Goal: Task Accomplishment & Management: Manage account settings

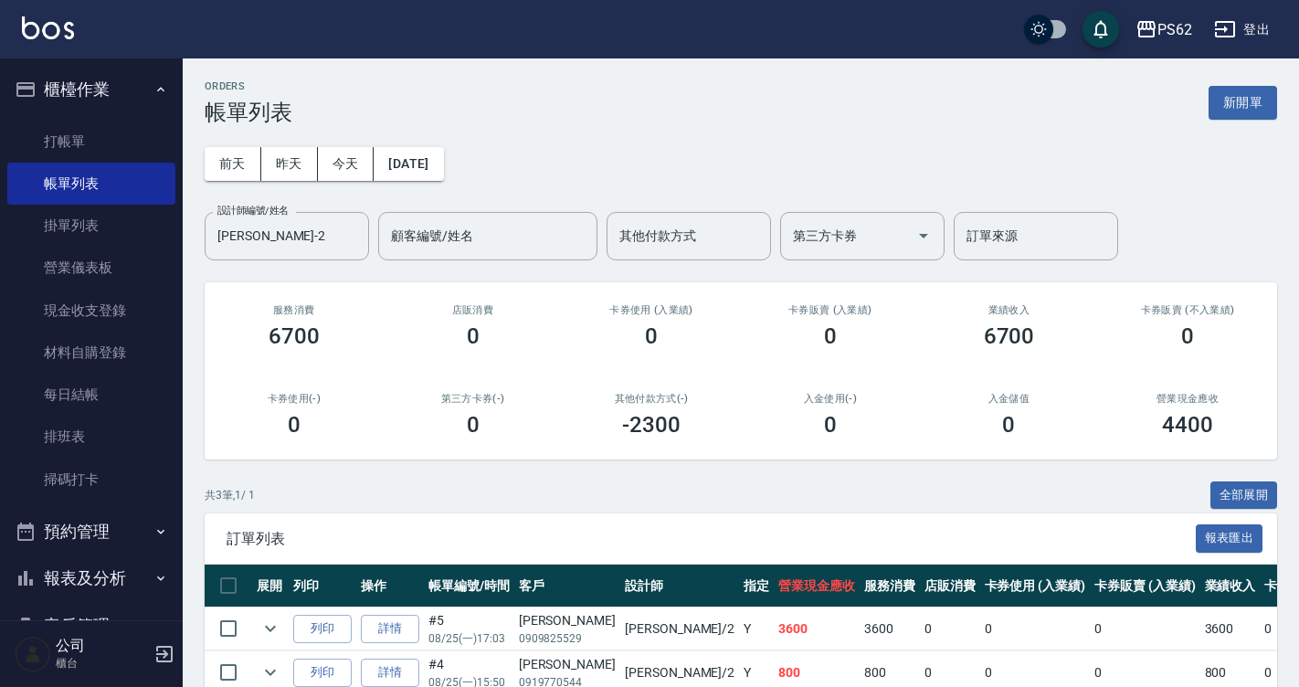
scroll to position [137, 0]
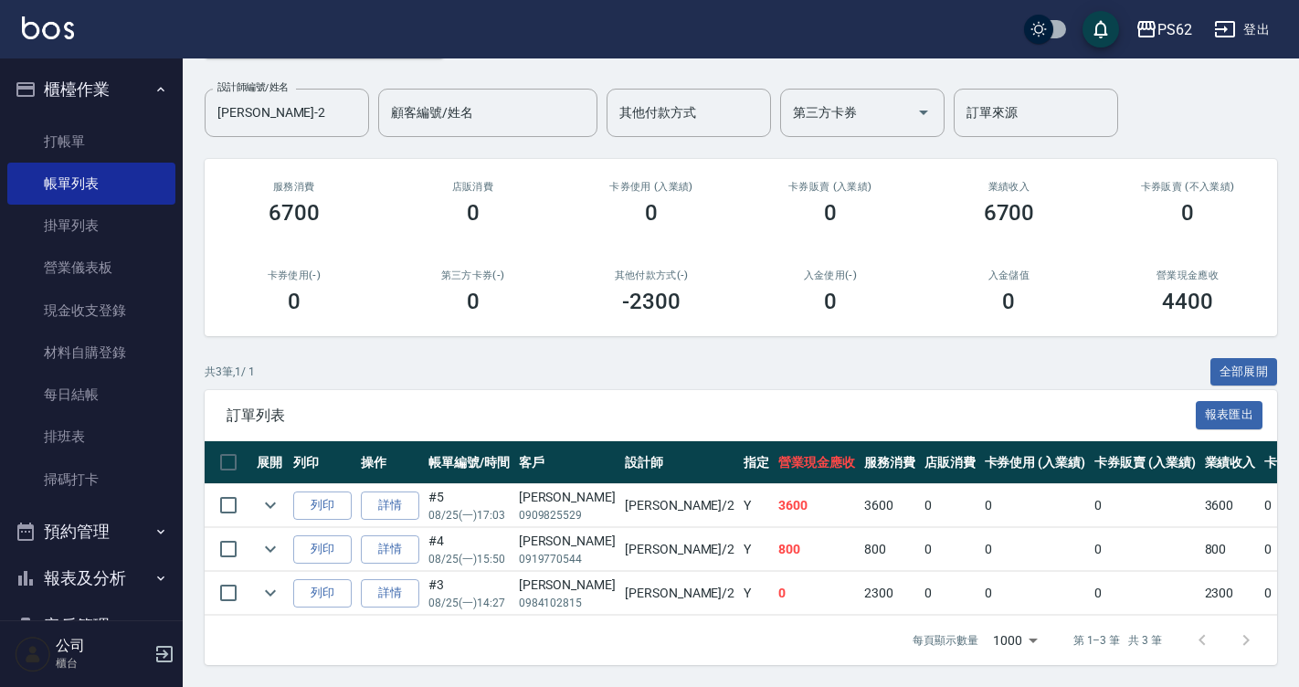
click at [535, 325] on div "ORDERS 帳單列表 新開單 [DATE] [DATE] [DATE] [DATE] 設計師編號/姓名 [PERSON_NAME]-2 設計師編號/姓名 顧…" at bounding box center [741, 311] width 1117 height 752
drag, startPoint x: 96, startPoint y: 419, endPoint x: 228, endPoint y: 368, distance: 142.0
click at [96, 419] on link "排班表" at bounding box center [91, 437] width 168 height 42
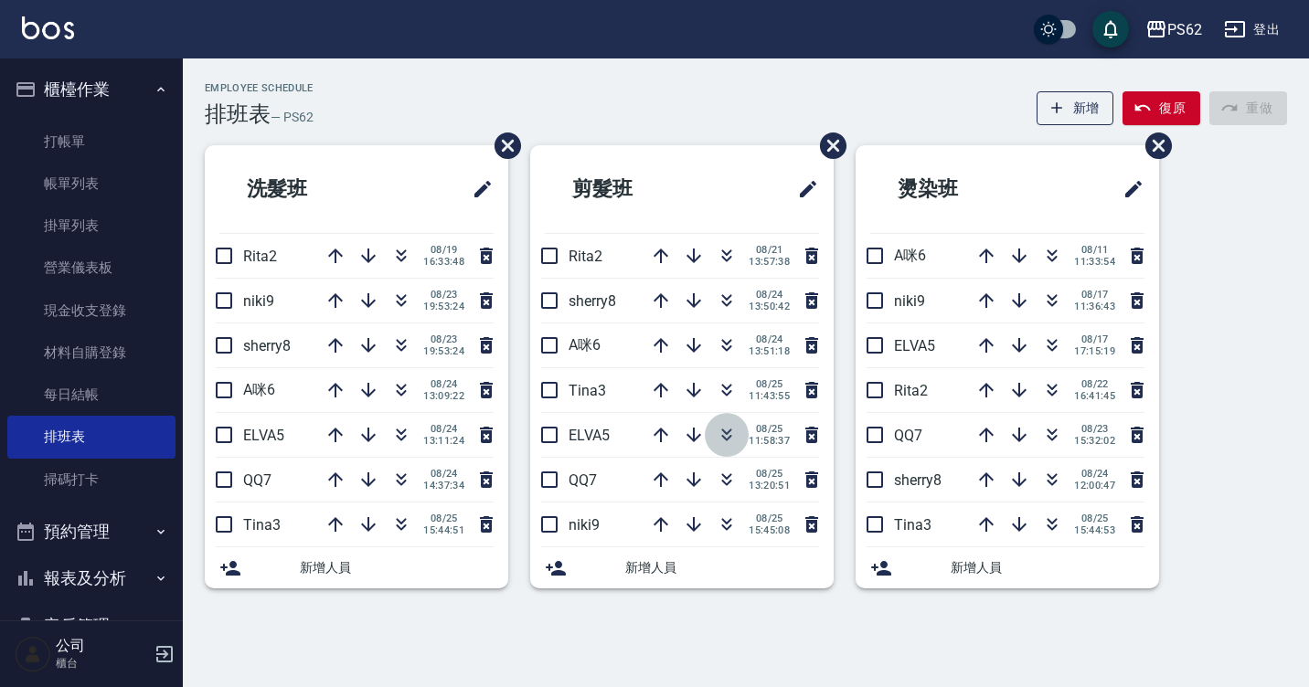
click at [718, 437] on icon "button" at bounding box center [726, 435] width 22 height 22
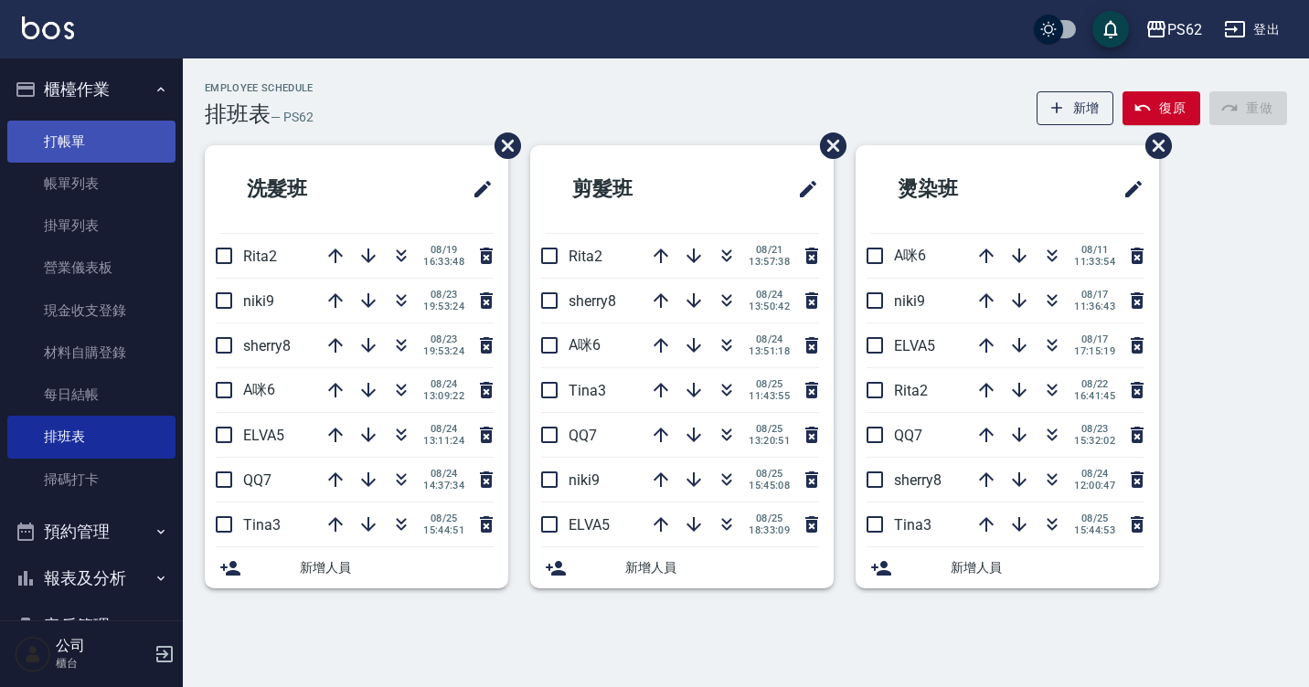
click at [95, 153] on link "打帳單" at bounding box center [91, 142] width 168 height 42
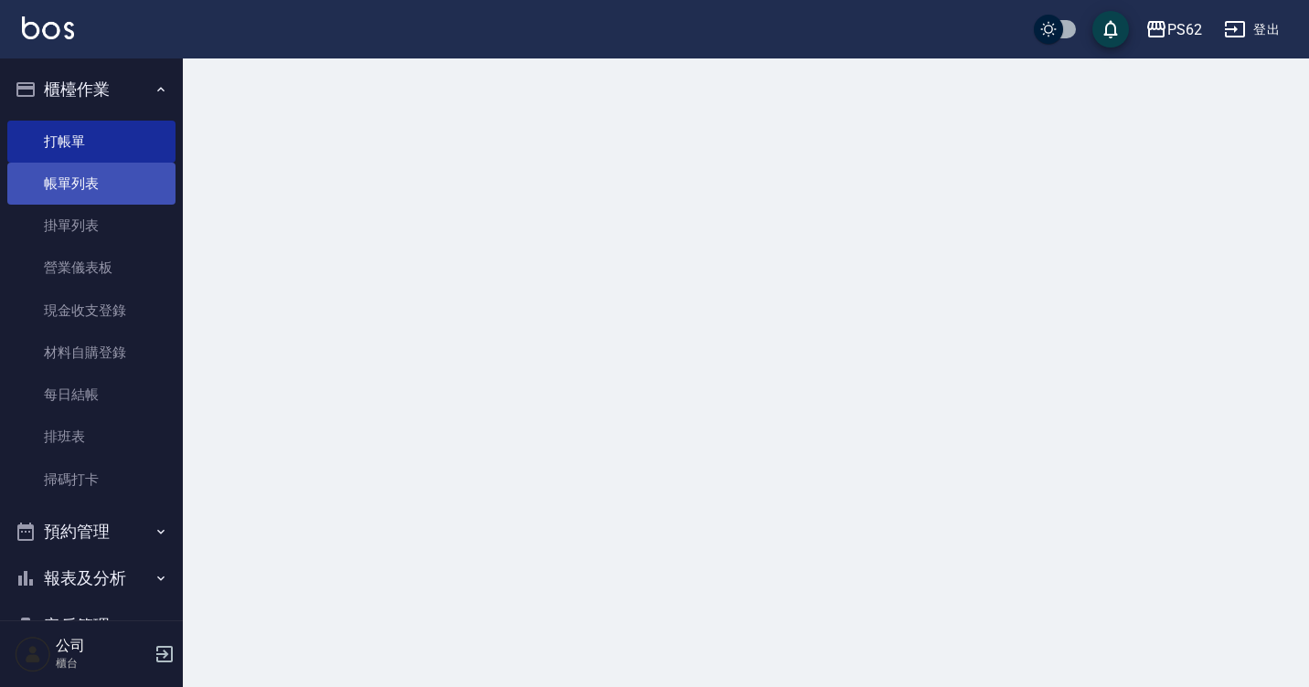
click at [95, 189] on link "帳單列表" at bounding box center [91, 184] width 168 height 42
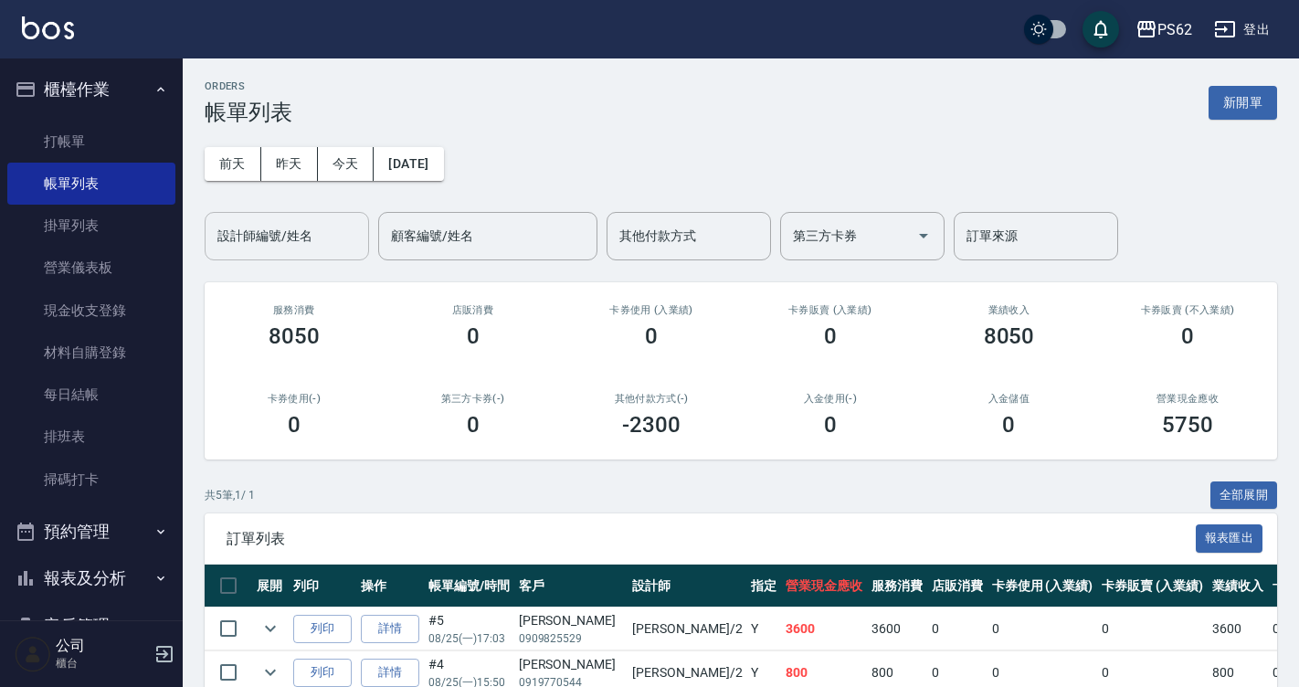
click at [255, 260] on div "設計師編號/姓名" at bounding box center [287, 236] width 164 height 48
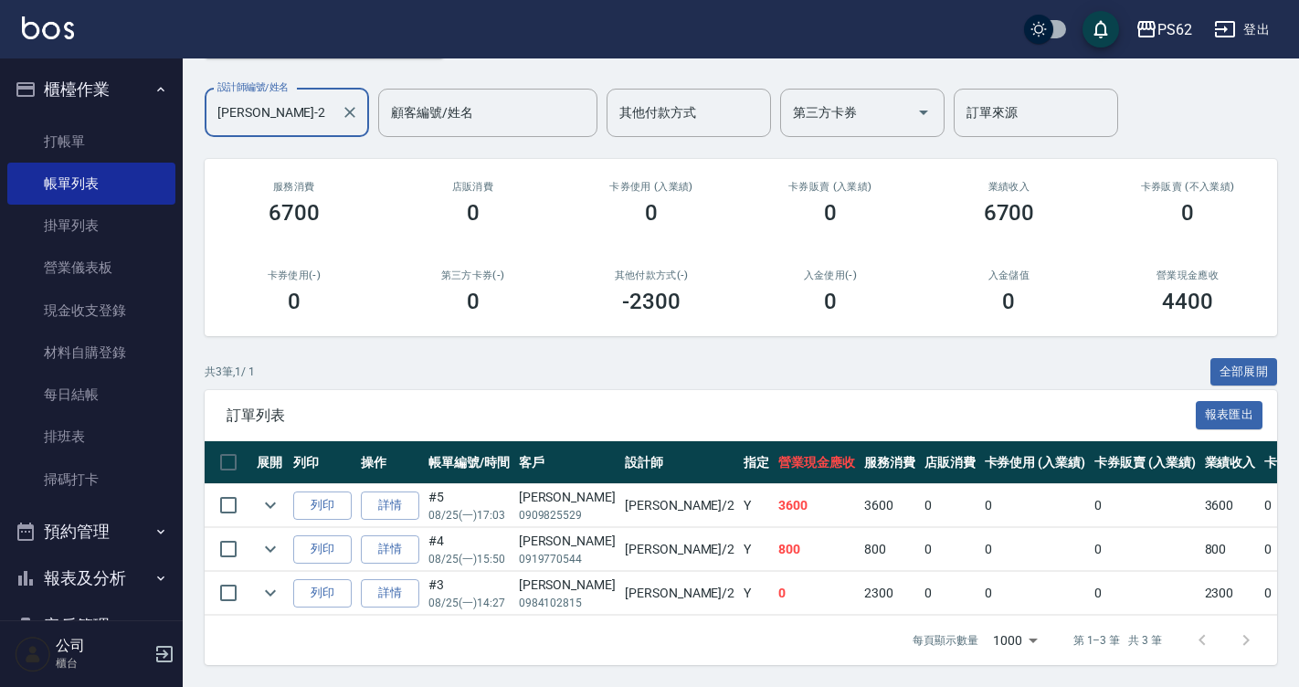
scroll to position [137, 0]
type input "[PERSON_NAME]-2"
click at [402, 495] on link "詳情" at bounding box center [390, 506] width 58 height 28
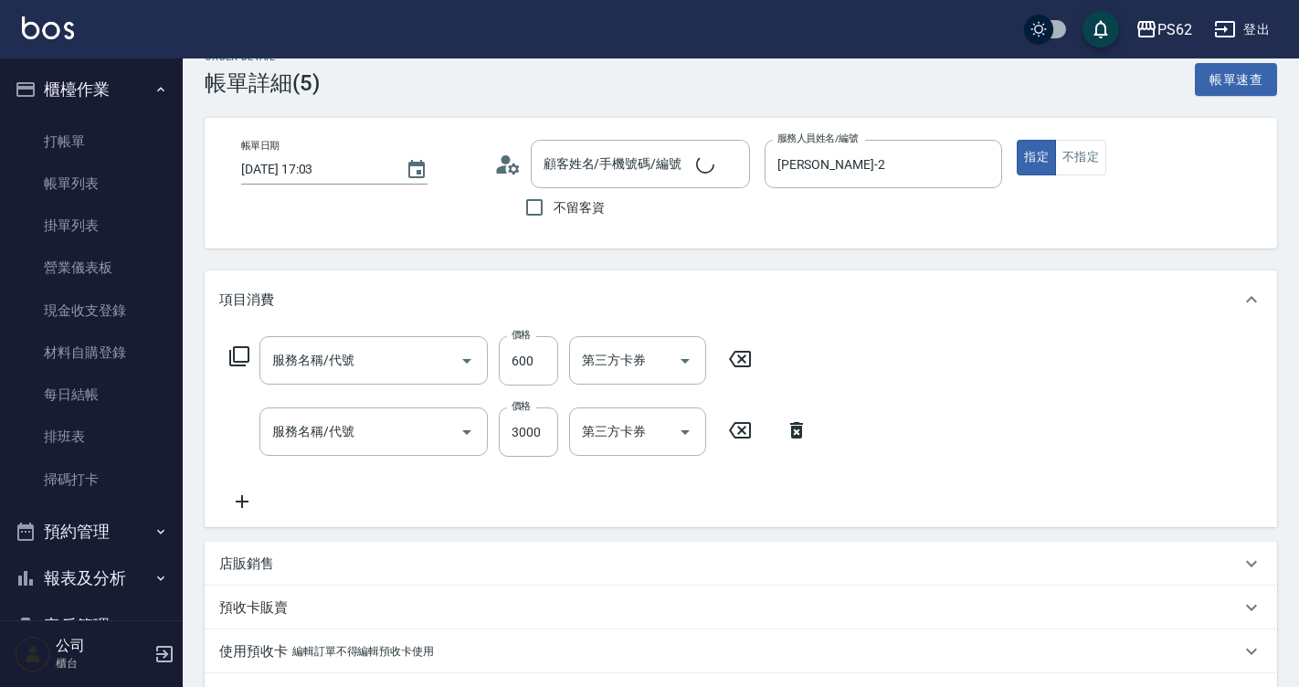
type input "[DATE] 17:03"
type input "[PERSON_NAME]-2"
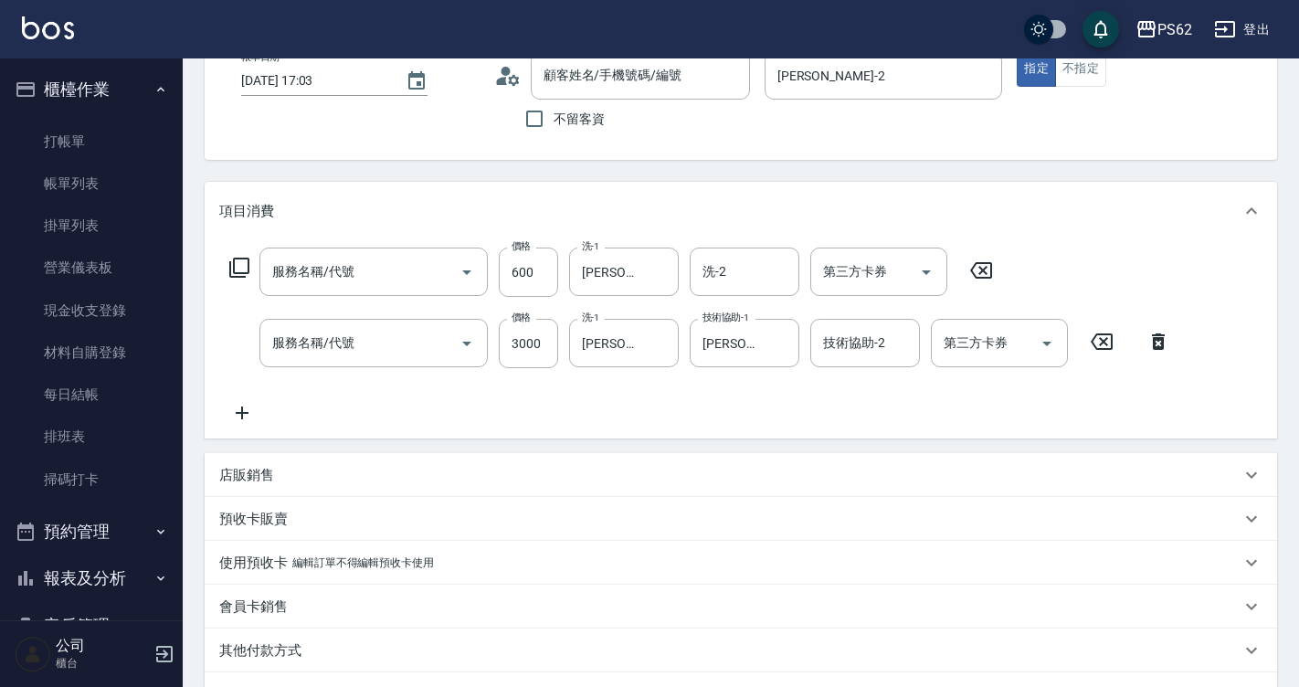
type input "去角質(555)"
type input "卸加接(699)"
type input "[PERSON_NAME]/0909825529/"
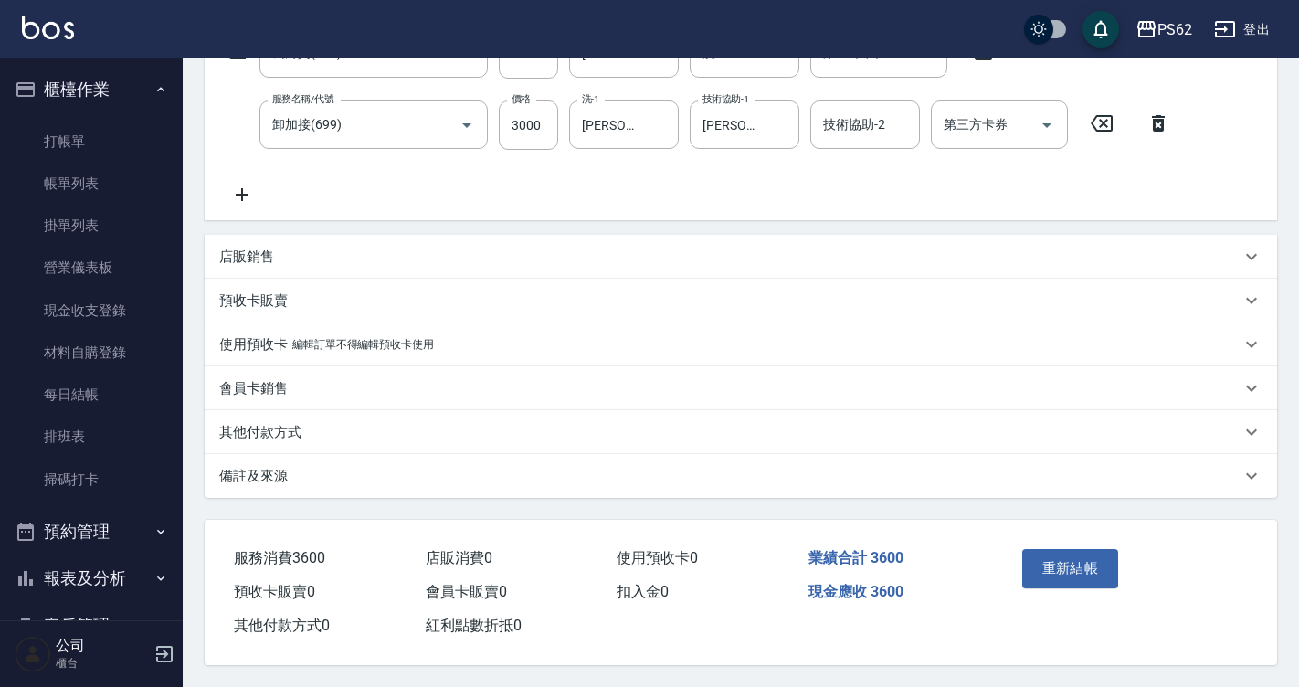
click at [289, 435] on div "其他付款方式" at bounding box center [741, 432] width 1073 height 44
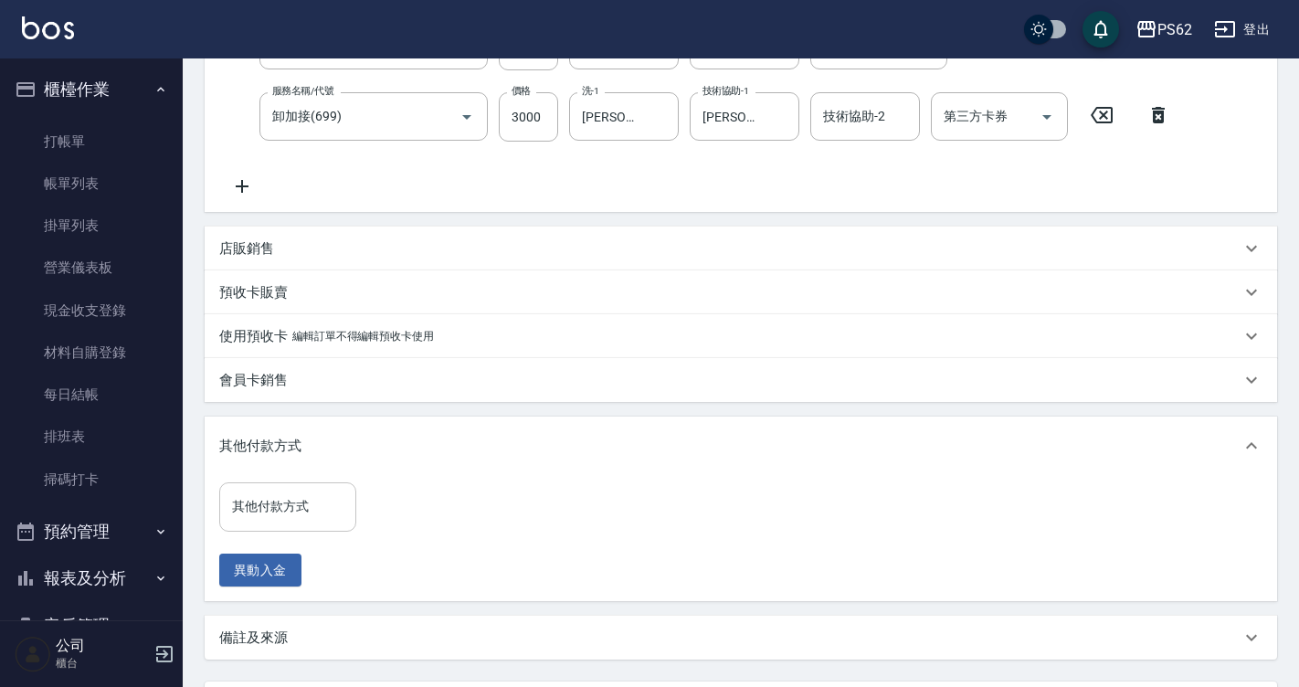
click at [289, 515] on input "其他付款方式" at bounding box center [288, 507] width 121 height 32
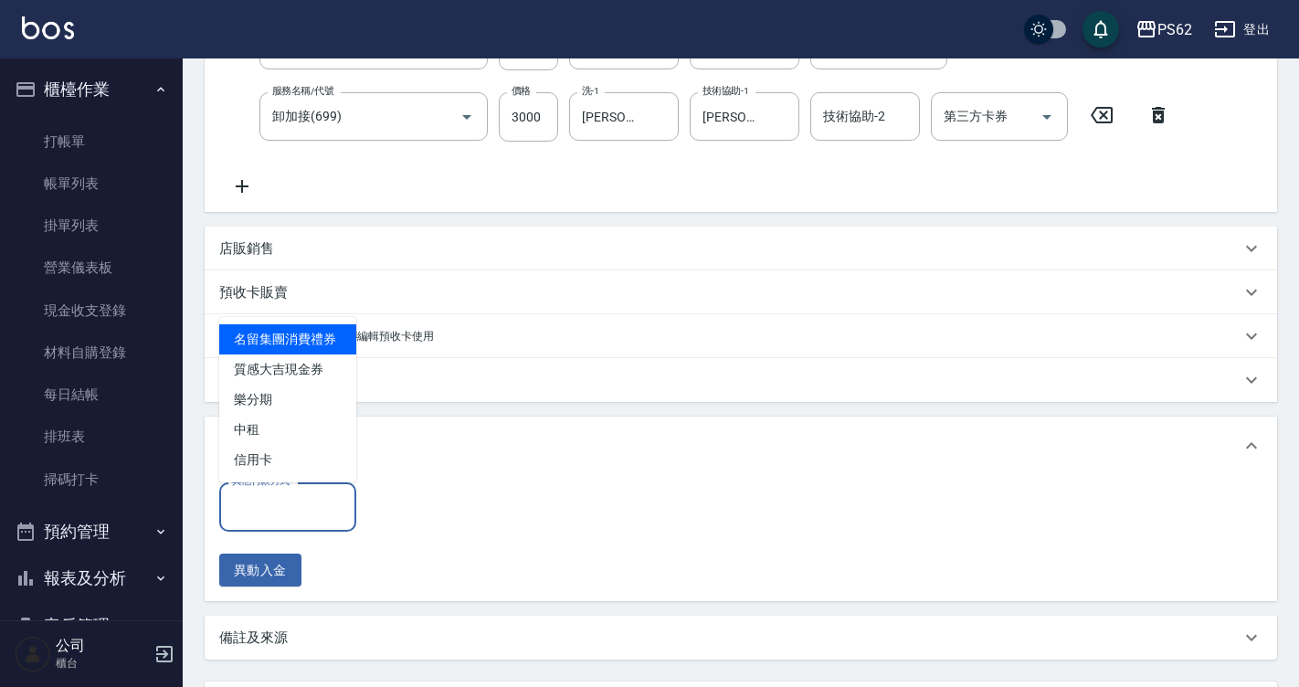
click at [289, 481] on ul "名留集團消費禮券 質感大吉現金券 樂分期 中租 信用卡" at bounding box center [287, 399] width 137 height 165
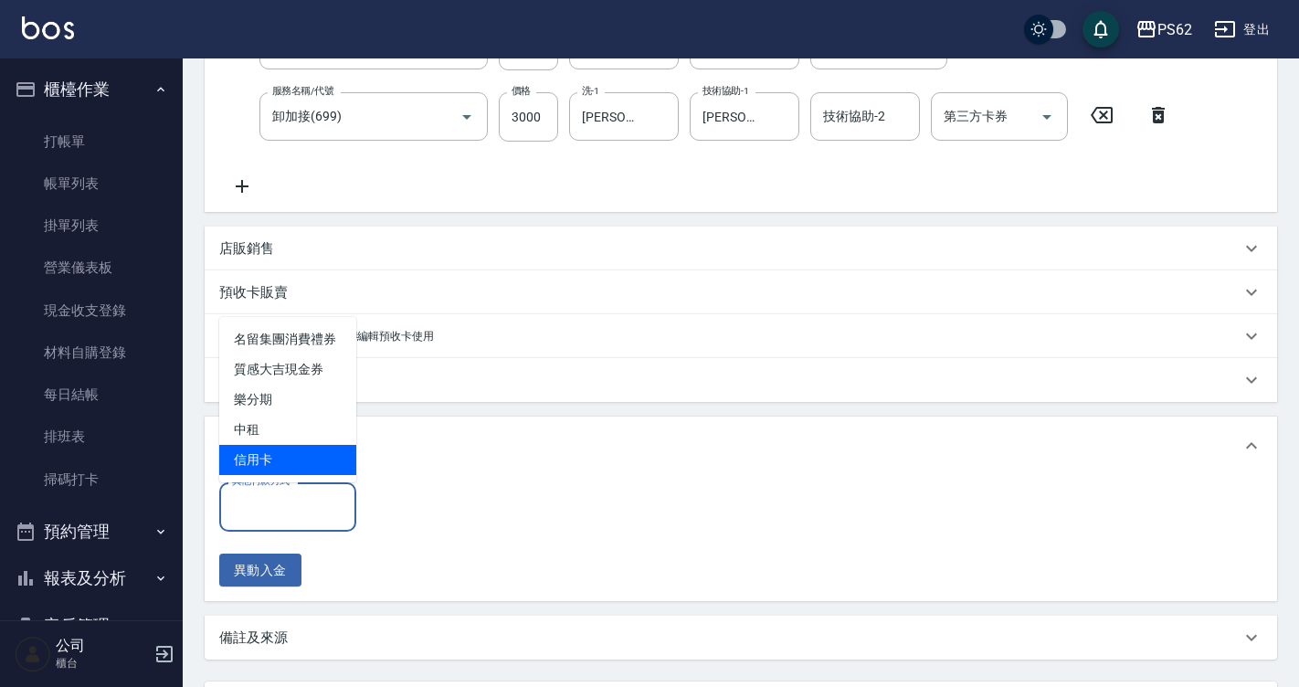
click at [289, 472] on span "信用卡" at bounding box center [287, 460] width 137 height 30
type input "信用卡"
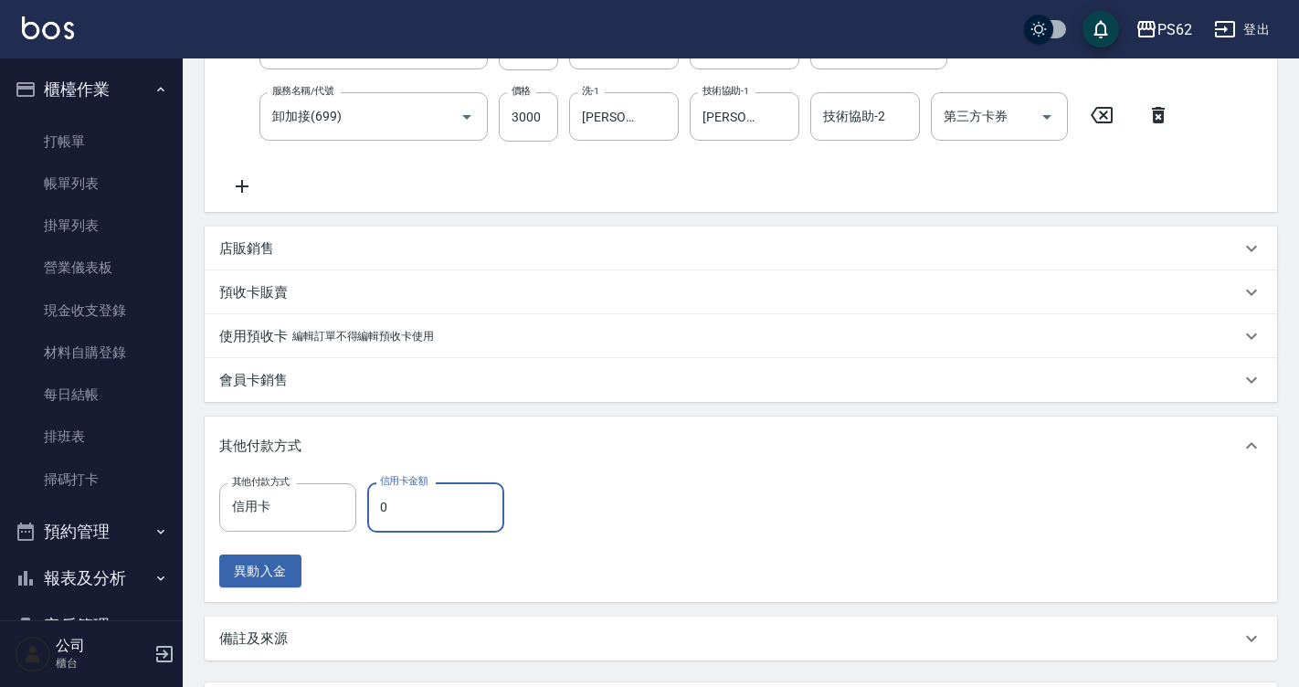
click at [408, 491] on input "0" at bounding box center [435, 506] width 137 height 49
type input "3600"
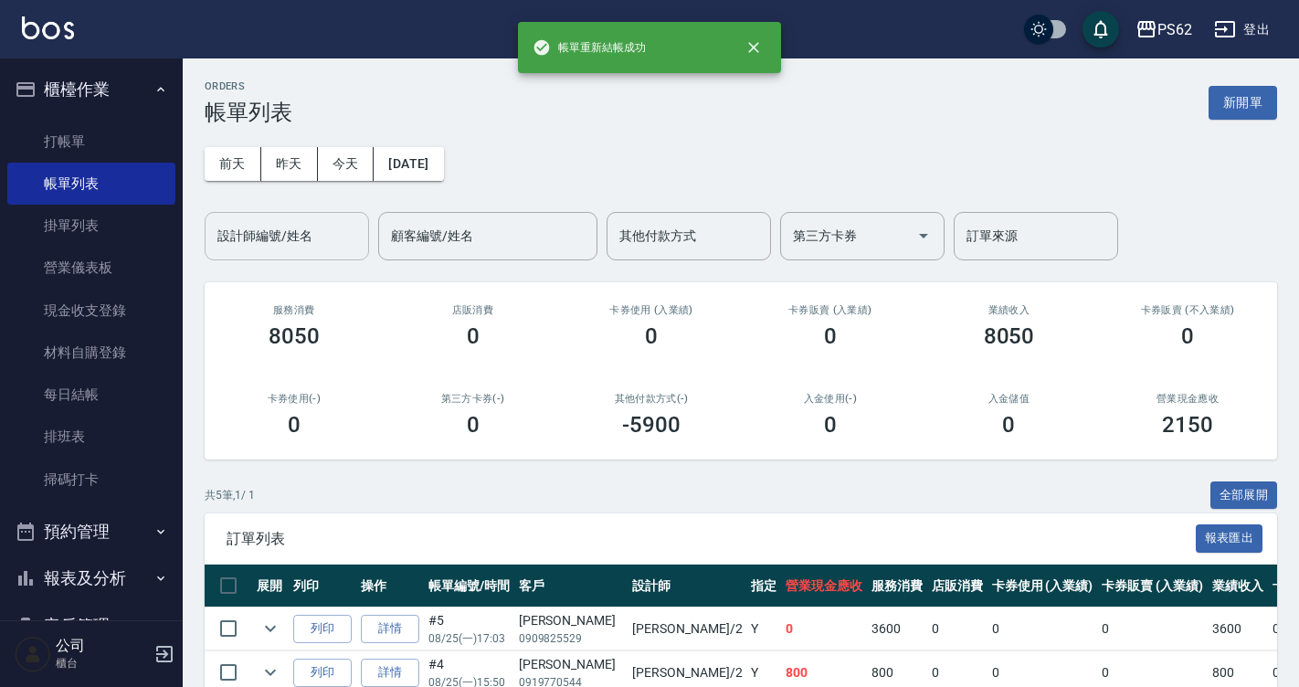
click at [302, 242] on input "設計師編號/姓名" at bounding box center [287, 236] width 148 height 32
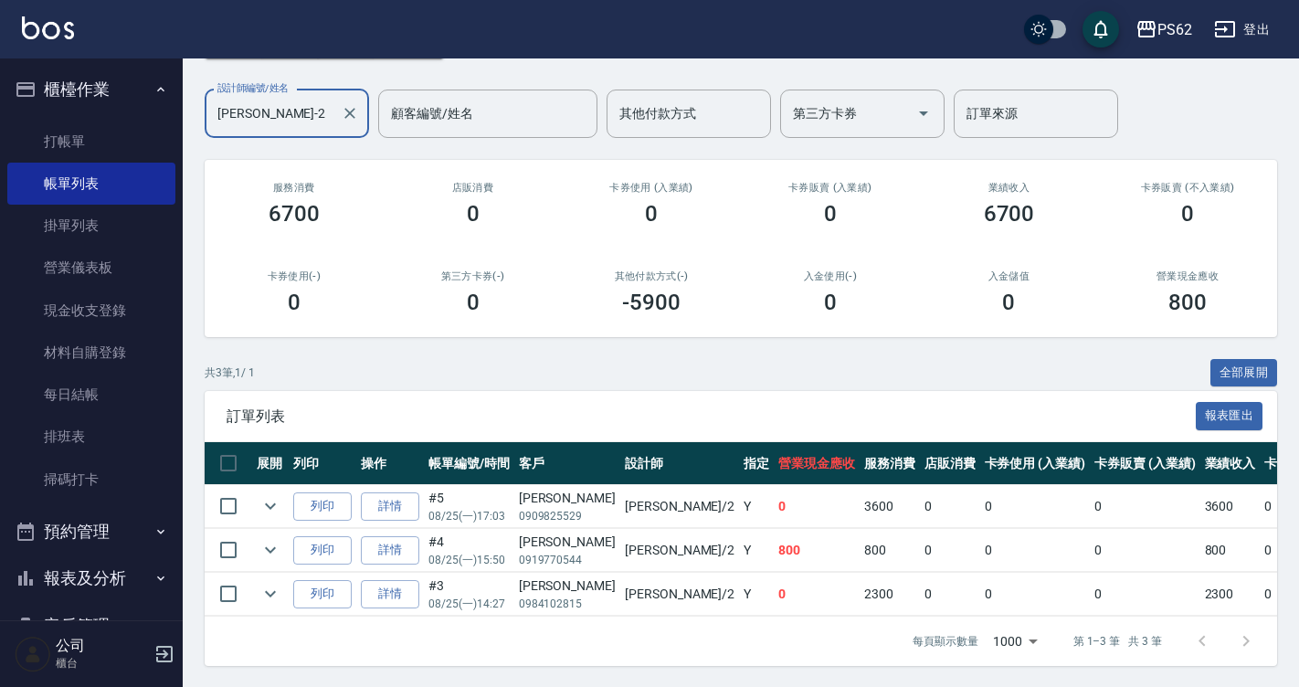
scroll to position [137, 0]
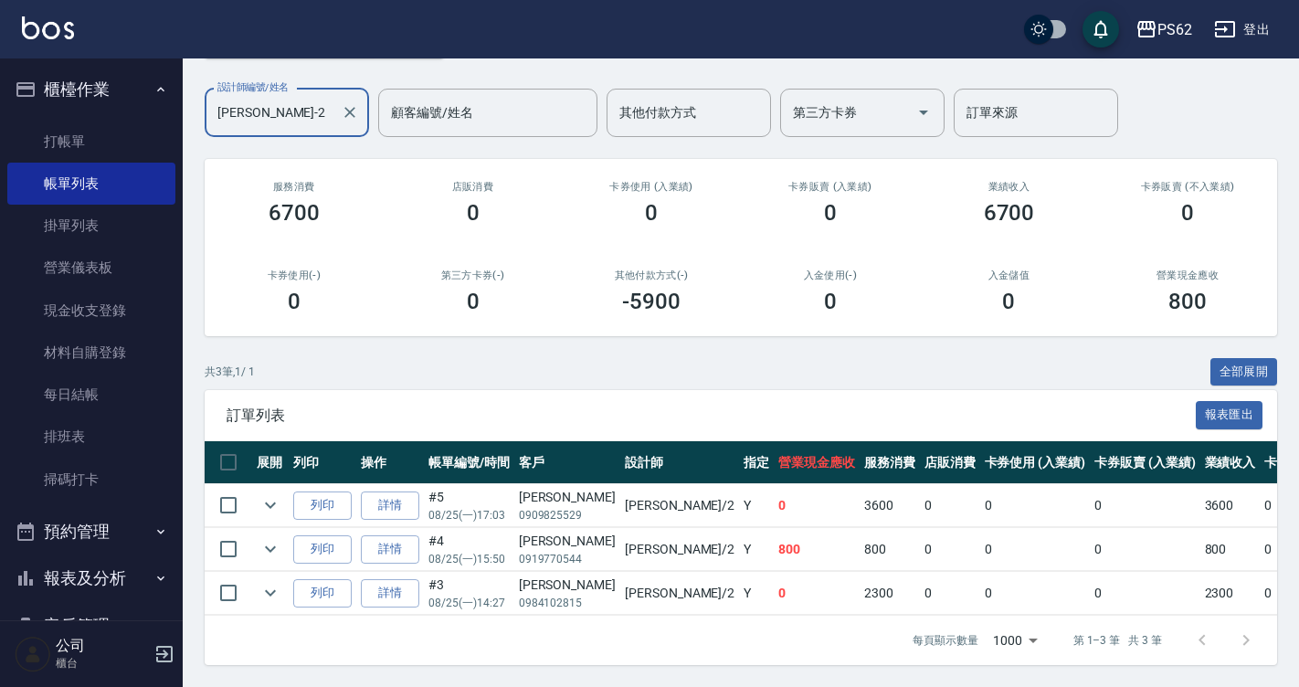
type input "[PERSON_NAME]-2"
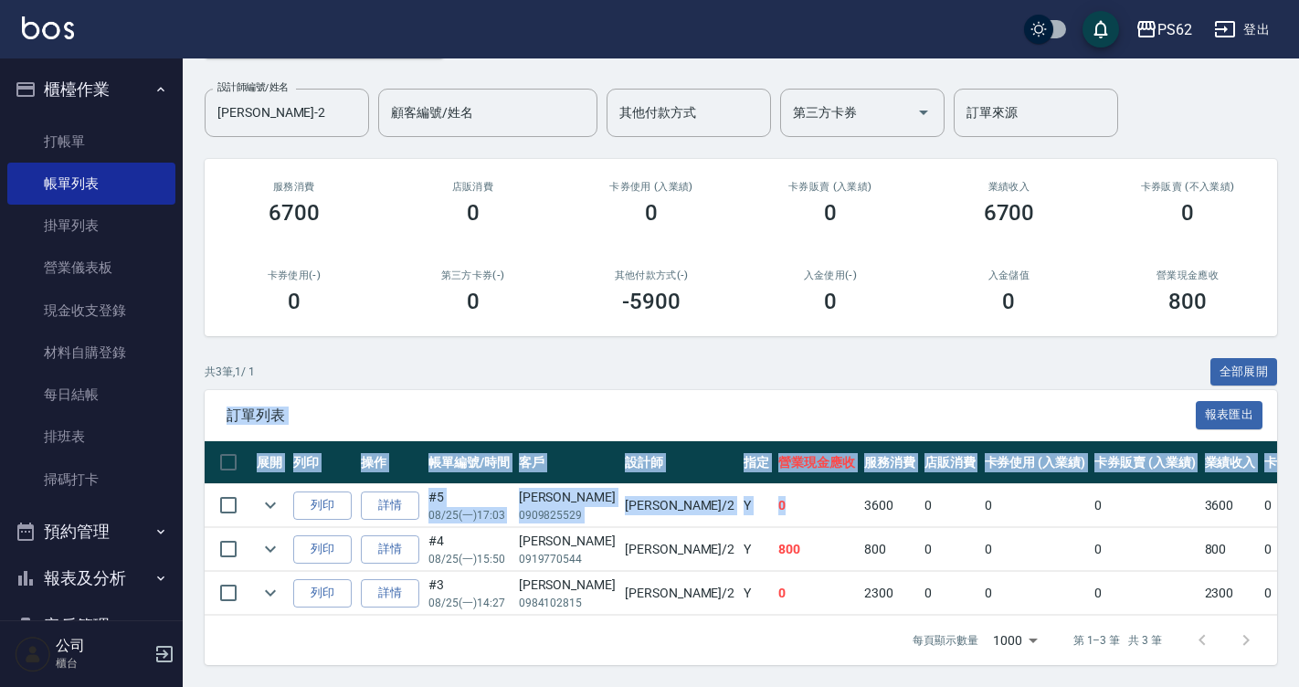
drag, startPoint x: 561, startPoint y: 373, endPoint x: 713, endPoint y: 513, distance: 206.3
click at [708, 507] on div "ORDERS 帳單列表 新開單 [DATE] [DATE] [DATE] [DATE] 設計師編號/姓名 [PERSON_NAME]-2 設計師編號/姓名 顧…" at bounding box center [741, 311] width 1117 height 752
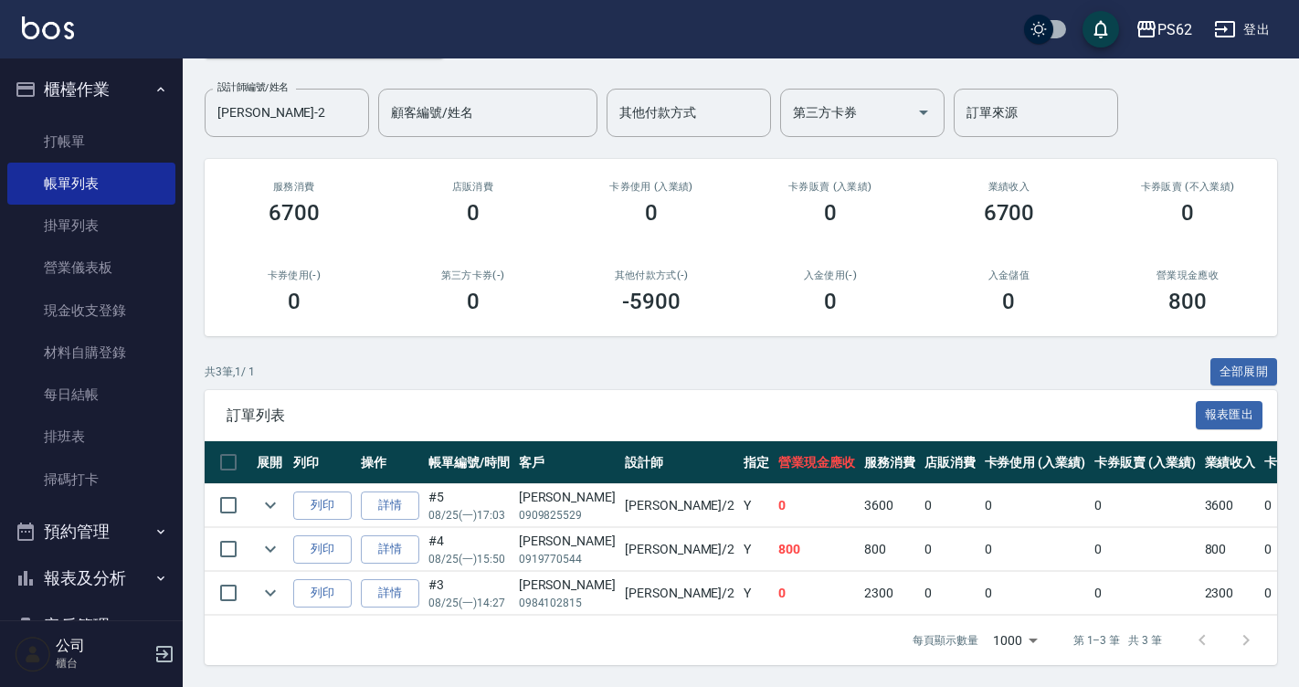
click at [774, 534] on td "800" at bounding box center [817, 549] width 86 height 43
click at [48, 146] on link "打帳單" at bounding box center [91, 142] width 168 height 42
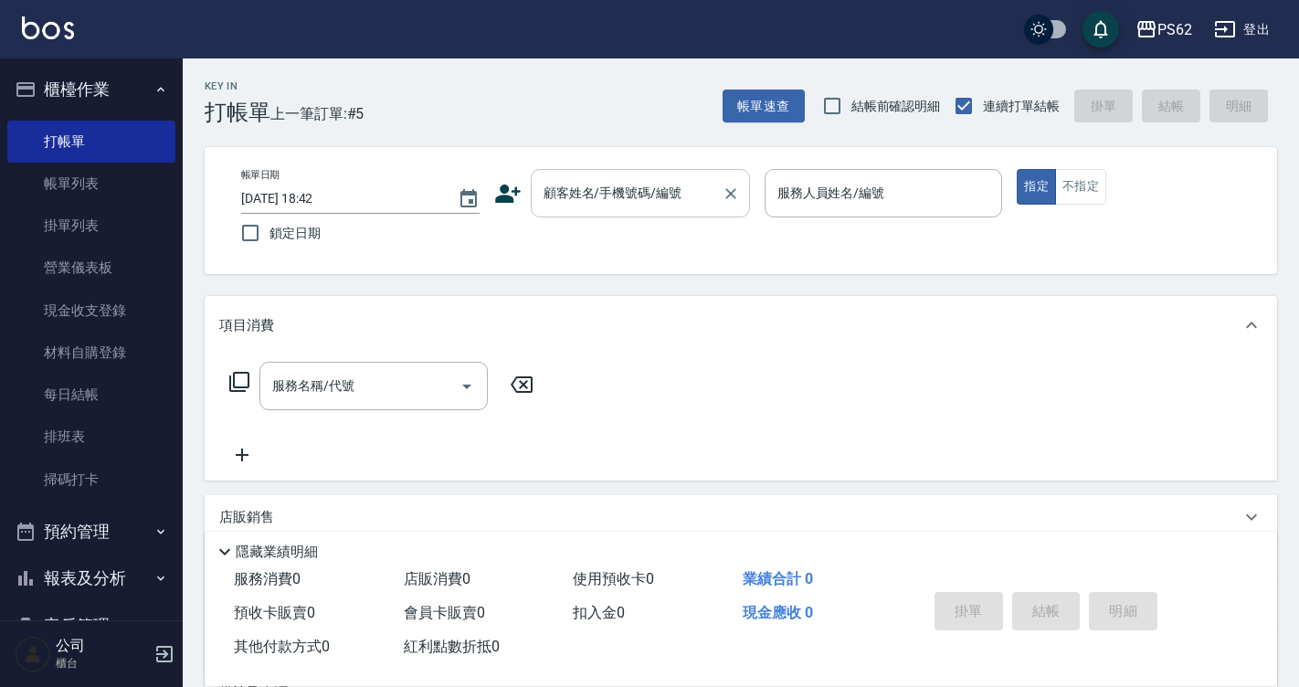
click at [631, 198] on input "顧客姓名/手機號碼/編號" at bounding box center [626, 193] width 175 height 32
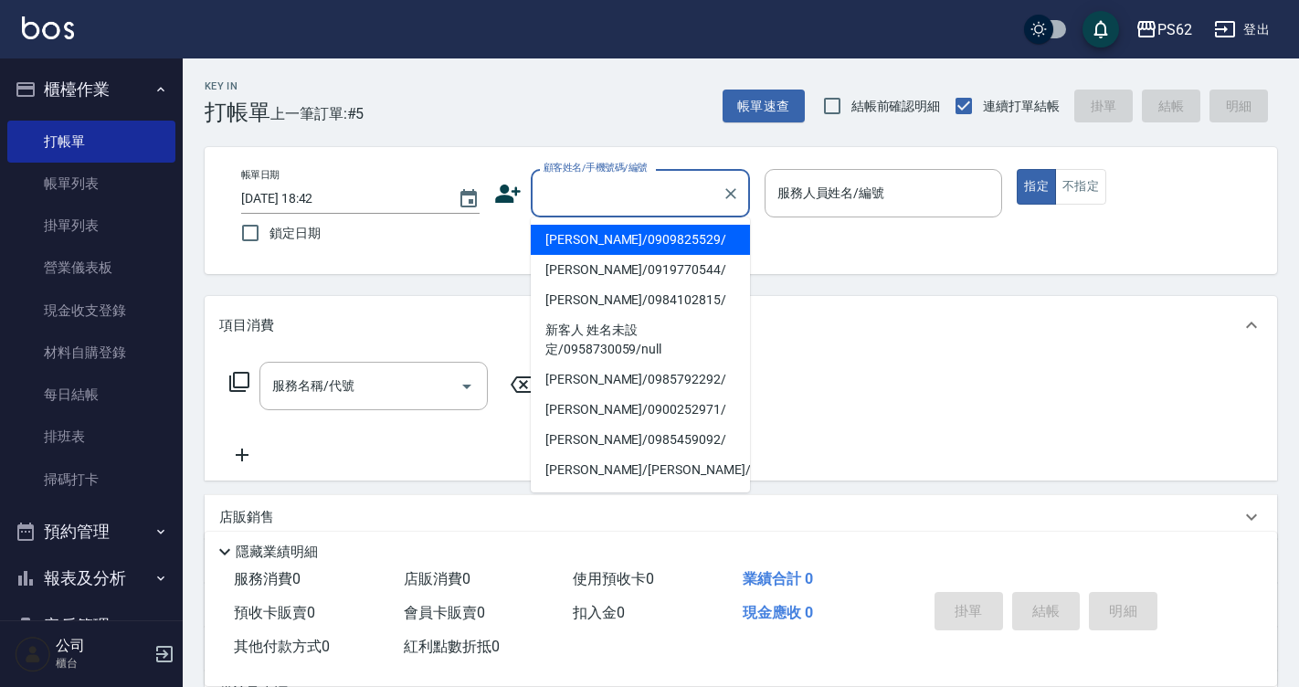
click at [631, 198] on input "顧客姓名/手機號碼/編號" at bounding box center [626, 193] width 175 height 32
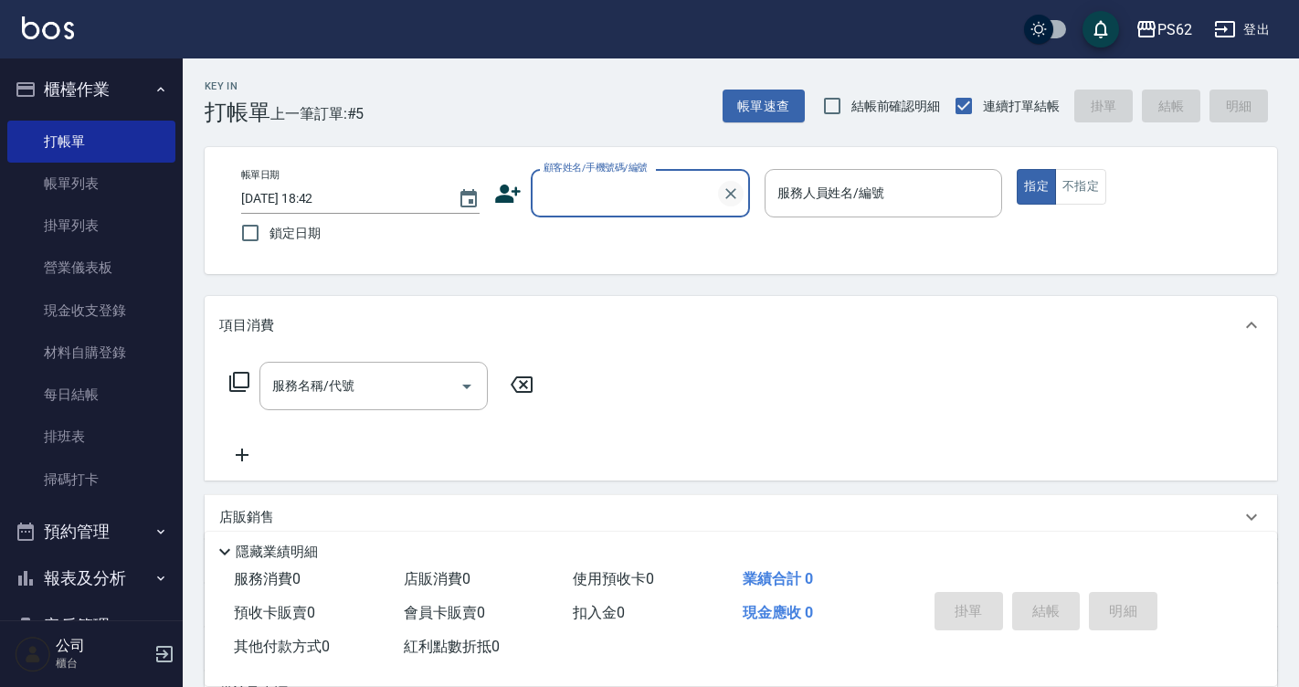
type input "ㄐ"
click at [679, 186] on input "[PERSON_NAME]" at bounding box center [626, 193] width 175 height 32
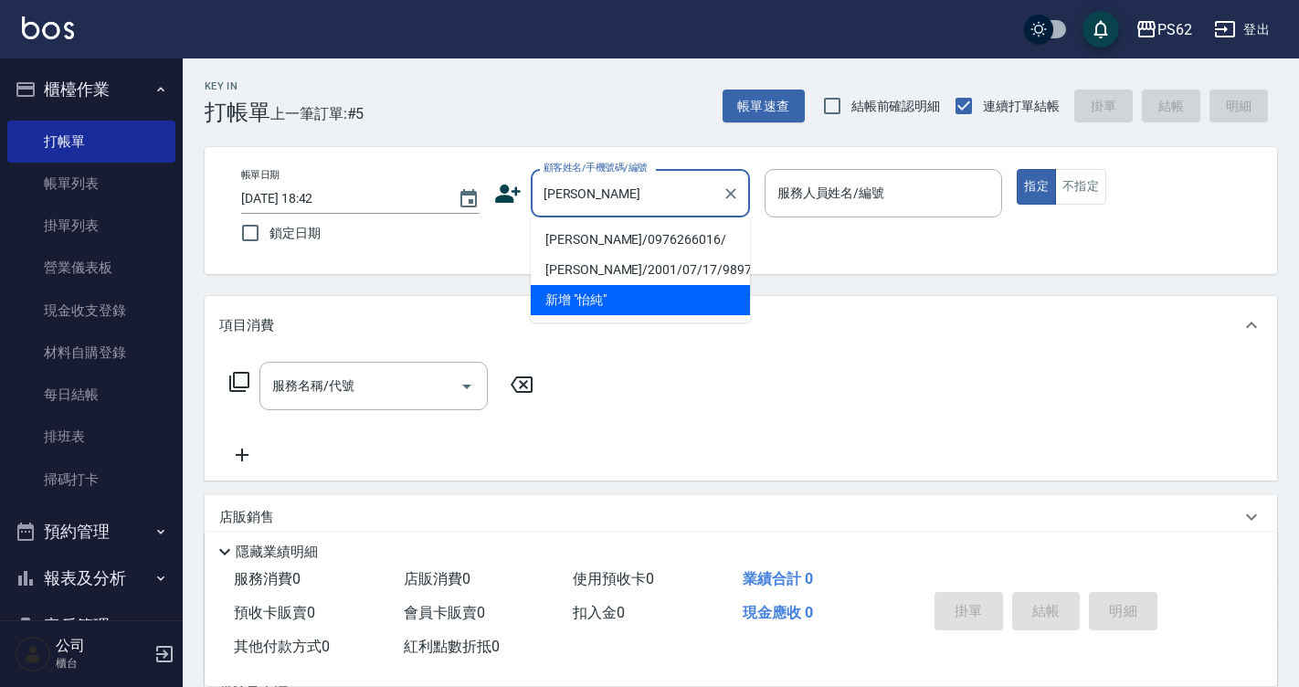
click at [627, 236] on li "[PERSON_NAME]/0976266016/" at bounding box center [640, 240] width 219 height 30
type input "[PERSON_NAME]/0976266016/"
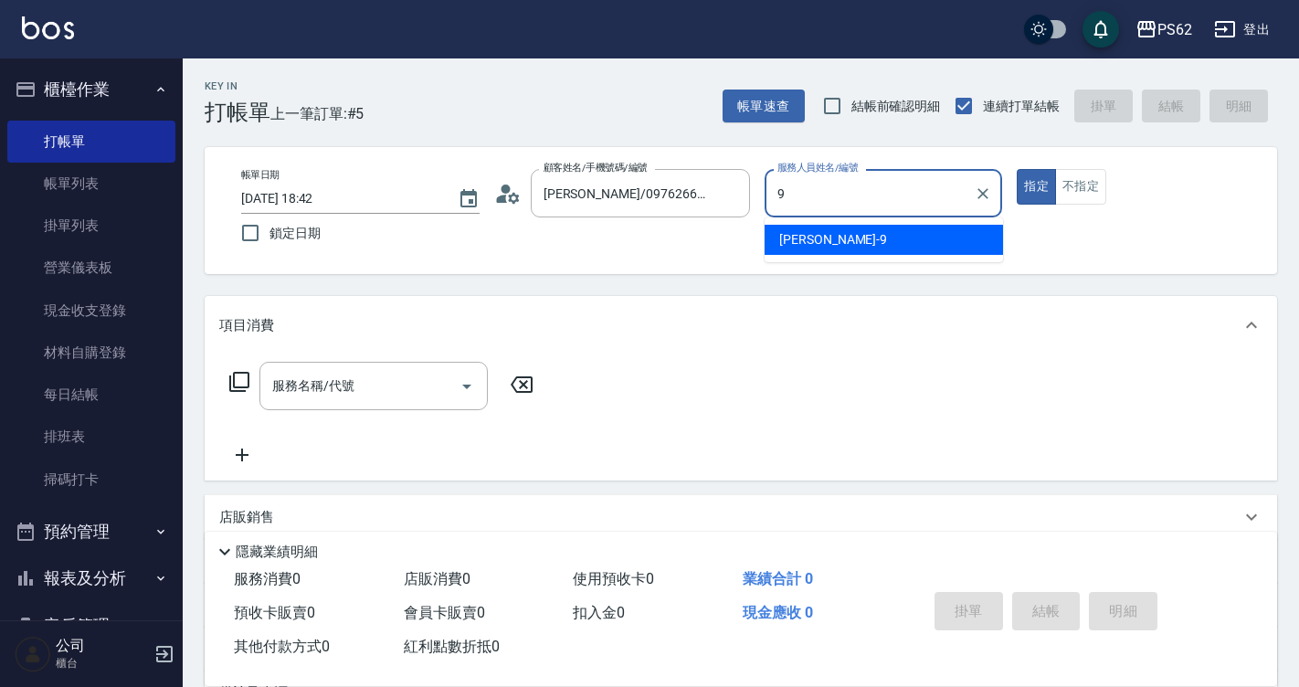
type input "niki-9"
type button "true"
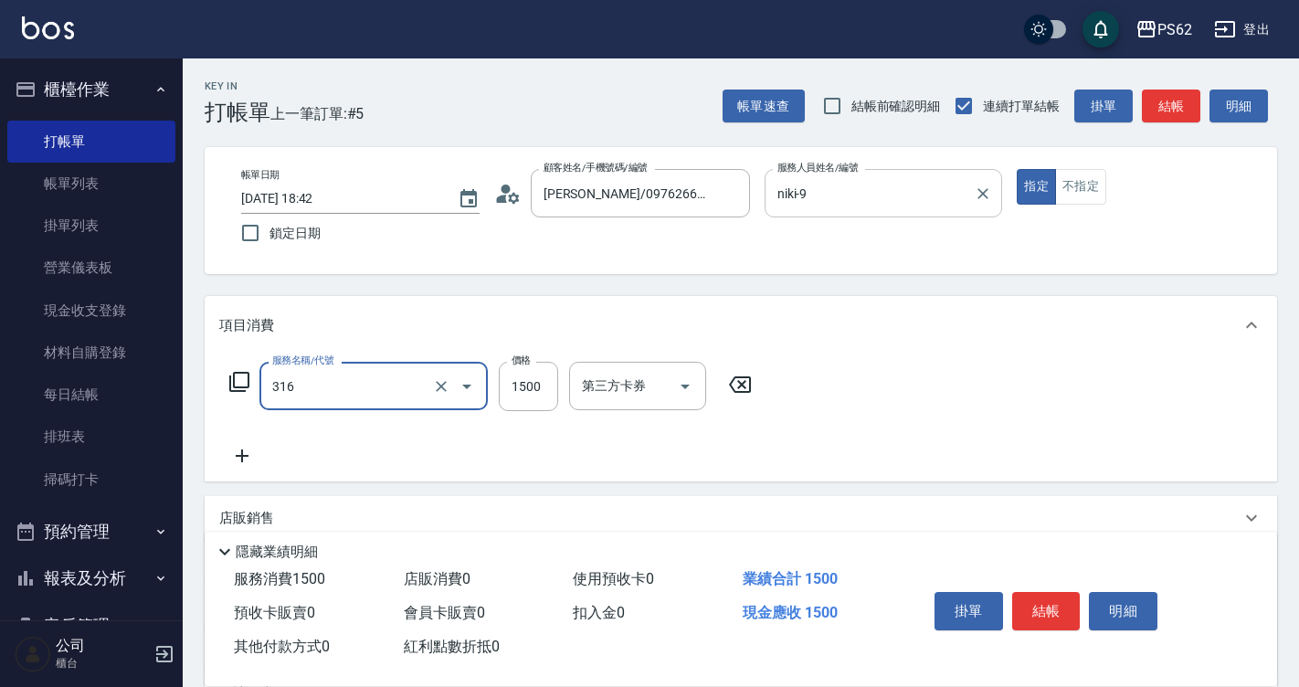
type input "頂級染髮(316)"
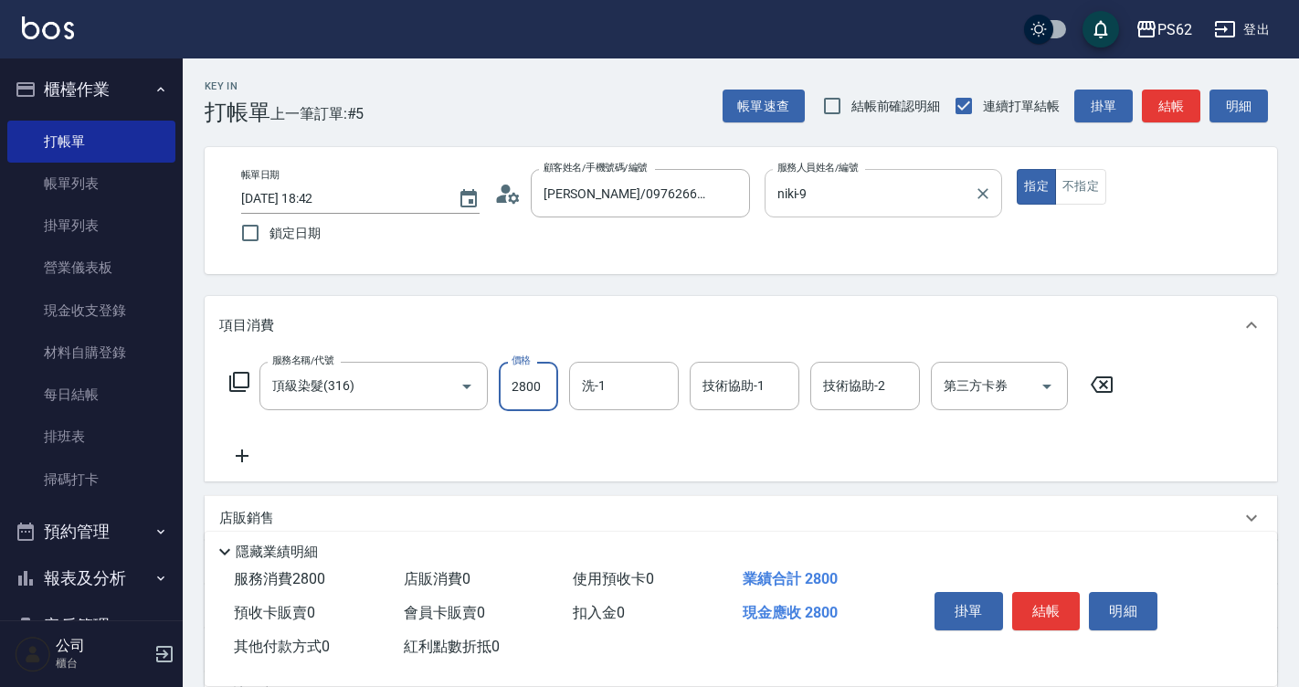
type input "2800"
click at [1037, 604] on button "結帳" at bounding box center [1046, 611] width 69 height 38
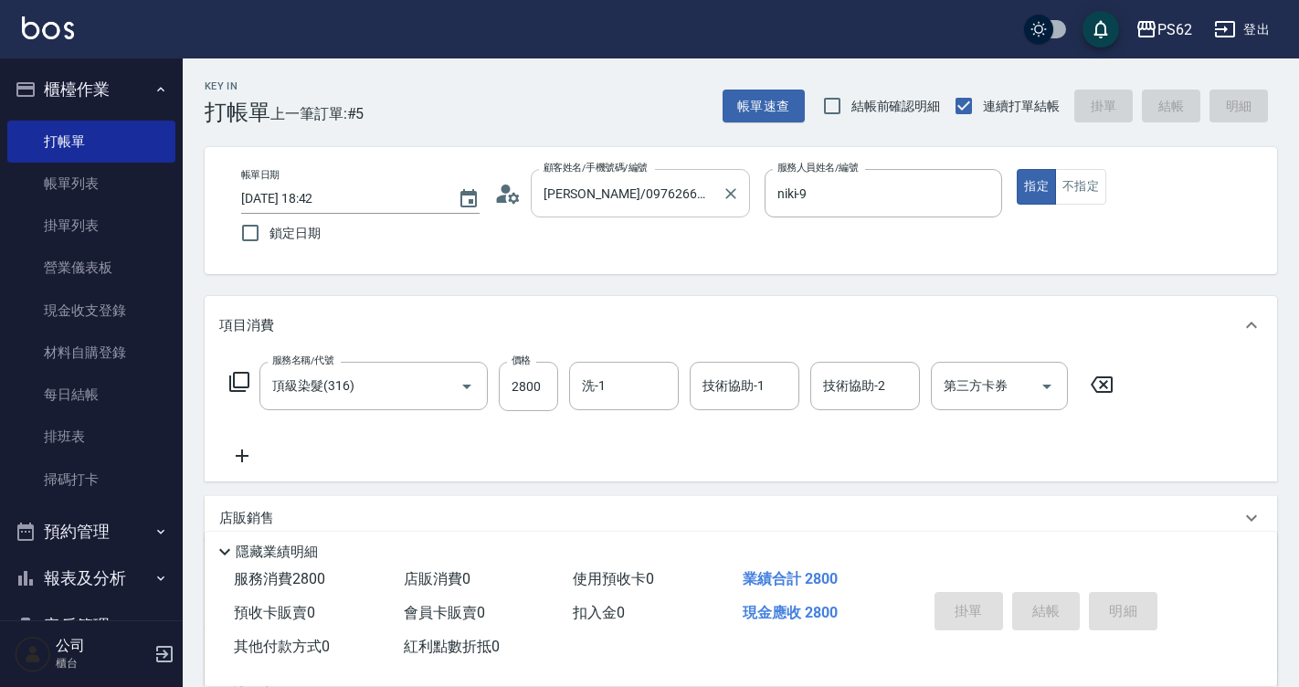
type input "[DATE] 19:26"
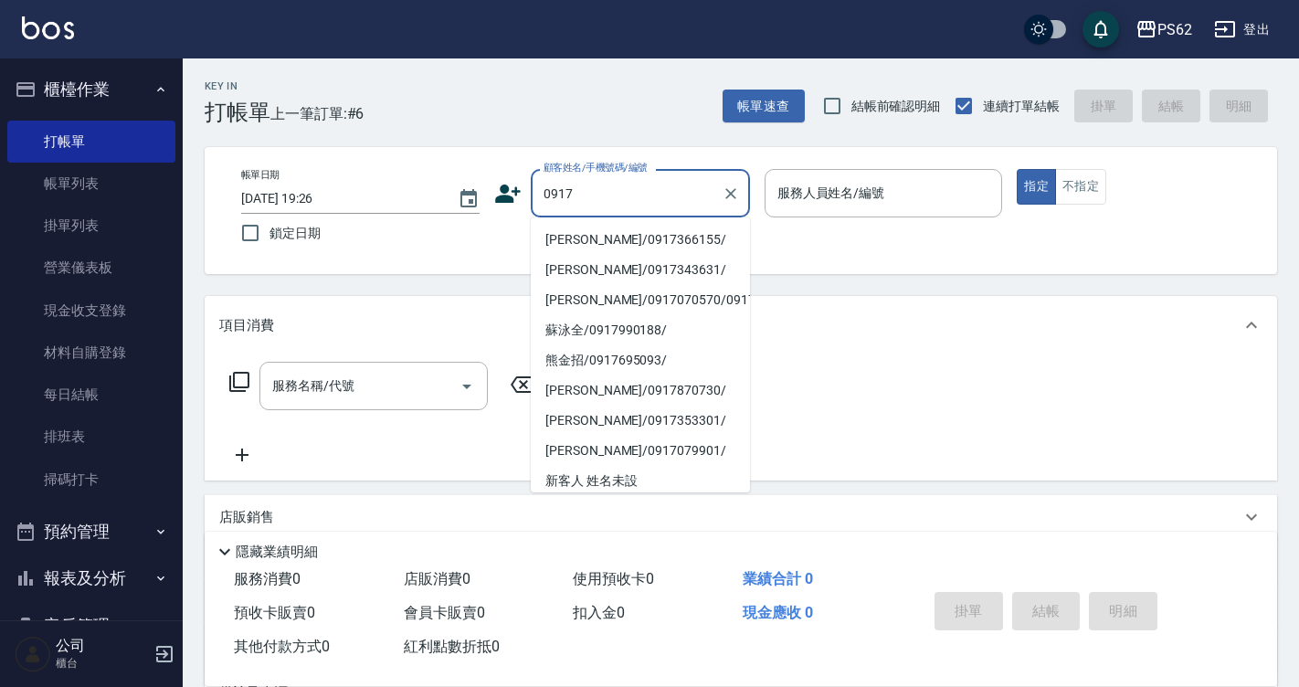
click at [623, 239] on li "[PERSON_NAME]/0917366155/" at bounding box center [640, 240] width 219 height 30
type input "[PERSON_NAME]/0917366155/"
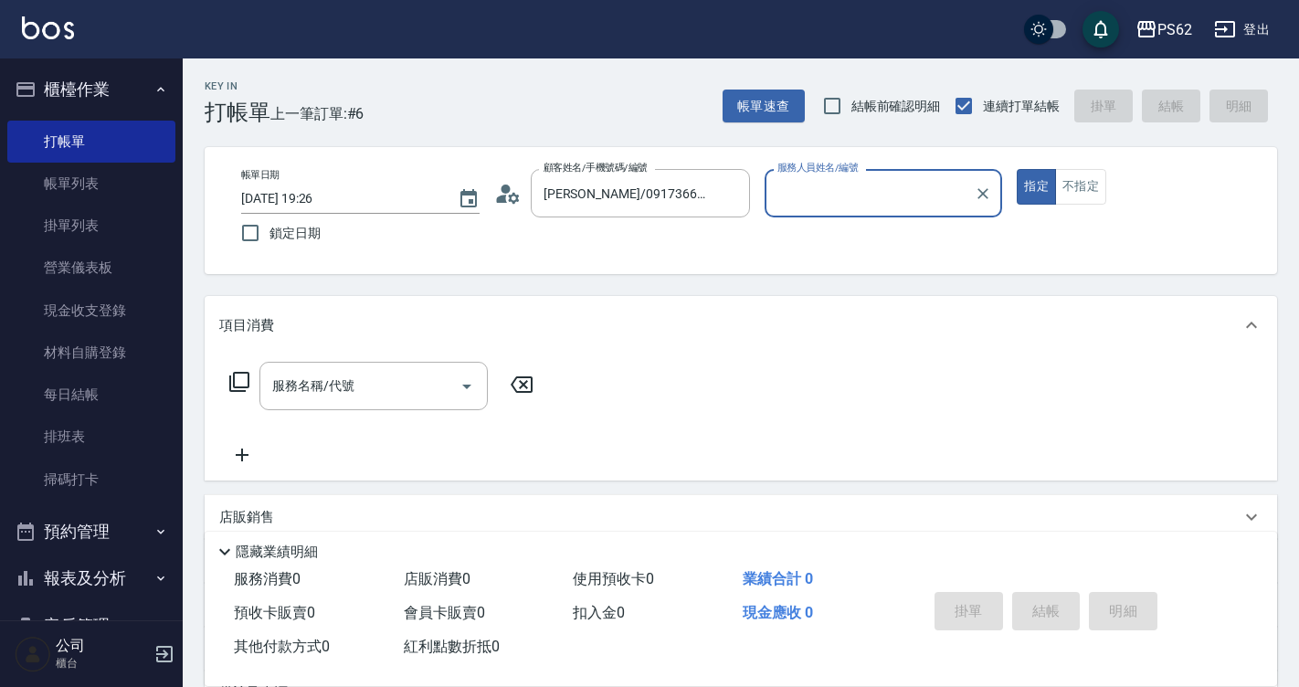
type input "niki-9"
click at [1017, 169] on button "指定" at bounding box center [1036, 187] width 39 height 36
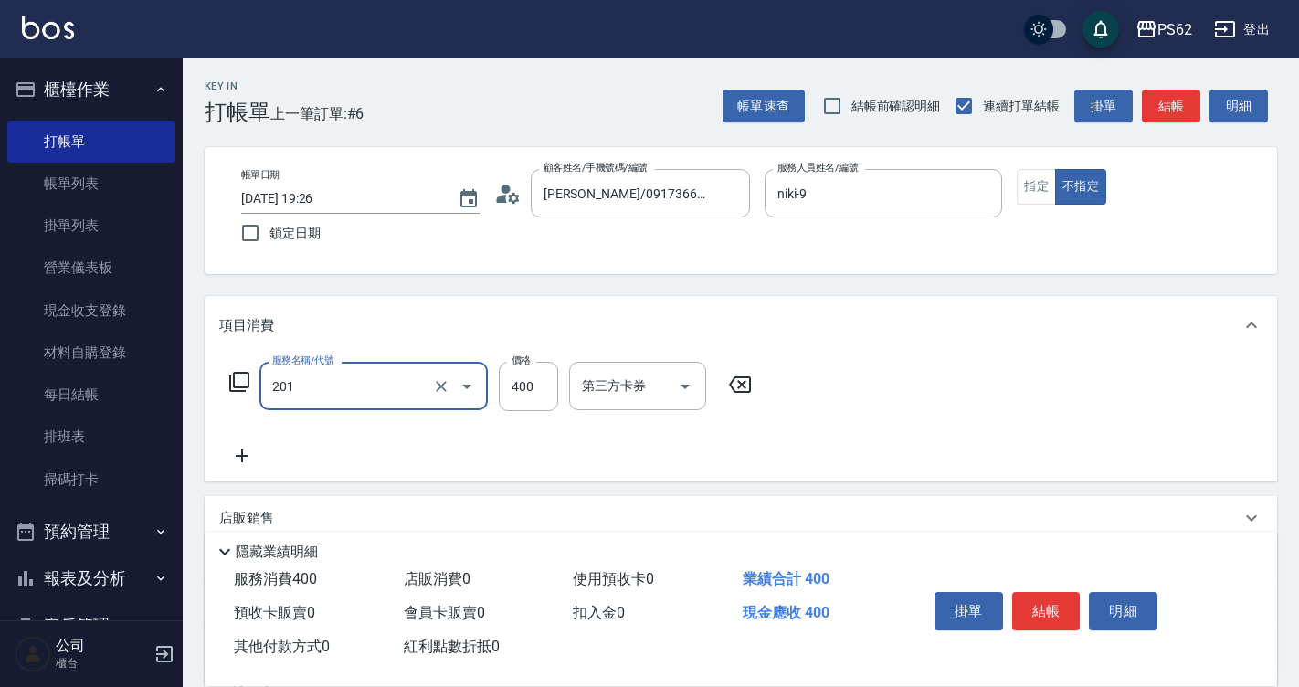
type input "洗剪400(201)"
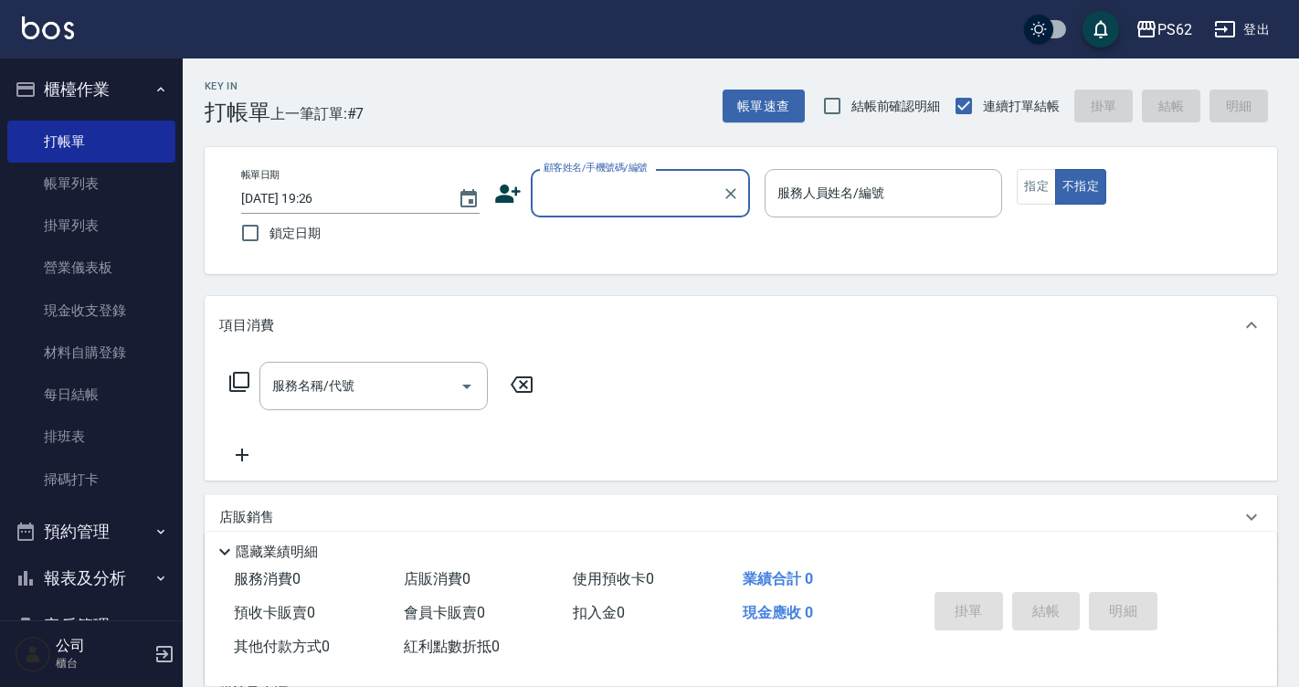
click at [641, 206] on input "顧客姓名/手機號碼/編號" at bounding box center [626, 193] width 175 height 32
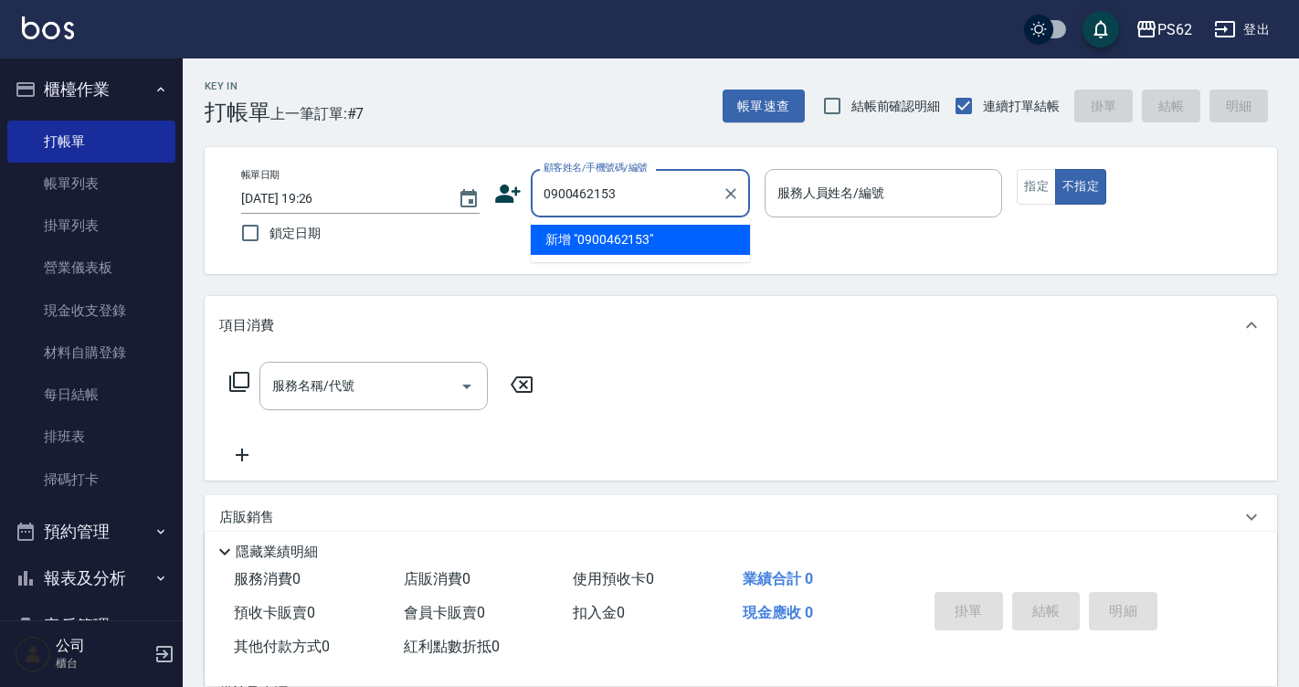
click at [674, 240] on li "新增 "0900462153"" at bounding box center [640, 240] width 219 height 30
type input "0900462153"
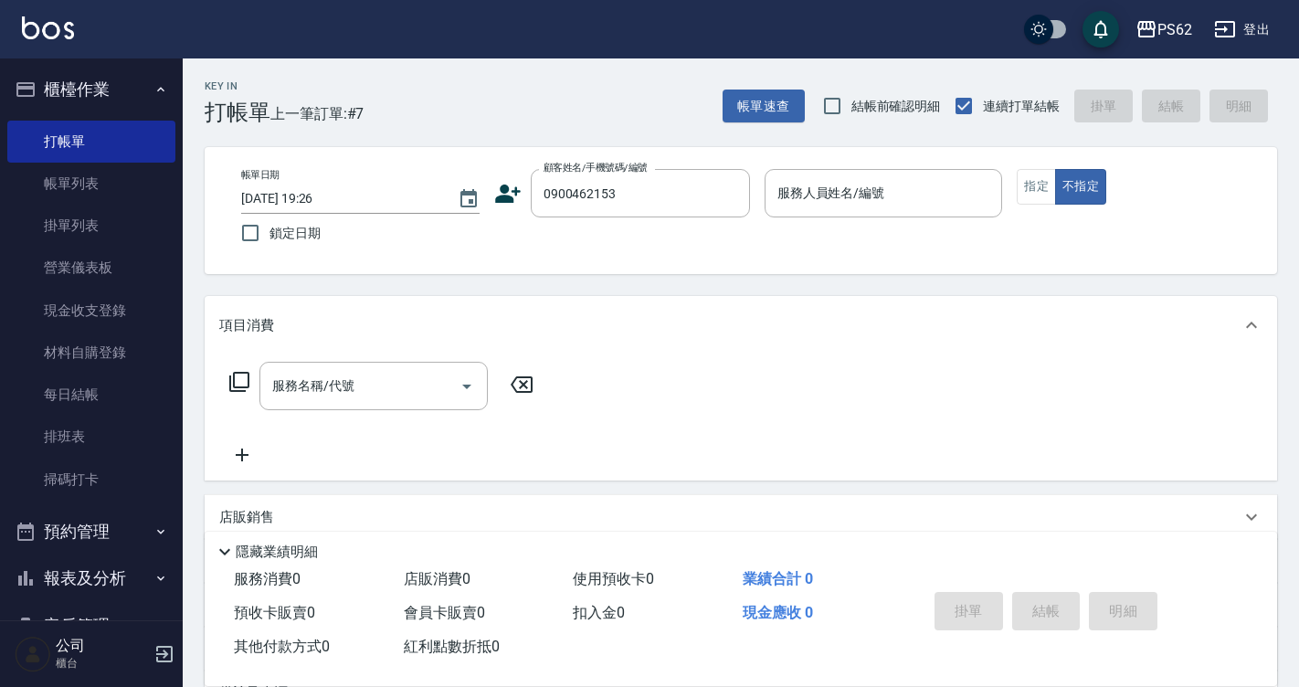
click at [508, 195] on icon at bounding box center [507, 193] width 27 height 27
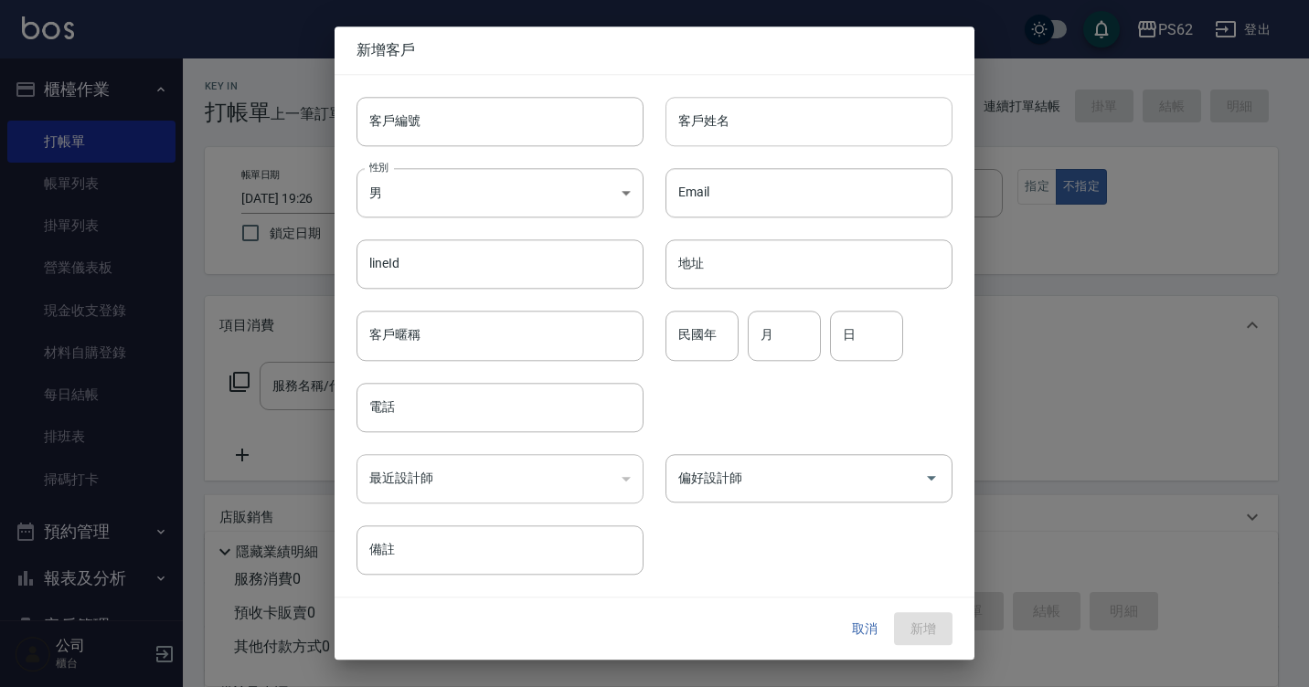
type input "0900462153"
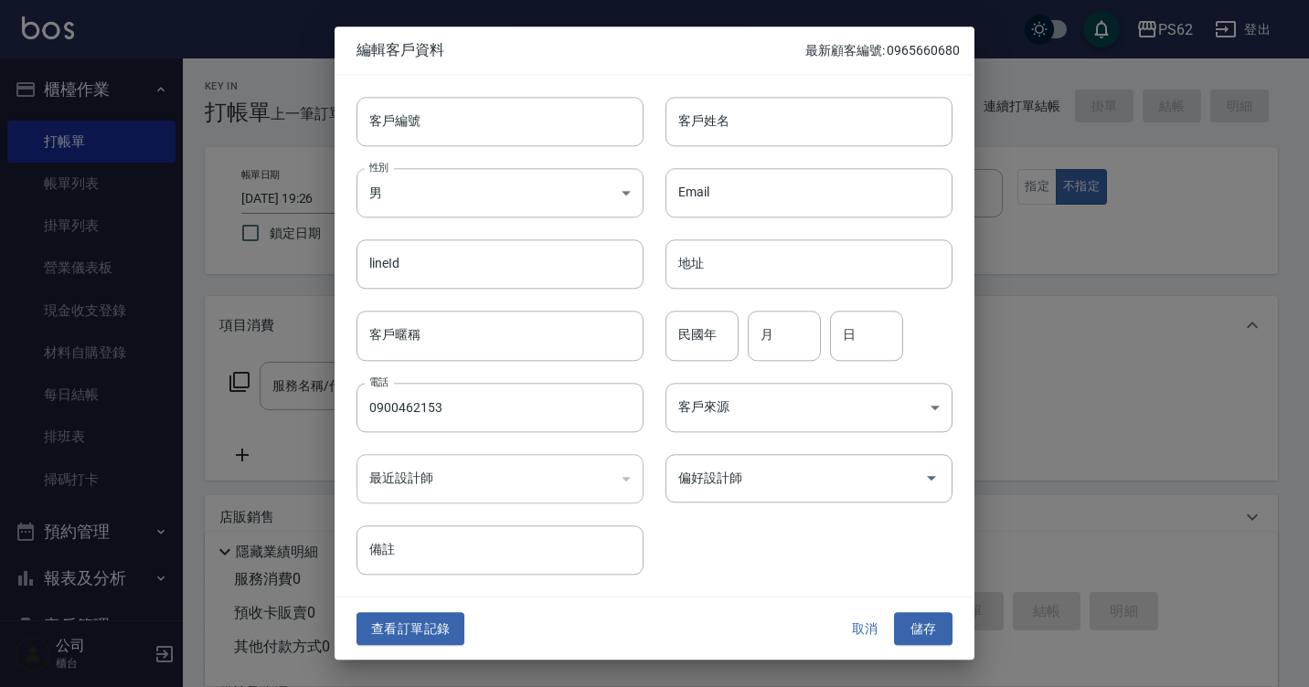
click at [718, 118] on div "客戶姓名 客戶姓名" at bounding box center [808, 121] width 287 height 49
type input "[PERSON_NAME]"
click at [915, 627] on button "儲存" at bounding box center [923, 629] width 58 height 34
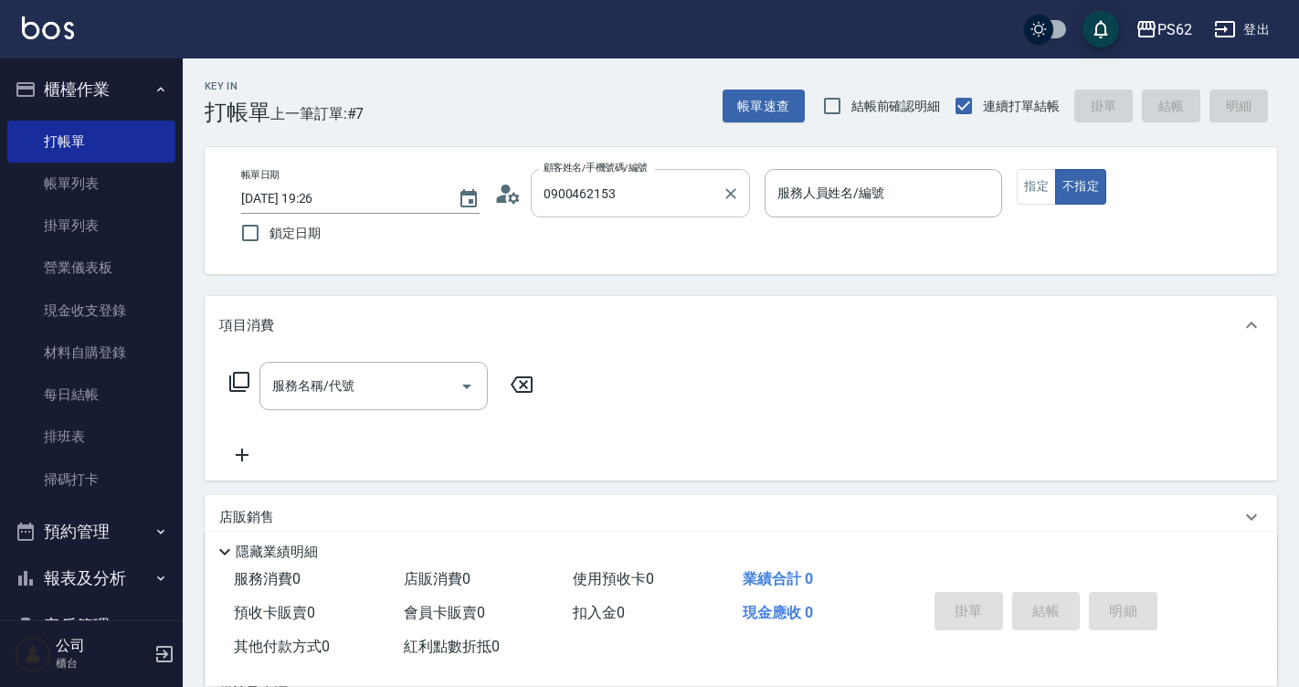
click at [695, 192] on input "0900462153" at bounding box center [626, 193] width 175 height 32
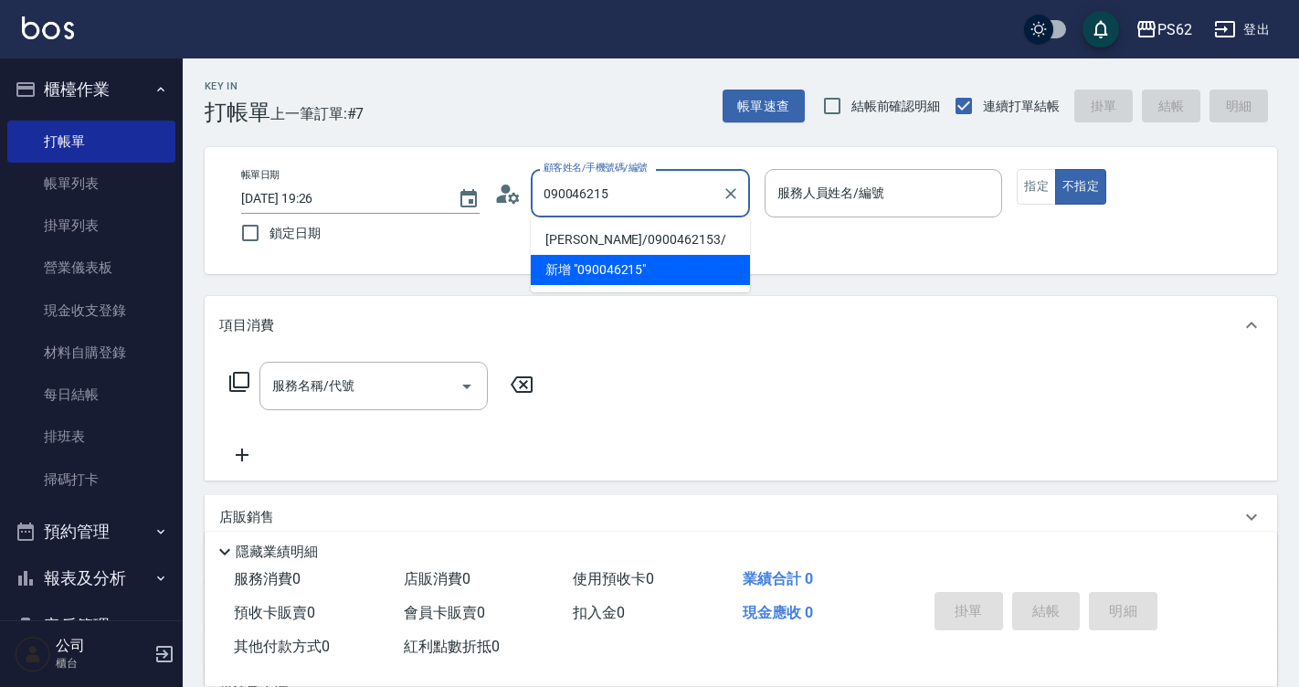
click at [665, 238] on li "[PERSON_NAME]/0900462153/" at bounding box center [640, 240] width 219 height 30
type input "[PERSON_NAME]/0900462153/"
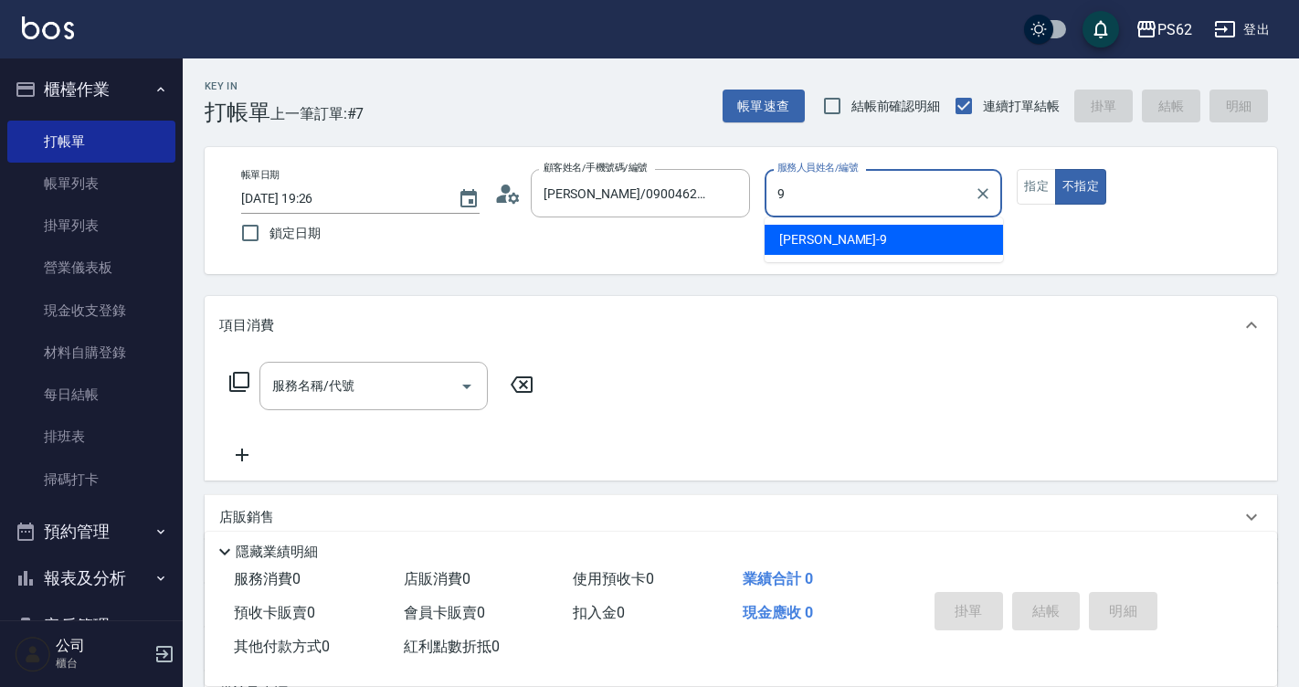
type input "niki-9"
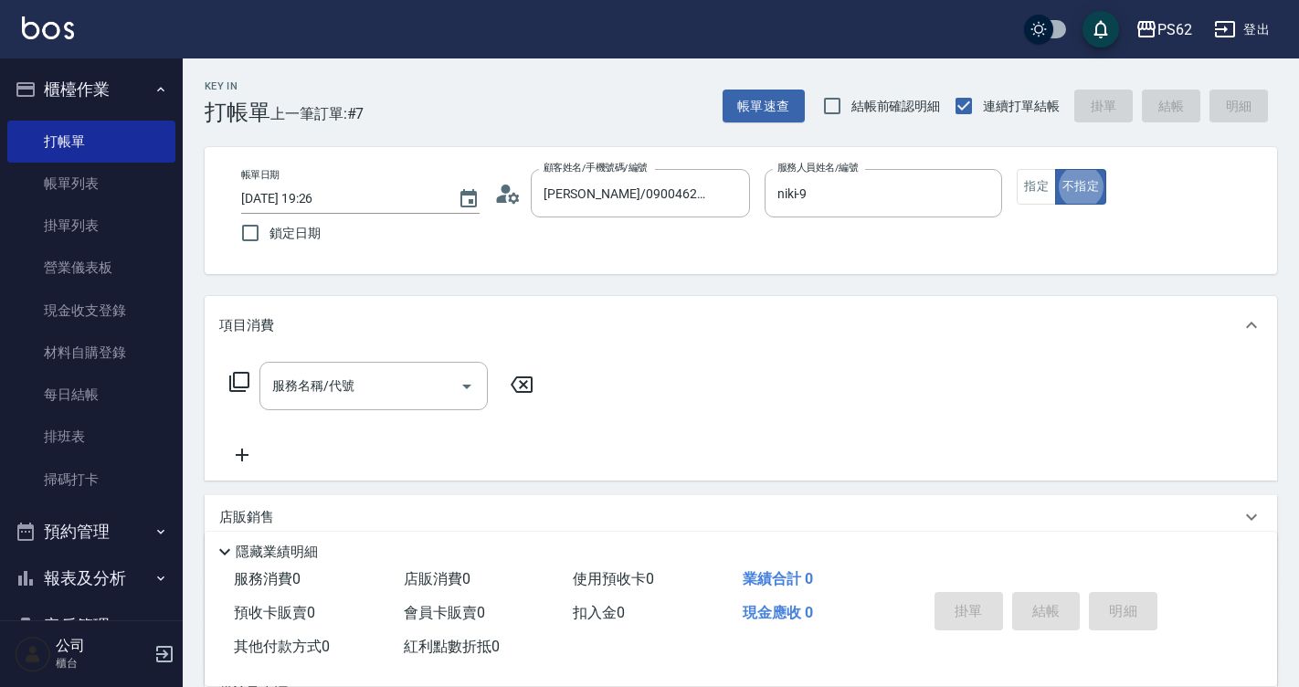
type button "false"
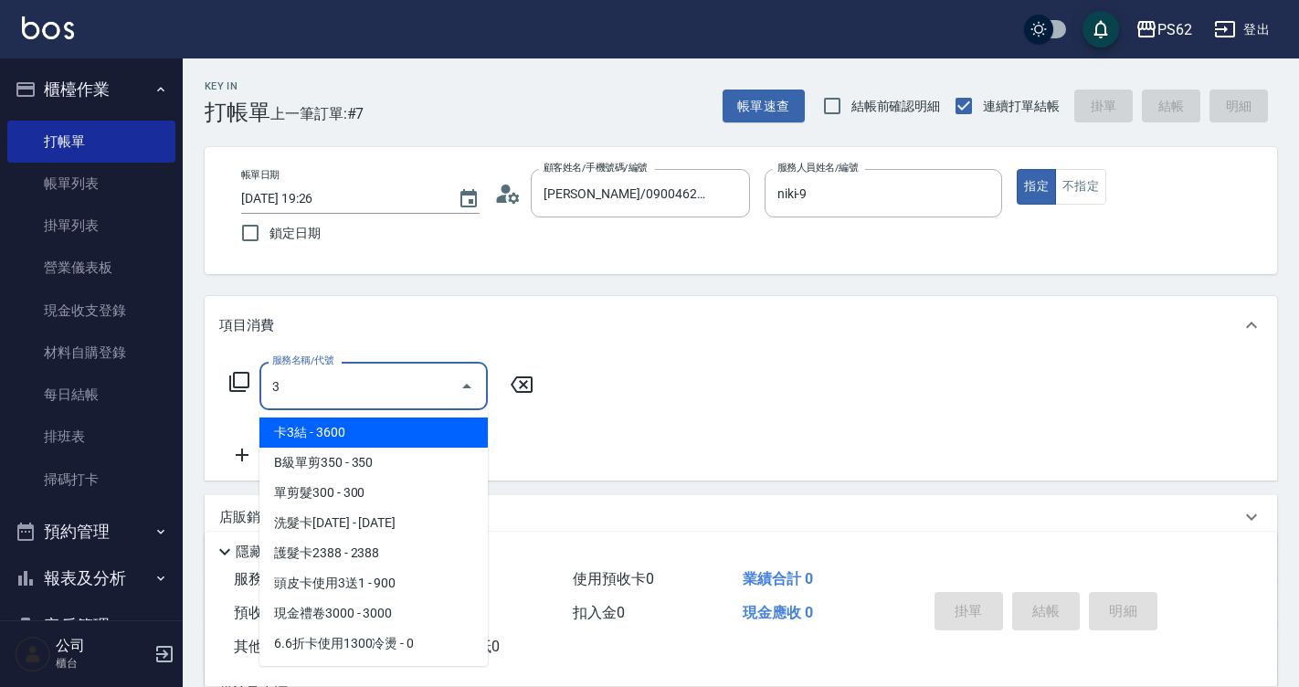
type input "3"
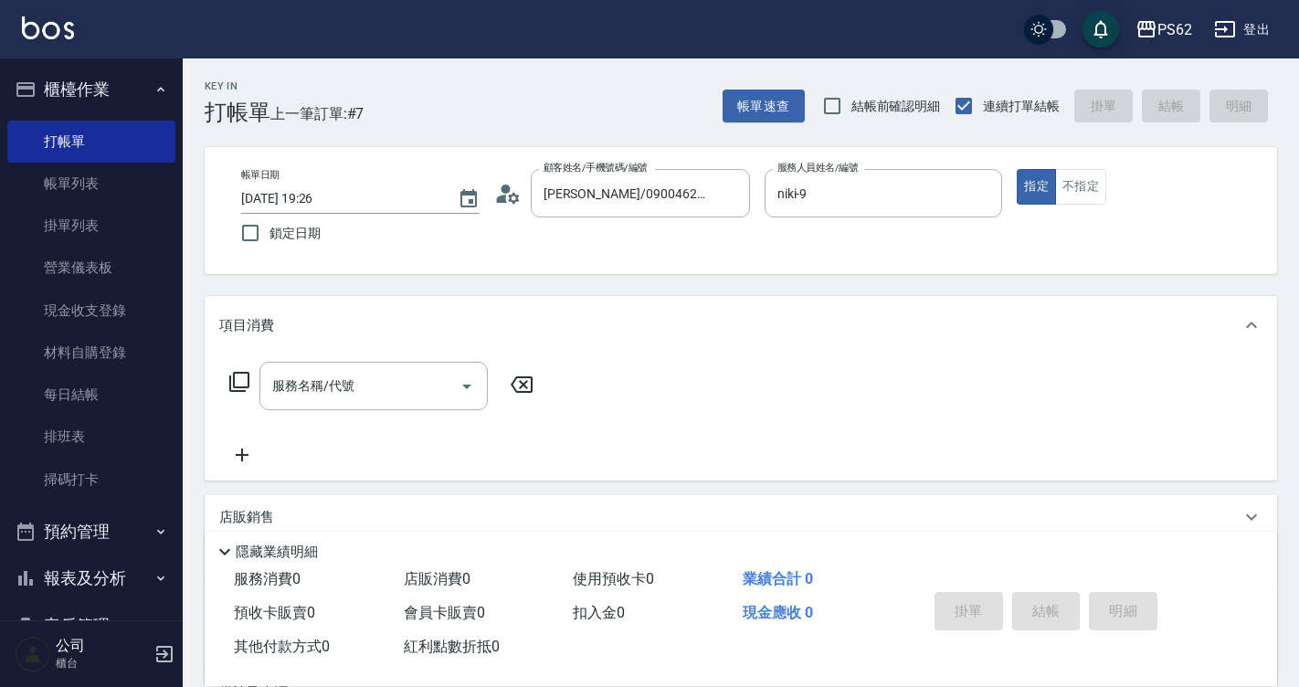
click at [1110, 179] on div "指定 不指定" at bounding box center [1136, 187] width 238 height 36
click at [1081, 200] on button "不指定" at bounding box center [1080, 187] width 51 height 36
click at [407, 383] on input "服務名稱/代號" at bounding box center [360, 386] width 185 height 32
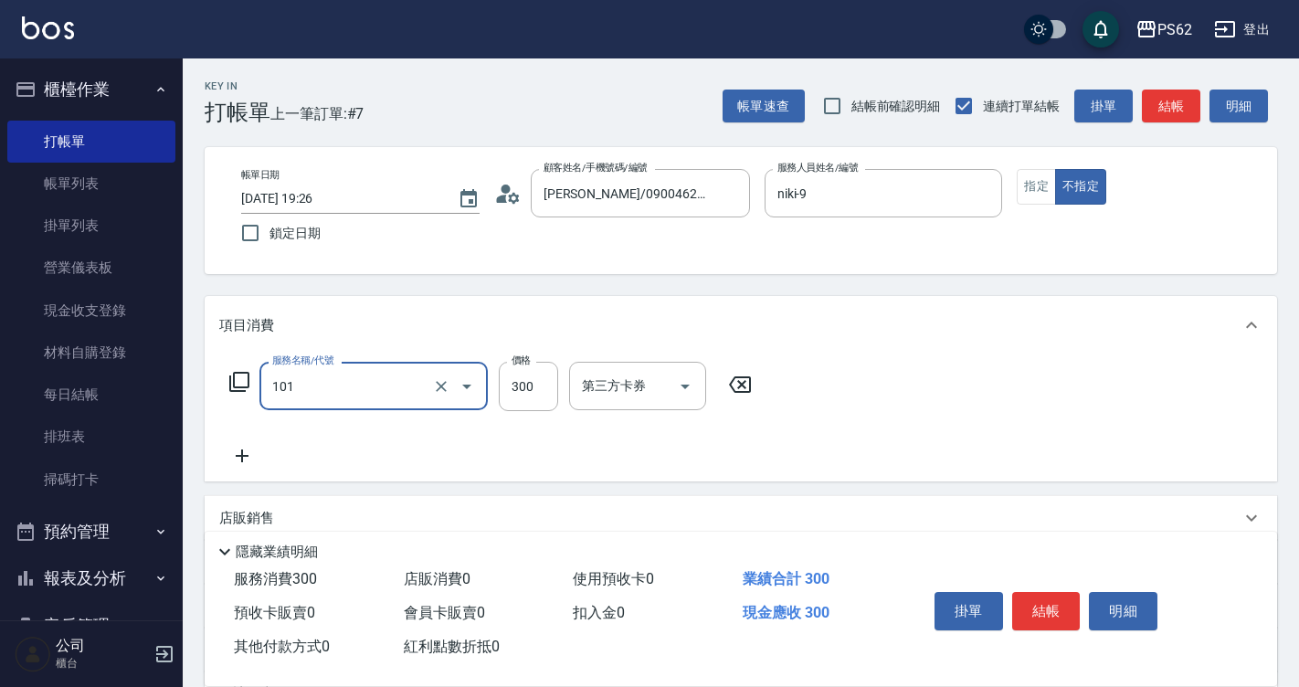
type input "洗髮(101)"
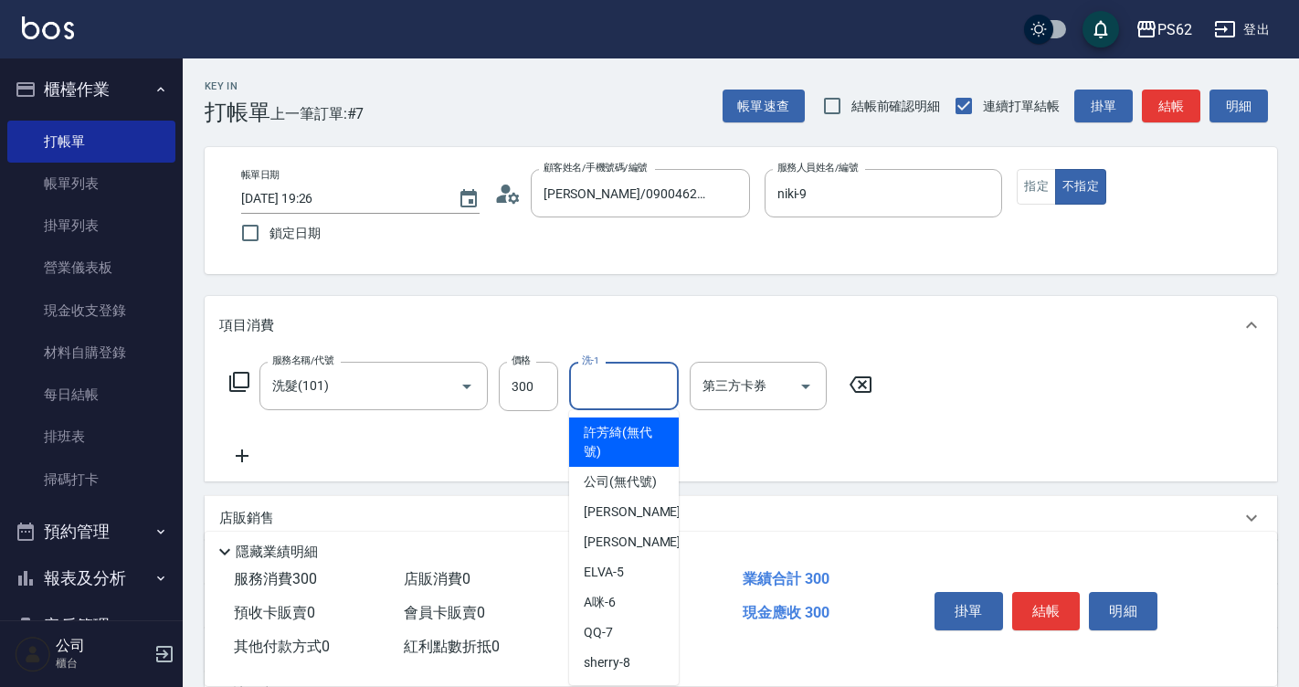
click at [631, 382] on input "洗-1" at bounding box center [623, 386] width 93 height 32
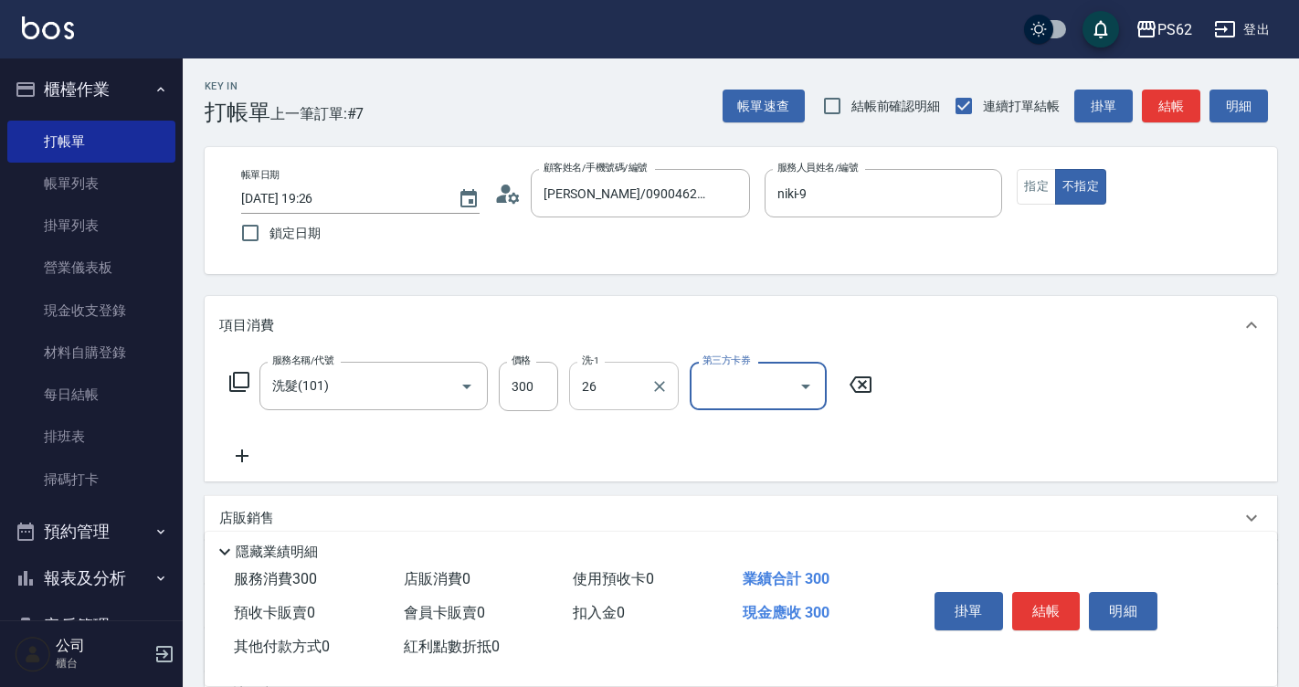
type input "[PERSON_NAME]-26"
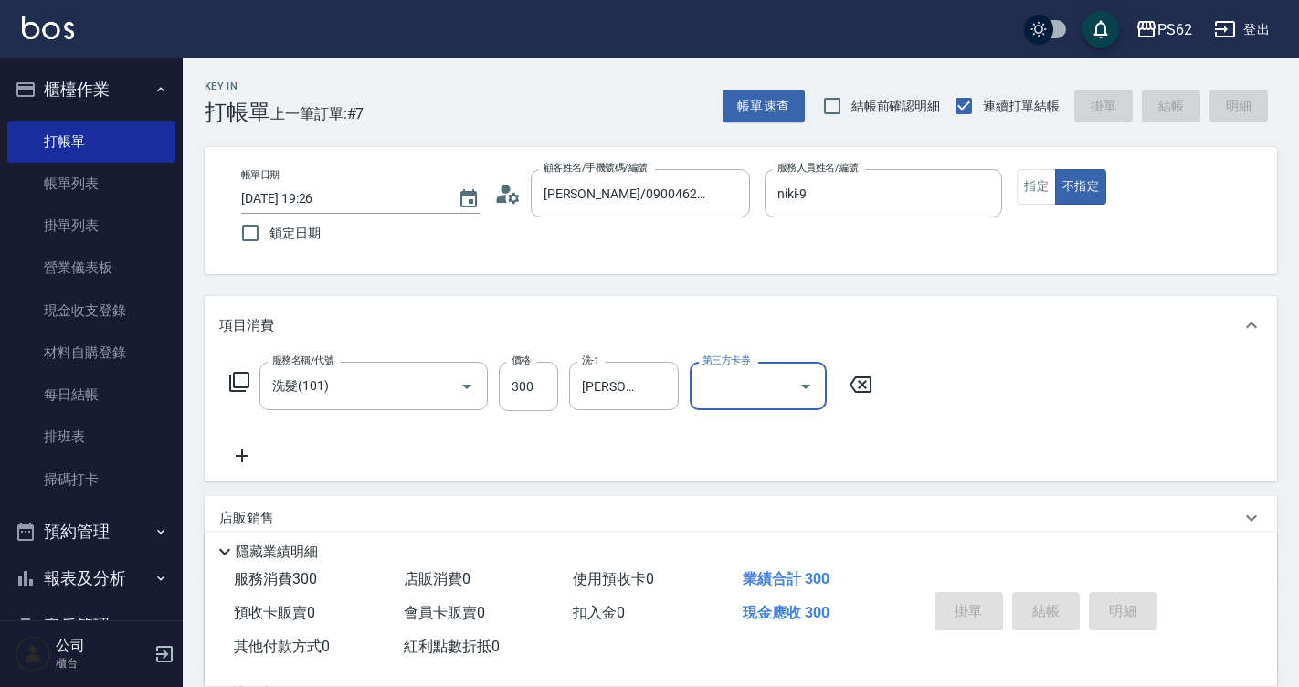
type input "[DATE] 19:27"
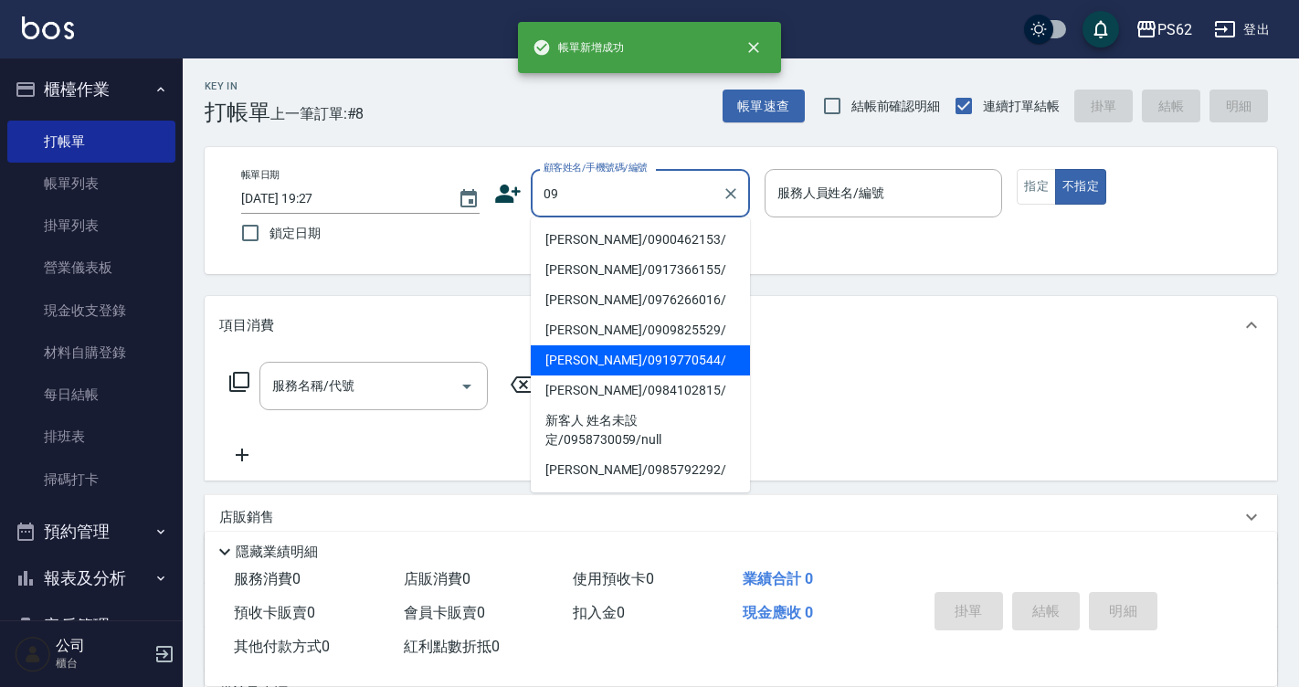
click at [588, 239] on li "[PERSON_NAME]/0900462153/" at bounding box center [640, 240] width 219 height 30
type input "[PERSON_NAME]/0900462153/"
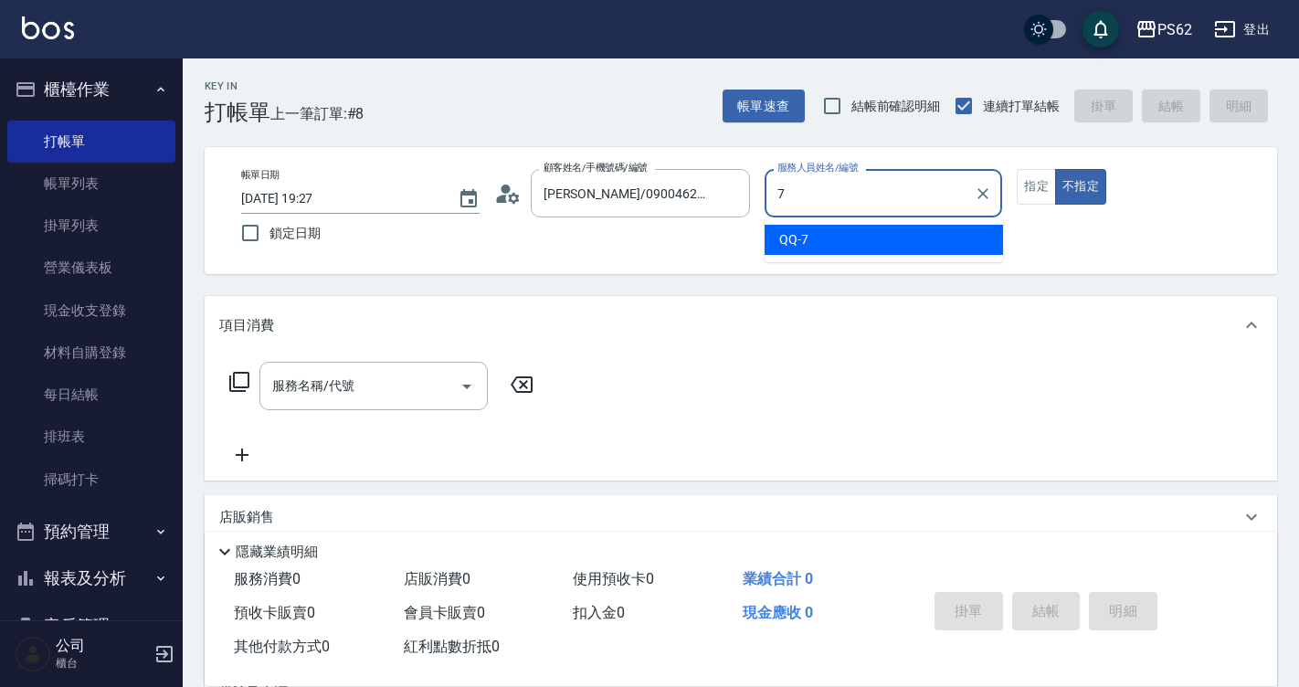
type input "QQ-7"
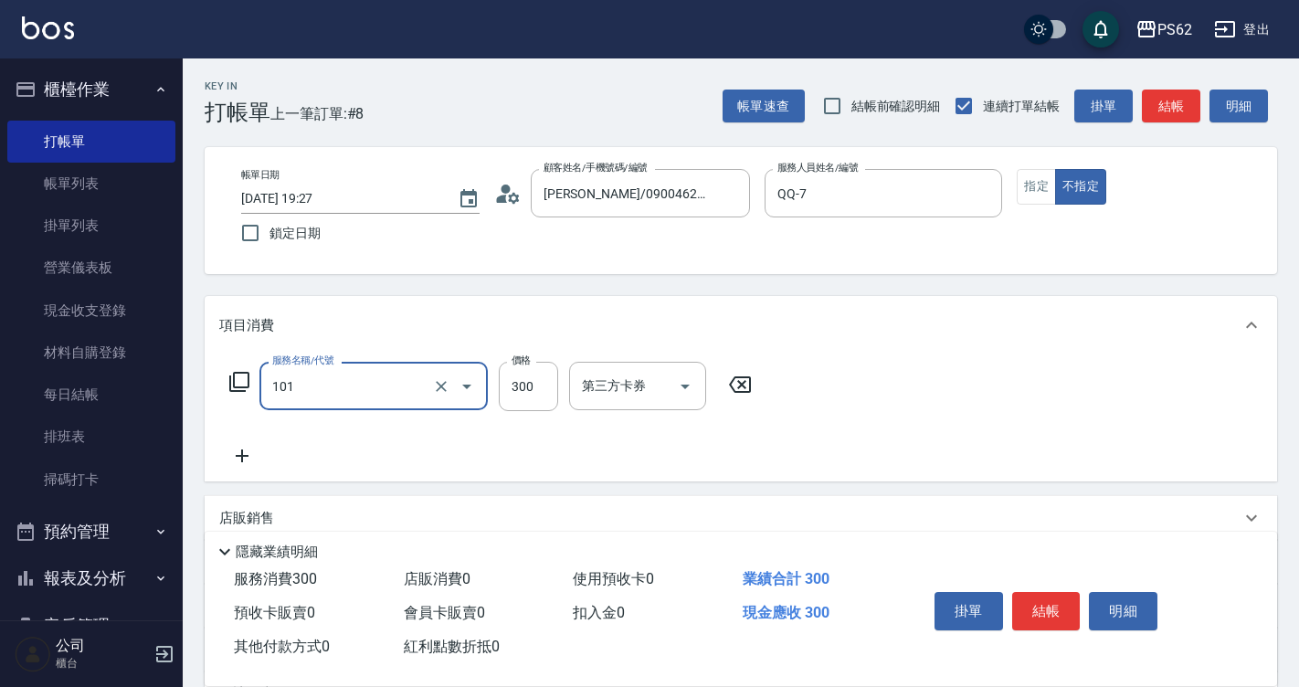
type input "洗髮(101)"
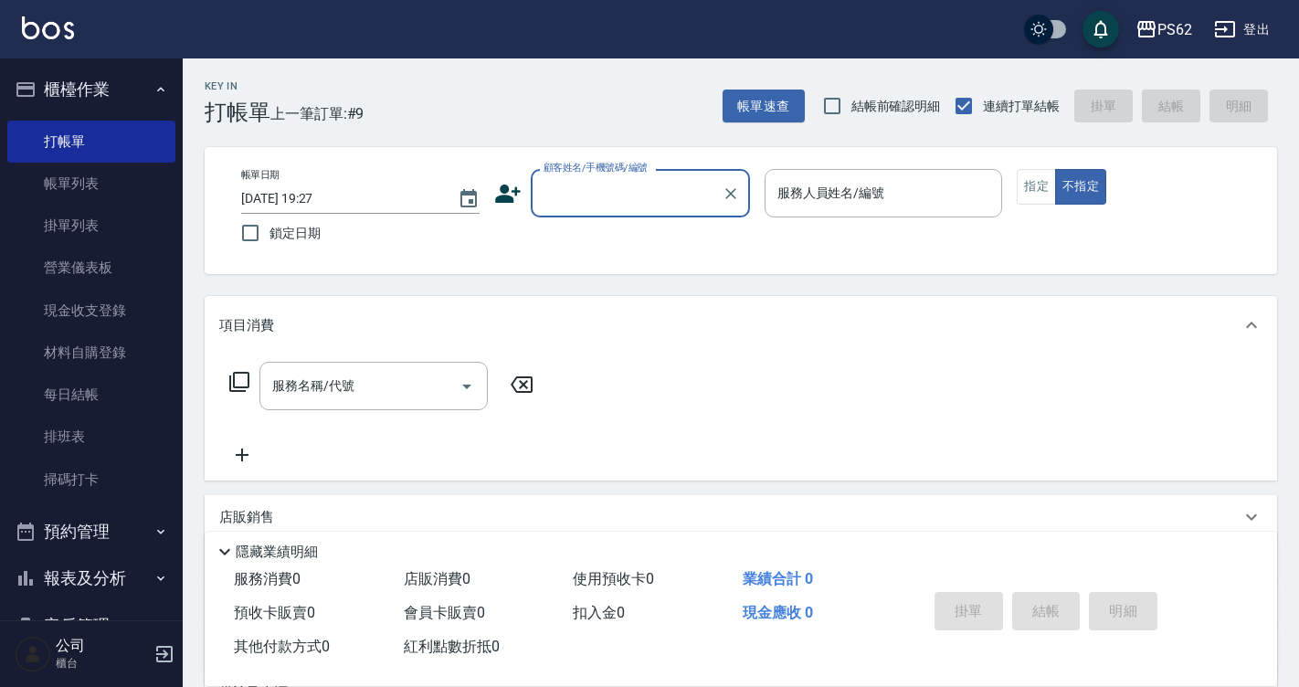
click at [600, 209] on input "顧客姓名/手機號碼/編號" at bounding box center [626, 193] width 175 height 32
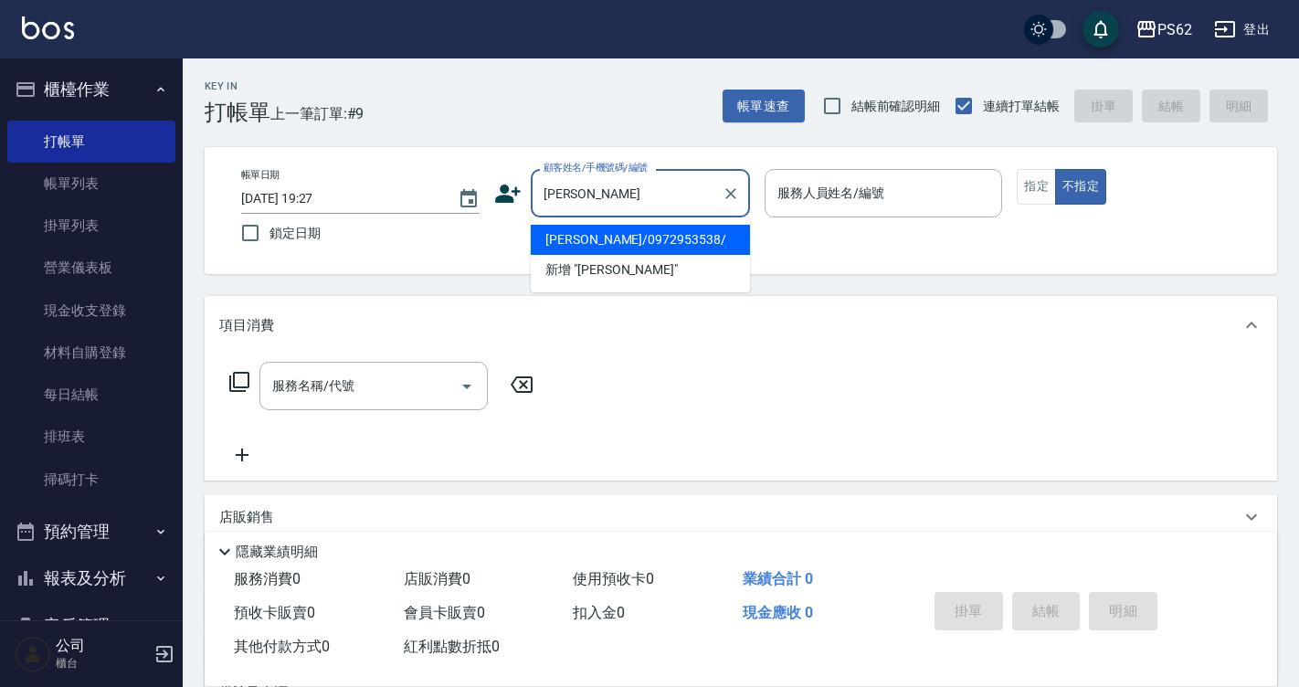
type input "[PERSON_NAME]/0972953538/"
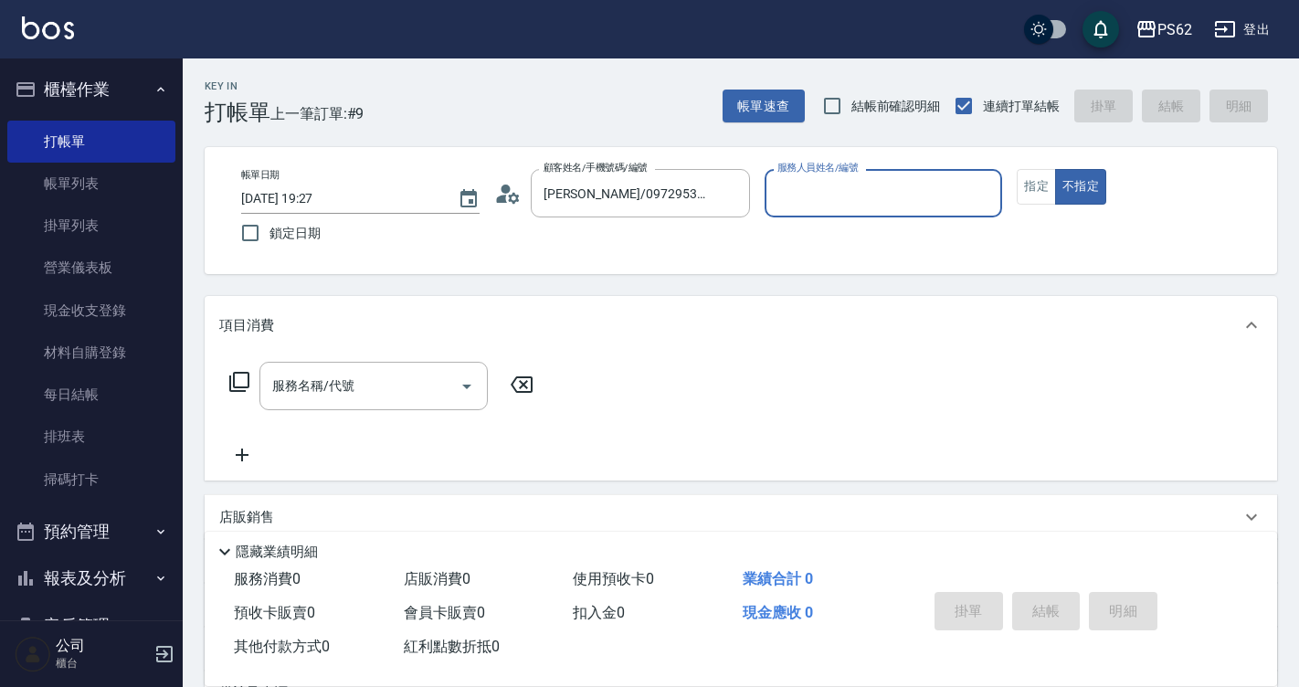
click at [1055, 169] on button "不指定" at bounding box center [1080, 187] width 51 height 36
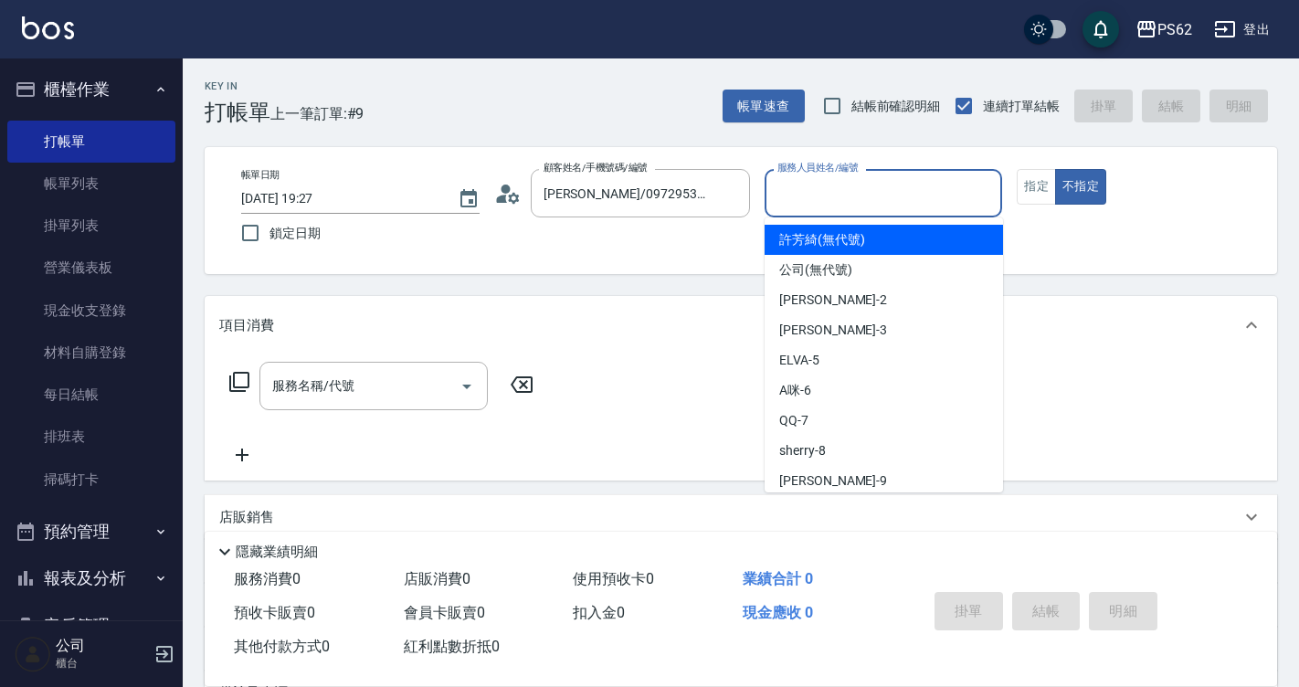
click at [963, 197] on input "服務人員姓名/編號" at bounding box center [884, 193] width 222 height 32
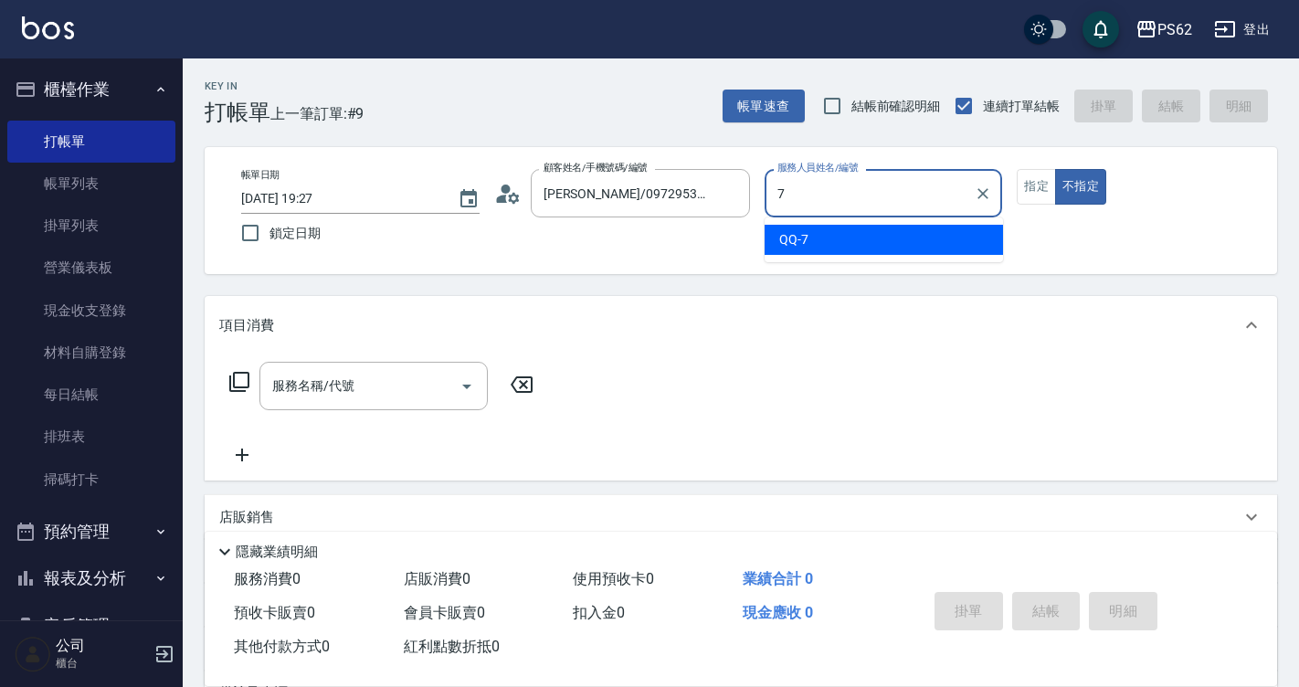
type input "QQ-7"
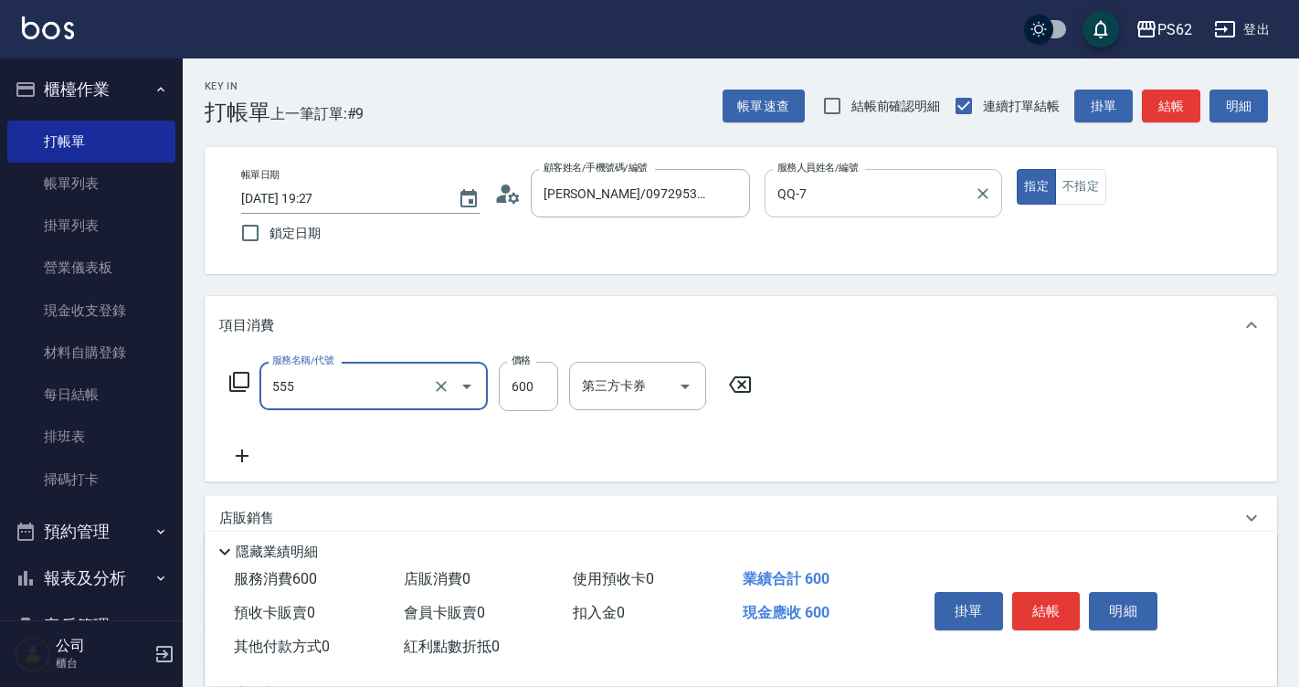
type input "去角質(555)"
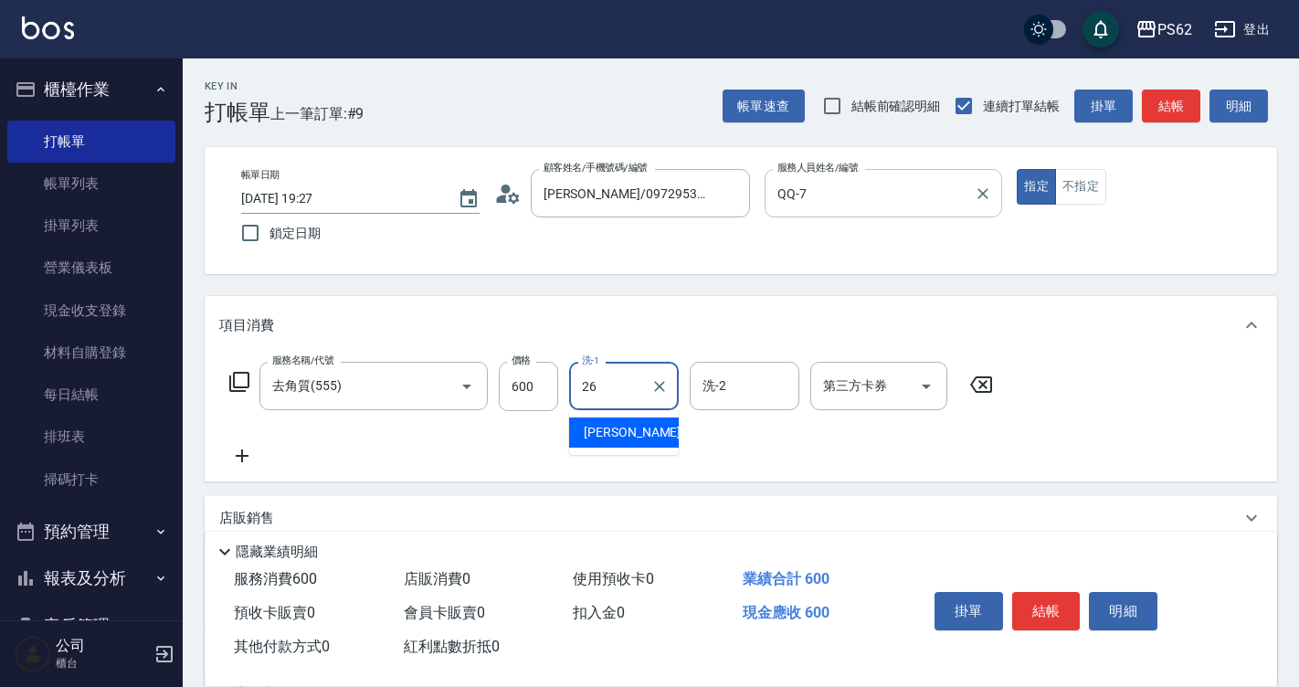
type input "[PERSON_NAME]-26"
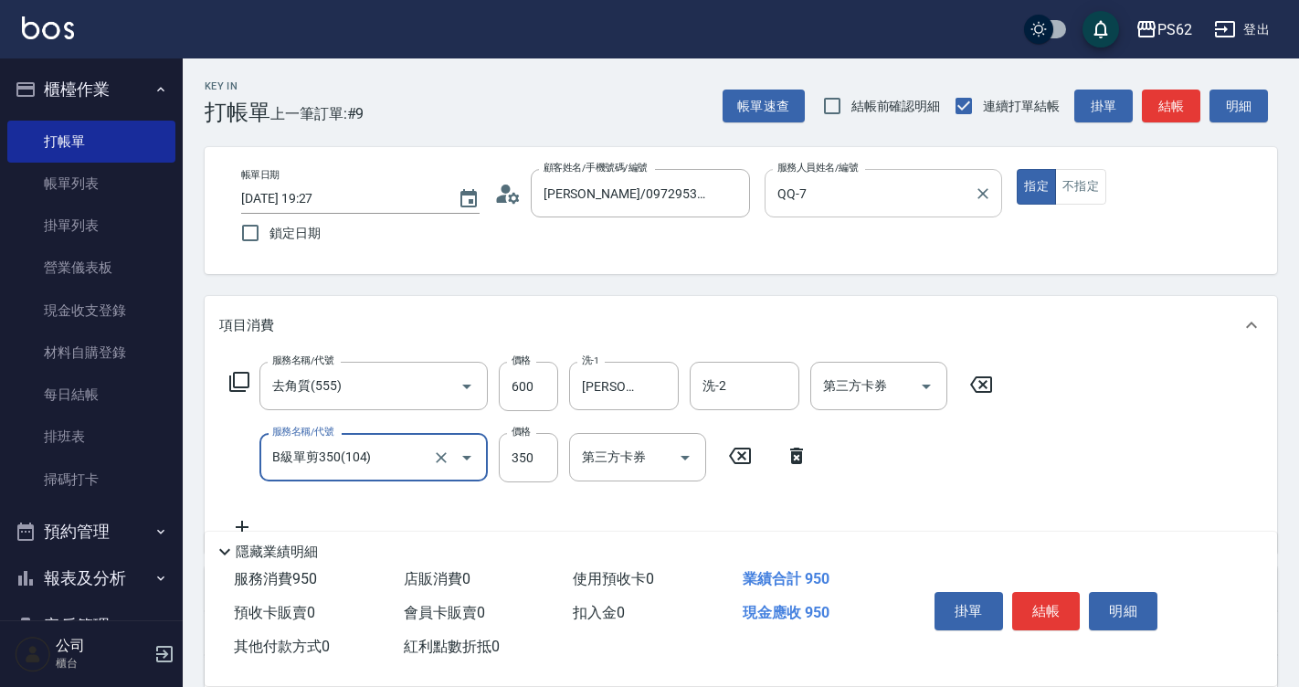
type input "B級單剪350(104)"
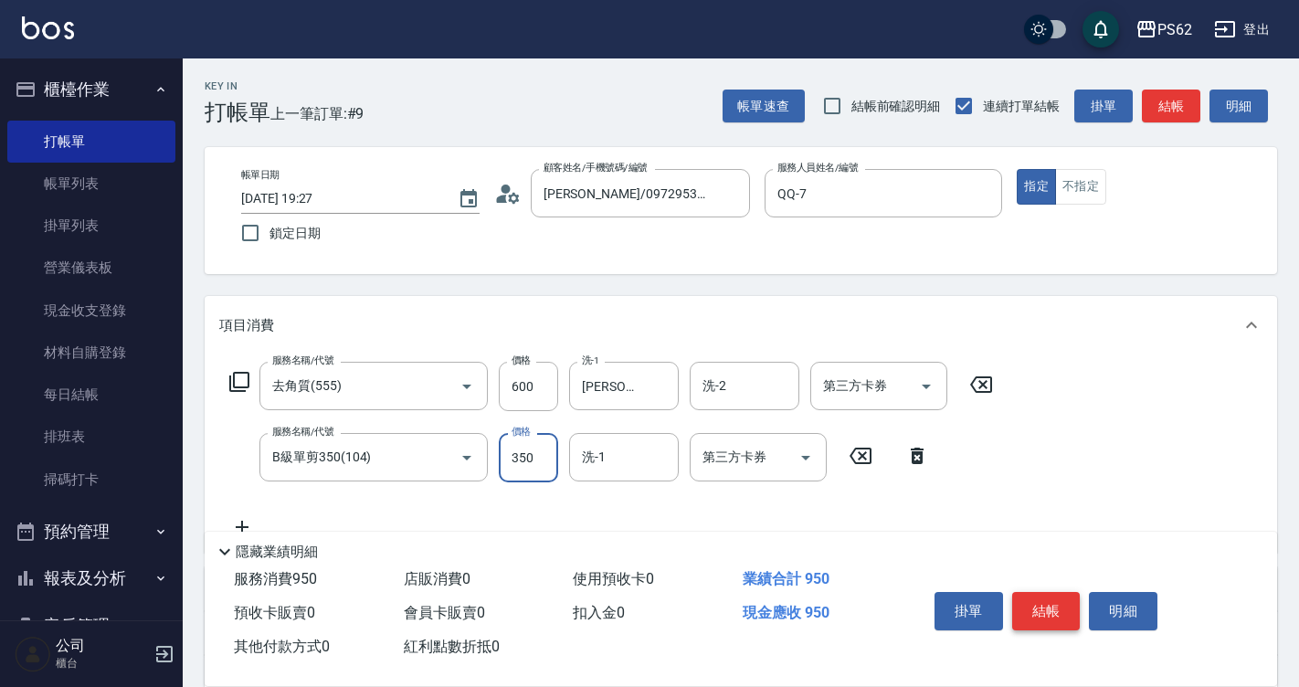
click at [1032, 592] on button "結帳" at bounding box center [1046, 611] width 69 height 38
click at [1032, 590] on div "掛單 結帳 明細" at bounding box center [1046, 614] width 238 height 58
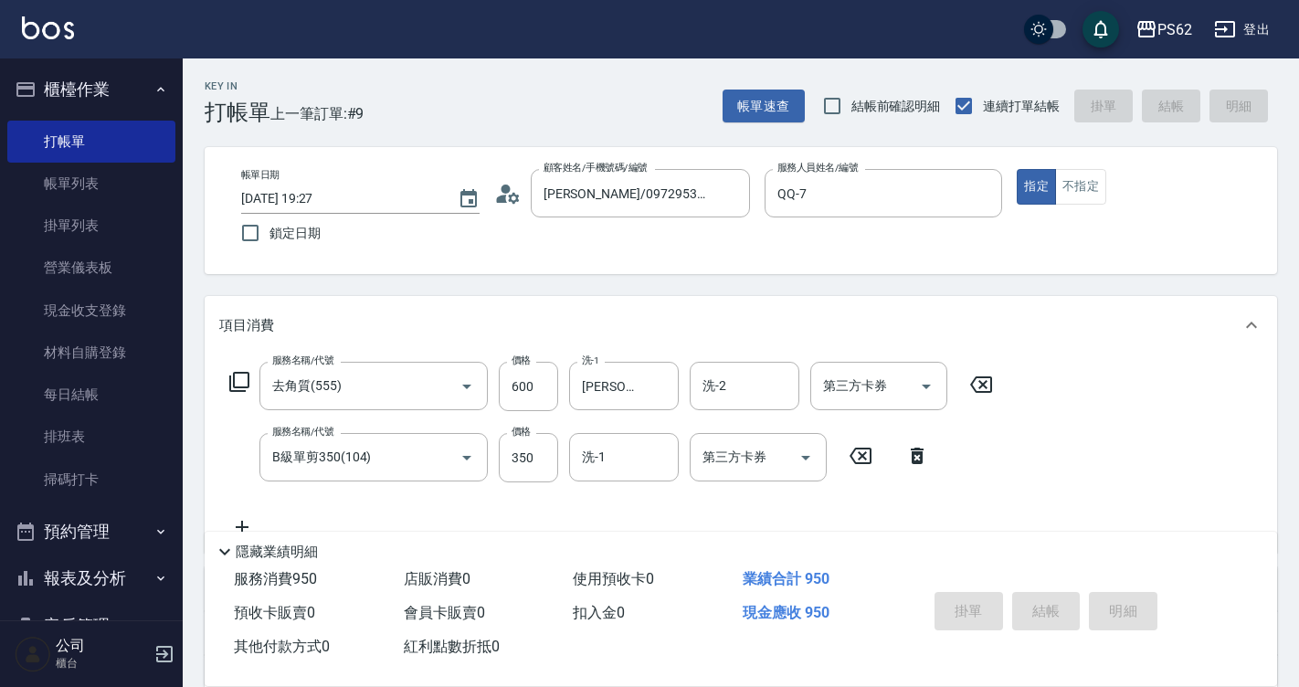
type input "[DATE] 19:37"
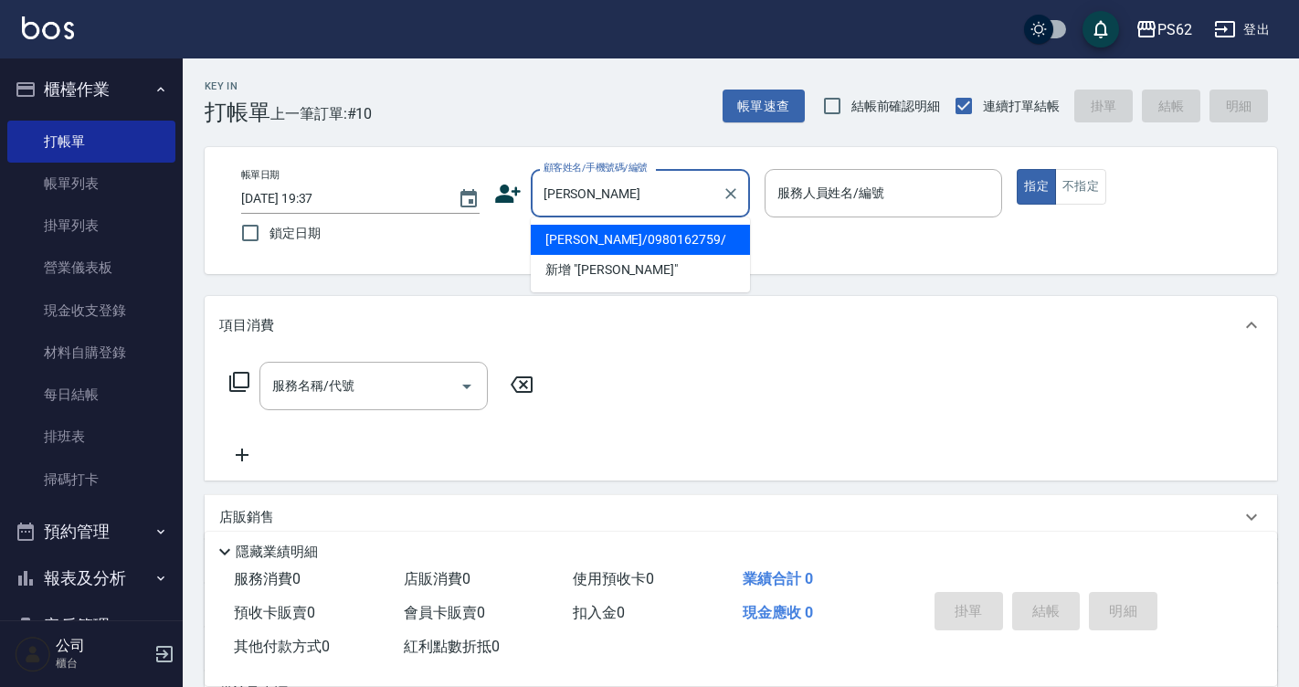
type input "[PERSON_NAME]/0980162759/"
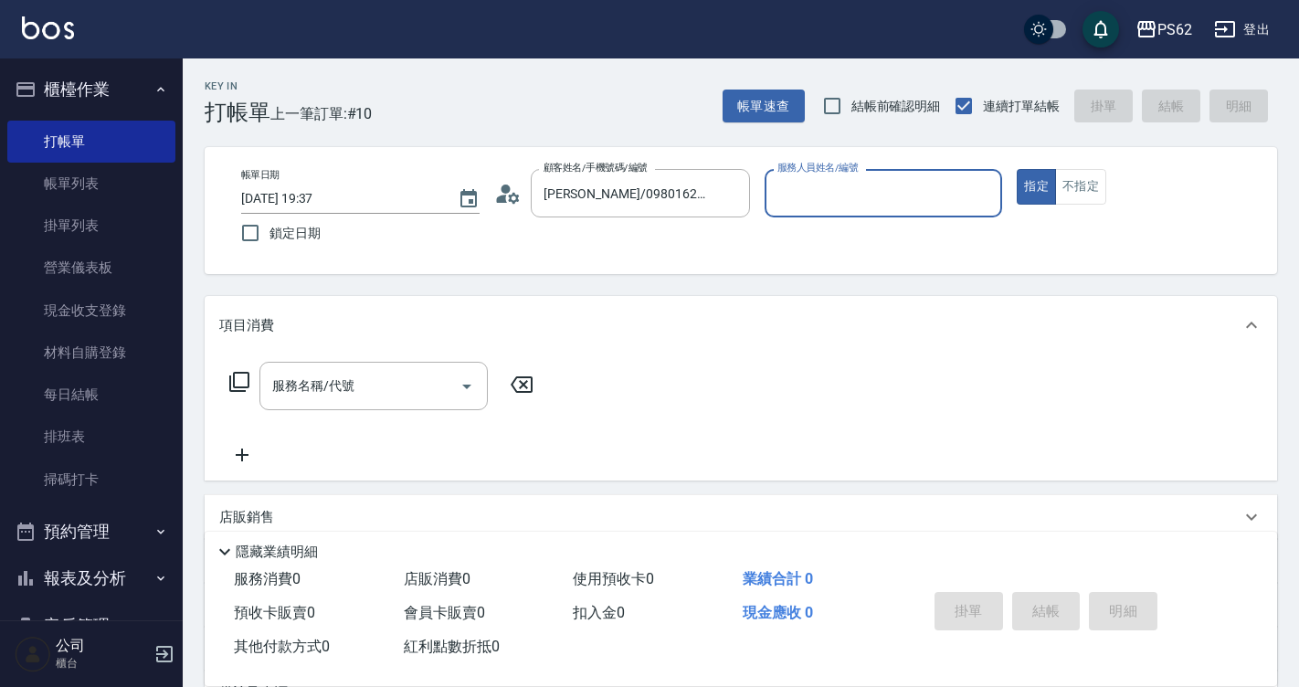
click at [514, 183] on icon at bounding box center [507, 193] width 27 height 27
click at [514, 183] on body "PS62 登出 櫃檯作業 打帳單 帳單列表 掛單列表 營業儀表板 現金收支登錄 材料自購登錄 每日結帳 排班表 掃碼打卡 預約管理 預約管理 單日預約紀錄 單…" at bounding box center [649, 445] width 1299 height 890
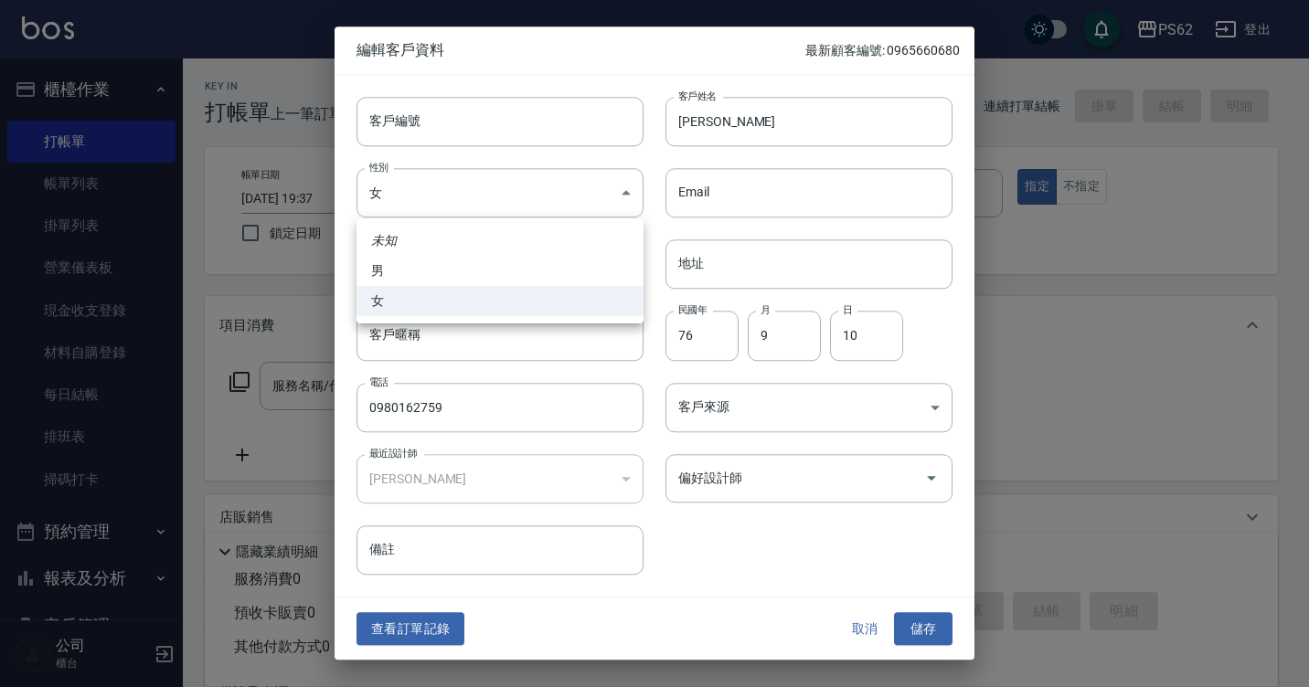
click at [432, 616] on div at bounding box center [654, 343] width 1309 height 687
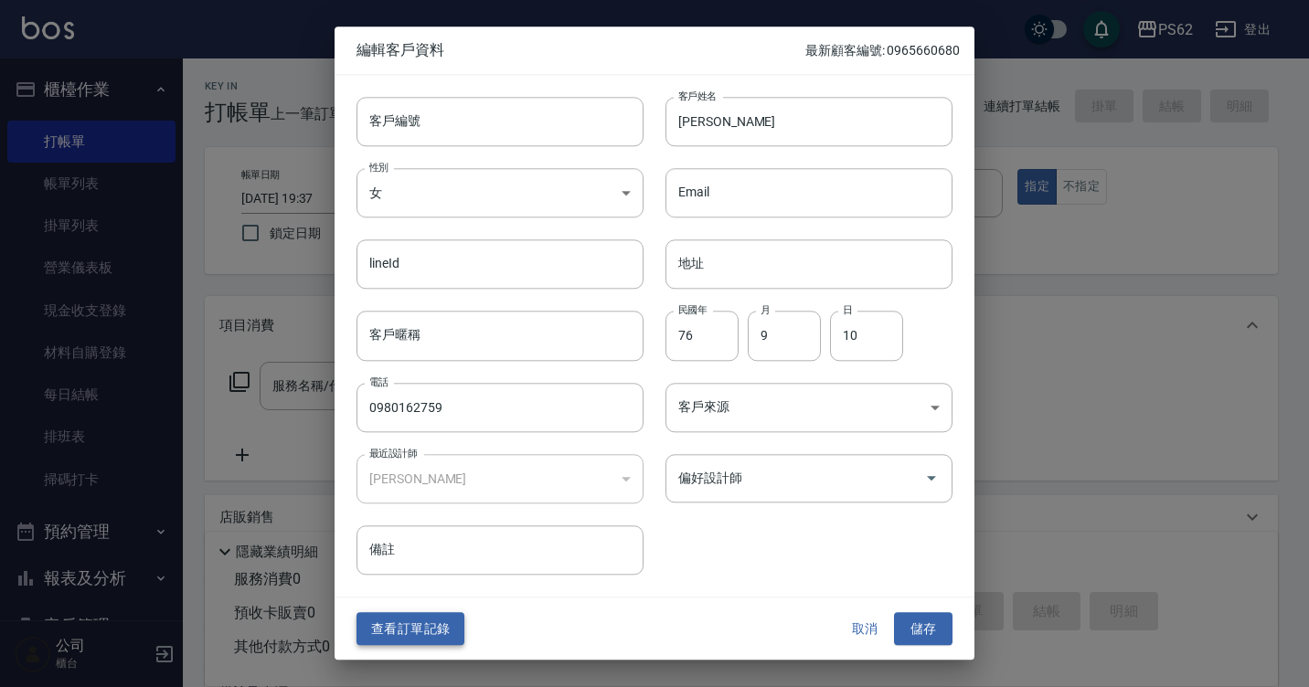
click at [429, 644] on button "查看訂單記錄" at bounding box center [410, 629] width 108 height 34
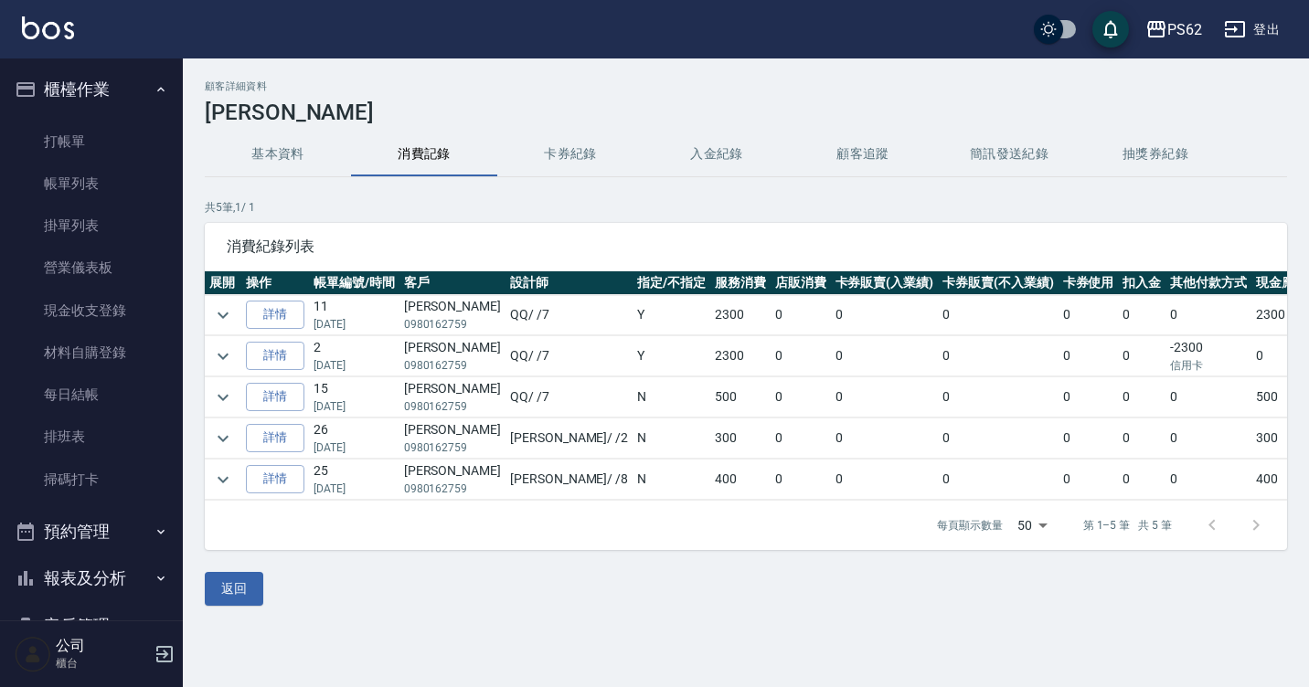
click at [439, 302] on td "[PERSON_NAME] 0980162759" at bounding box center [452, 315] width 106 height 40
copy td "[PERSON_NAME]"
click at [505, 317] on td "QQ / /7" at bounding box center [568, 315] width 127 height 40
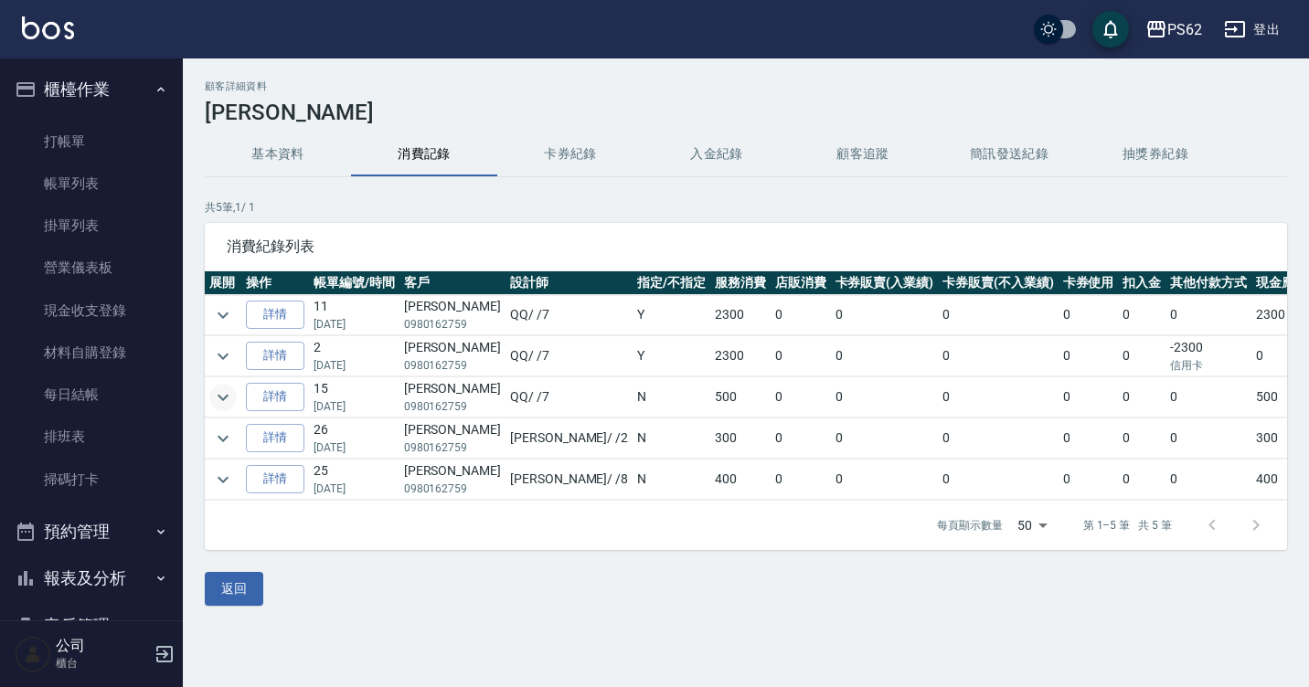
click at [211, 397] on button "expand row" at bounding box center [222, 397] width 27 height 27
click at [213, 390] on icon "expand row" at bounding box center [223, 398] width 22 height 22
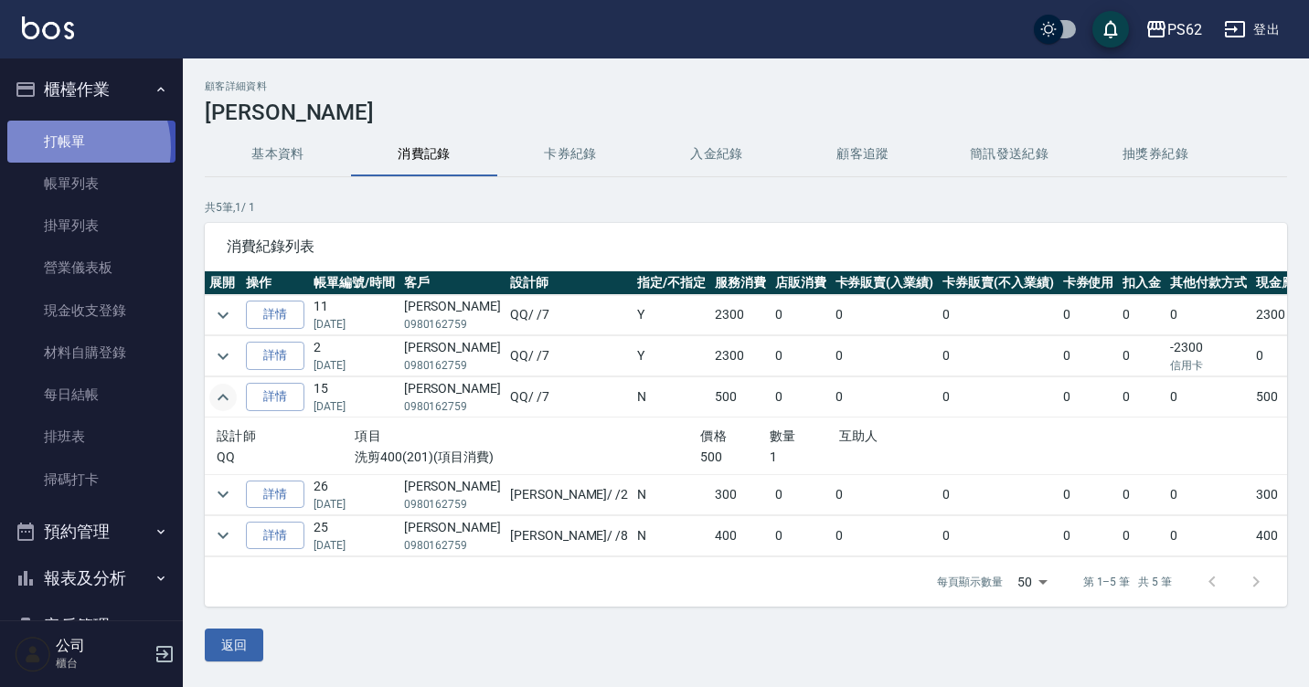
click at [71, 147] on link "打帳單" at bounding box center [91, 142] width 168 height 42
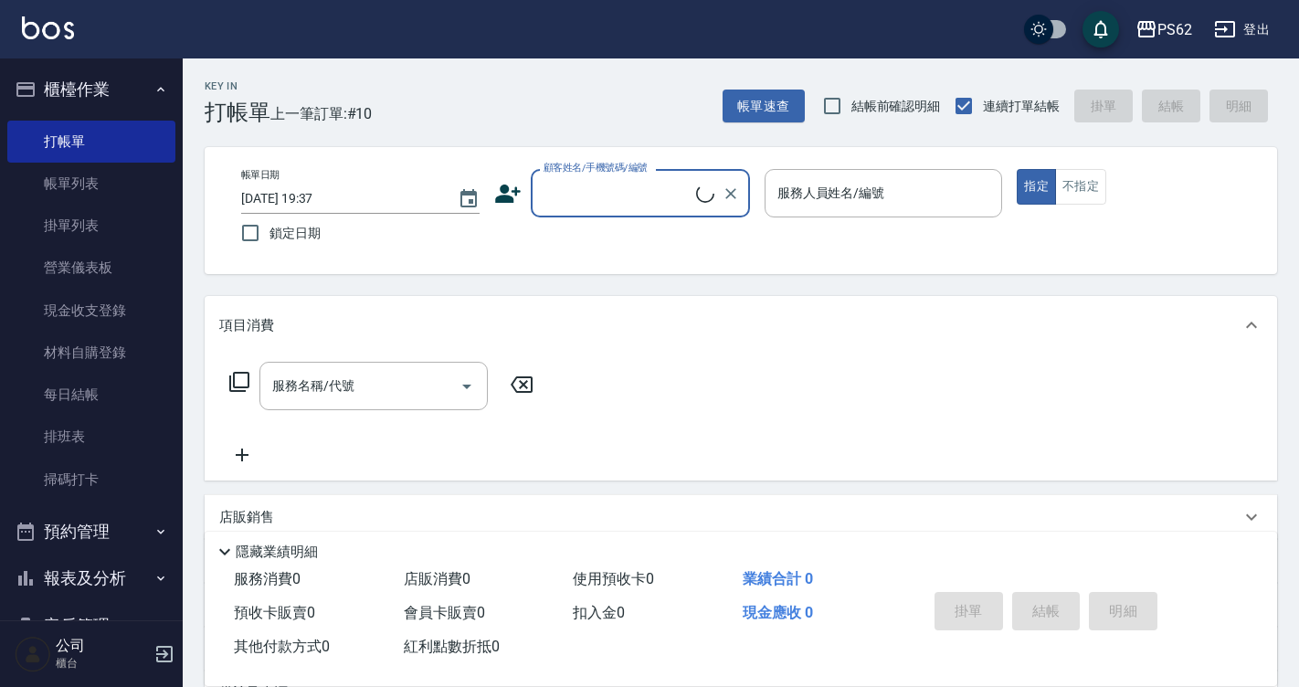
click at [585, 191] on input "顧客姓名/手機號碼/編號" at bounding box center [617, 193] width 157 height 32
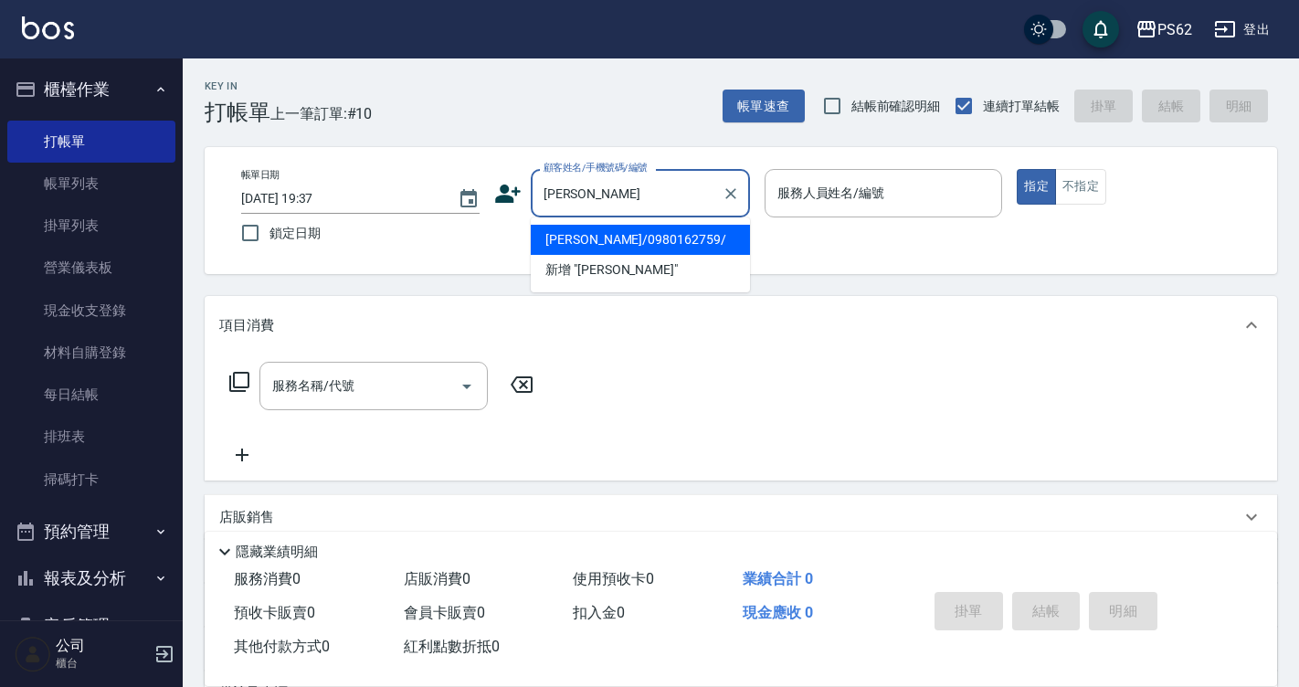
click at [596, 238] on li "[PERSON_NAME]/0980162759/" at bounding box center [640, 240] width 219 height 30
type input "[PERSON_NAME]/0980162759/"
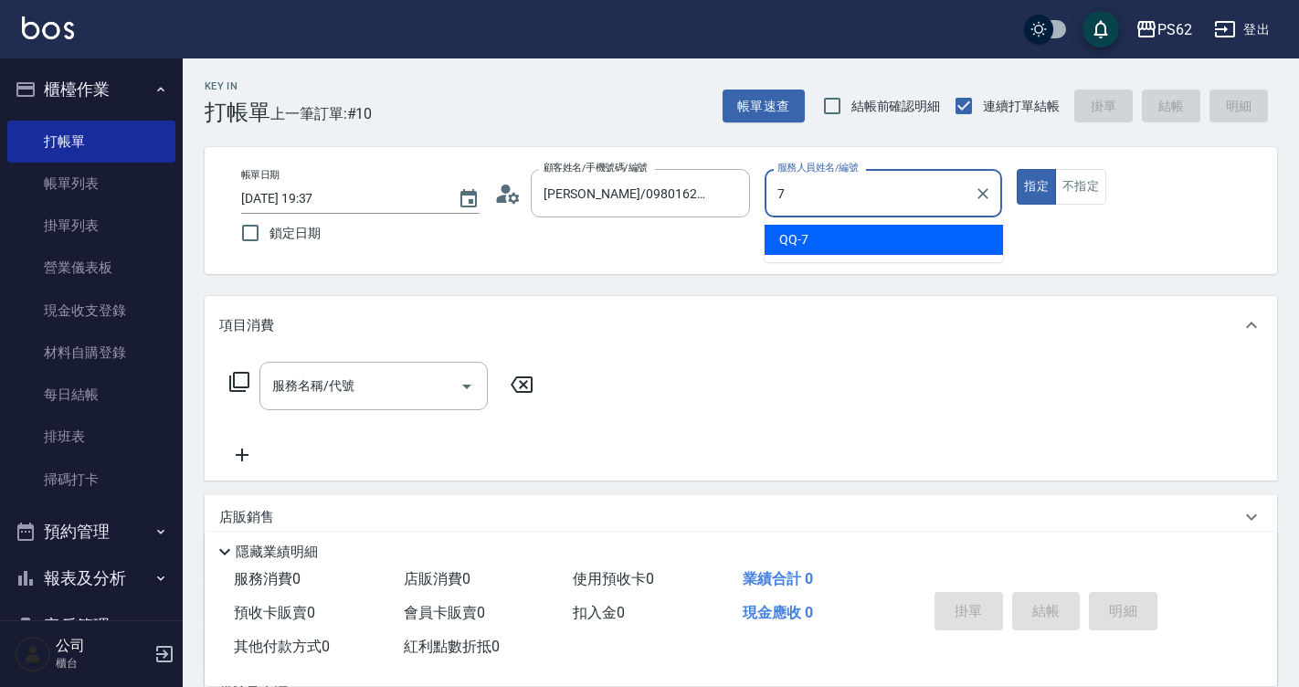
type input "QQ-7"
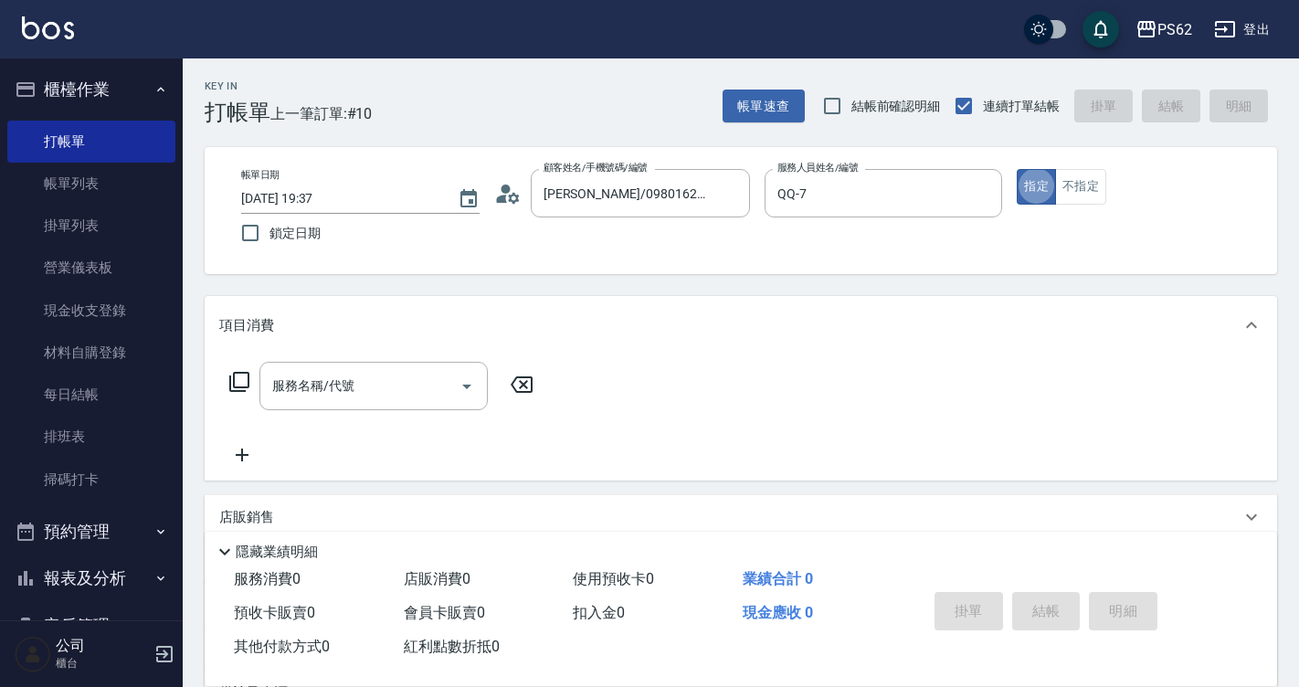
type button "true"
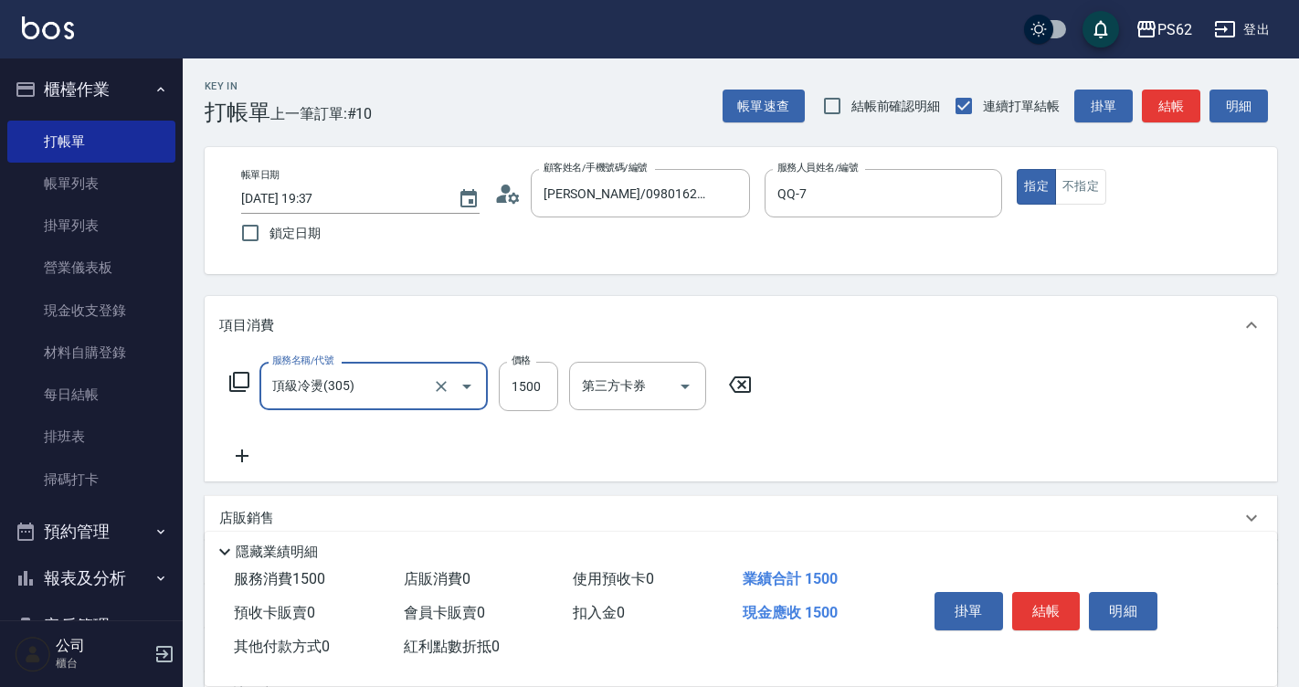
type input "頂級冷燙(305)"
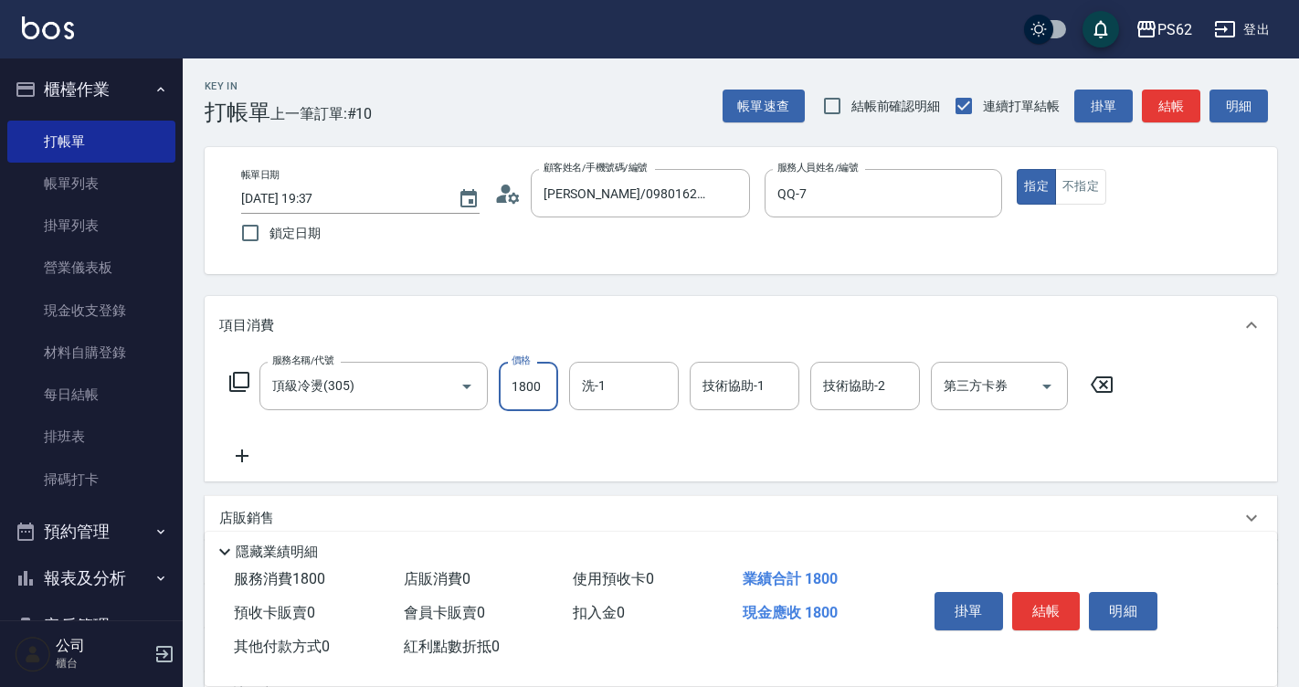
type input "1800"
click at [1055, 598] on button "結帳" at bounding box center [1046, 611] width 69 height 38
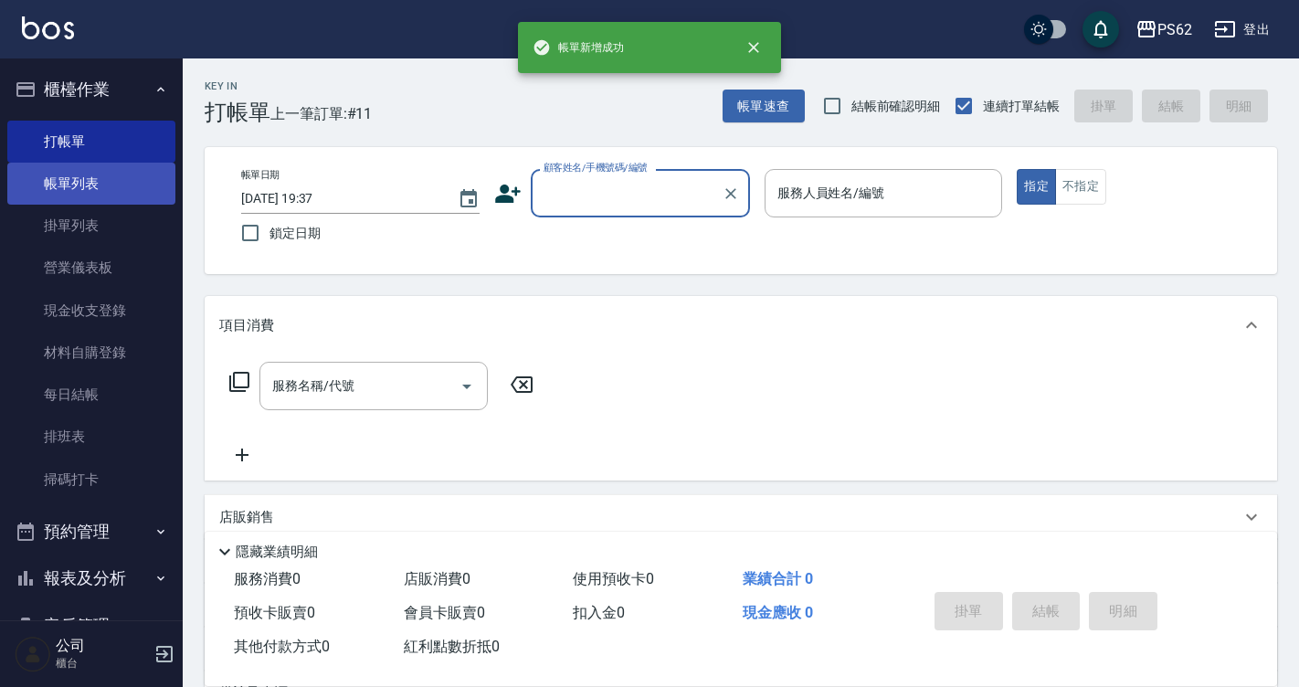
click at [69, 175] on link "帳單列表" at bounding box center [91, 184] width 168 height 42
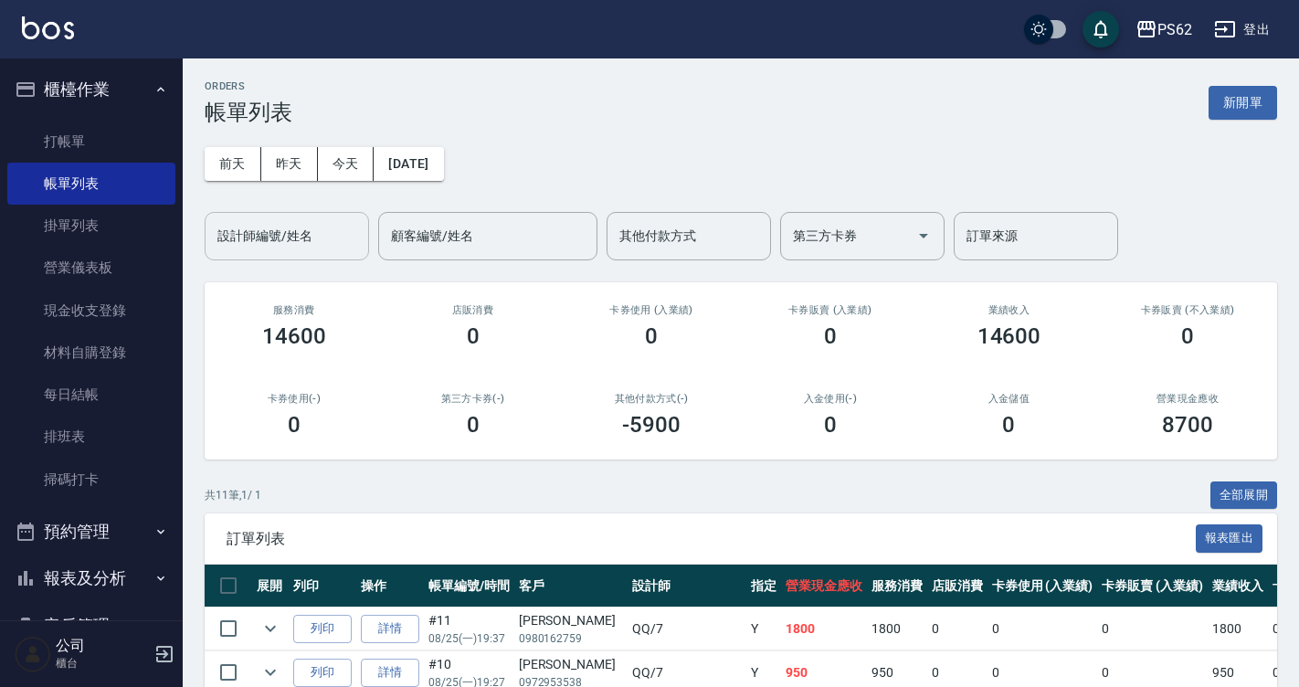
click at [277, 229] on input "設計師編號/姓名" at bounding box center [287, 236] width 148 height 32
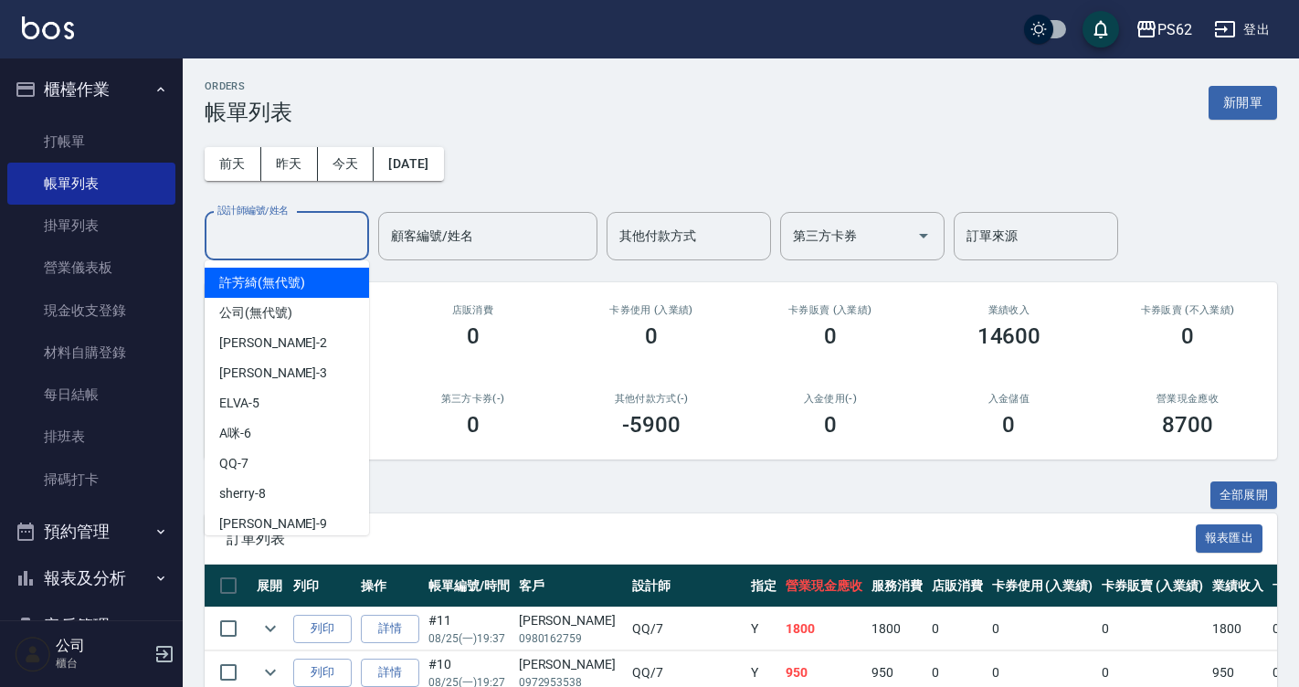
drag, startPoint x: 277, startPoint y: 229, endPoint x: 330, endPoint y: 289, distance: 79.6
click at [277, 231] on input "設計師編號/姓名" at bounding box center [287, 236] width 148 height 32
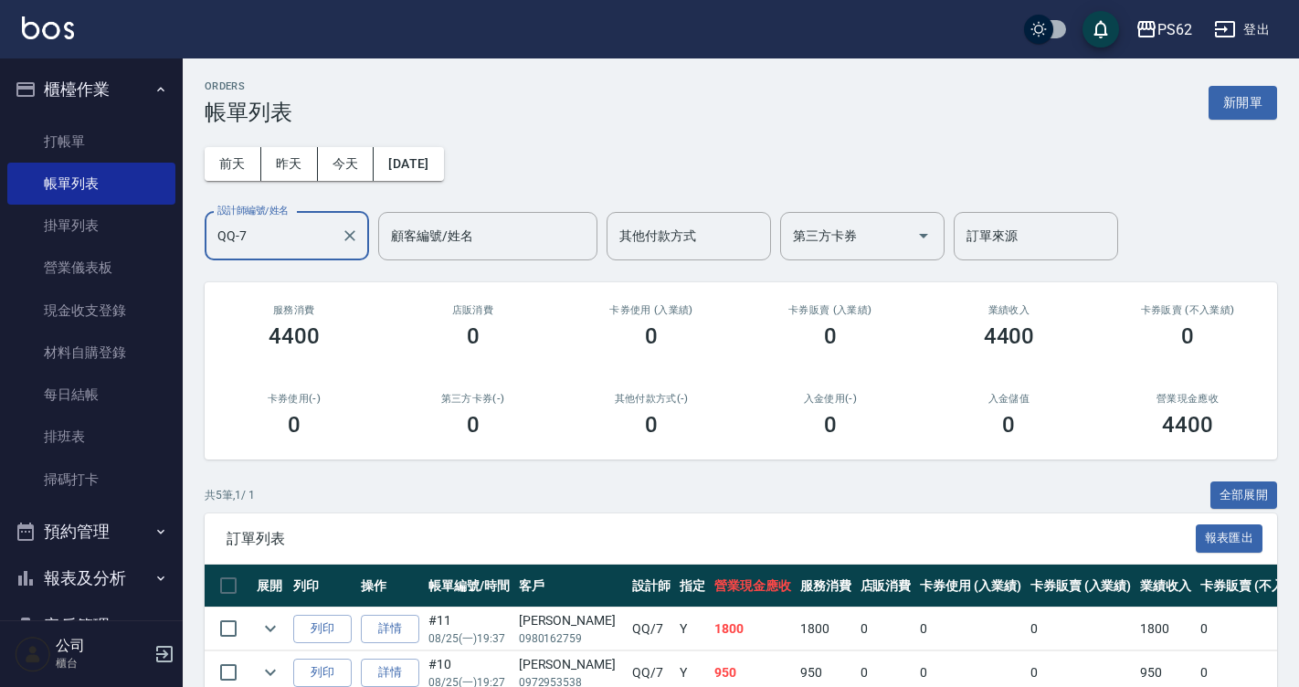
type input "QQ-7"
click at [817, 512] on div "共 5 筆, 1 / 1 全部展開 訂單列表 報表匯出 展開 列印 操作 帳單編號/時間 客戶 設計師 指定 營業現金應收 服務消費 店販消費 卡券使用 (入…" at bounding box center [741, 680] width 1073 height 396
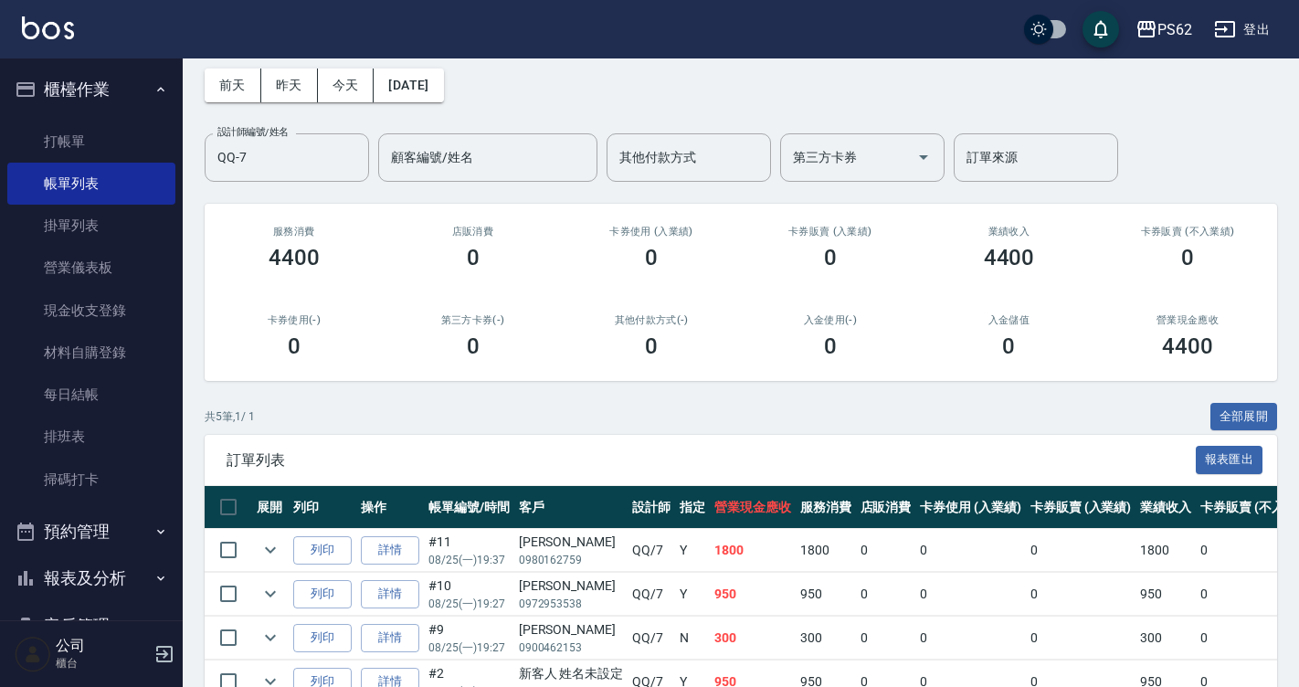
scroll to position [225, 0]
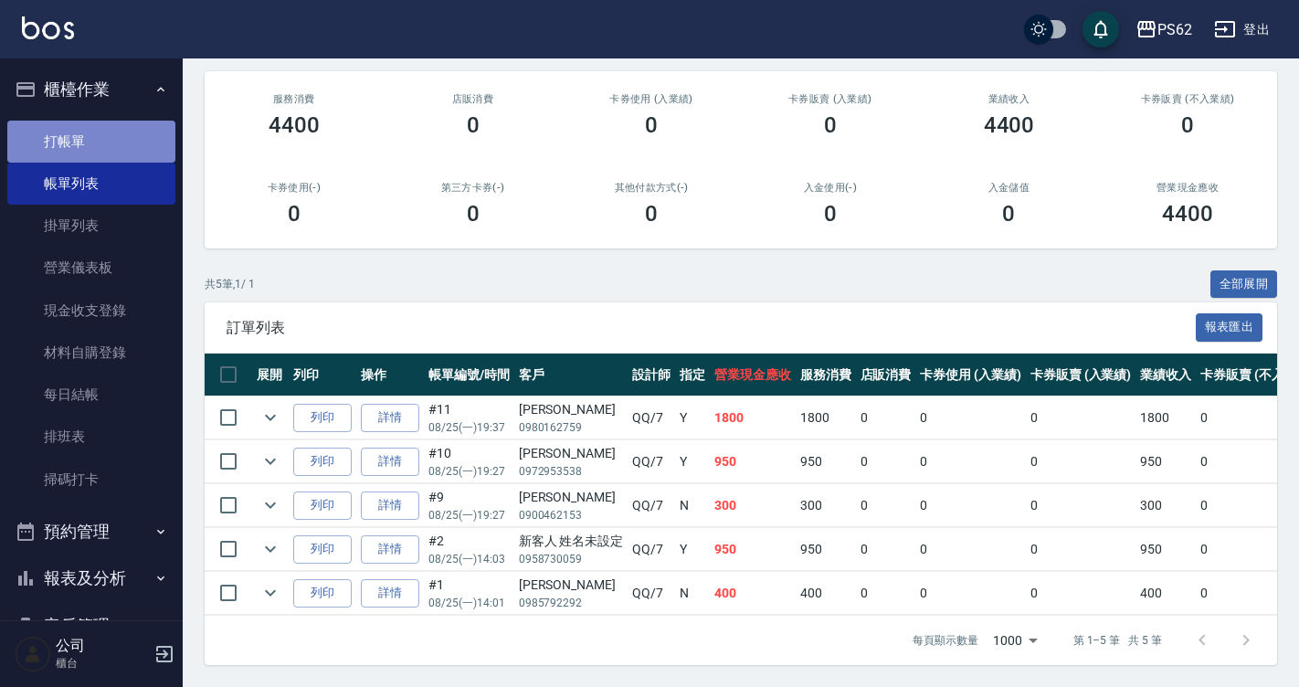
click at [105, 129] on link "打帳單" at bounding box center [91, 142] width 168 height 42
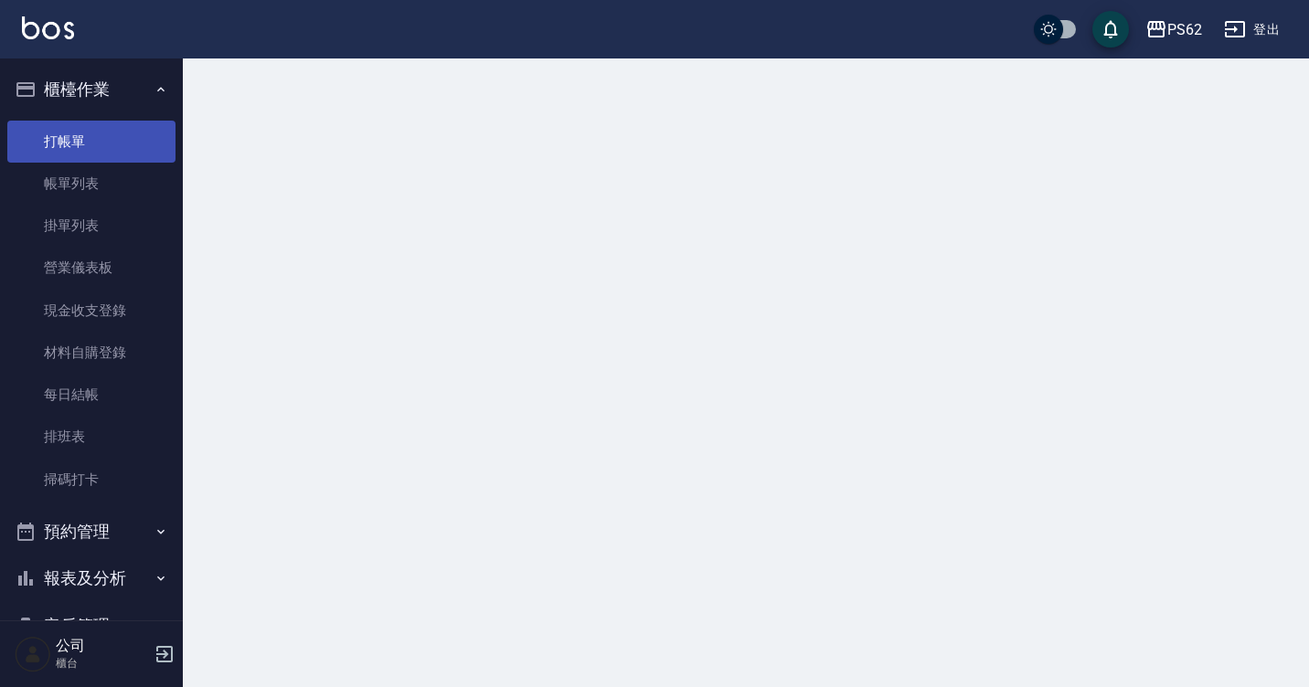
click at [105, 129] on link "打帳單" at bounding box center [91, 142] width 168 height 42
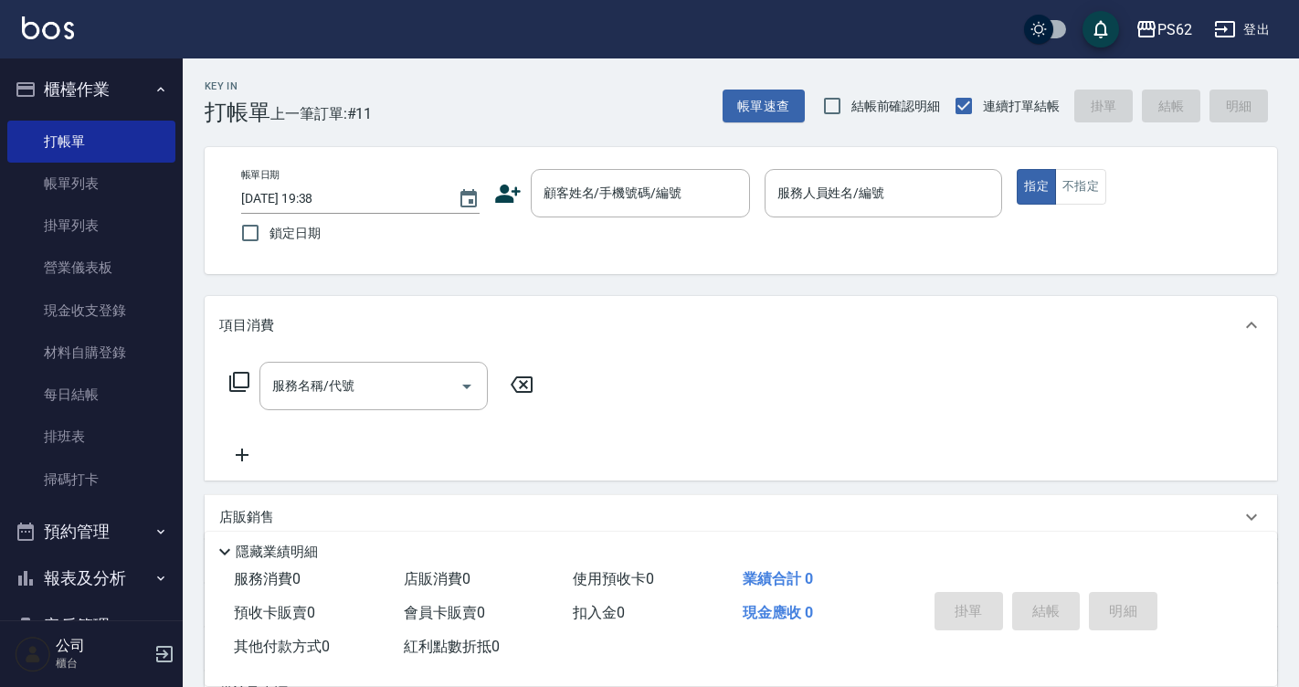
click at [497, 189] on icon at bounding box center [507, 193] width 27 height 27
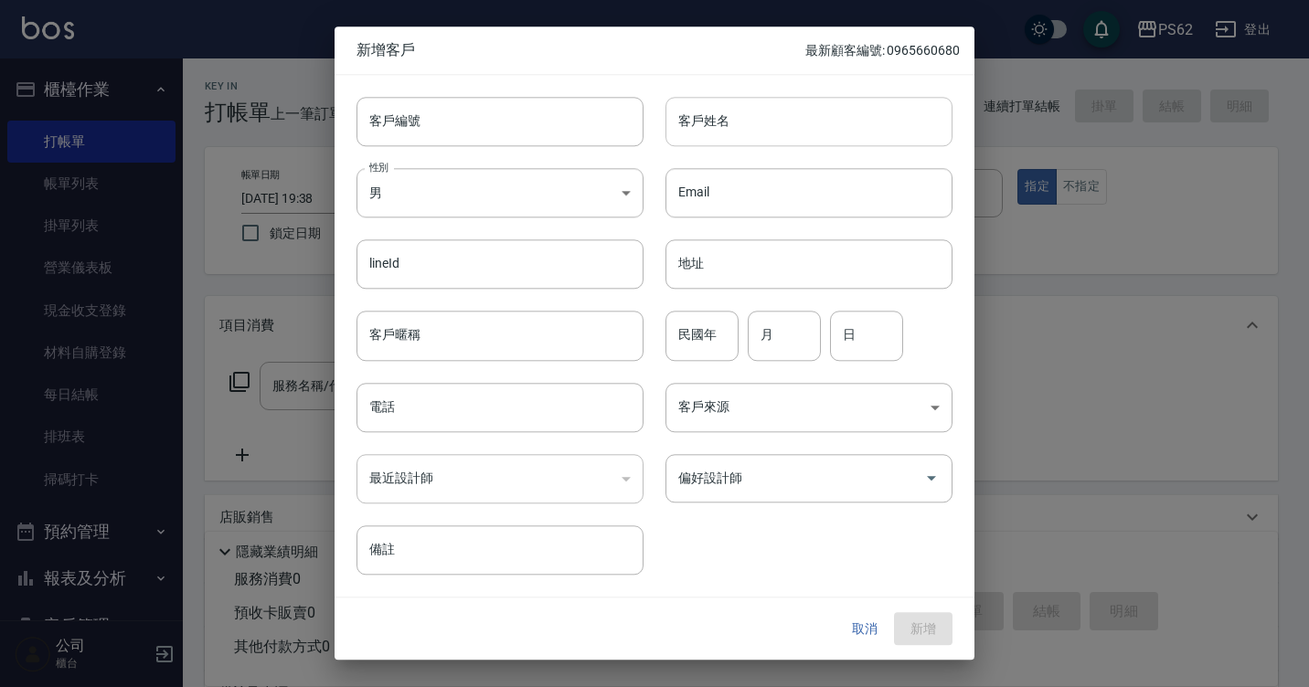
click at [776, 140] on input "客戶姓名" at bounding box center [808, 121] width 287 height 49
type input "[PERSON_NAME]"
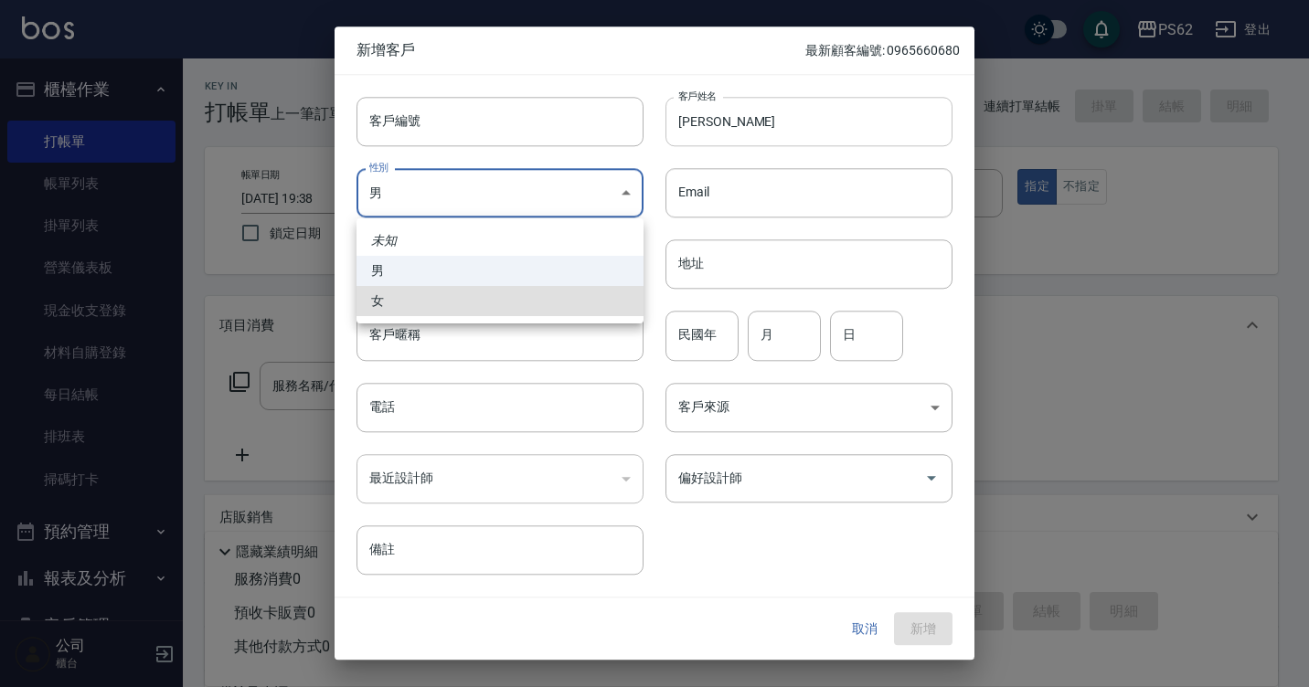
type input "[DEMOGRAPHIC_DATA]"
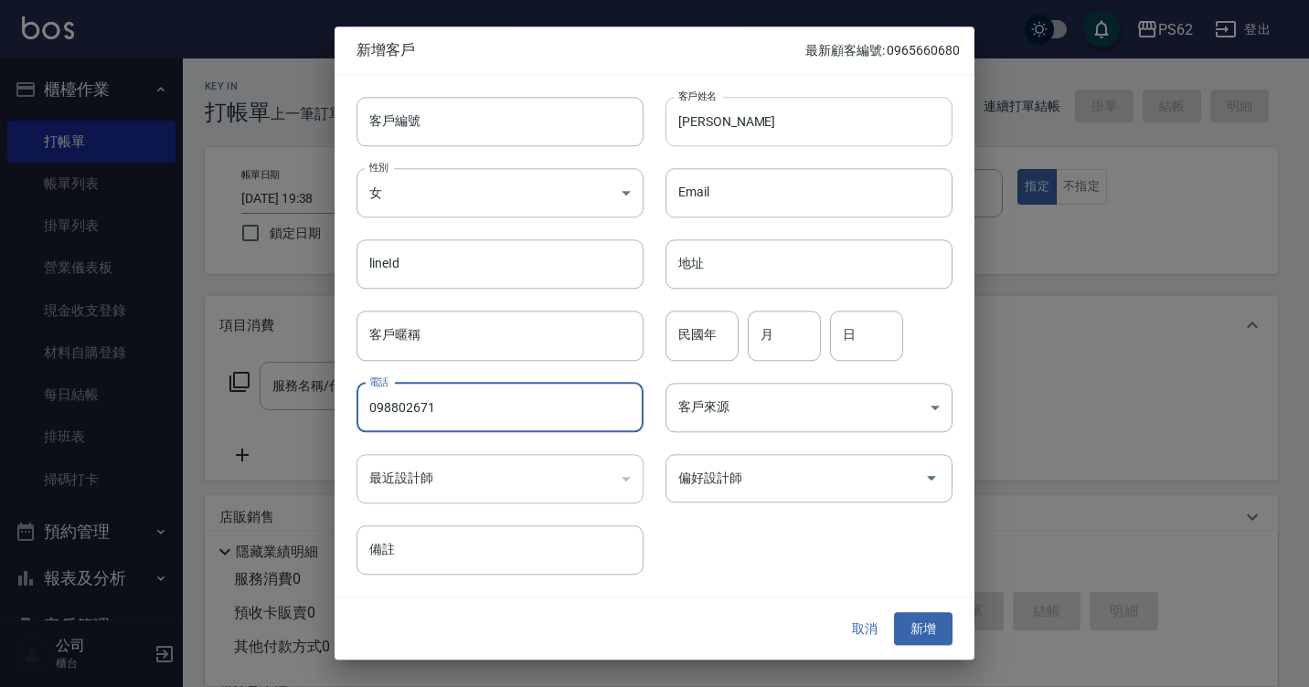
type input "0988026715"
click at [391, 400] on input "0988026715" at bounding box center [499, 407] width 287 height 49
click at [410, 400] on input "0983632825" at bounding box center [499, 407] width 287 height 49
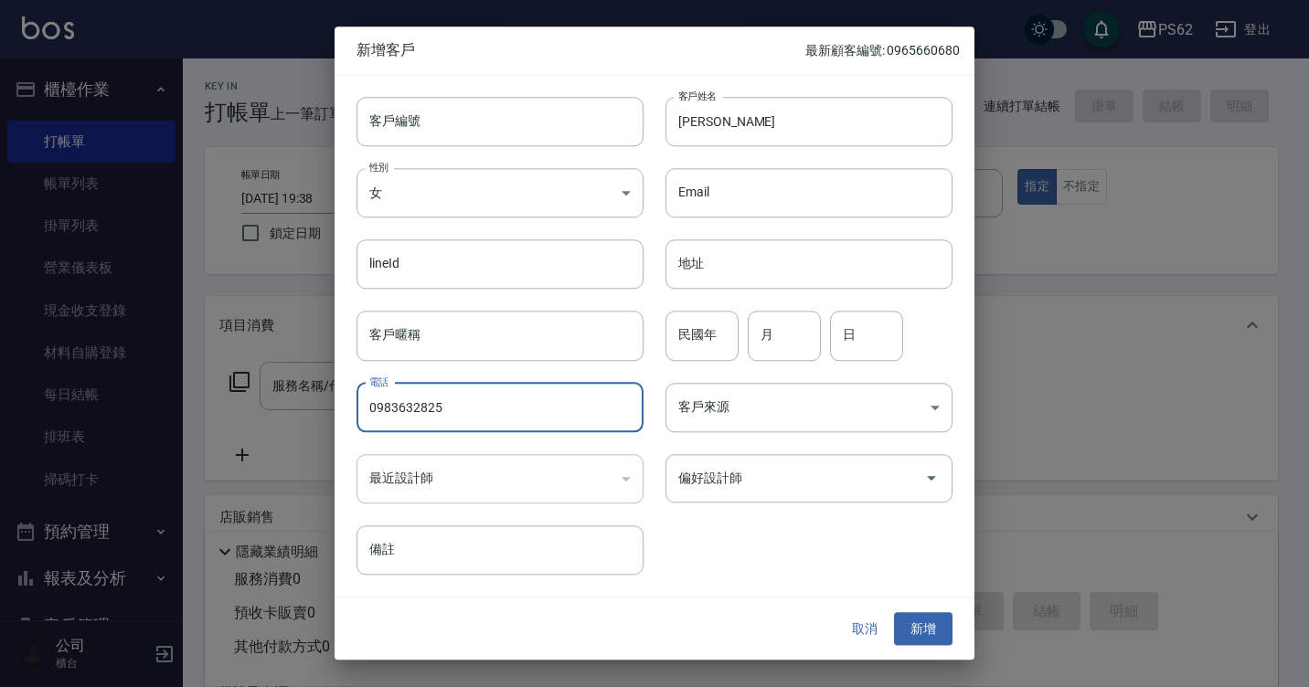
click at [410, 400] on input "0983632825" at bounding box center [499, 407] width 287 height 49
type input "0983632825"
click at [934, 629] on button "新增" at bounding box center [923, 629] width 58 height 34
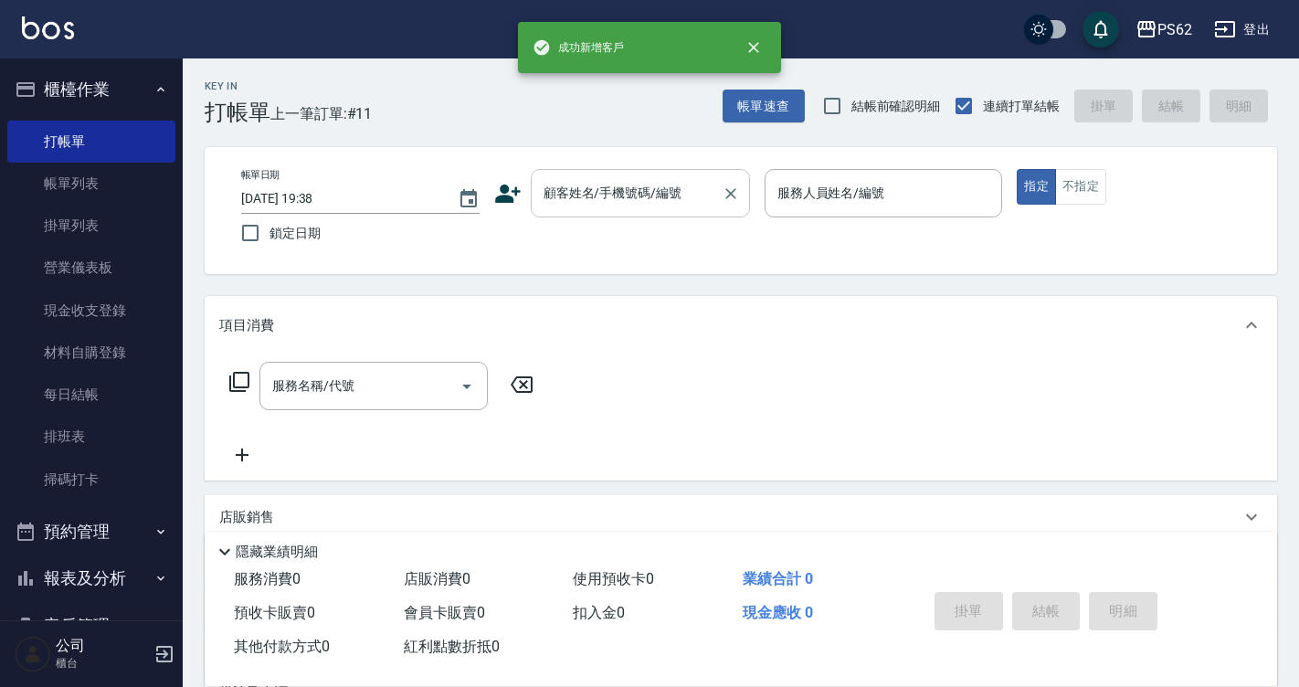
click at [601, 198] on input "顧客姓名/手機號碼/編號" at bounding box center [626, 193] width 175 height 32
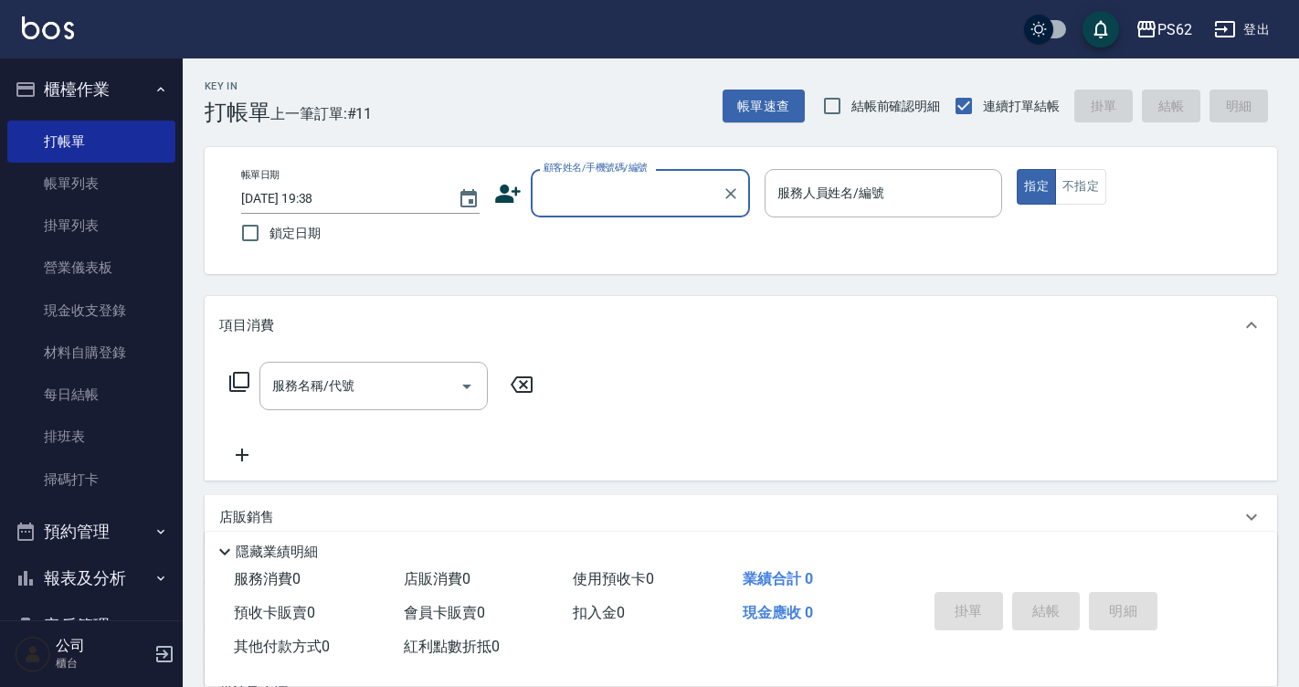
paste input "0983632825"
click at [622, 240] on li "[PERSON_NAME]/0983632825/" at bounding box center [640, 240] width 219 height 30
type input "[PERSON_NAME]/0983632825/"
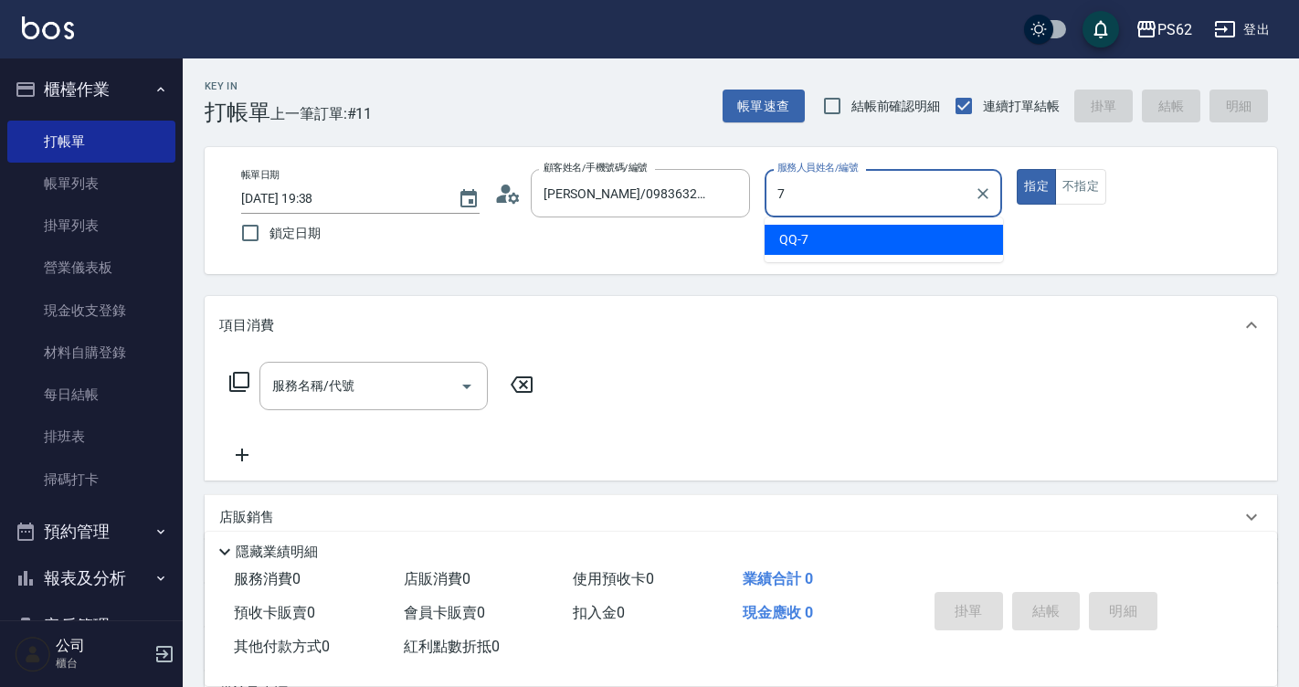
type input "QQ-7"
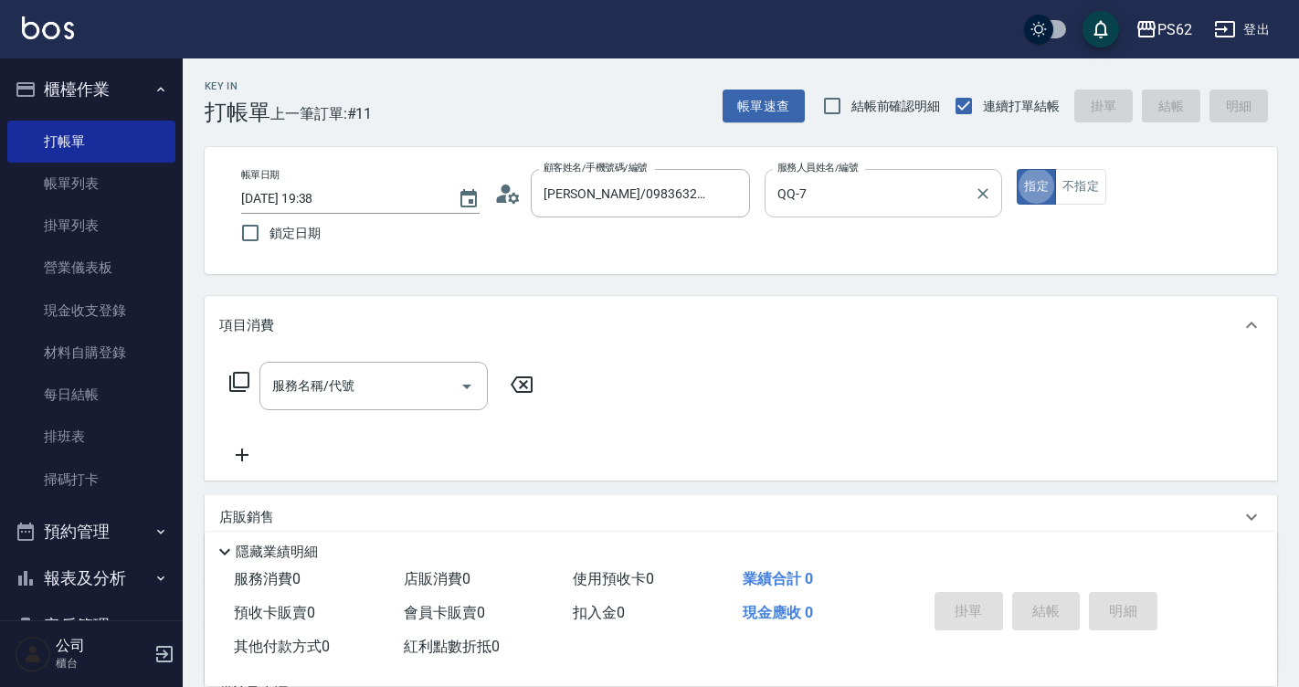
type button "true"
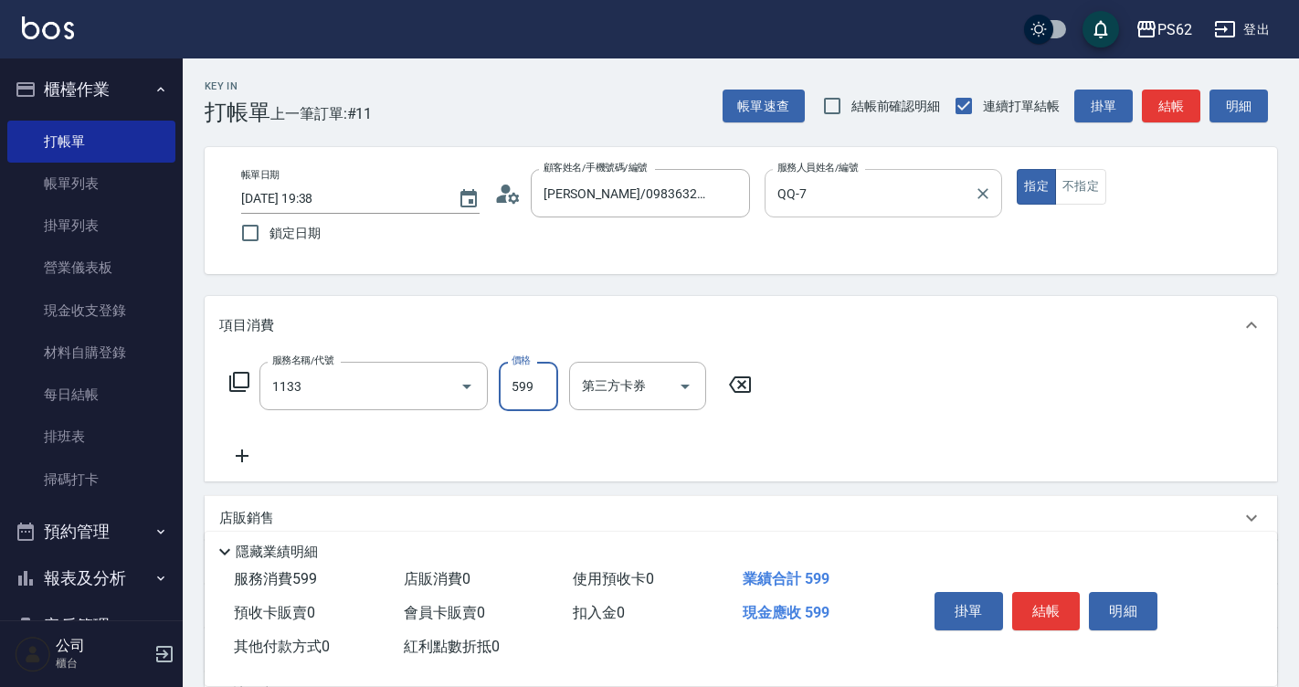
type input "洗剪去角質(1133)"
type input "699"
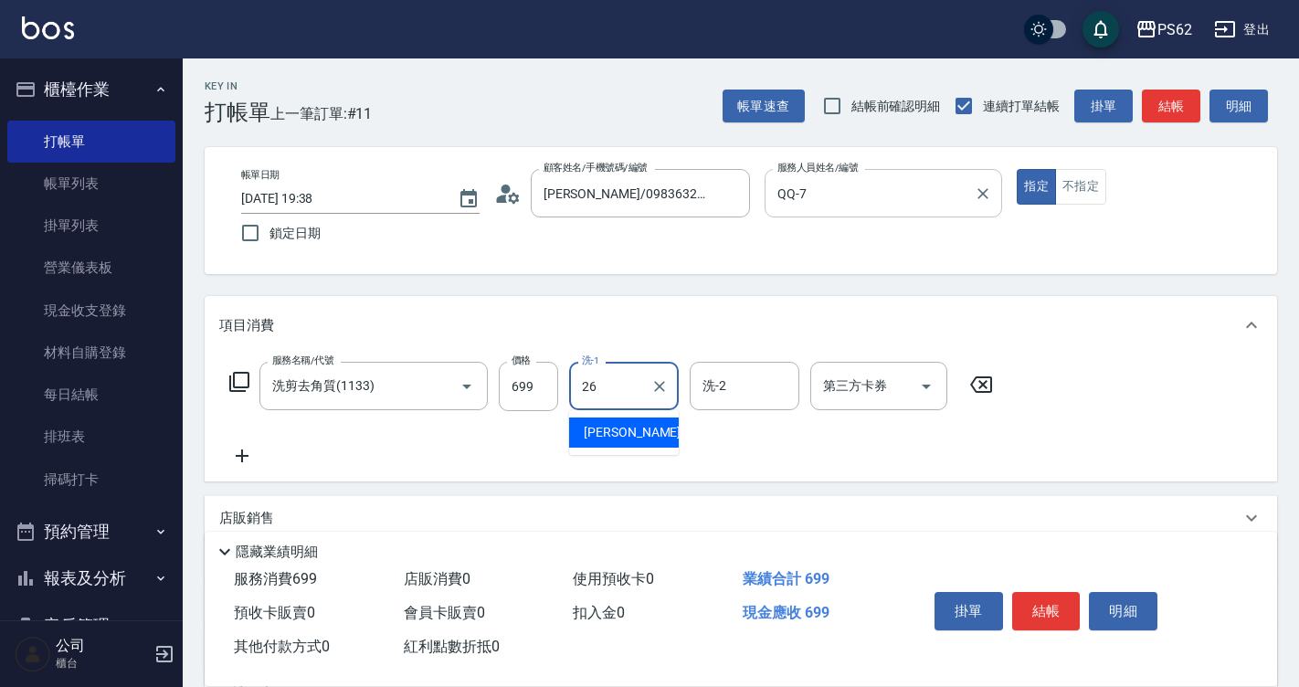
type input "[PERSON_NAME]-26"
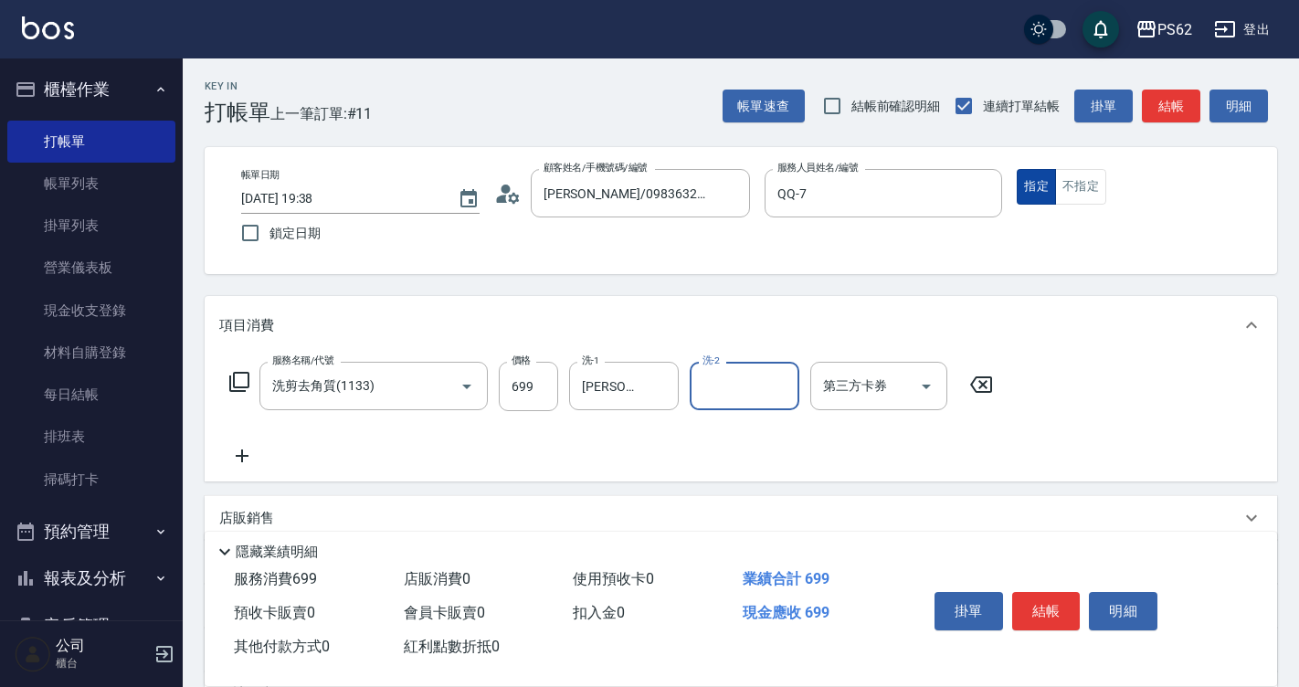
click at [1049, 184] on button "指定" at bounding box center [1036, 187] width 39 height 36
click at [1063, 184] on button "不指定" at bounding box center [1080, 187] width 51 height 36
click at [1058, 602] on button "結帳" at bounding box center [1046, 611] width 69 height 38
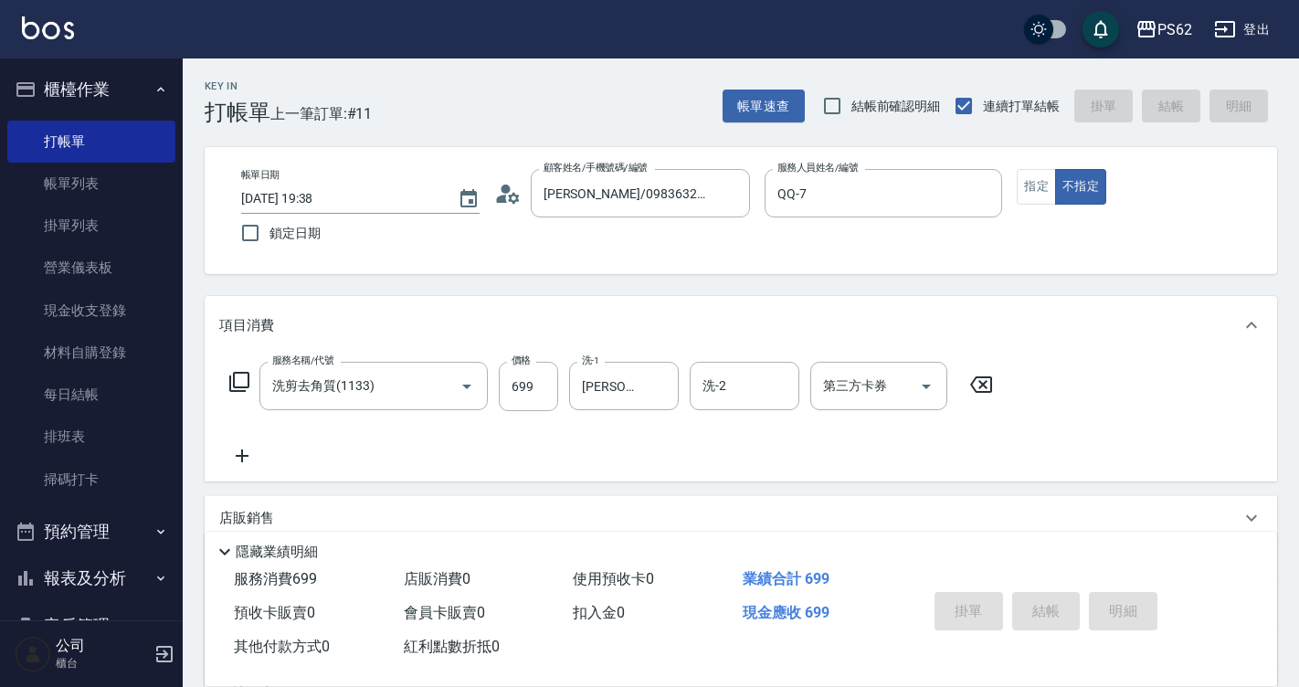
type input "[DATE] 19:39"
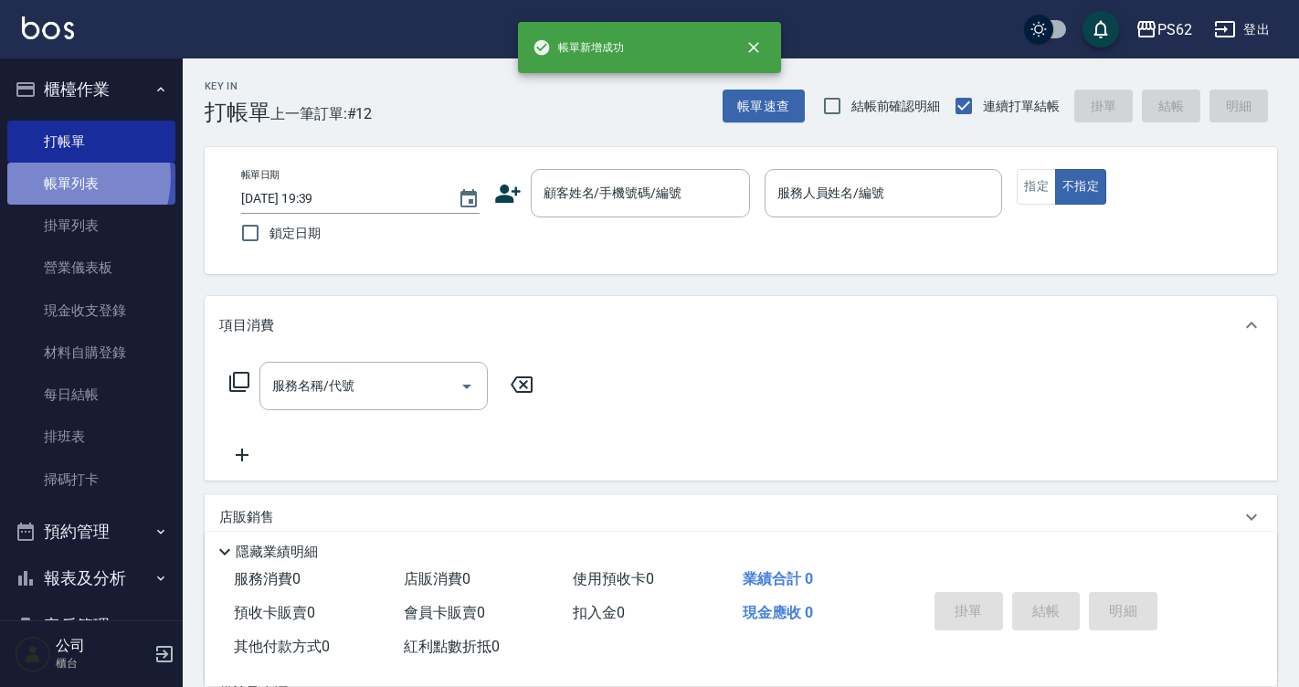
click at [60, 177] on link "帳單列表" at bounding box center [91, 184] width 168 height 42
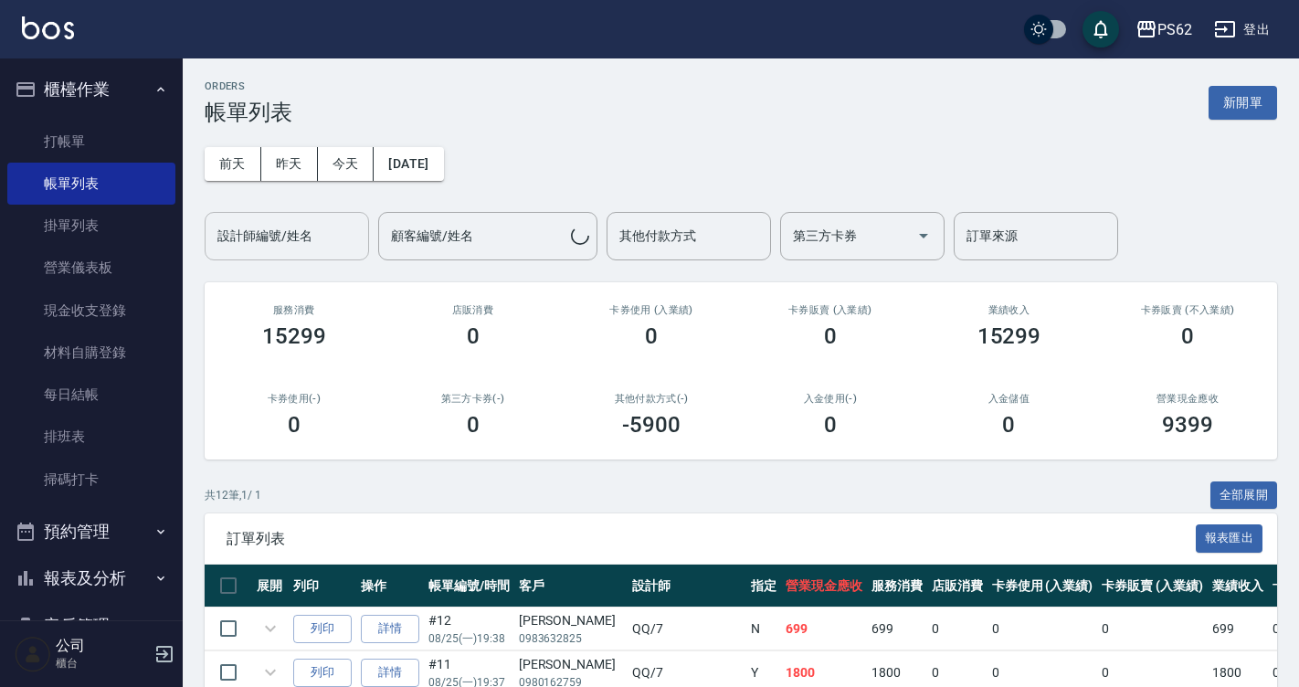
click at [289, 246] on input "設計師編號/姓名" at bounding box center [287, 236] width 148 height 32
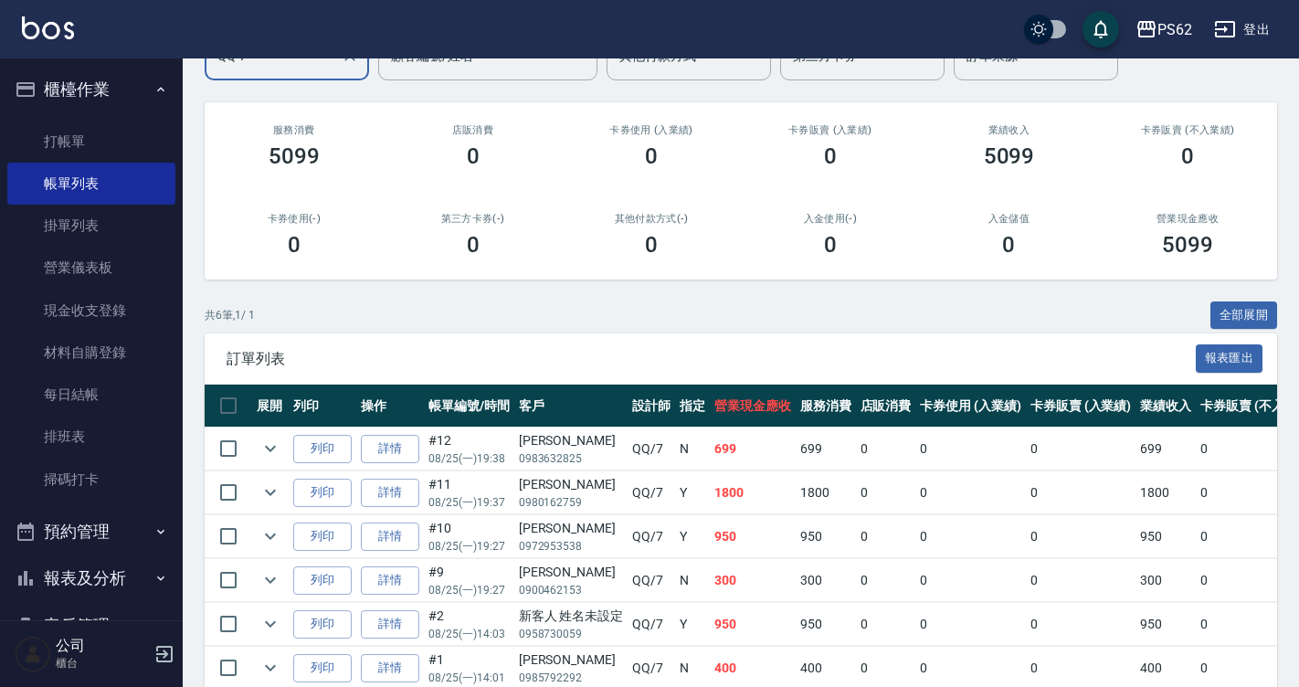
scroll to position [269, 0]
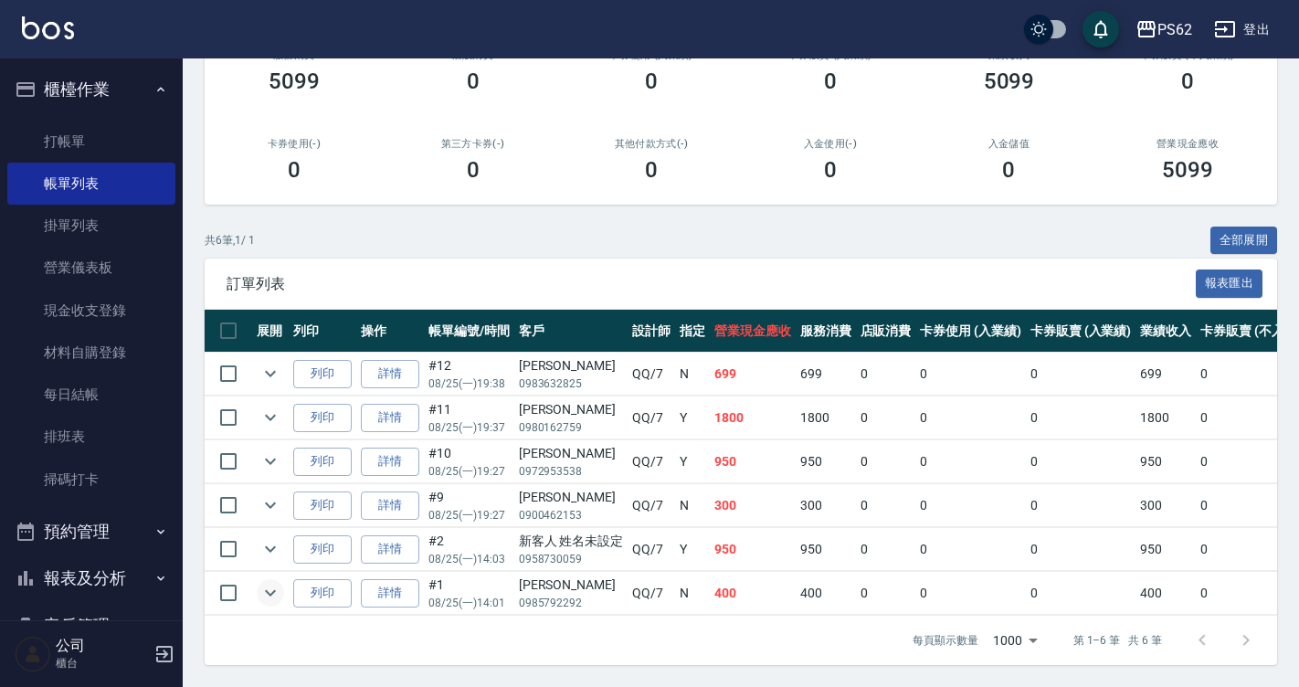
type input "QQ-7"
click at [267, 590] on icon "expand row" at bounding box center [270, 593] width 11 height 6
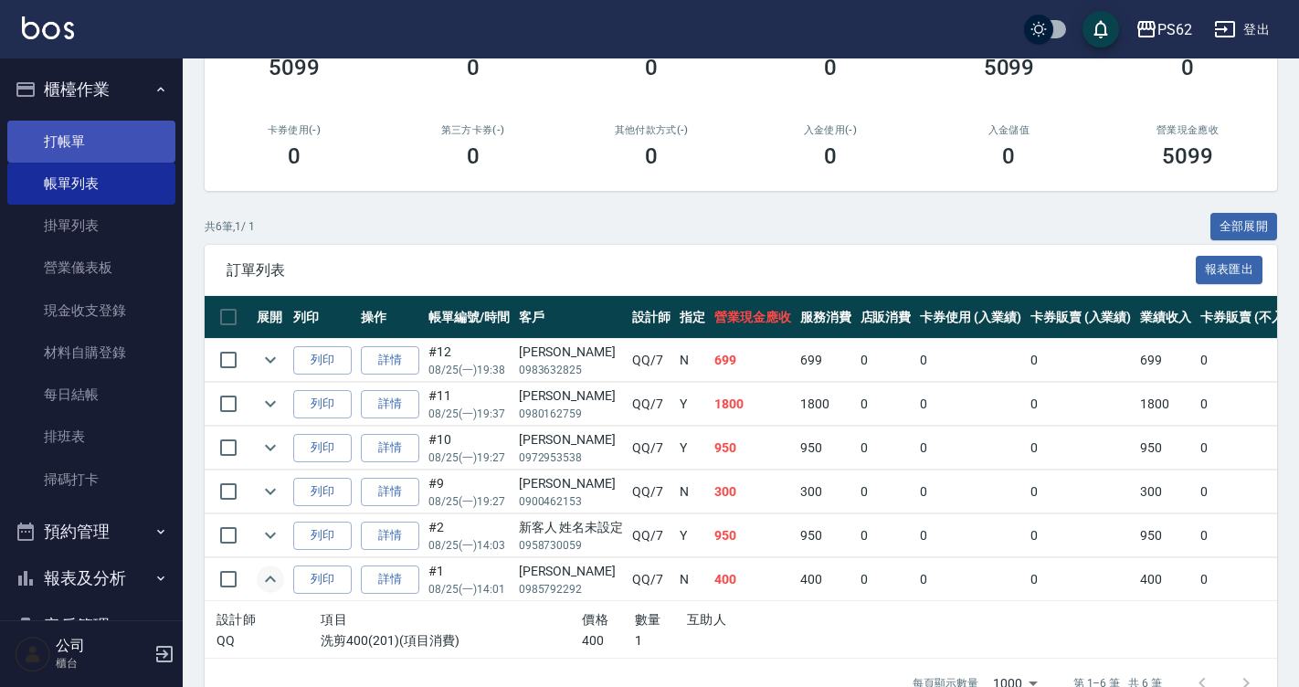
click at [71, 136] on link "打帳單" at bounding box center [91, 142] width 168 height 42
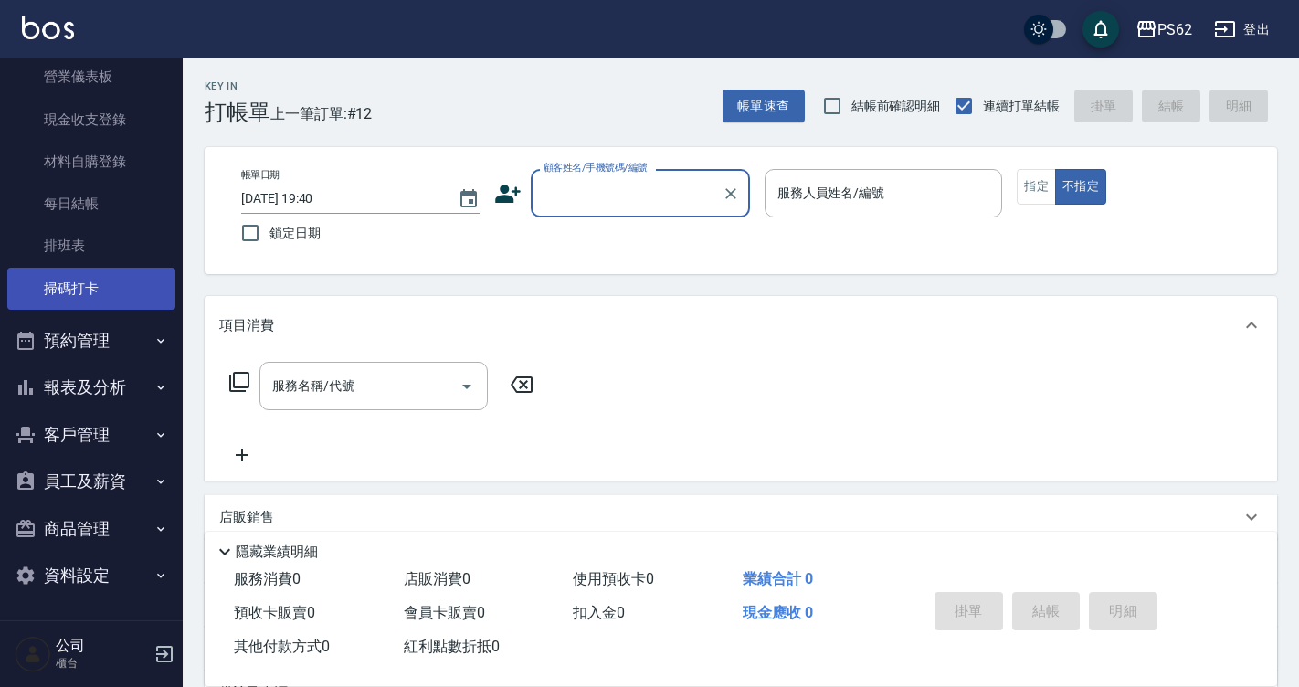
scroll to position [192, 0]
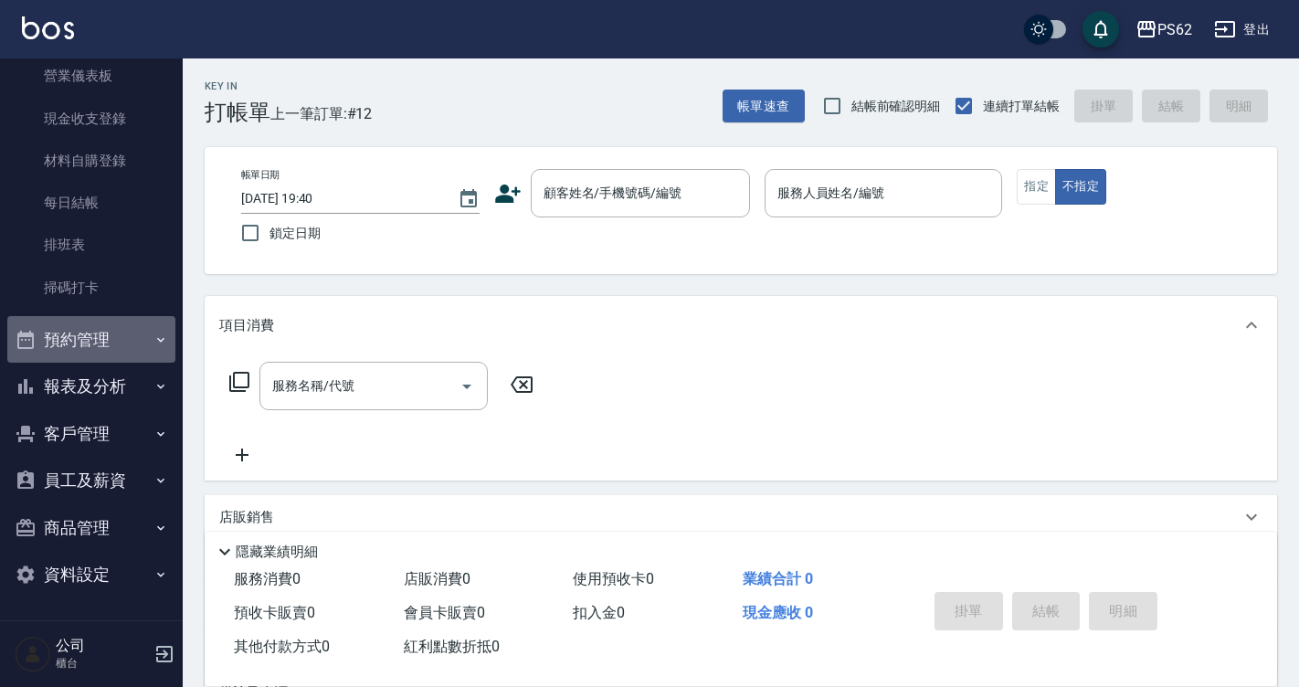
click at [95, 353] on button "預約管理" at bounding box center [91, 340] width 168 height 48
click at [90, 373] on button "報表及分析" at bounding box center [91, 387] width 168 height 48
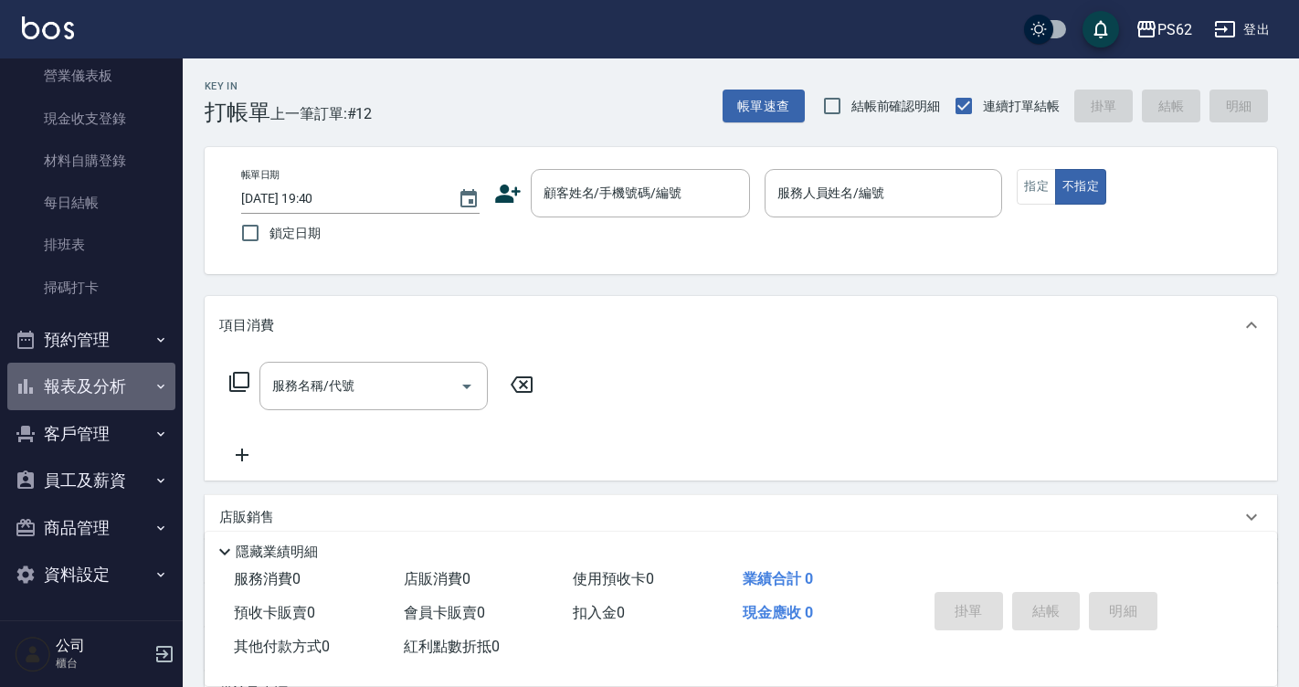
click at [94, 399] on button "報表及分析" at bounding box center [91, 387] width 168 height 48
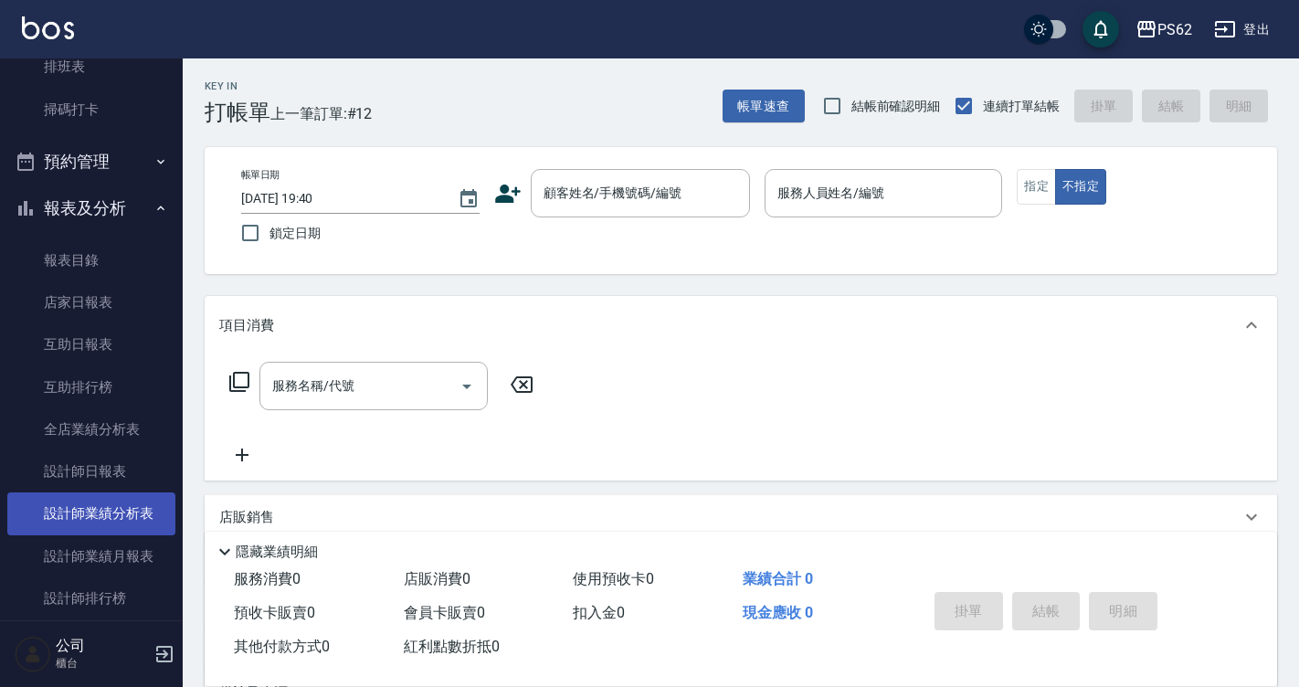
scroll to position [375, 0]
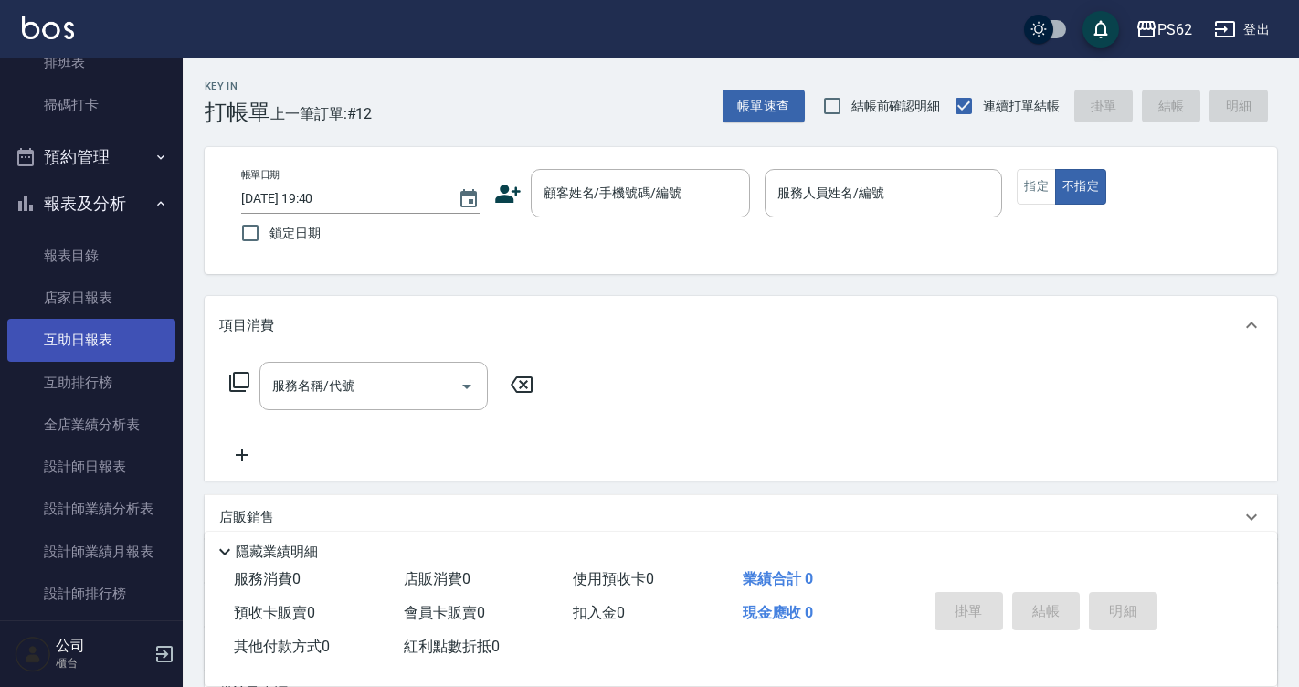
click at [120, 331] on link "互助日報表" at bounding box center [91, 340] width 168 height 42
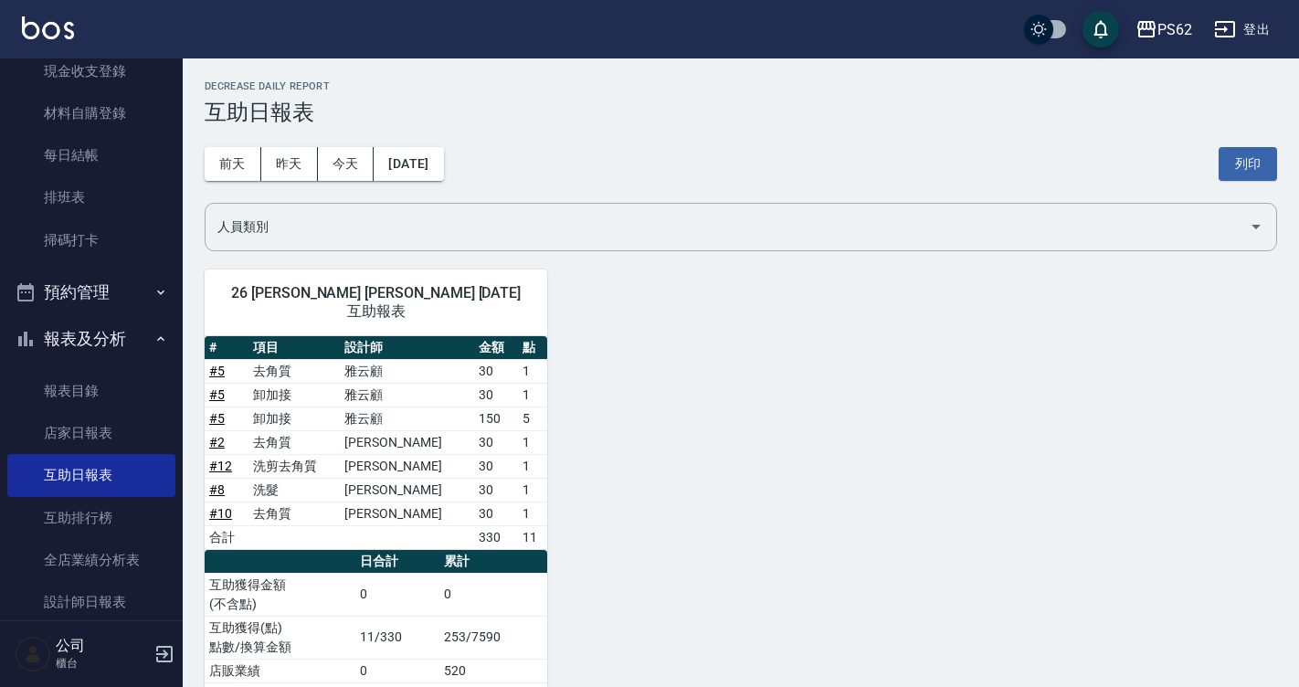
scroll to position [101, 0]
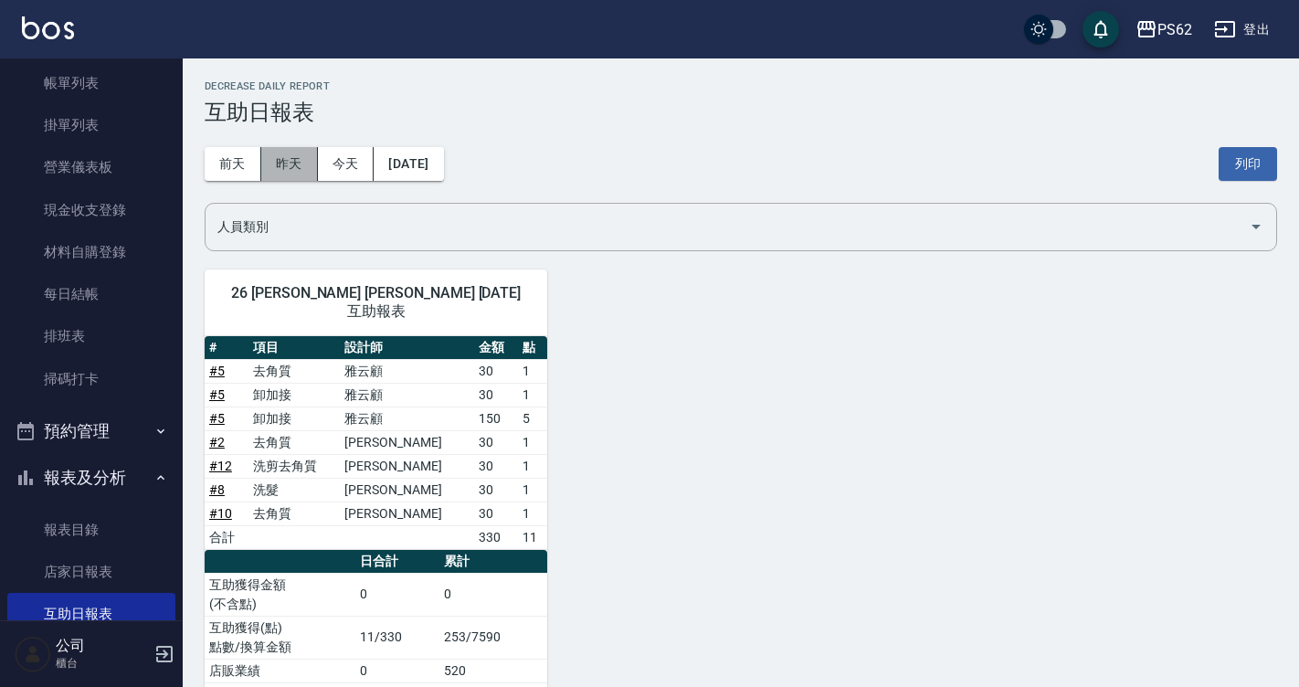
click at [276, 161] on button "昨天" at bounding box center [289, 164] width 57 height 34
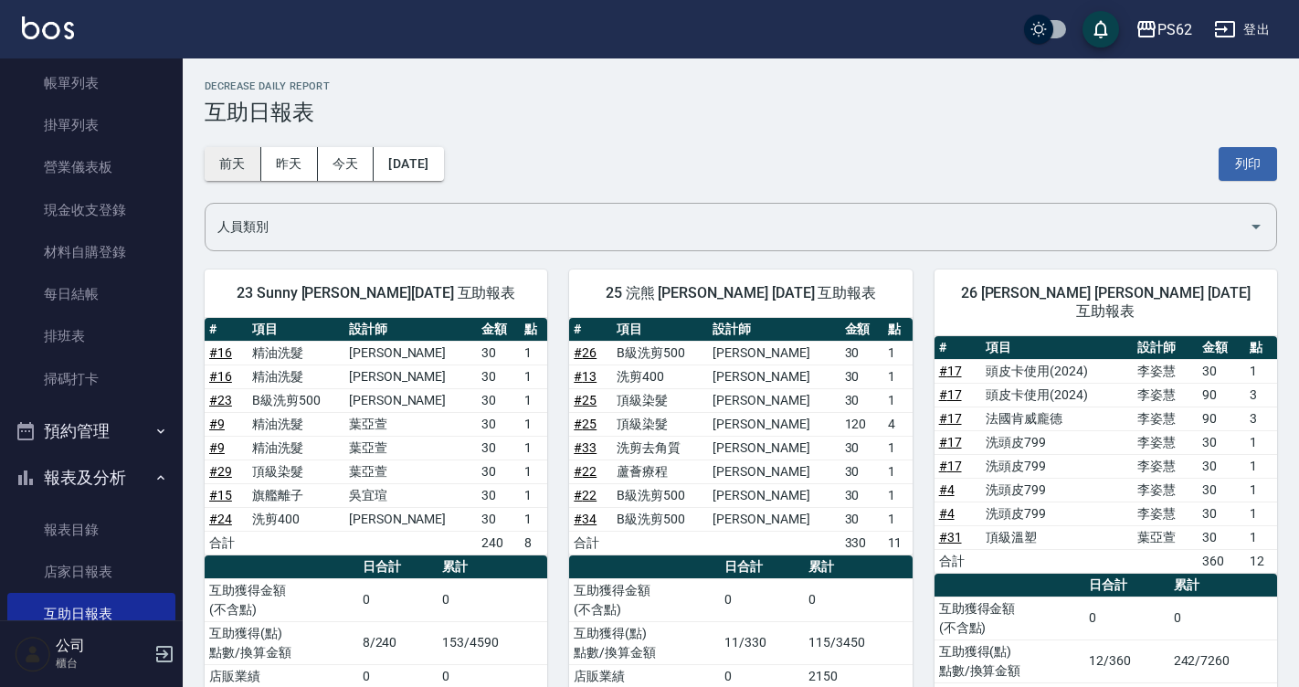
click at [218, 152] on button "前天" at bounding box center [233, 164] width 57 height 34
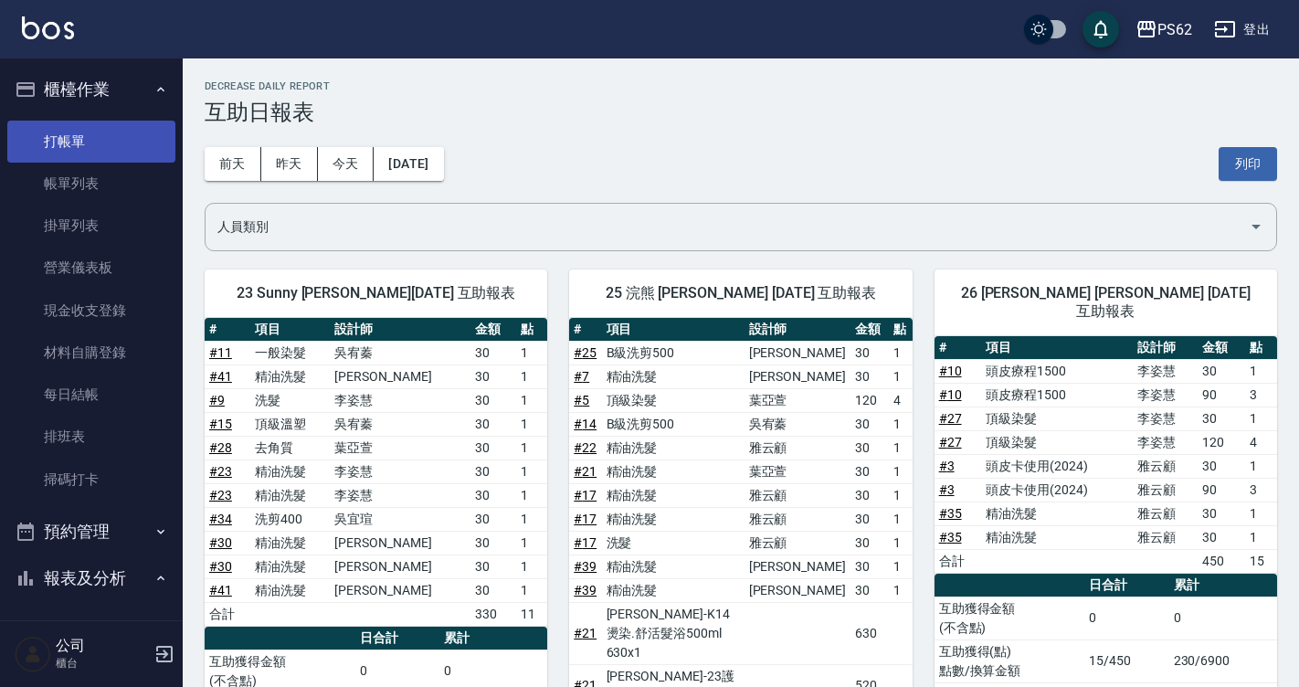
click at [101, 132] on link "打帳單" at bounding box center [91, 142] width 168 height 42
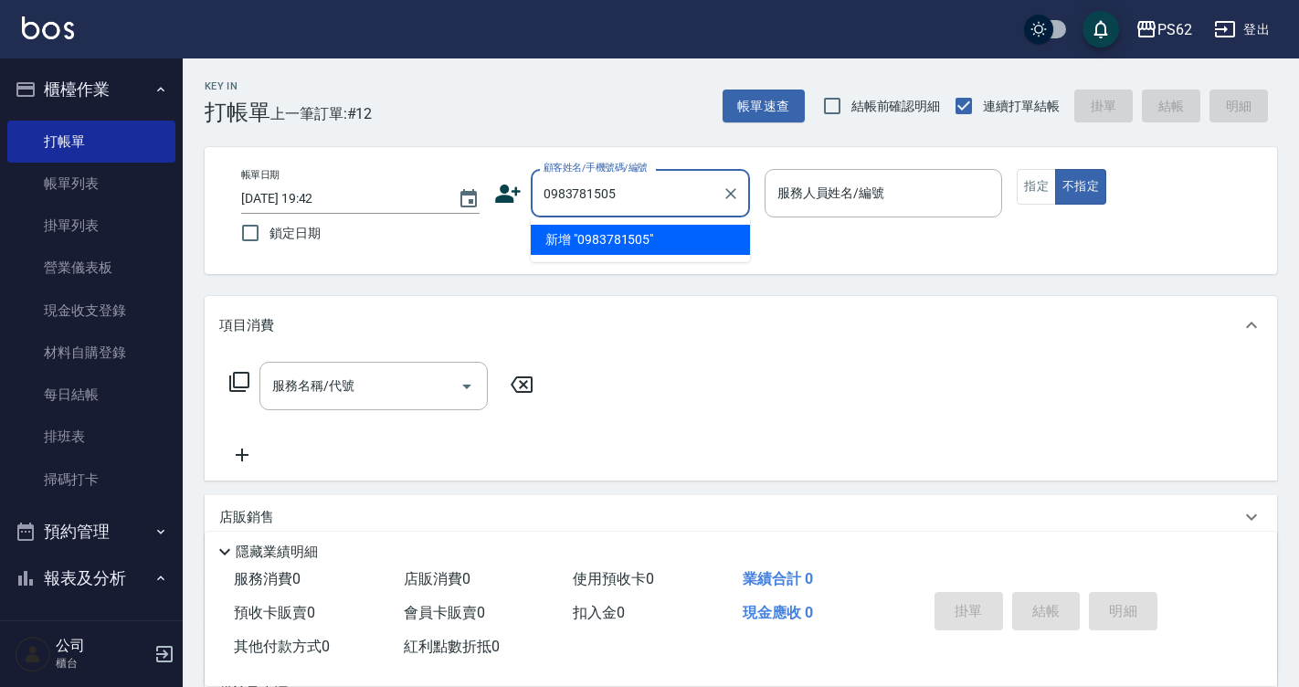
drag, startPoint x: 637, startPoint y: 191, endPoint x: 210, endPoint y: 265, distance: 433.1
click at [214, 266] on div "帳單日期 [DATE] 19:42 鎖定日期 顧客姓名/手機號碼/編號 0983781505 顧客姓名/手機號碼/編號 服務人員姓名/編號 服務人員姓名/編號…" at bounding box center [741, 210] width 1073 height 127
type input "0983781505"
click at [495, 185] on icon at bounding box center [507, 193] width 27 height 27
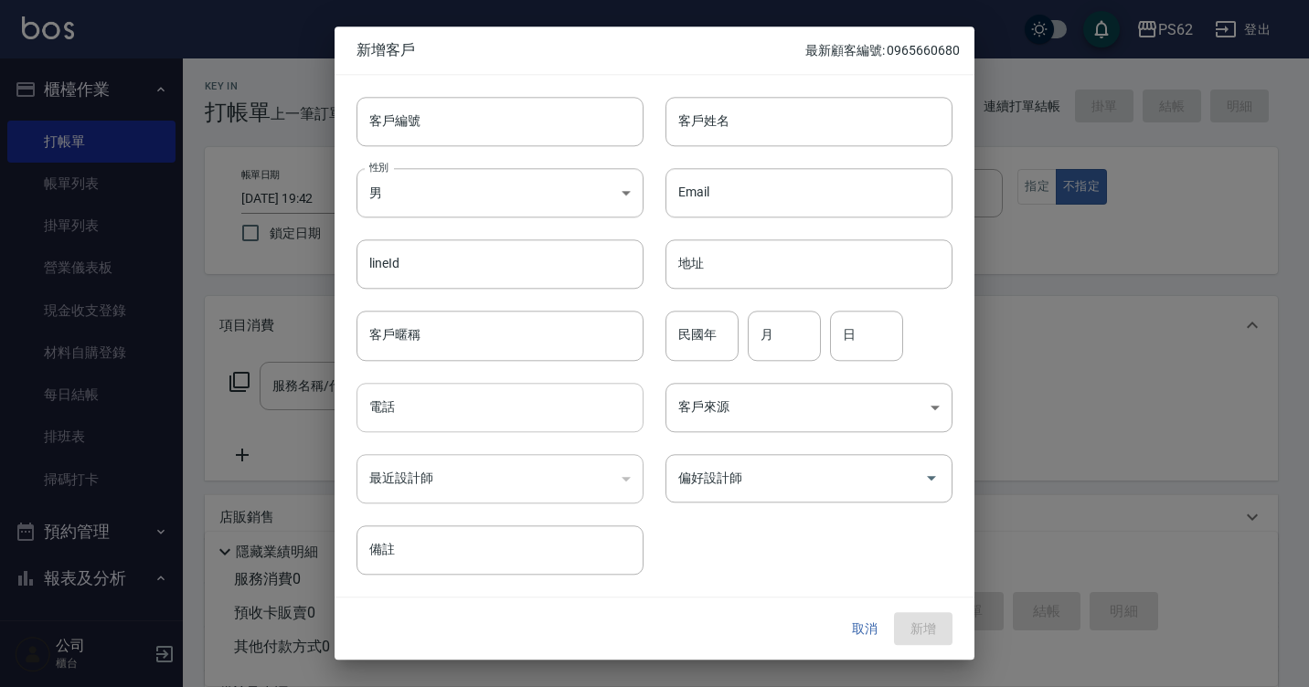
click at [452, 417] on input "電話" at bounding box center [499, 407] width 287 height 49
paste input "0983781505"
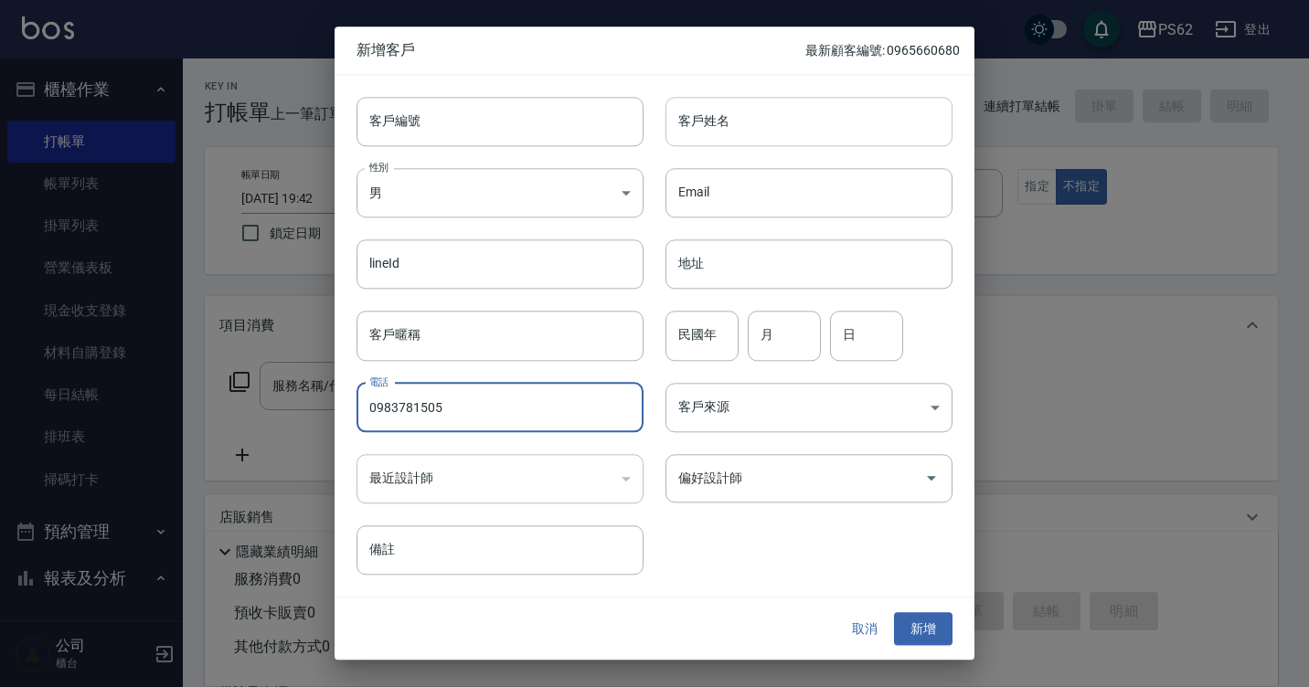
type input "0983781505"
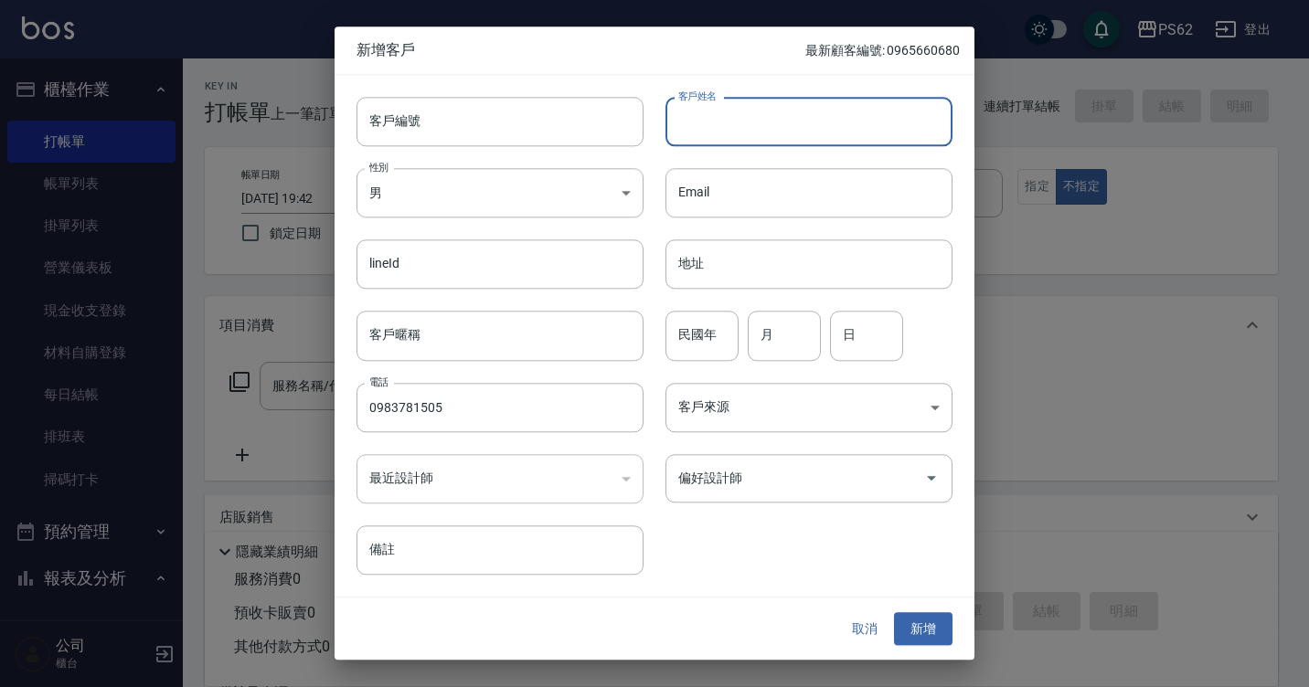
click at [750, 133] on input "客戶姓名" at bounding box center [808, 121] width 287 height 49
type input "剪"
type input "簡"
click at [906, 619] on button "新增" at bounding box center [923, 629] width 58 height 34
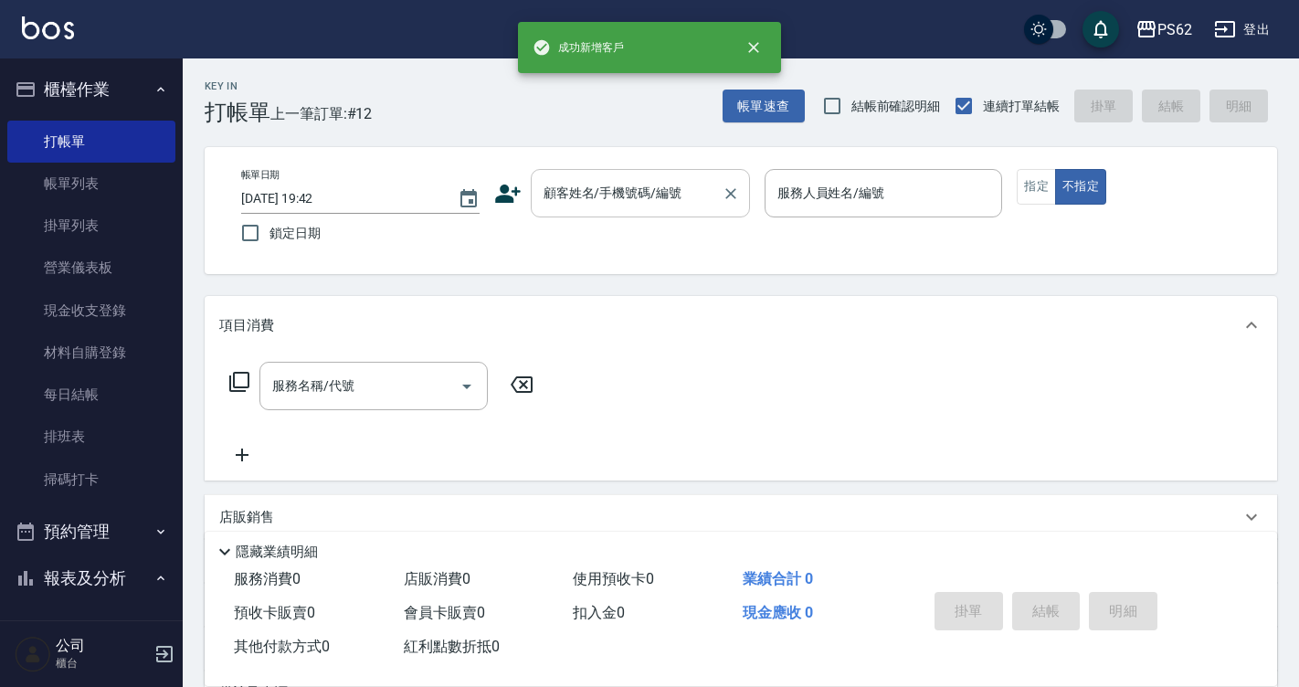
click at [663, 210] on div "顧客姓名/手機號碼/編號" at bounding box center [640, 193] width 219 height 48
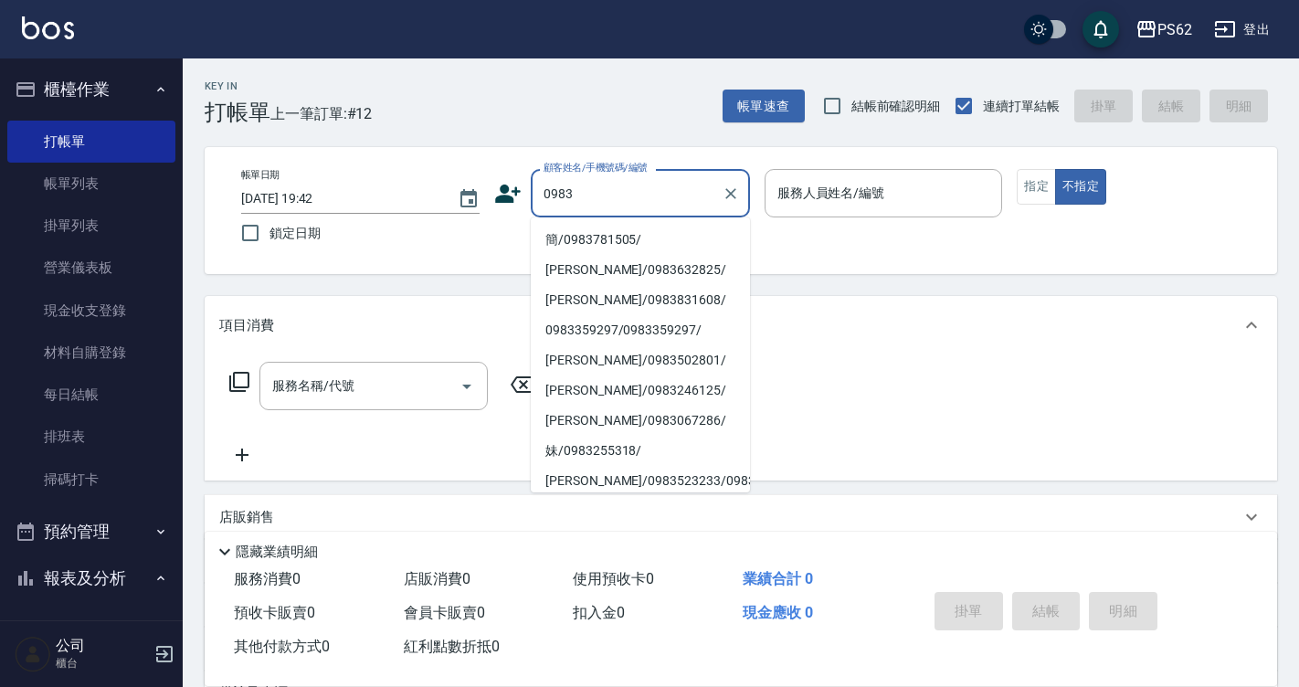
click at [664, 233] on li "簡/0983781505/" at bounding box center [640, 240] width 219 height 30
type input "簡/0983781505/"
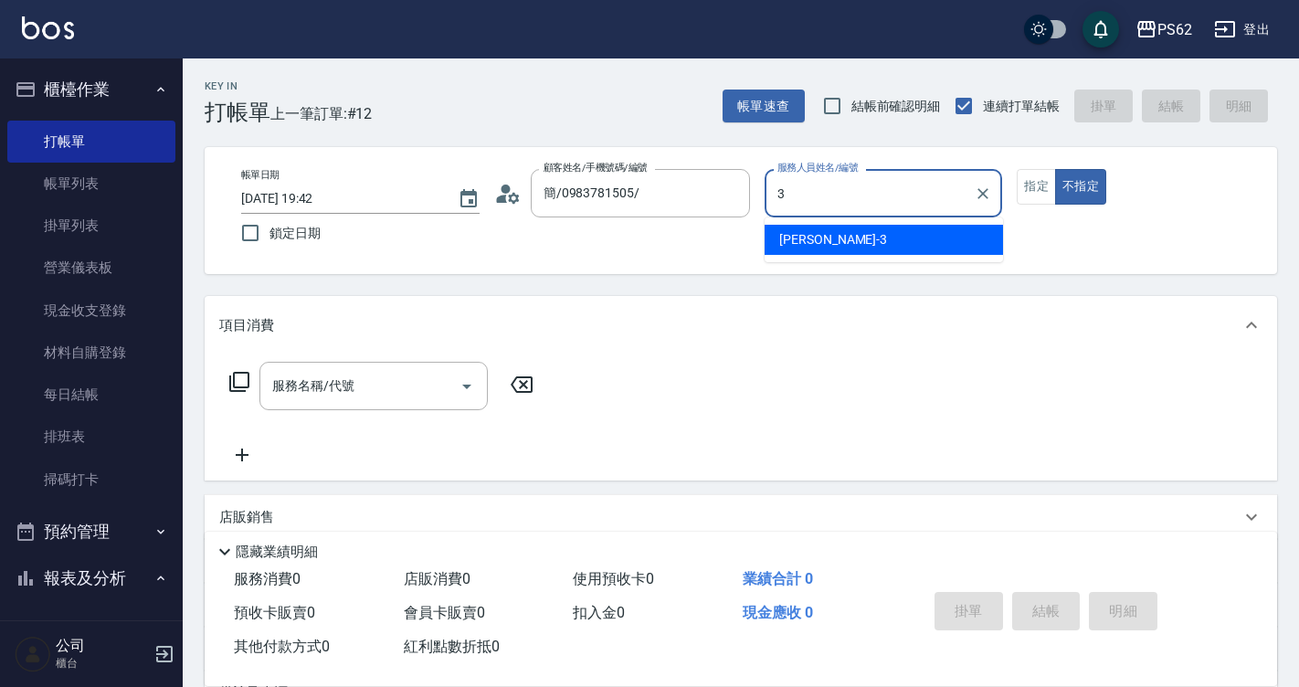
type input "[PERSON_NAME]-3"
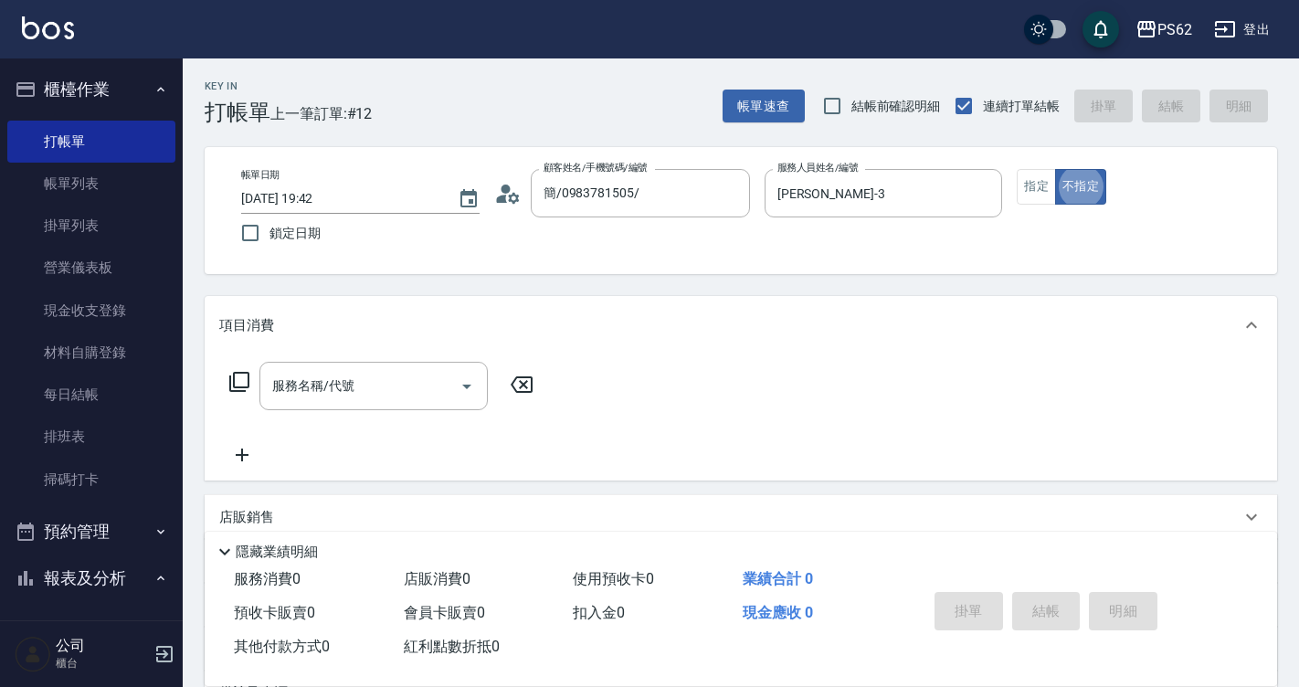
type button "false"
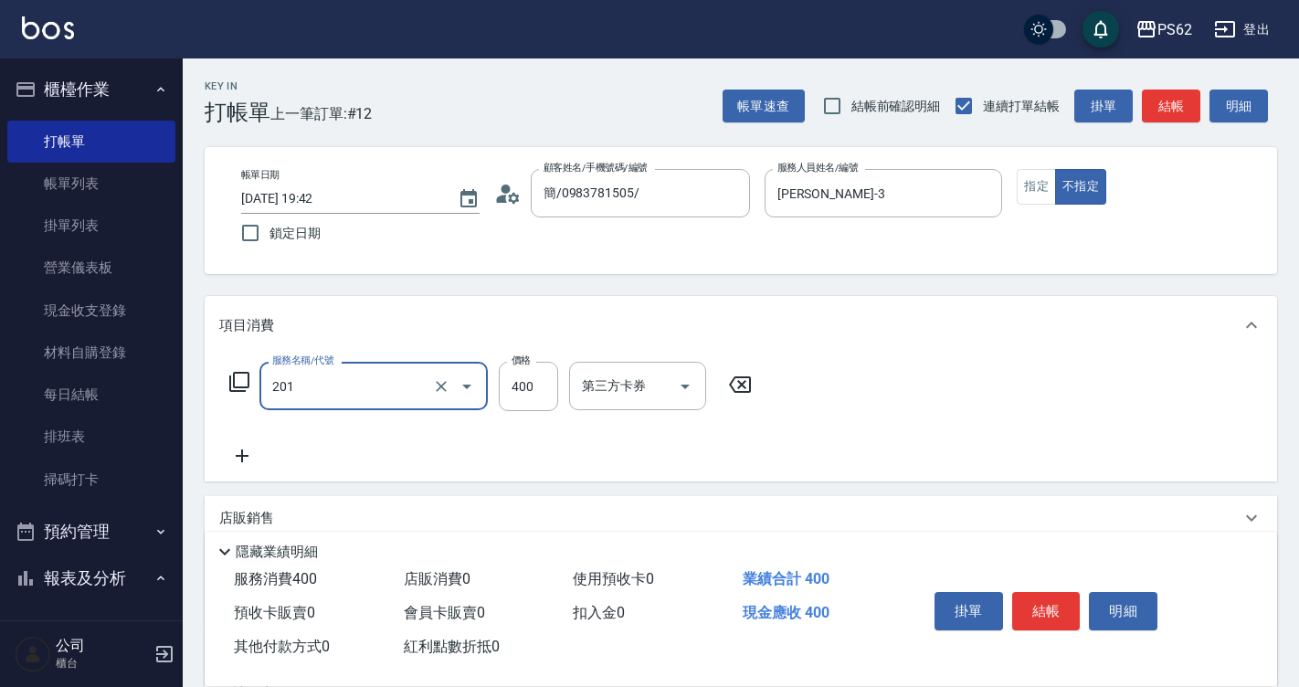
type input "洗剪400(201)"
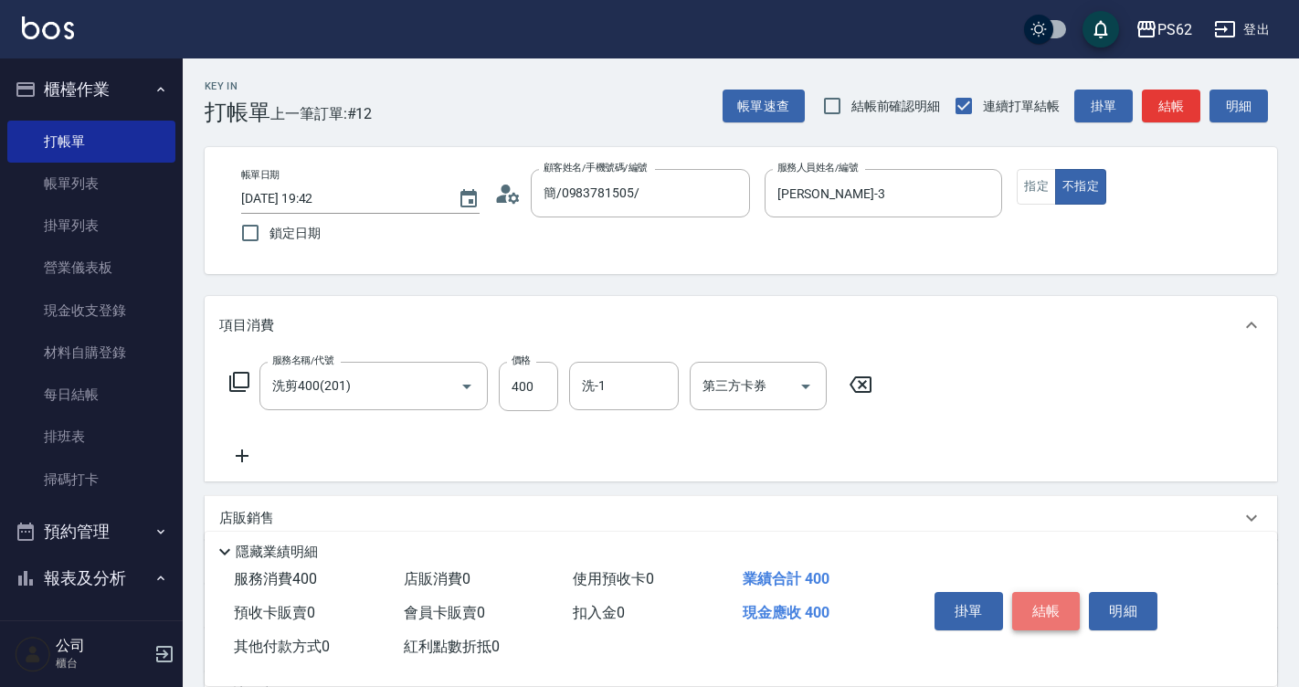
click at [1053, 603] on button "結帳" at bounding box center [1046, 611] width 69 height 38
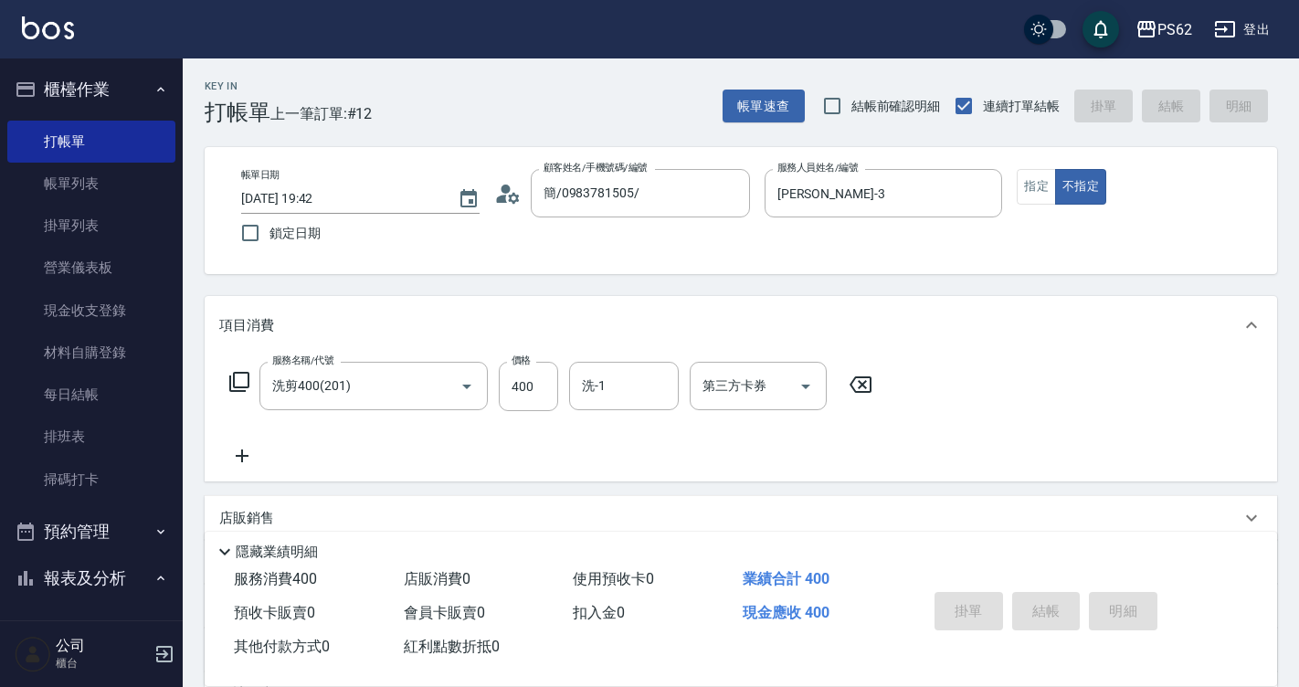
type input "[DATE] 19:43"
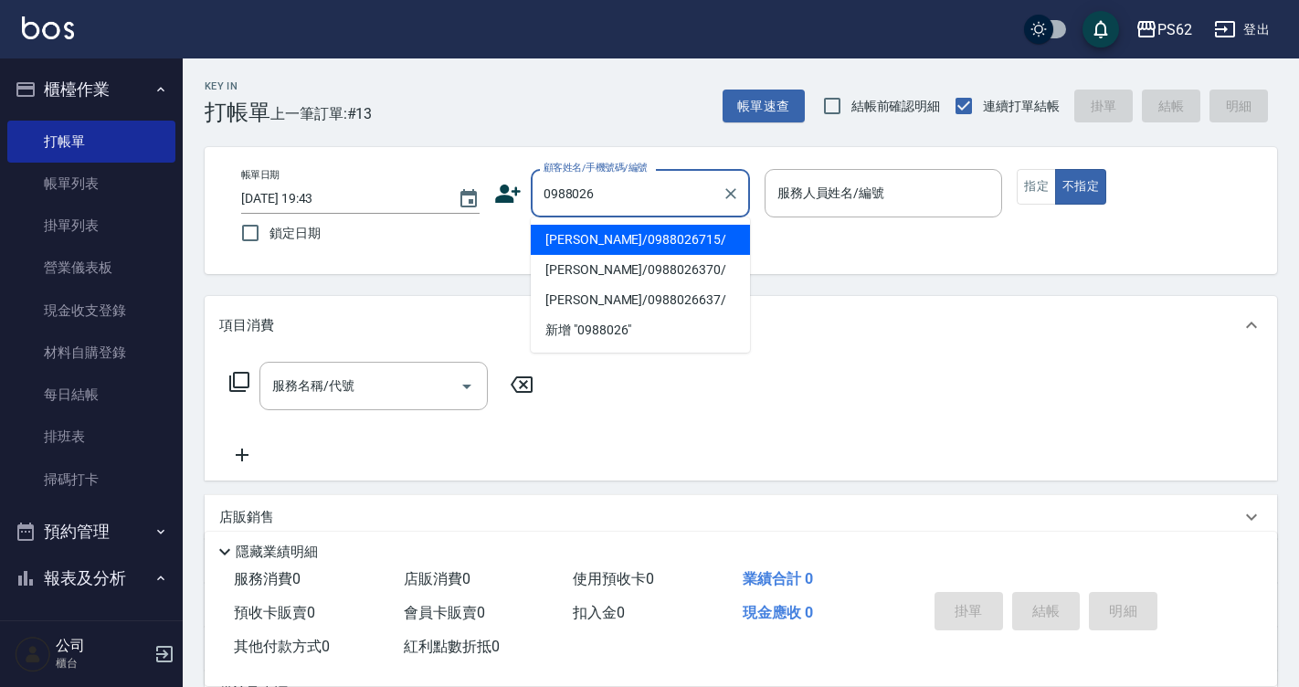
click at [662, 235] on li "[PERSON_NAME]/0988026715/" at bounding box center [640, 240] width 219 height 30
type input "[PERSON_NAME]/0988026715/"
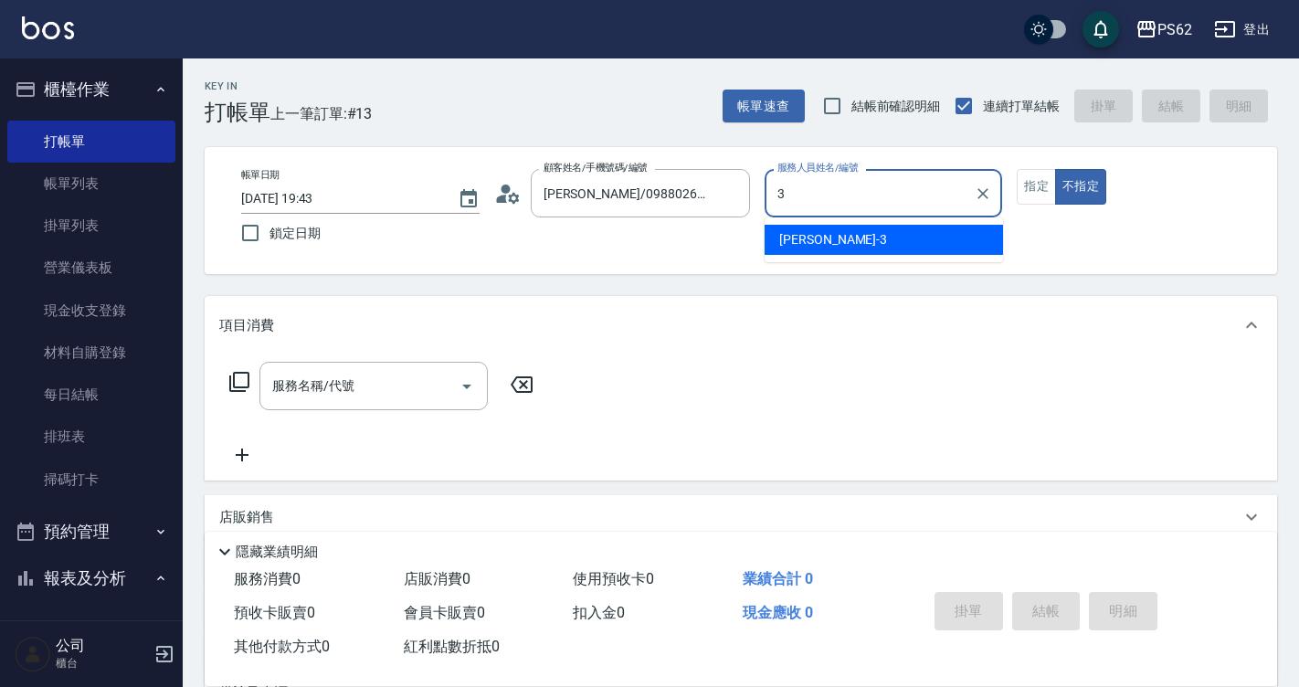
type input "[PERSON_NAME]-3"
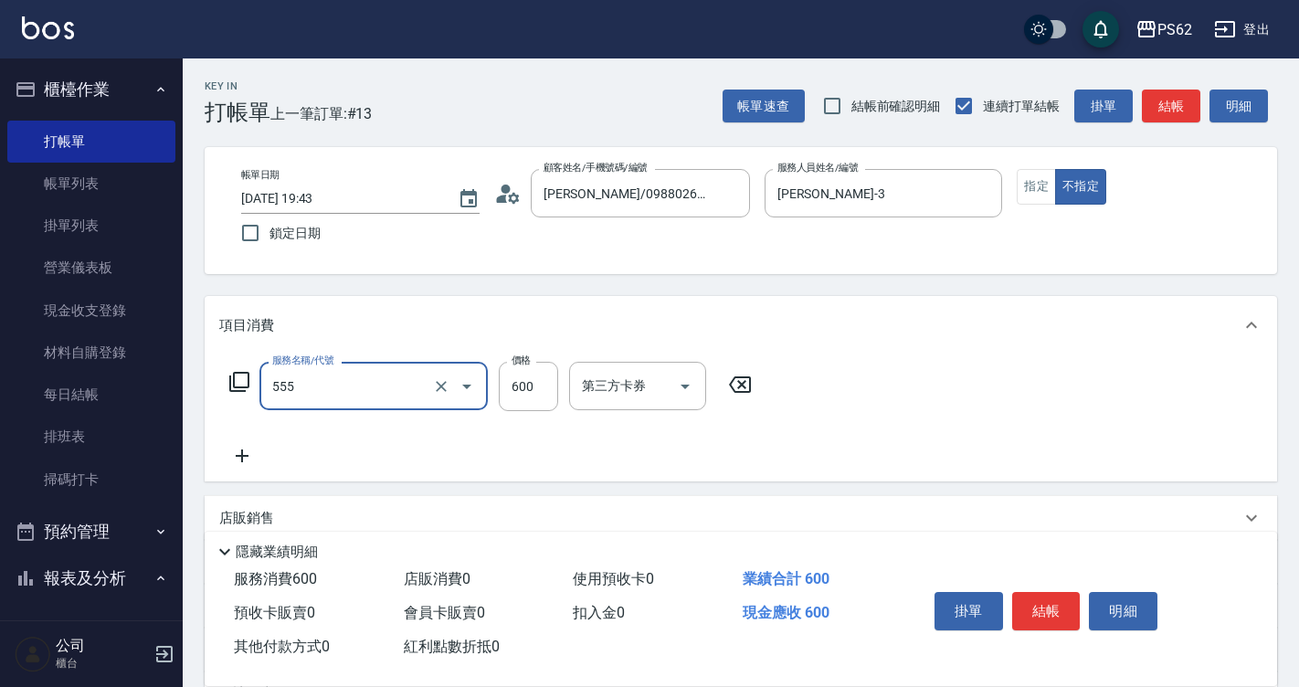
type input "去角質(555)"
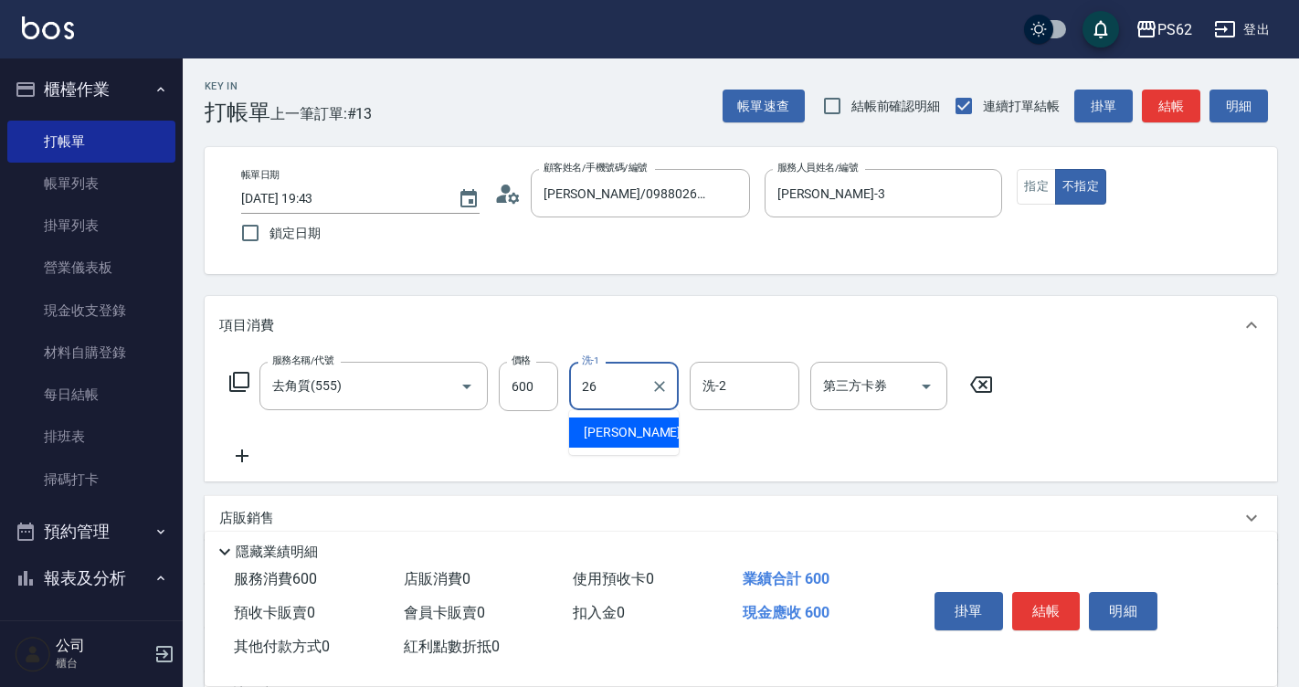
type input "[PERSON_NAME]-26"
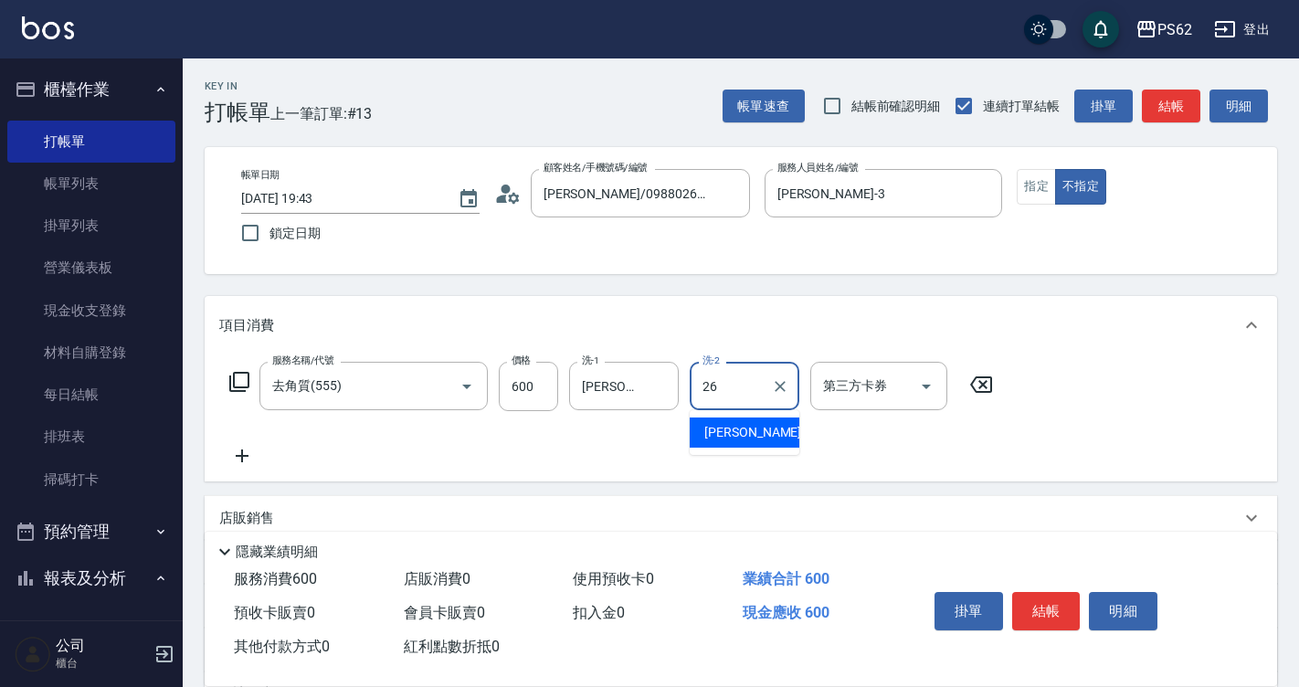
type input "[PERSON_NAME]-26"
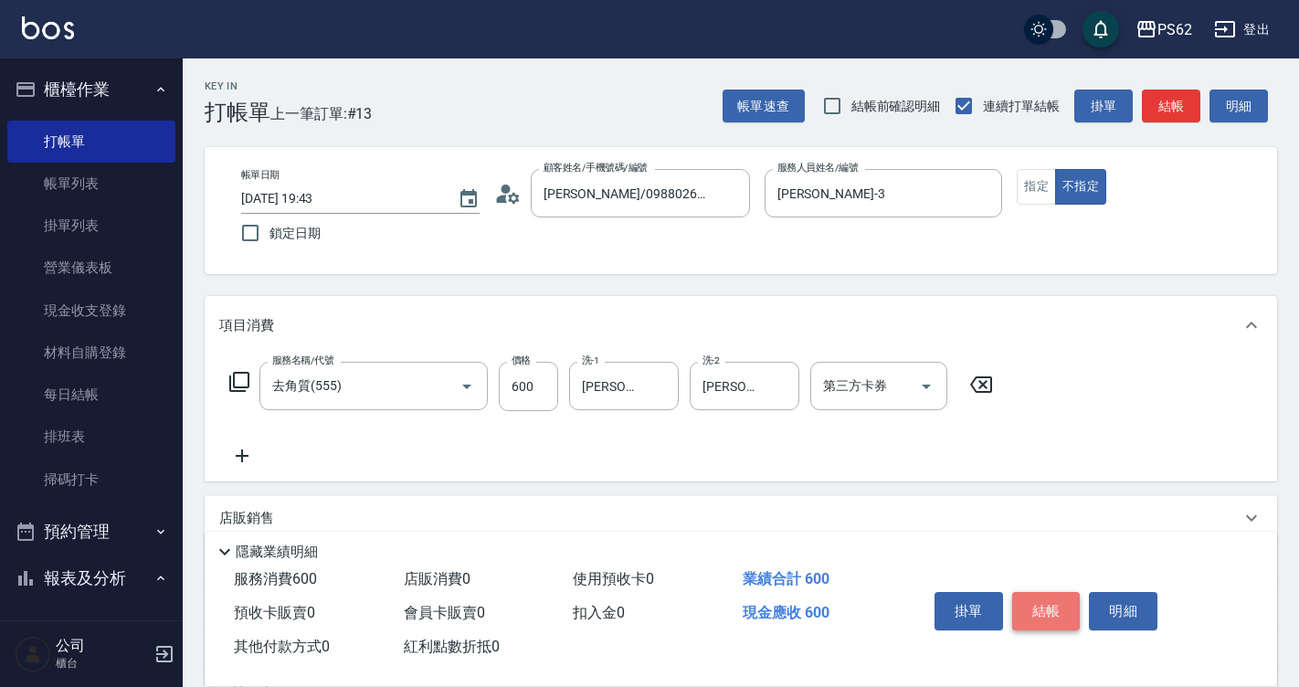
click at [1048, 612] on button "結帳" at bounding box center [1046, 611] width 69 height 38
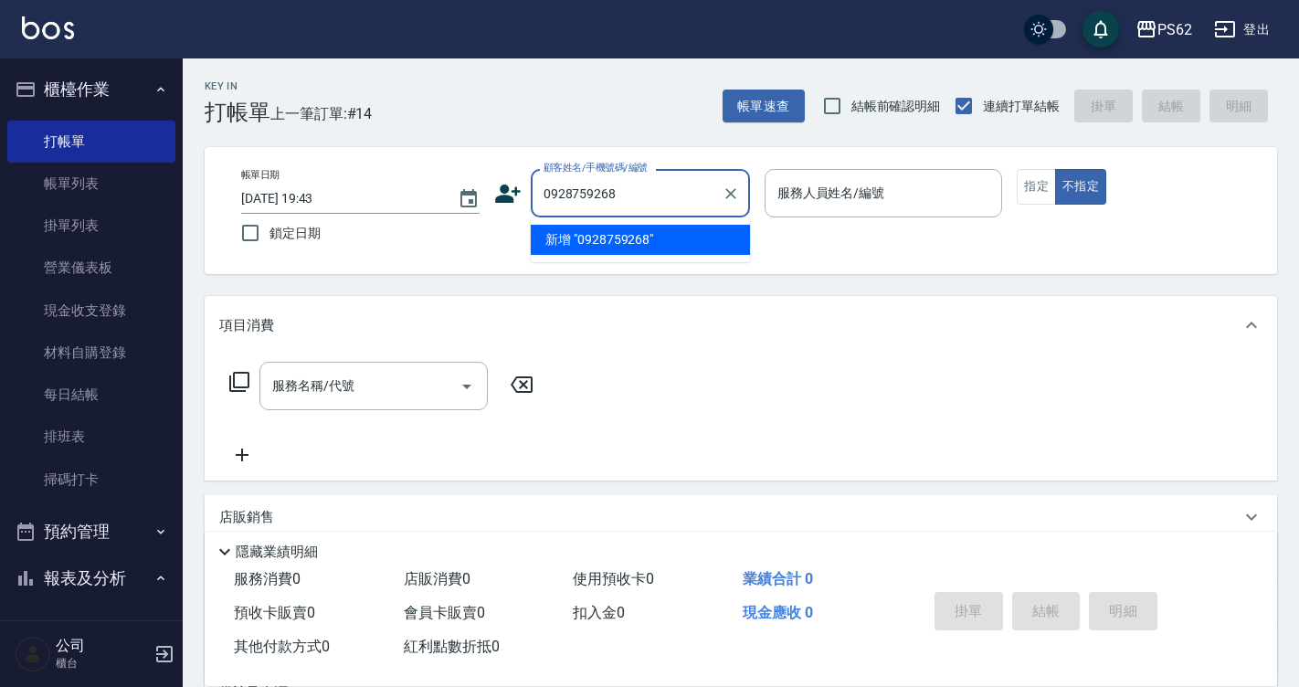
drag, startPoint x: 654, startPoint y: 178, endPoint x: 386, endPoint y: 120, distance: 274.9
click at [386, 120] on div "Key In 打帳單 上一筆訂單:#14 帳單速查 結帳前確認明細 連續打單結帳 掛單 結帳 明細 帳單日期 [DATE] 19:43 鎖定日期 顧客姓名/手…" at bounding box center [741, 474] width 1117 height 832
type input "0928759268"
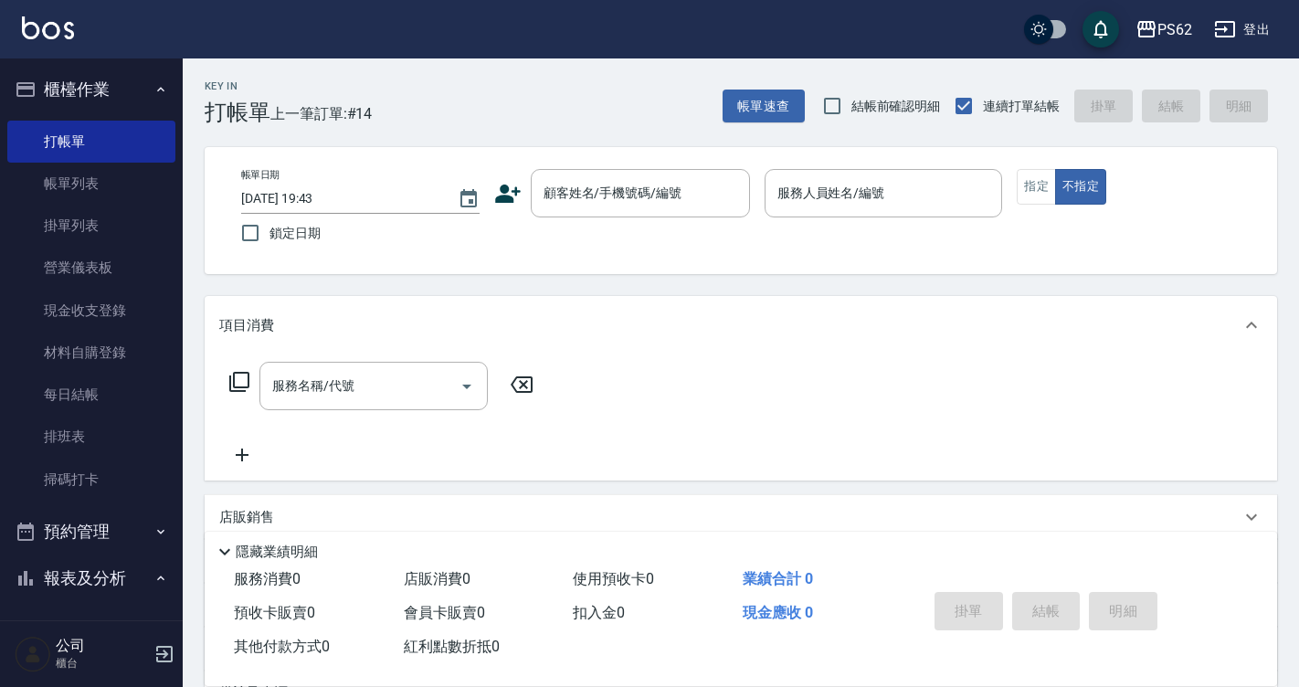
click at [494, 191] on icon at bounding box center [507, 193] width 27 height 27
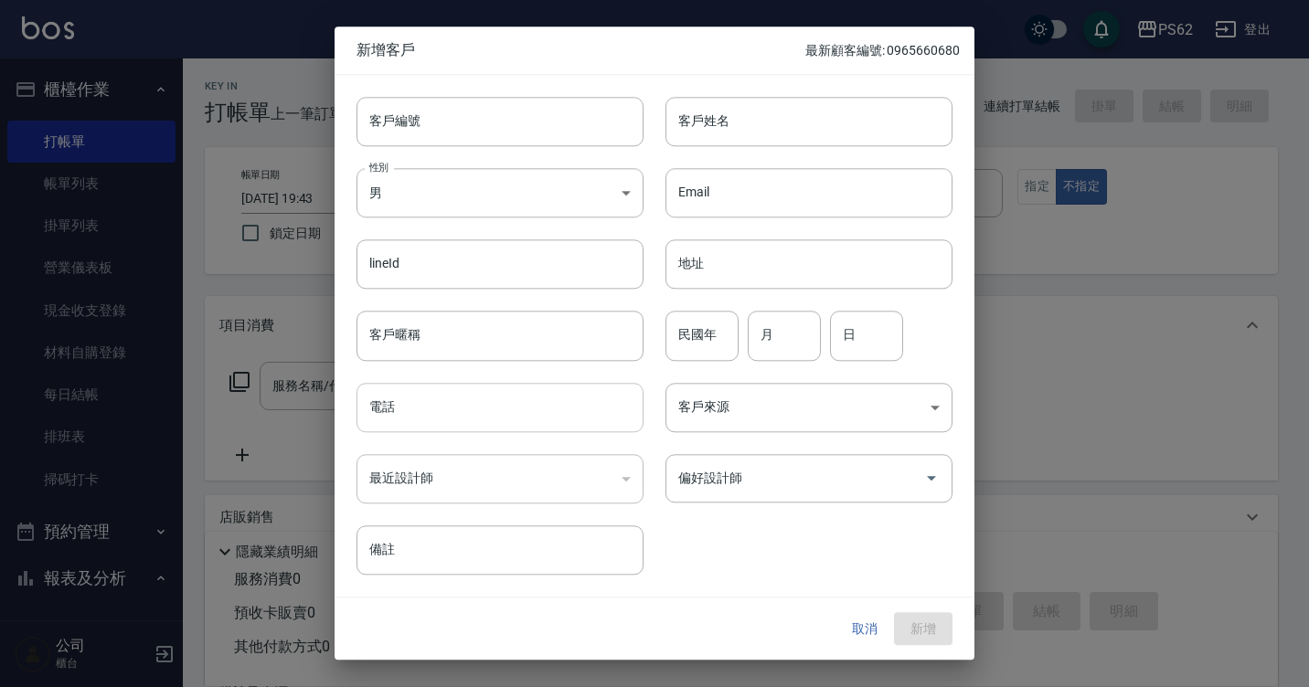
click at [423, 408] on input "電話" at bounding box center [499, 407] width 287 height 49
paste input "0928759268"
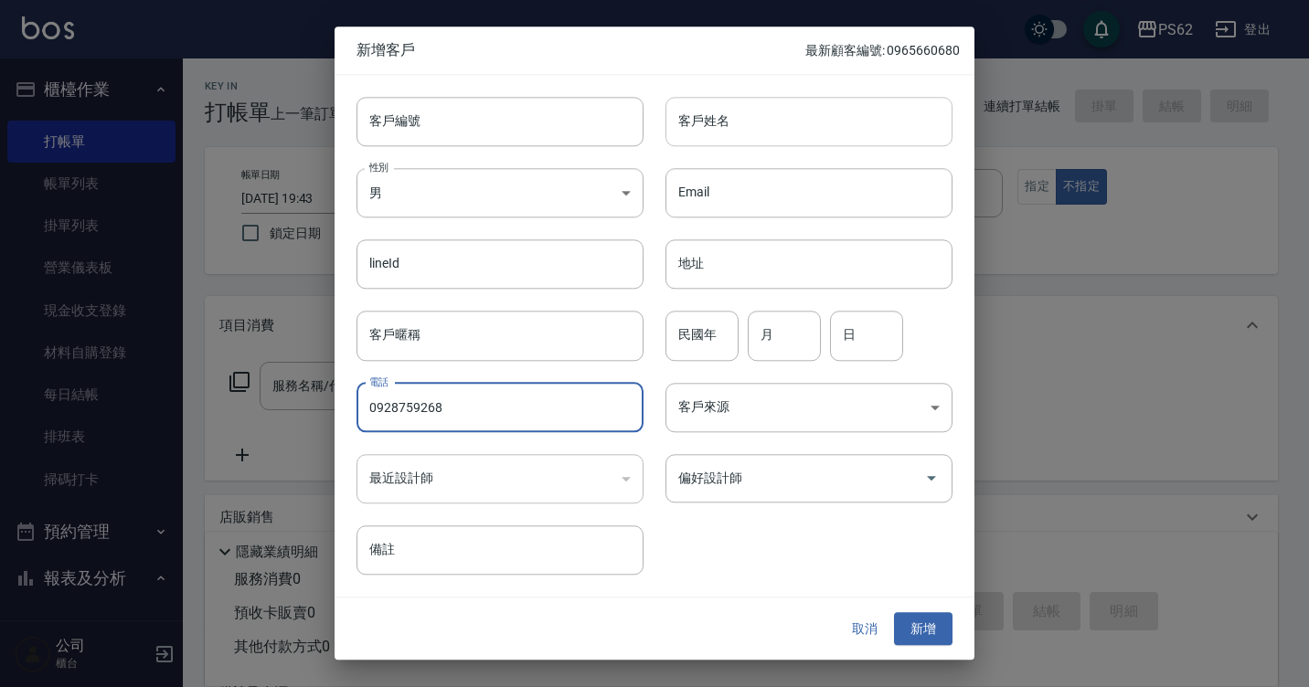
type input "0928759268"
click at [781, 120] on input "客戶姓名" at bounding box center [808, 121] width 287 height 49
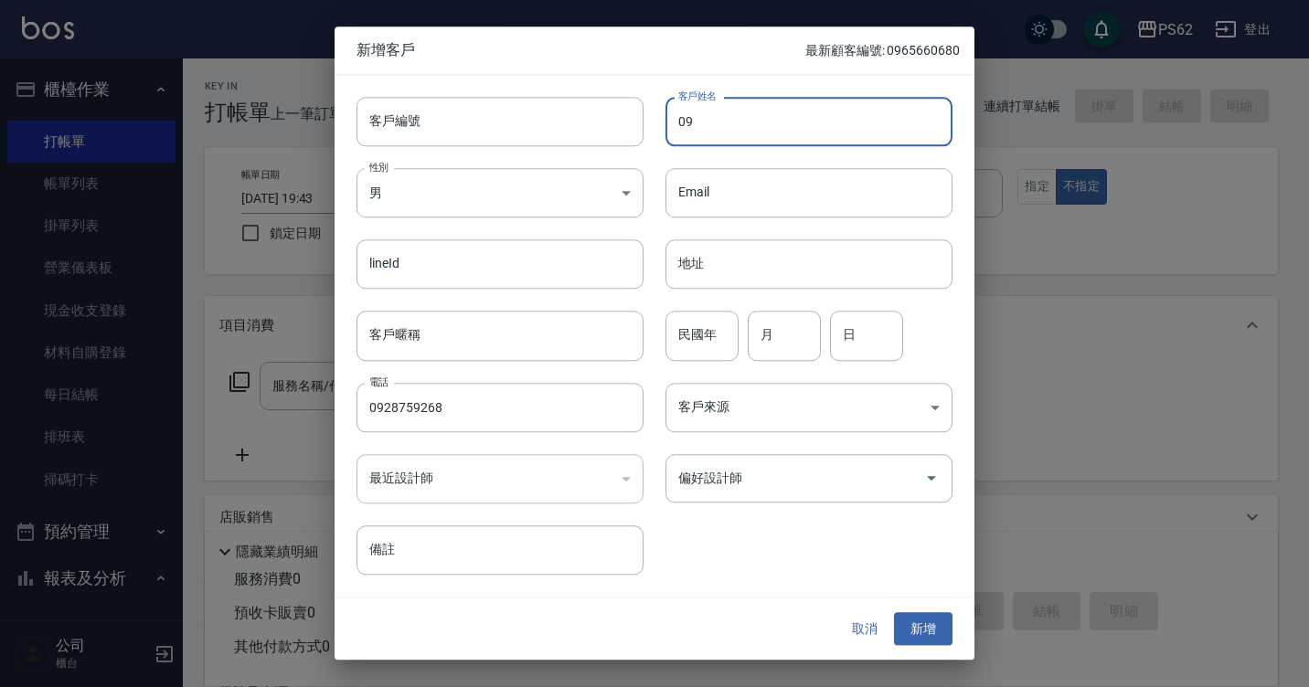
type input "0"
type input "ㄘㄞ"
click at [781, 120] on input "ㄘㄞ" at bounding box center [808, 121] width 287 height 49
type input "ㄘ"
type input "蔡"
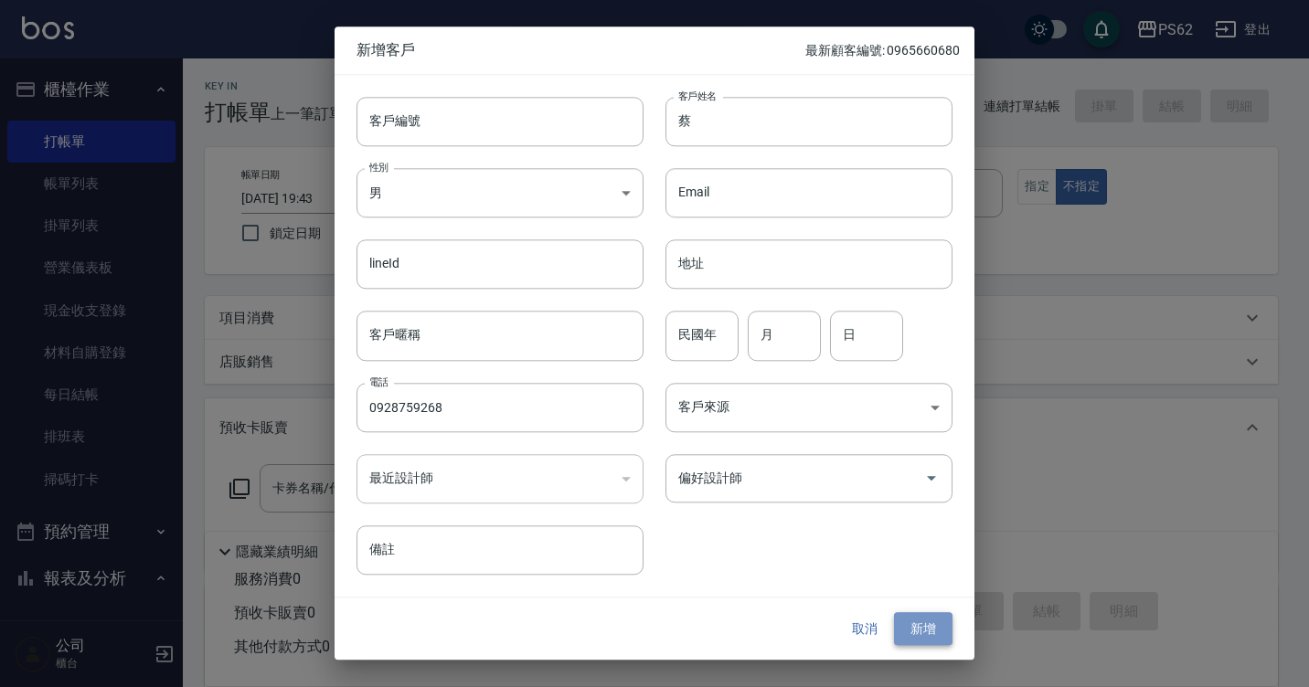
click at [947, 645] on button "新增" at bounding box center [923, 629] width 58 height 34
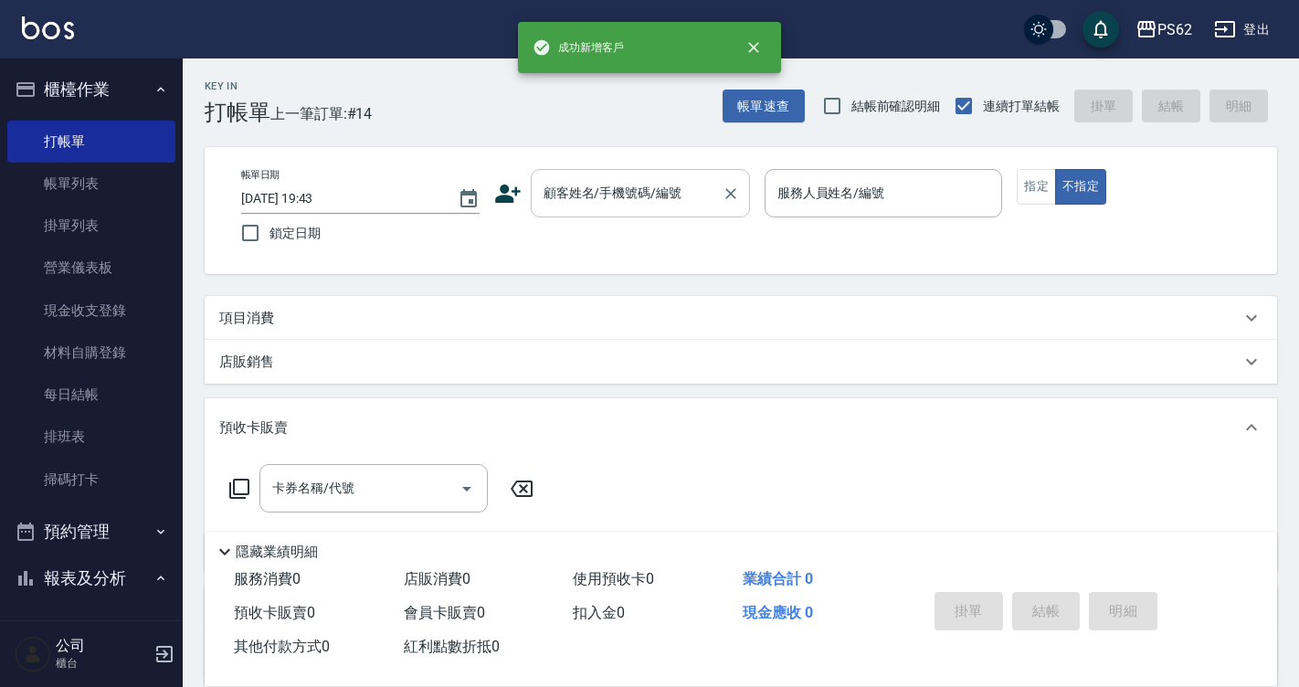
click at [666, 187] on input "顧客姓名/手機號碼/編號" at bounding box center [626, 193] width 175 height 32
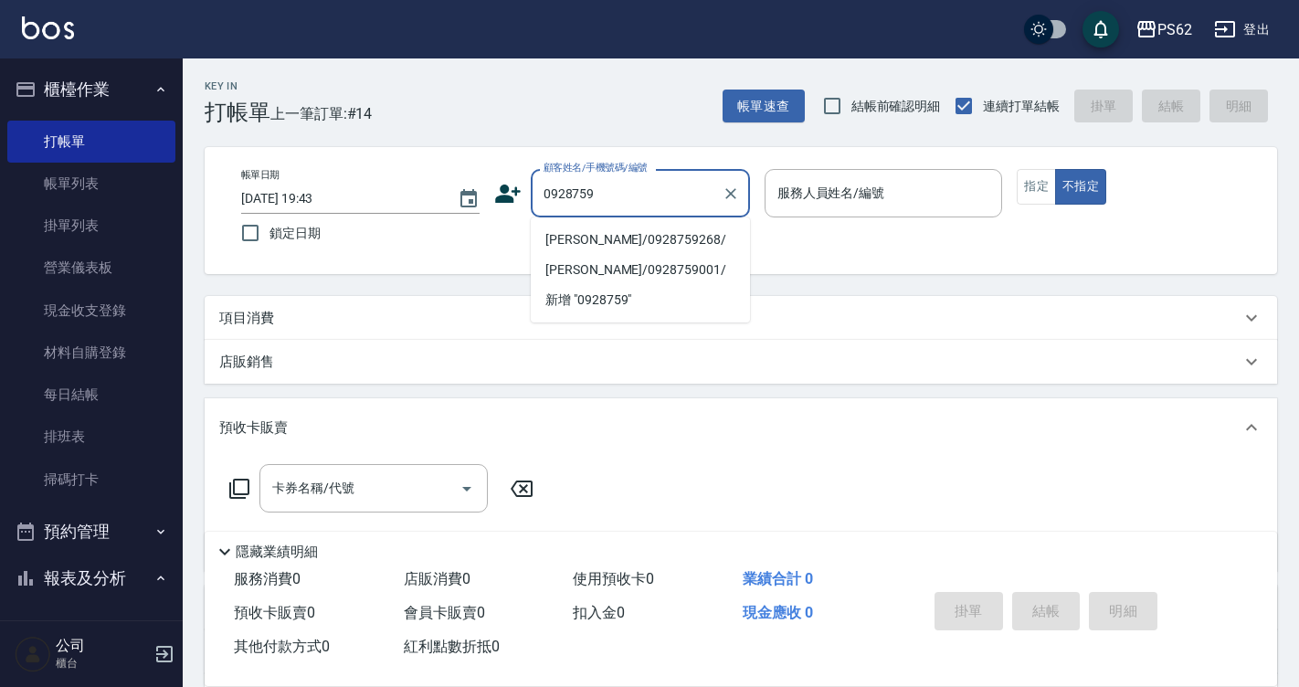
click at [670, 231] on li "[PERSON_NAME]/0928759268/" at bounding box center [640, 240] width 219 height 30
type input "[PERSON_NAME]/0928759268/"
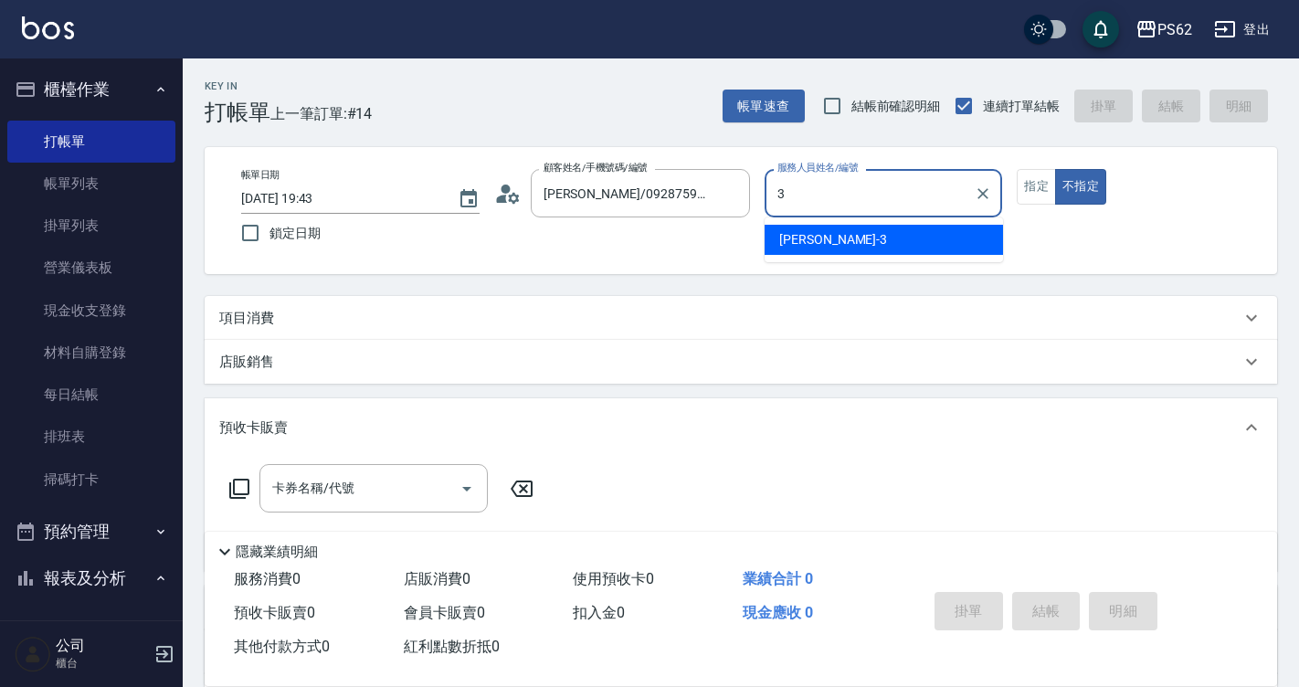
type input "[PERSON_NAME]-3"
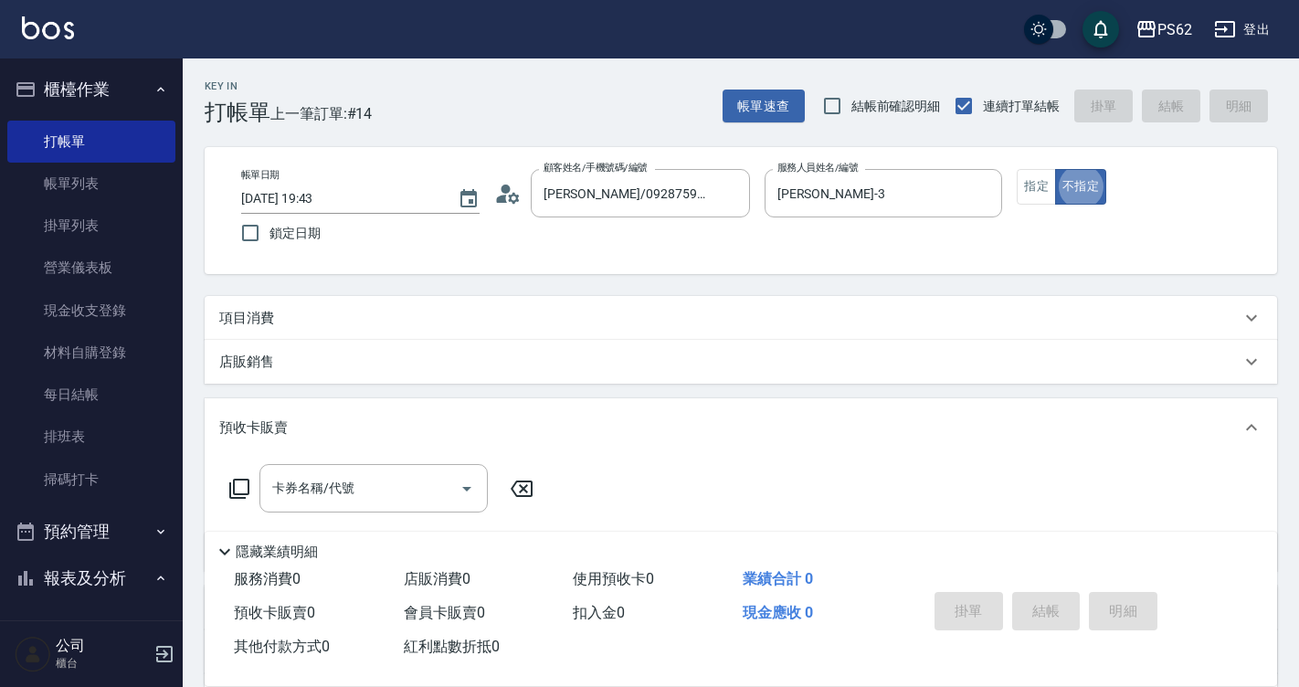
click at [1055, 169] on button "不指定" at bounding box center [1080, 187] width 51 height 36
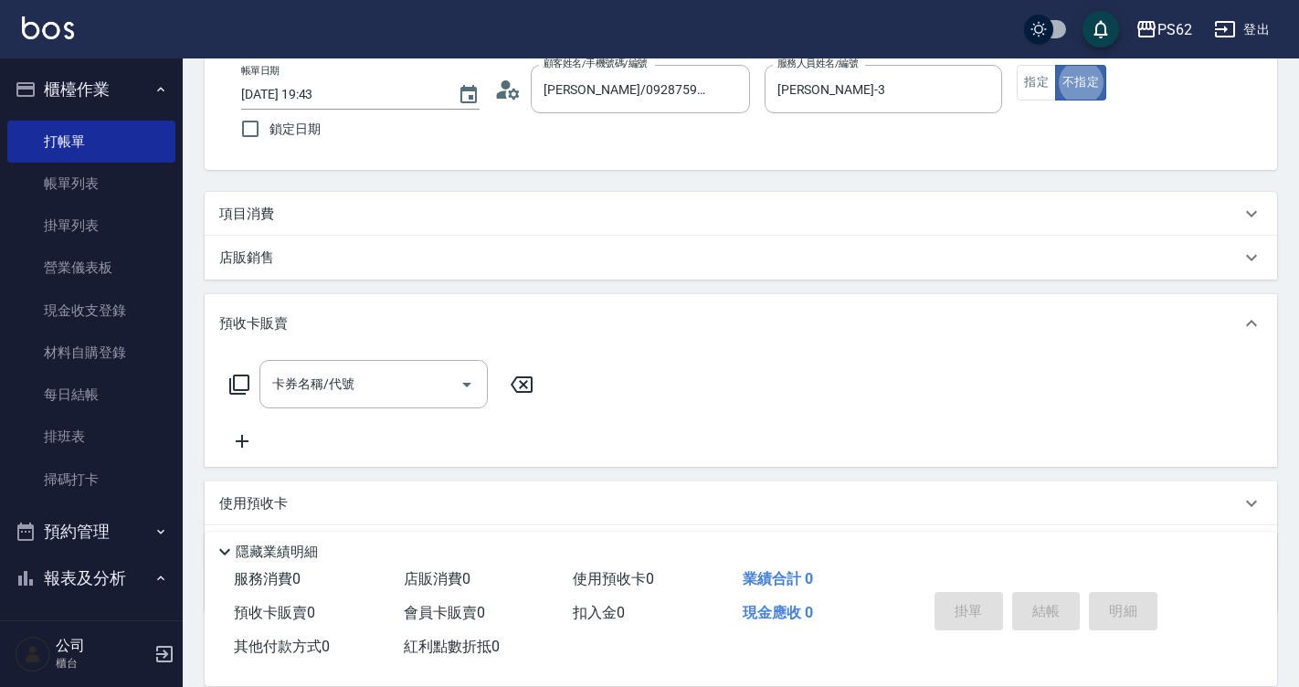
scroll to position [23, 0]
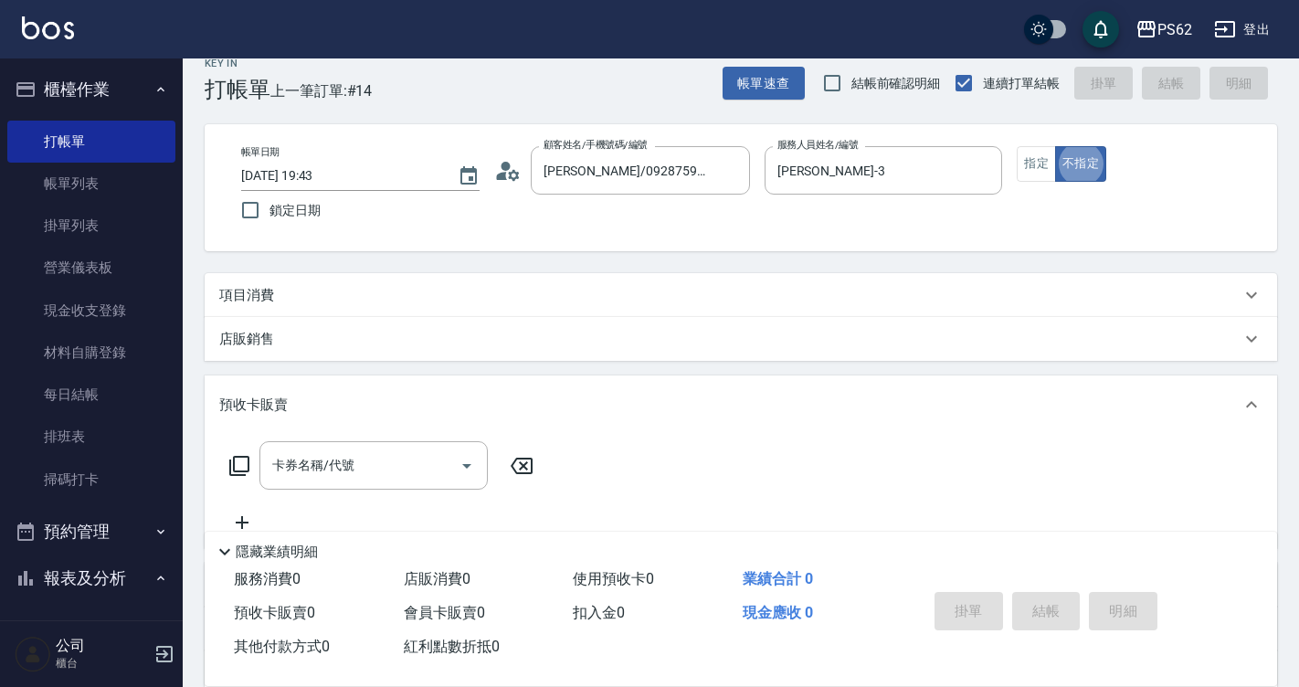
click at [247, 294] on p "項目消費" at bounding box center [246, 295] width 55 height 19
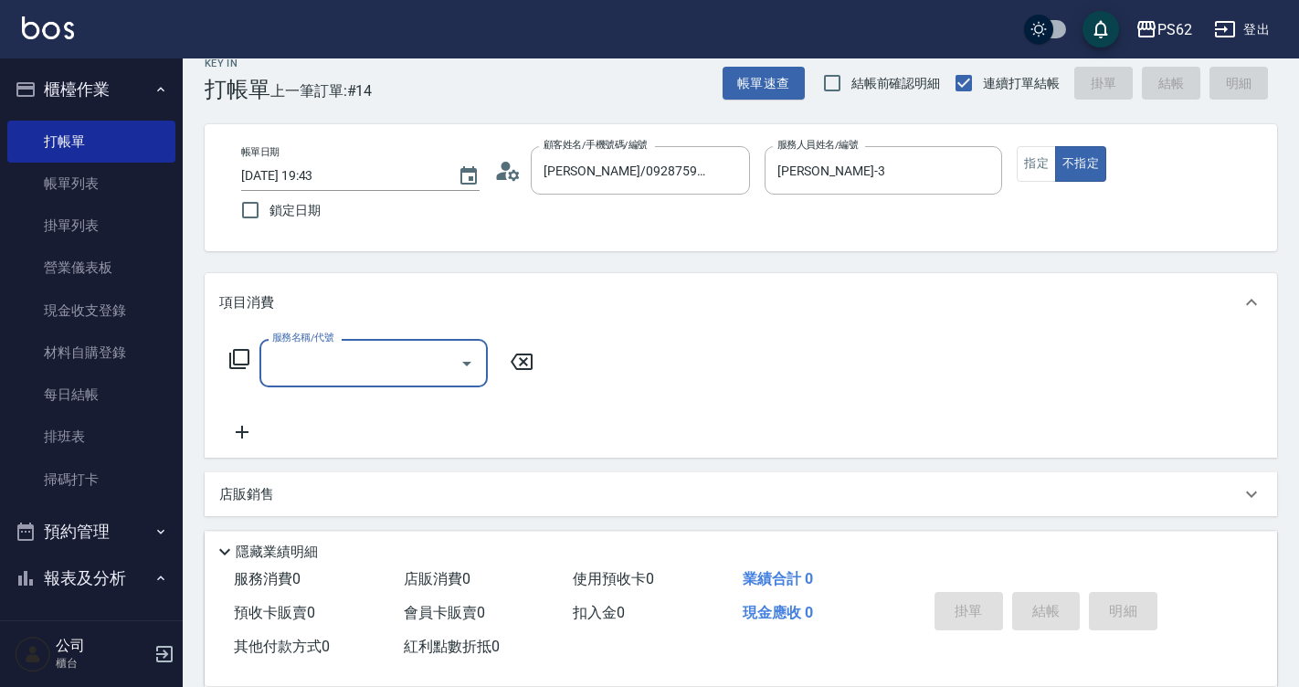
scroll to position [0, 0]
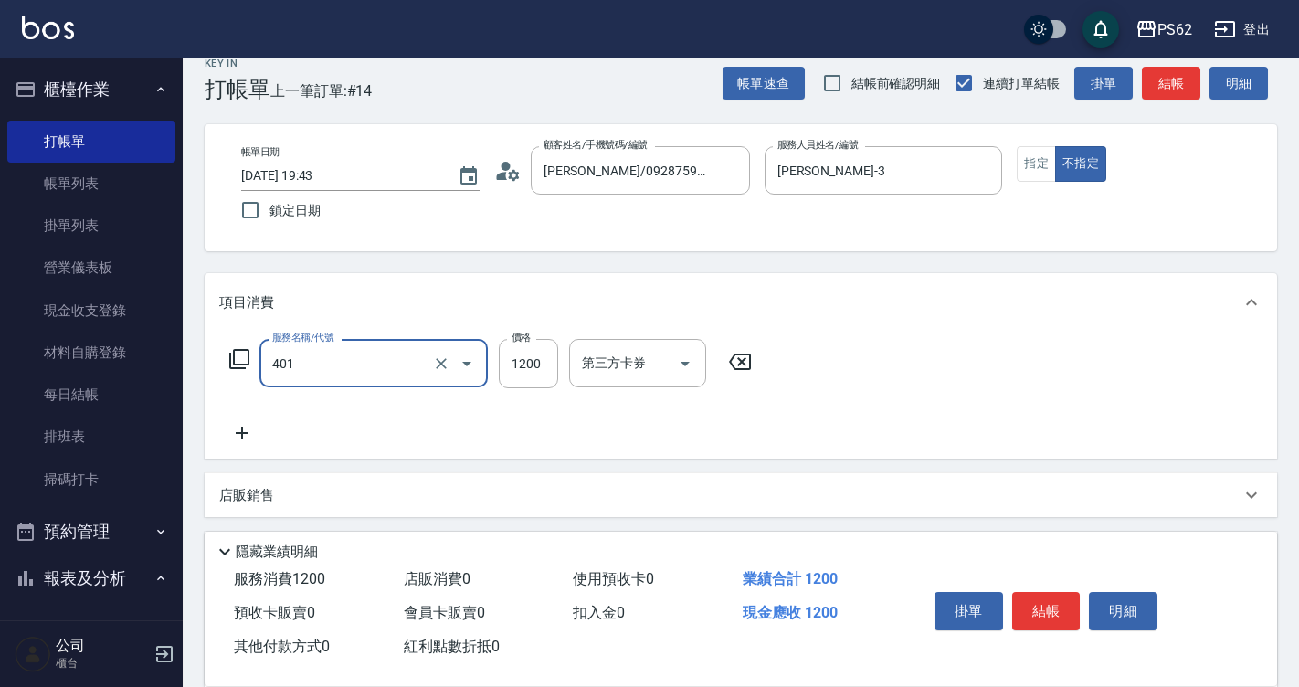
type input "一般染髮(401)"
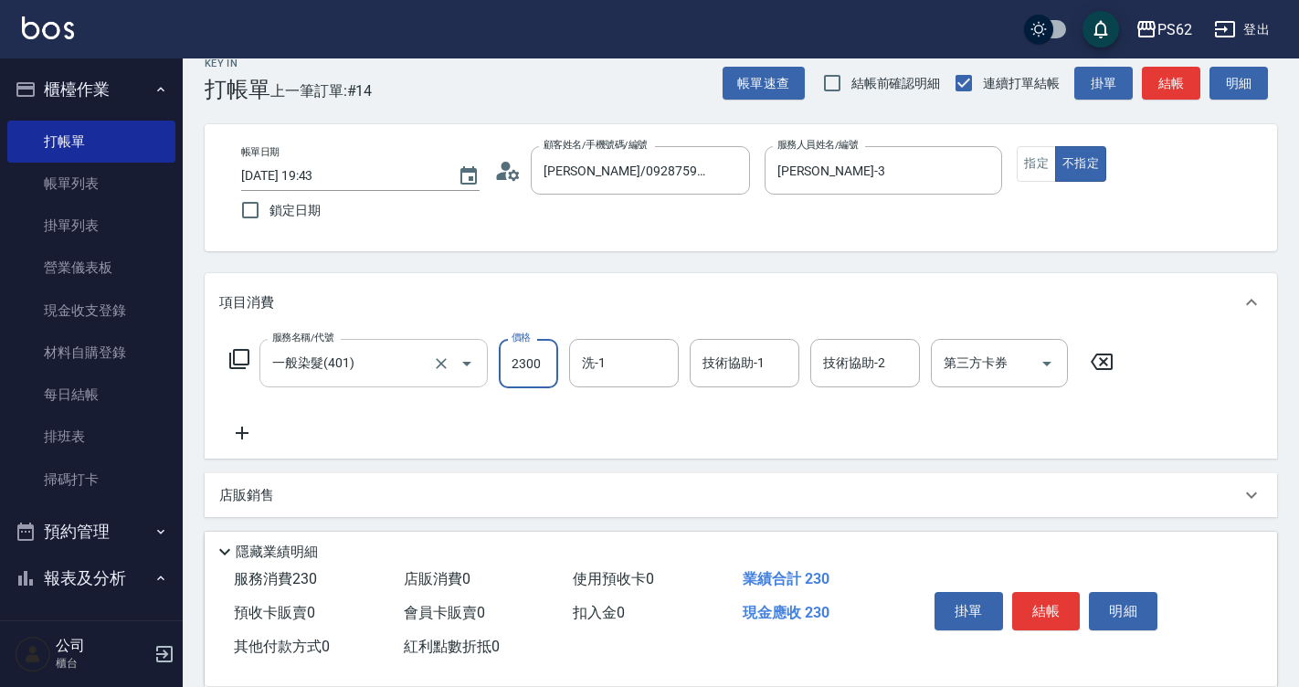
type input "2300"
click at [789, 229] on div "帳單日期 [DATE] 19:43 鎖定日期 顧客姓名/手機號碼/編號 [PERSON_NAME]/0928759268/ 顧客姓名/手機號碼/編號 服務人員…" at bounding box center [741, 187] width 1029 height 83
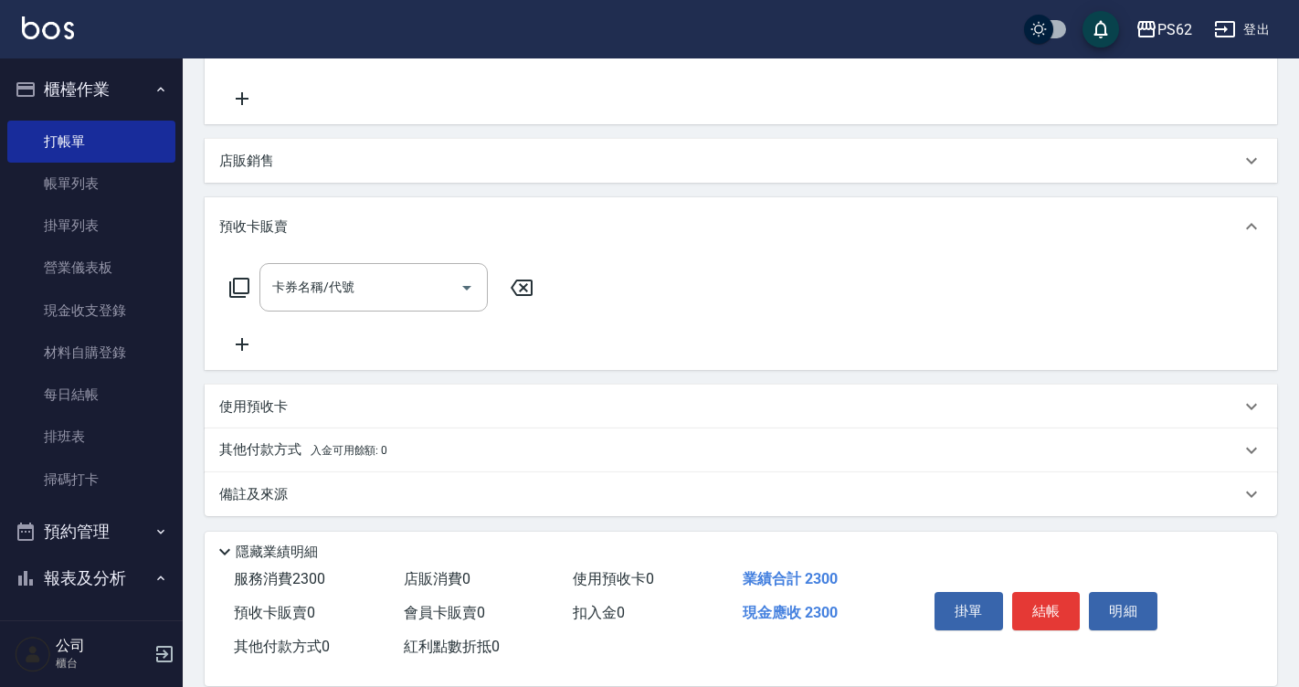
scroll to position [362, 0]
click at [1040, 599] on button "結帳" at bounding box center [1046, 611] width 69 height 38
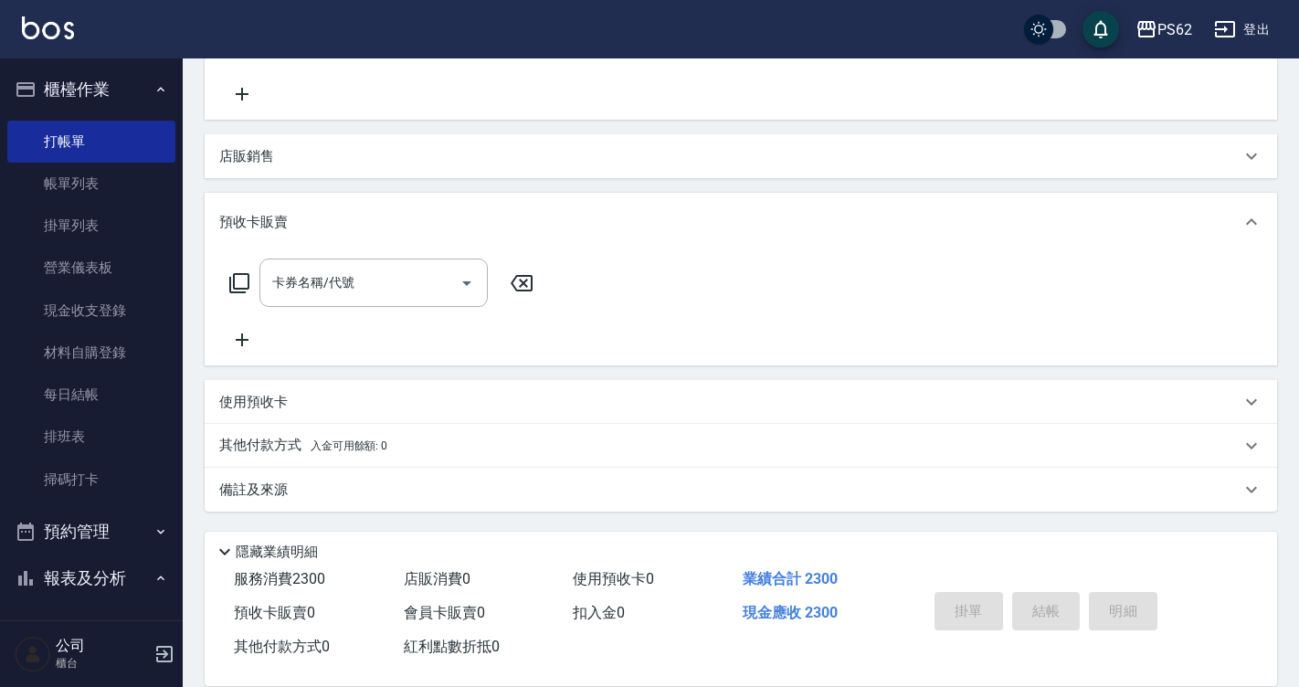
type input "[DATE] 19:44"
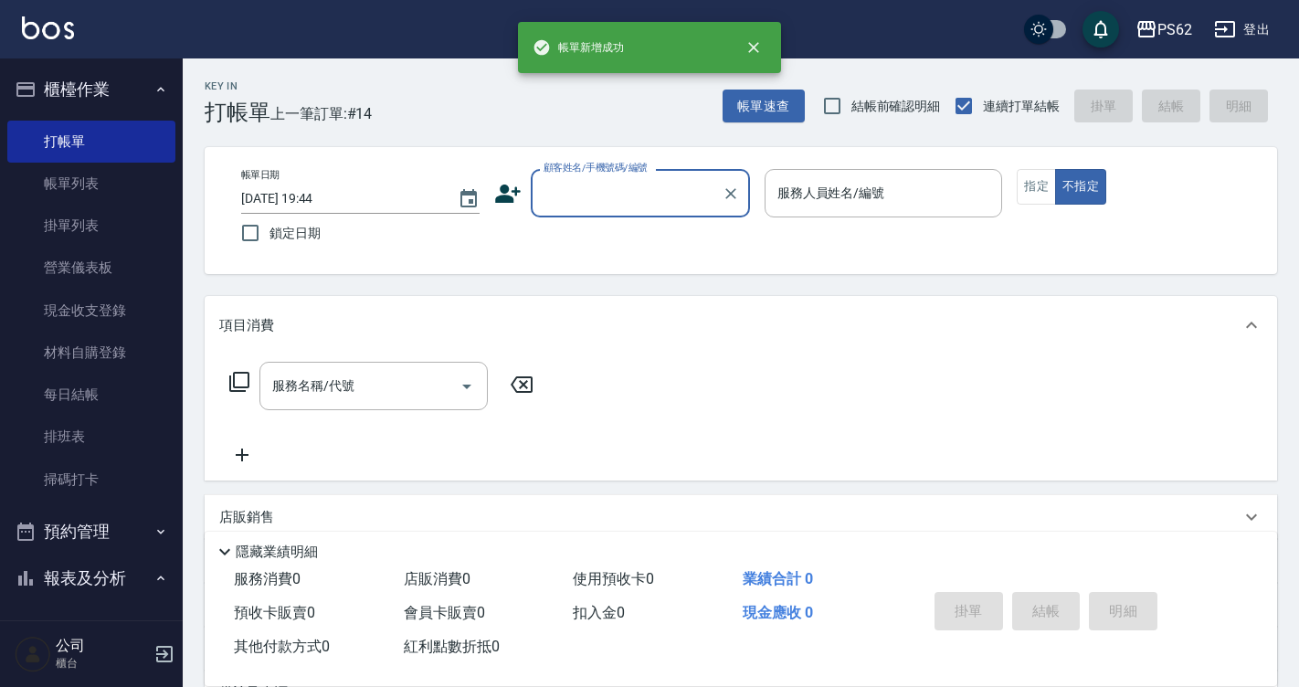
scroll to position [0, 0]
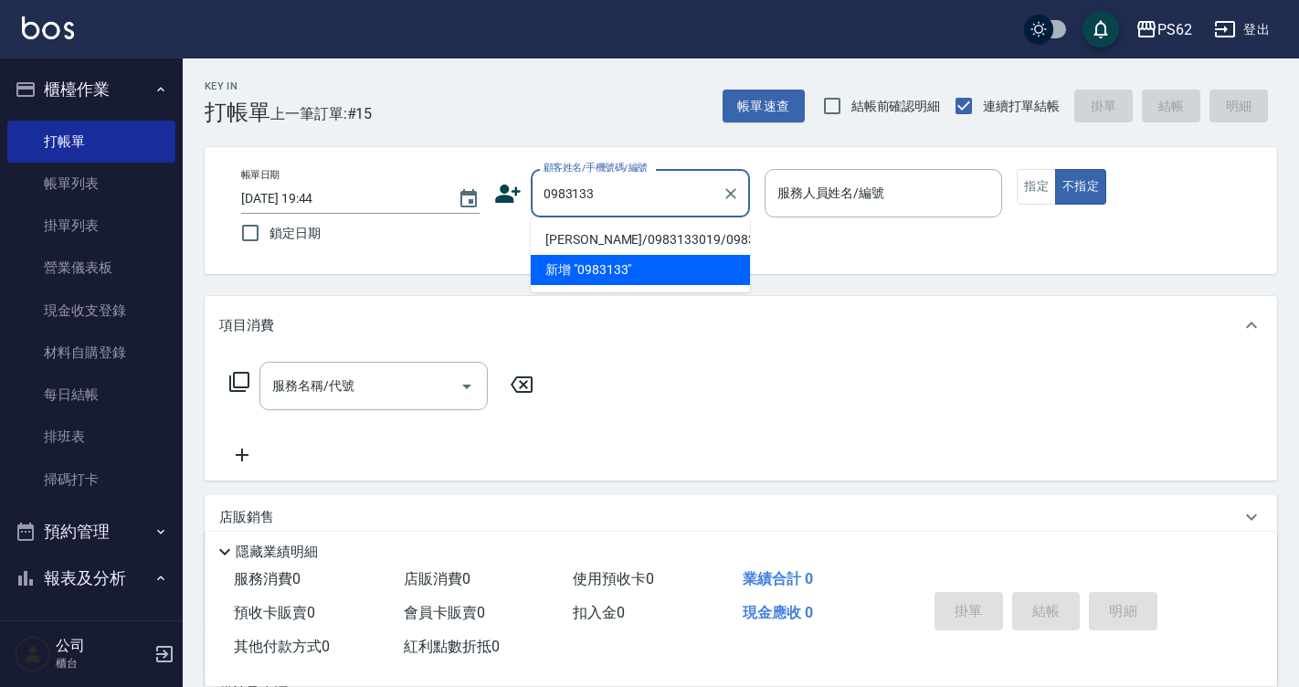
click at [636, 235] on li "[PERSON_NAME]/0983133019/0983133019" at bounding box center [640, 240] width 219 height 30
type input "[PERSON_NAME]/0983133019/0983133019"
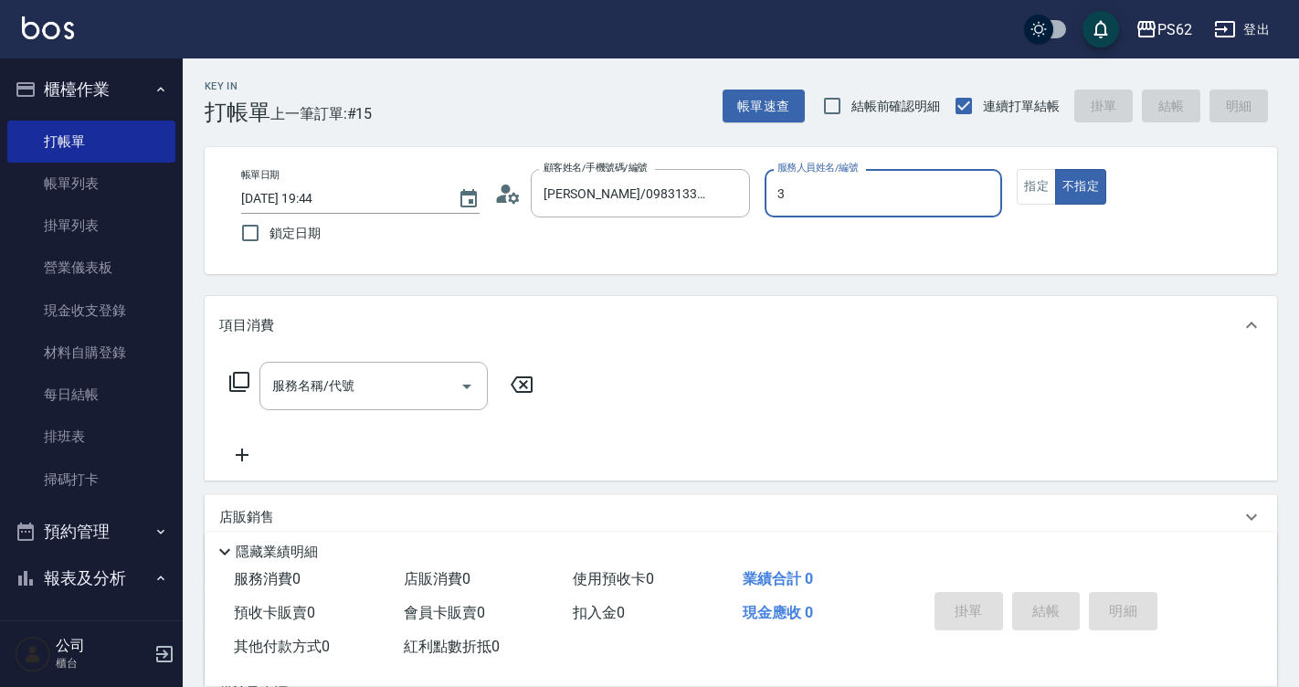
type input "[PERSON_NAME]-3"
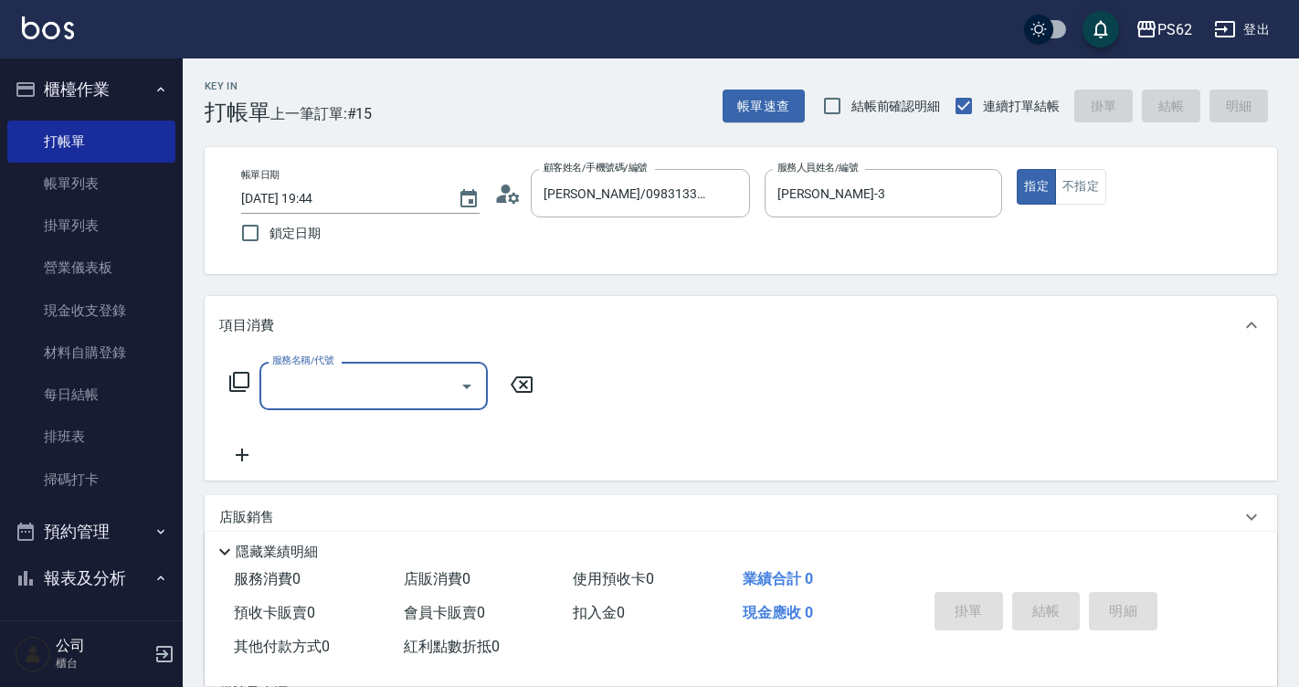
type input "4"
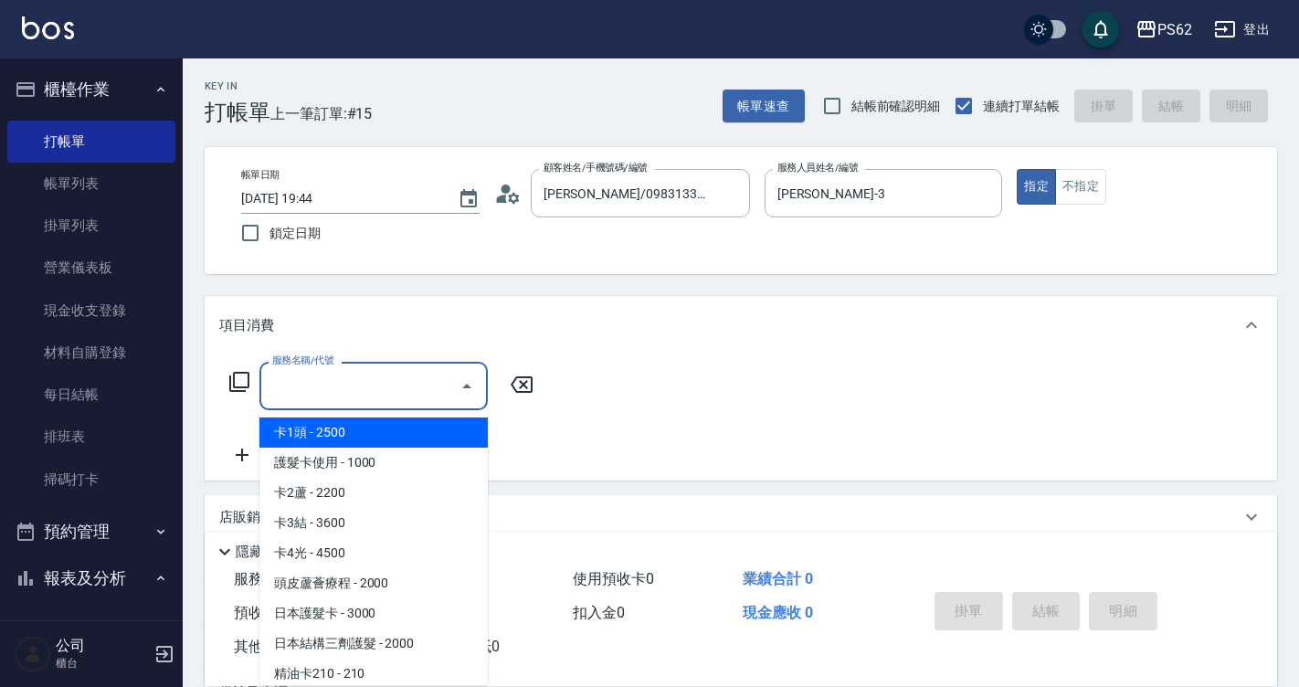
type input "2"
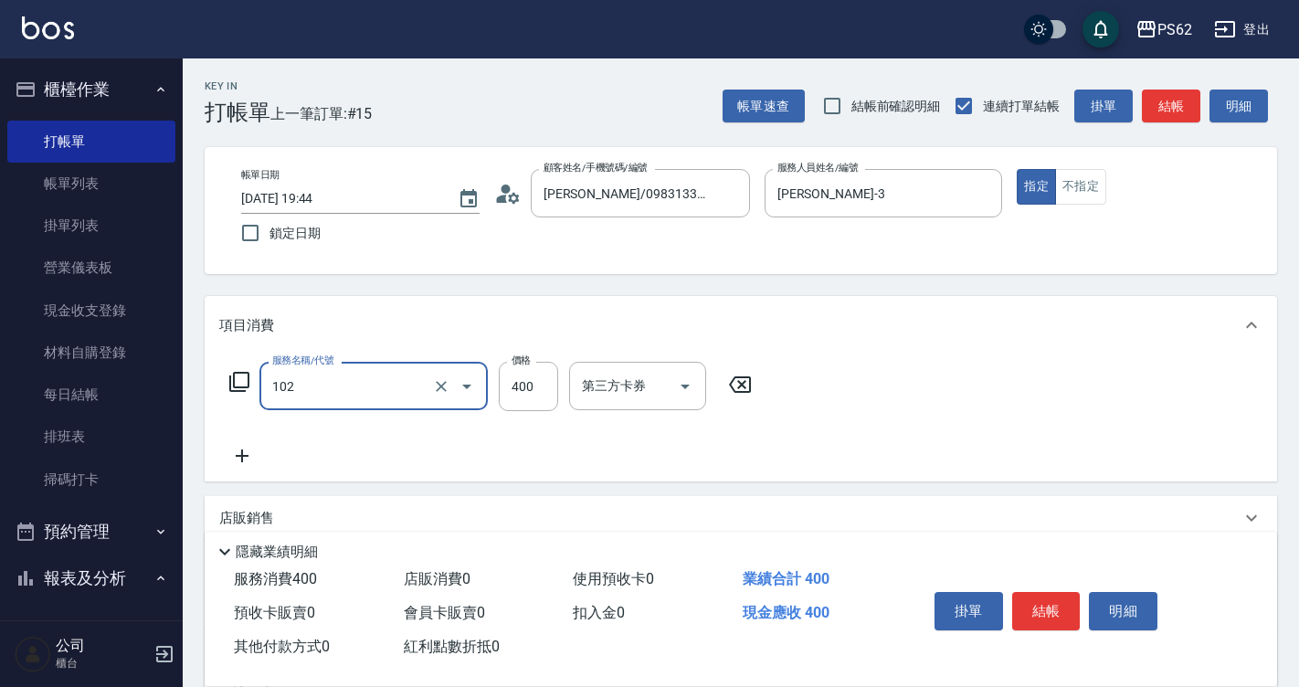
type input "精油洗髮(102)"
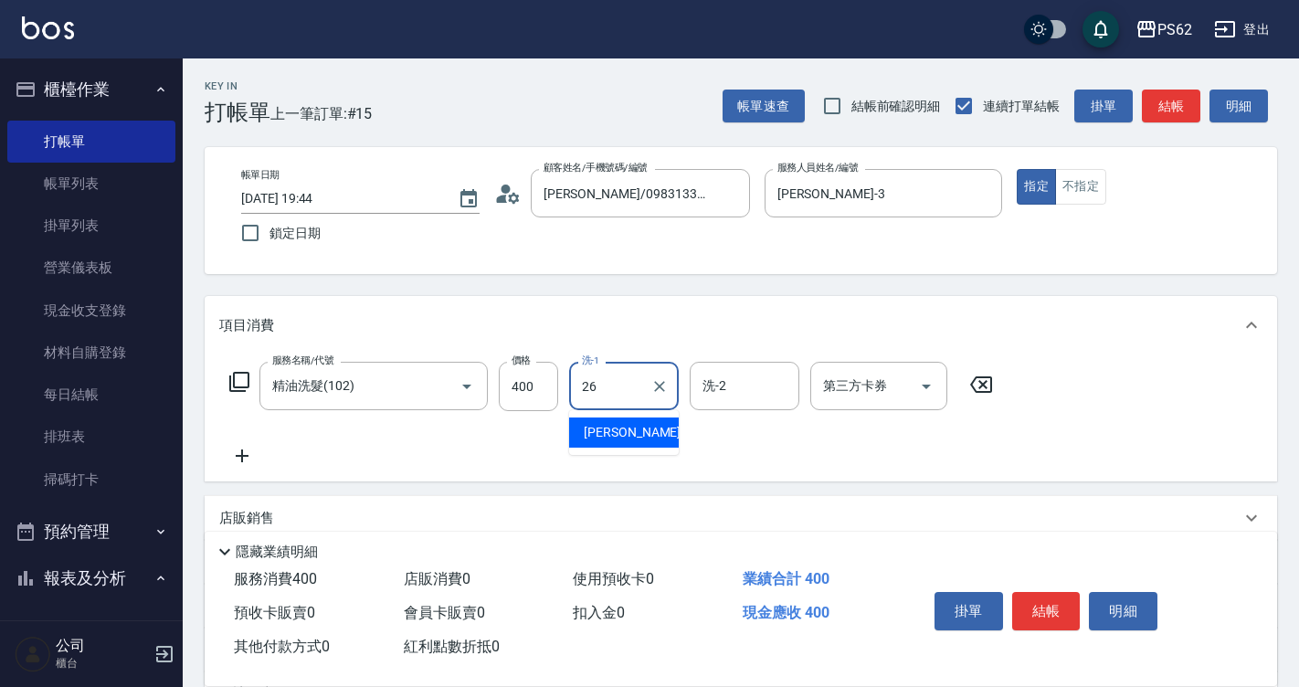
type input "[PERSON_NAME]-26"
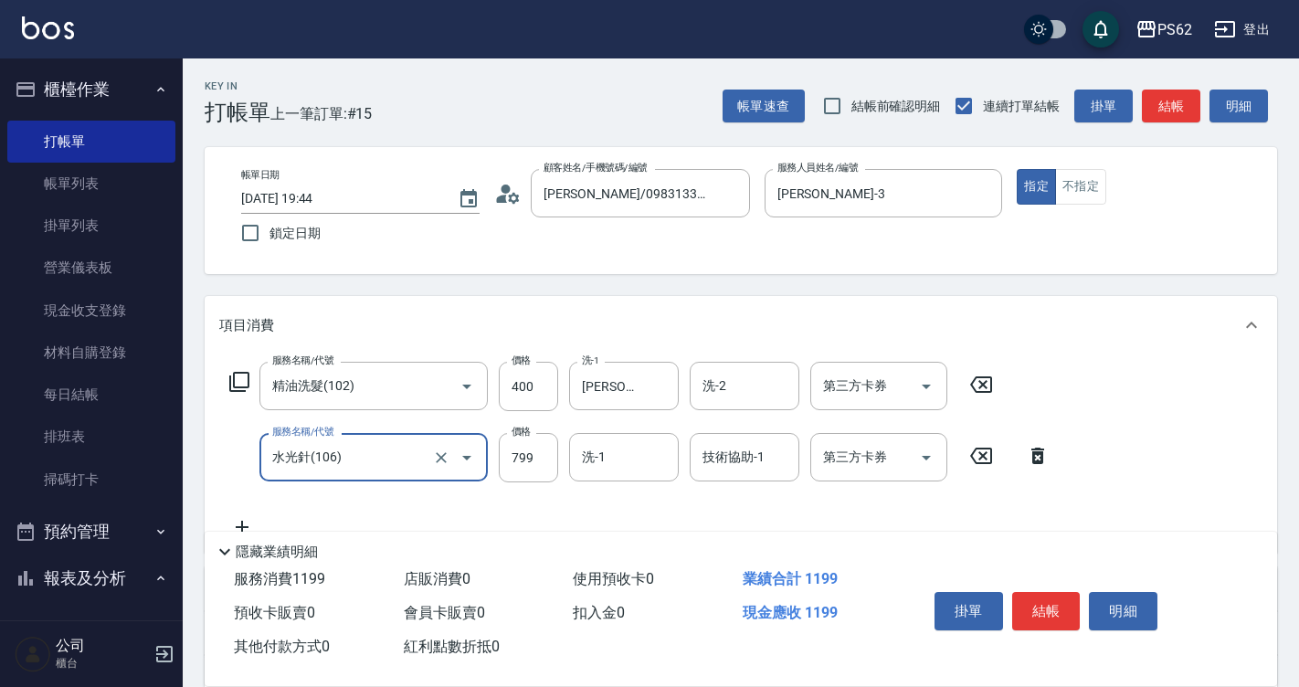
drag, startPoint x: 374, startPoint y: 458, endPoint x: -4, endPoint y: 391, distance: 383.2
click at [0, 391] on html "PS62 登出 櫃檯作業 打帳單 帳單列表 掛單列表 營業儀表板 現金收支登錄 材料自購登錄 每日結帳 排班表 掃碼打卡 預約管理 預約管理 單日預約紀錄 單…" at bounding box center [649, 481] width 1299 height 962
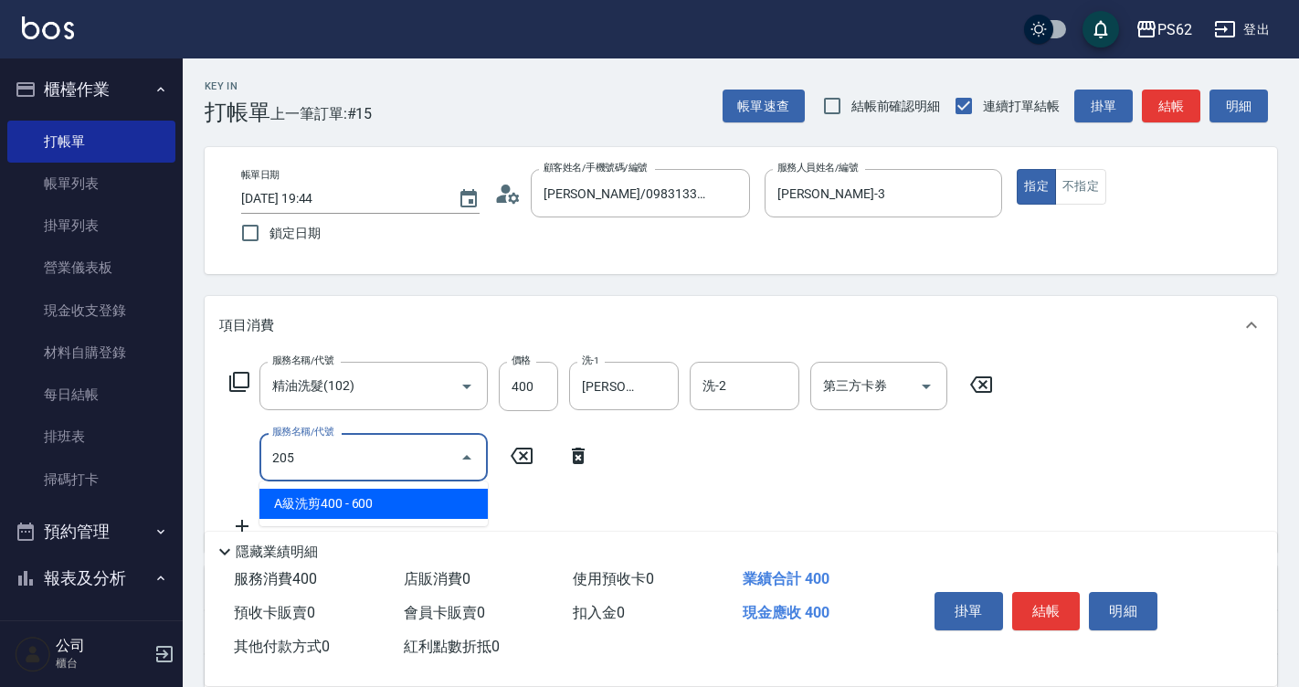
type input "A級洗剪400(205)"
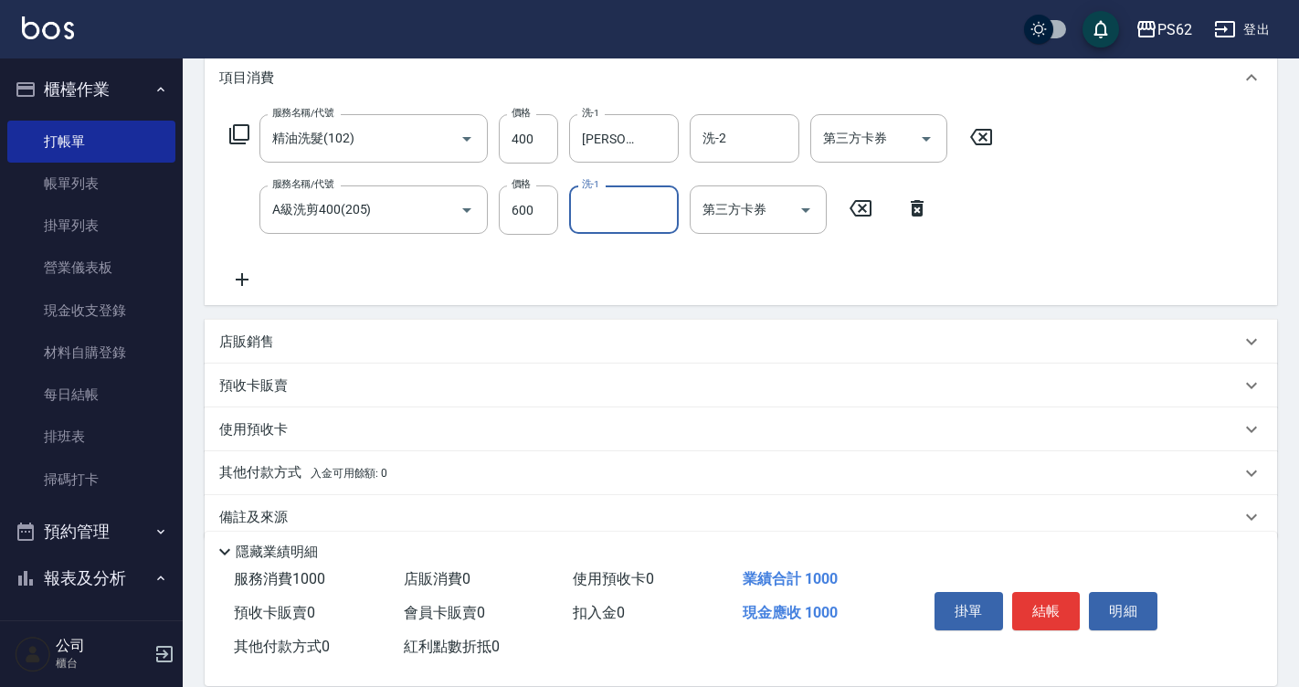
scroll to position [275, 0]
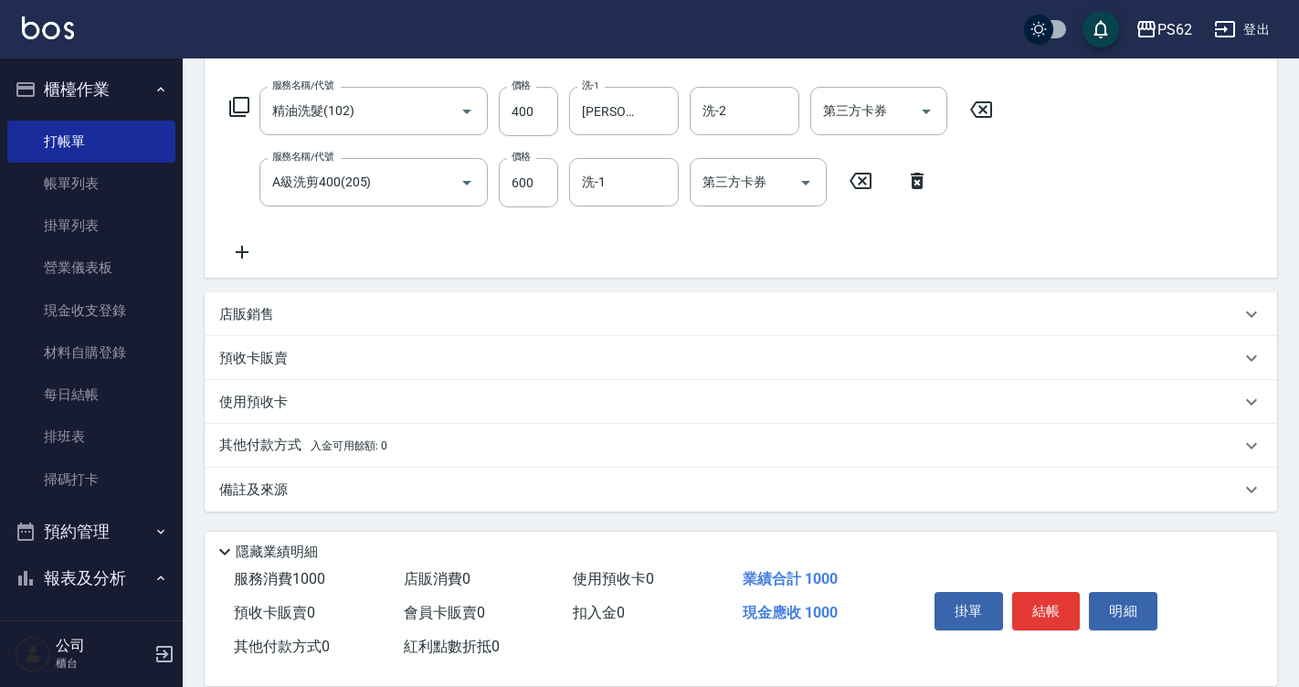
click at [262, 305] on p "店販銷售" at bounding box center [246, 314] width 55 height 19
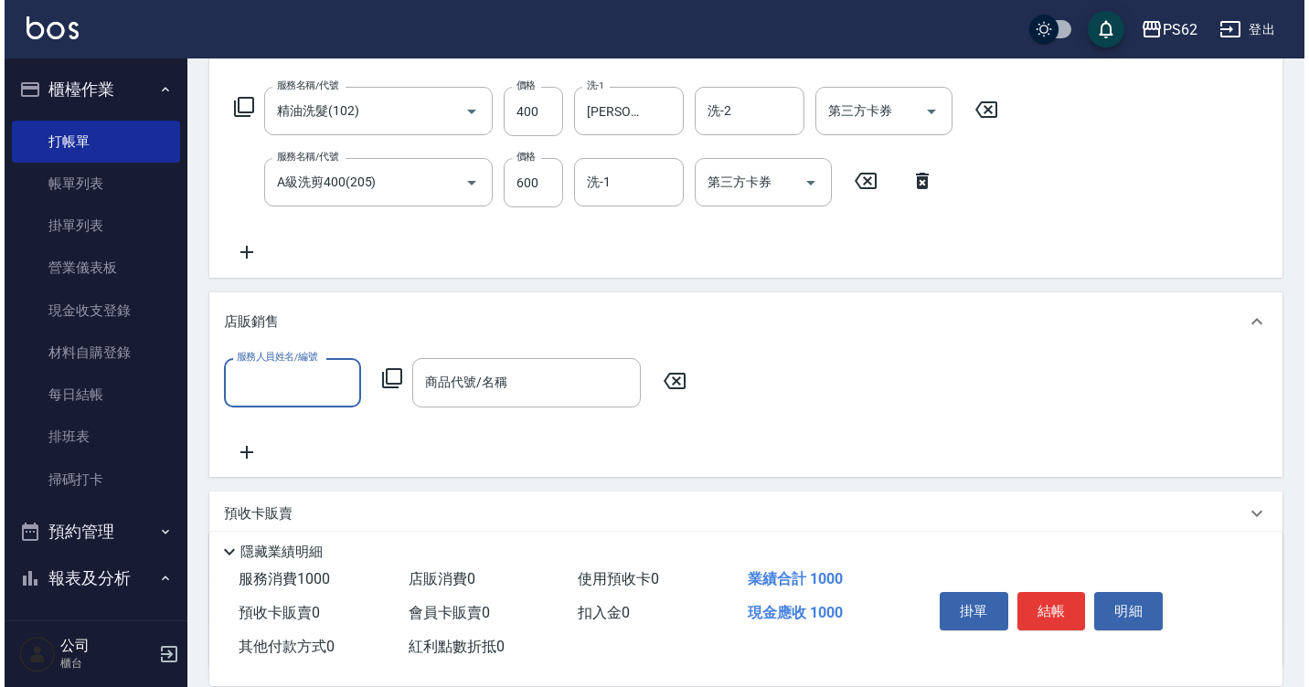
scroll to position [0, 0]
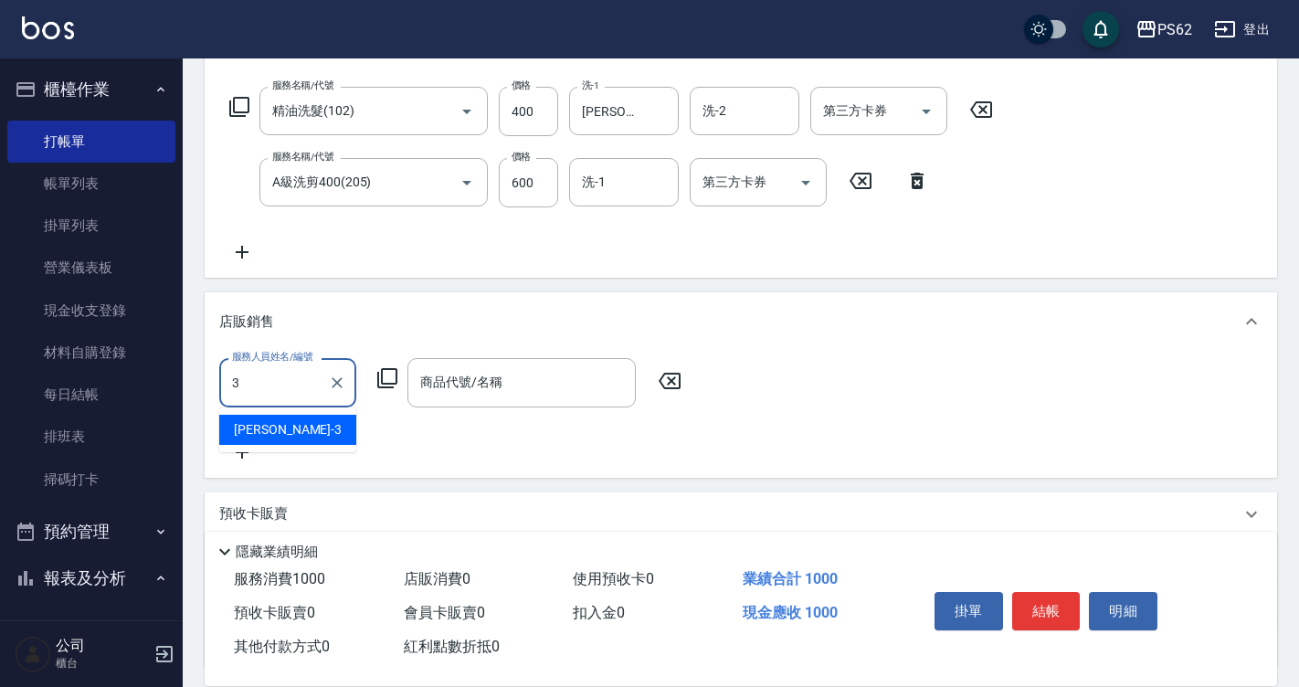
type input "[PERSON_NAME]-3"
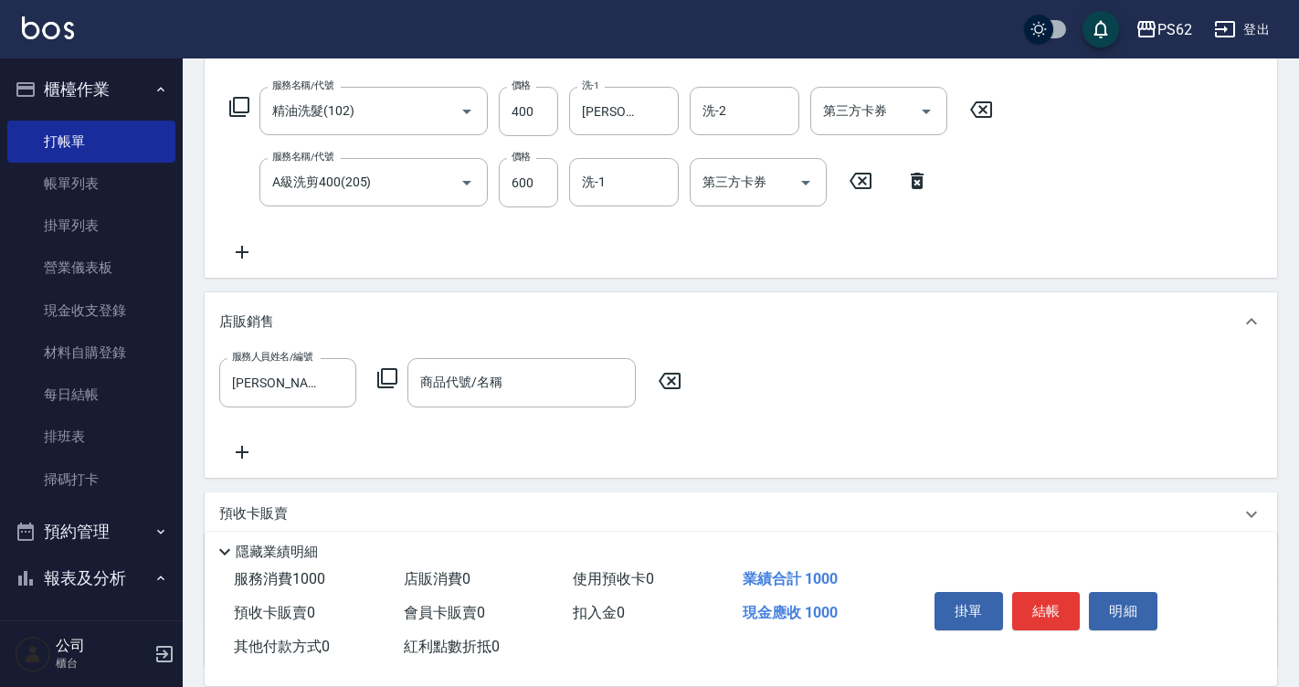
click at [397, 379] on icon at bounding box center [387, 378] width 20 height 20
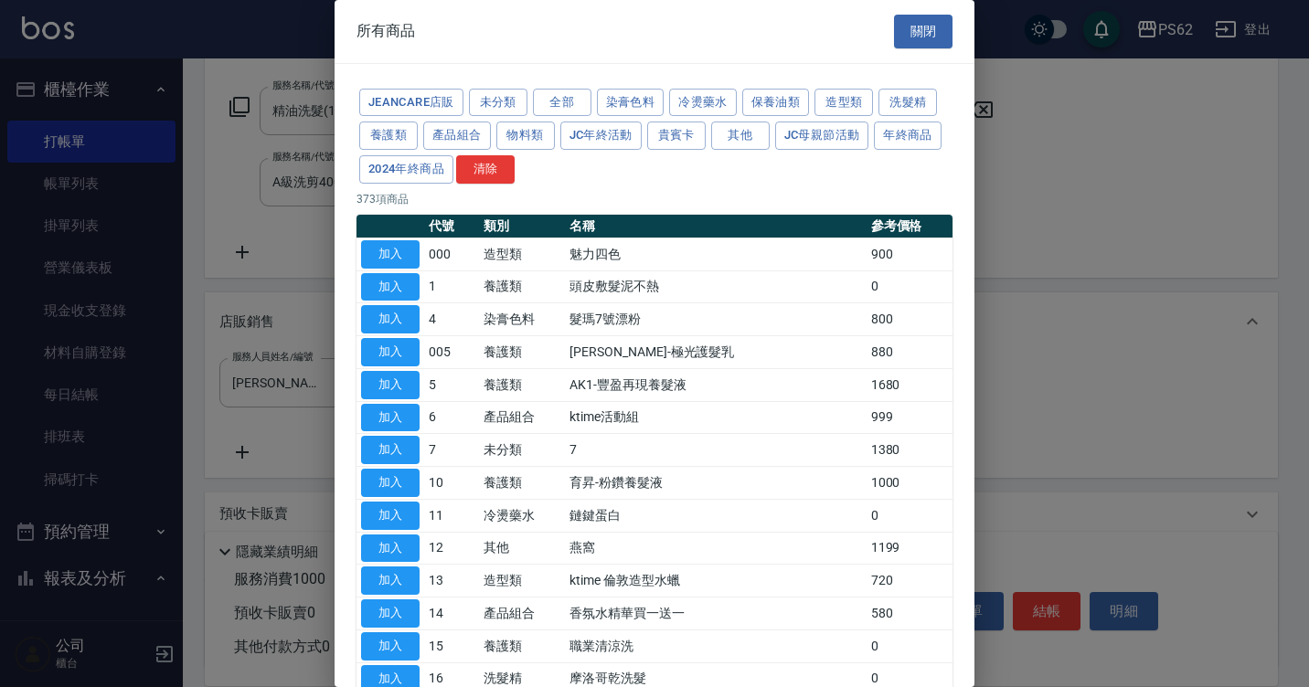
click at [936, 26] on button "關閉" at bounding box center [923, 32] width 58 height 34
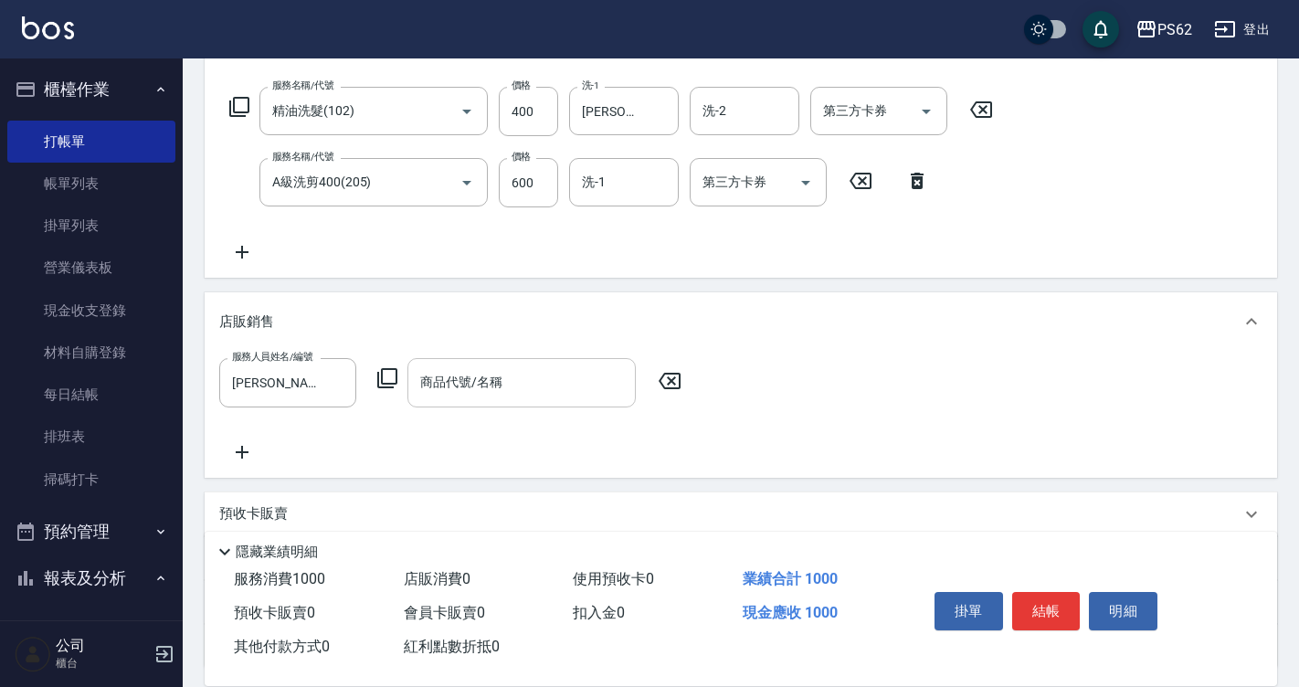
click at [512, 369] on input "商品代號/名稱" at bounding box center [522, 382] width 212 height 32
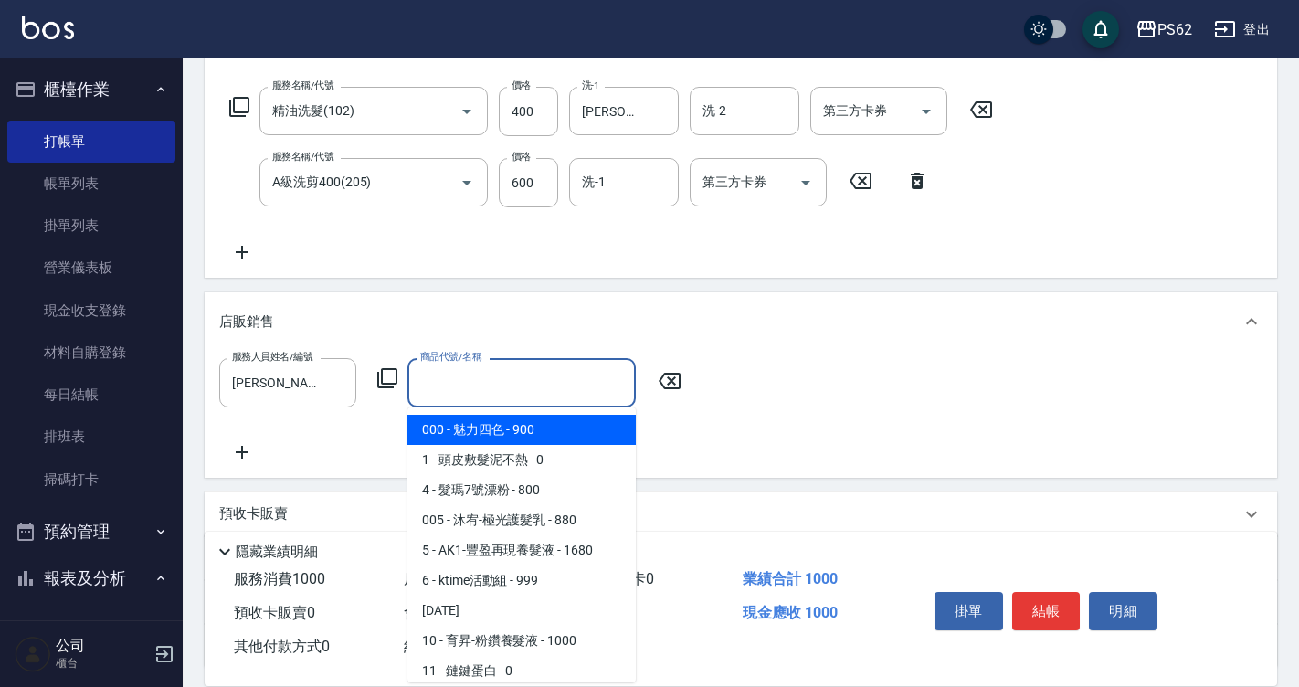
type input "5"
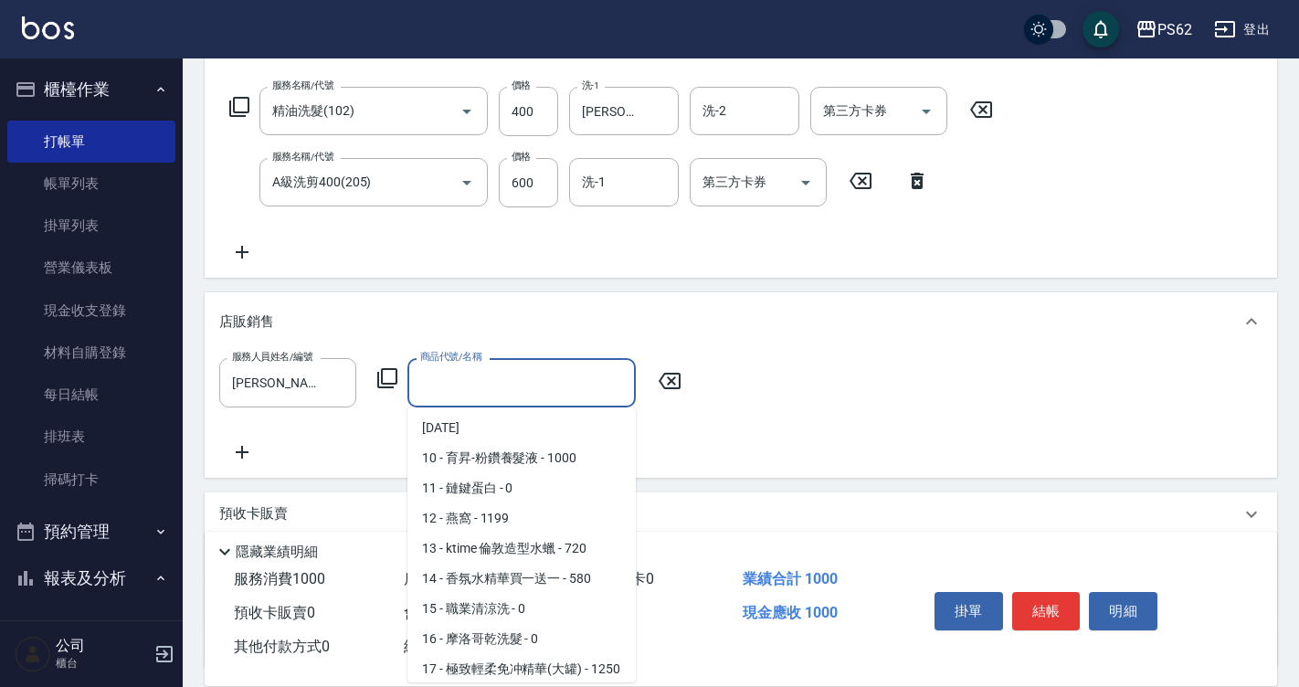
scroll to position [7, 0]
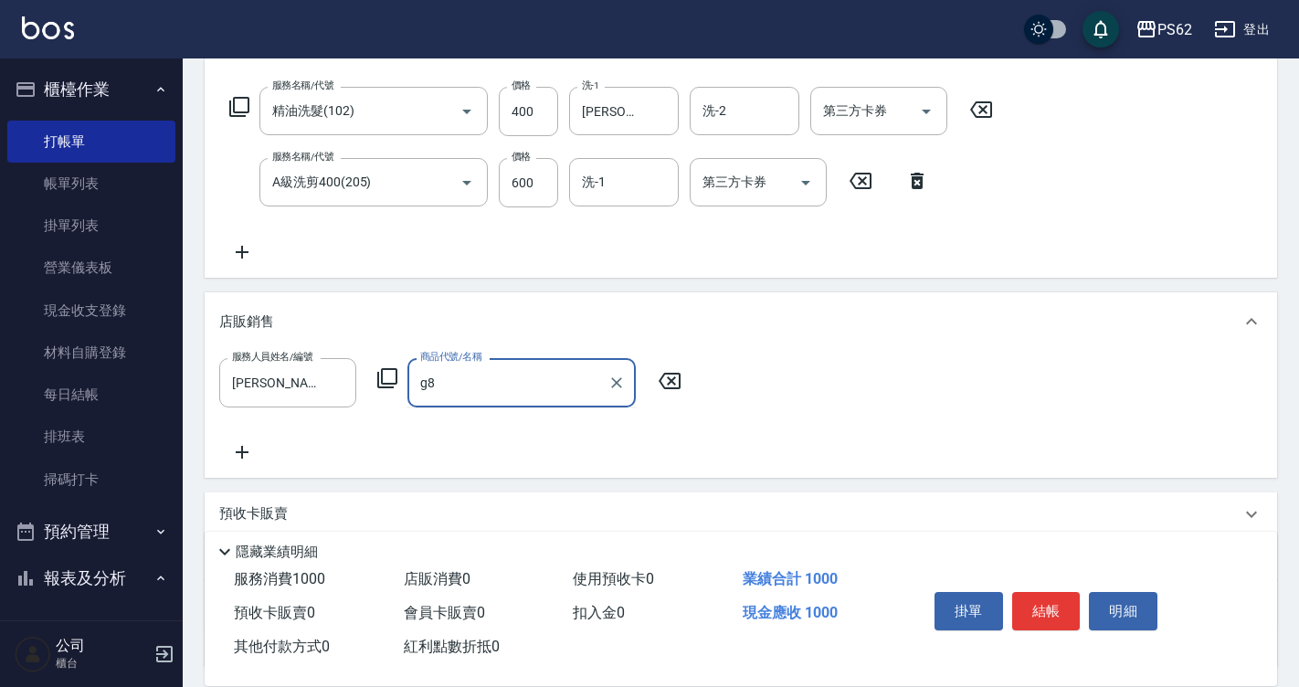
type input "g"
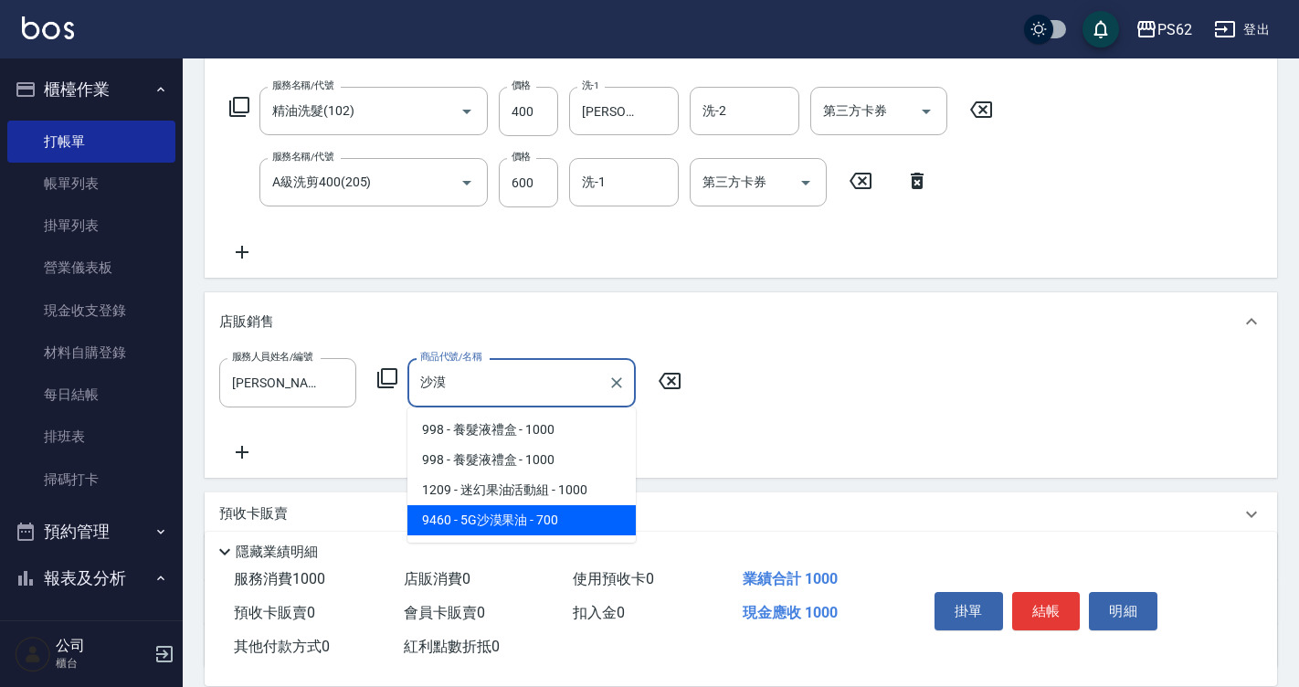
click at [540, 415] on span "998 - 養髮液禮盒 - 1000" at bounding box center [522, 430] width 228 height 30
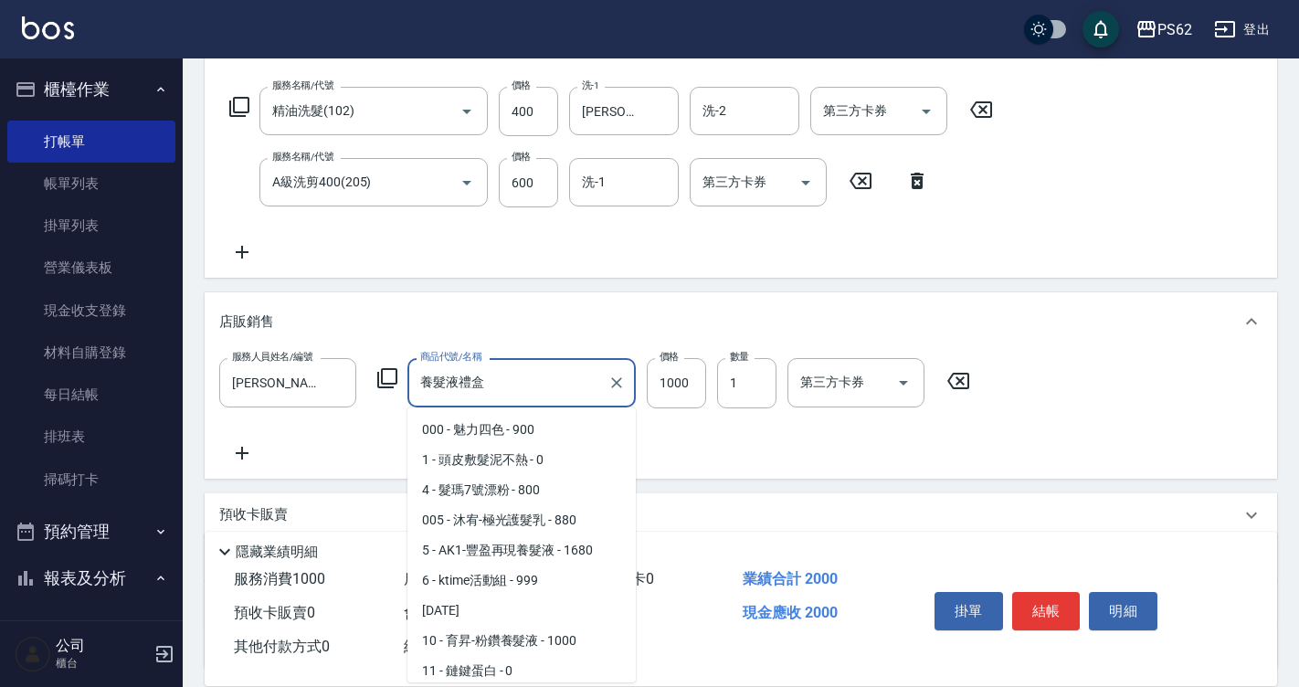
scroll to position [3027, 0]
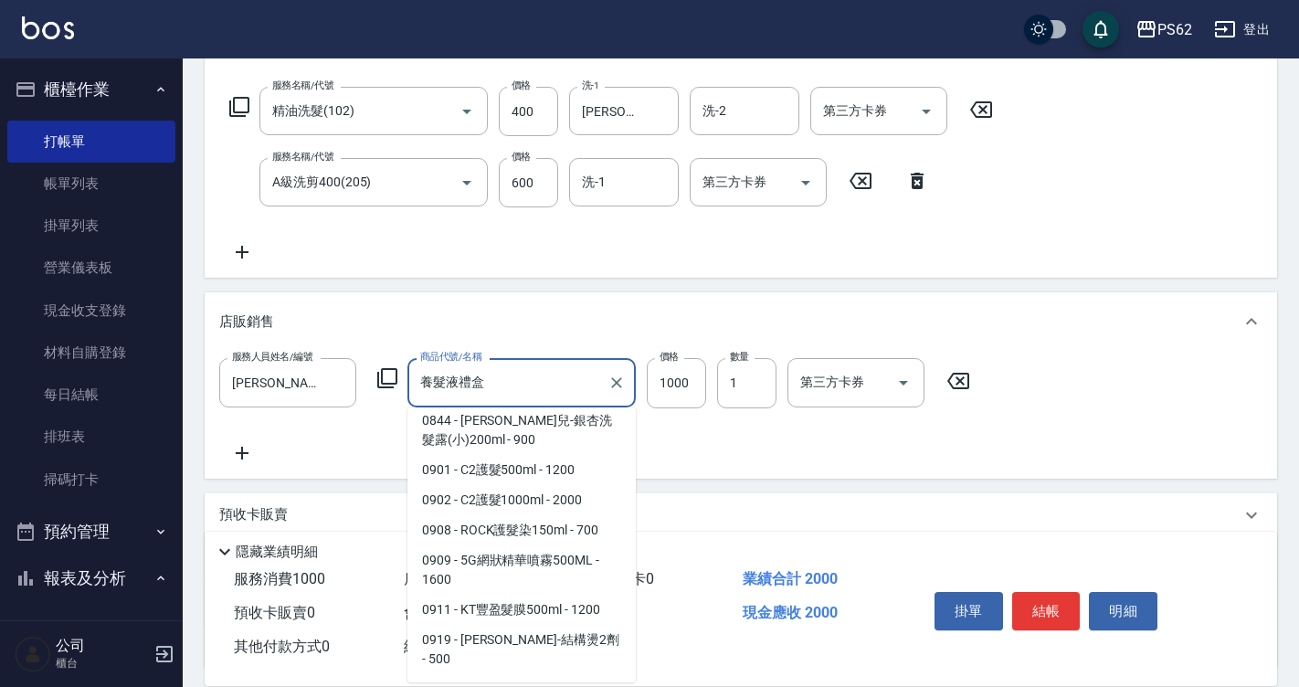
drag, startPoint x: 541, startPoint y: 380, endPoint x: 258, endPoint y: 448, distance: 291.2
click at [258, 448] on div "服務人員姓名/編號 [PERSON_NAME]-3 服務人員姓名/編號 商品代號/名稱 養髮液禮盒 商品代號/名稱 價格 1000 價格 數量 1 數量 第三…" at bounding box center [741, 410] width 1044 height 105
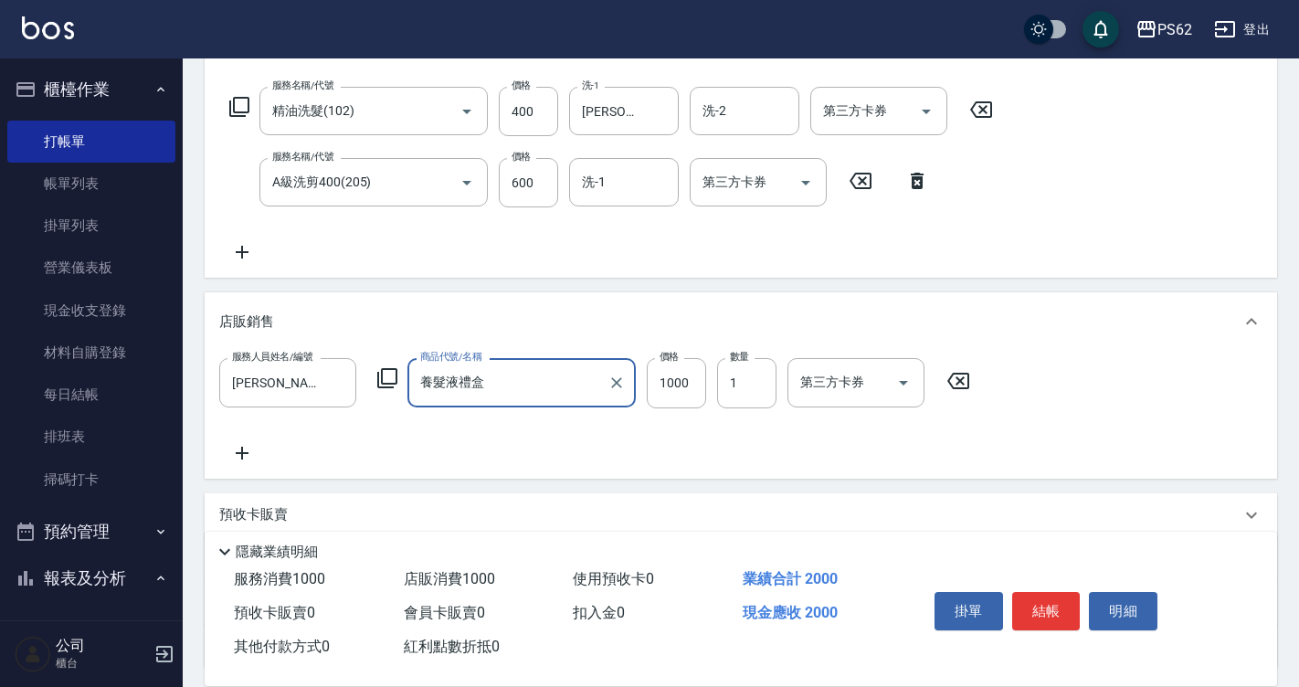
drag, startPoint x: 556, startPoint y: 384, endPoint x: 214, endPoint y: 417, distance: 344.2
click at [214, 417] on div "服務人員姓名/編號 [PERSON_NAME]-3 服務人員姓名/編號 商品代號/名稱 養髮液禮盒 商品代號/名稱 價格 1000 價格 數量 1 數量 第三…" at bounding box center [741, 414] width 1073 height 127
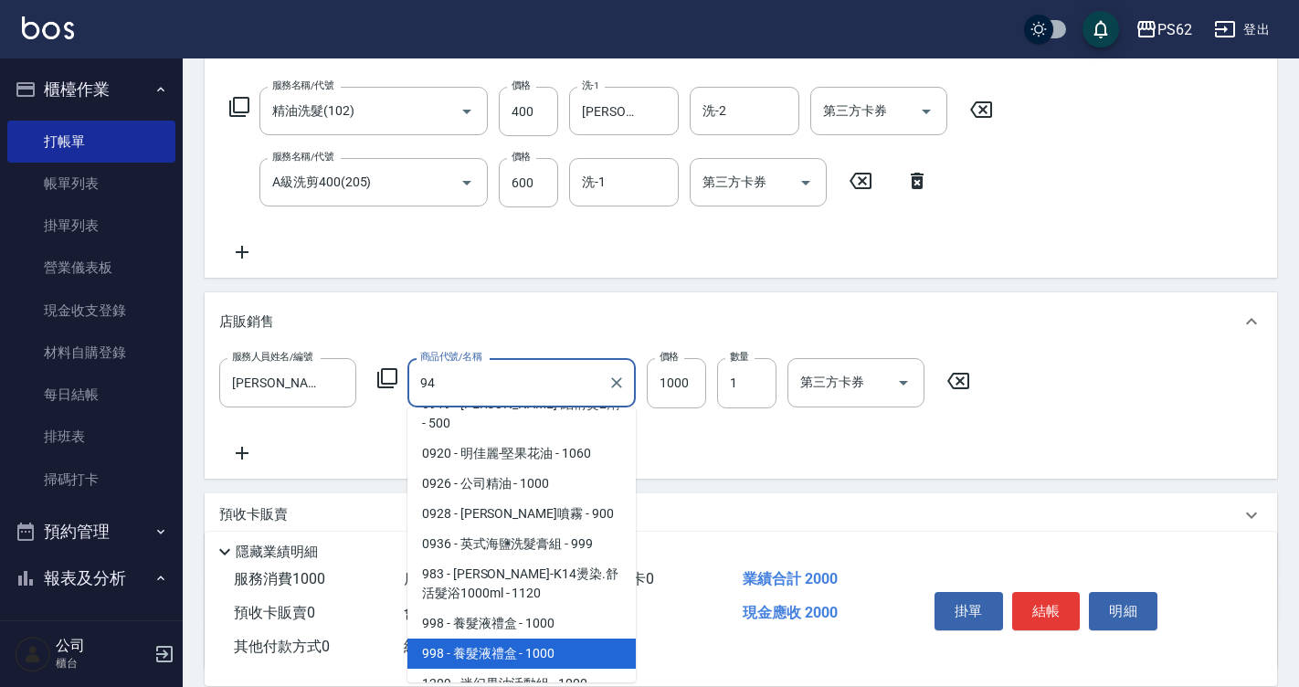
scroll to position [0, 0]
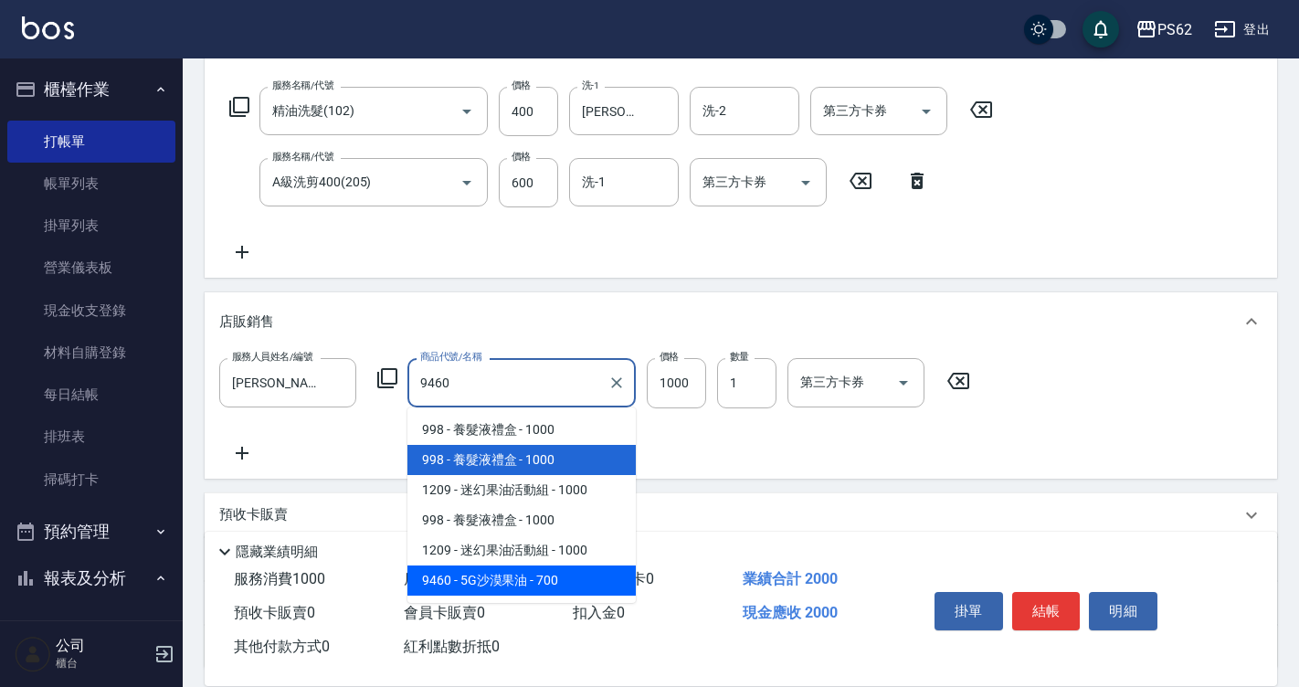
type input "5G沙漠果油"
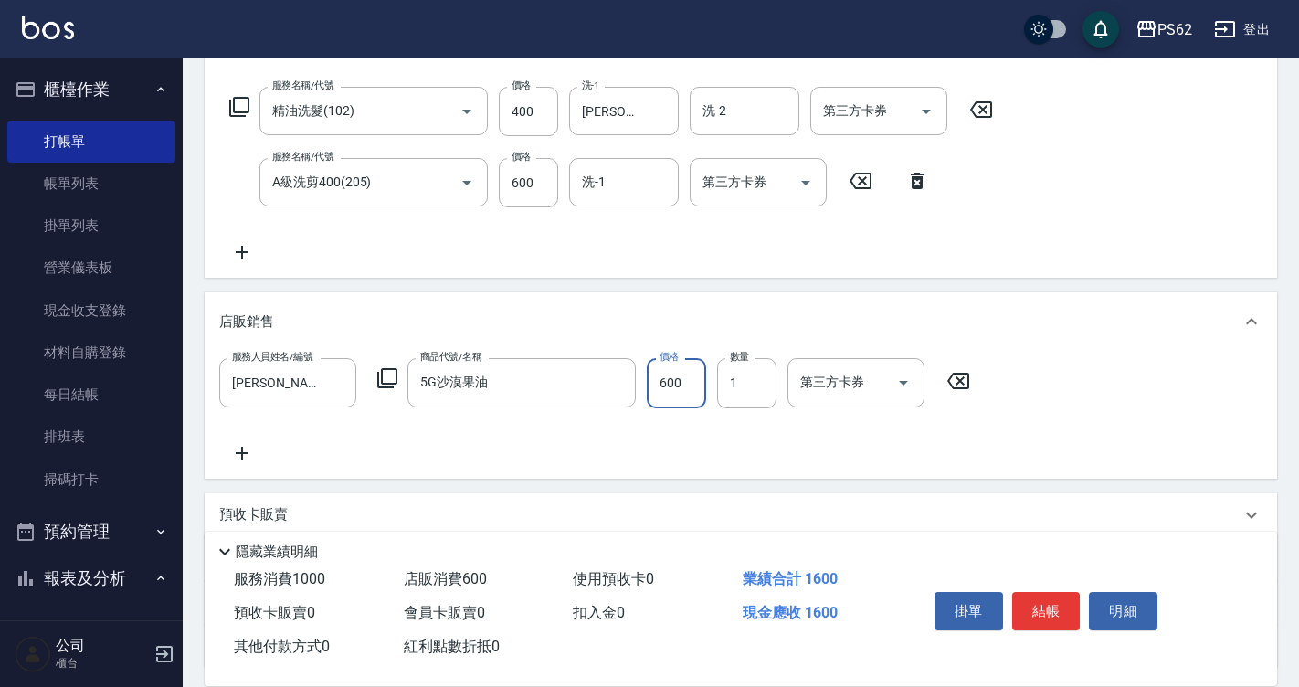
type input "600"
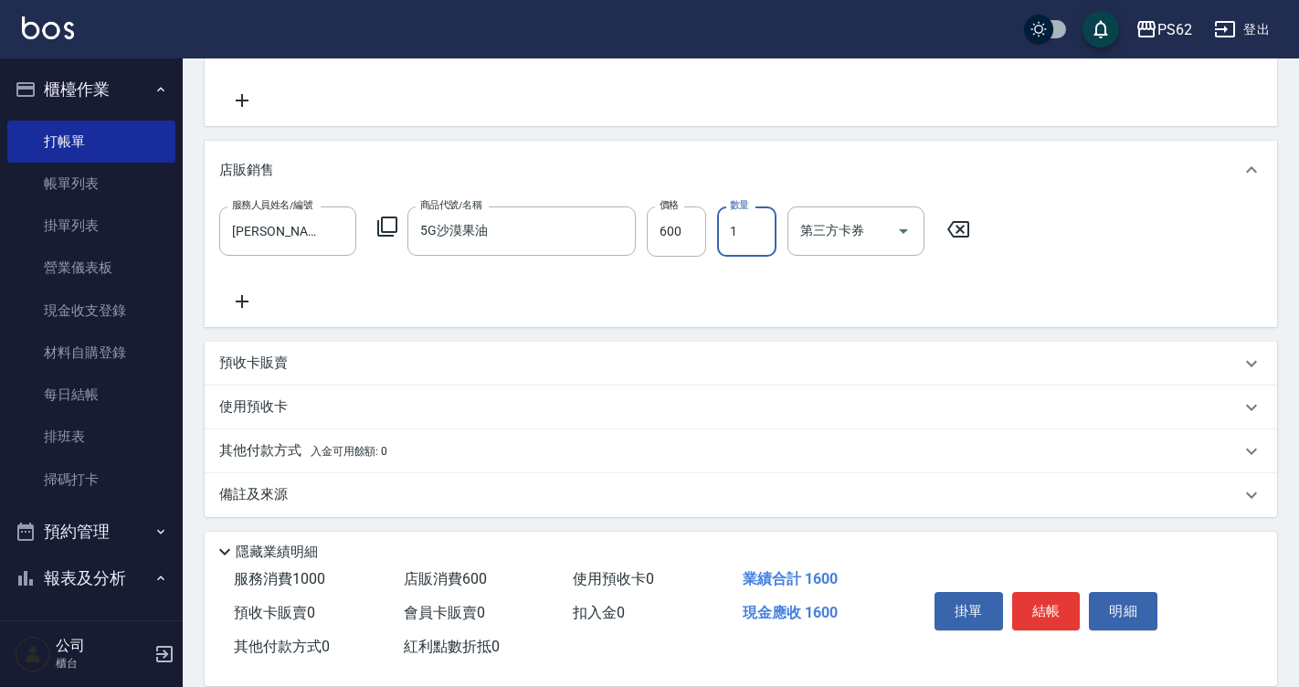
scroll to position [432, 0]
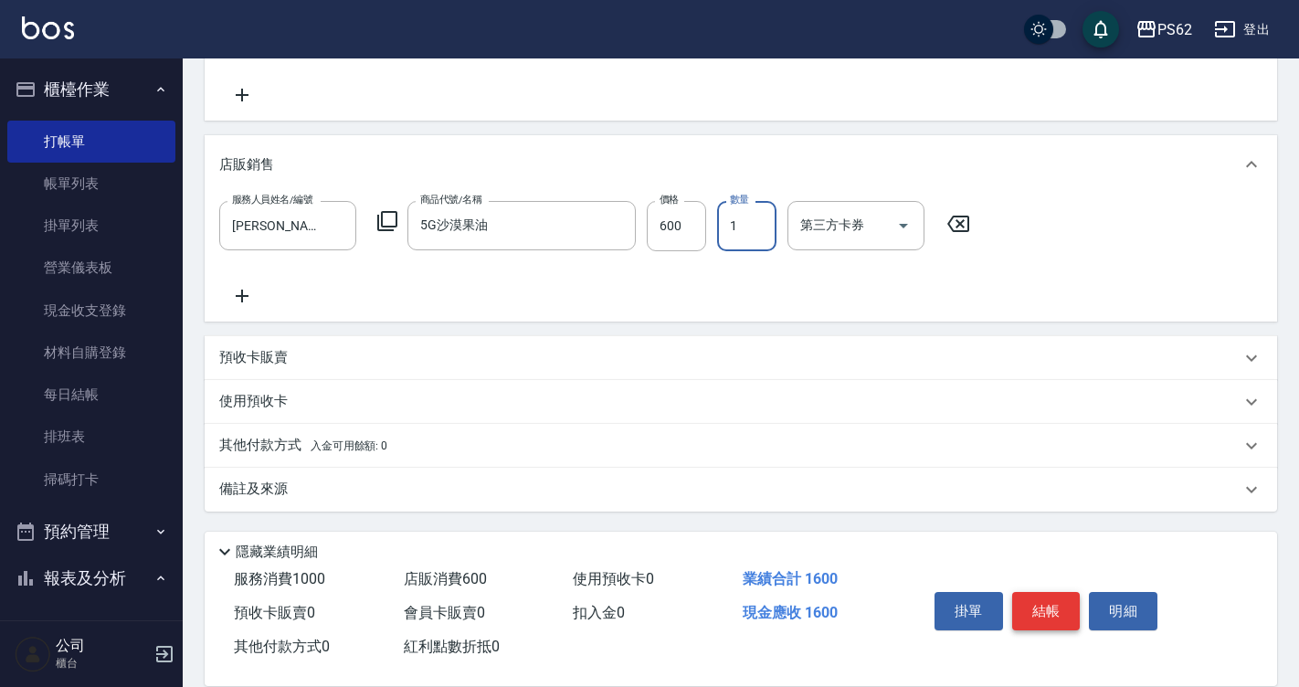
click at [1050, 609] on button "結帳" at bounding box center [1046, 611] width 69 height 38
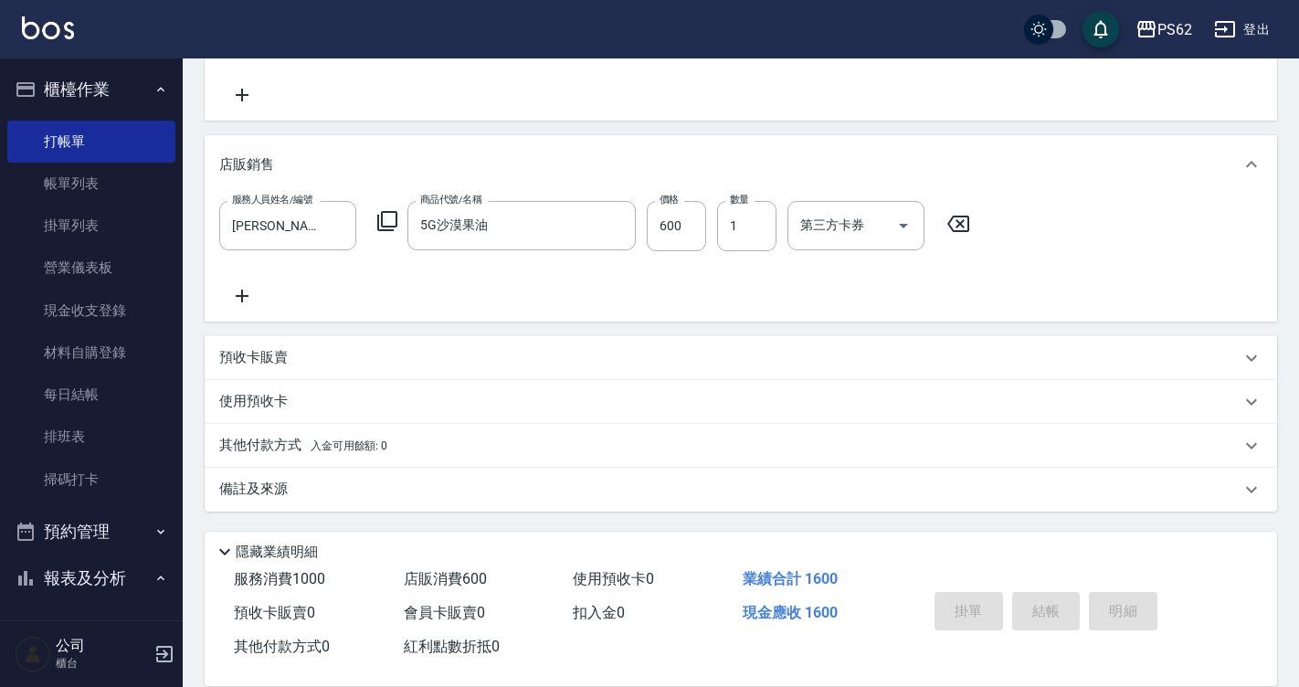
type input "[DATE] 19:46"
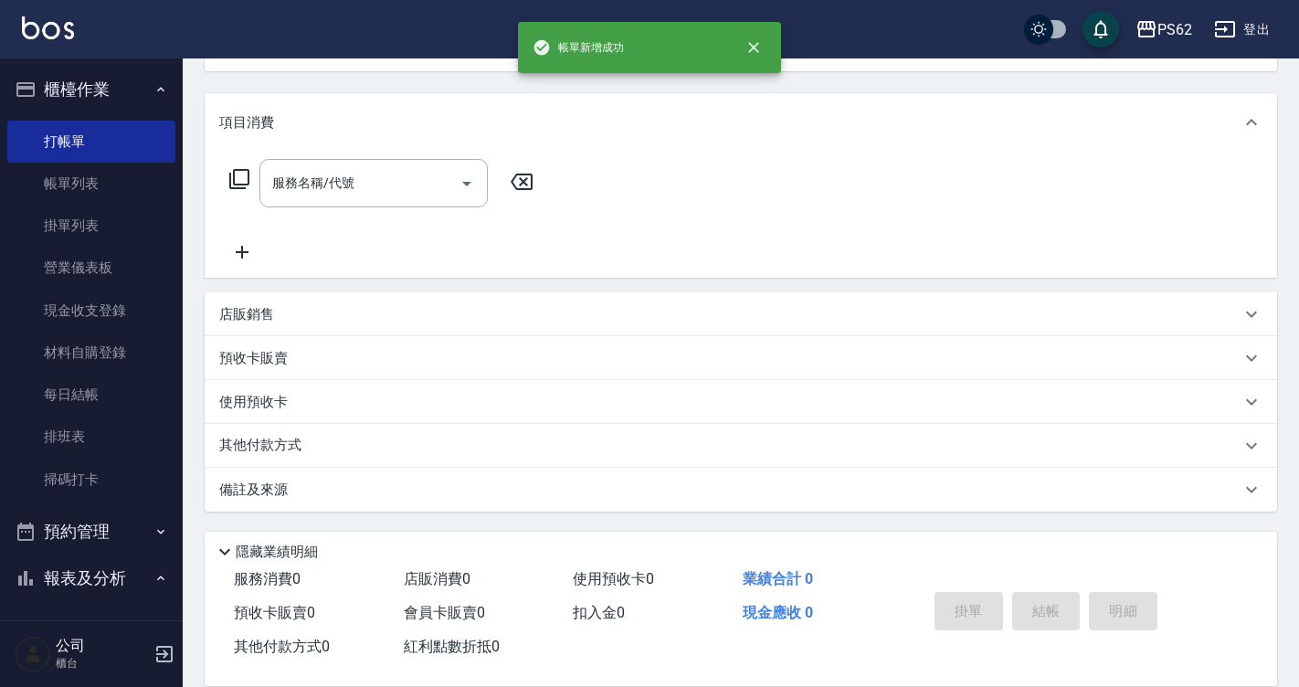
scroll to position [0, 0]
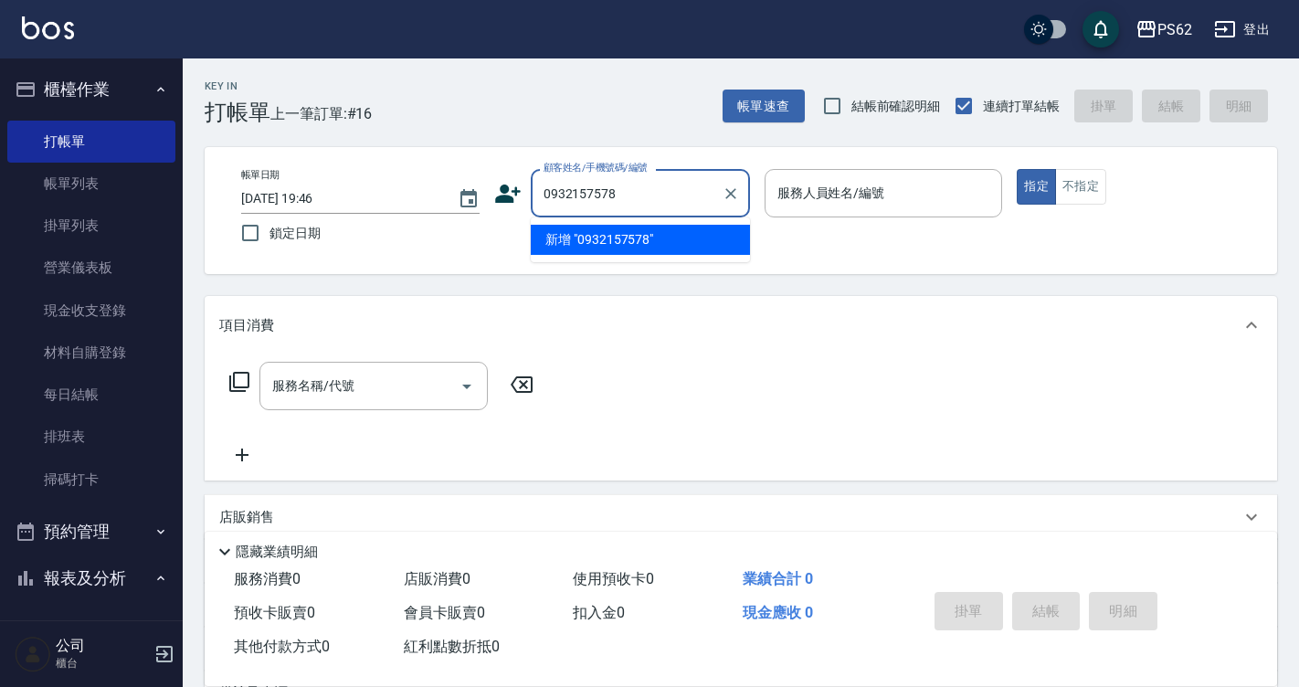
click at [629, 192] on input "0932157578" at bounding box center [626, 193] width 175 height 32
type input "0932157578"
click at [501, 196] on icon at bounding box center [508, 194] width 26 height 18
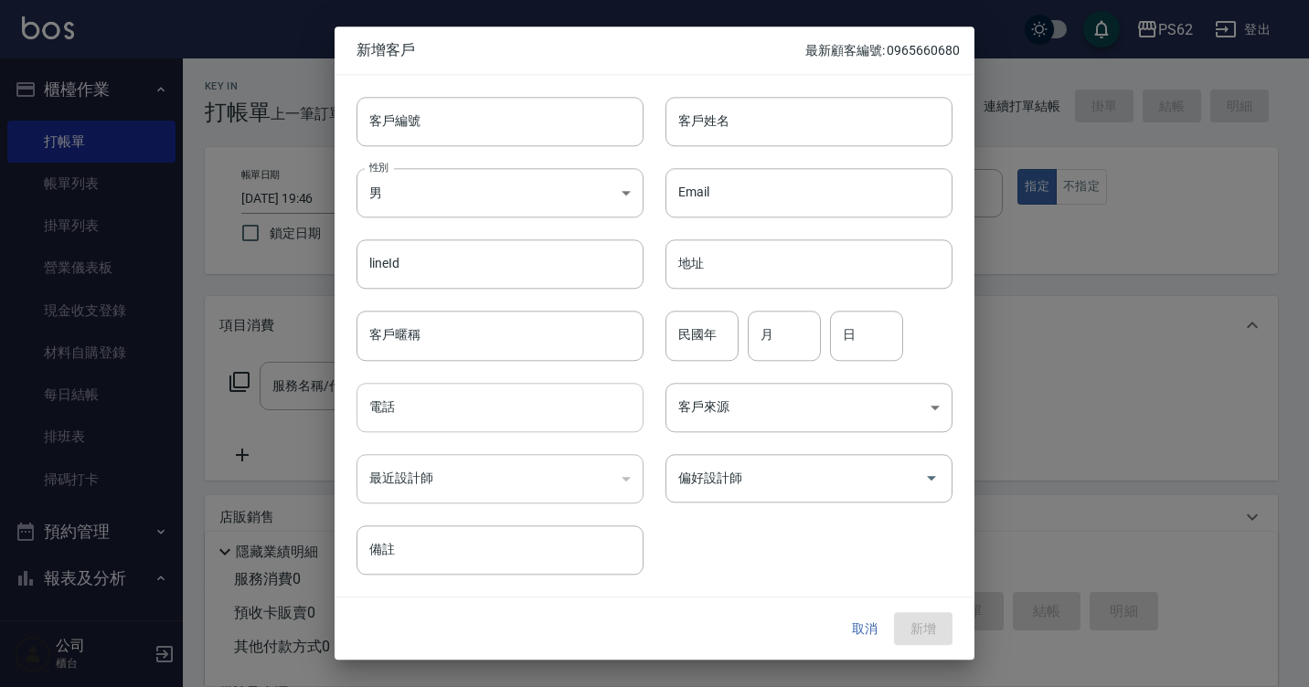
click at [448, 417] on input "電話" at bounding box center [499, 407] width 287 height 49
paste input "0932157578"
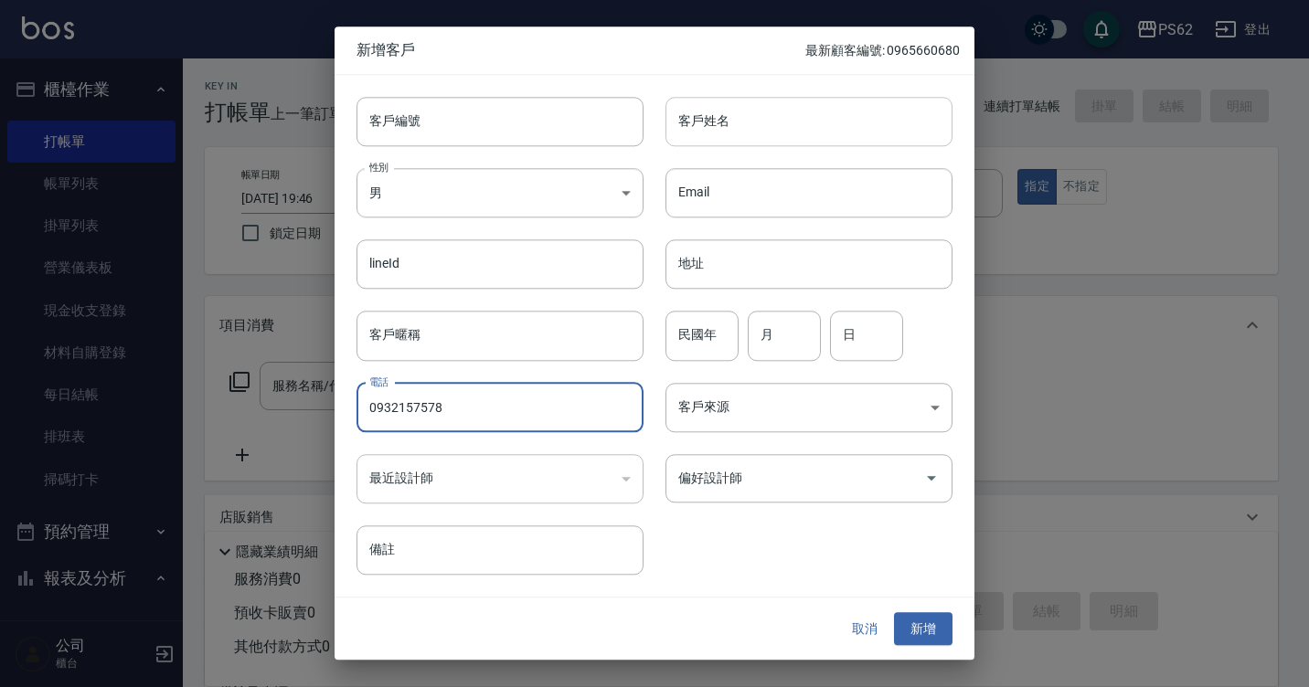
type input "0932157578"
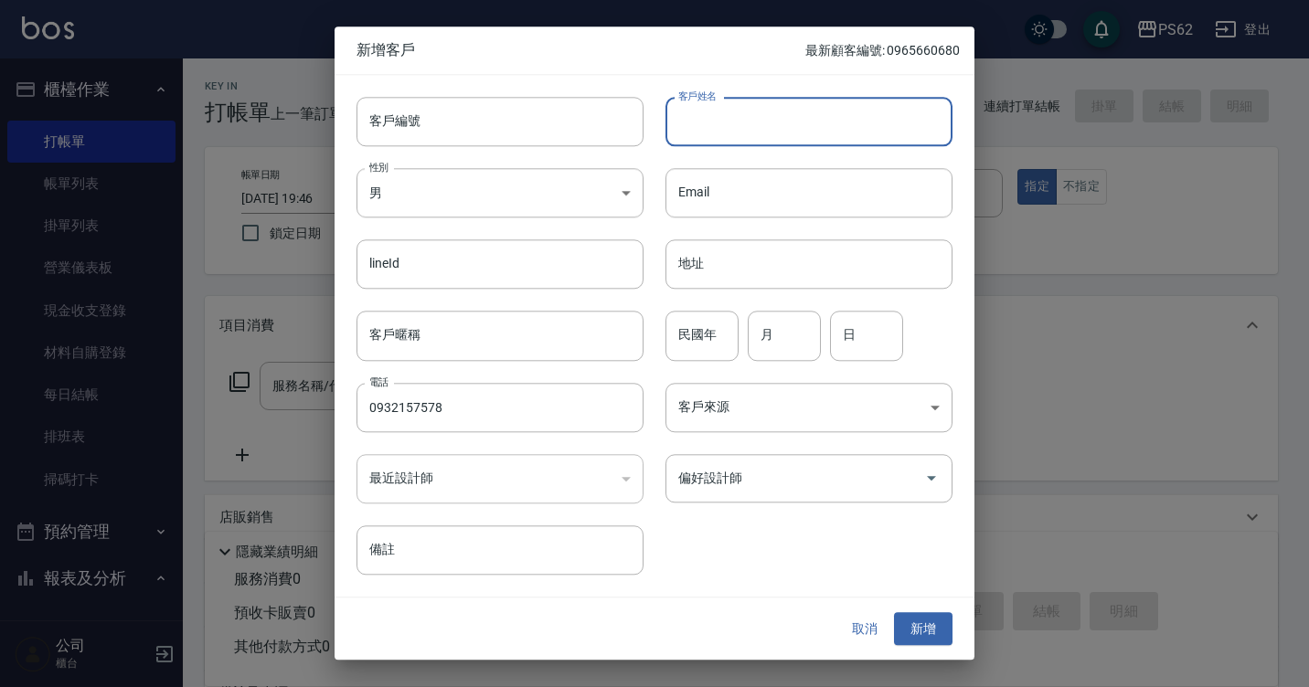
click at [745, 139] on input "客戶姓名" at bounding box center [808, 121] width 287 height 49
type input "[PERSON_NAME]"
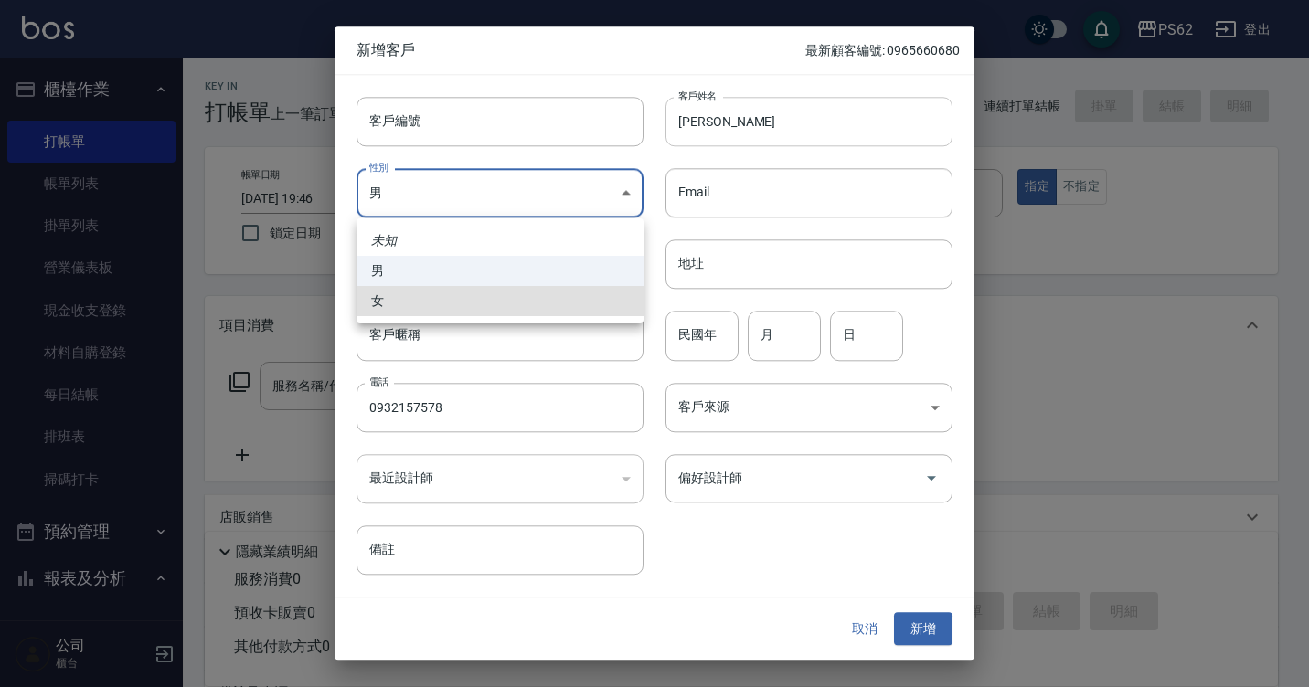
type input "[DEMOGRAPHIC_DATA]"
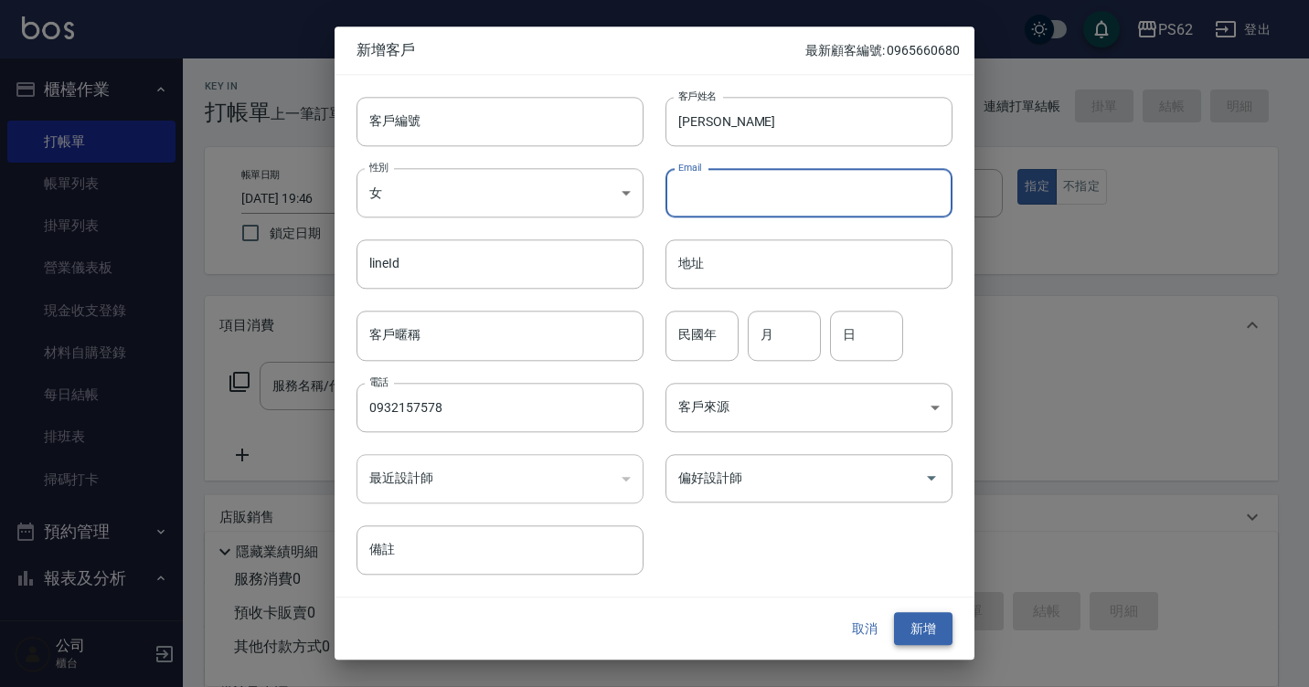
click at [917, 616] on button "新增" at bounding box center [923, 629] width 58 height 34
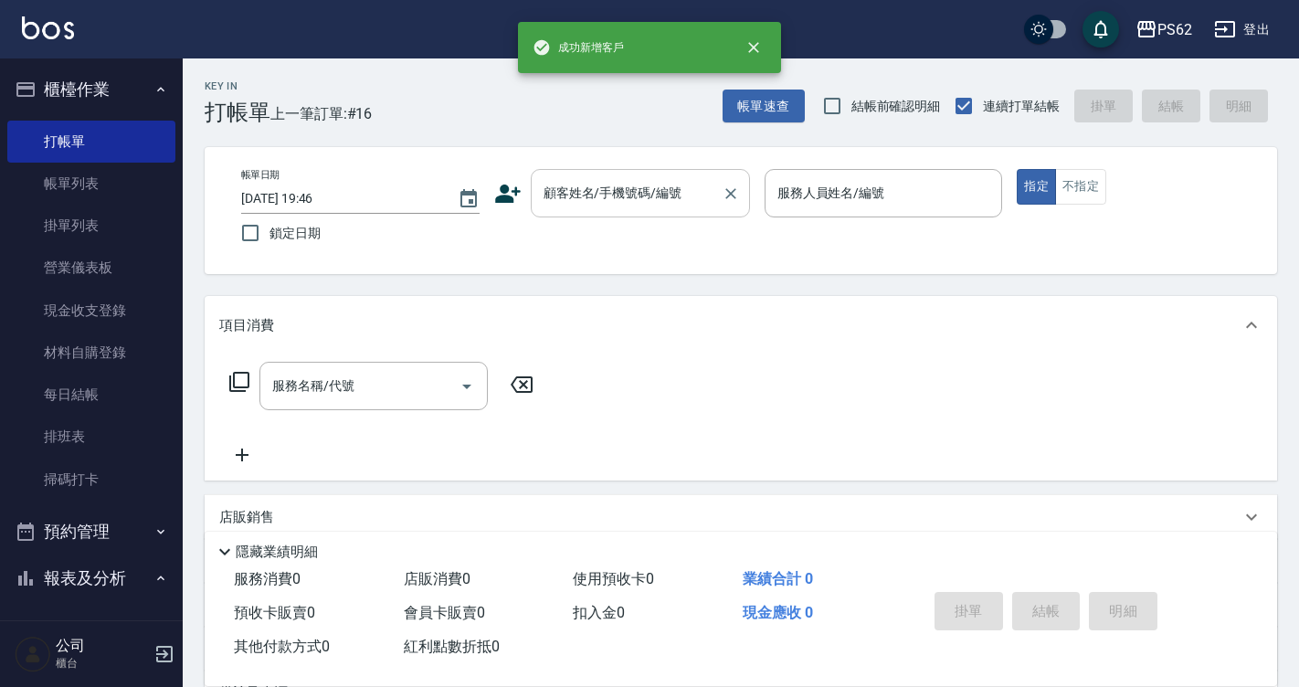
click at [662, 200] on div "顧客姓名/手機號碼/編號 顧客姓名/手機號碼/編號" at bounding box center [640, 193] width 219 height 48
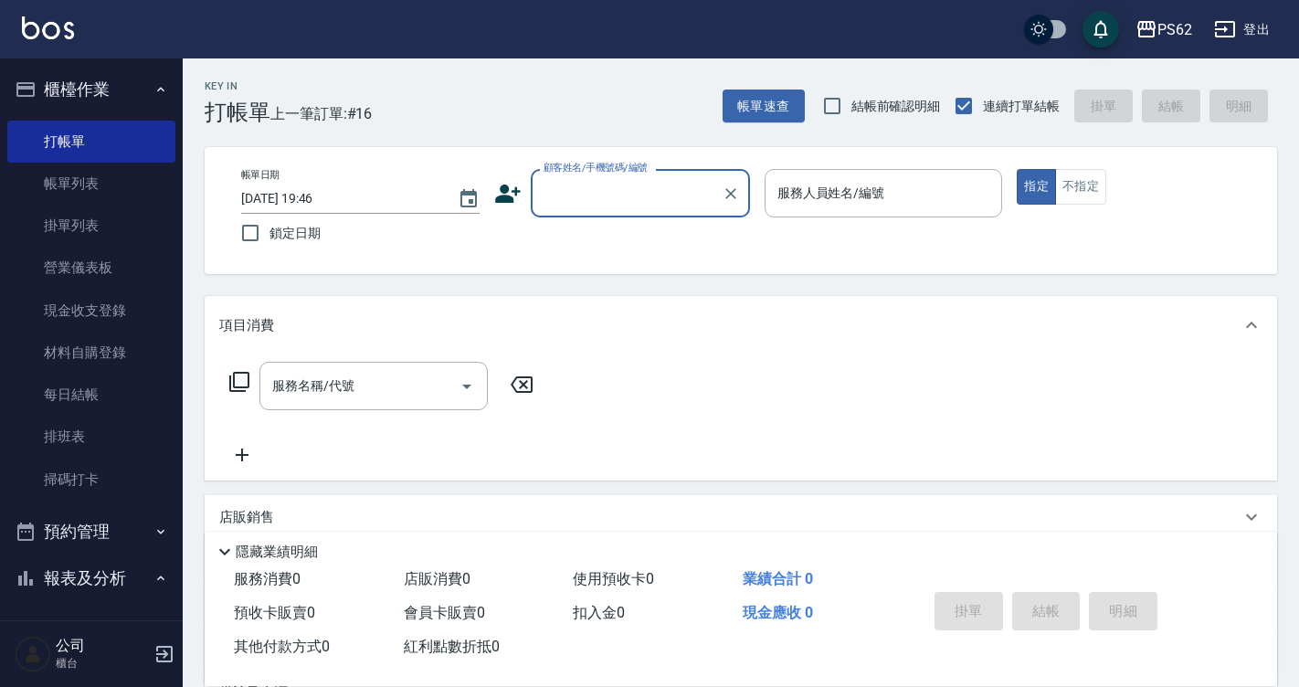
paste input "0932157578"
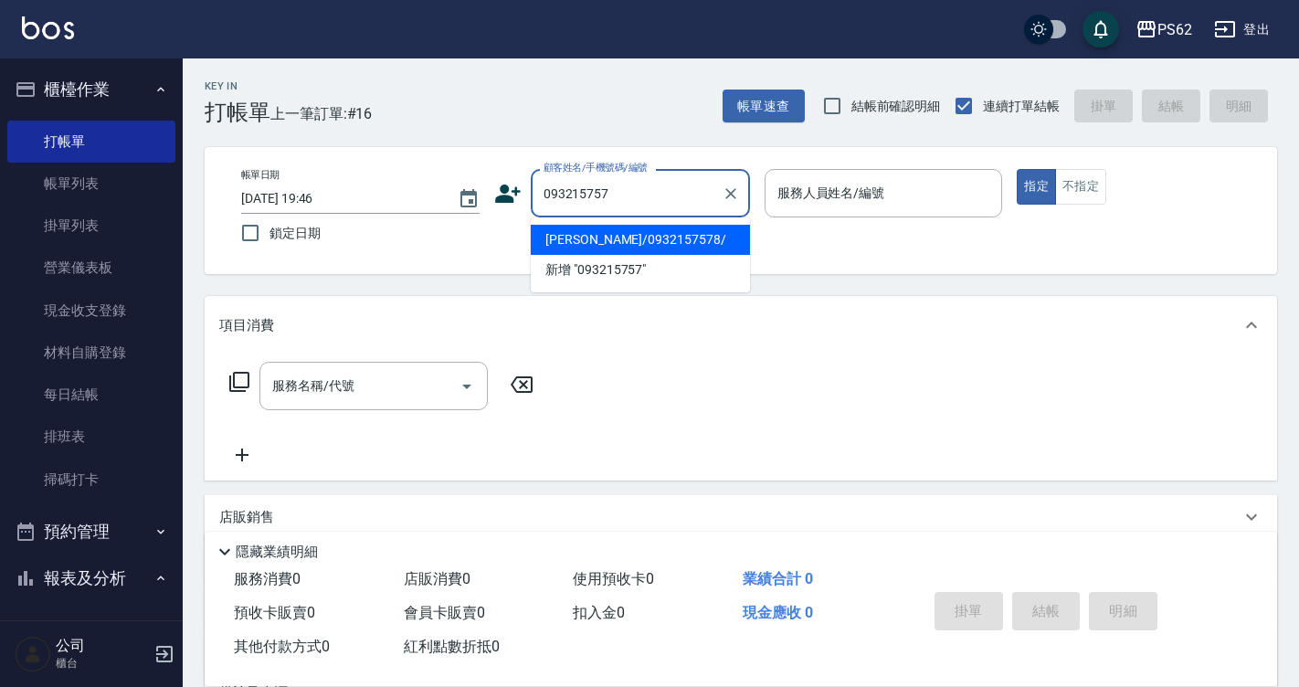
type input "[PERSON_NAME]/0932157578/"
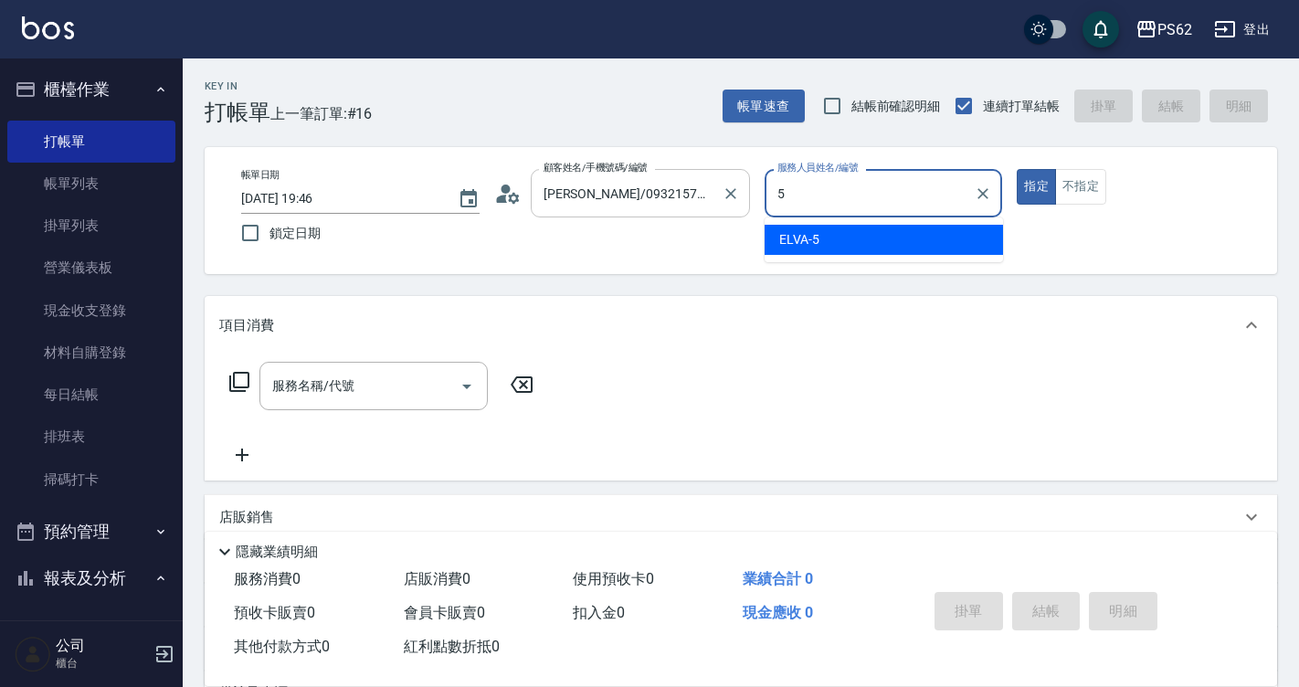
type input "ELVA-5"
type button "true"
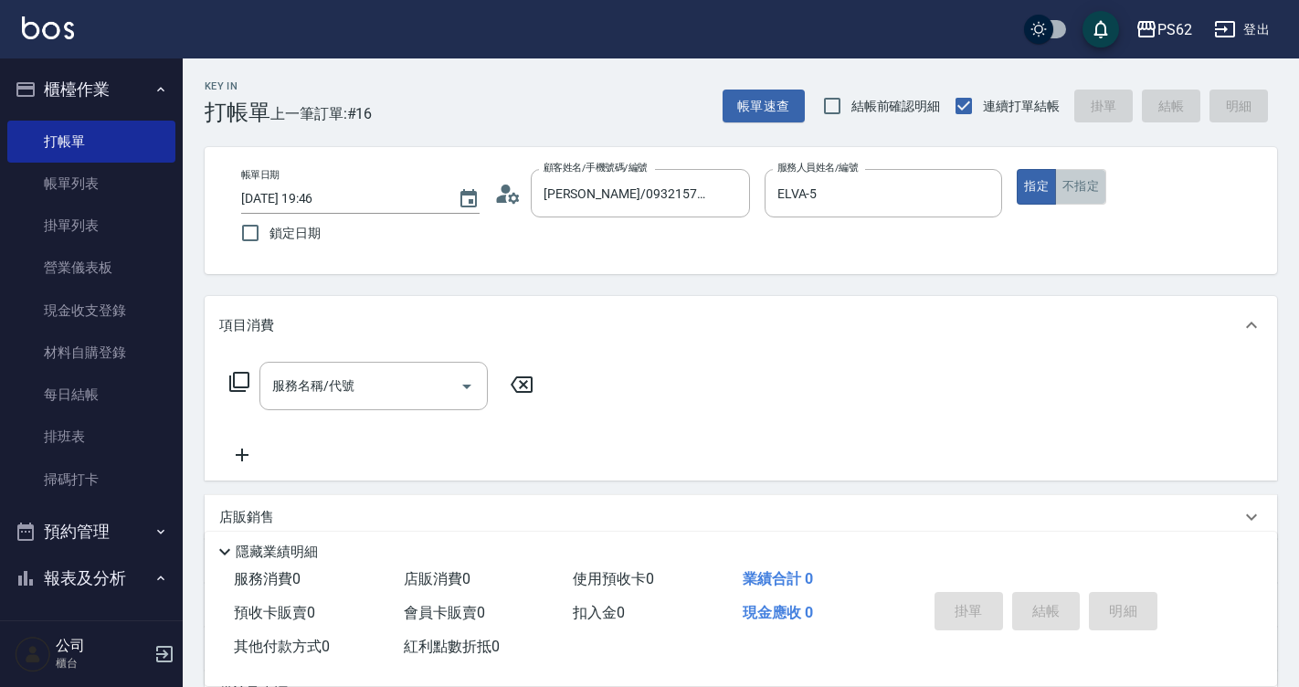
click at [1090, 192] on button "不指定" at bounding box center [1080, 187] width 51 height 36
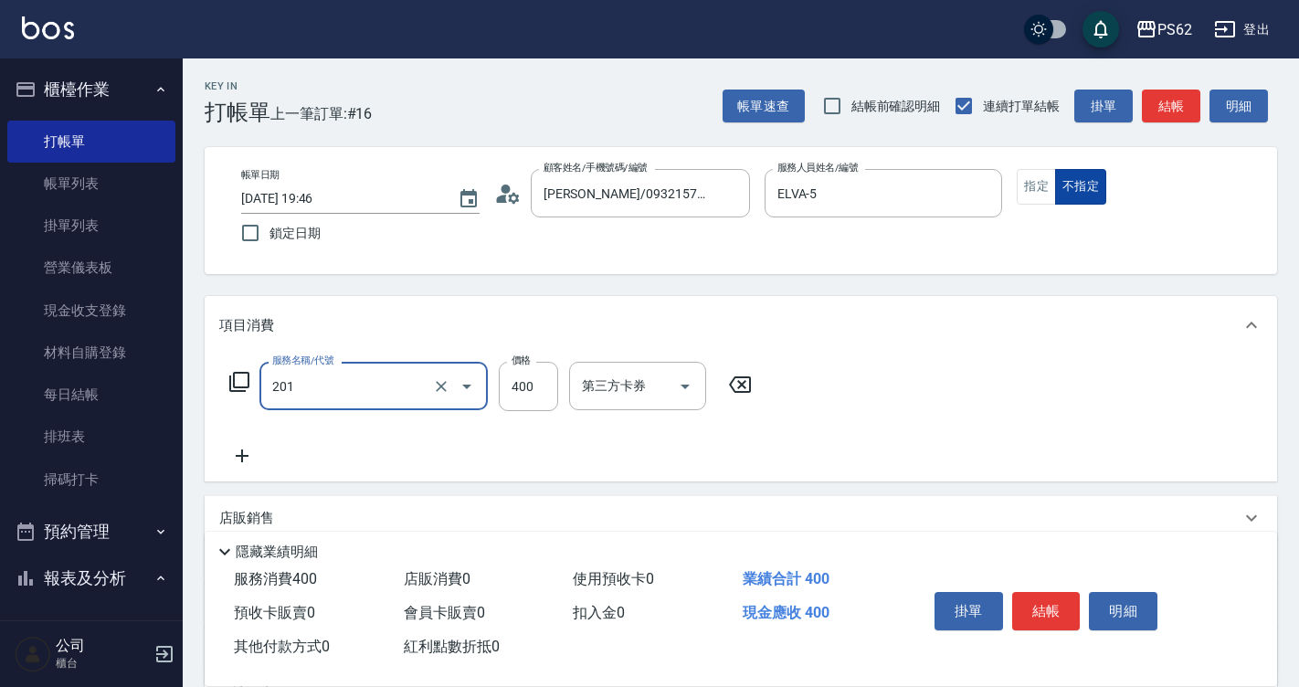
type input "洗剪400(201)"
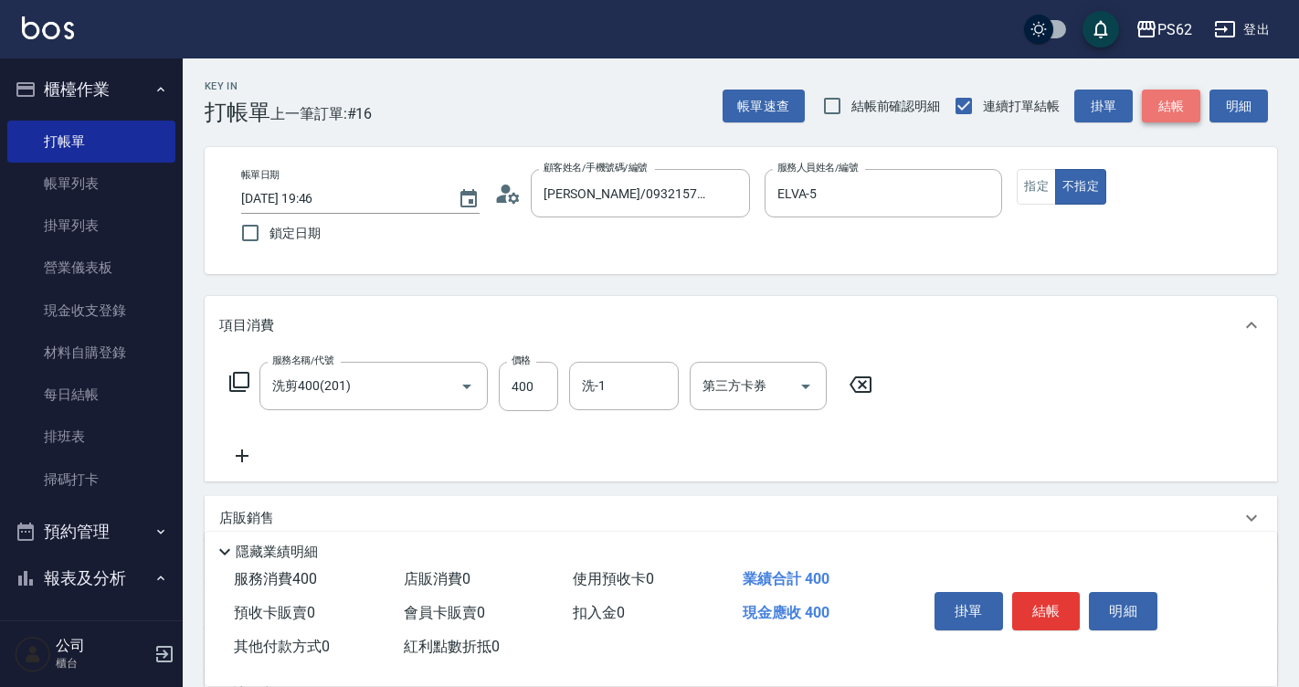
click at [1195, 108] on button "結帳" at bounding box center [1171, 107] width 58 height 34
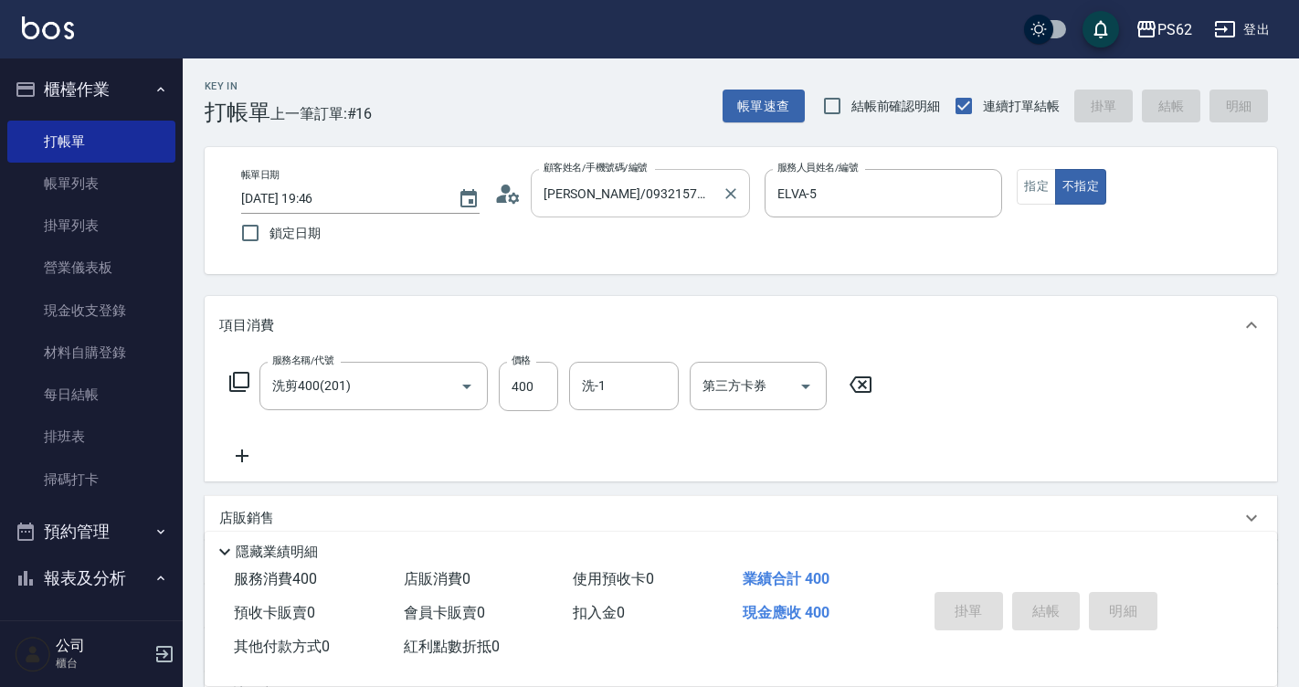
type input "[DATE] 19:48"
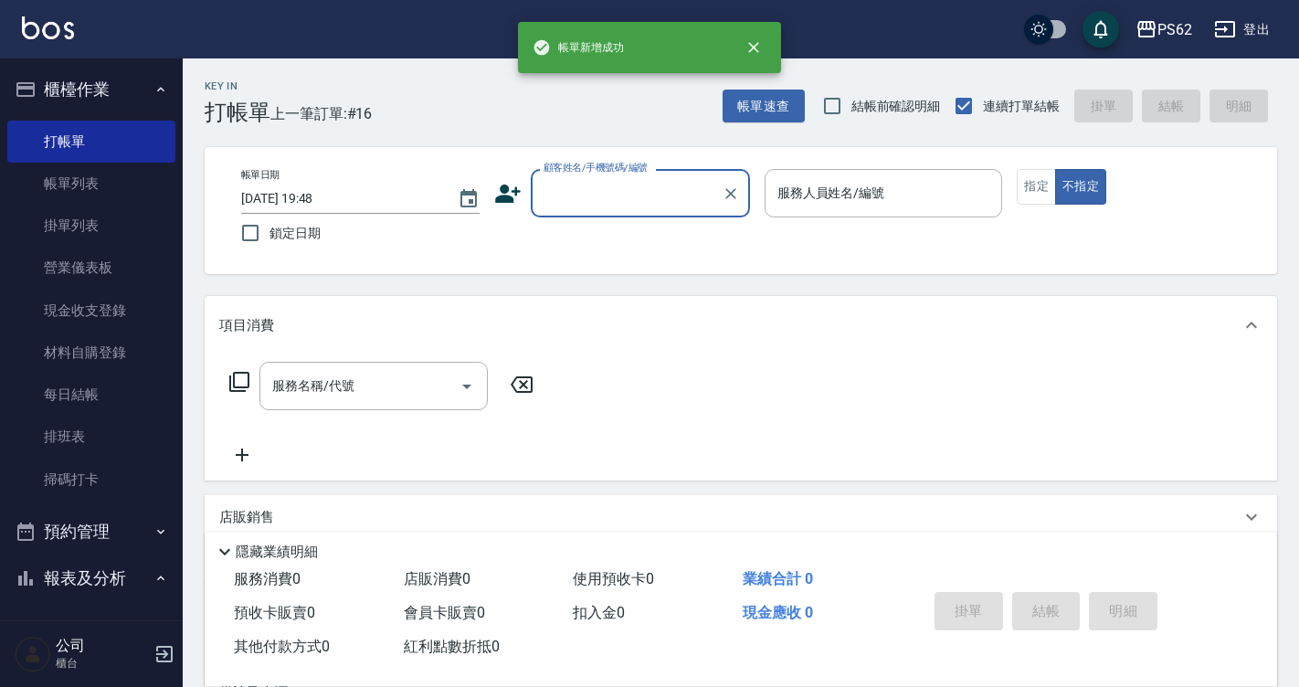
click at [653, 196] on input "顧客姓名/手機號碼/編號" at bounding box center [626, 193] width 175 height 32
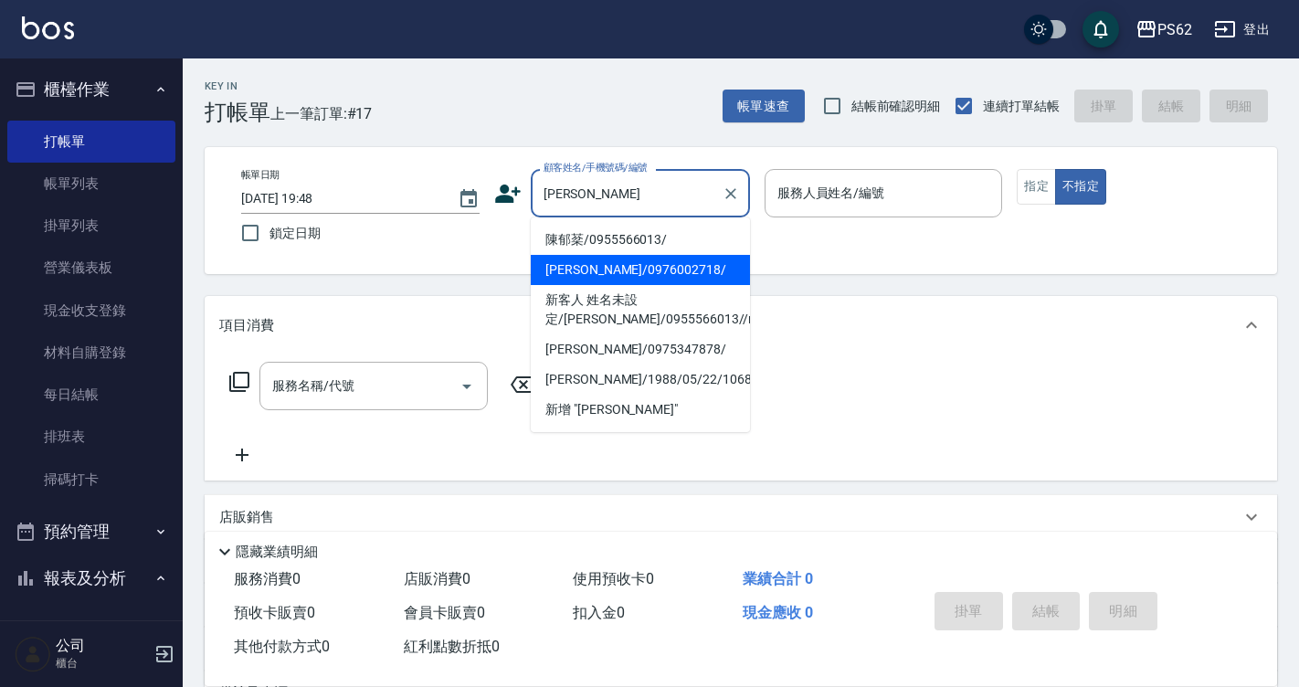
type input "陳郁棻/0955566013/"
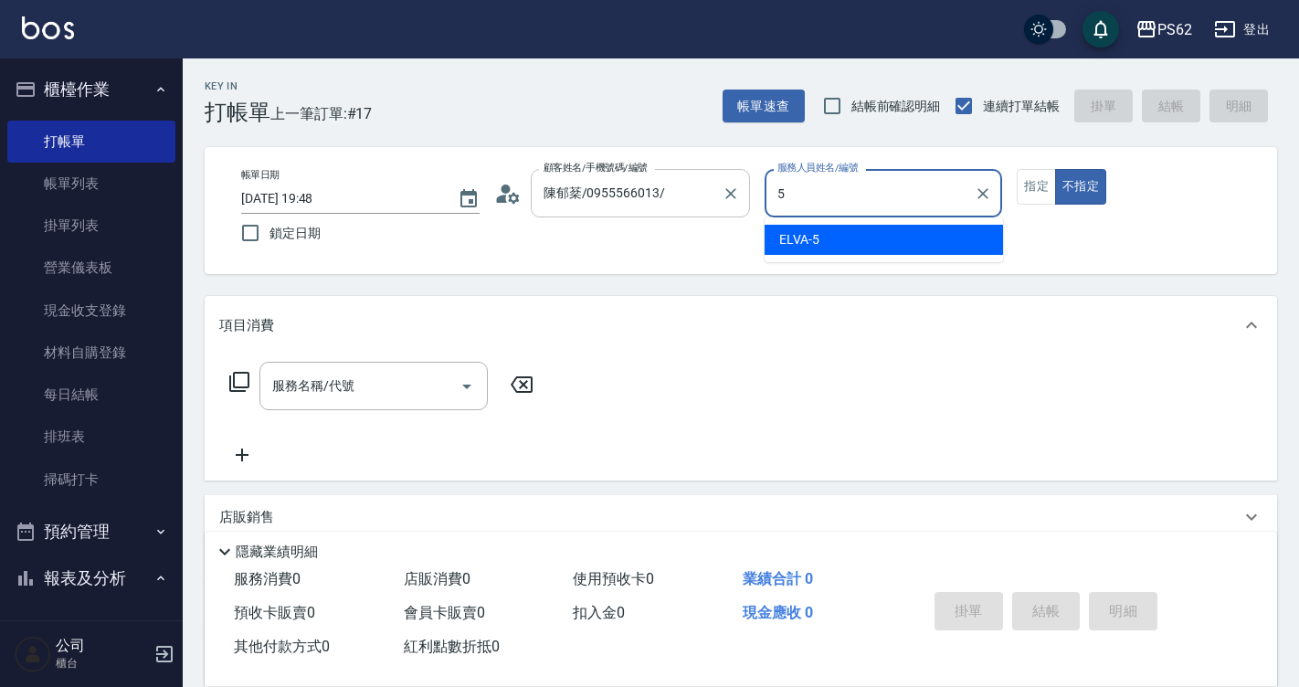
type input "ELVA-5"
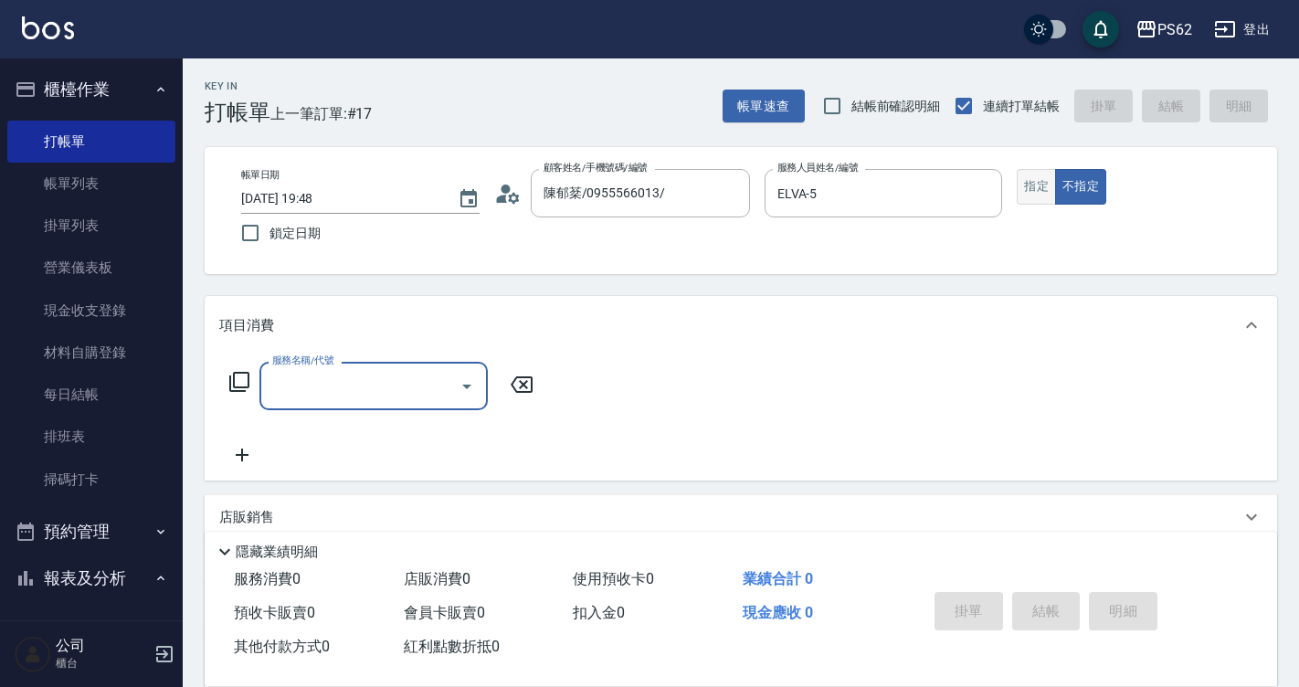
click at [1022, 193] on button "指定" at bounding box center [1036, 187] width 39 height 36
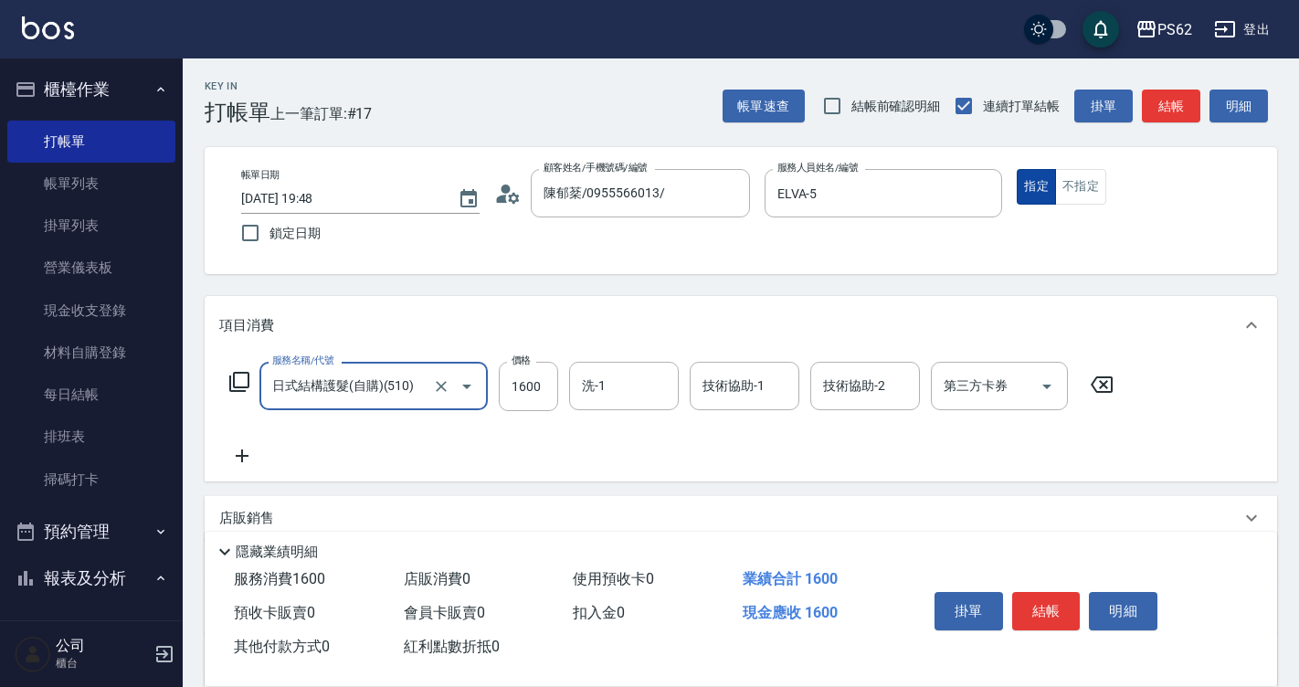
type input "日式結構護髮(自購)(510)"
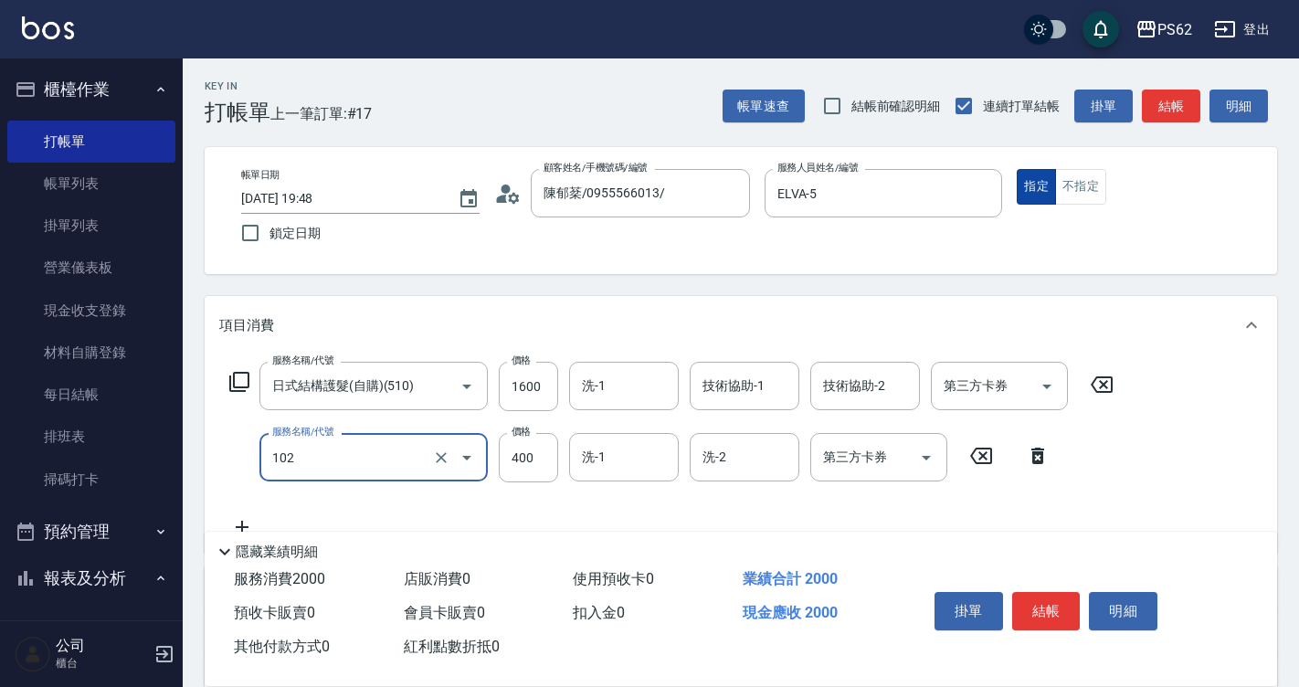
type input "精油洗髮(102)"
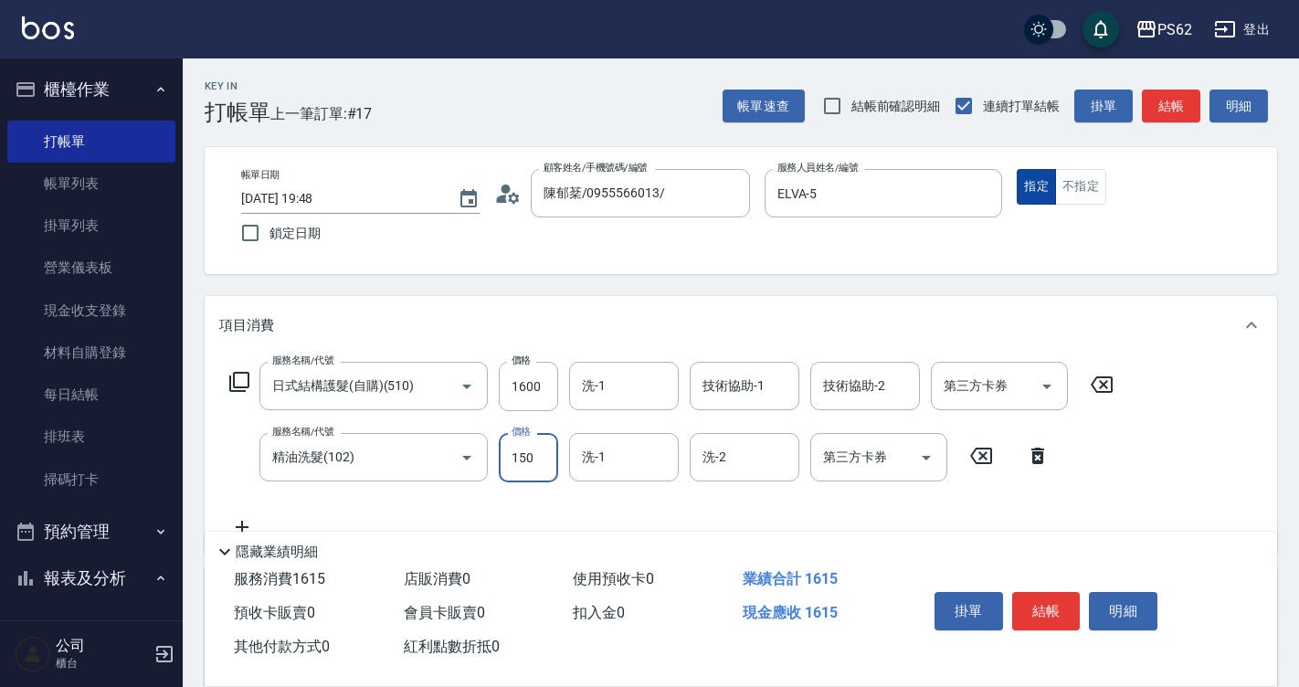
type input "150"
click at [1191, 111] on button "結帳" at bounding box center [1171, 107] width 58 height 34
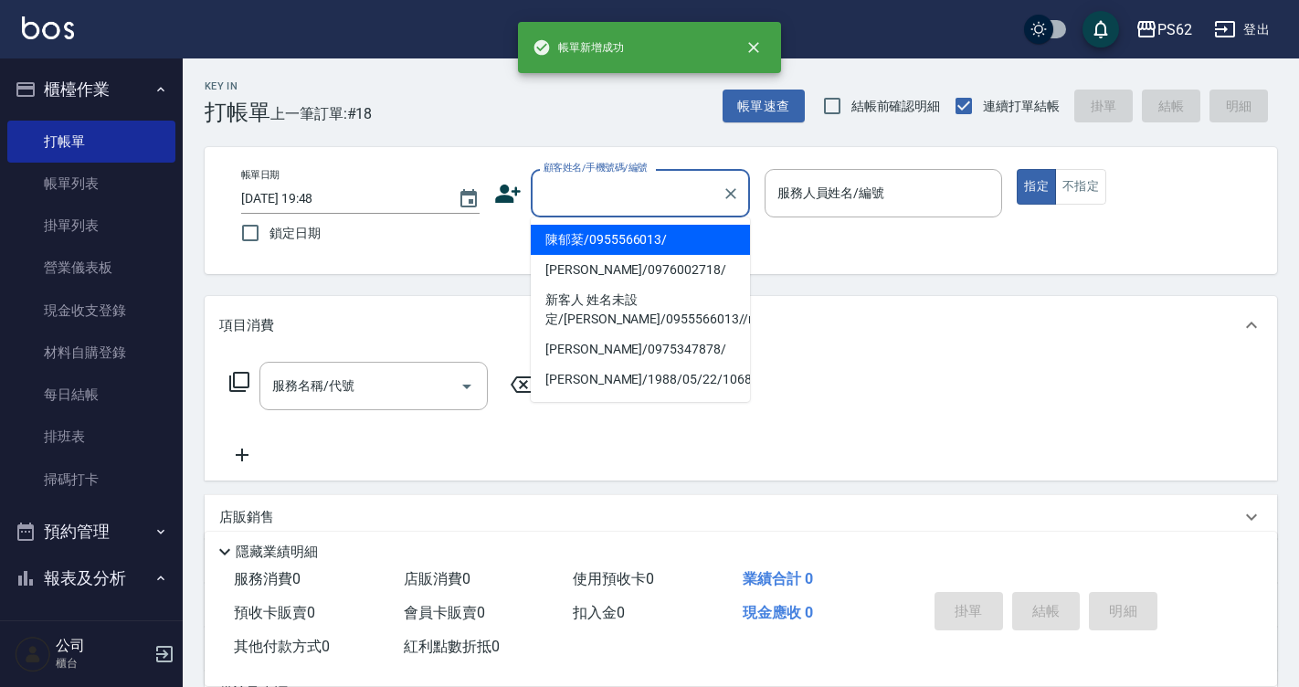
click at [585, 189] on input "顧客姓名/手機號碼/編號" at bounding box center [626, 193] width 175 height 32
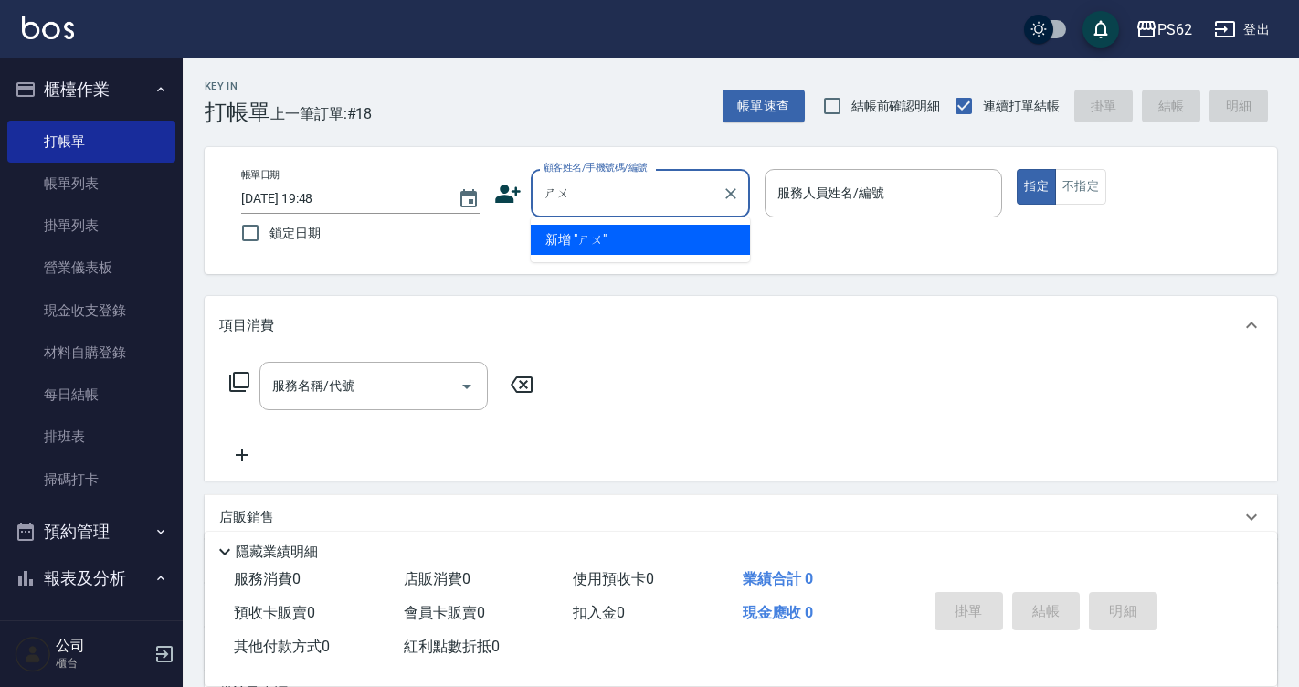
type input "數"
type input "率"
type input "拽"
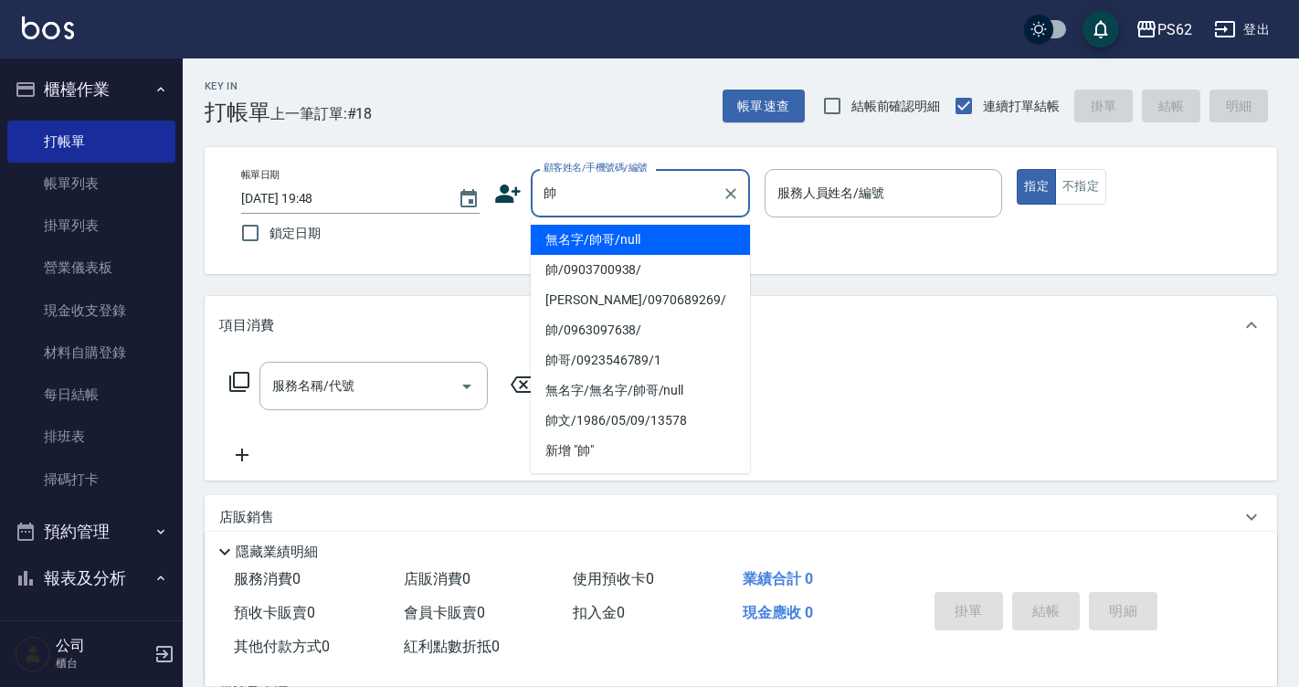
type input "無名字/帥哥/null"
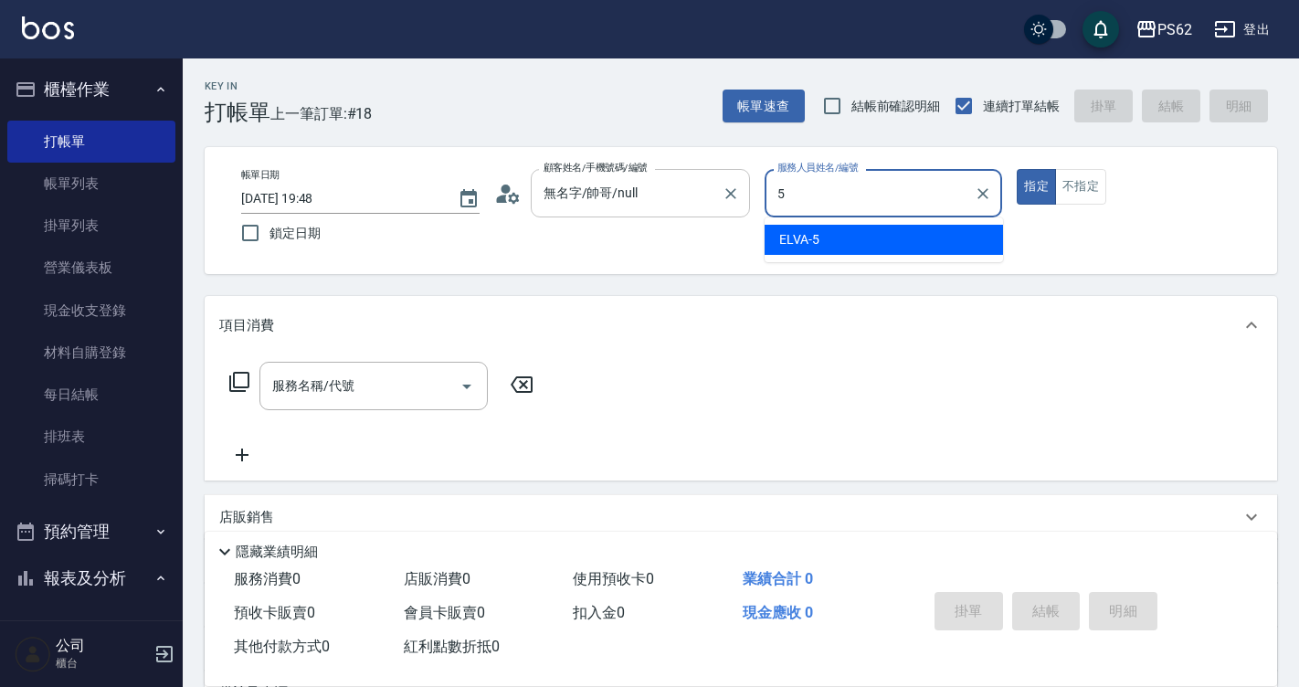
type input "ELVA-5"
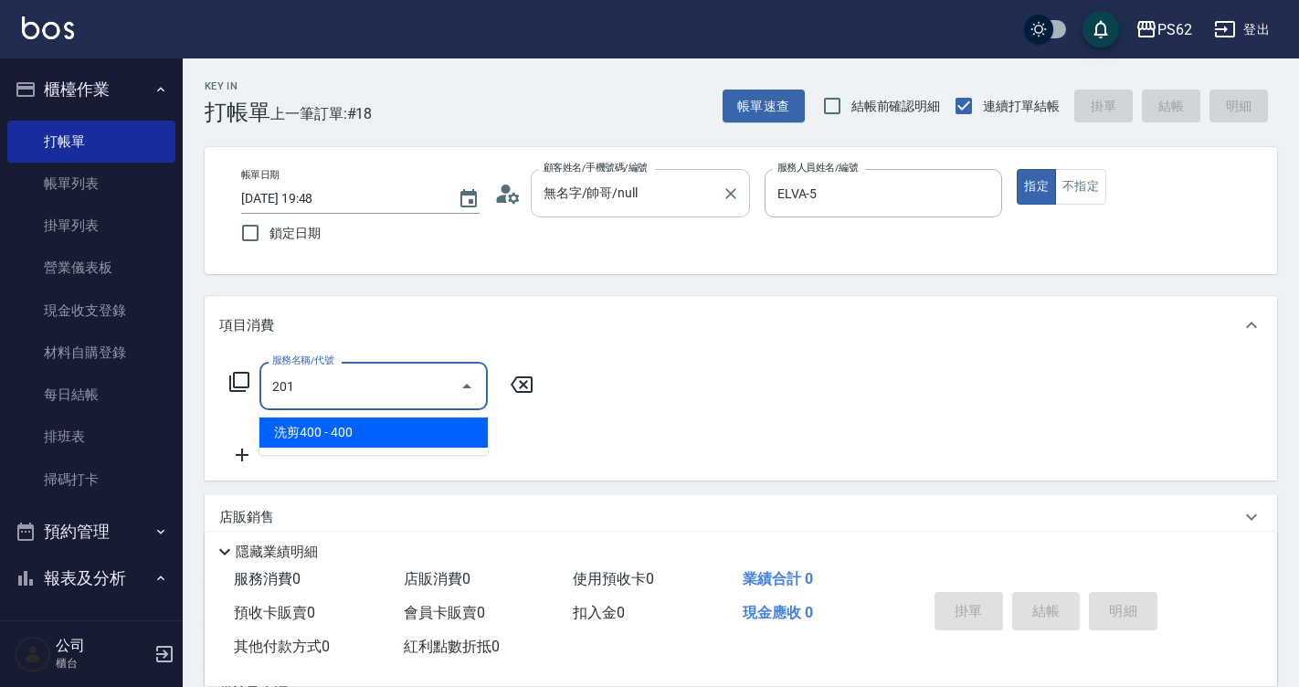
type input "洗剪400(201)"
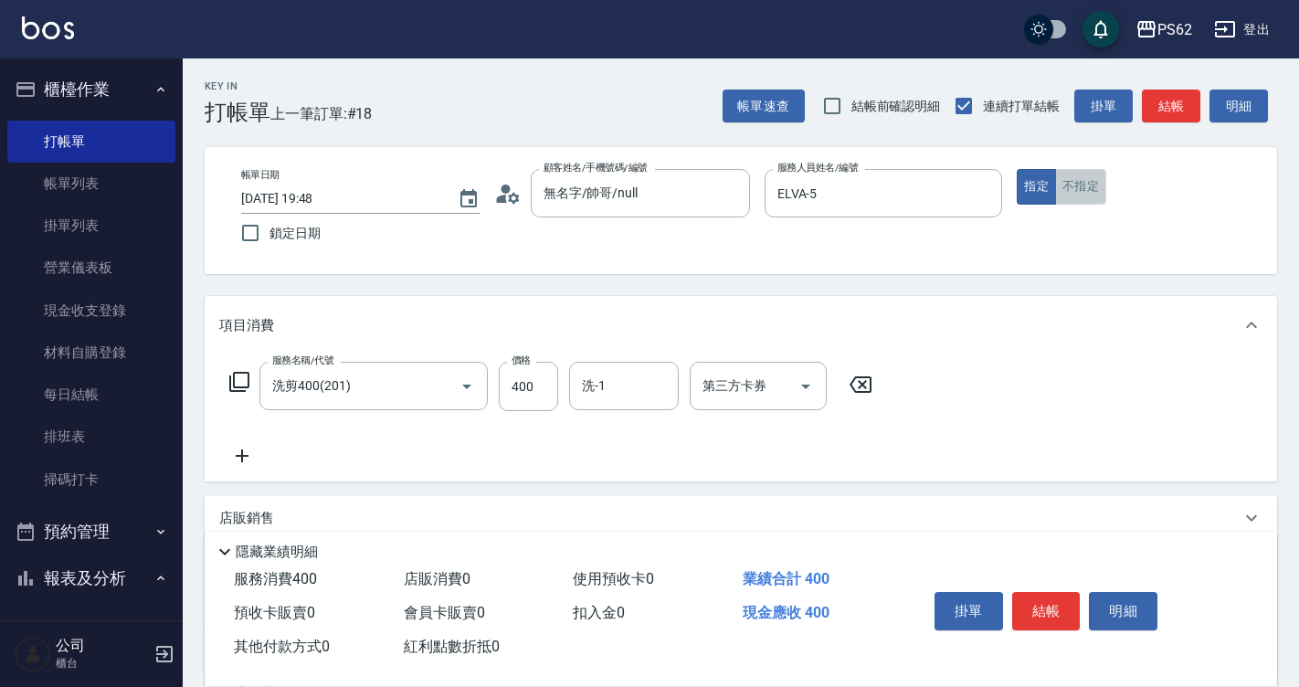
click at [1075, 185] on button "不指定" at bounding box center [1080, 187] width 51 height 36
click at [1154, 122] on button "結帳" at bounding box center [1171, 107] width 58 height 34
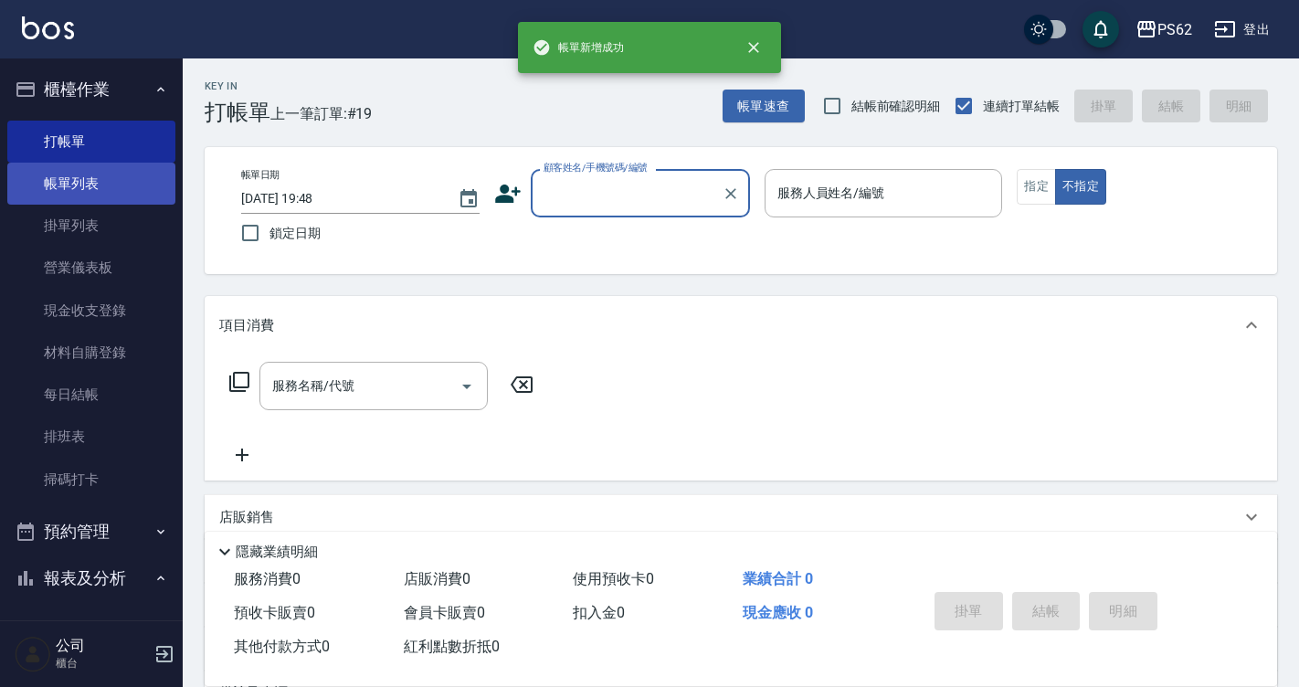
click at [82, 190] on link "帳單列表" at bounding box center [91, 184] width 168 height 42
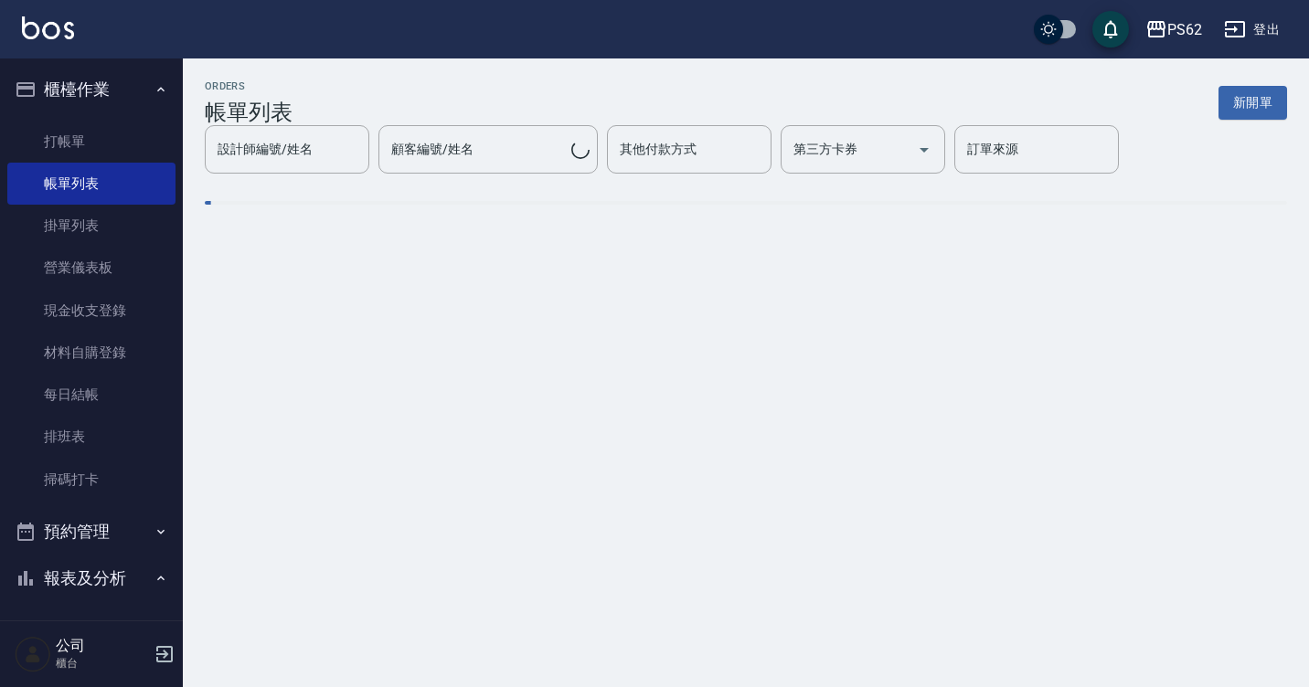
click at [295, 174] on div "設計師編號/姓名 設計師編號/姓名 顧客編號/姓名 顧客編號/姓名 其他付款方式 其他付款方式 第三方卡券 第三方卡券 訂單來源 訂單來源" at bounding box center [746, 149] width 1082 height 48
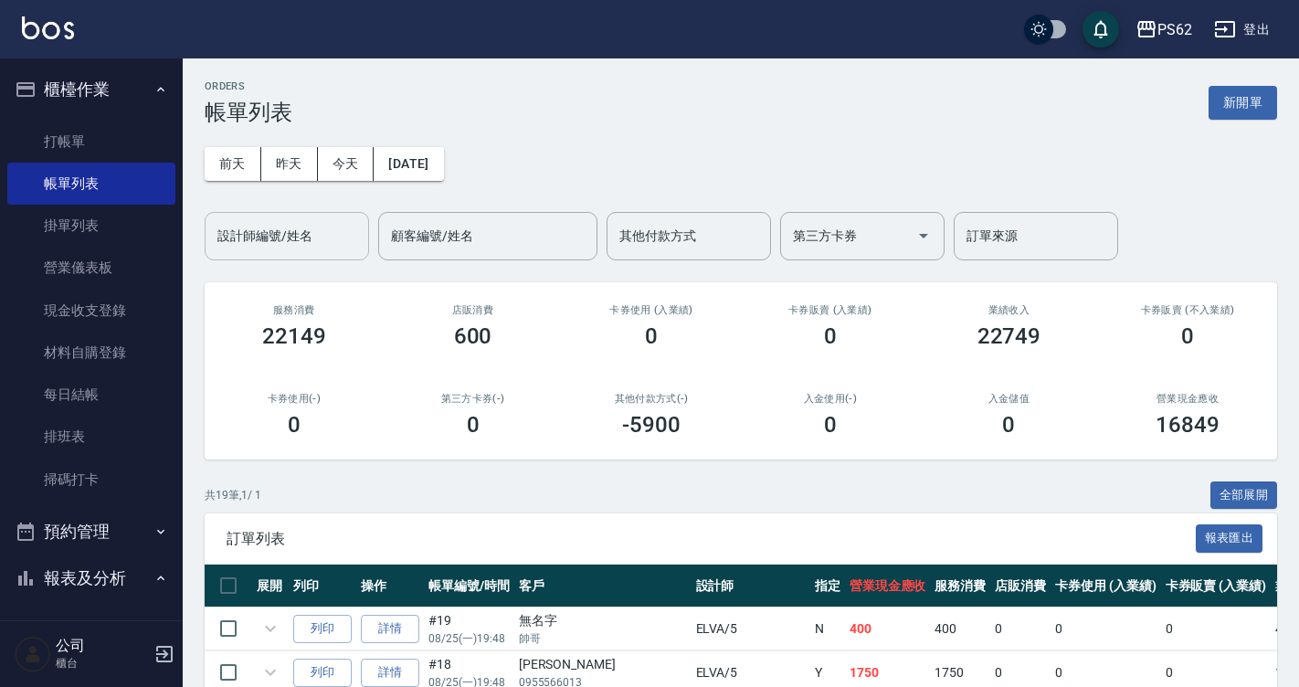
click at [290, 215] on div "設計師編號/姓名" at bounding box center [287, 236] width 164 height 48
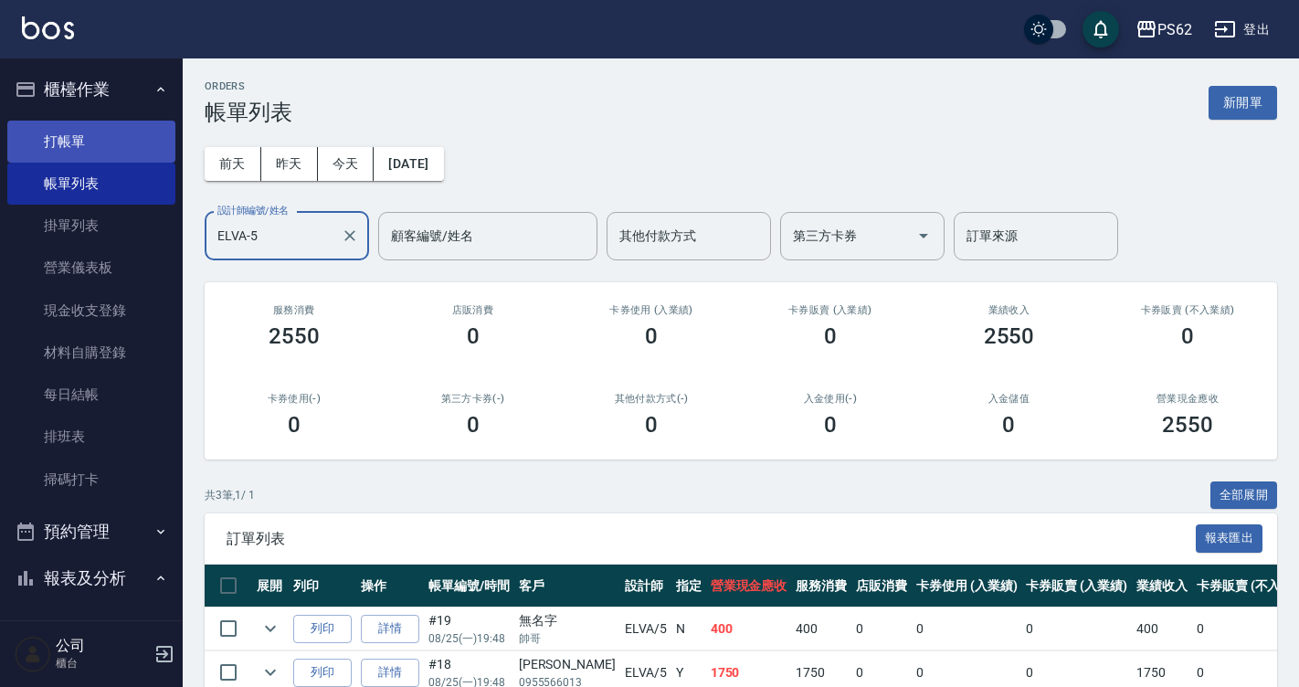
type input "ELVA-5"
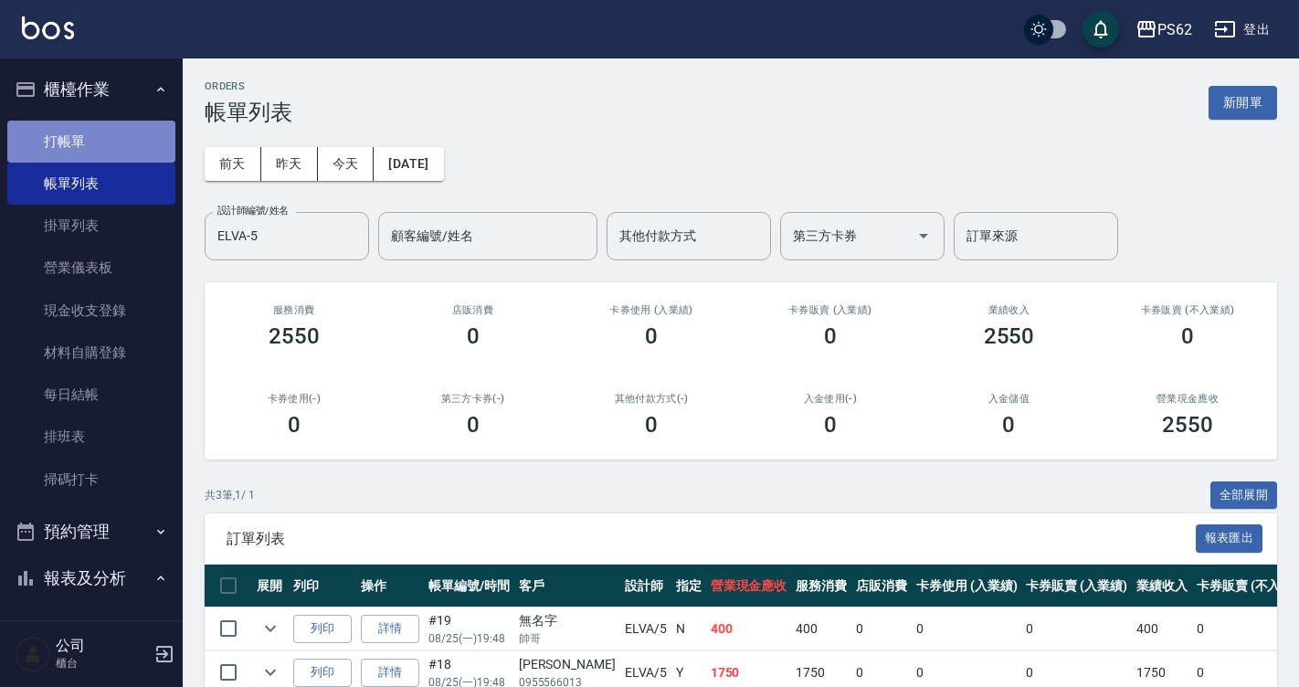
click at [92, 145] on link "打帳單" at bounding box center [91, 142] width 168 height 42
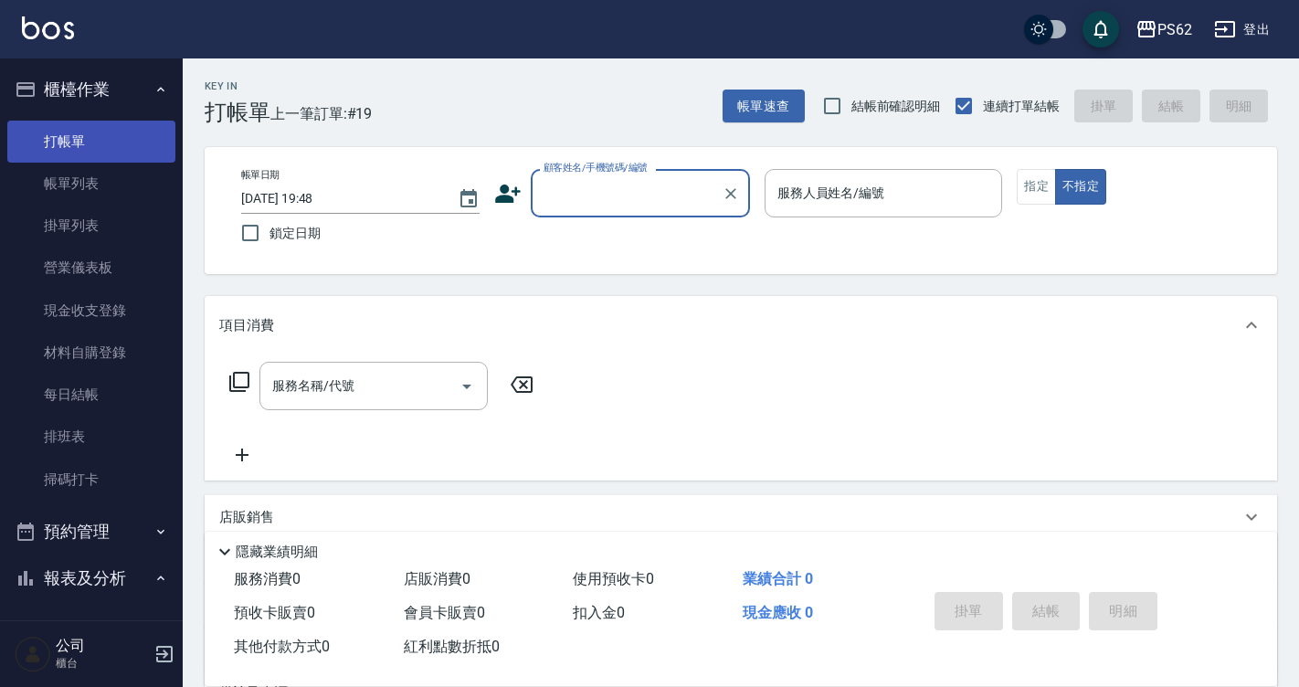
click at [92, 144] on link "打帳單" at bounding box center [91, 142] width 168 height 42
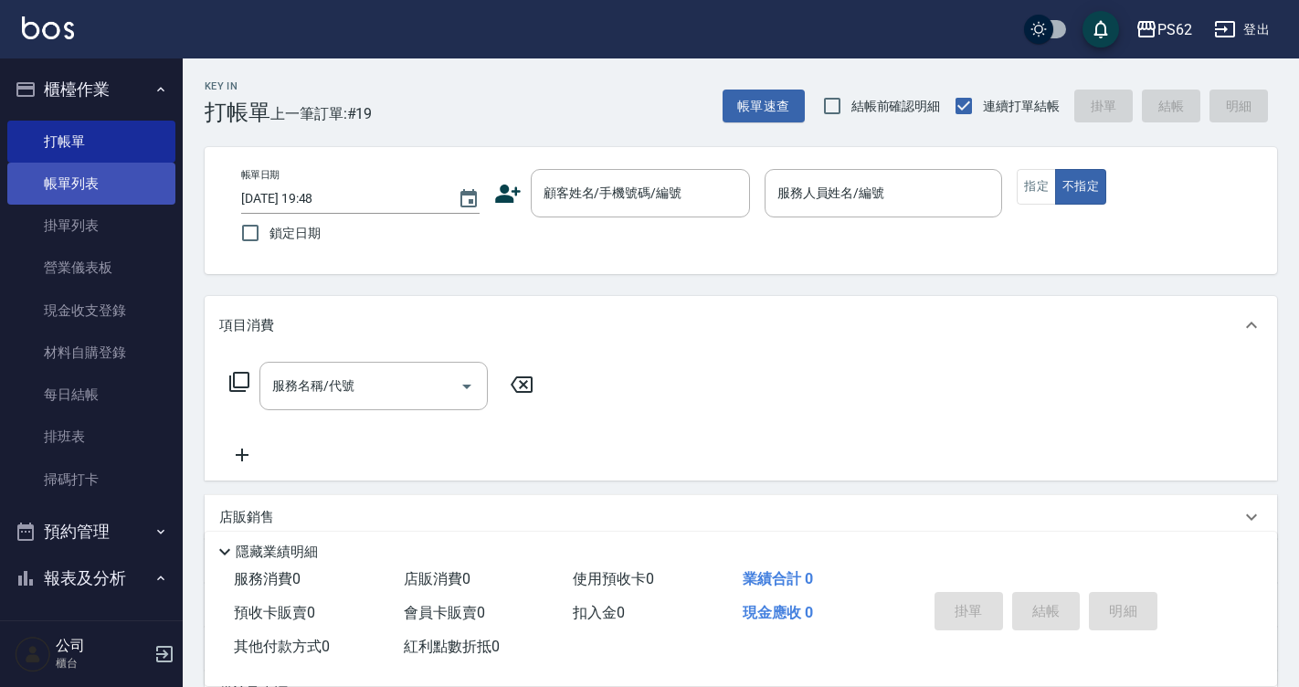
click at [138, 202] on link "帳單列表" at bounding box center [91, 184] width 168 height 42
click at [134, 198] on link "帳單列表" at bounding box center [91, 184] width 168 height 42
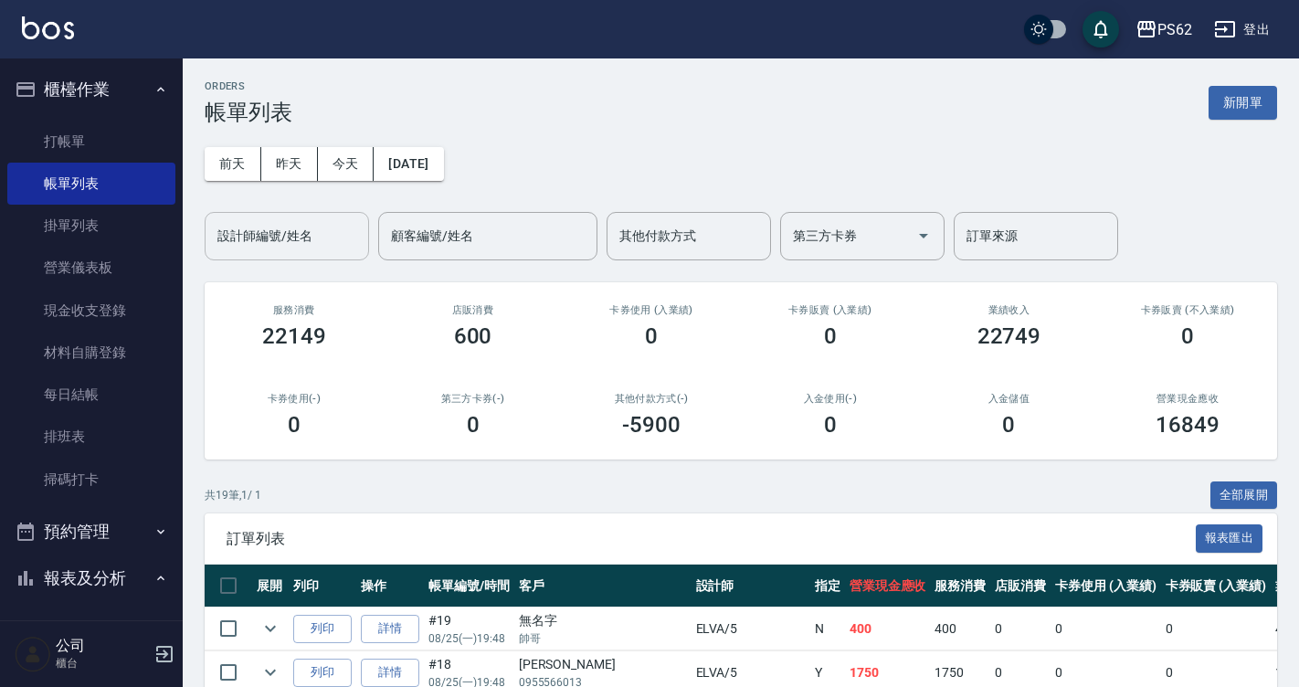
click at [291, 223] on div "設計師編號/姓名 設計師編號/姓名" at bounding box center [287, 236] width 164 height 48
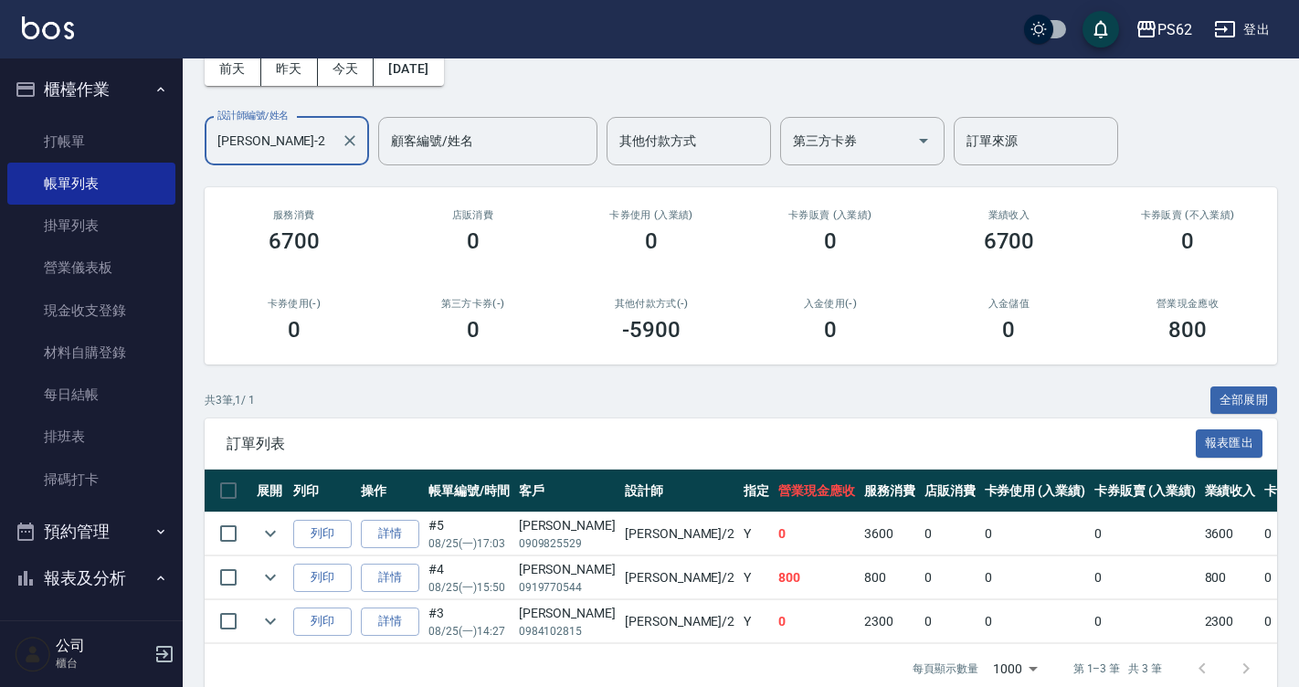
scroll to position [137, 0]
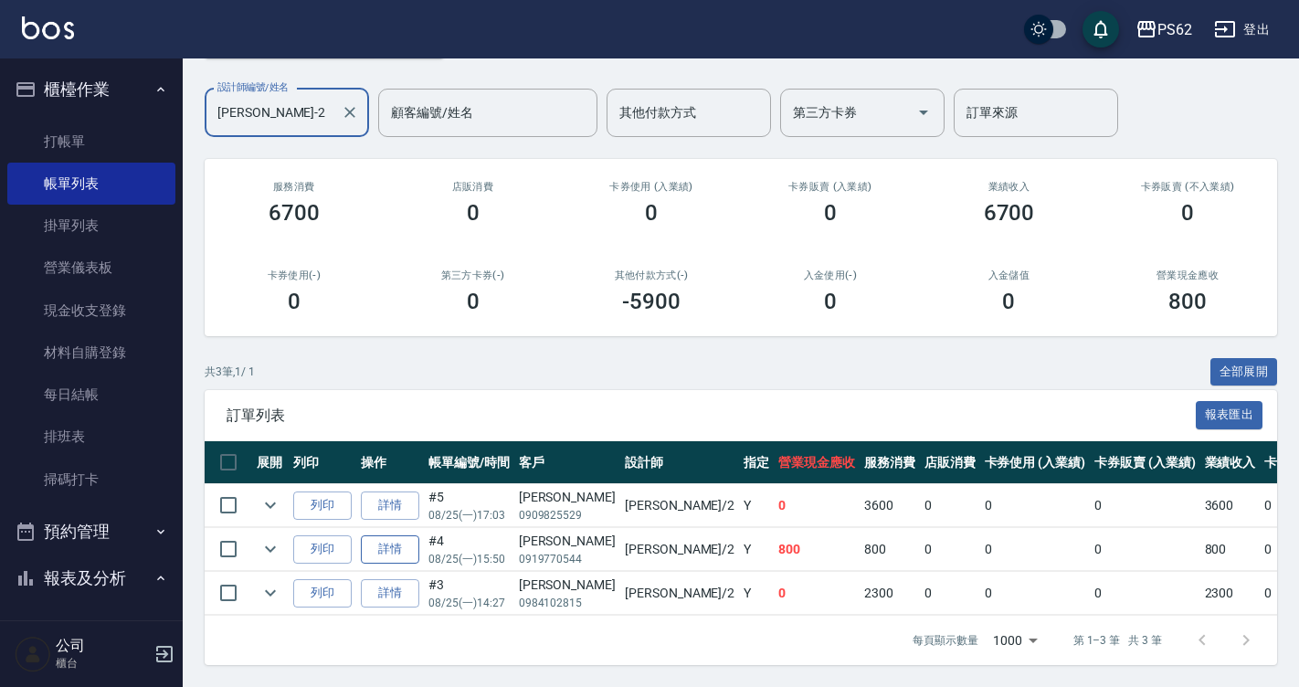
type input "[PERSON_NAME]-2"
click at [407, 536] on link "詳情" at bounding box center [390, 549] width 58 height 28
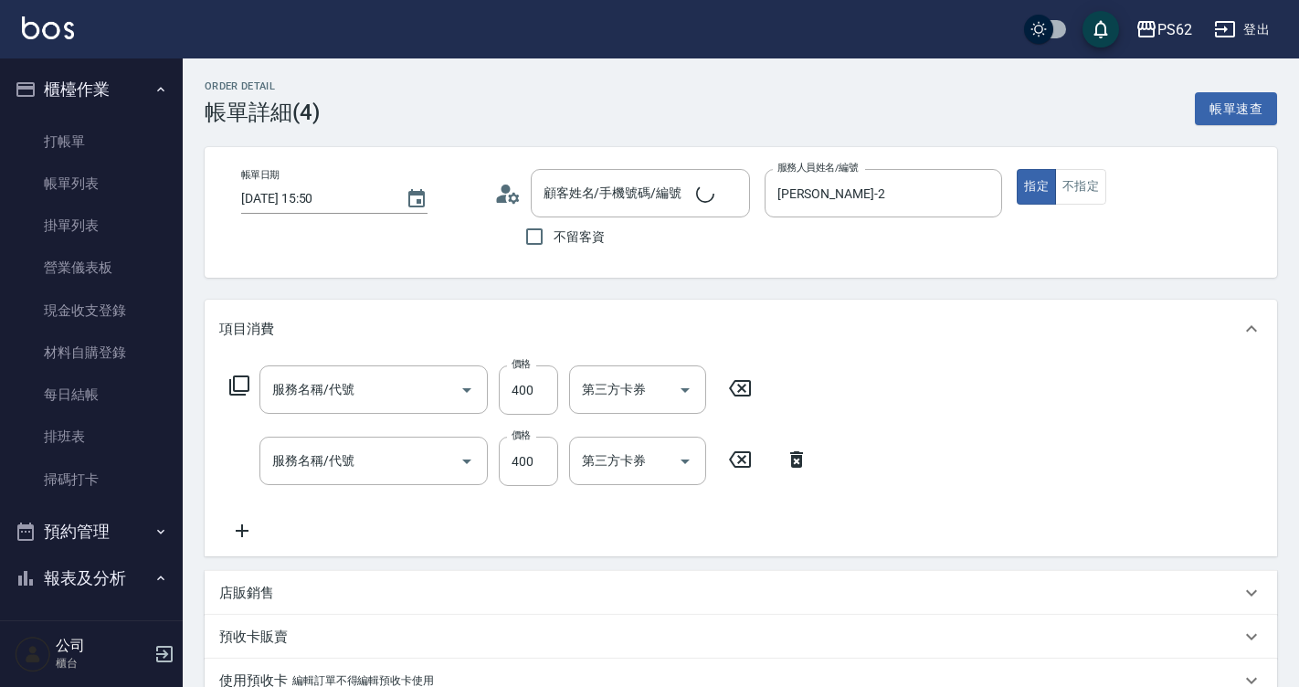
type input "[DATE] 15:50"
type input "[PERSON_NAME]-2"
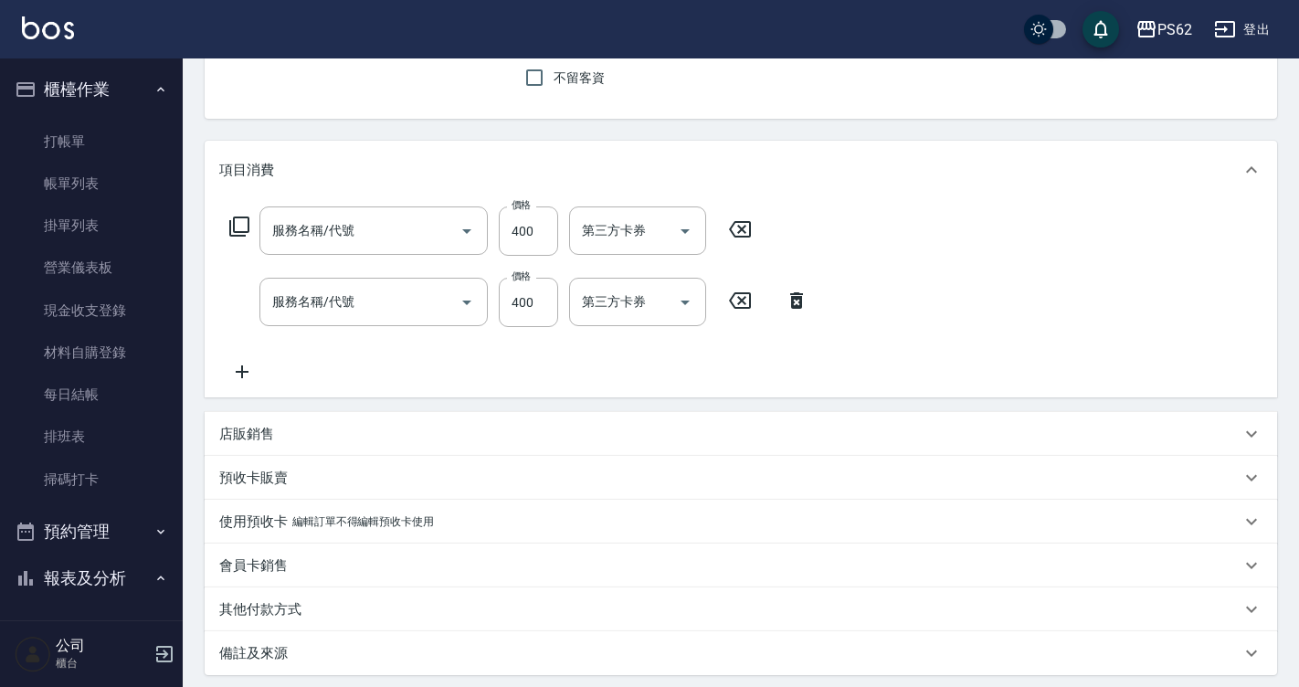
type input "A級單剪400(105)"
type input "精油洗髮(102)"
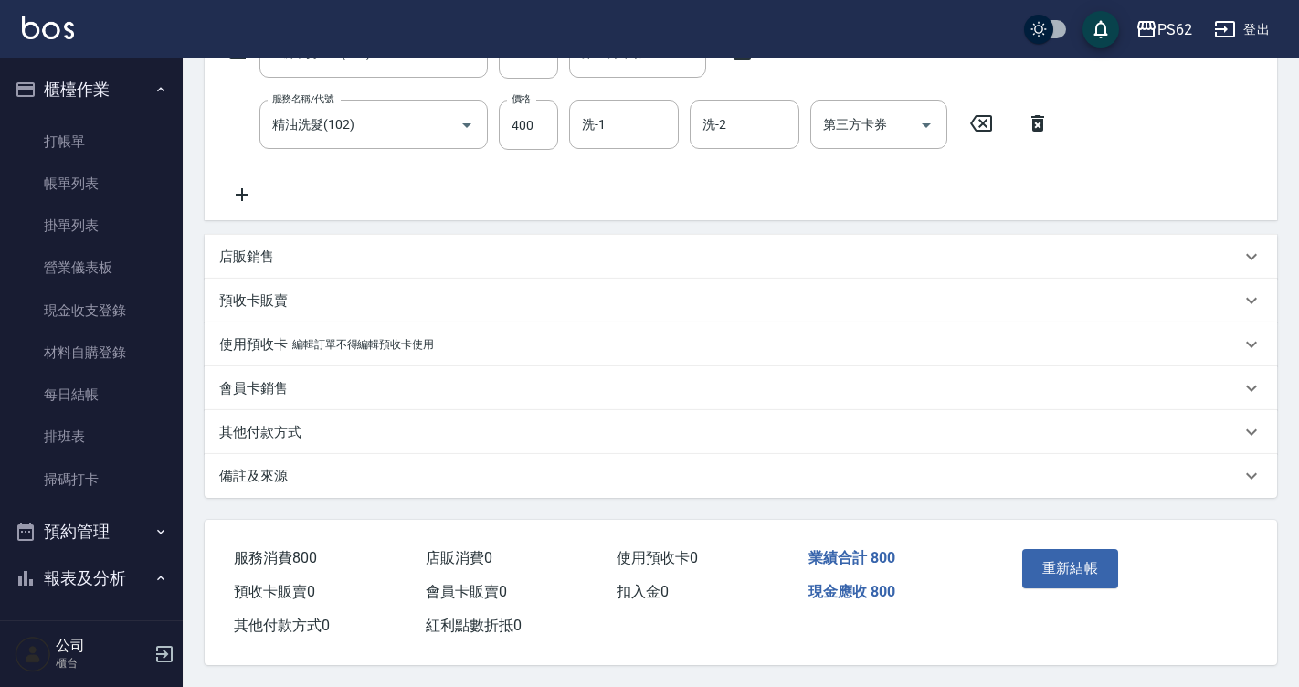
type input "[PERSON_NAME]/0919770544/"
click at [234, 185] on icon at bounding box center [242, 195] width 46 height 22
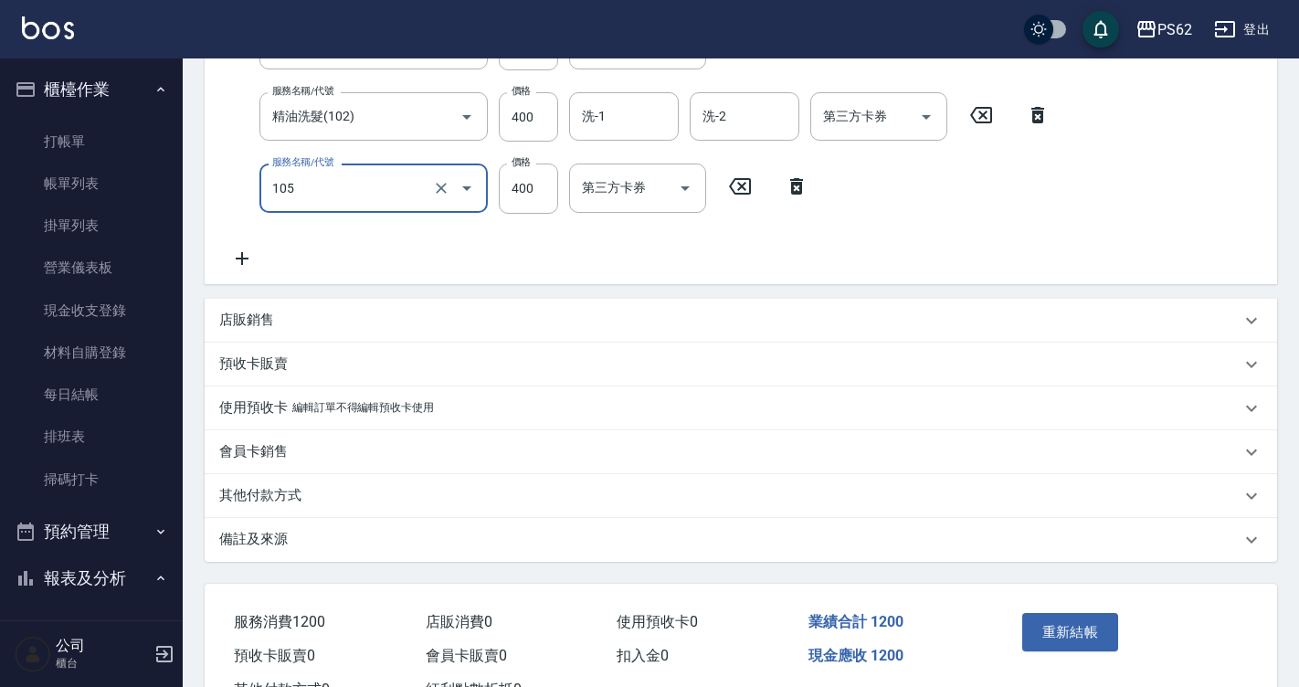
type input "A級單剪400(105)"
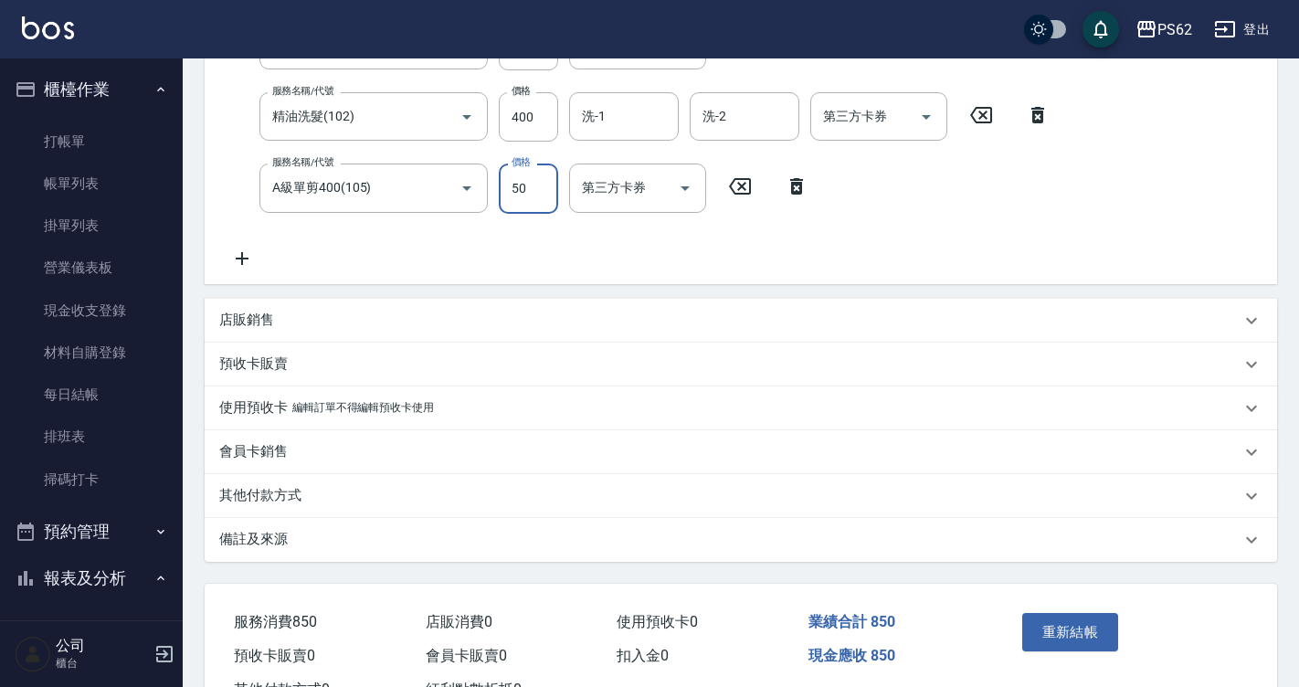
type input "50"
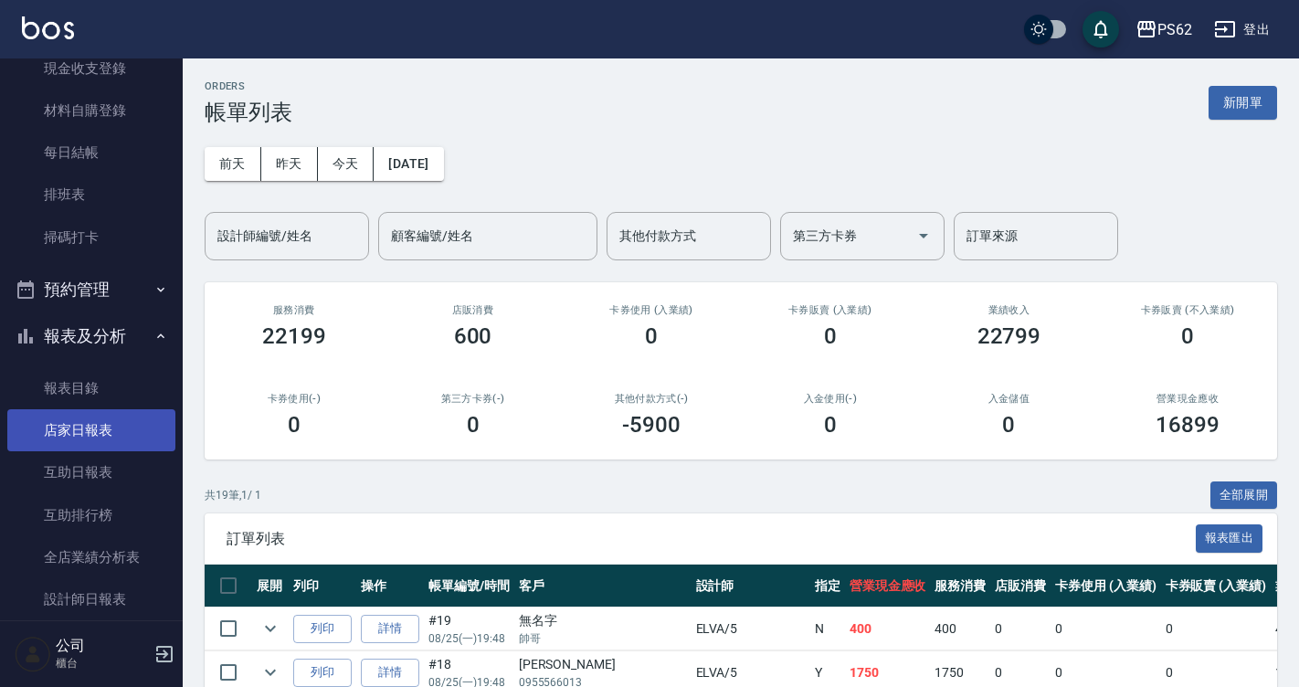
scroll to position [274, 0]
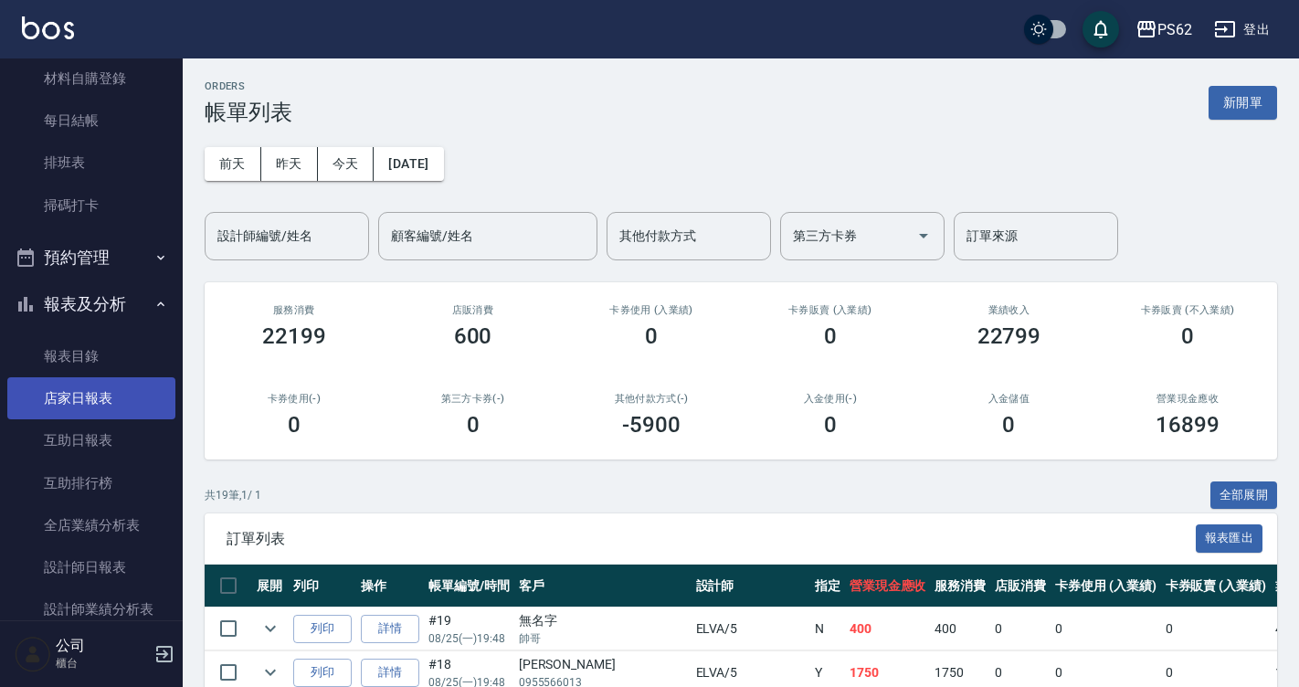
click at [45, 397] on link "店家日報表" at bounding box center [91, 398] width 168 height 42
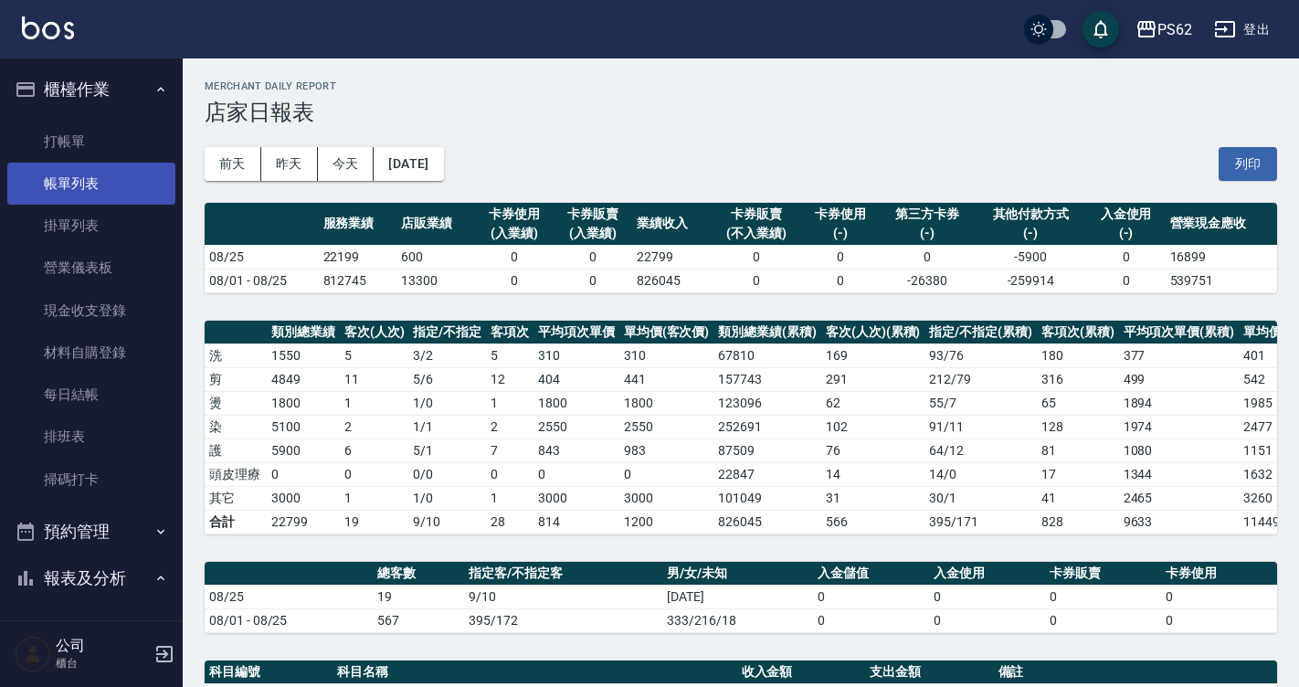
click at [132, 179] on link "帳單列表" at bounding box center [91, 184] width 168 height 42
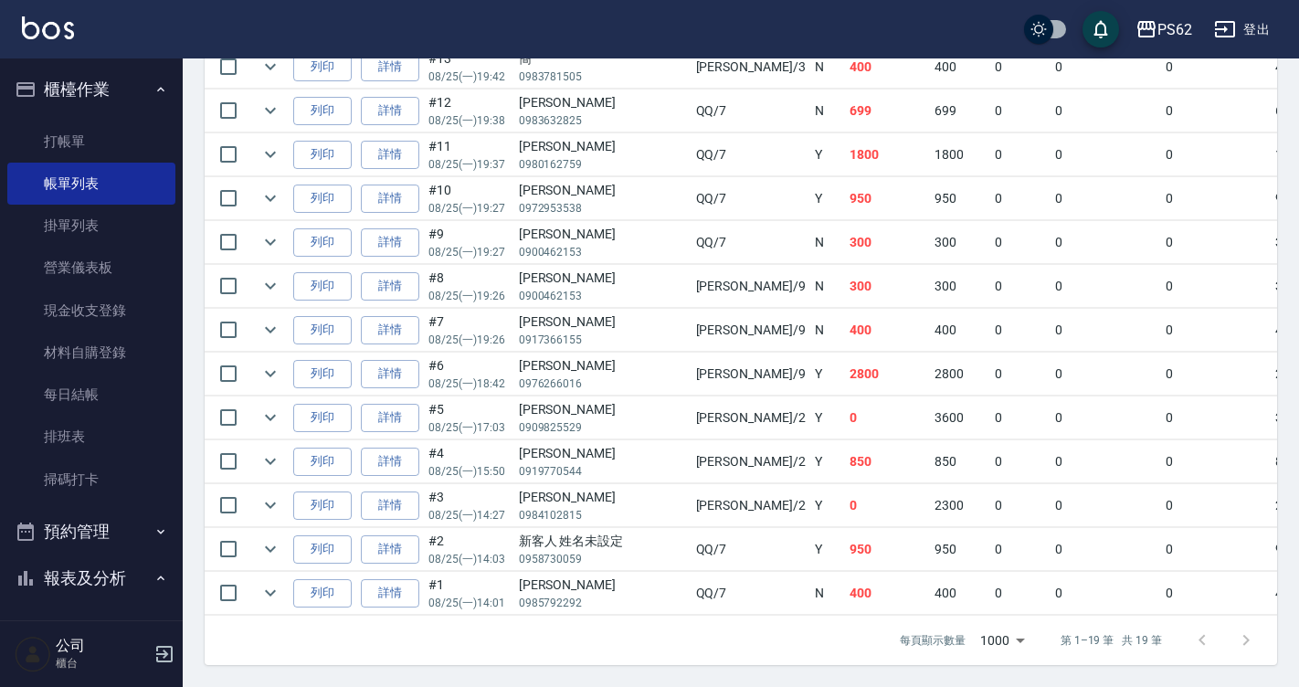
scroll to position [839, 0]
click at [272, 408] on icon "expand row" at bounding box center [271, 418] width 22 height 22
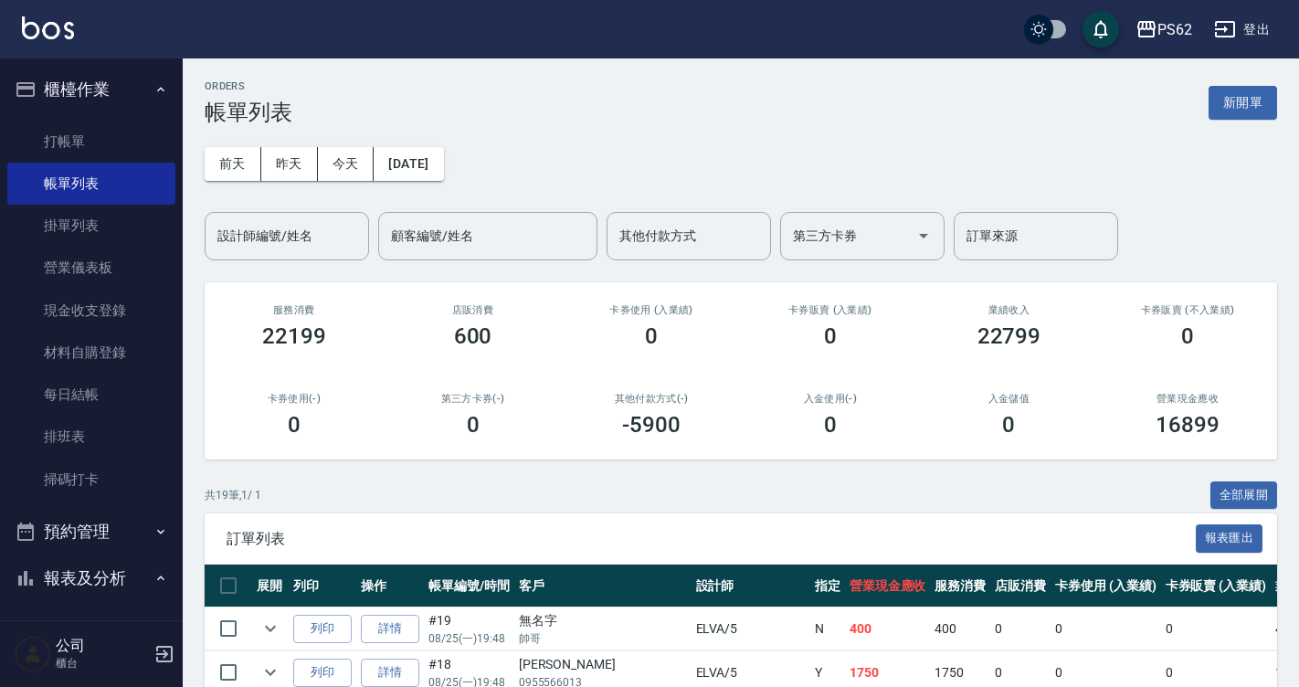
scroll to position [457, 0]
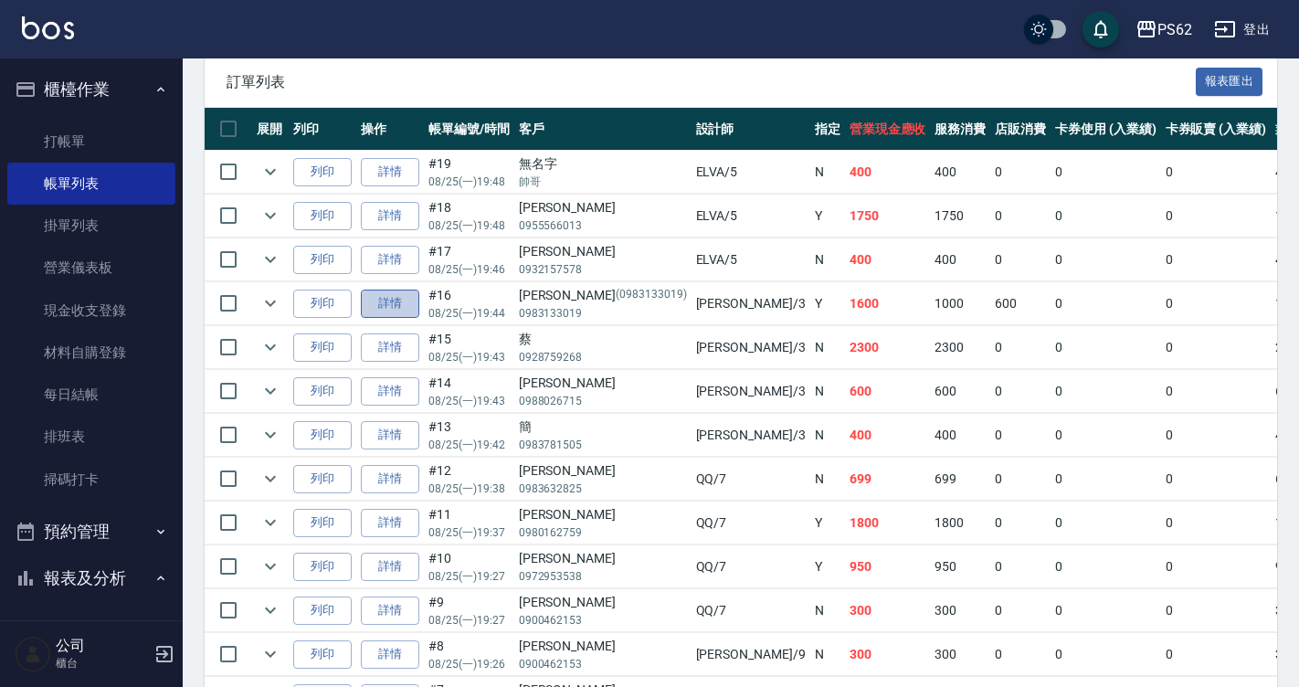
click at [402, 295] on link "詳情" at bounding box center [390, 304] width 58 height 28
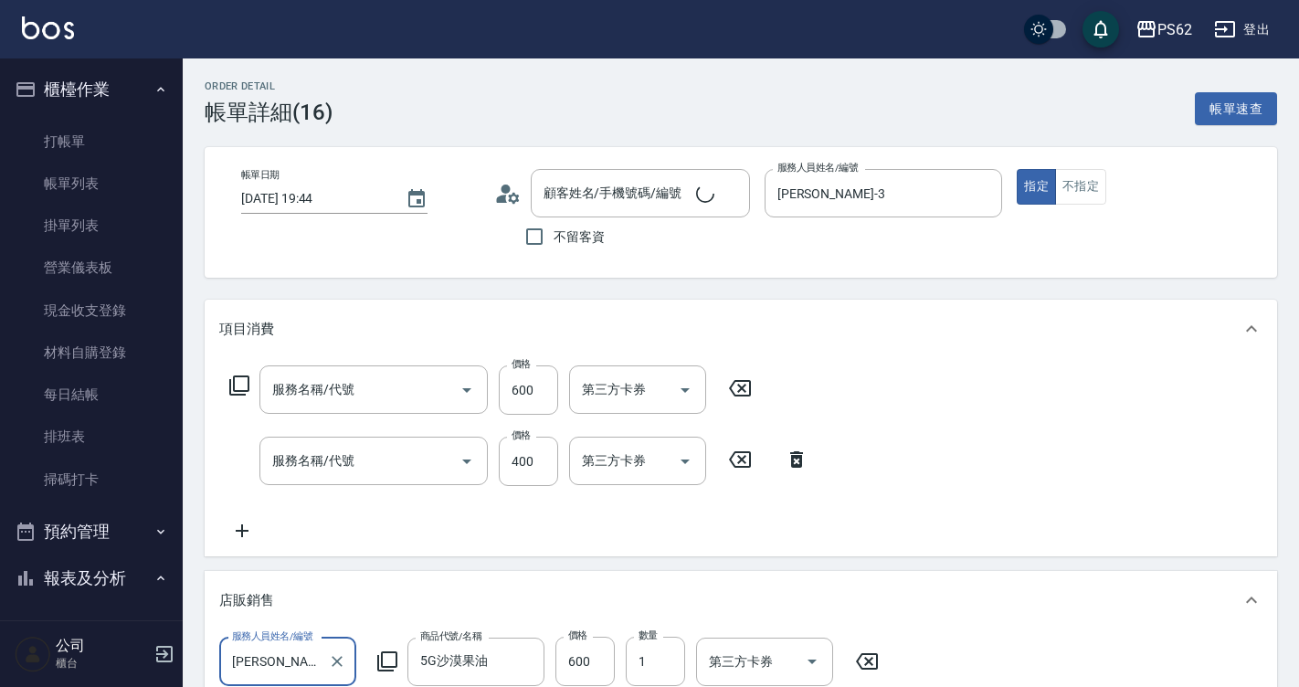
type input "[DATE] 19:44"
type input "[PERSON_NAME]-3"
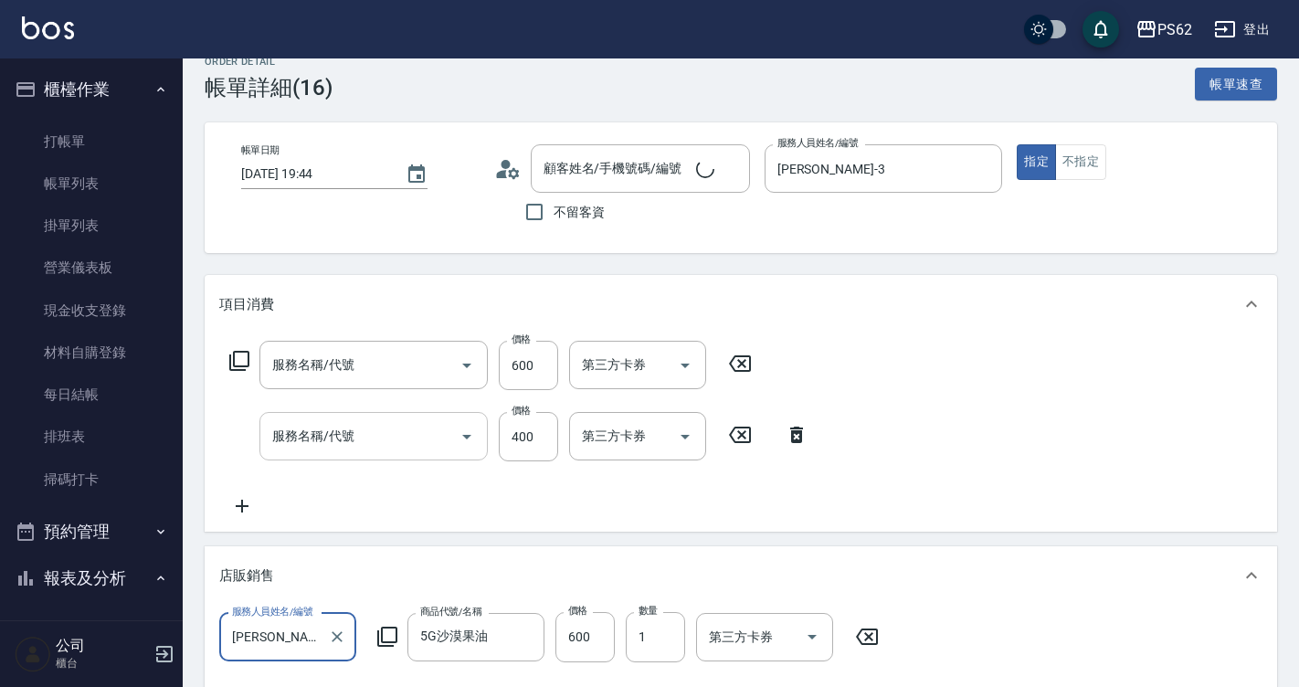
scroll to position [183, 0]
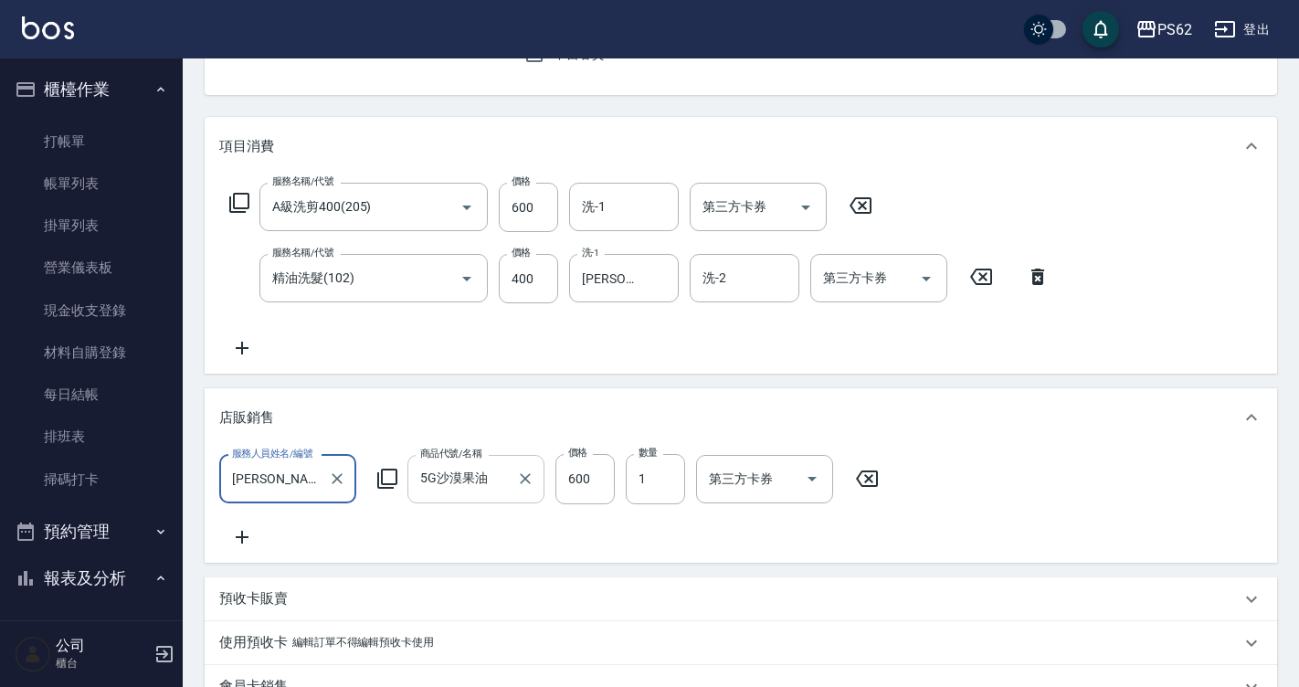
type input "[PERSON_NAME]/0983133019/0983133019"
type input "A級洗剪400(205)"
type input "精油洗髮(102)"
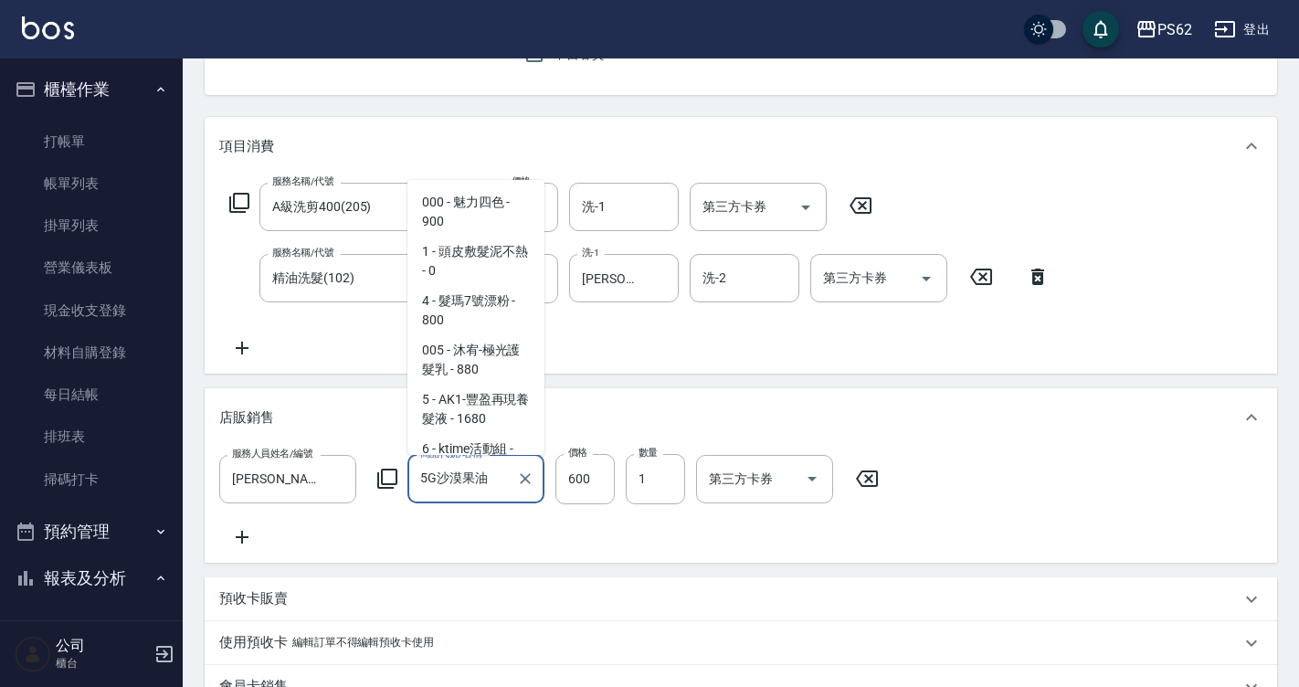
click at [465, 477] on input "5G沙漠果油" at bounding box center [462, 479] width 93 height 32
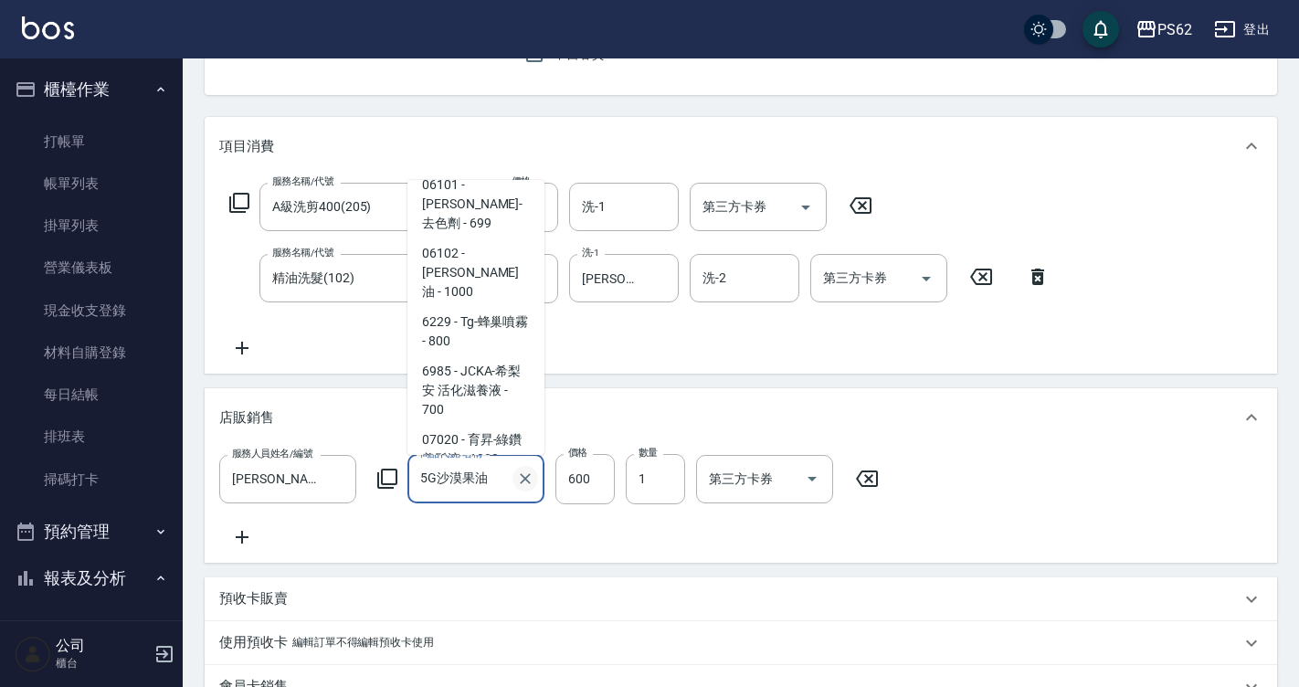
click at [532, 477] on icon "Clear" at bounding box center [525, 479] width 18 height 18
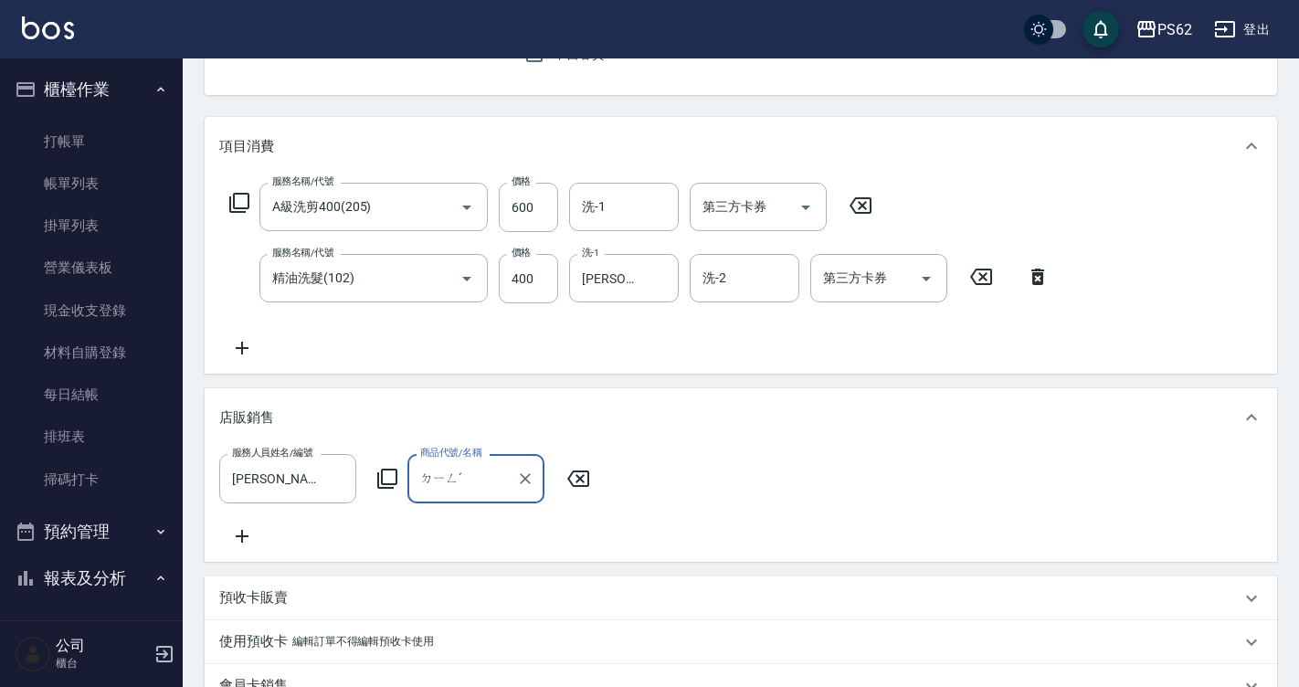
type input "定"
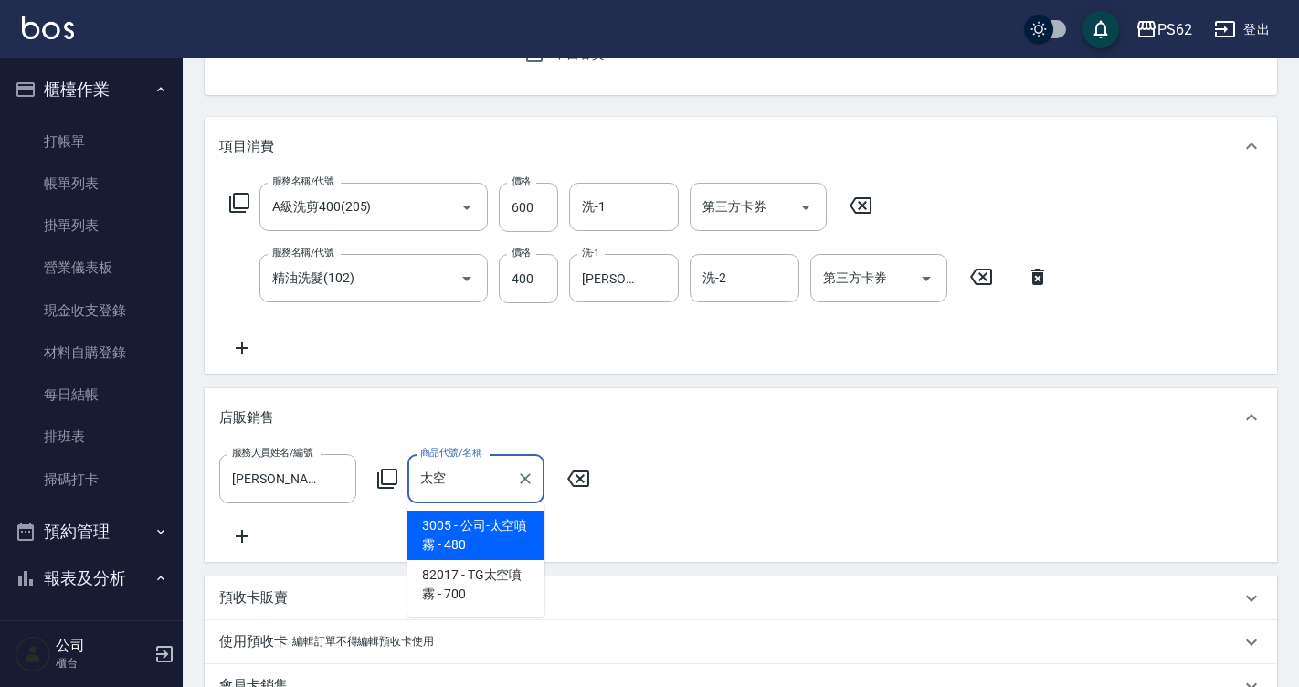
type input "太空"
click at [497, 532] on div "服務人員姓名/編號 [PERSON_NAME]-3 服務人員姓名/編號 商品代號/名稱 商品代號/名稱" at bounding box center [741, 500] width 1044 height 92
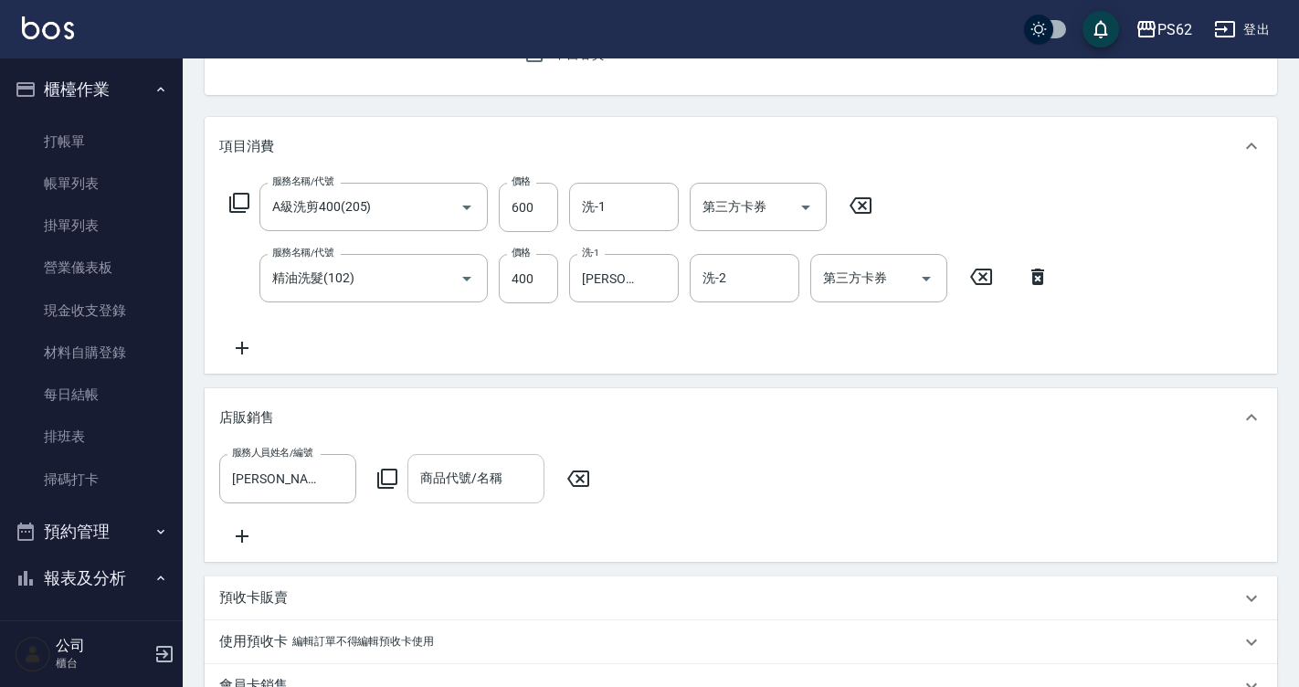
click at [494, 463] on input "商品代號/名稱" at bounding box center [476, 478] width 121 height 32
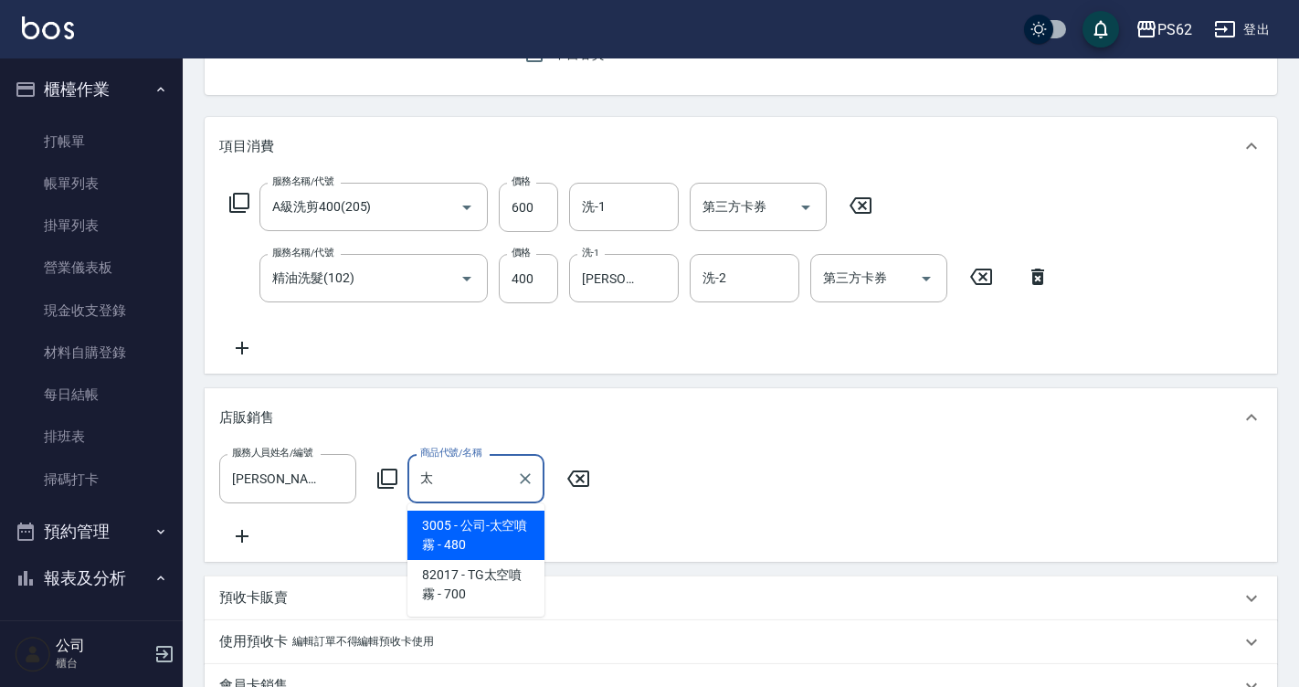
type input "太"
click at [429, 541] on div "服務人員姓名/編號 [PERSON_NAME]-3 服務人員姓名/編號 商品代號/名稱 商品代號/名稱" at bounding box center [741, 500] width 1044 height 92
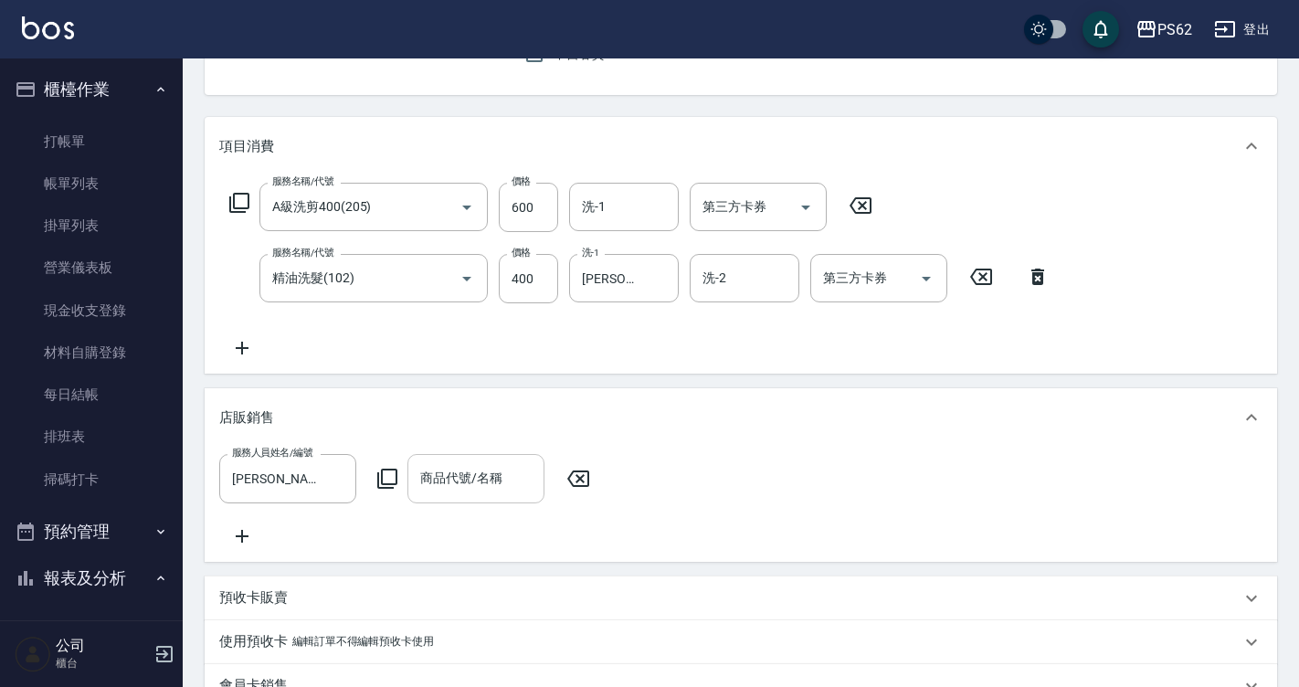
click at [444, 475] on input "商品代號/名稱" at bounding box center [476, 478] width 121 height 32
type input "太"
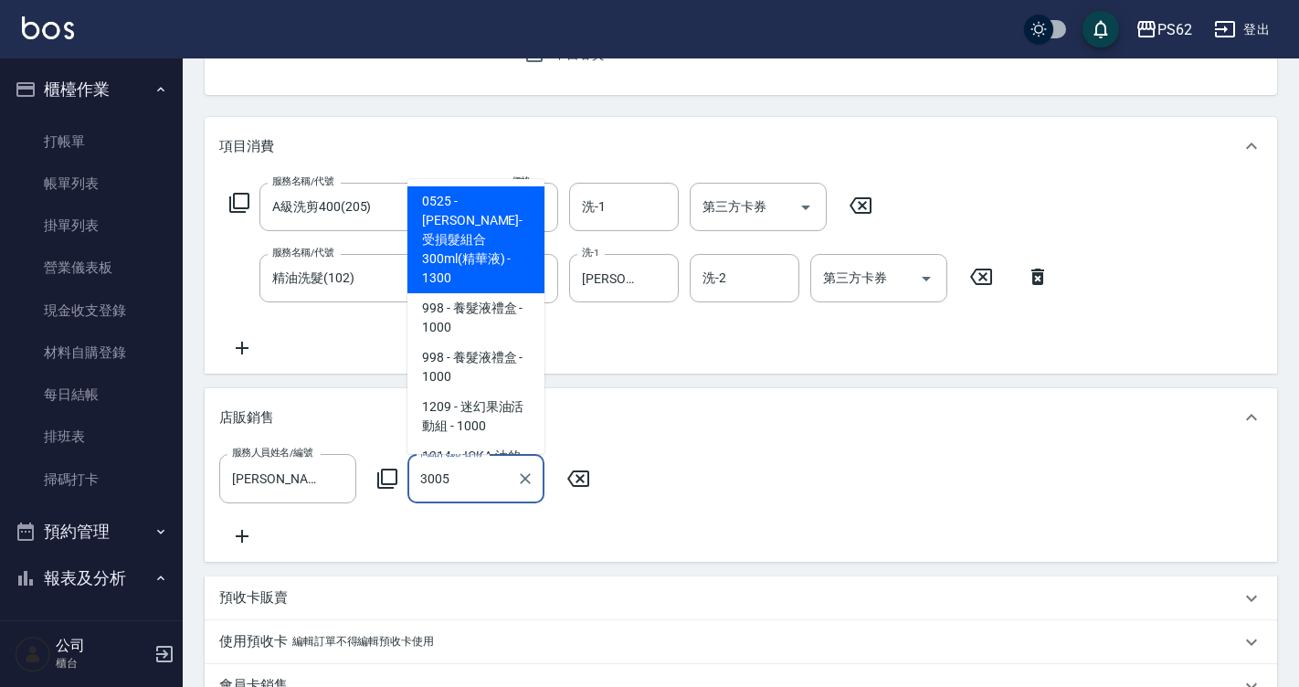
type input "公司-太空噴霧"
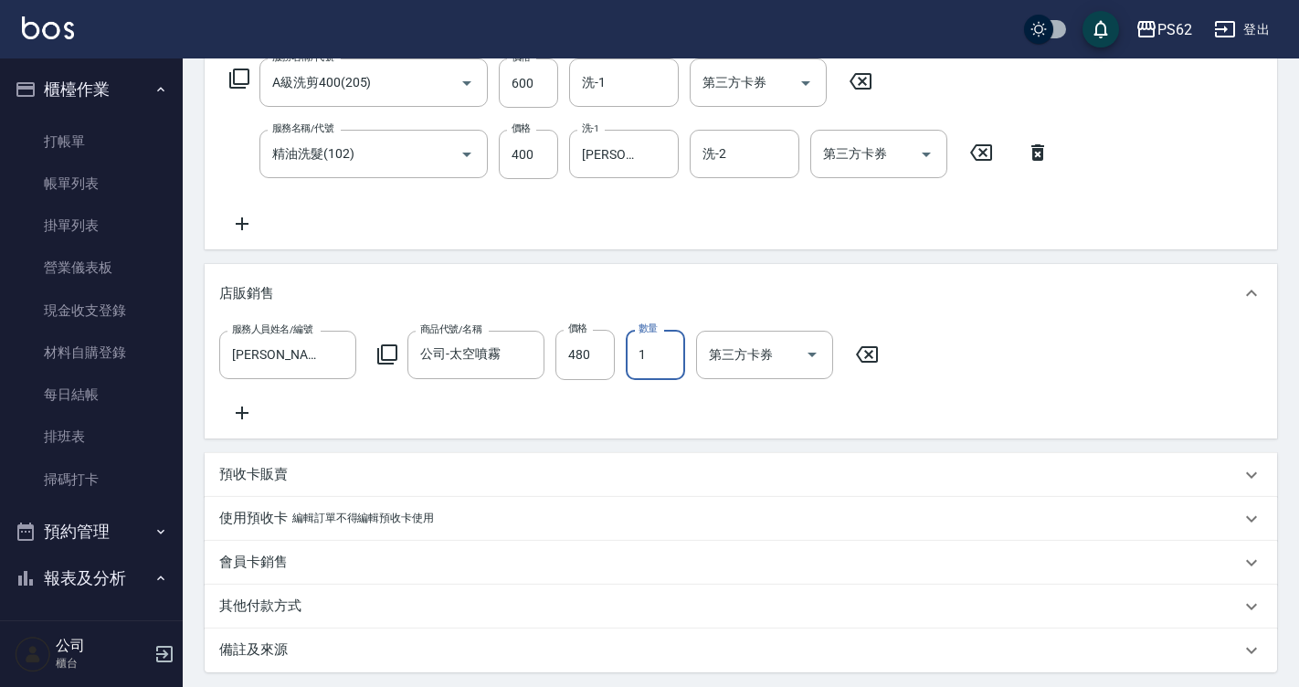
scroll to position [503, 0]
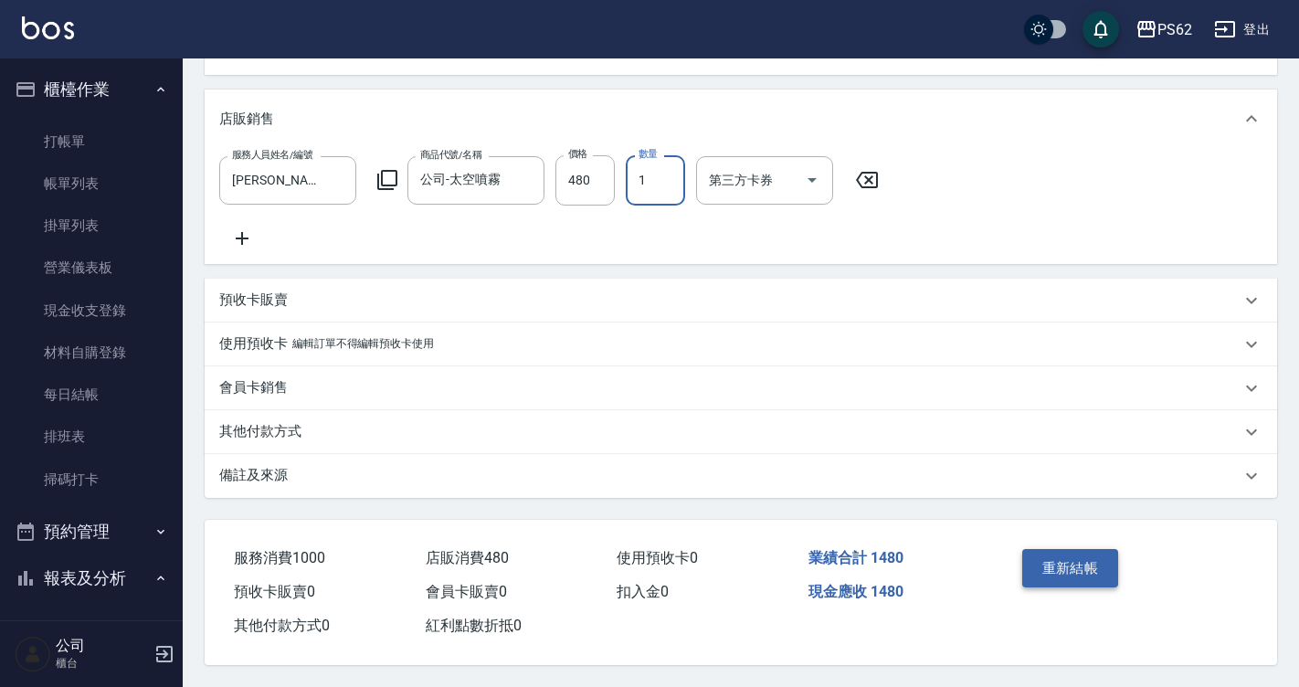
click at [1044, 562] on button "重新結帳" at bounding box center [1070, 568] width 97 height 38
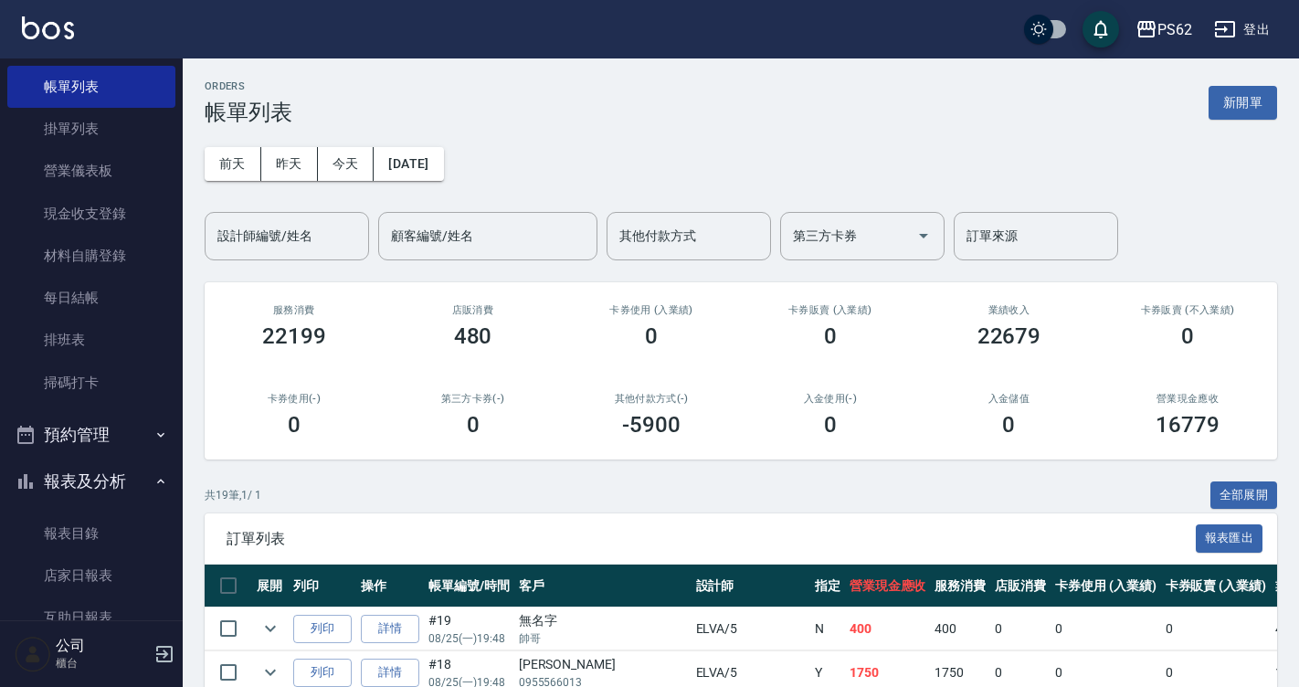
scroll to position [366, 0]
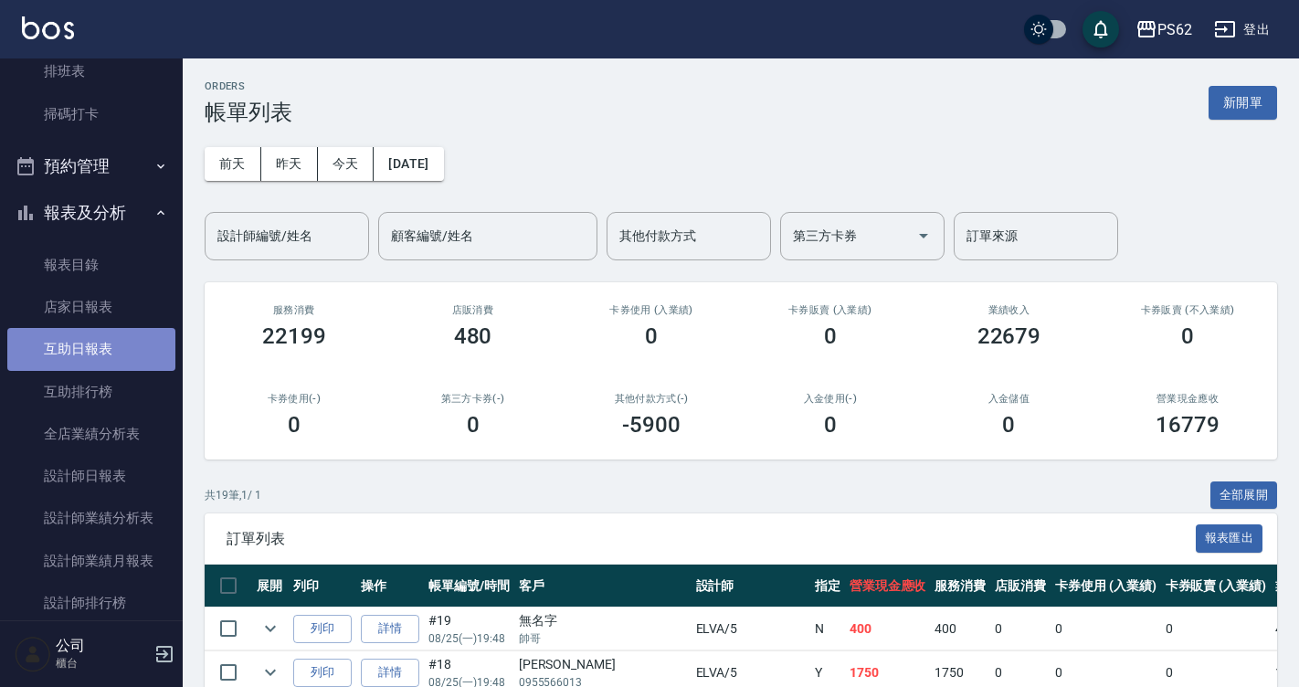
click at [101, 357] on link "互助日報表" at bounding box center [91, 349] width 168 height 42
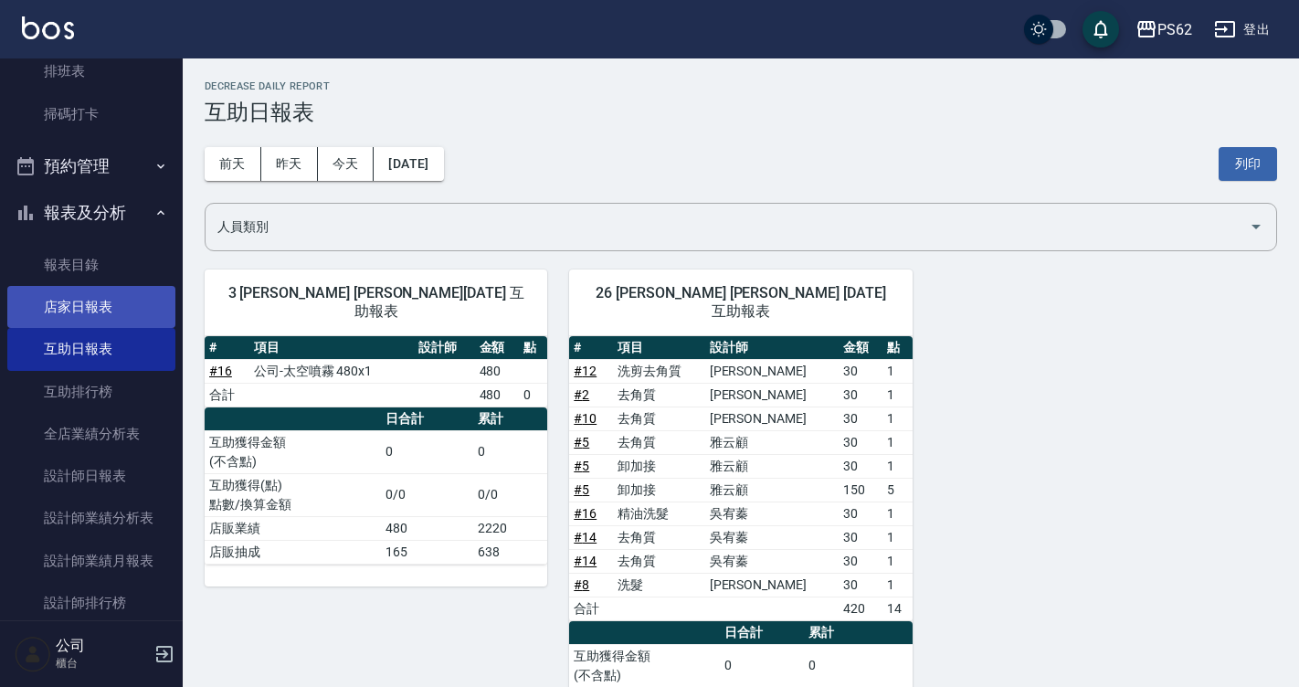
click at [75, 304] on link "店家日報表" at bounding box center [91, 307] width 168 height 42
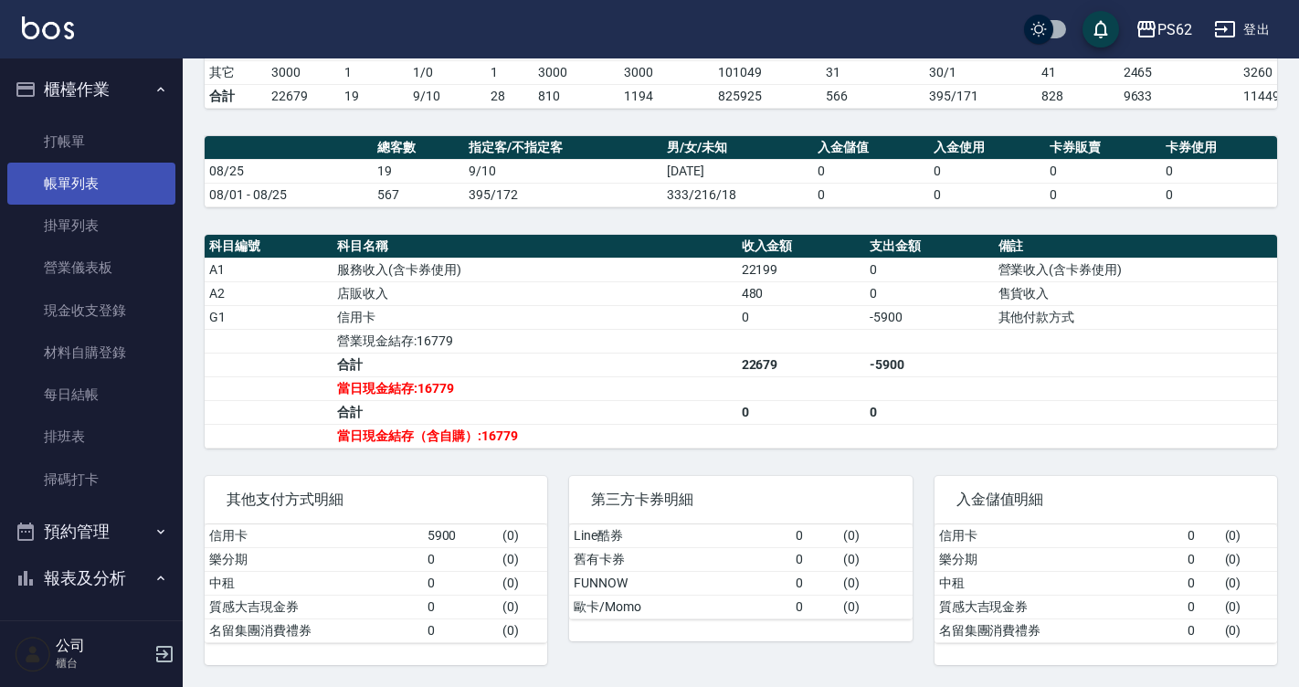
click at [111, 191] on link "帳單列表" at bounding box center [91, 184] width 168 height 42
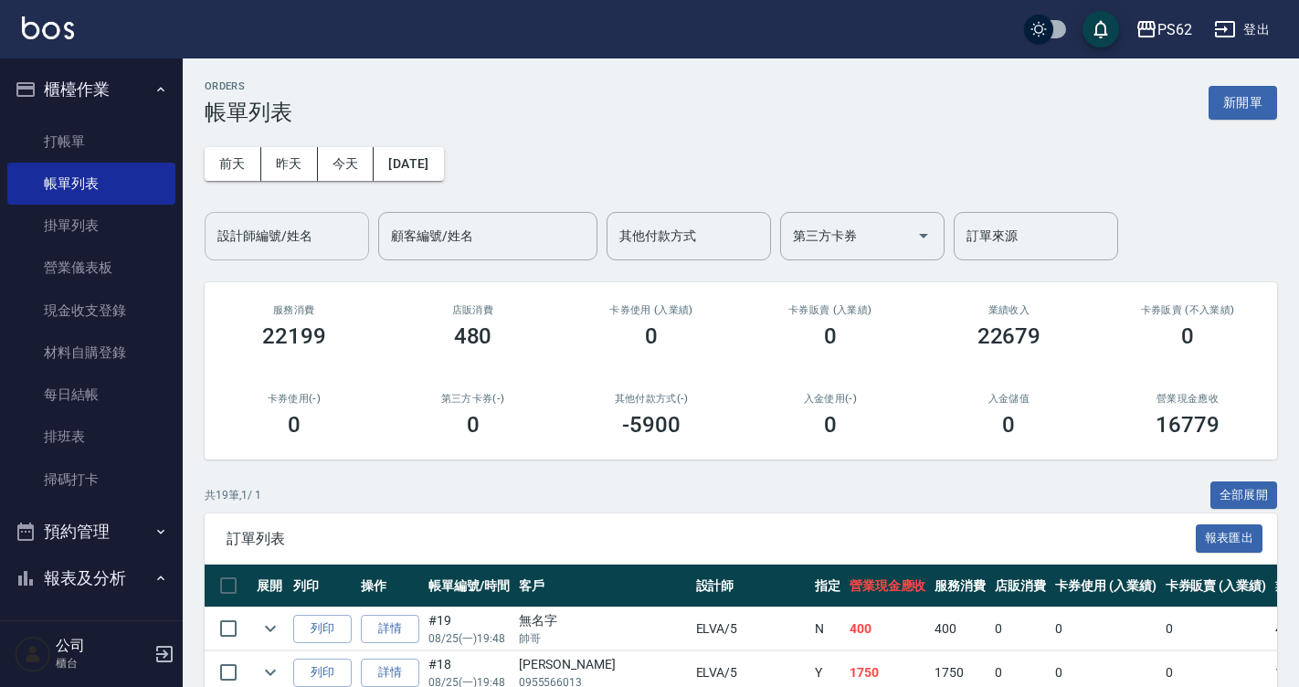
click at [305, 251] on input "設計師編號/姓名" at bounding box center [287, 236] width 148 height 32
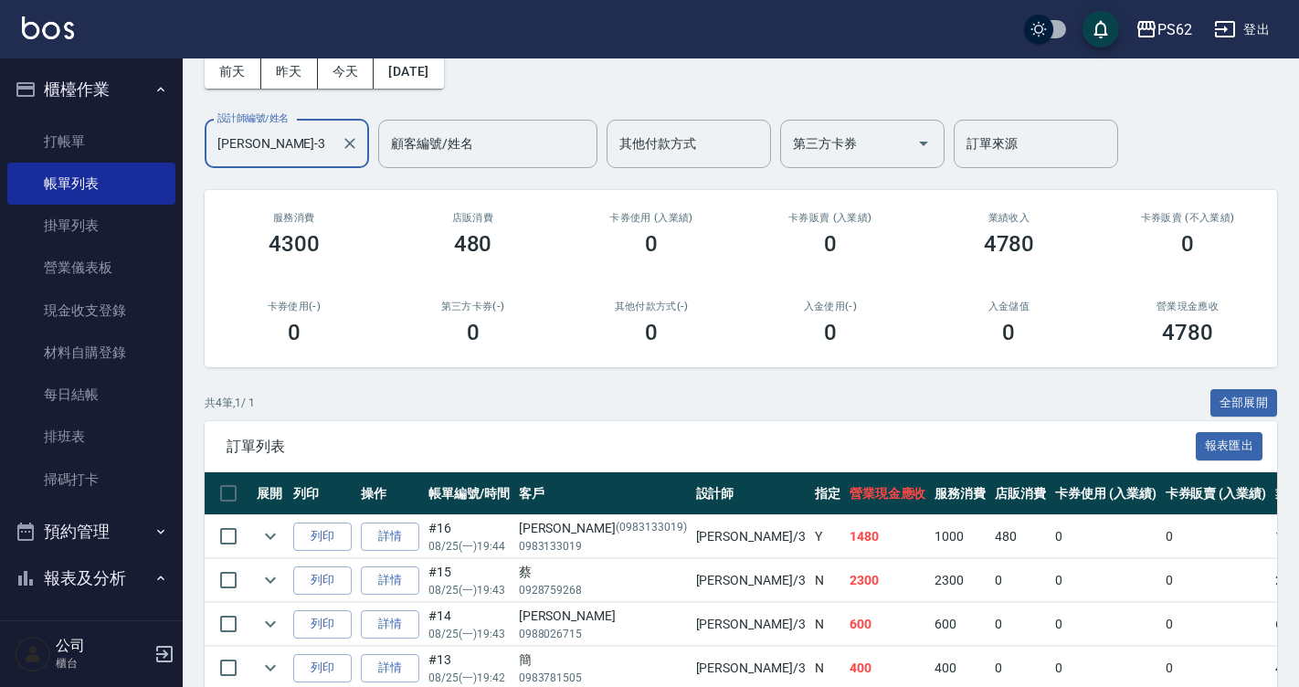
scroll to position [181, 0]
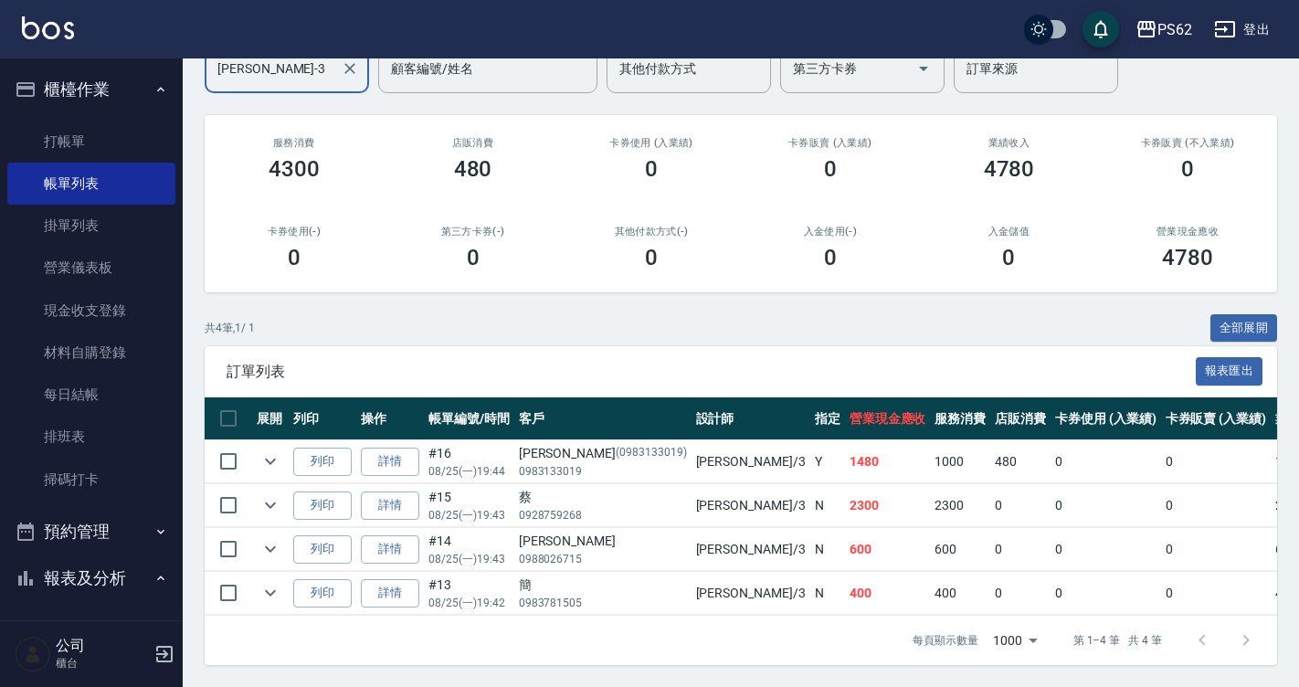
type input "[PERSON_NAME]-3"
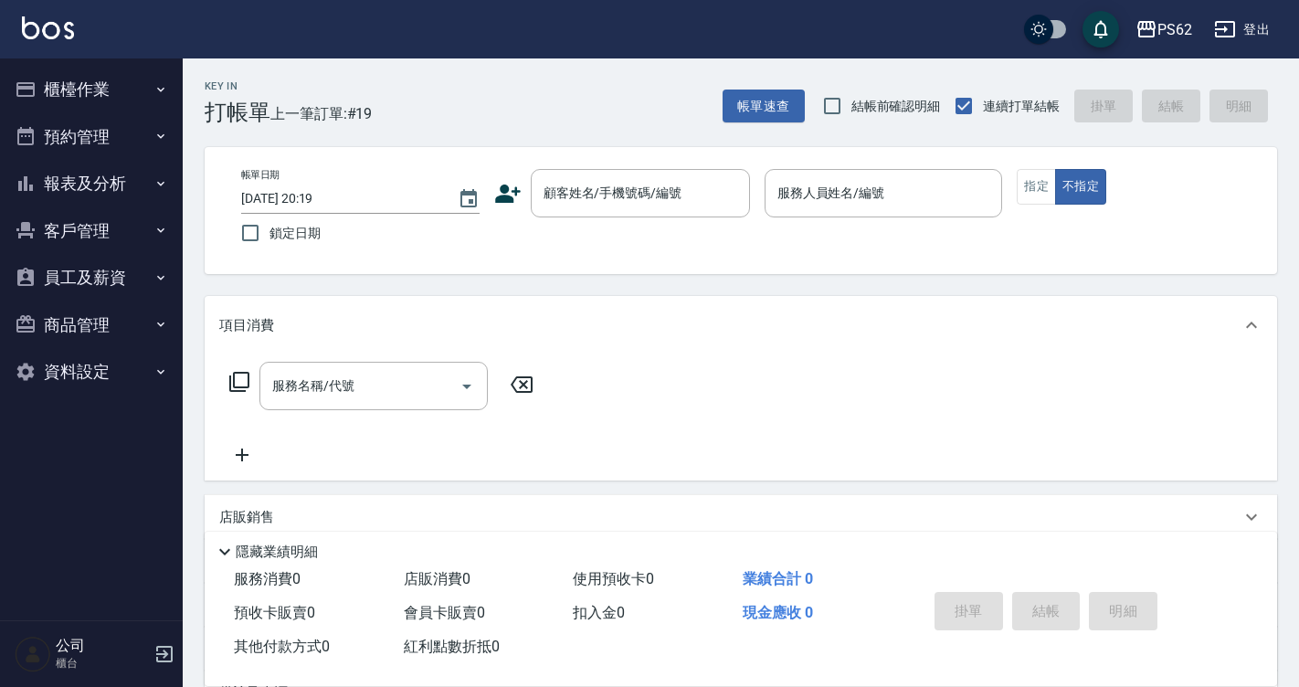
click at [136, 78] on button "櫃檯作業" at bounding box center [91, 90] width 168 height 48
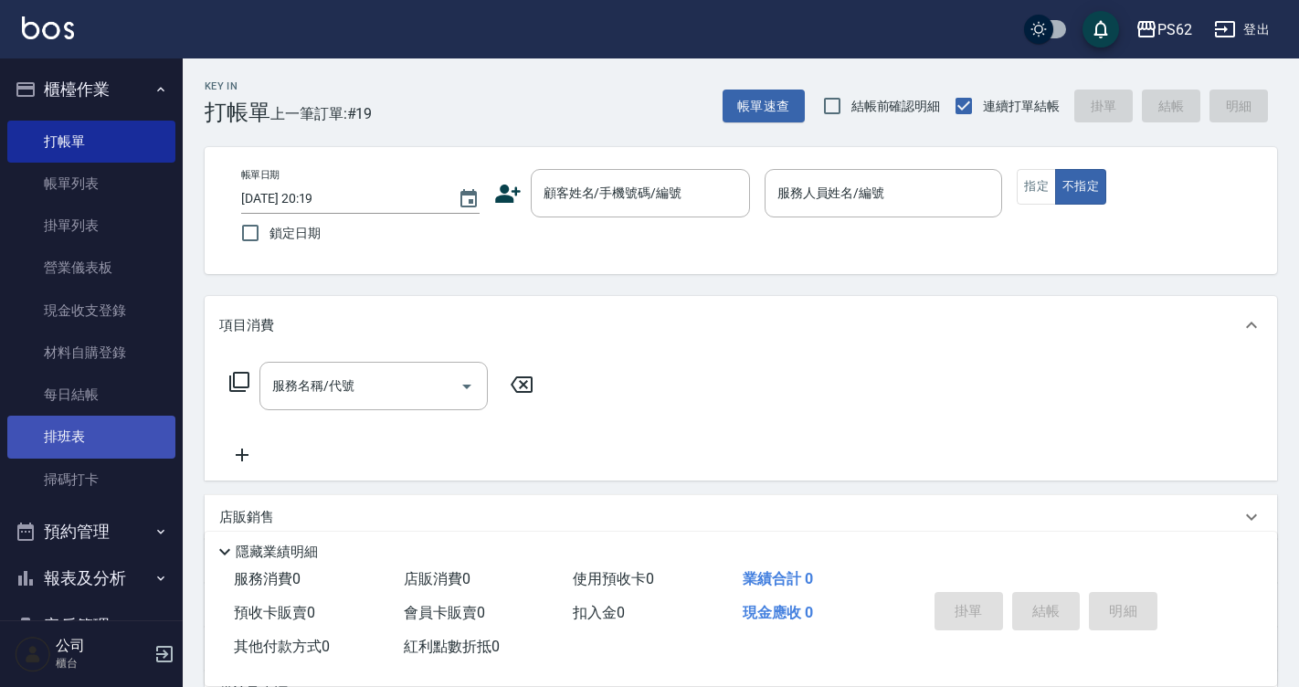
click at [104, 423] on link "排班表" at bounding box center [91, 437] width 168 height 42
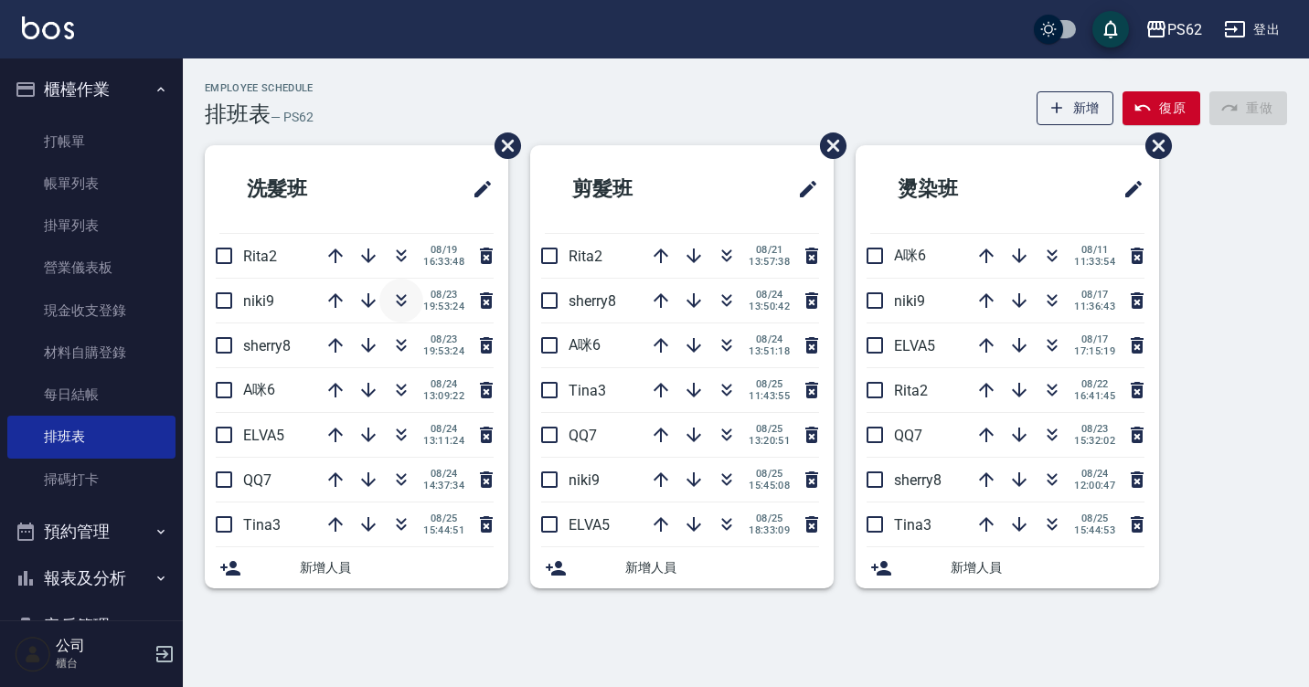
click at [402, 299] on icon "button" at bounding box center [402, 297] width 10 height 6
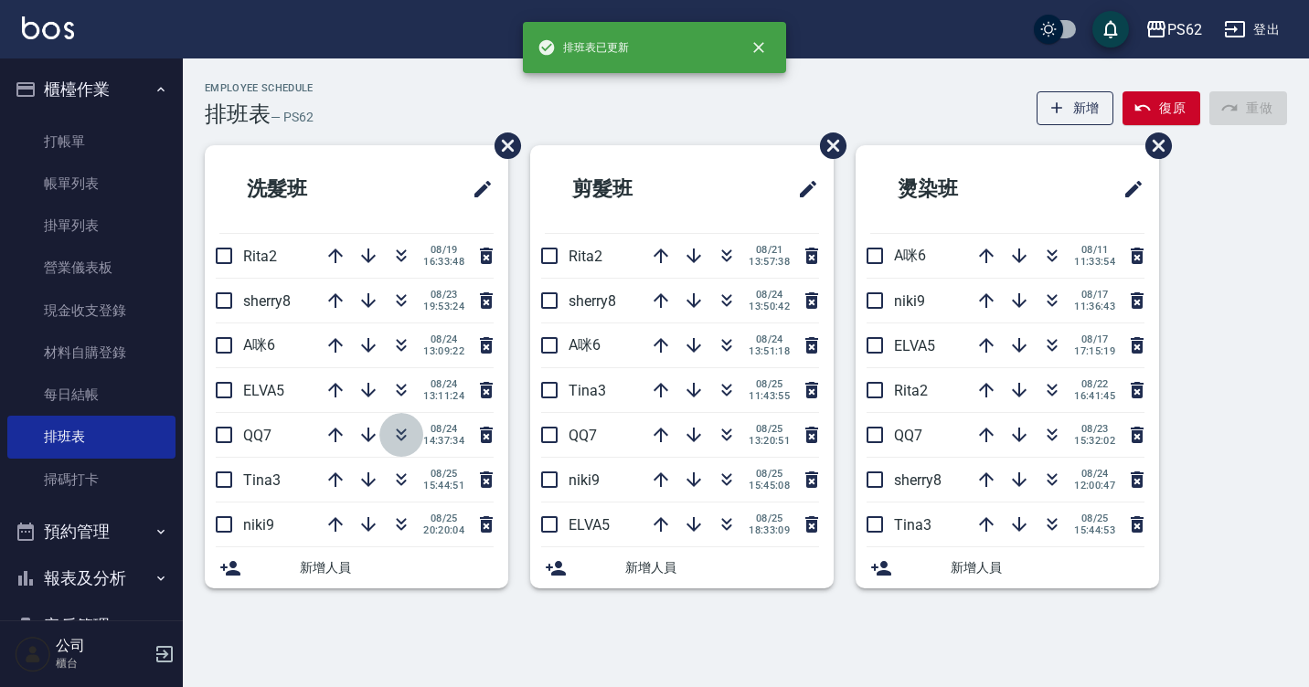
click at [405, 437] on icon "button" at bounding box center [402, 438] width 10 height 6
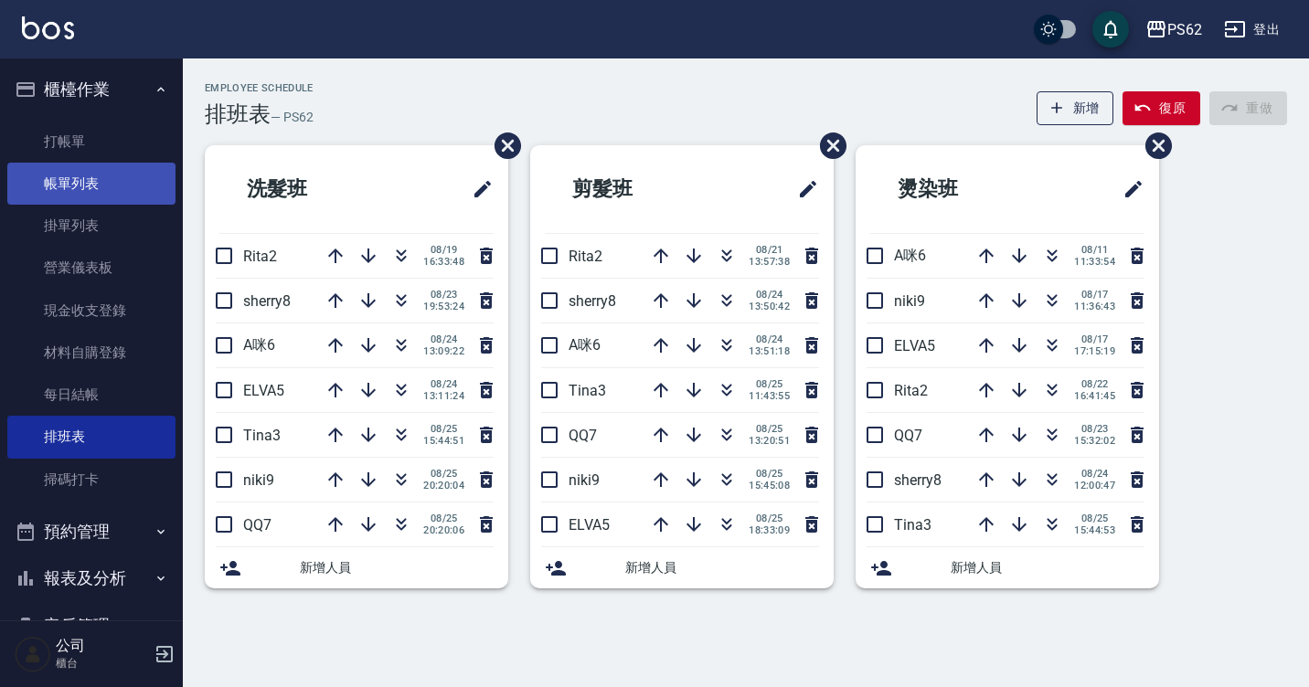
click at [89, 179] on link "帳單列表" at bounding box center [91, 184] width 168 height 42
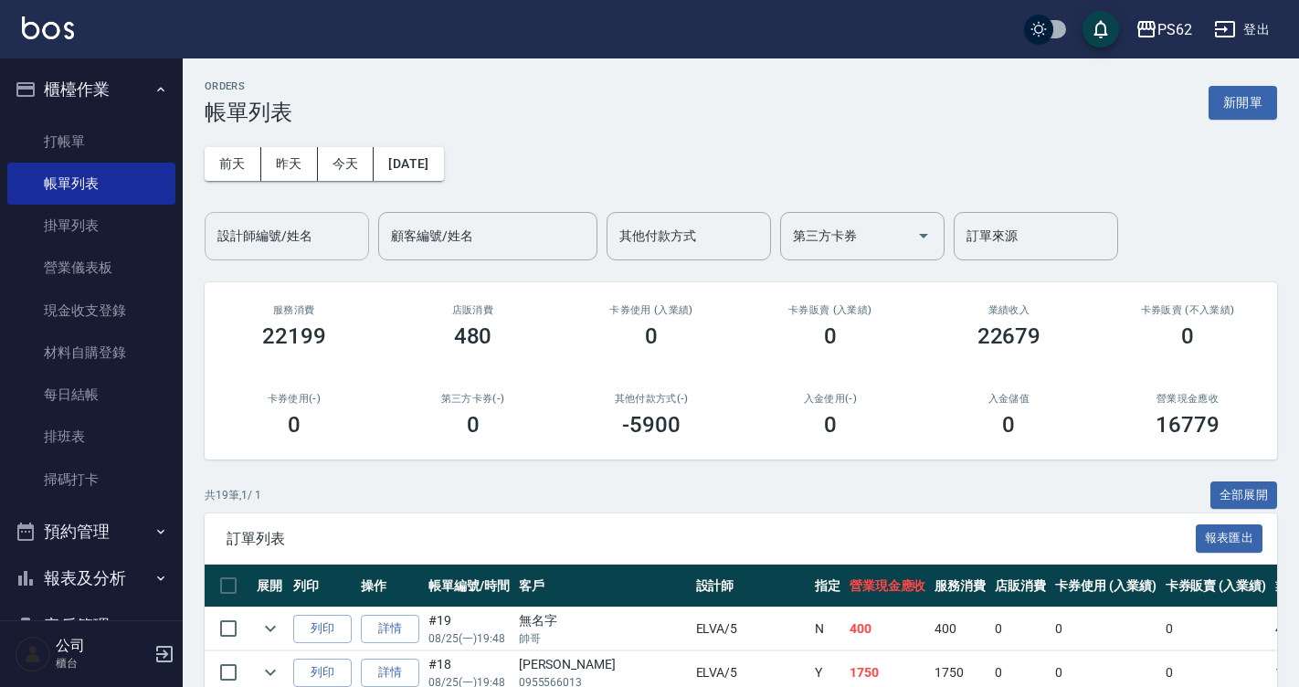
click at [289, 223] on div "設計師編號/姓名 設計師編號/姓名" at bounding box center [287, 236] width 164 height 48
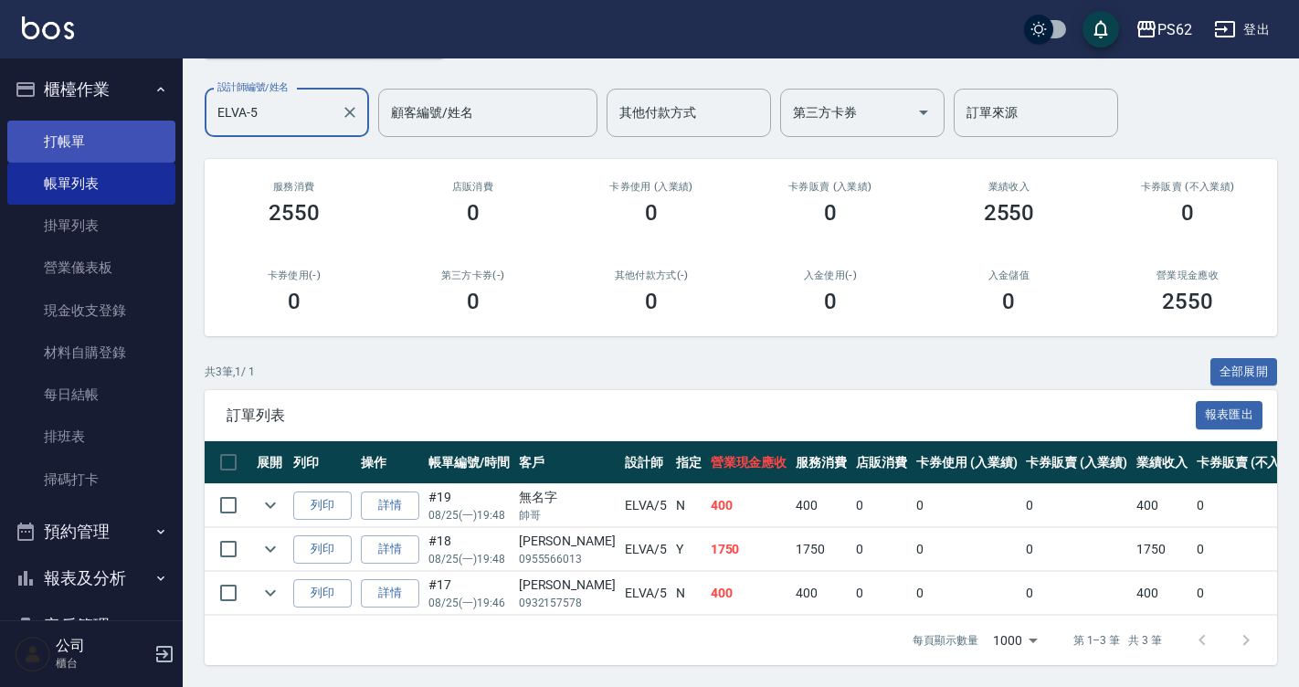
type input "ELVA-5"
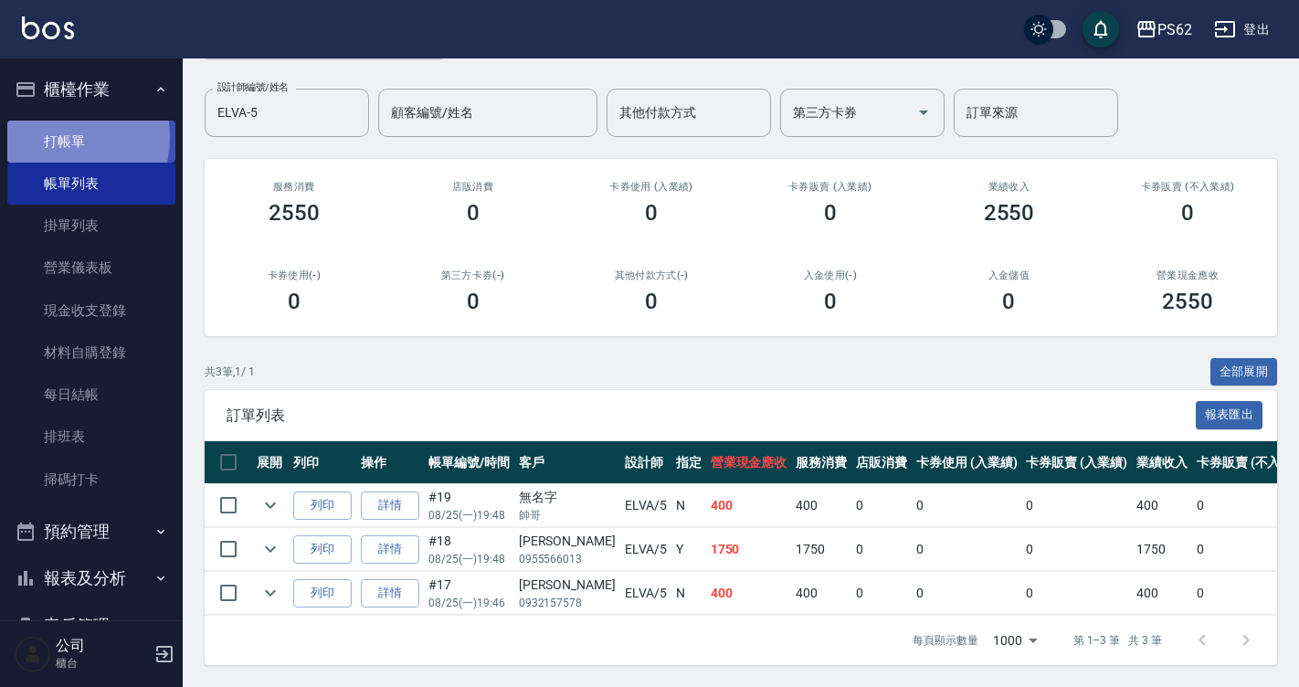
click at [48, 137] on link "打帳單" at bounding box center [91, 142] width 168 height 42
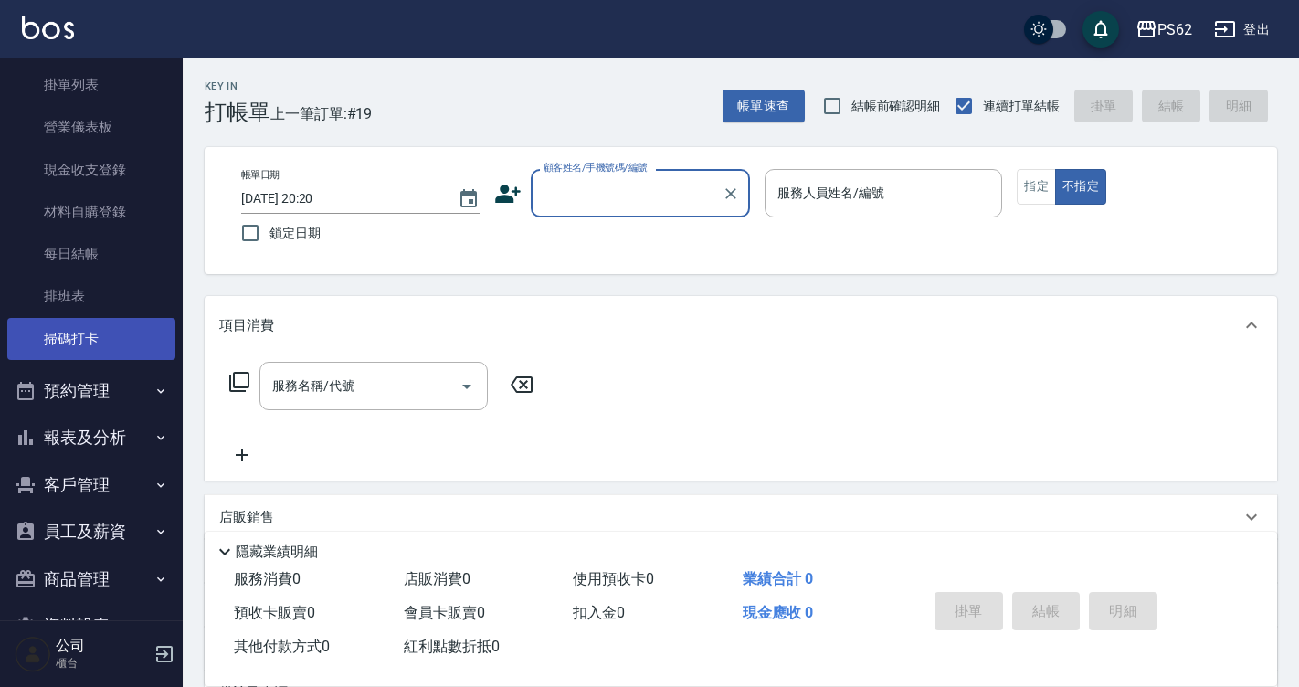
scroll to position [183, 0]
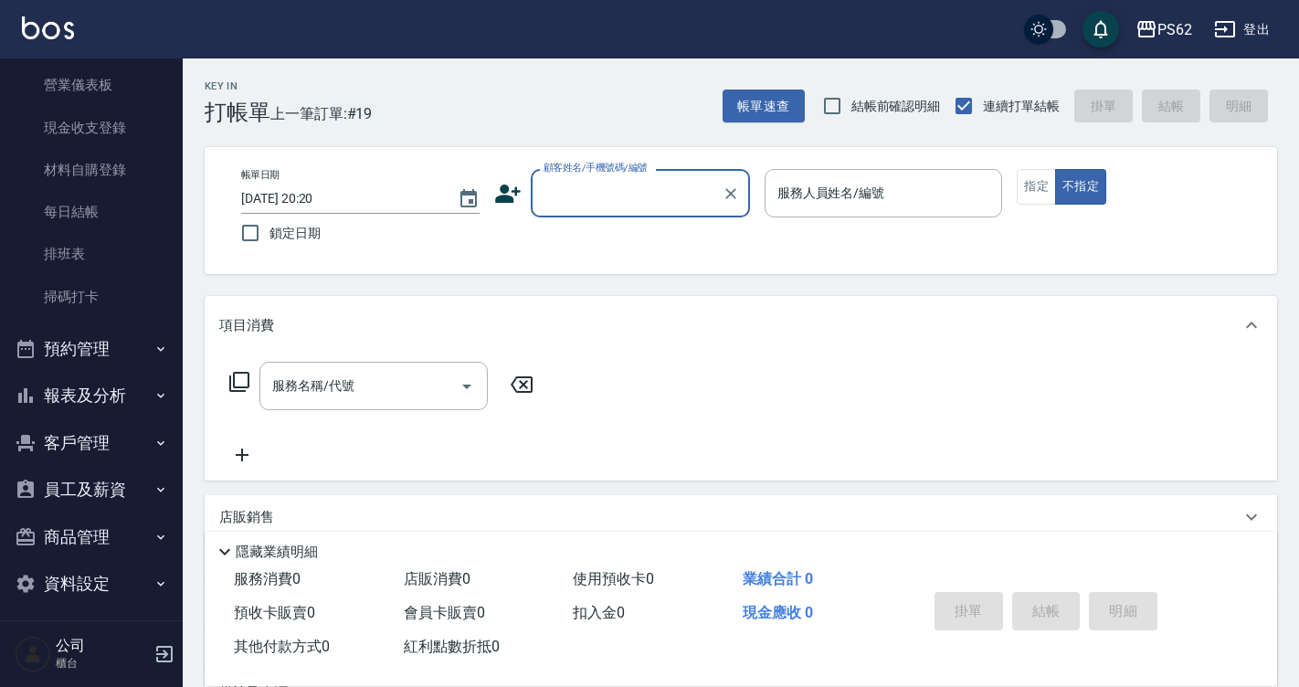
click at [107, 395] on button "報表及分析" at bounding box center [91, 396] width 168 height 48
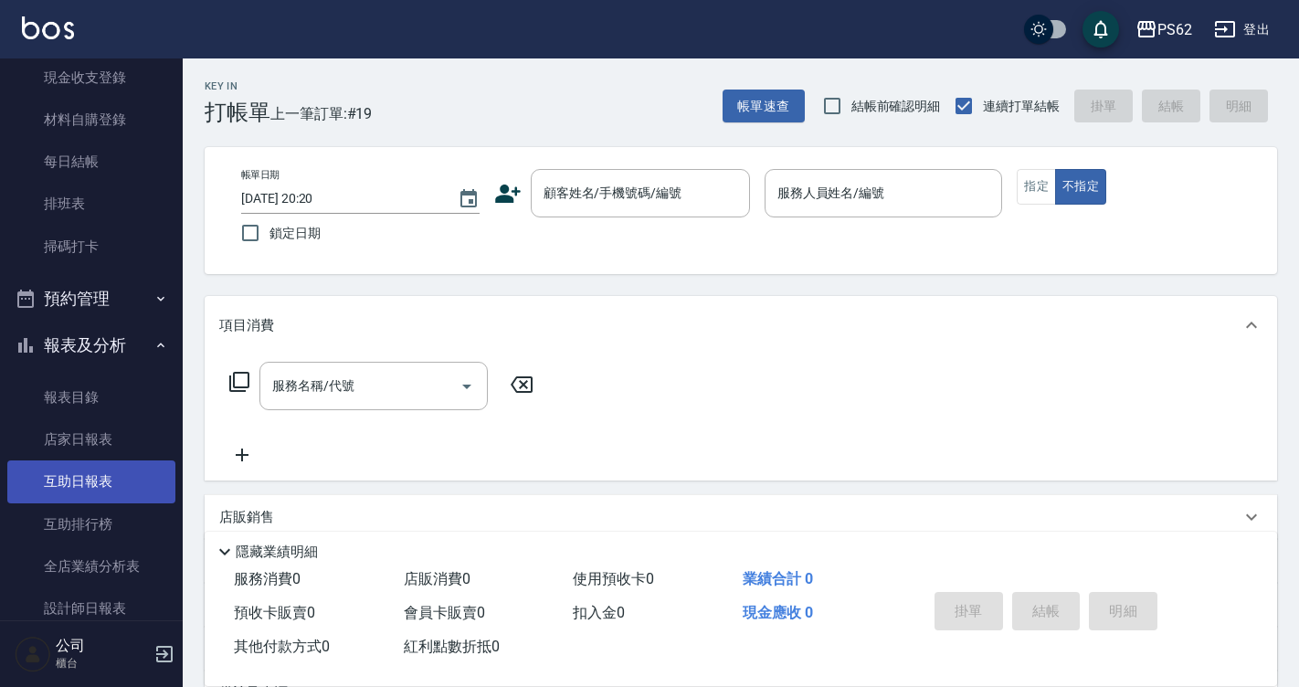
scroll to position [274, 0]
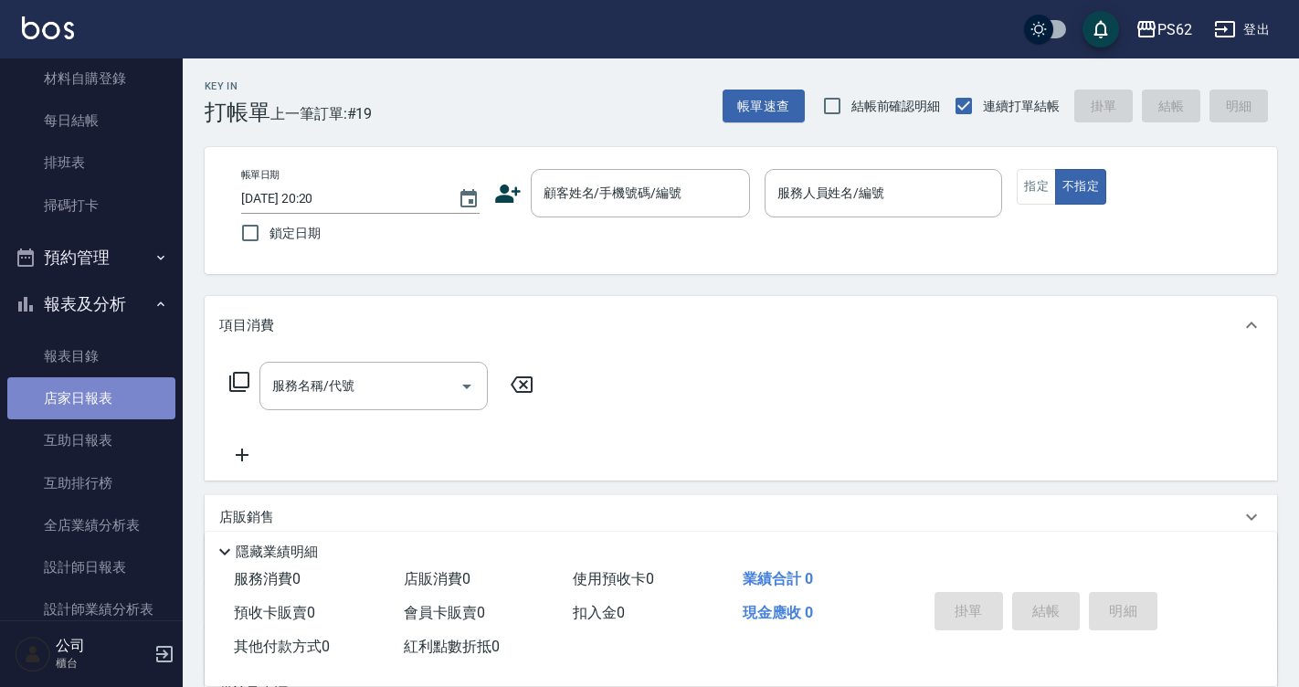
click at [107, 386] on link "店家日報表" at bounding box center [91, 398] width 168 height 42
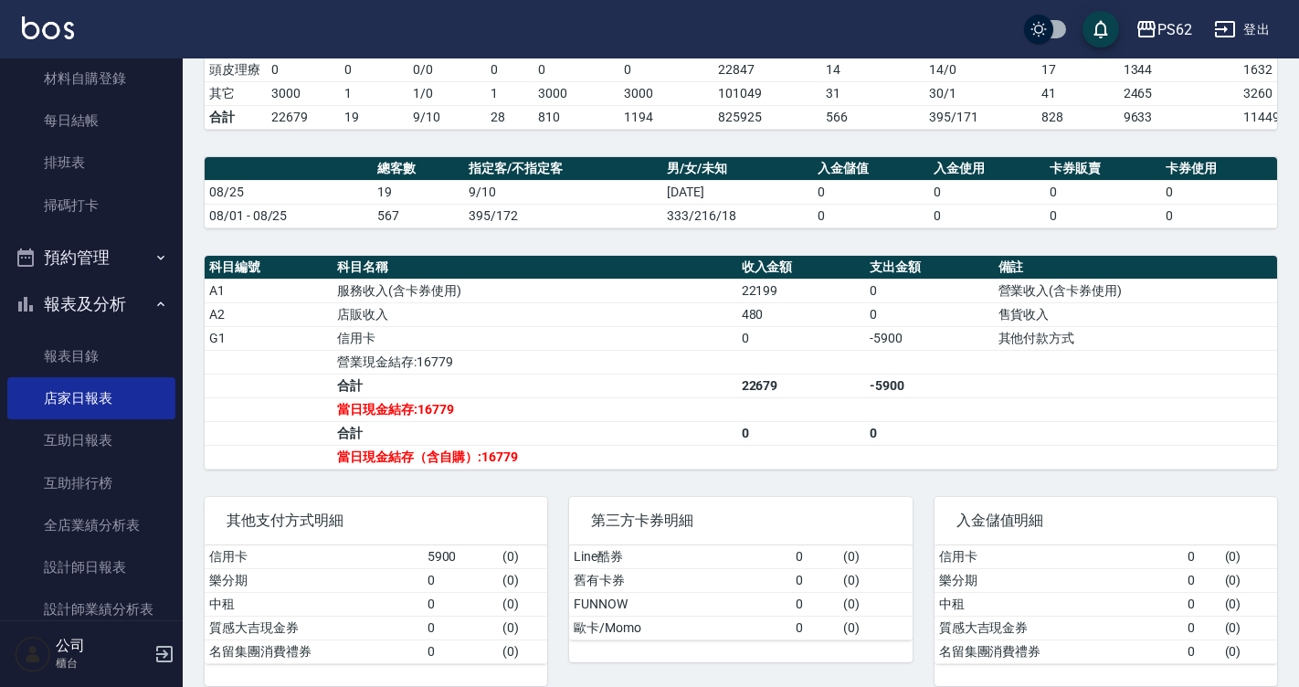
scroll to position [440, 0]
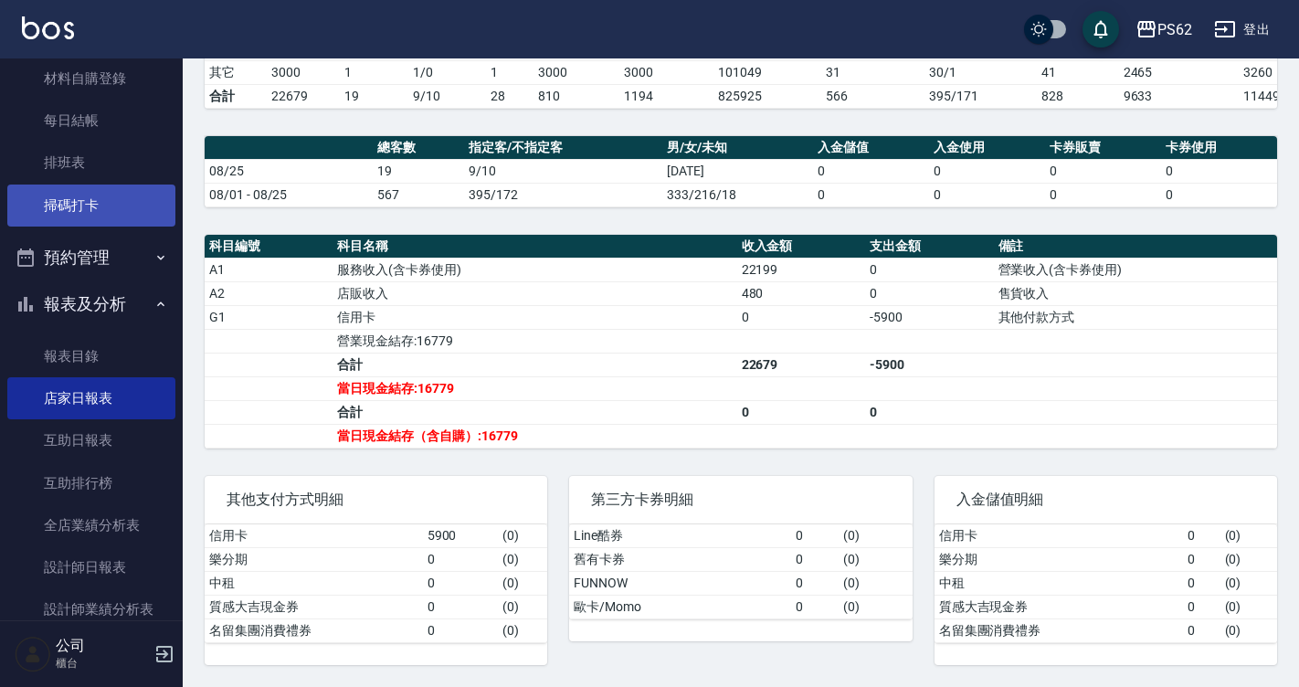
click at [92, 185] on link "掃碼打卡" at bounding box center [91, 206] width 168 height 42
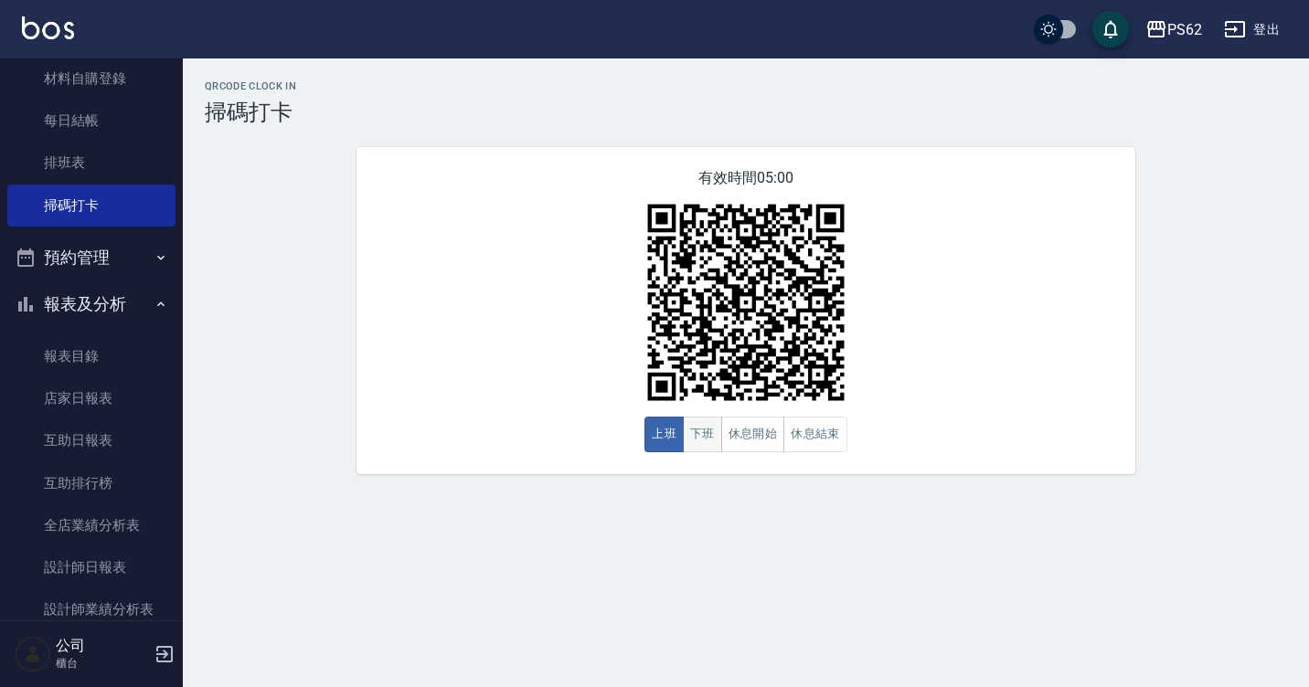
click at [687, 426] on button "下班" at bounding box center [702, 435] width 39 height 36
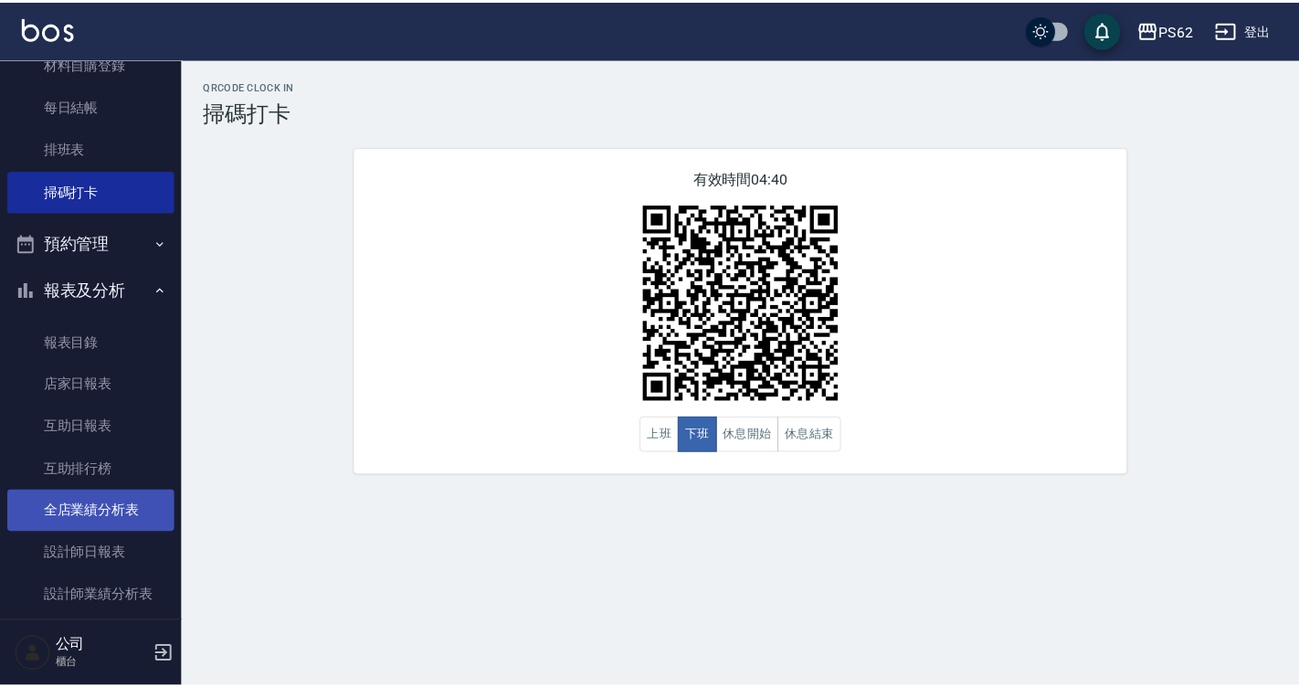
scroll to position [274, 0]
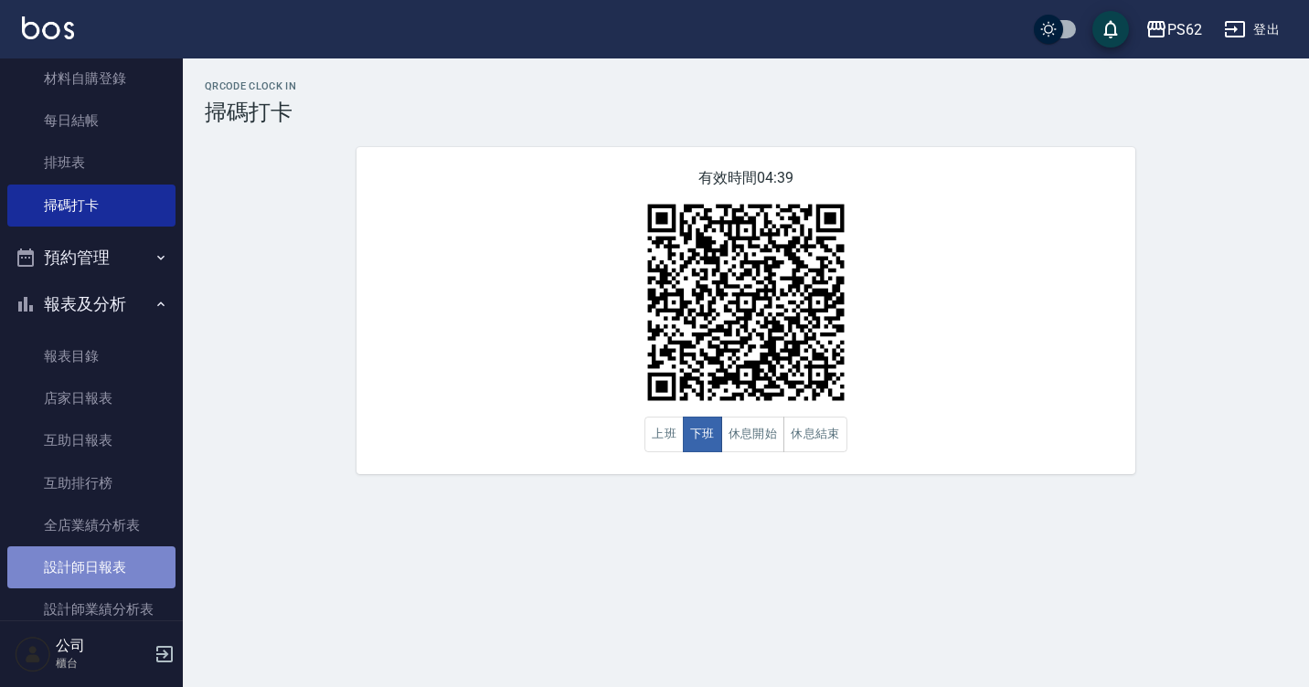
click at [111, 562] on link "設計師日報表" at bounding box center [91, 567] width 168 height 42
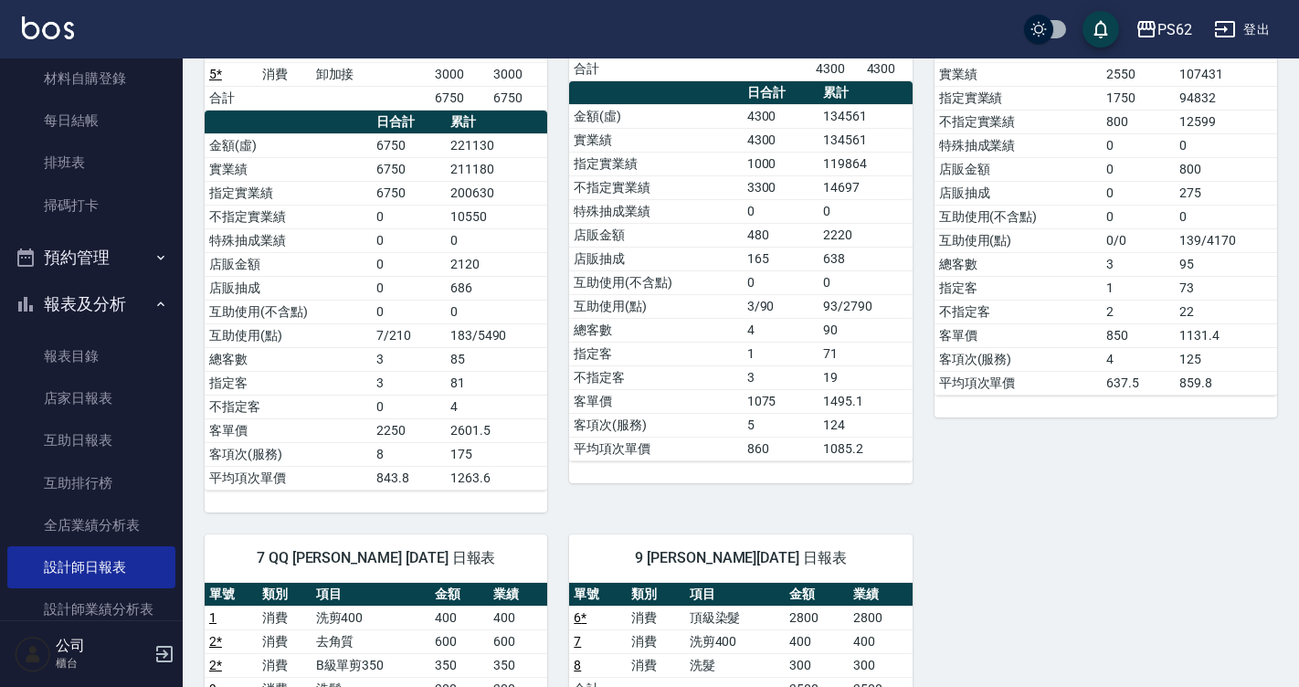
scroll to position [113, 0]
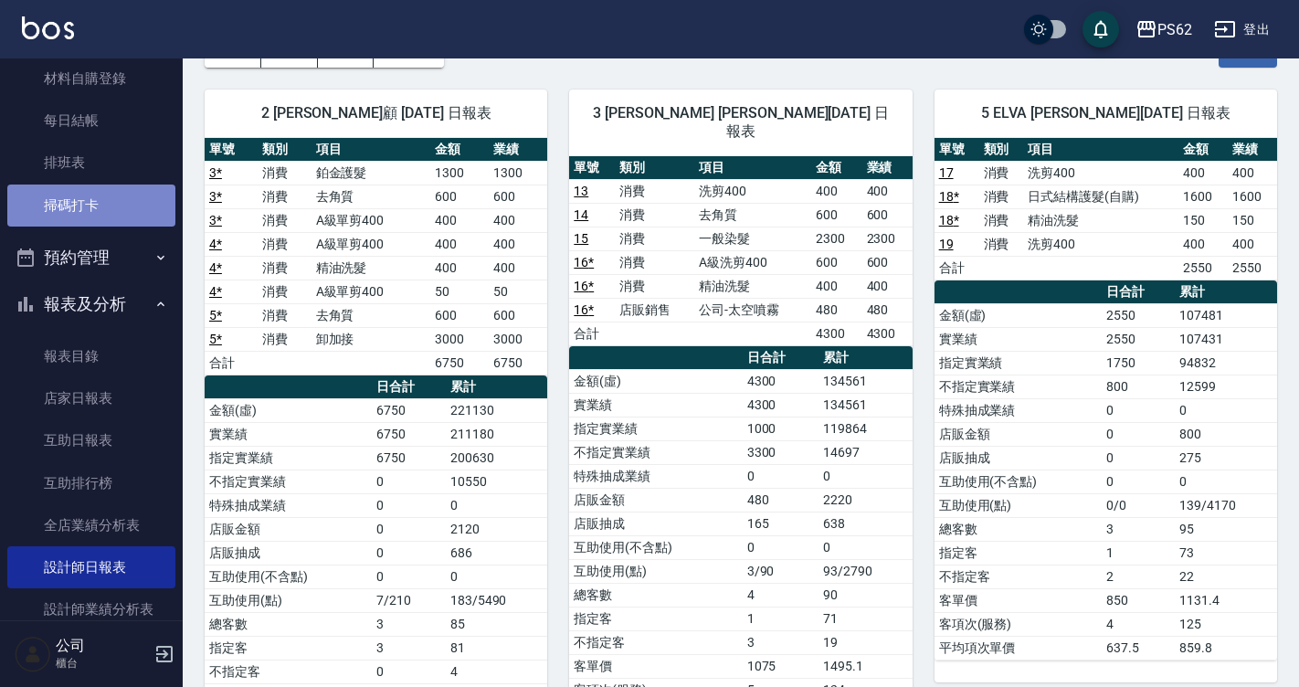
click at [117, 196] on link "掃碼打卡" at bounding box center [91, 206] width 168 height 42
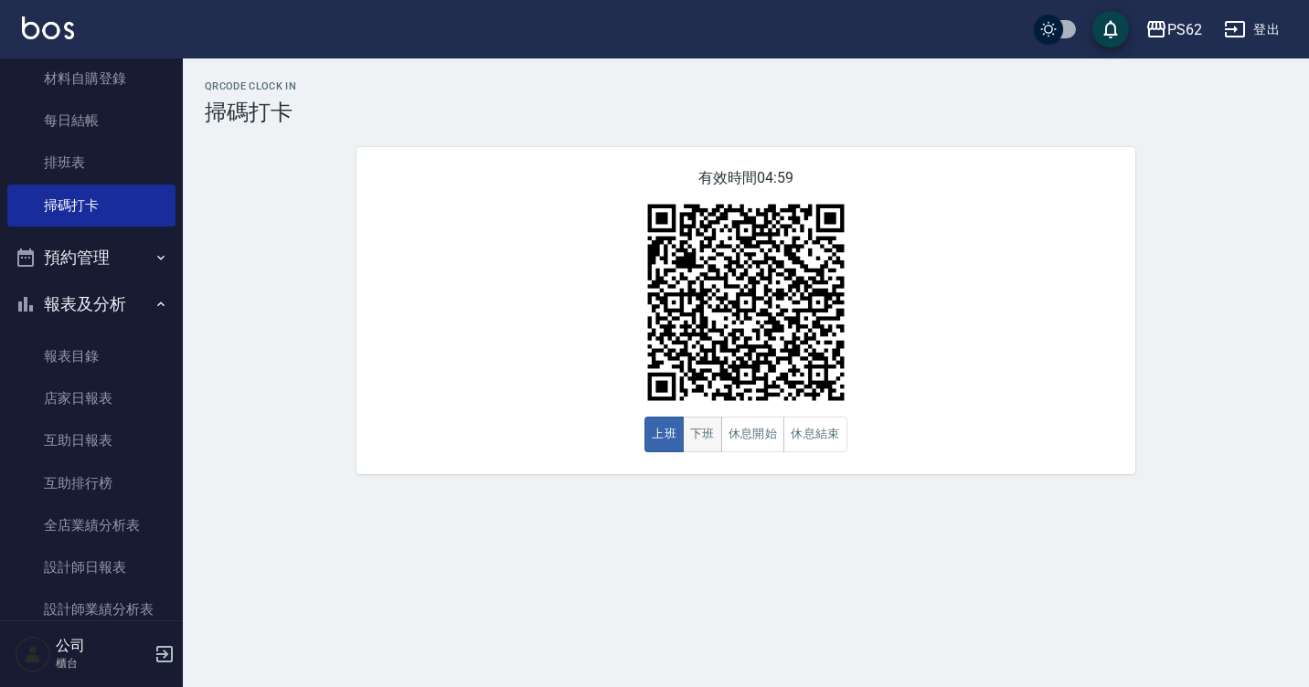
click at [706, 440] on button "下班" at bounding box center [702, 435] width 39 height 36
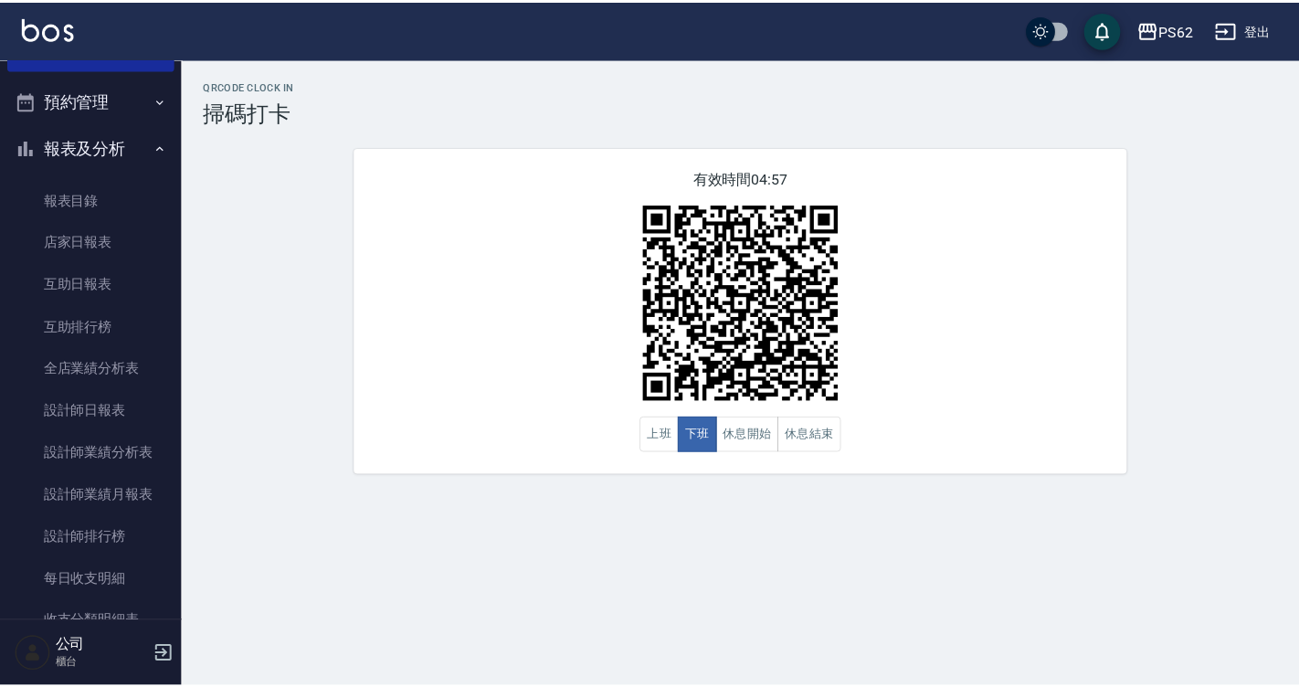
scroll to position [457, 0]
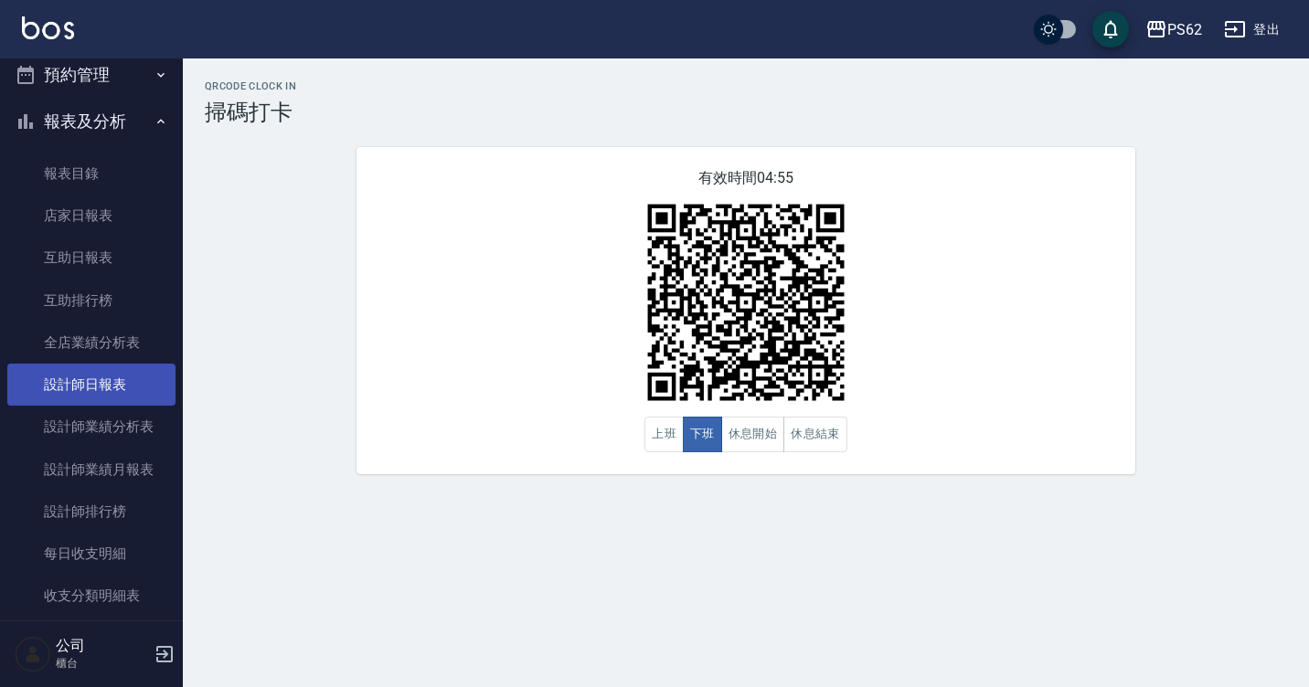
click at [111, 391] on link "設計師日報表" at bounding box center [91, 385] width 168 height 42
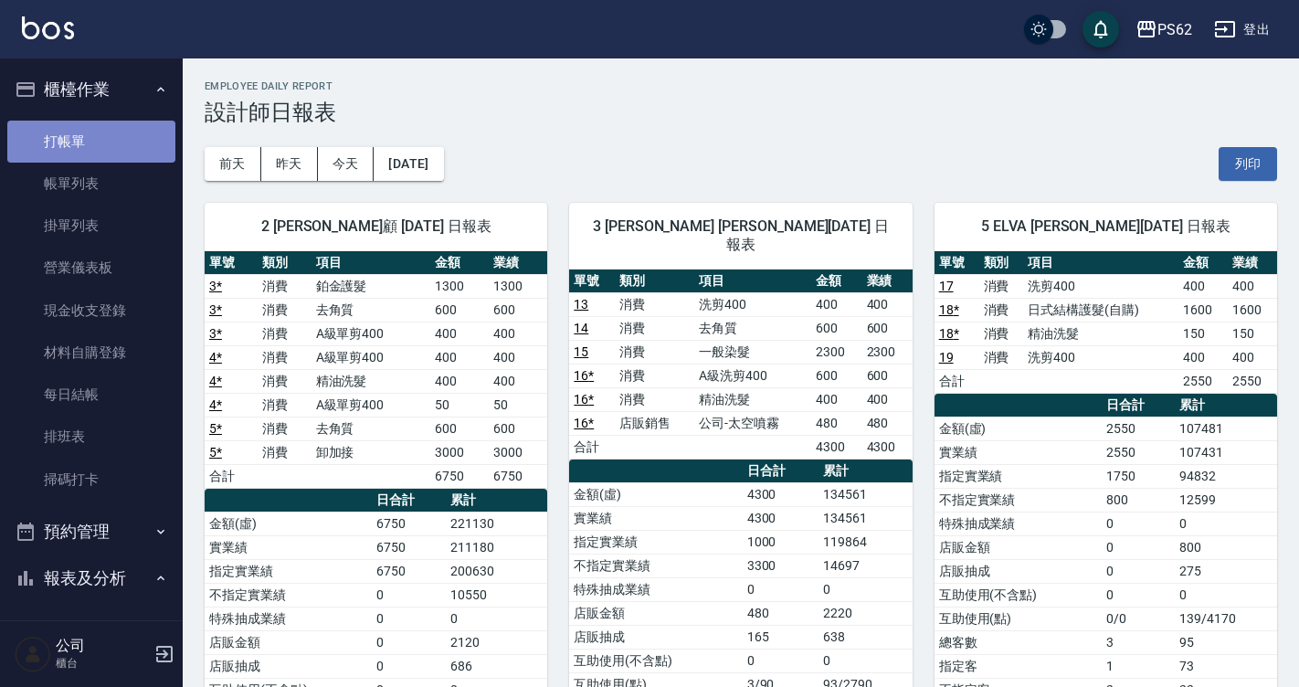
click at [131, 143] on link "打帳單" at bounding box center [91, 142] width 168 height 42
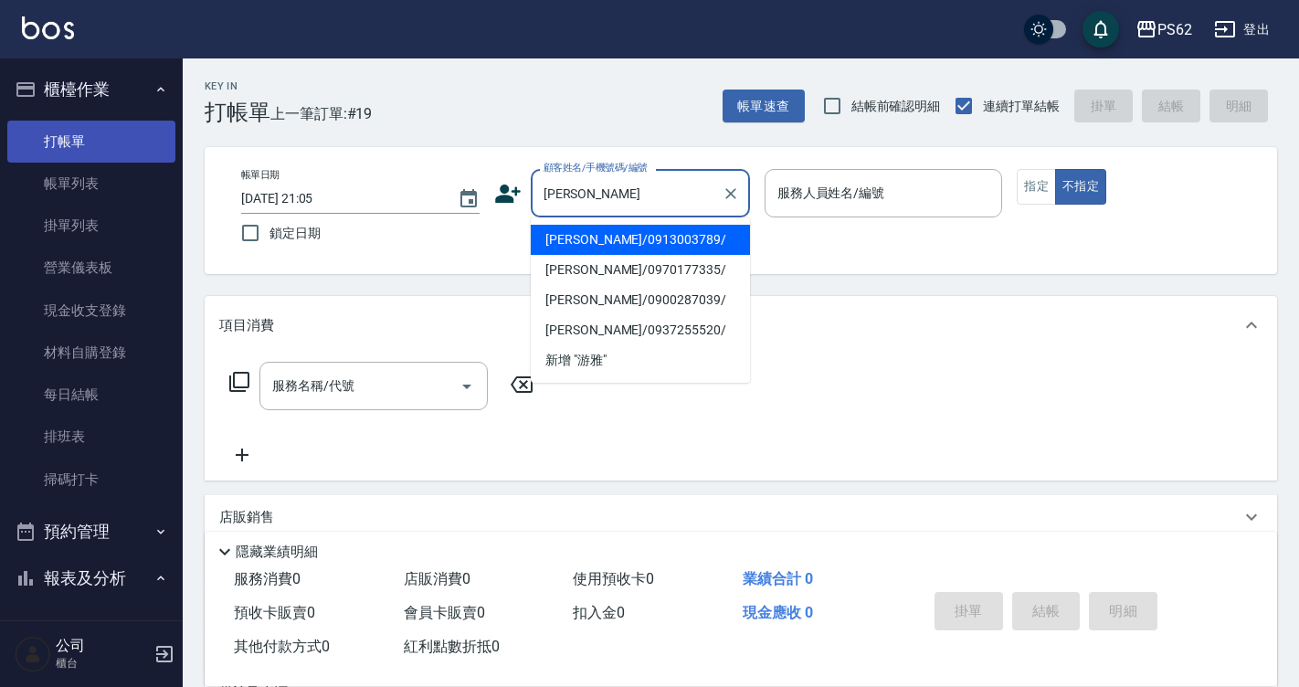
type input "游雅捷/0913003789/"
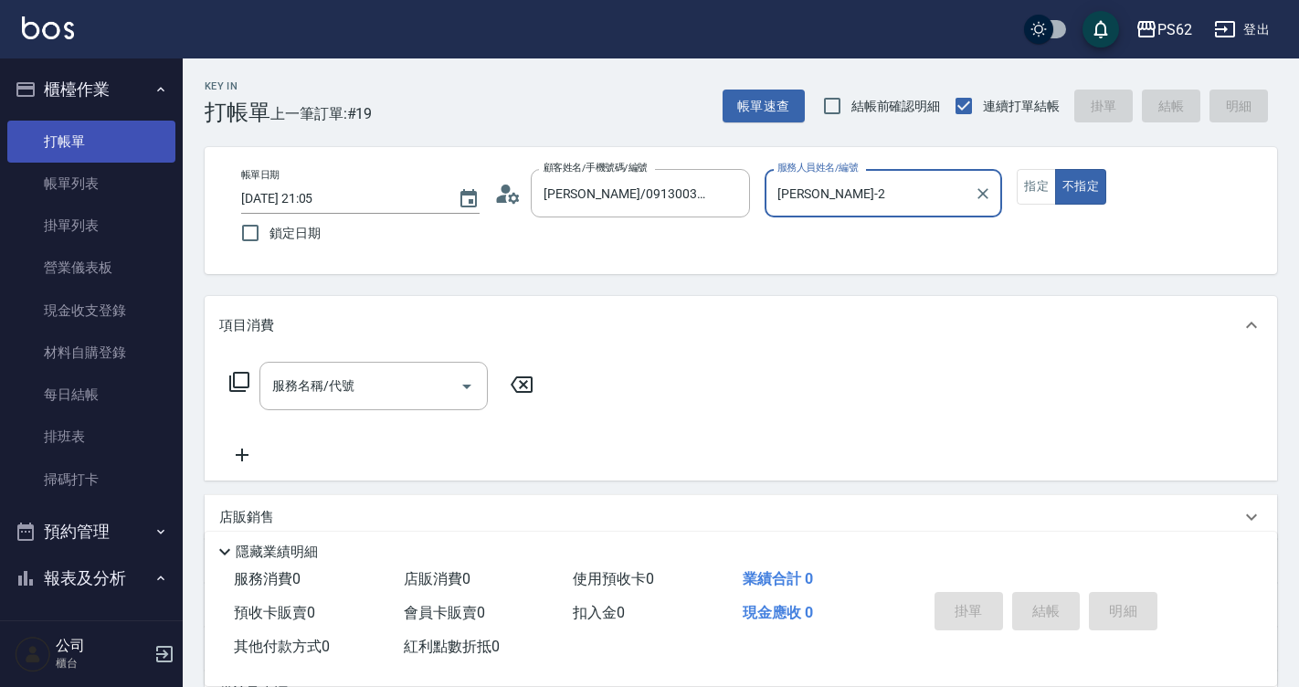
type input "[PERSON_NAME]-2"
click at [1055, 169] on button "不指定" at bounding box center [1080, 187] width 51 height 36
type button "false"
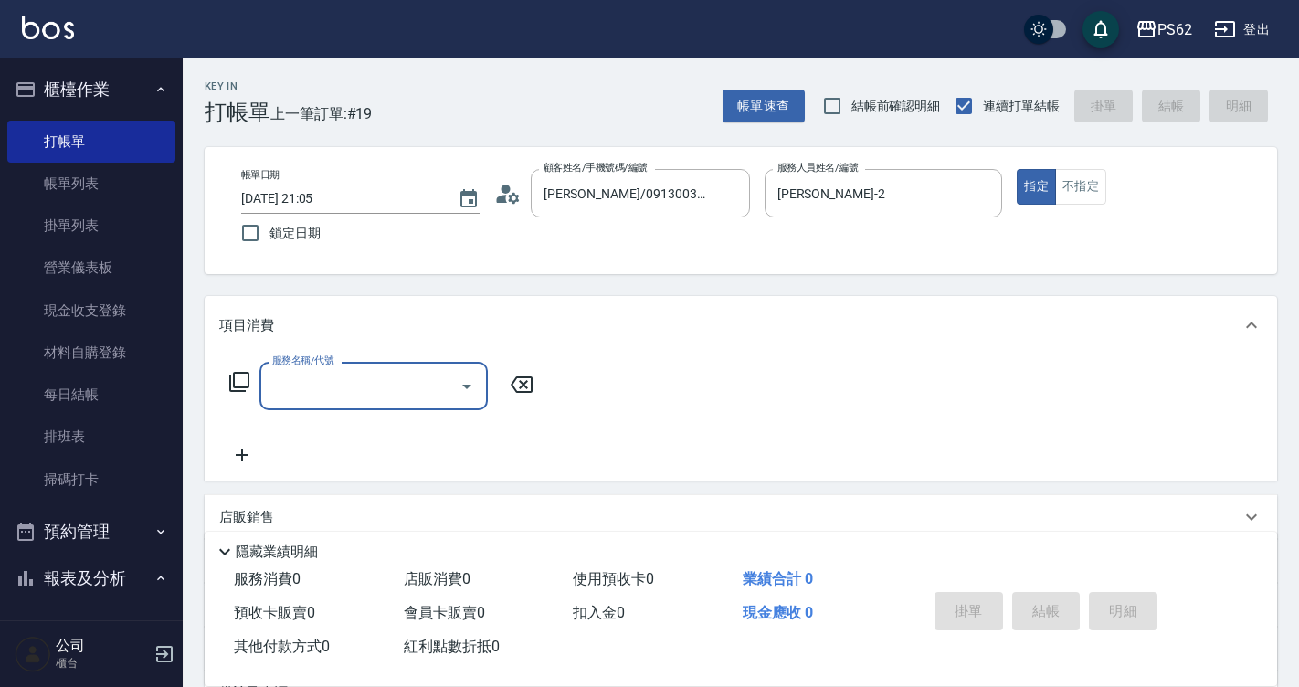
click at [511, 196] on icon at bounding box center [513, 197] width 11 height 11
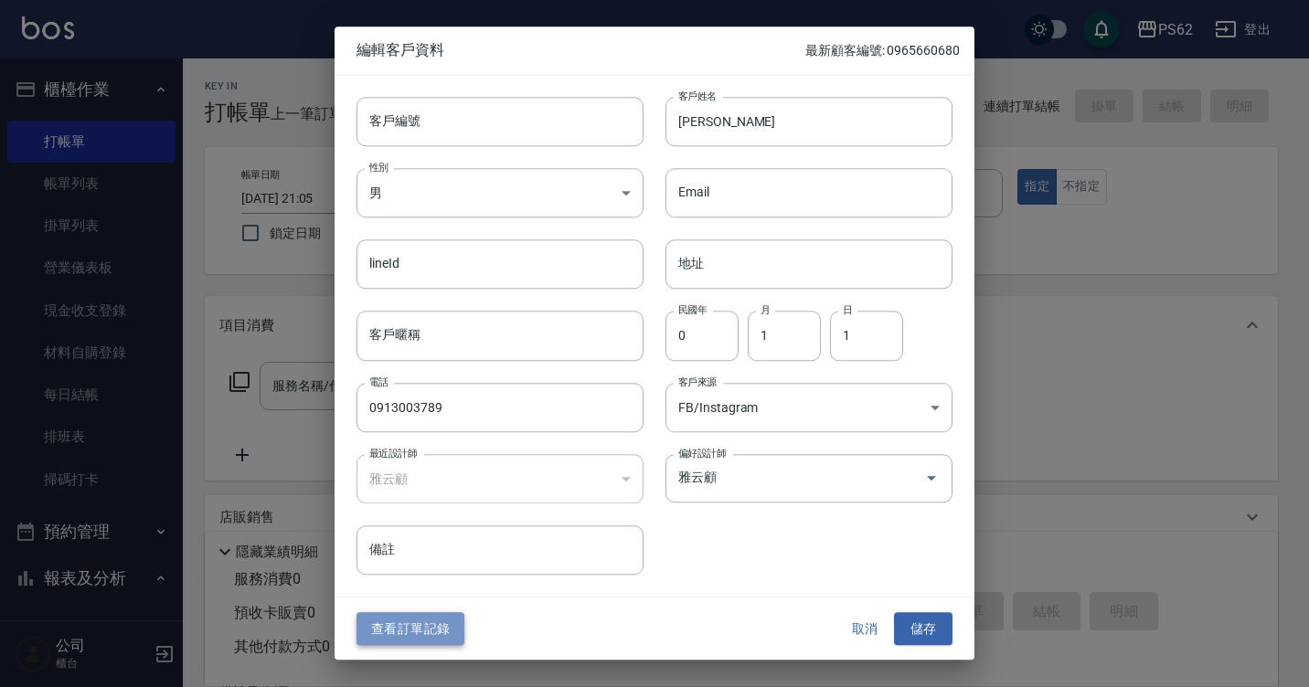
click at [431, 620] on button "查看訂單記錄" at bounding box center [410, 629] width 108 height 34
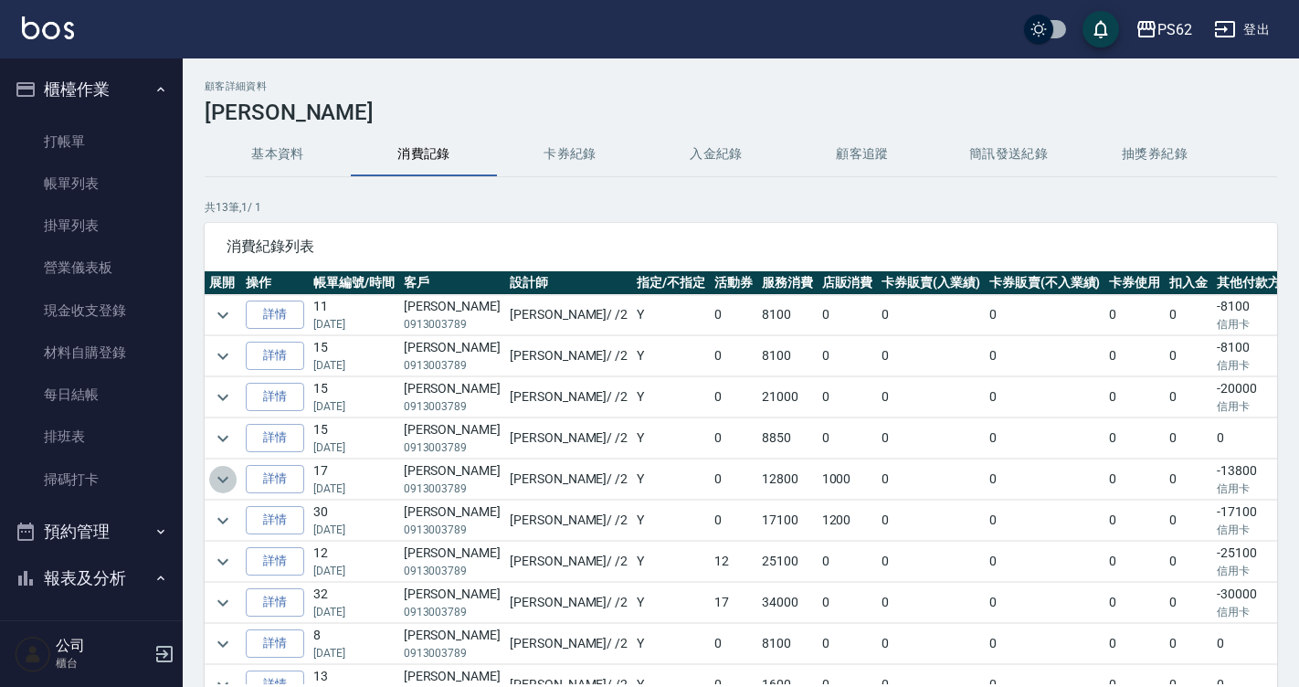
click at [229, 478] on icon "expand row" at bounding box center [223, 480] width 22 height 22
click at [229, 480] on icon "expand row" at bounding box center [223, 480] width 22 height 22
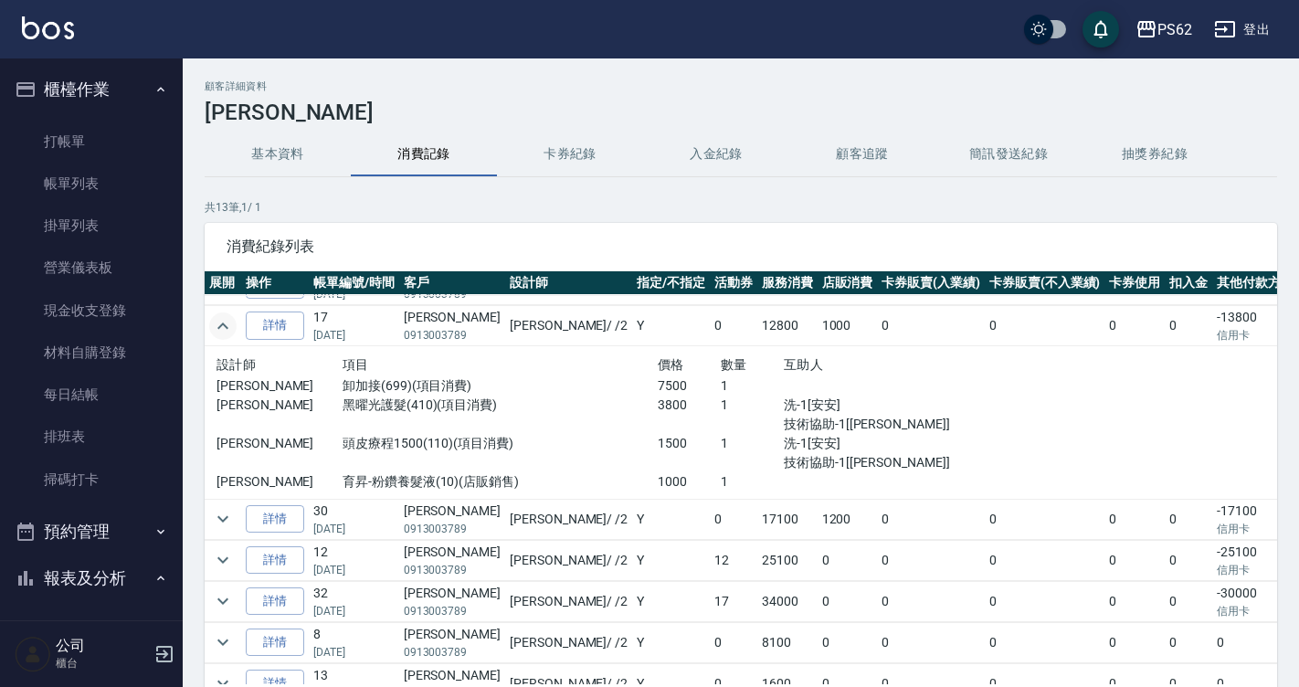
scroll to position [183, 0]
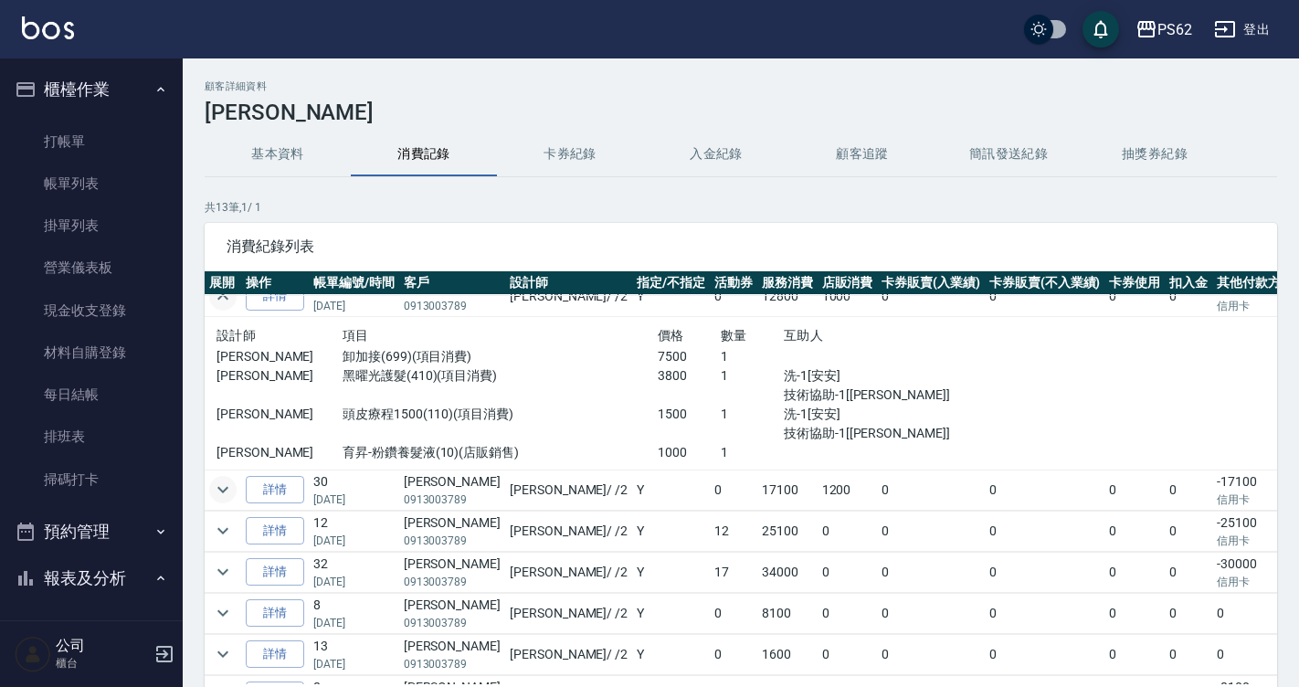
click at [225, 489] on icon "expand row" at bounding box center [223, 490] width 22 height 22
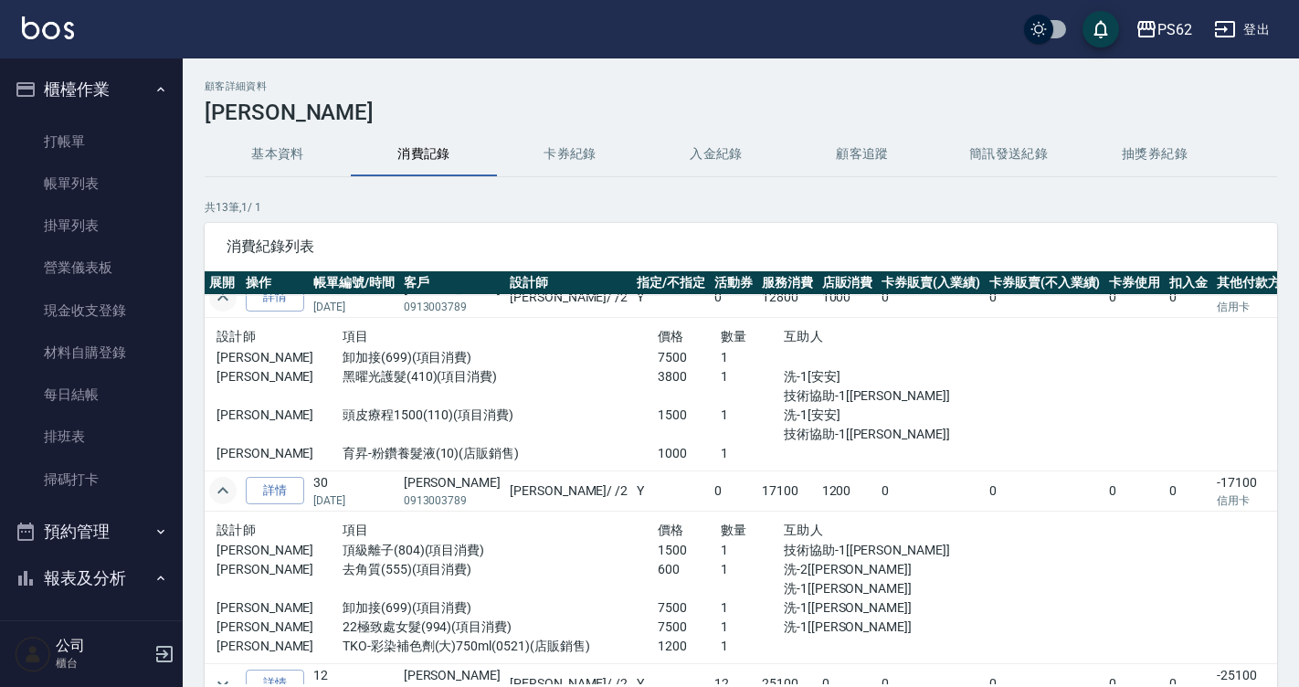
scroll to position [0, 0]
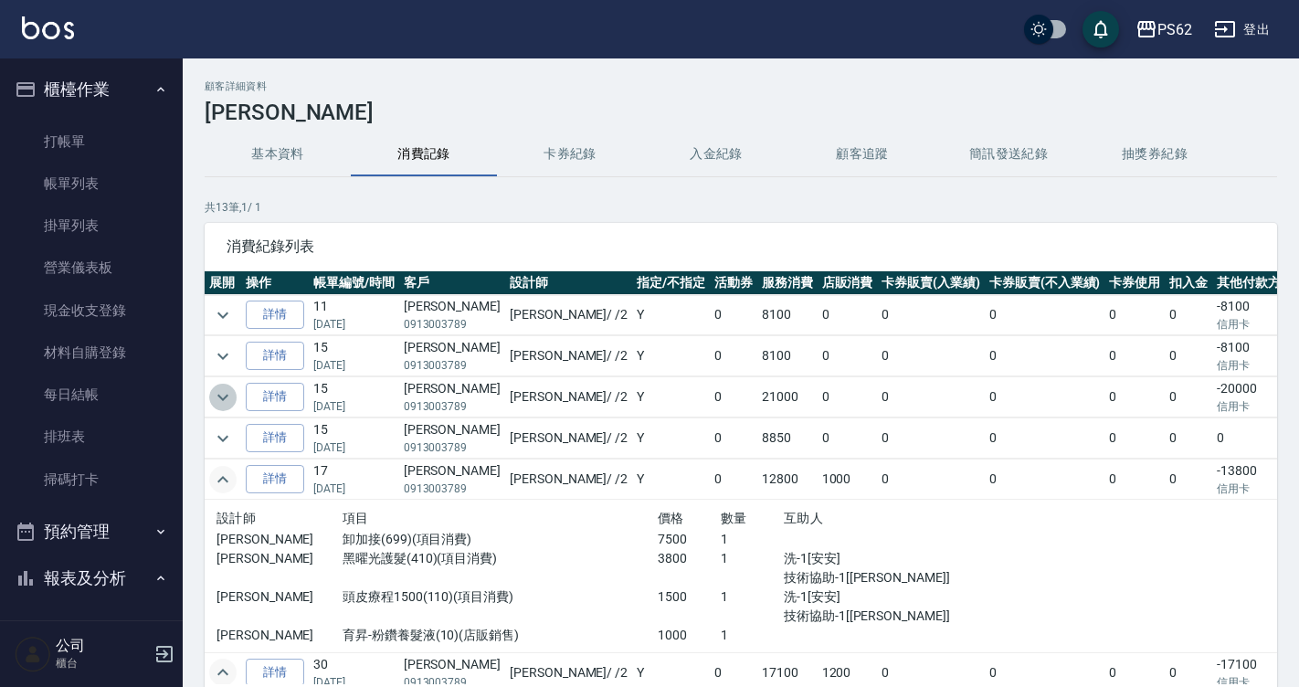
click at [223, 401] on icon "expand row" at bounding box center [223, 398] width 22 height 22
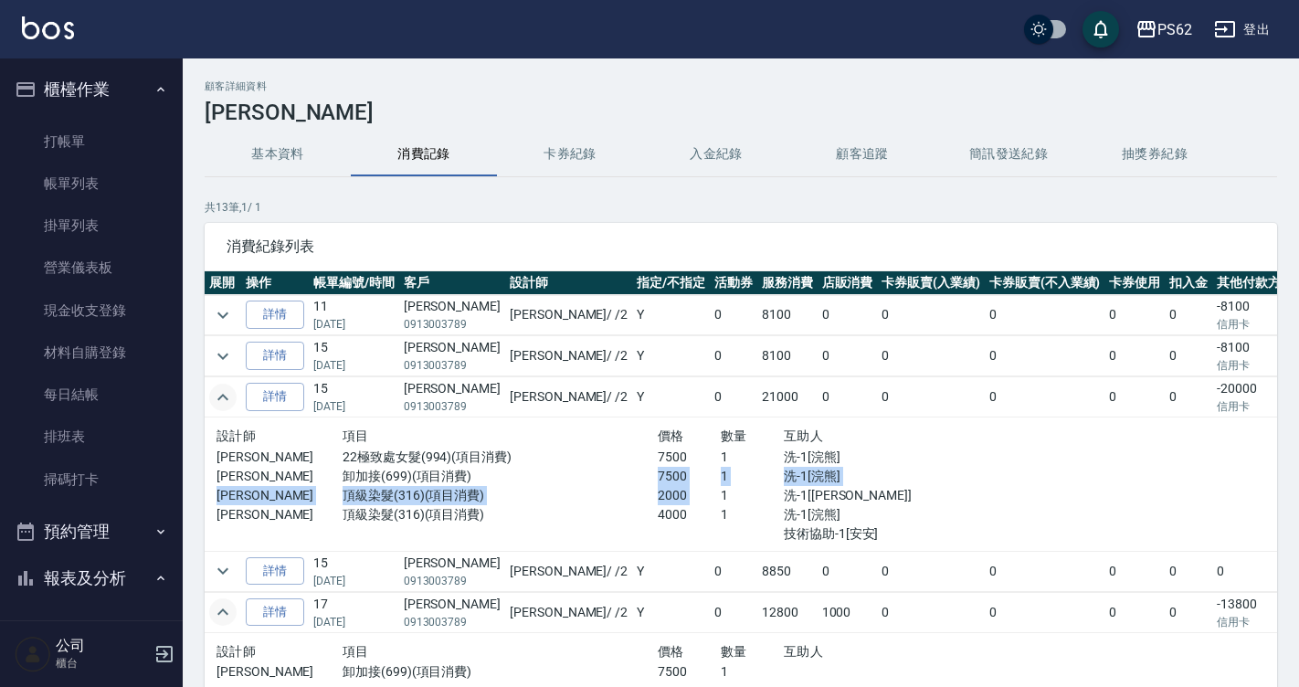
drag, startPoint x: 613, startPoint y: 481, endPoint x: 651, endPoint y: 489, distance: 38.4
click at [651, 489] on div "設計師 項目 價格 數量 互助人 Rita 22極致處女髮(994)(項目消費) 7500 1 洗-1[浣熊] Rita 卸加接(699)(項目消費) 750…" at bounding box center [595, 484] width 757 height 119
click at [721, 489] on p "1" at bounding box center [752, 495] width 63 height 19
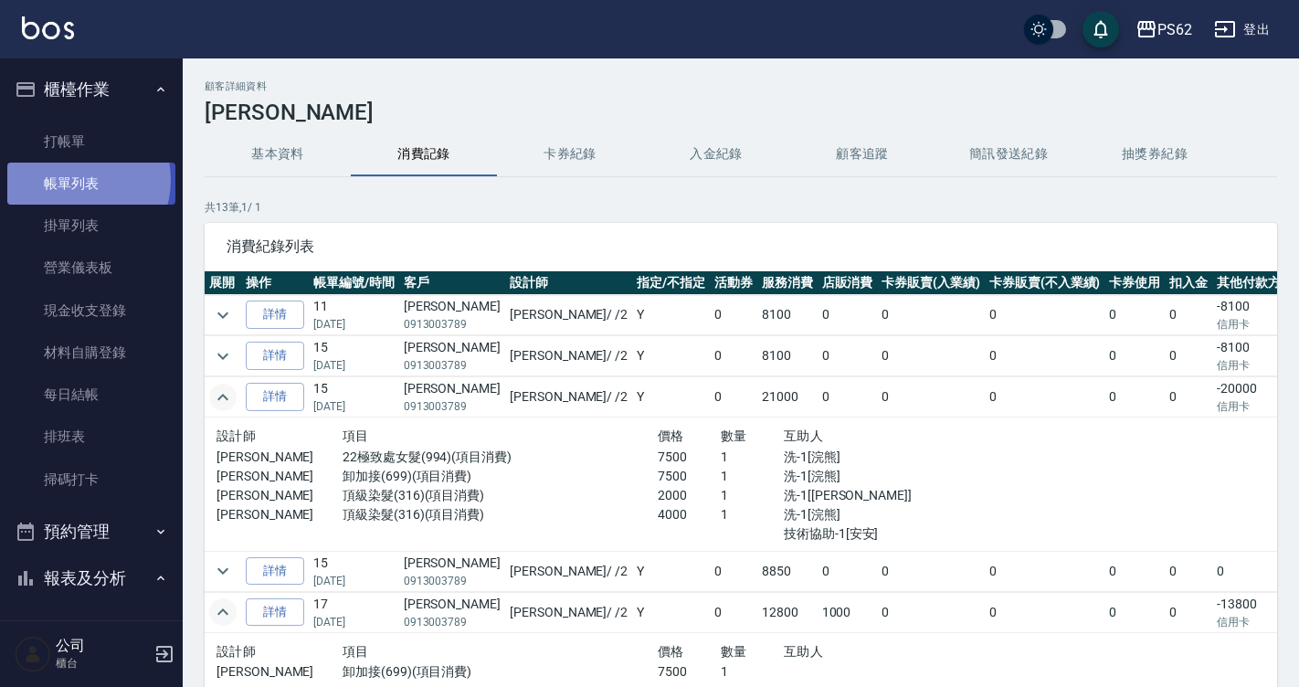
click at [76, 180] on link "帳單列表" at bounding box center [91, 184] width 168 height 42
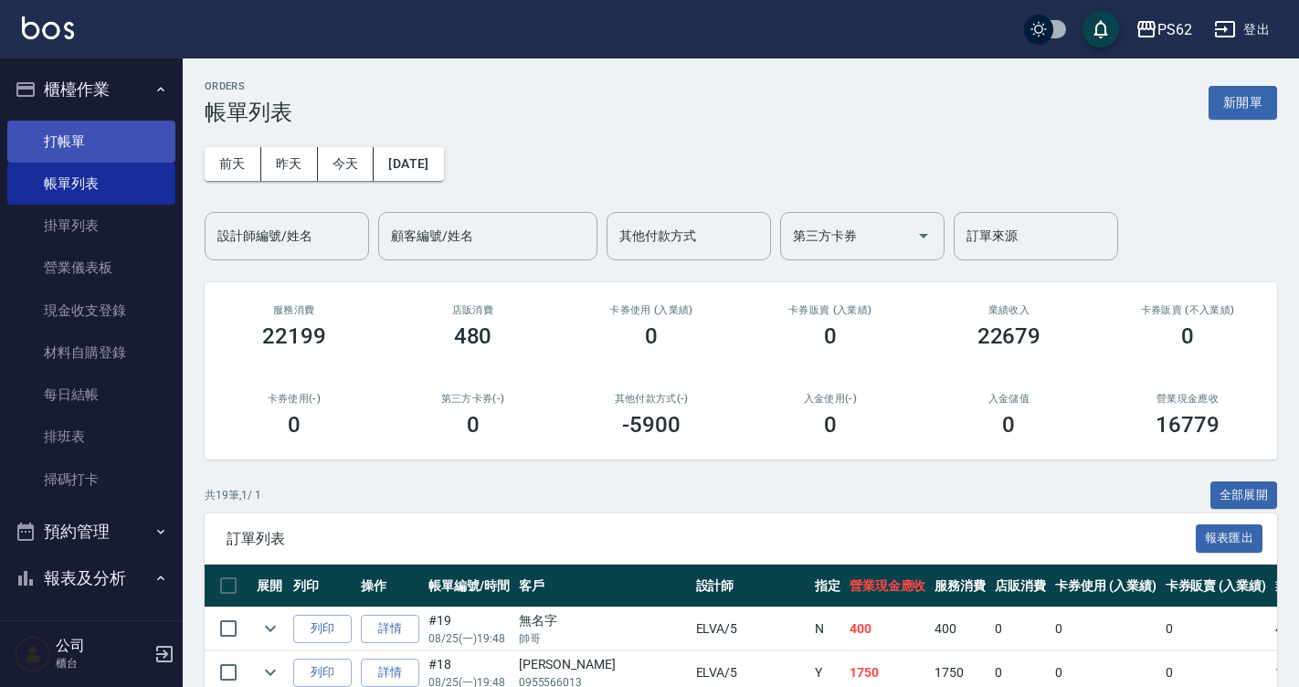
click at [150, 147] on link "打帳單" at bounding box center [91, 142] width 168 height 42
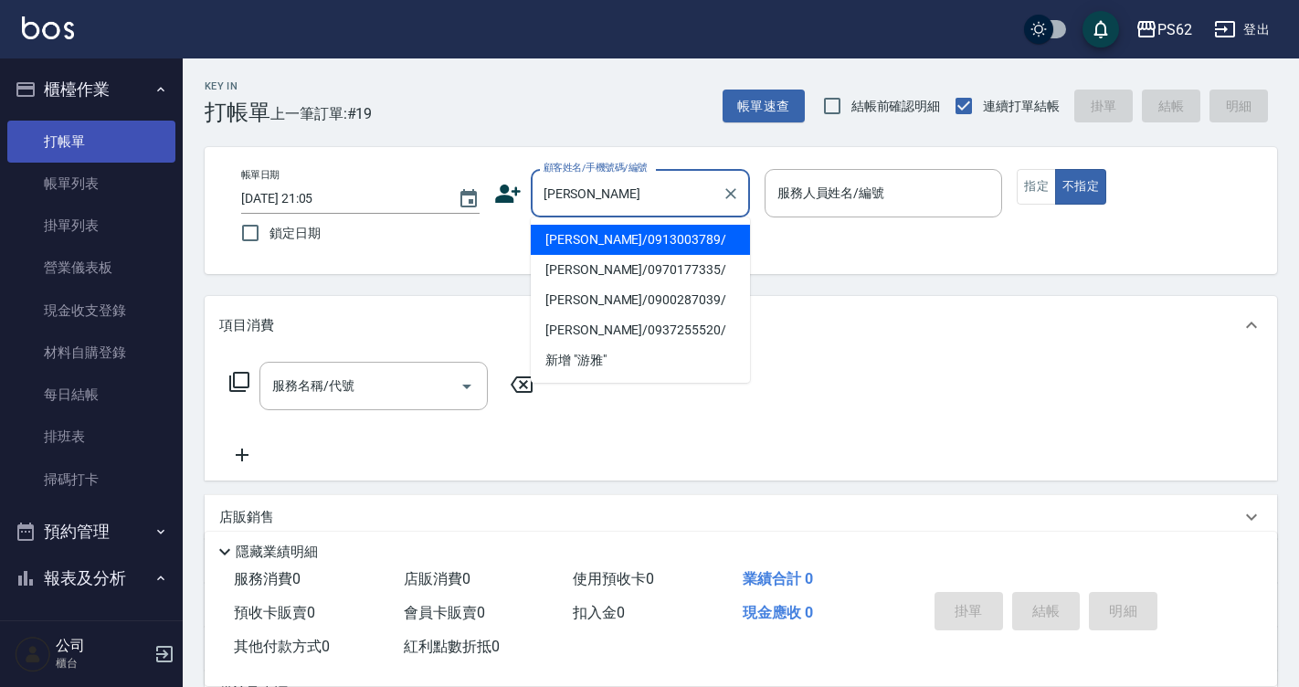
type input "游雅捷/0913003789/"
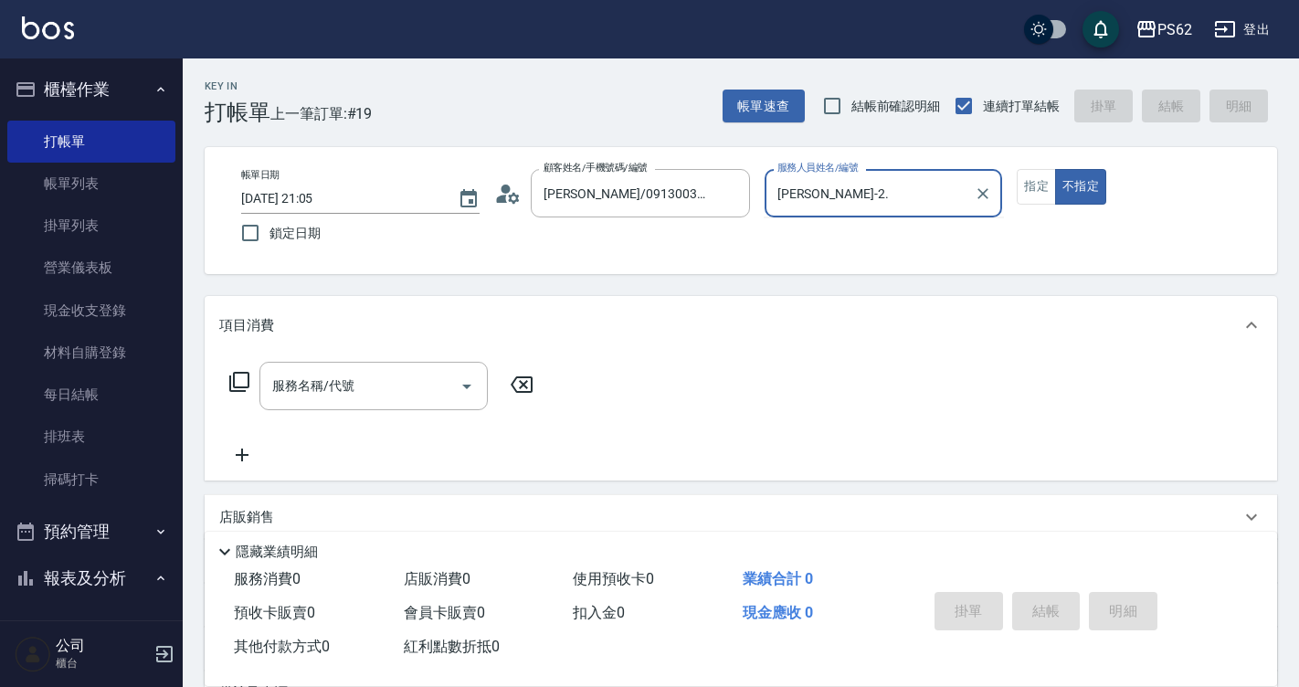
type input "[PERSON_NAME]-2"
click at [1055, 169] on button "不指定" at bounding box center [1080, 187] width 51 height 36
type button "false"
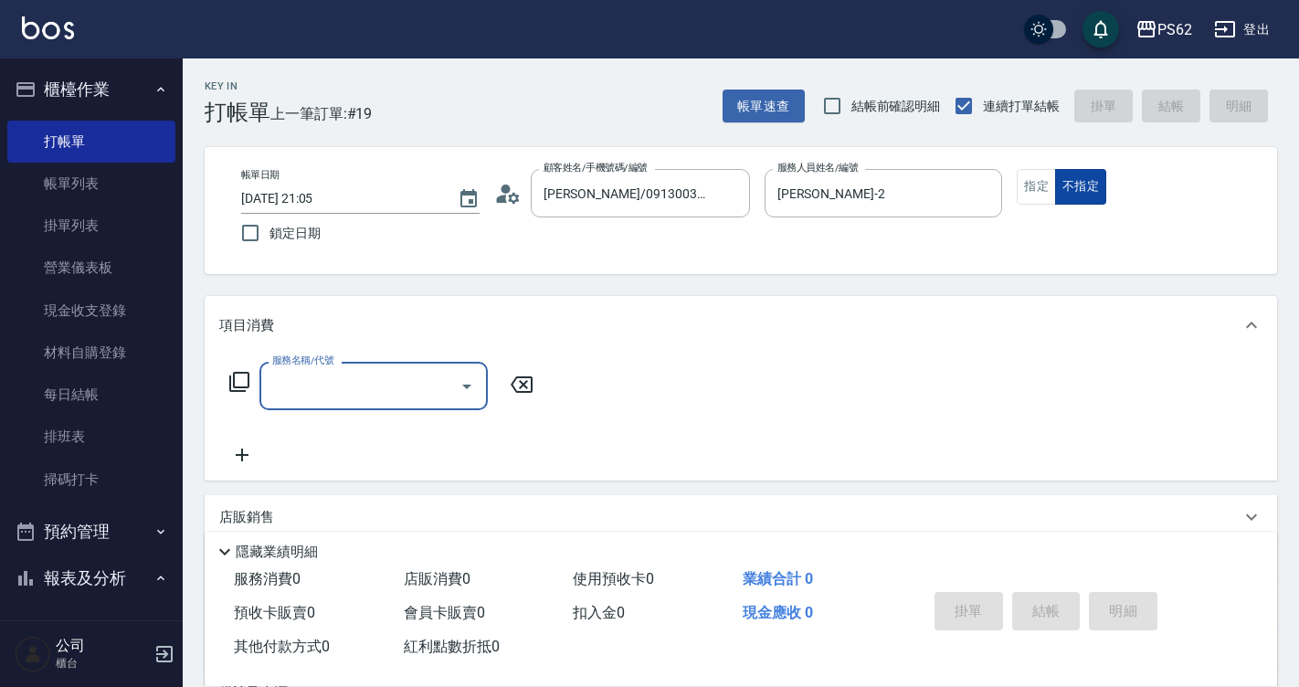
click at [1057, 201] on button "不指定" at bounding box center [1080, 187] width 51 height 36
click at [1030, 196] on button "指定" at bounding box center [1036, 187] width 39 height 36
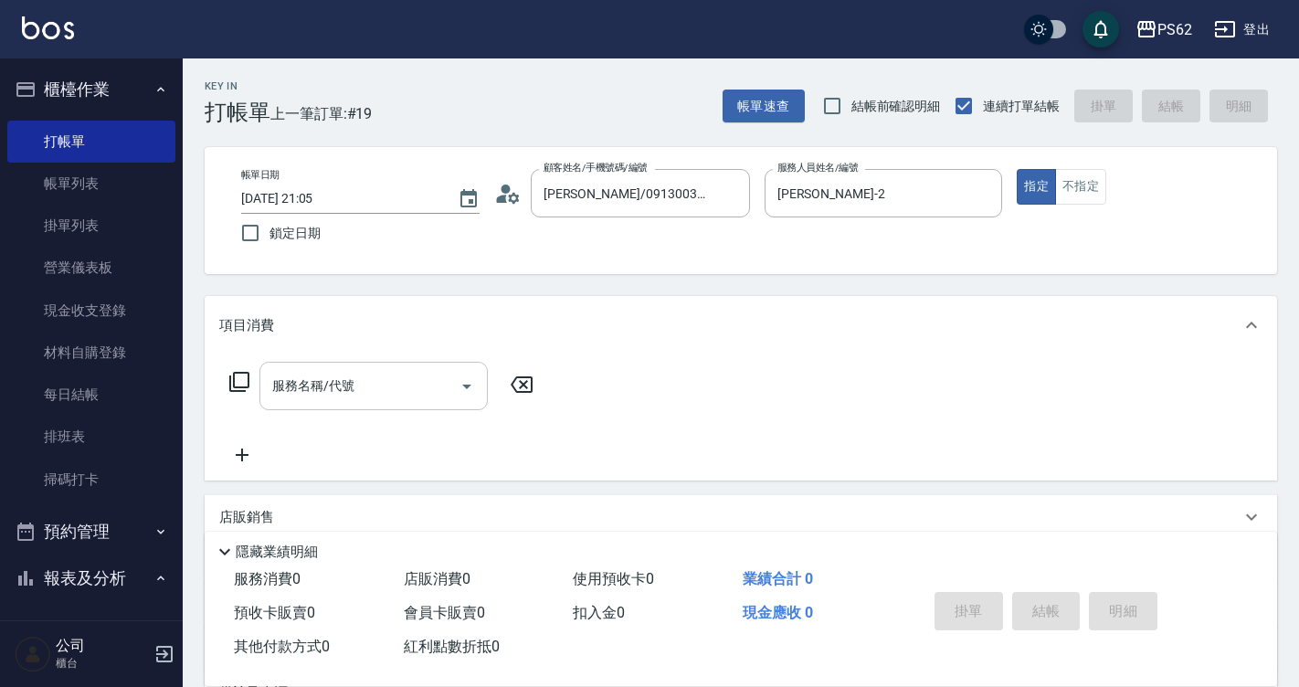
click at [401, 363] on div "服務名稱/代號" at bounding box center [374, 386] width 228 height 48
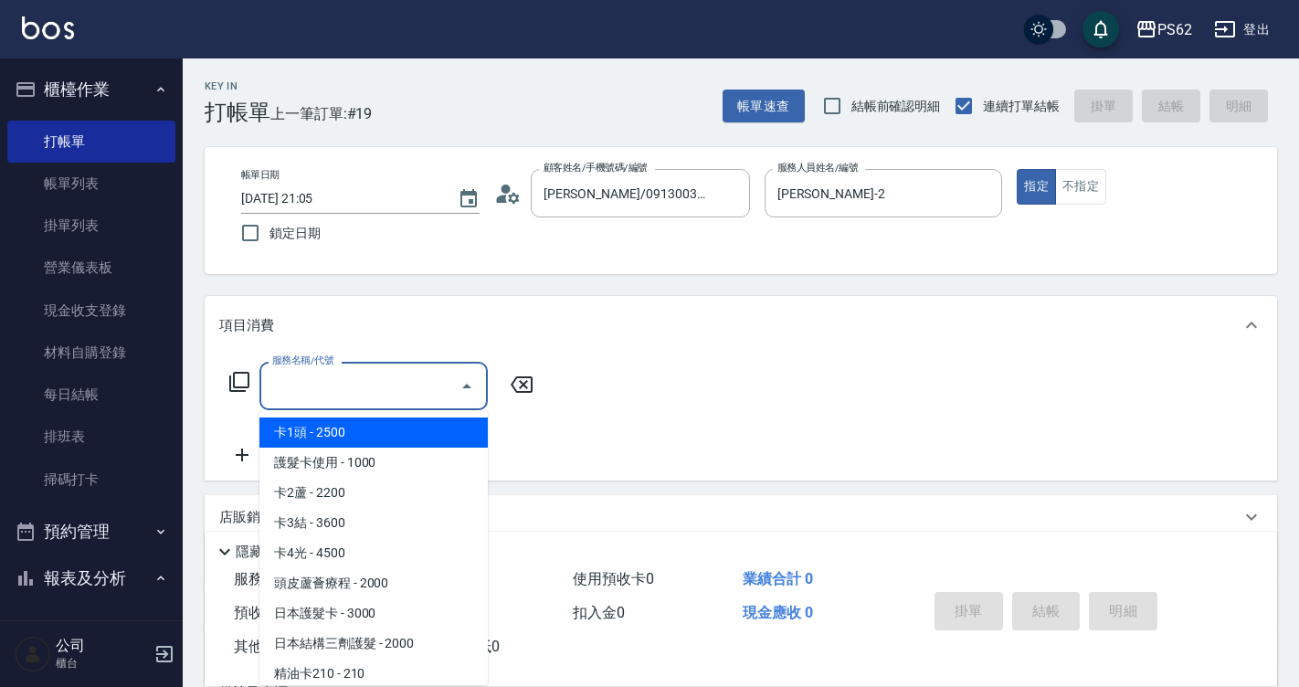
click at [399, 355] on div "服務名稱/代號 服務名稱/代號" at bounding box center [741, 418] width 1073 height 126
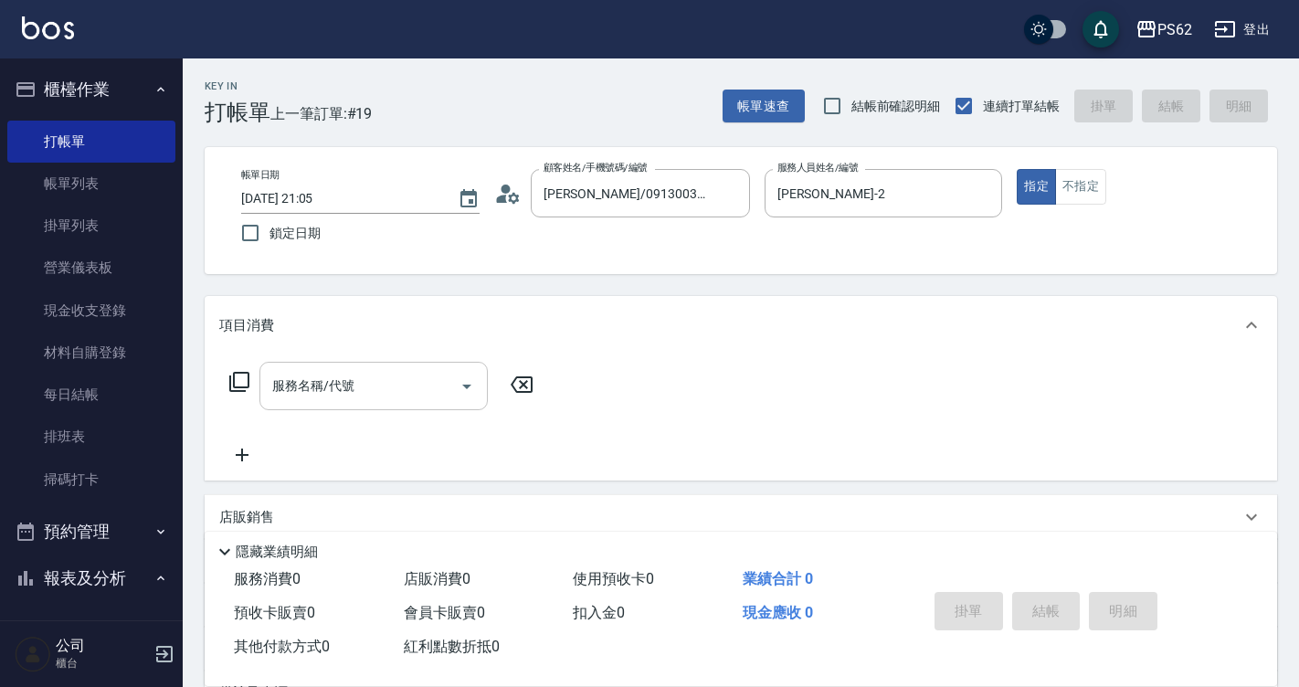
click at [370, 369] on div "服務名稱/代號" at bounding box center [374, 386] width 228 height 48
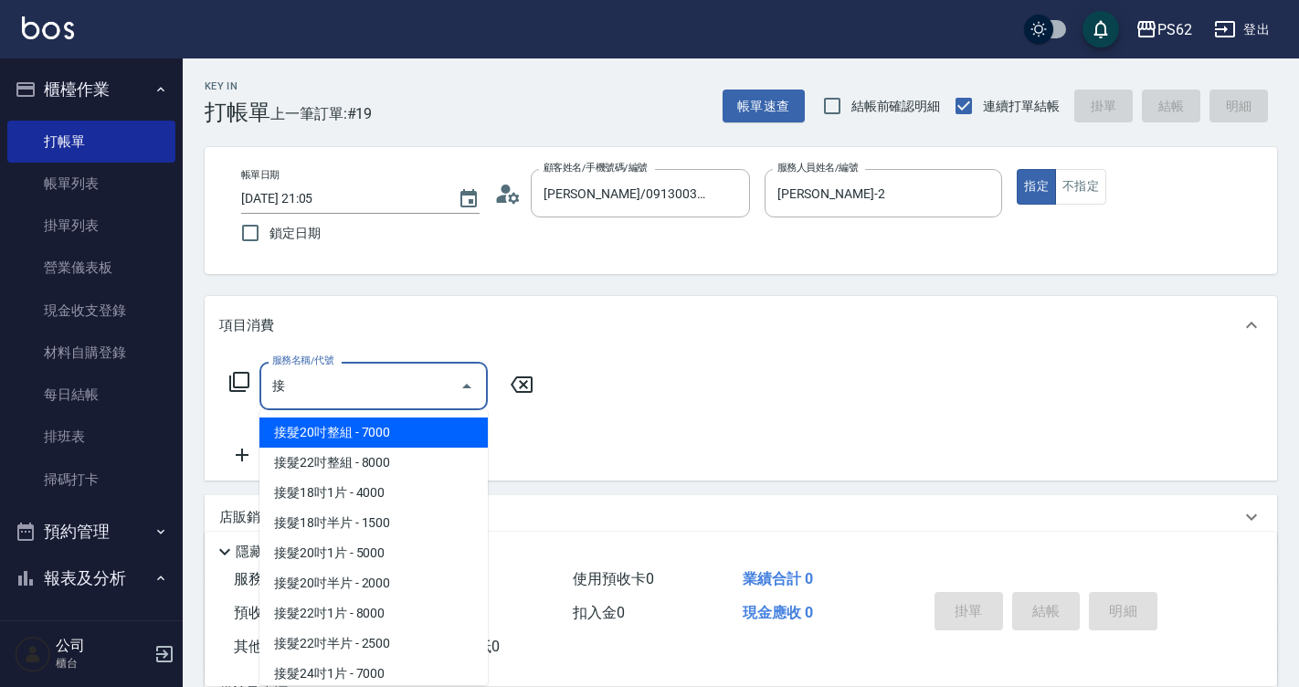
scroll to position [185, 0]
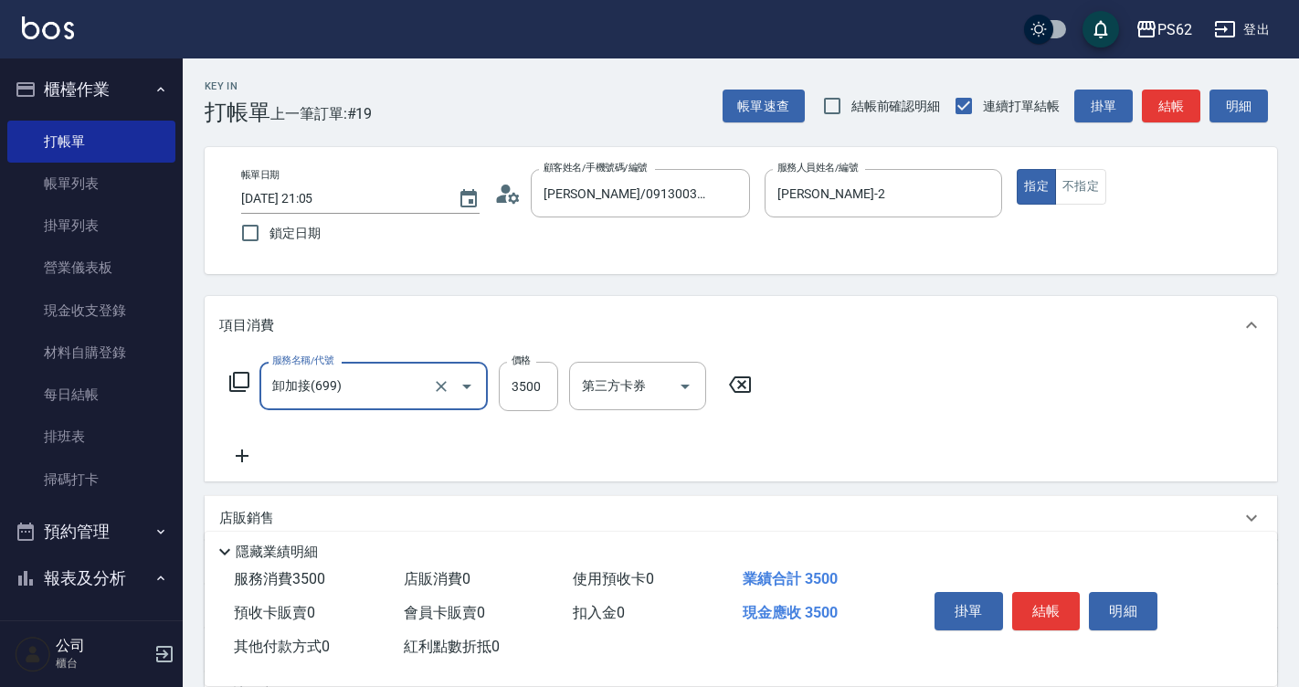
type input "卸加接(699)"
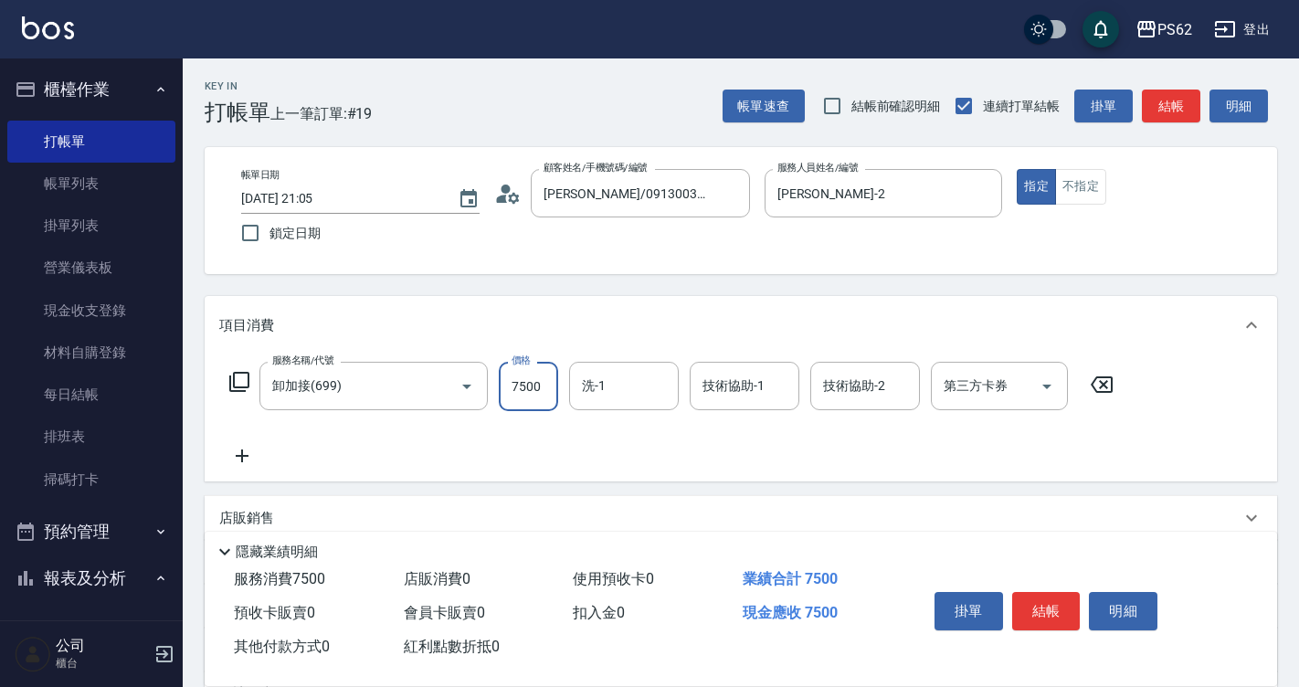
type input "7500"
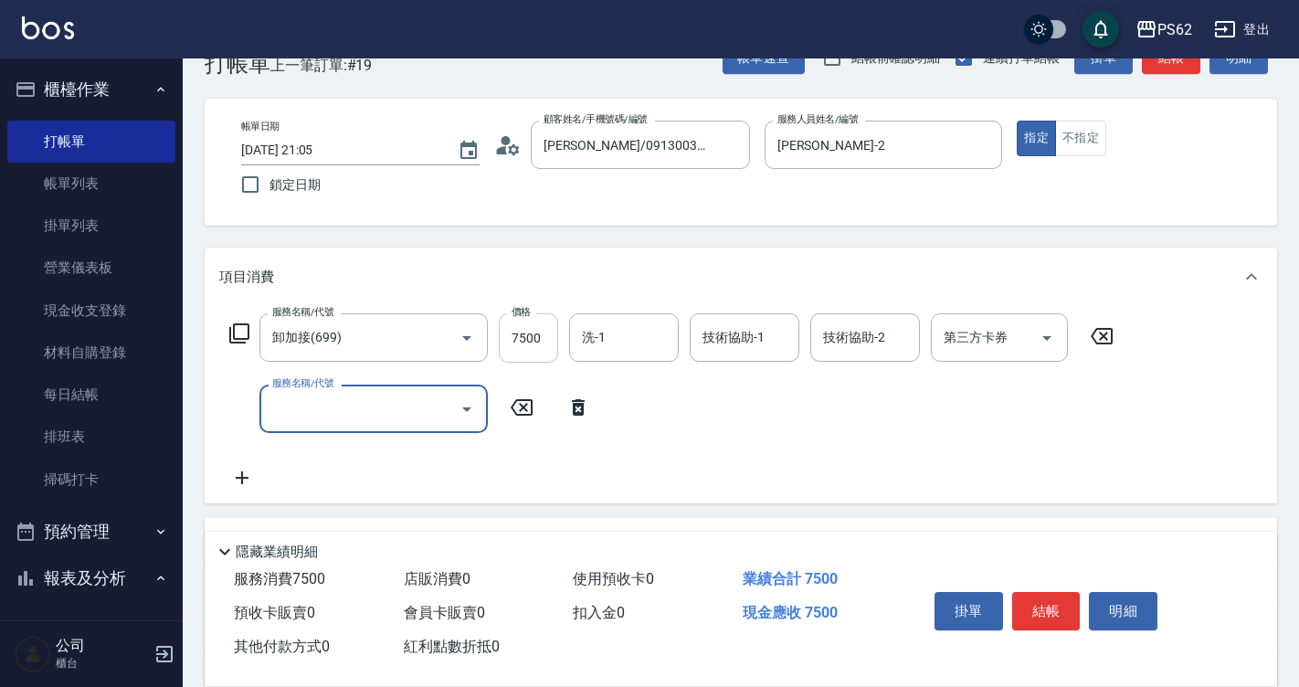
scroll to position [91, 0]
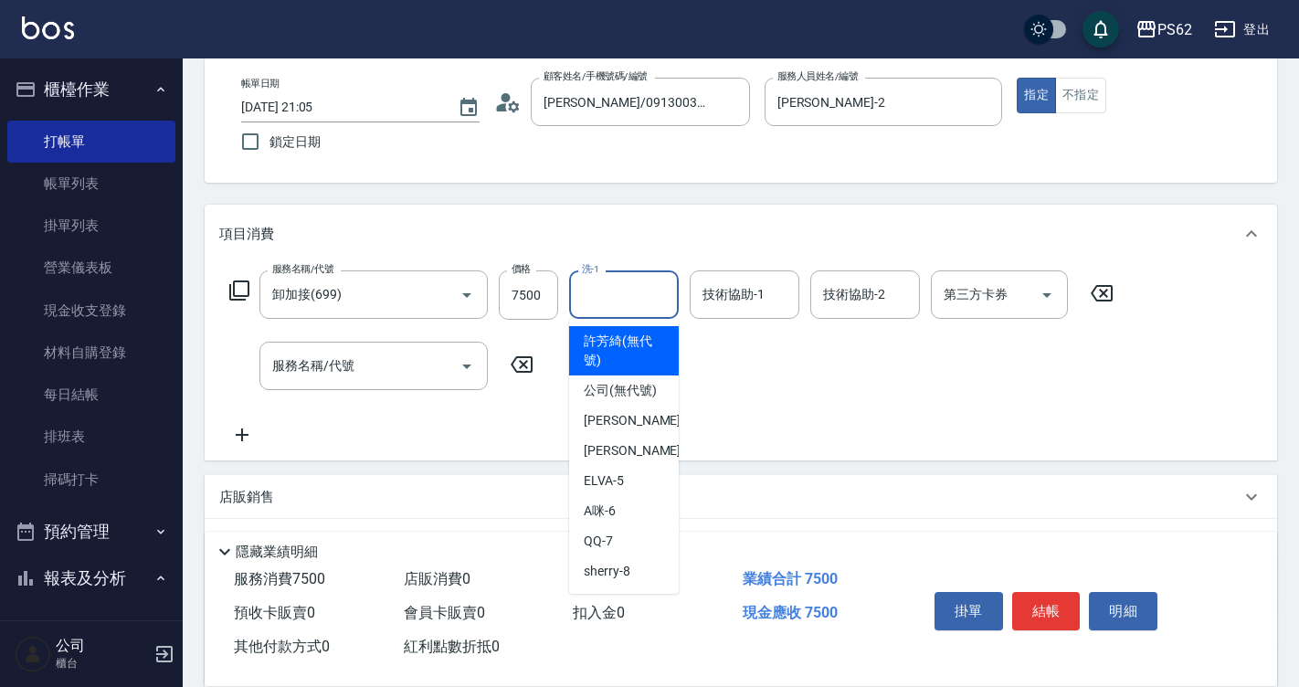
click at [610, 298] on input "洗-1" at bounding box center [623, 295] width 93 height 32
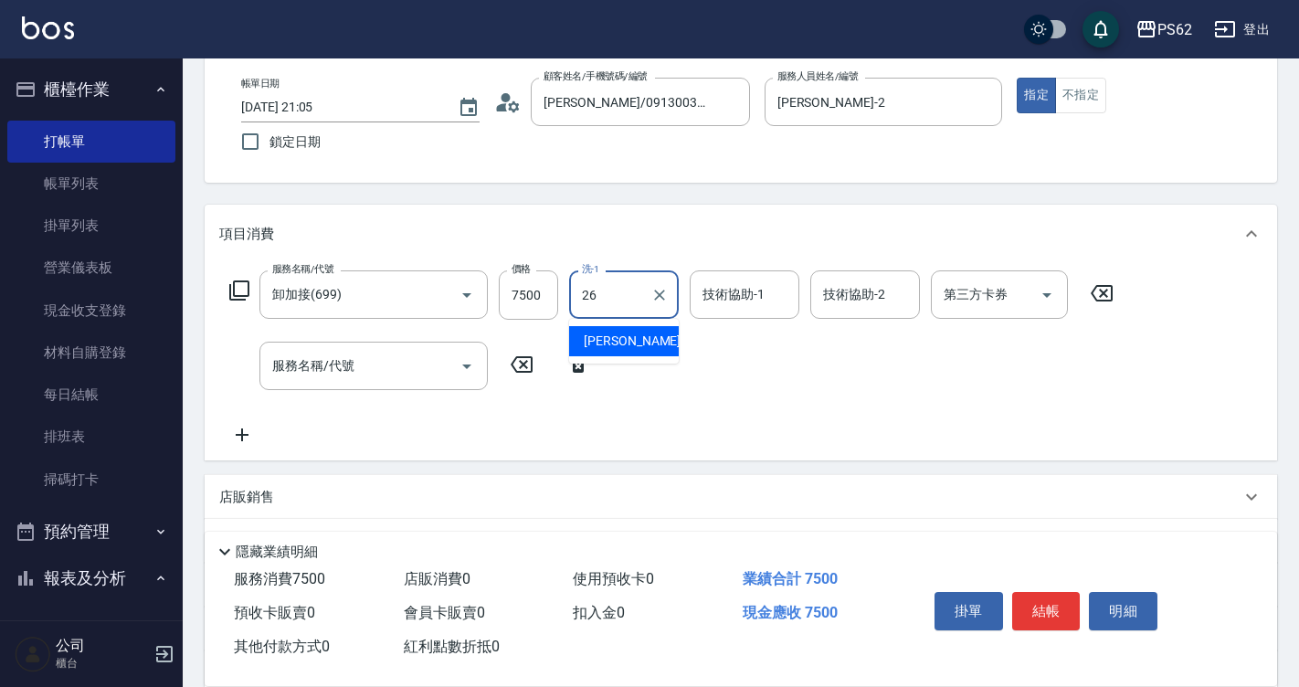
type input "[PERSON_NAME]-26"
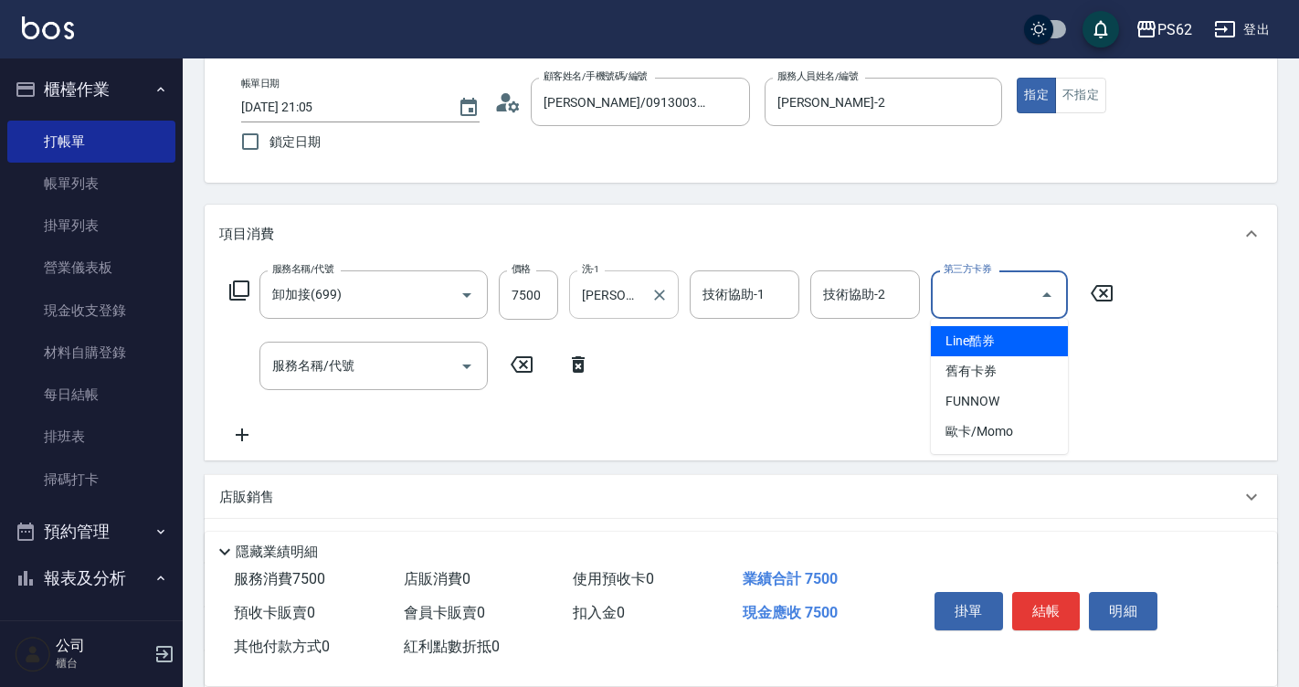
type input "Line酷券"
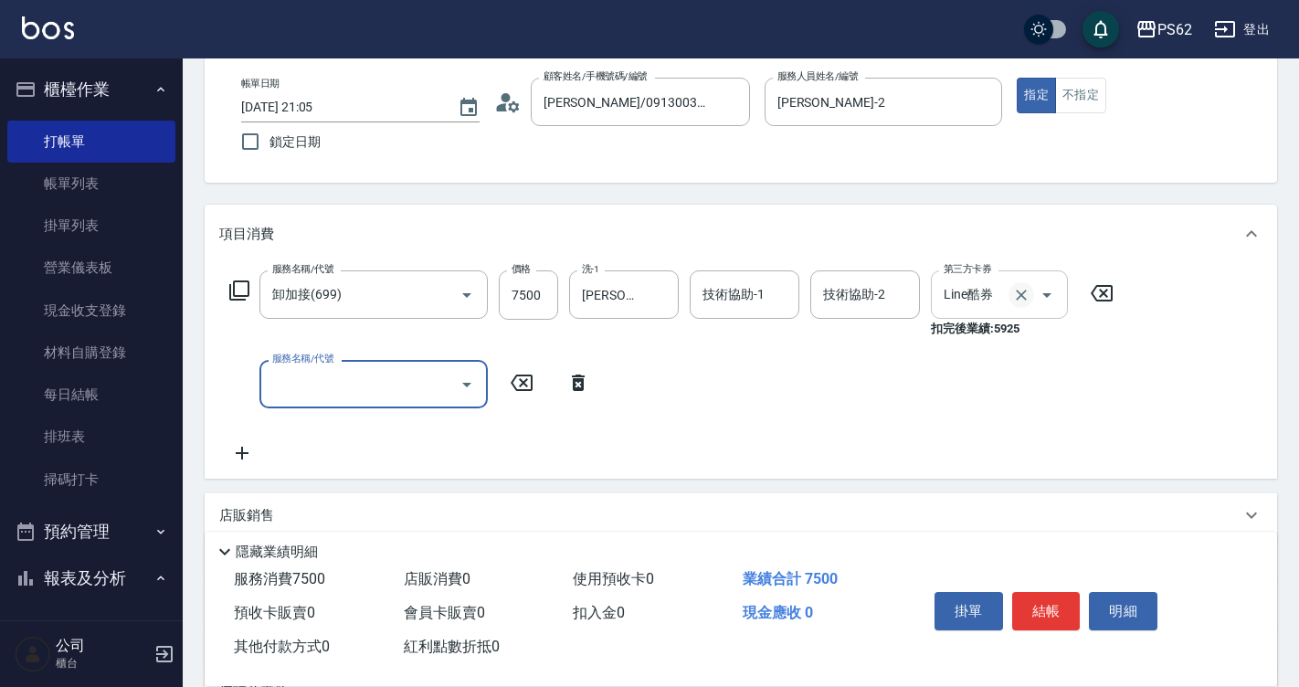
click at [1021, 303] on icon "Clear" at bounding box center [1021, 295] width 18 height 18
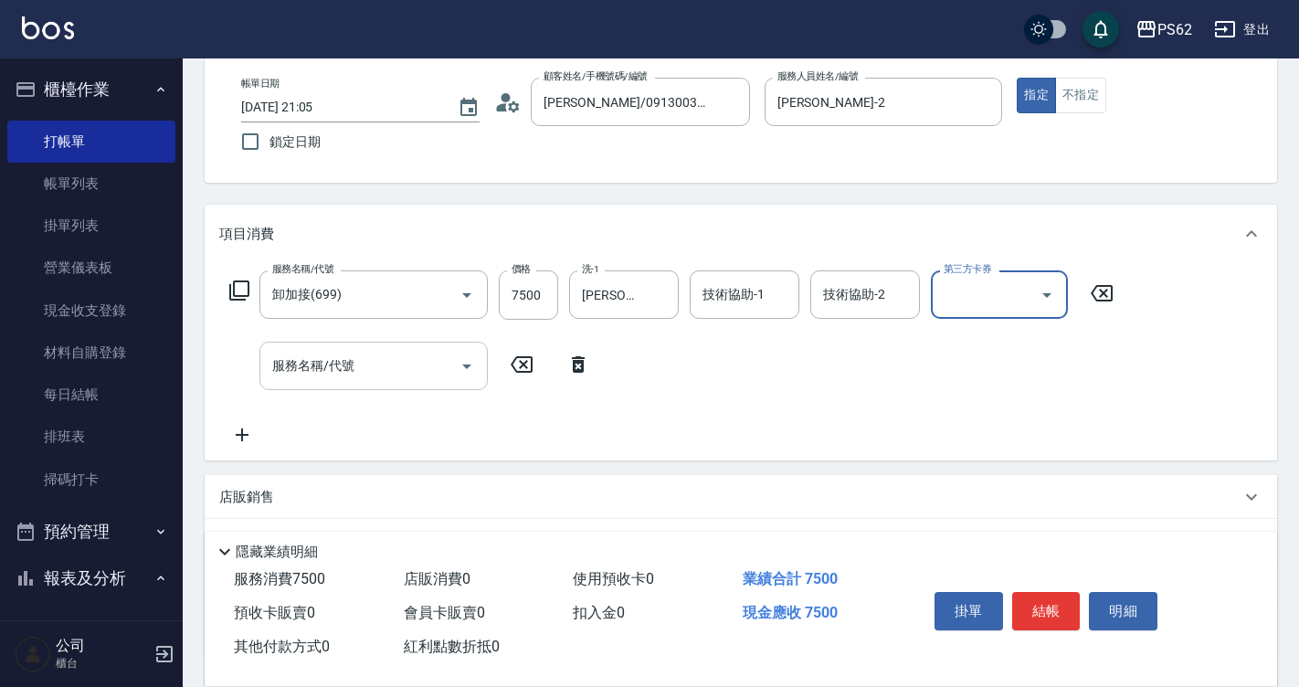
click at [391, 386] on div "服務名稱/代號" at bounding box center [374, 366] width 228 height 48
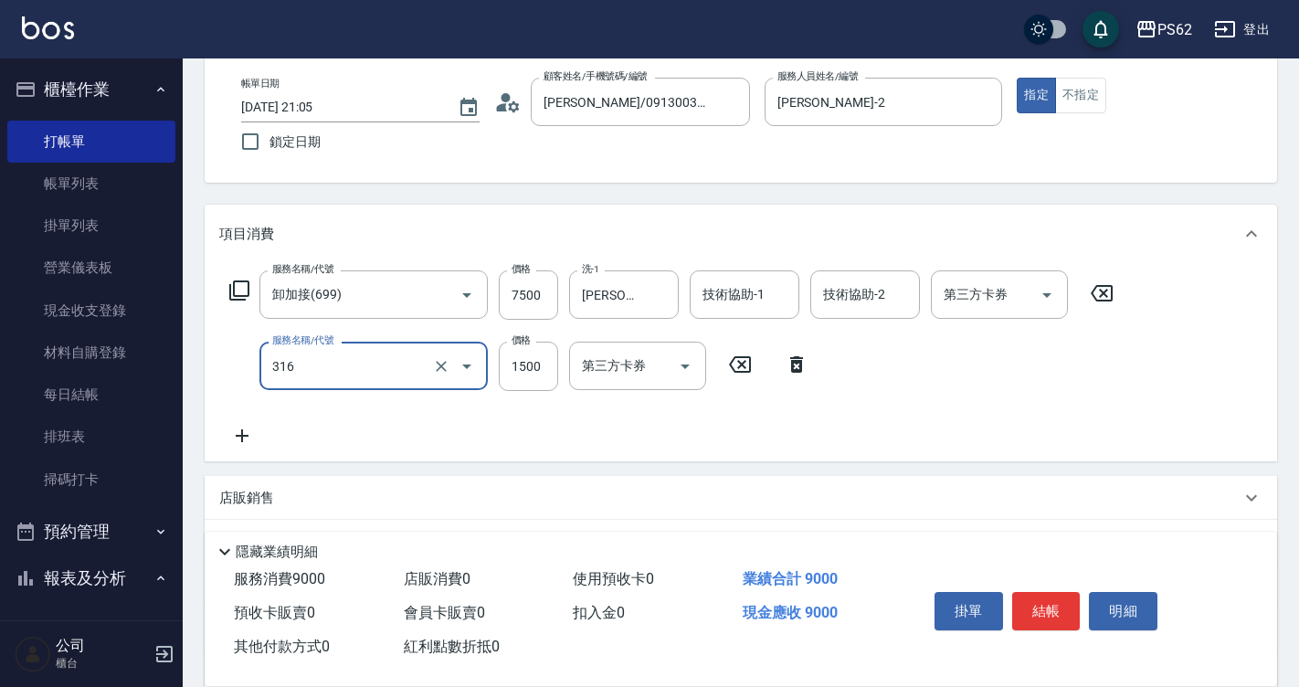
type input "頂級染髮(316)"
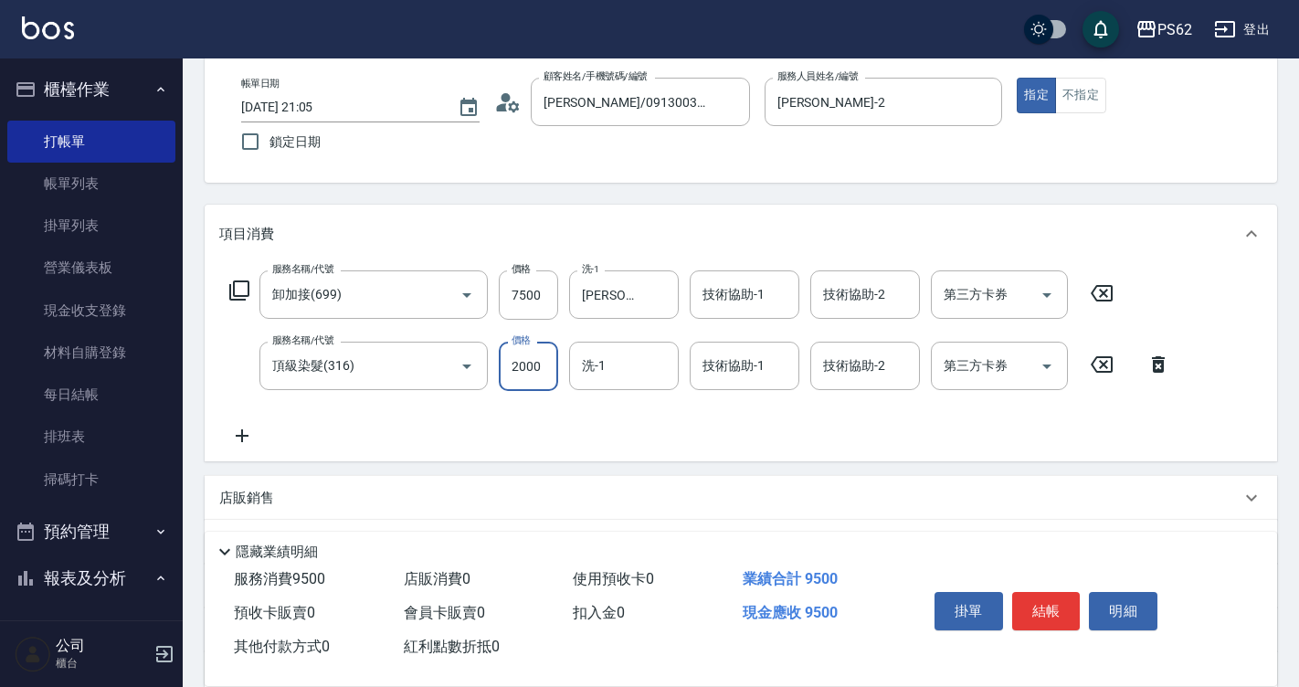
type input "2000"
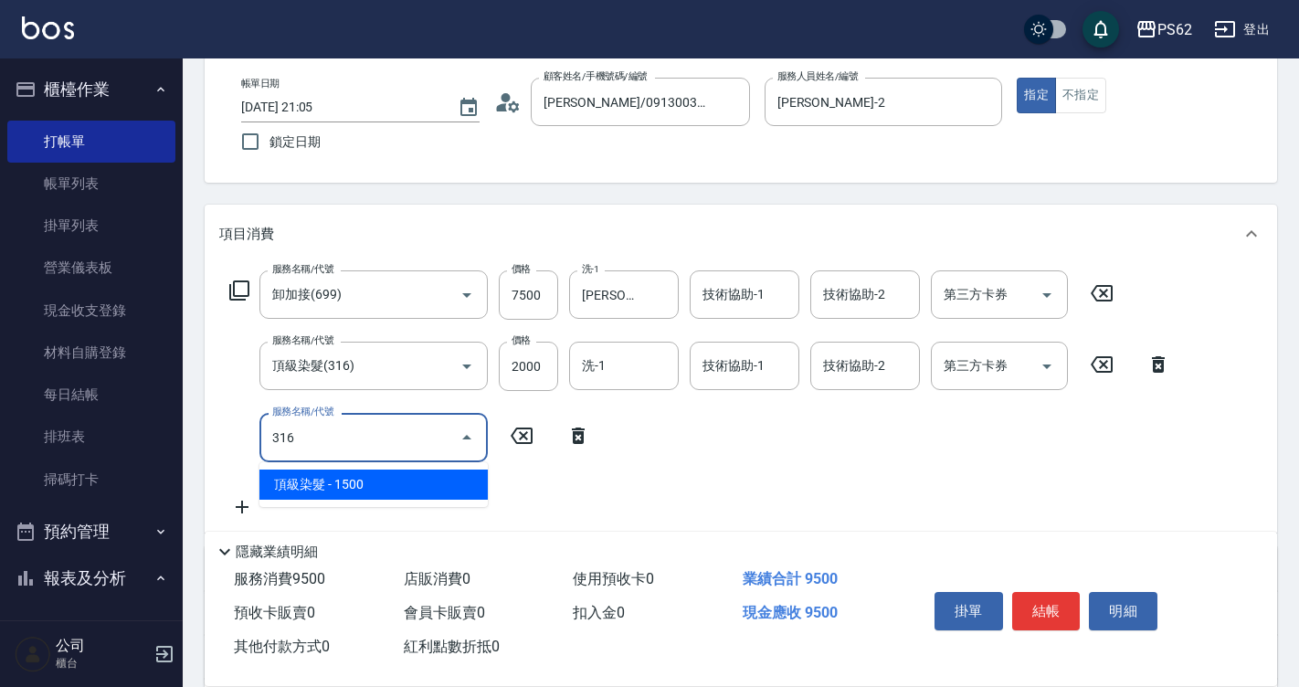
type input "頂級染髮(316)"
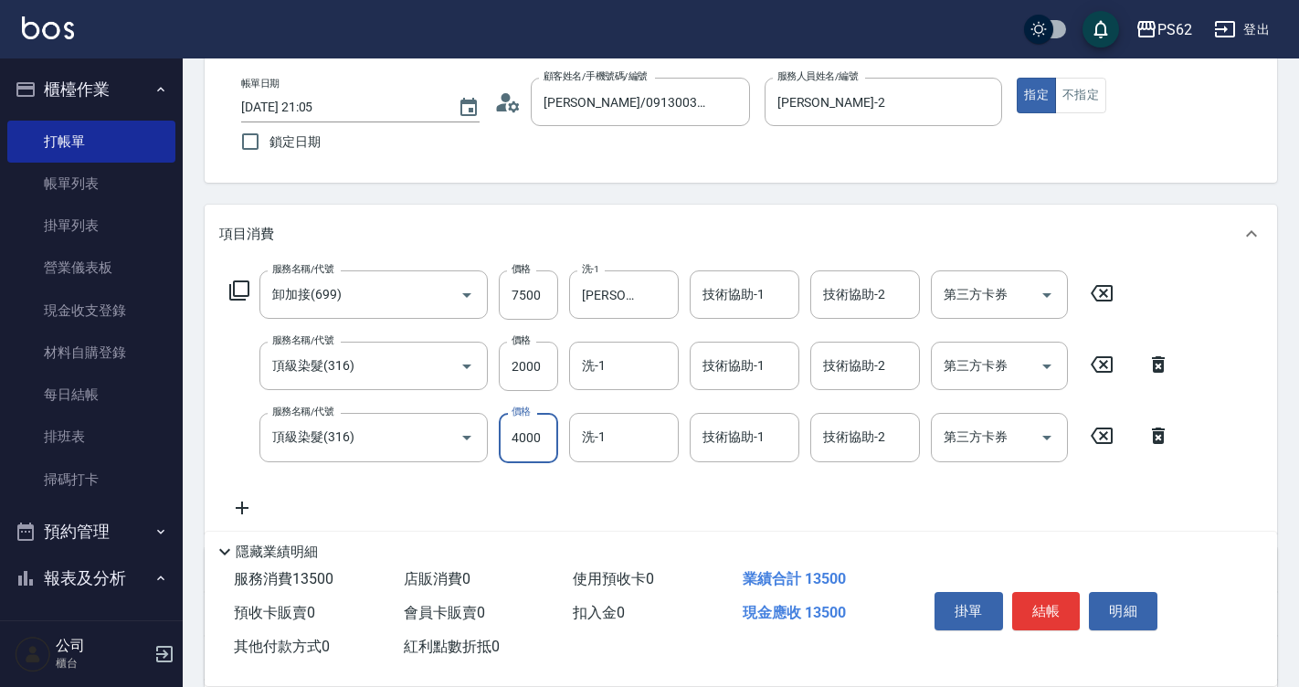
type input "4000"
type input "[PERSON_NAME]-26"
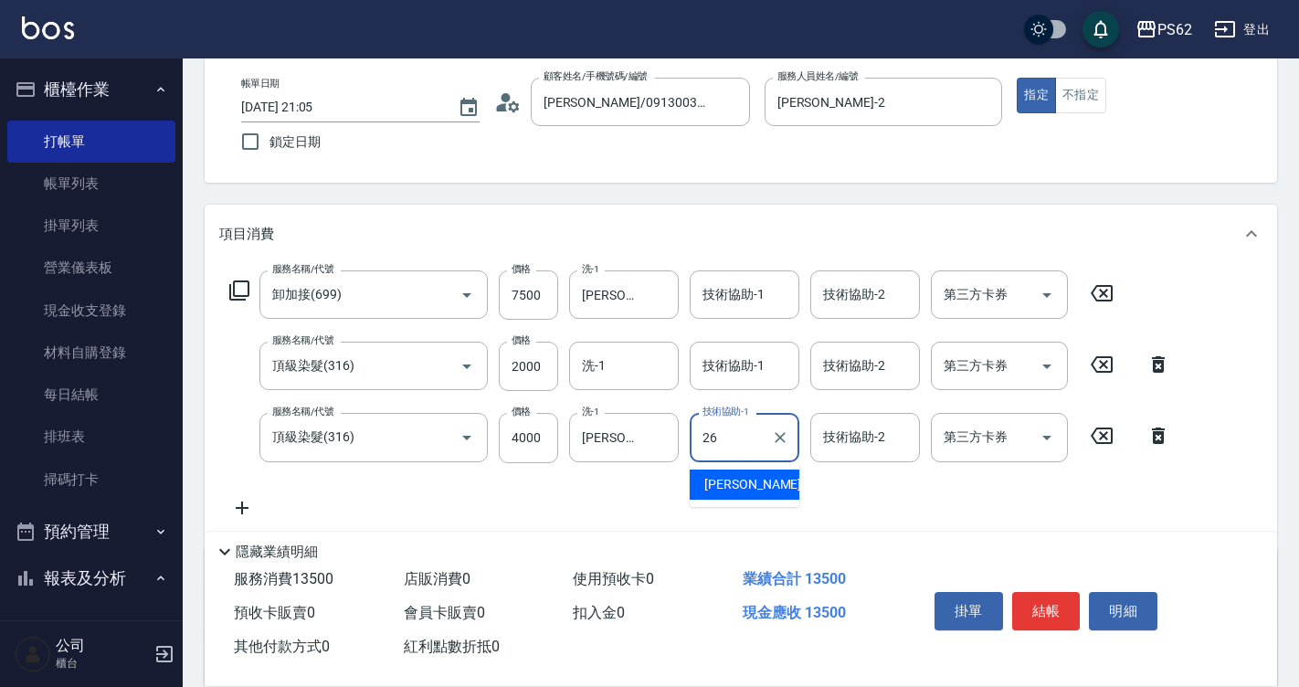
type input "[PERSON_NAME]-26"
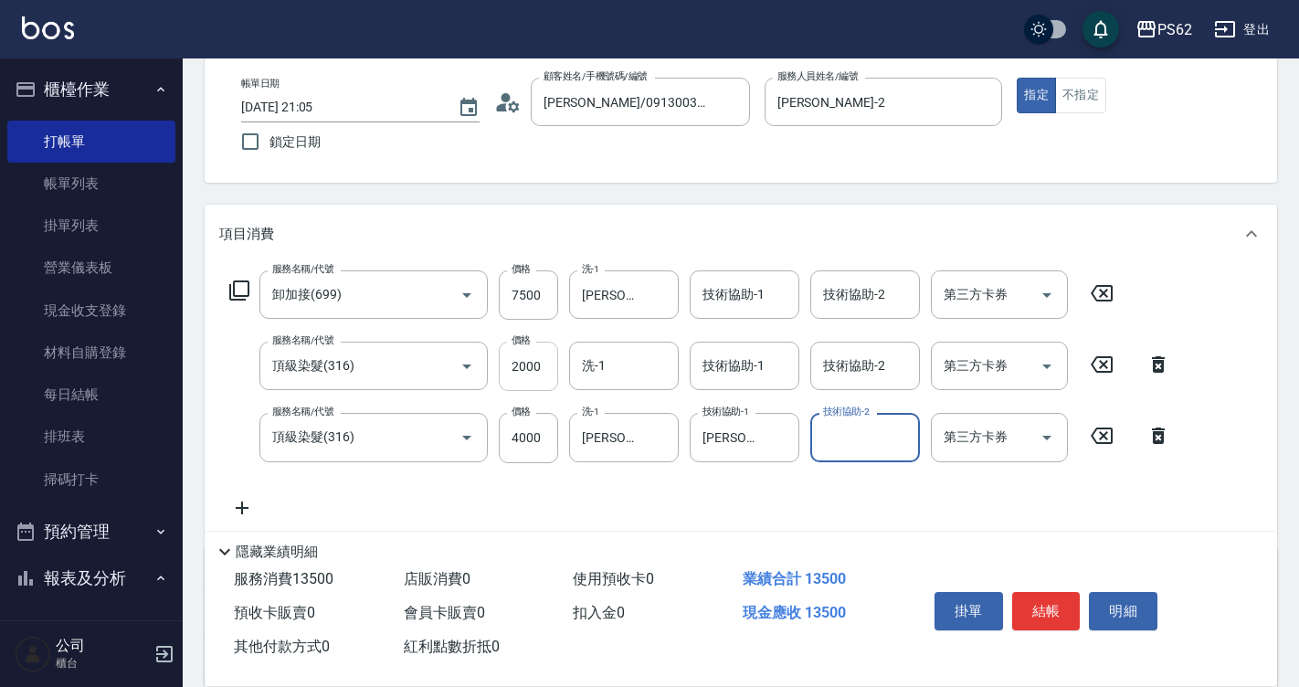
click at [509, 376] on input "2000" at bounding box center [528, 366] width 59 height 49
click at [520, 372] on input "2000" at bounding box center [528, 366] width 59 height 49
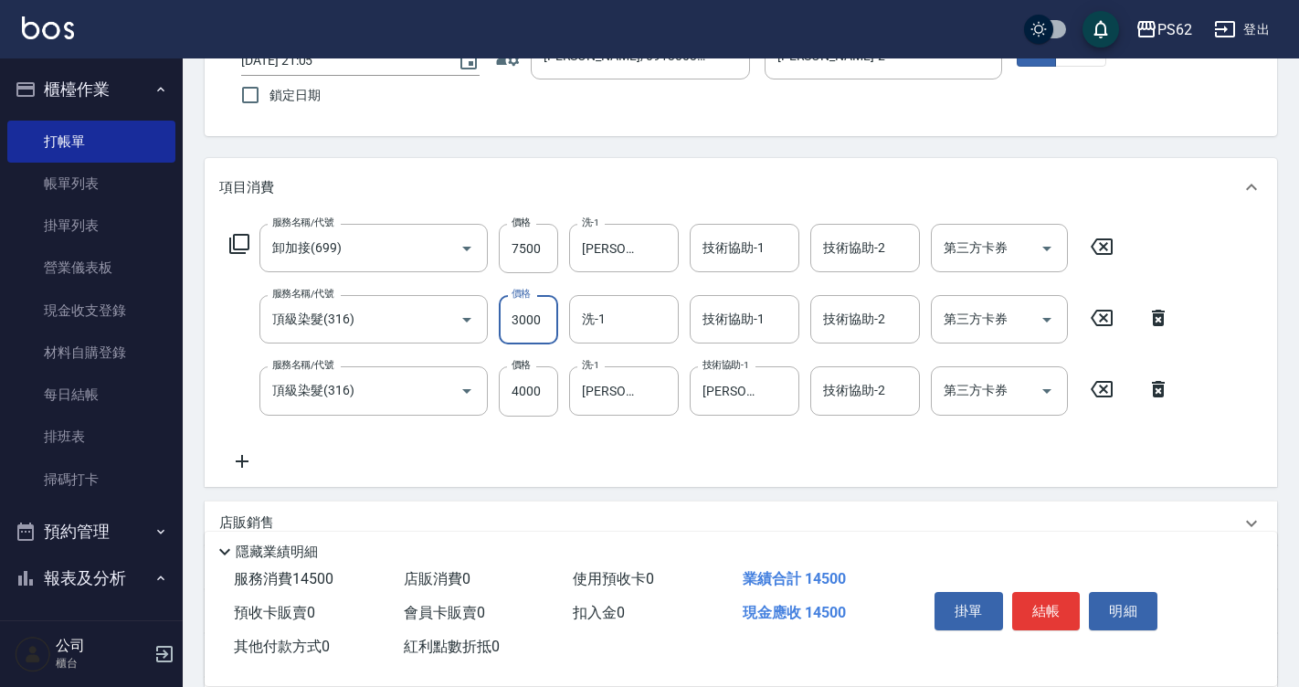
scroll to position [183, 0]
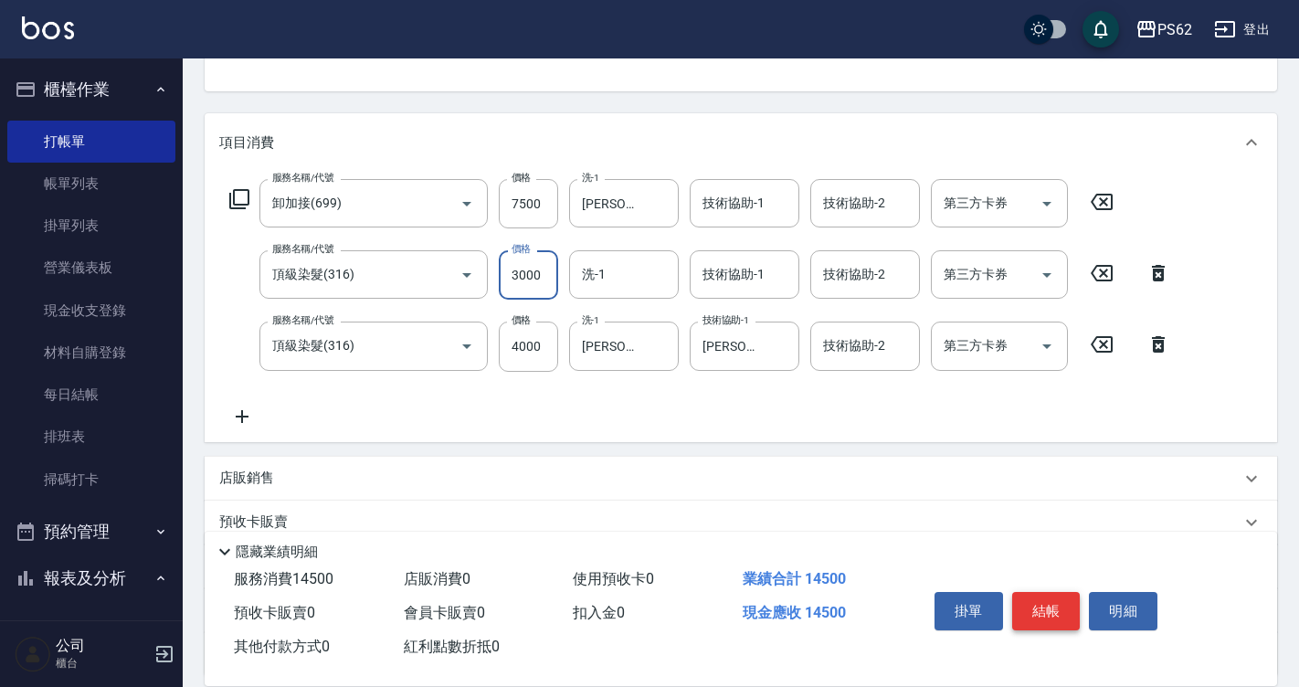
type input "3000"
click at [1037, 593] on button "結帳" at bounding box center [1046, 611] width 69 height 38
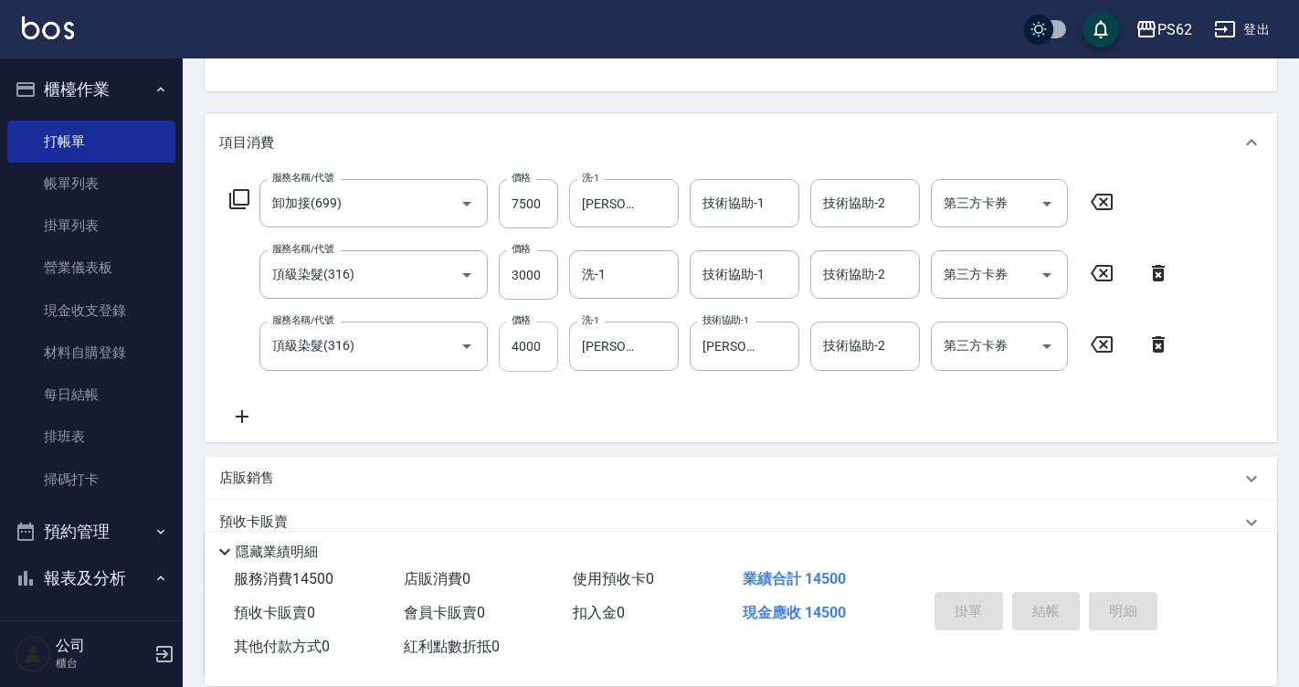
type input "2025/08/25 21:06"
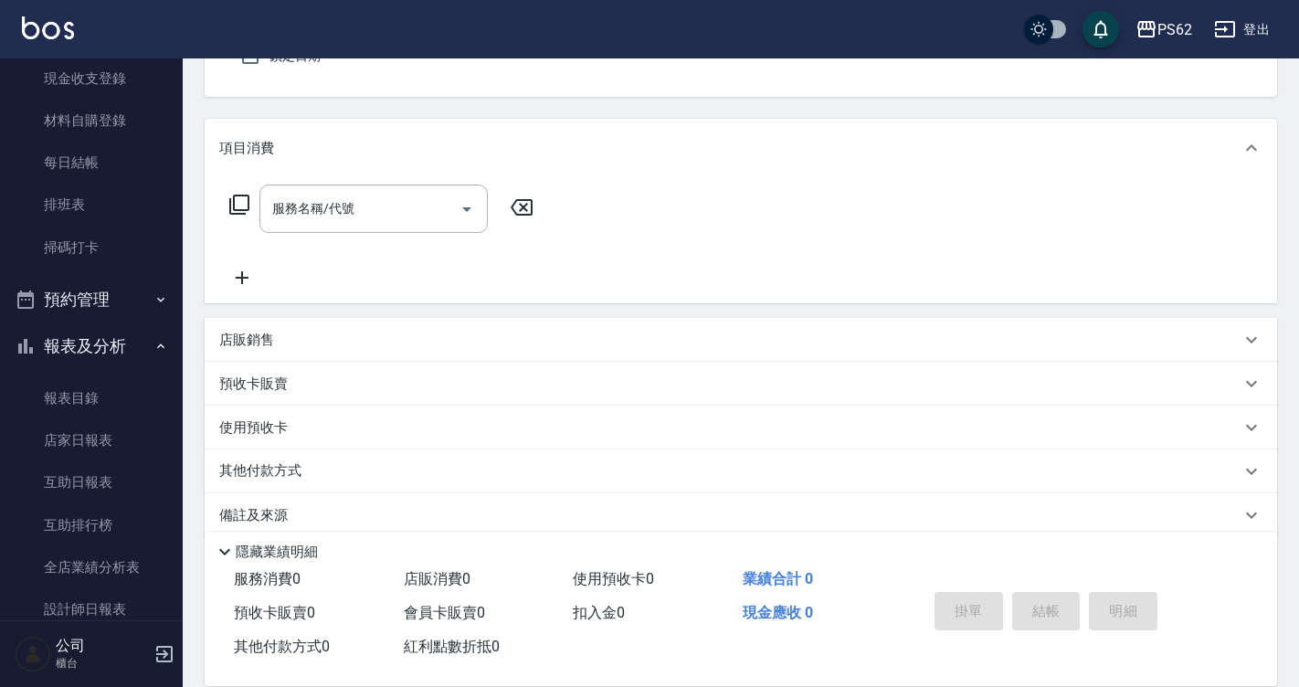
scroll to position [548, 0]
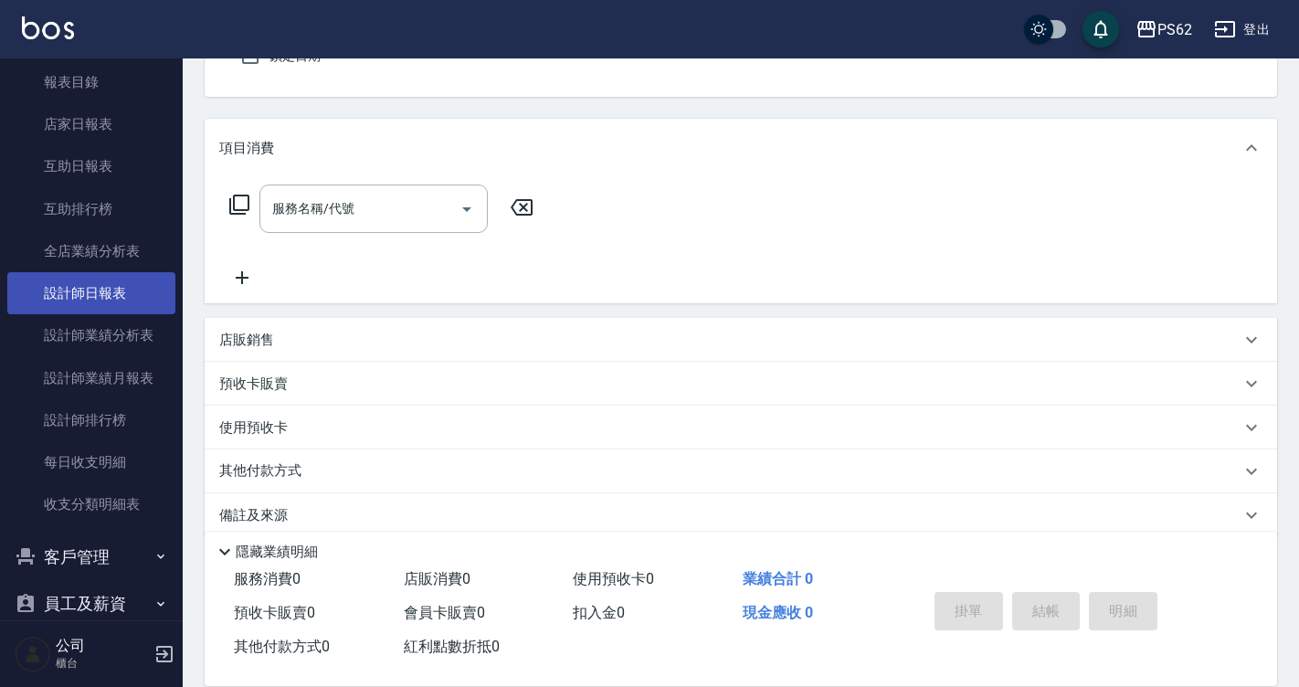
click at [132, 308] on link "設計師日報表" at bounding box center [91, 293] width 168 height 42
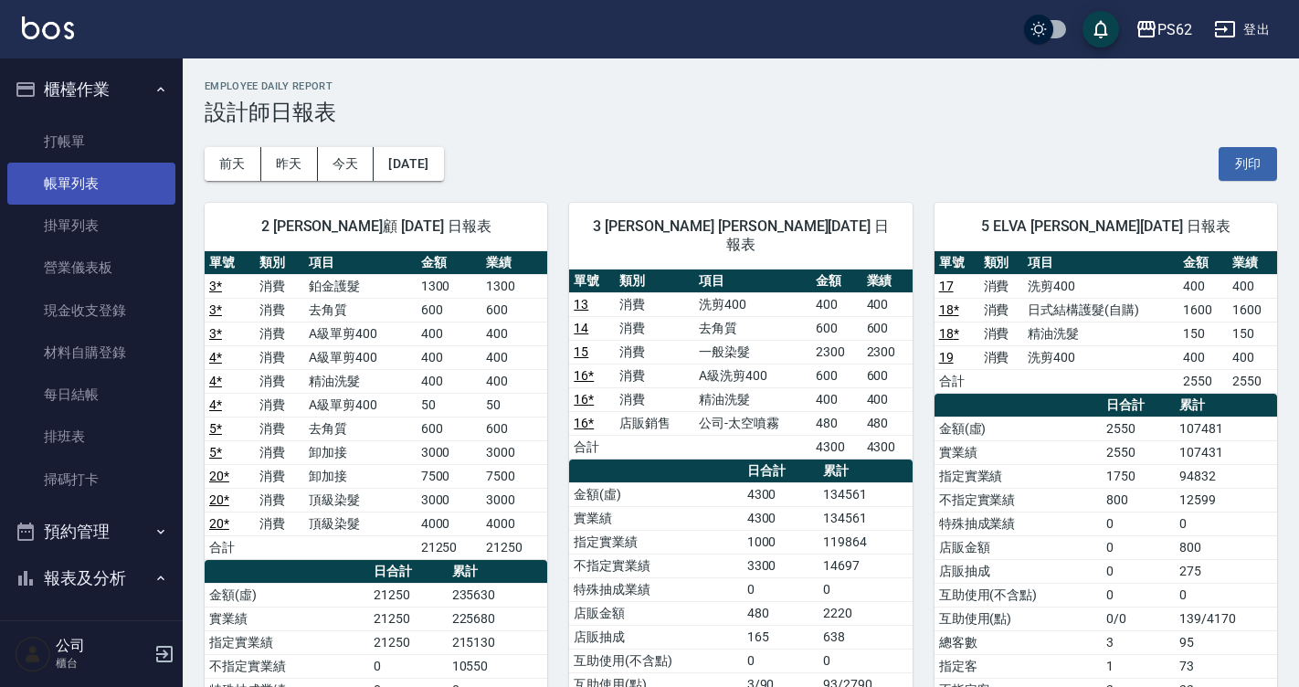
click at [88, 179] on link "帳單列表" at bounding box center [91, 184] width 168 height 42
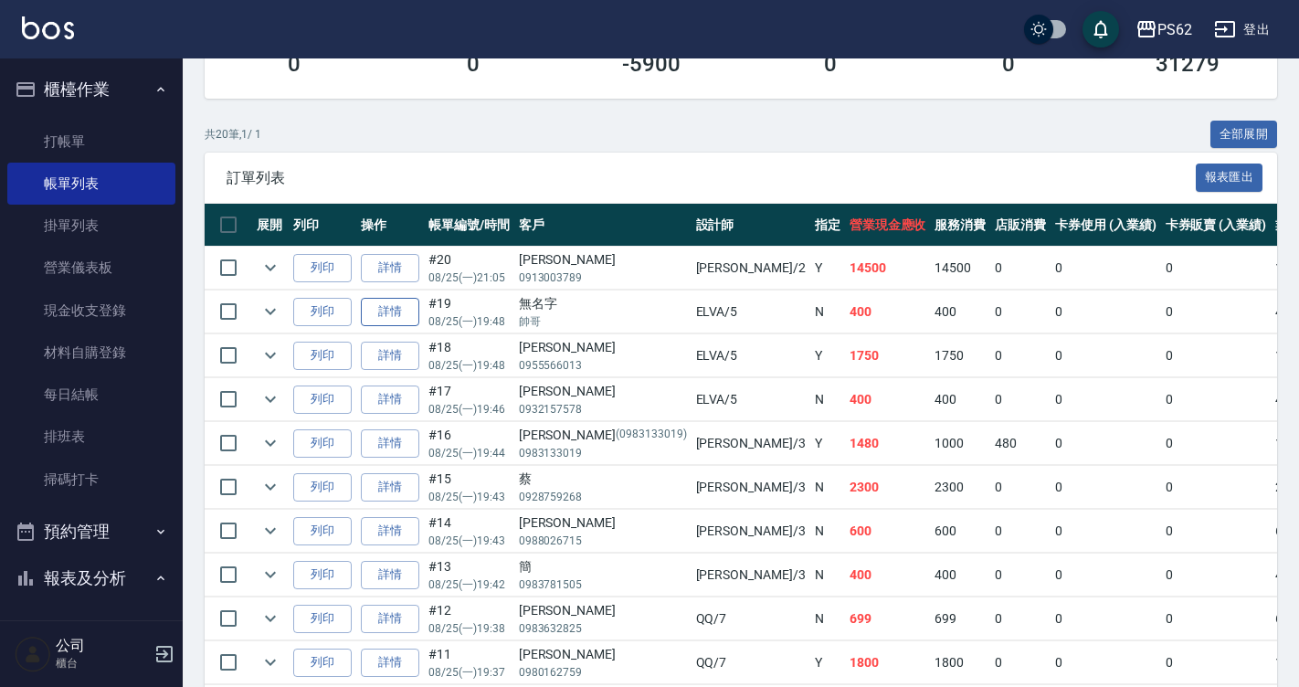
scroll to position [366, 0]
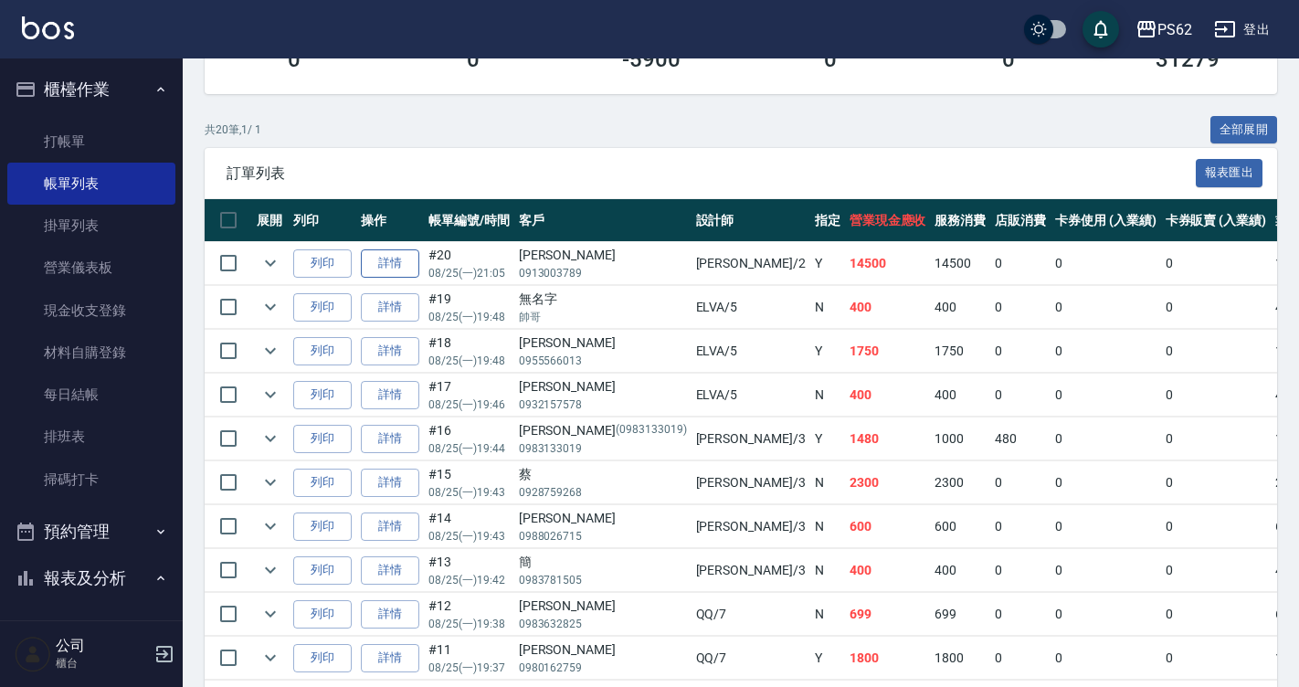
click at [407, 263] on link "詳情" at bounding box center [390, 263] width 58 height 28
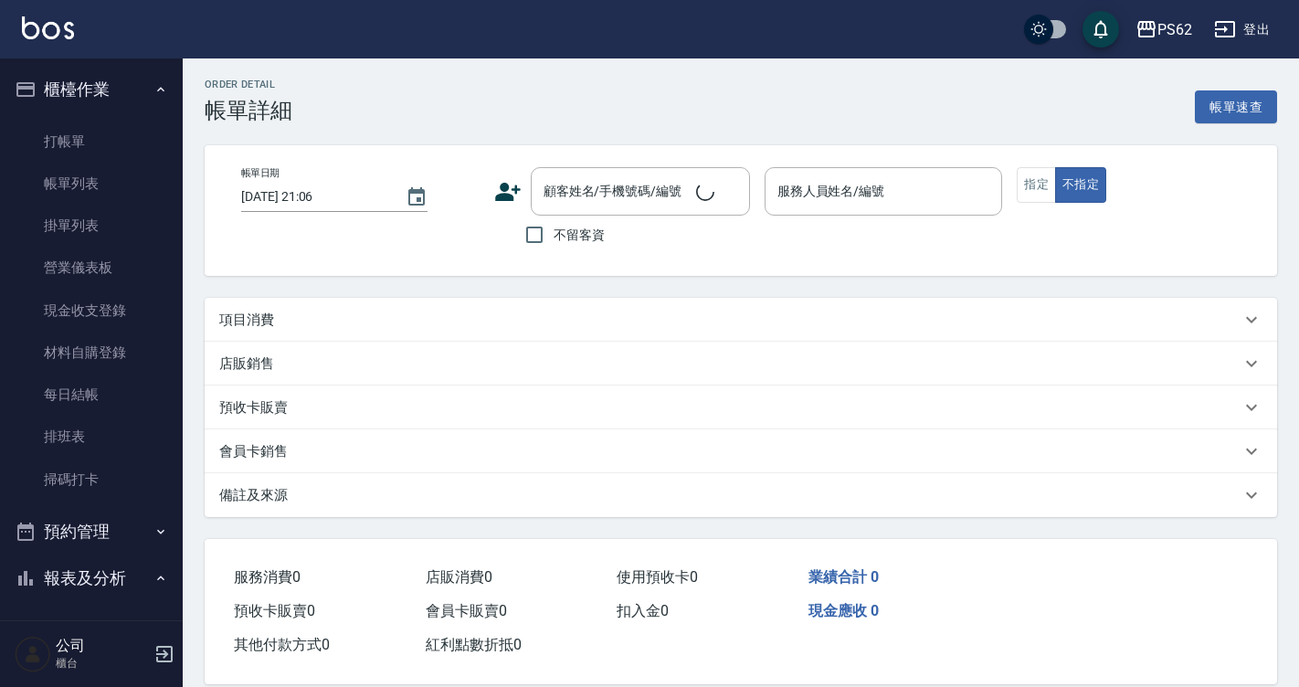
scroll to position [26, 0]
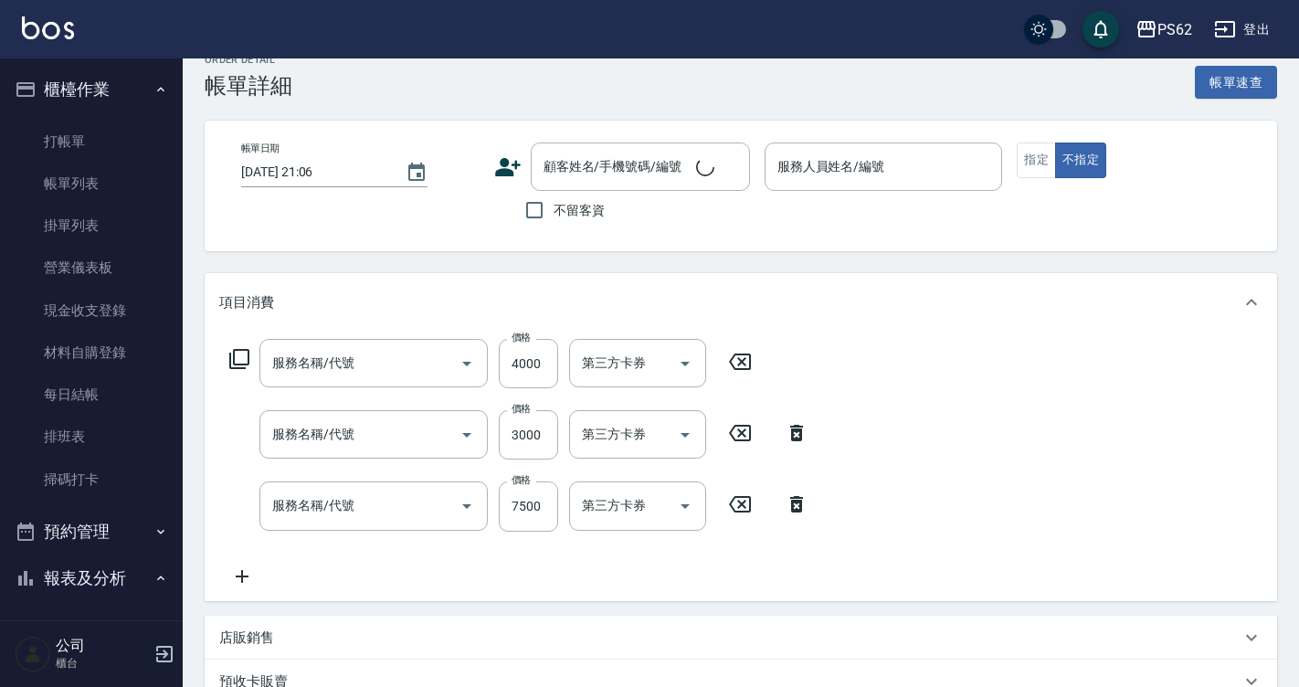
type input "2025/08/25 21:05"
type input "[PERSON_NAME]-2"
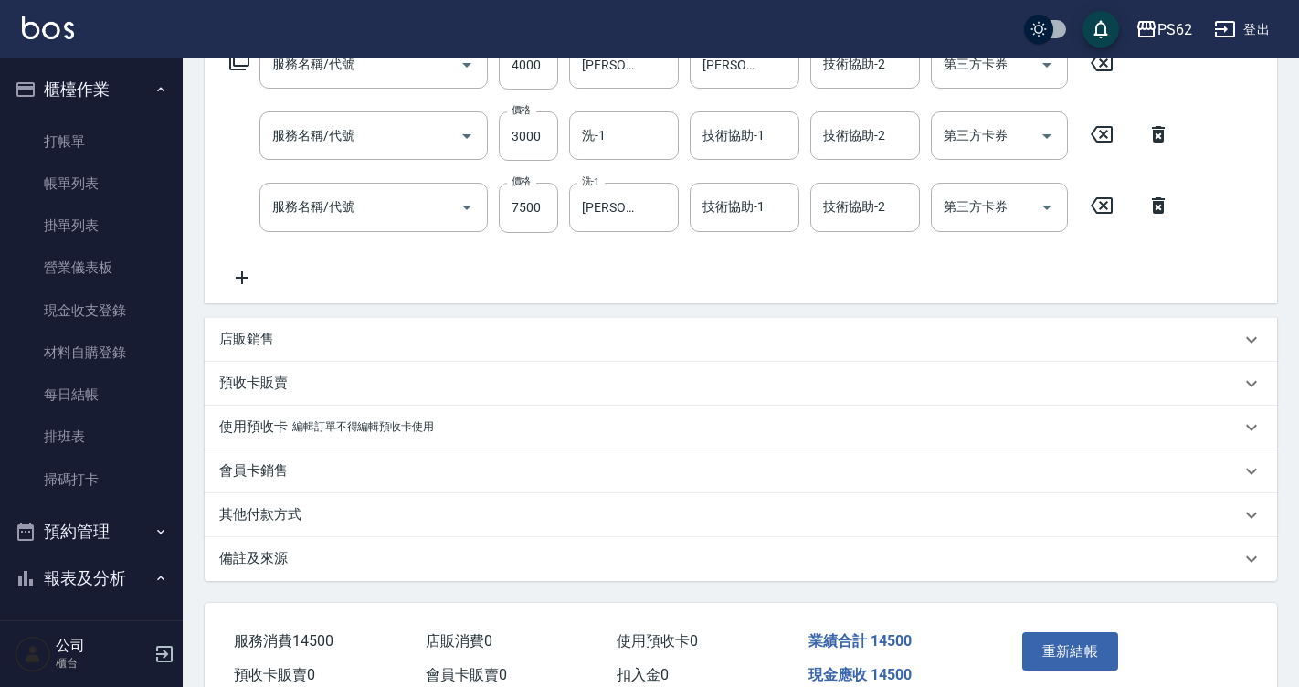
type input "游雅捷/0913003789/"
type input "頂級染髮(316)"
type input "卸加接(699)"
click at [290, 503] on div "其他付款方式" at bounding box center [741, 515] width 1073 height 44
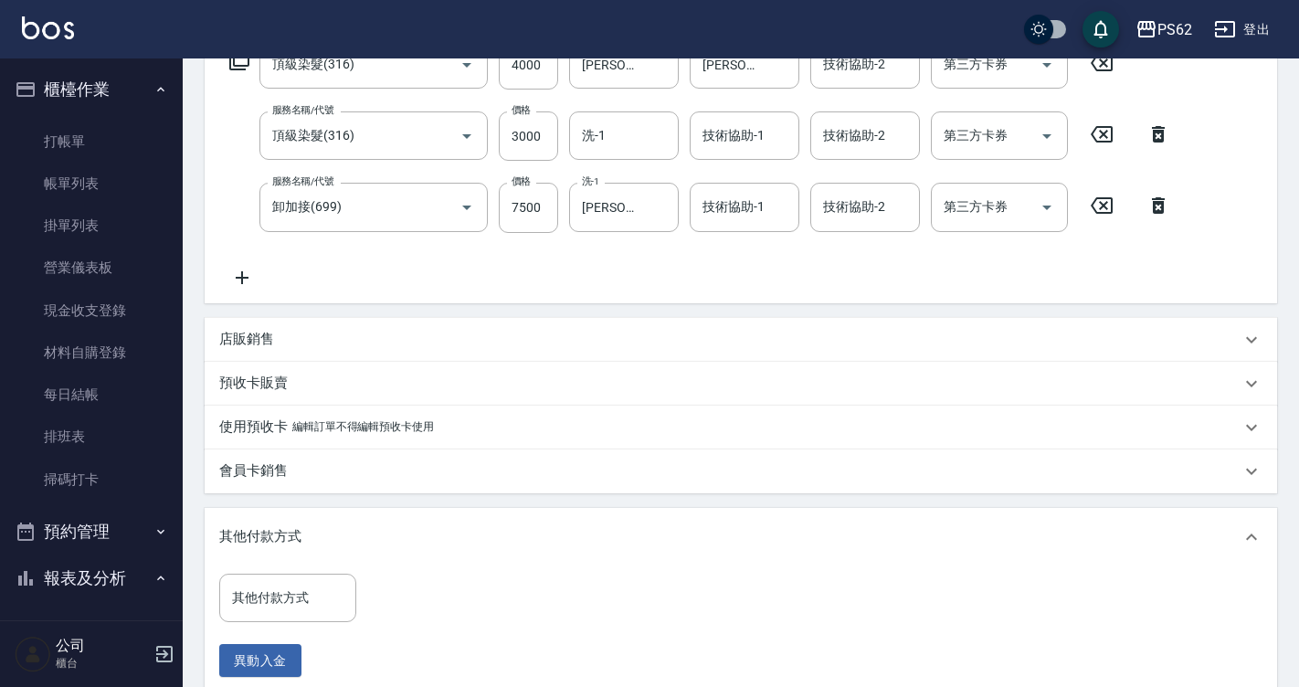
scroll to position [508, 0]
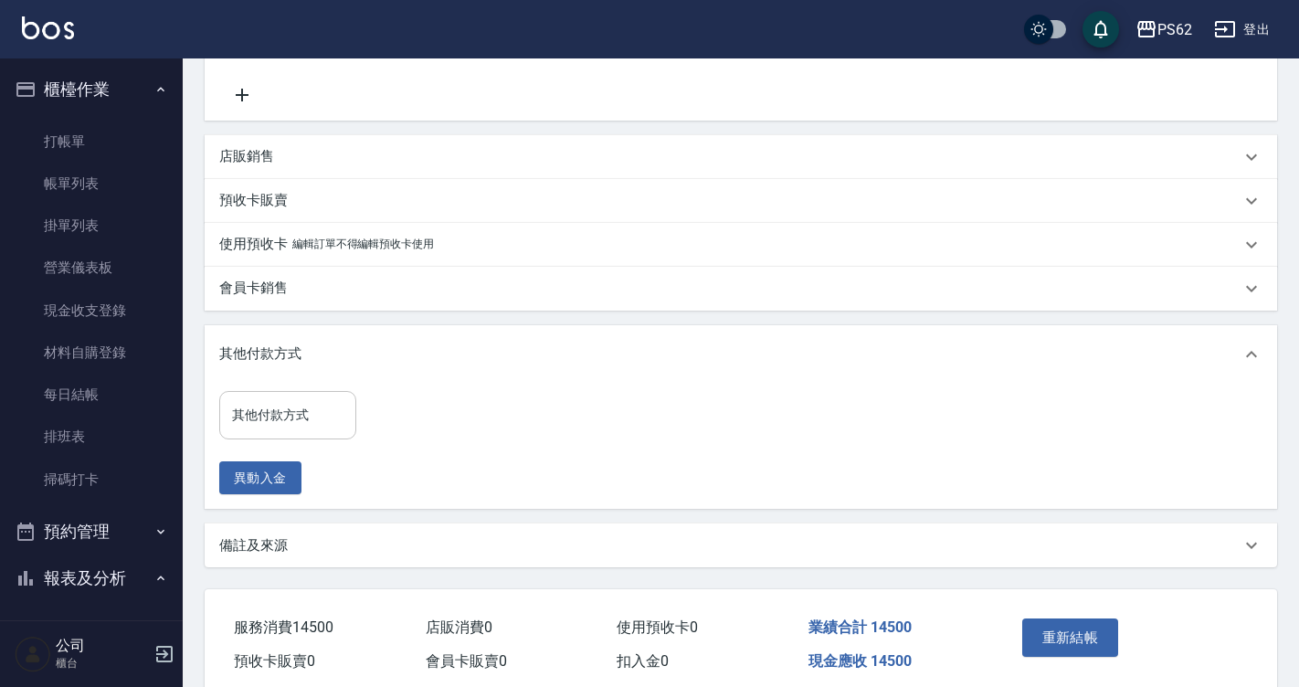
click at [295, 429] on input "其他付款方式" at bounding box center [288, 415] width 121 height 32
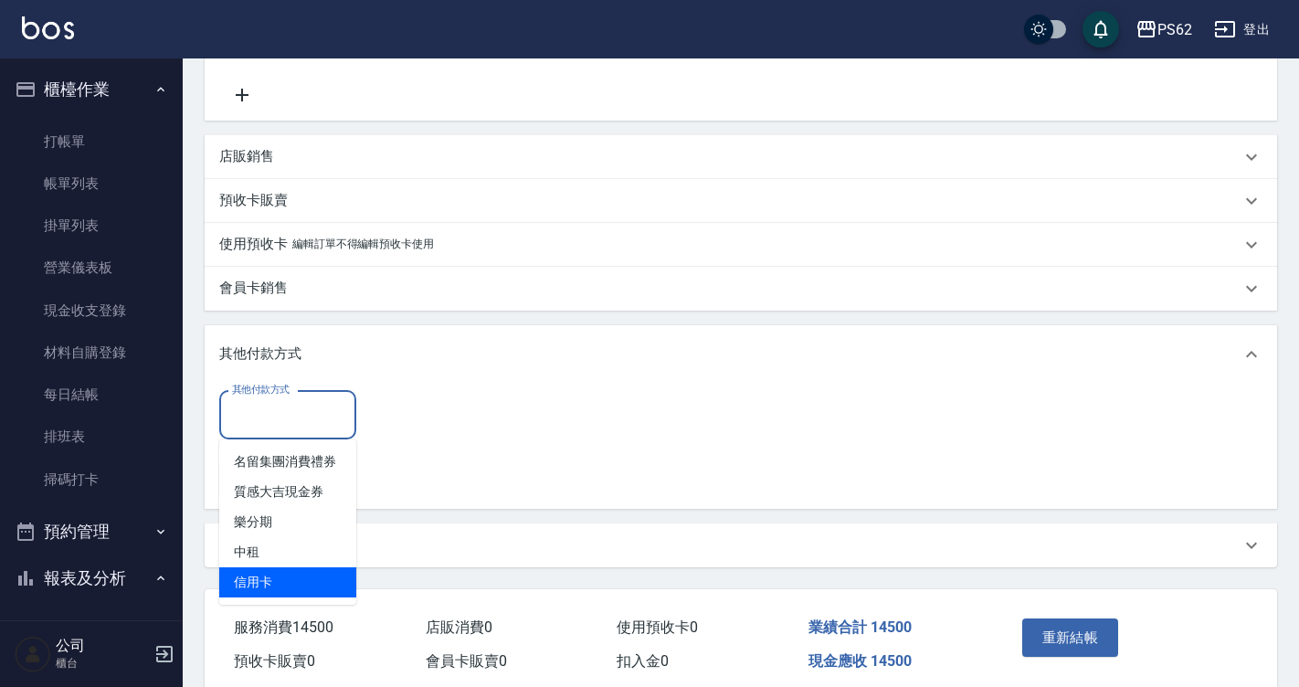
click at [269, 572] on span "信用卡" at bounding box center [287, 582] width 137 height 30
type input "信用卡"
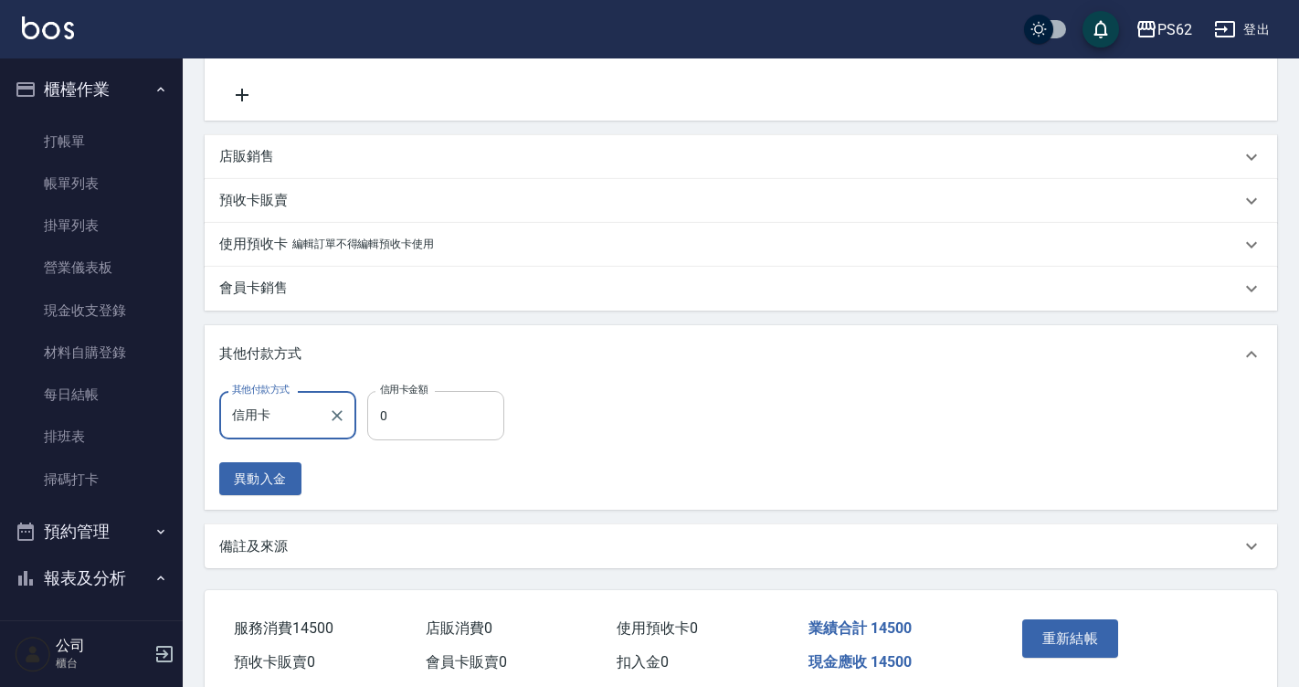
click at [397, 431] on input "0" at bounding box center [435, 415] width 137 height 49
type input "14500"
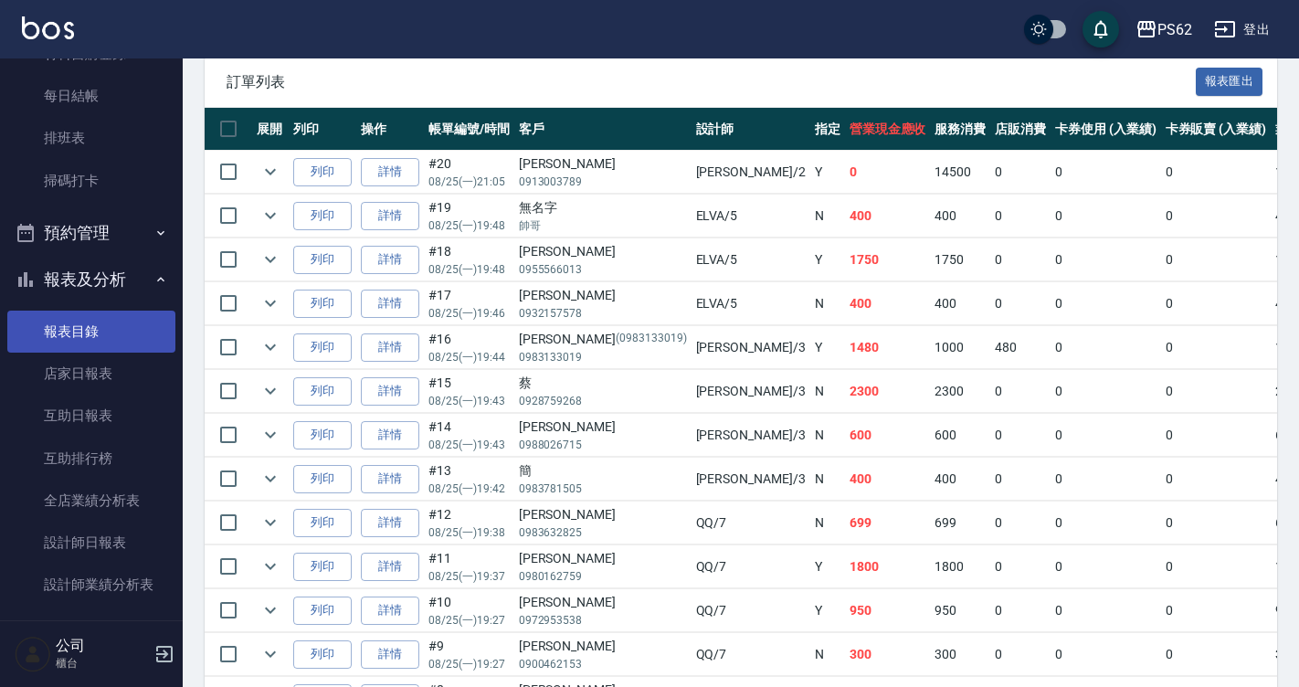
scroll to position [366, 0]
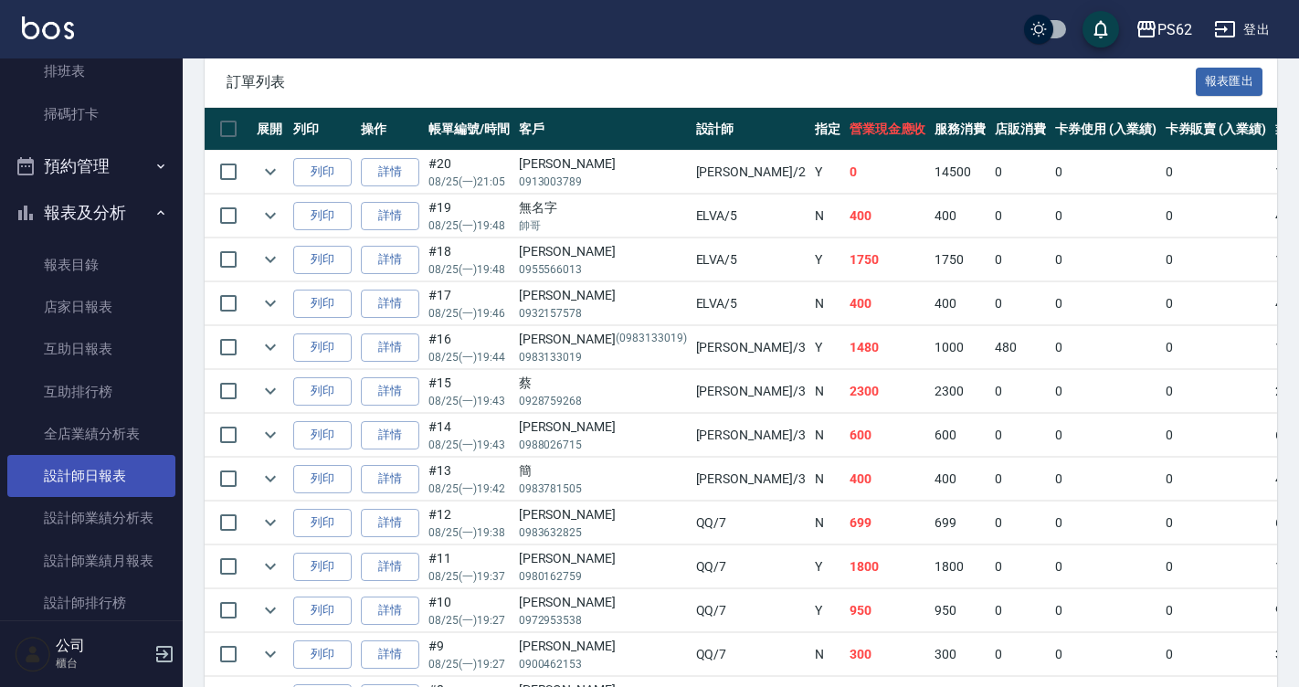
click at [109, 473] on link "設計師日報表" at bounding box center [91, 476] width 168 height 42
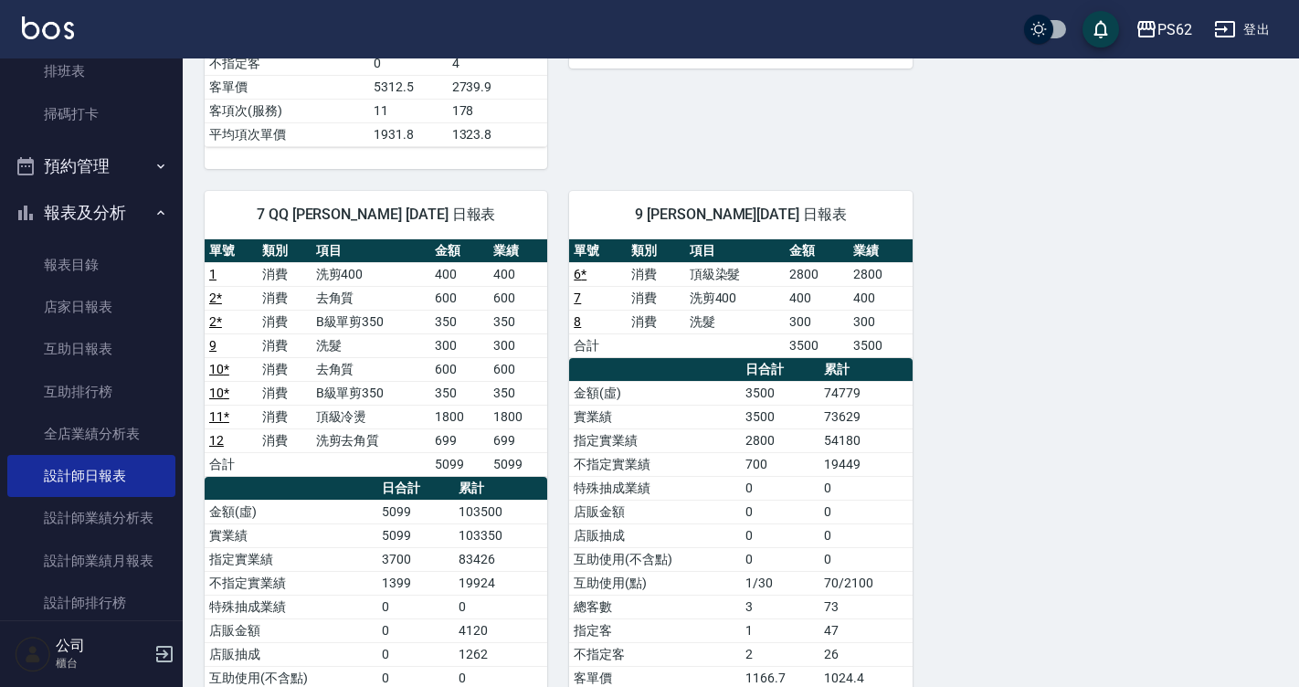
scroll to position [822, 0]
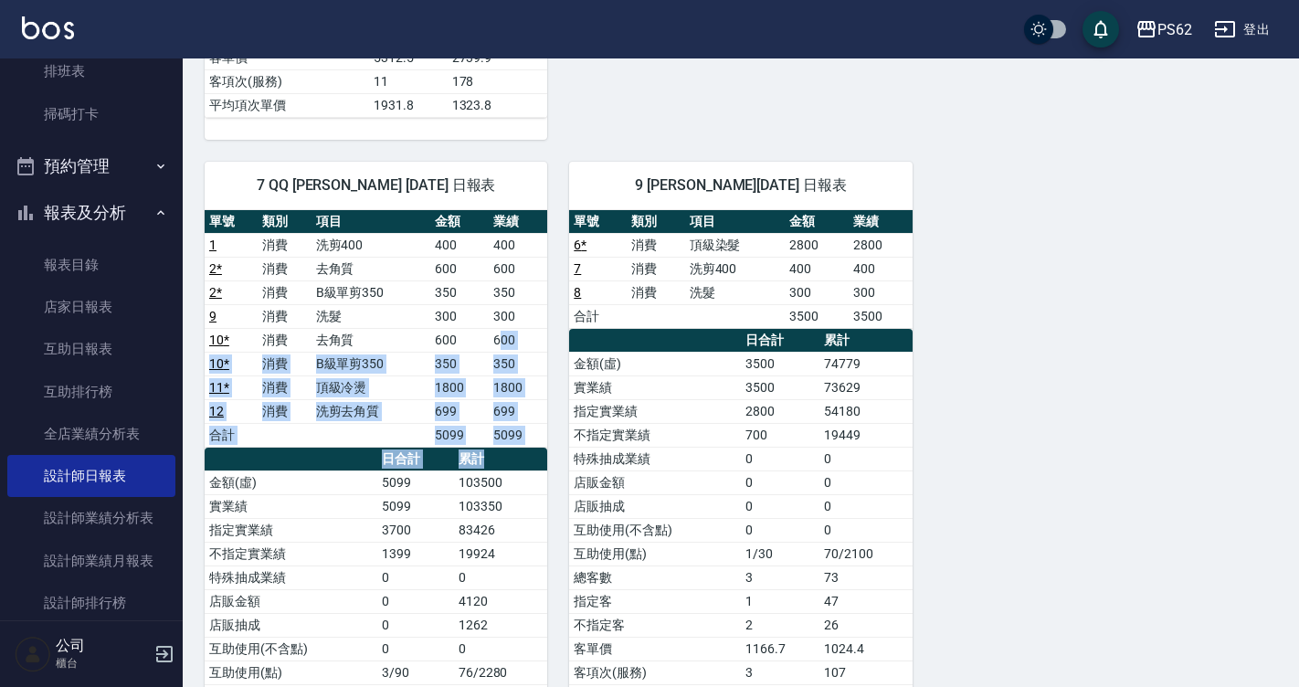
click at [546, 494] on div "單號 類別 項目 金額 業績 1 消費 洗剪400 400 400 2 * 消費 去角質 600 600 2 * 消費 B級單剪350 350 350 9 消…" at bounding box center [376, 519] width 343 height 618
click at [546, 495] on td "103350" at bounding box center [501, 506] width 94 height 24
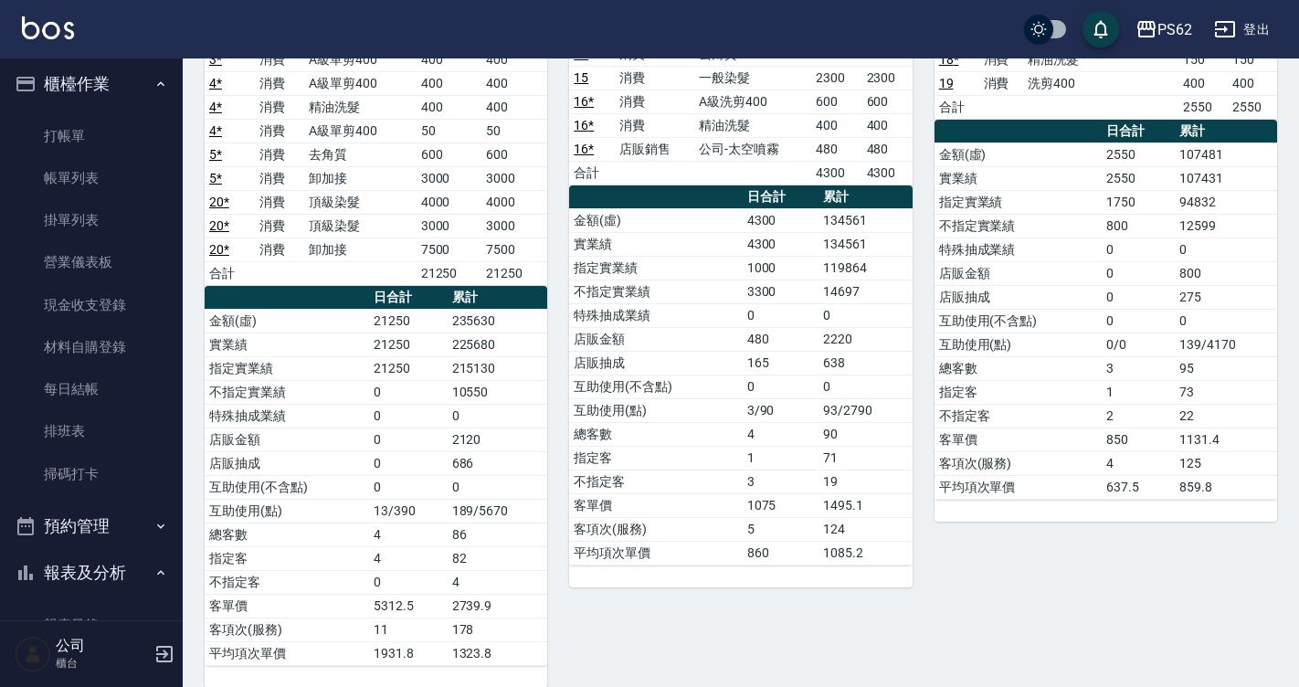
scroll to position [0, 0]
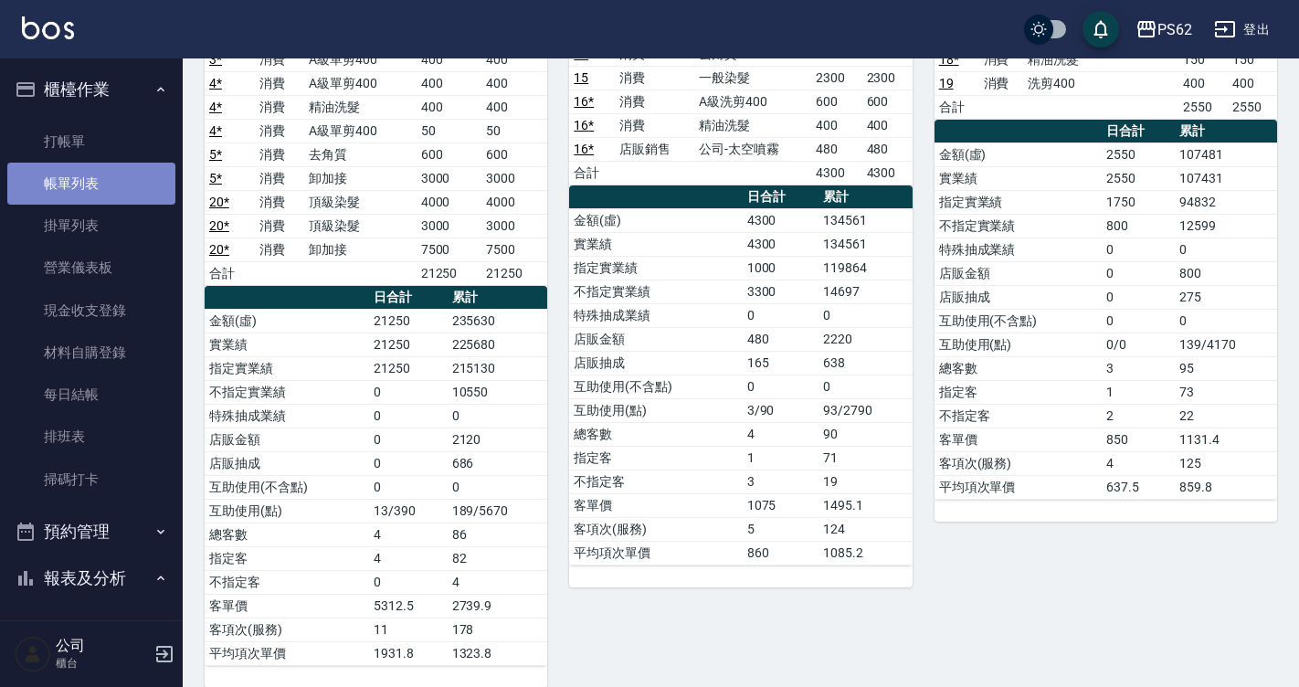
click at [108, 187] on link "帳單列表" at bounding box center [91, 184] width 168 height 42
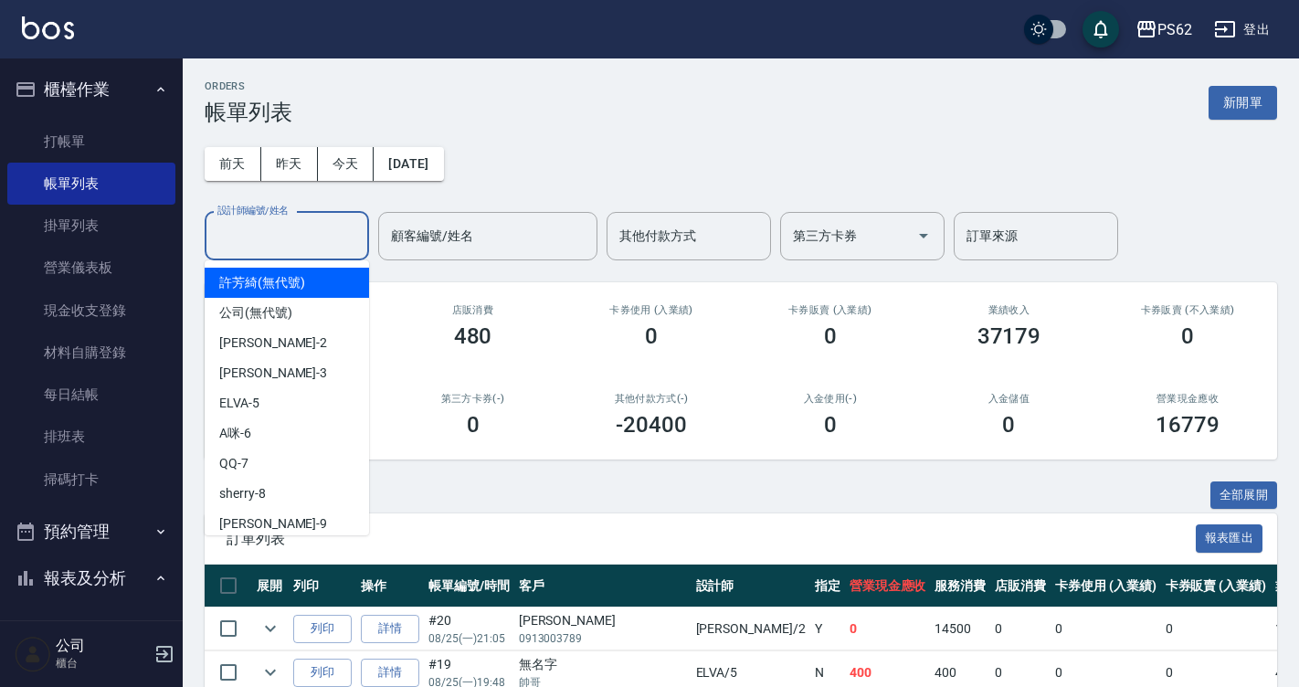
click at [250, 238] on input "設計師編號/姓名" at bounding box center [287, 236] width 148 height 32
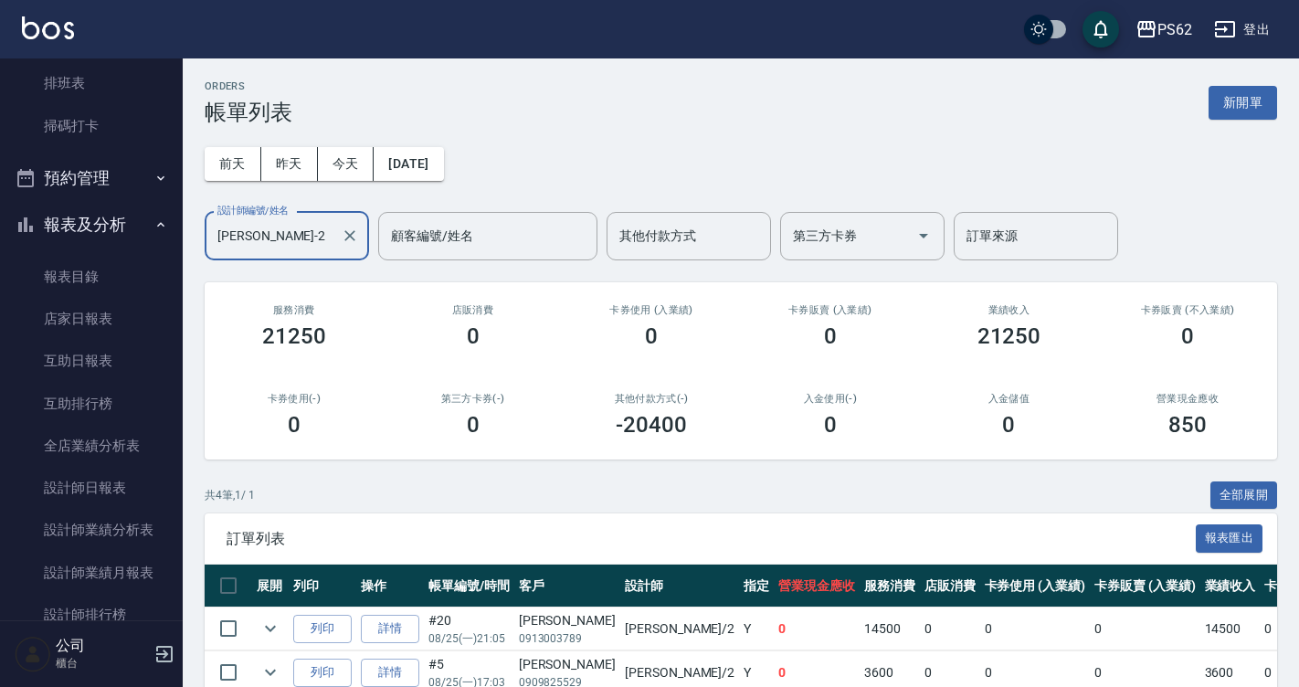
scroll to position [457, 0]
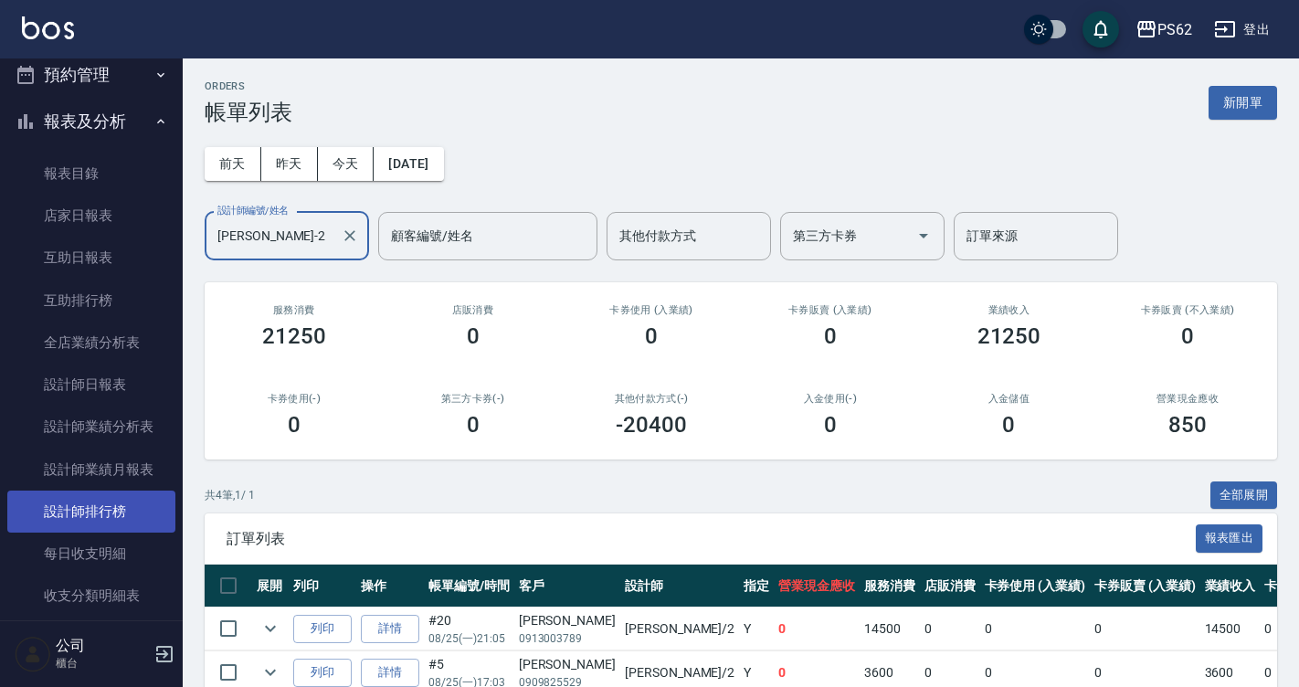
type input "[PERSON_NAME]-2"
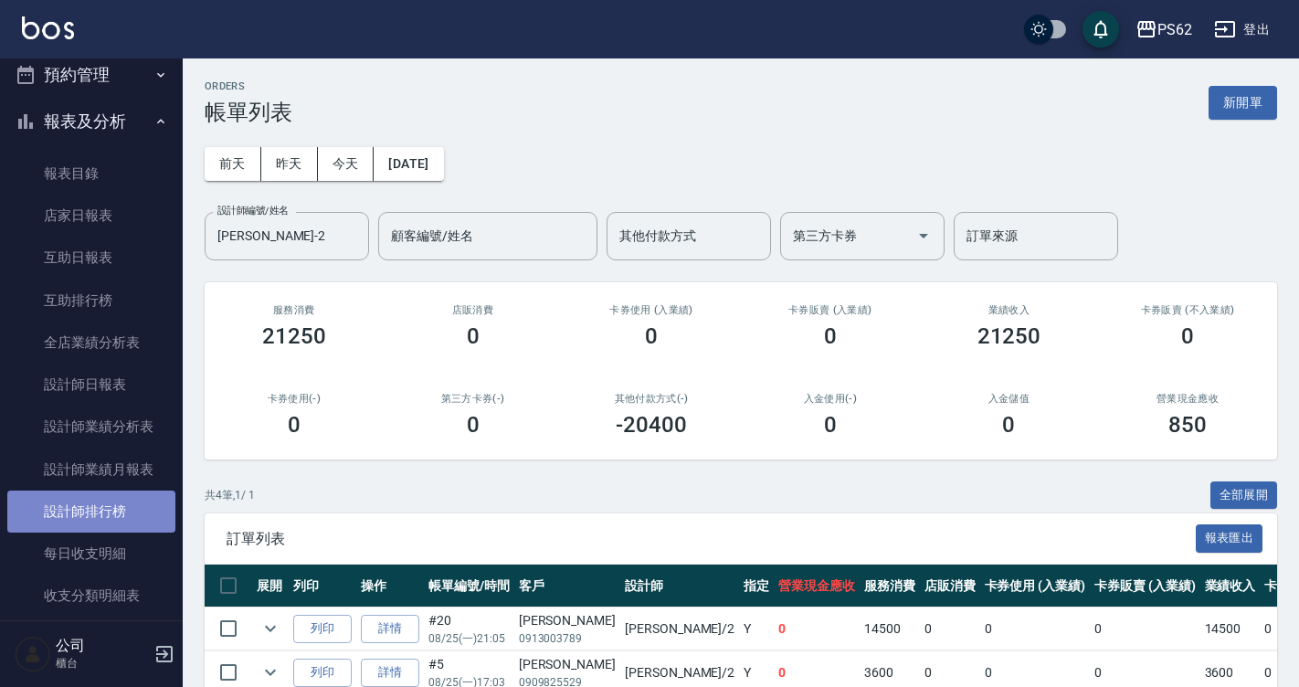
click at [132, 504] on link "設計師排行榜" at bounding box center [91, 512] width 168 height 42
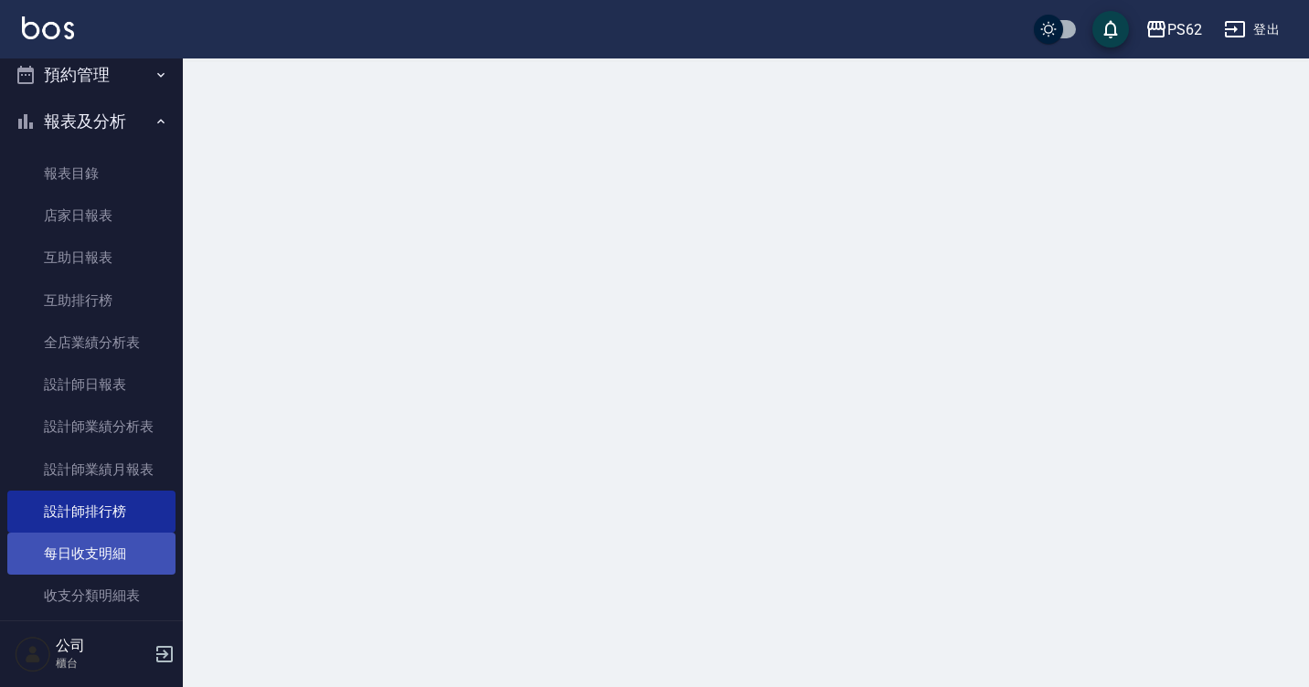
click at [121, 546] on link "每日收支明細" at bounding box center [91, 554] width 168 height 42
